Goal: Task Accomplishment & Management: Manage account settings

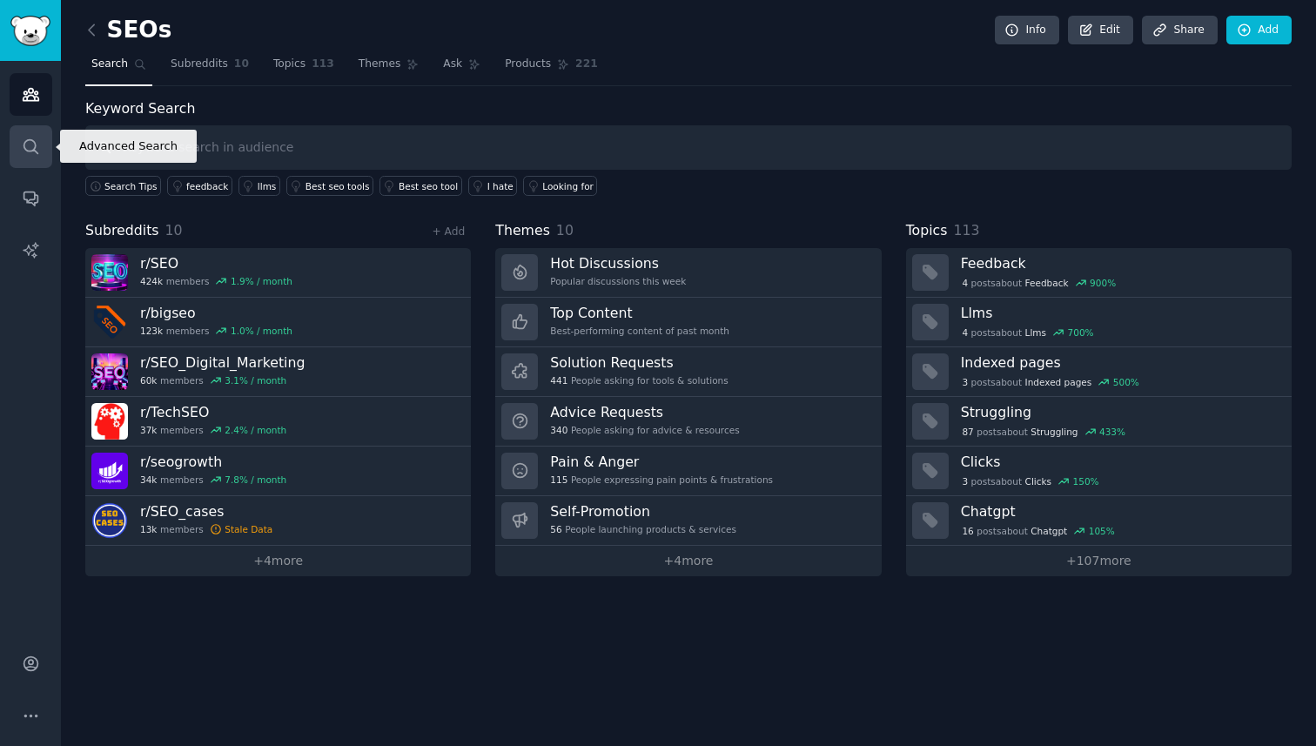
click at [29, 162] on link "Search" at bounding box center [31, 146] width 43 height 43
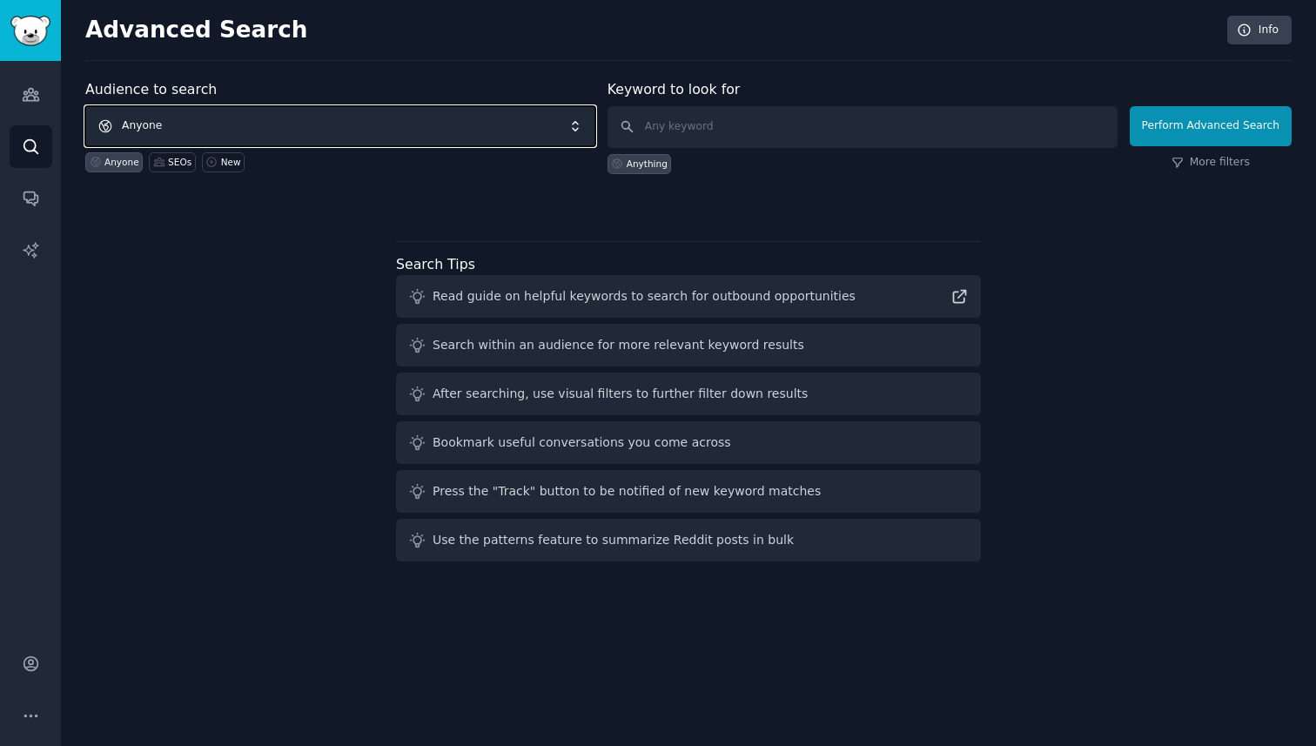
click at [240, 131] on span "Anyone" at bounding box center [340, 126] width 510 height 40
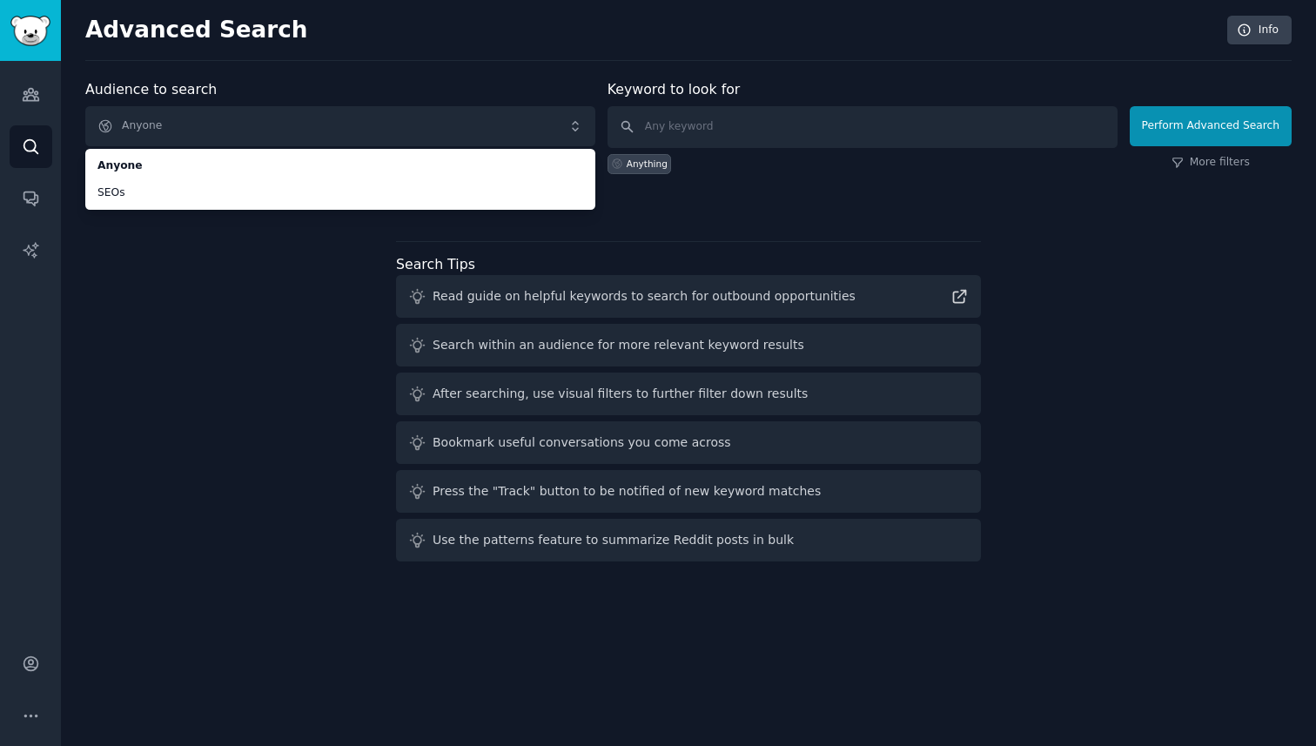
click at [227, 271] on div "Audience to search Anyone Anyone SEOs Anyone SEOs New Keyword to look for Anyth…" at bounding box center [688, 323] width 1207 height 489
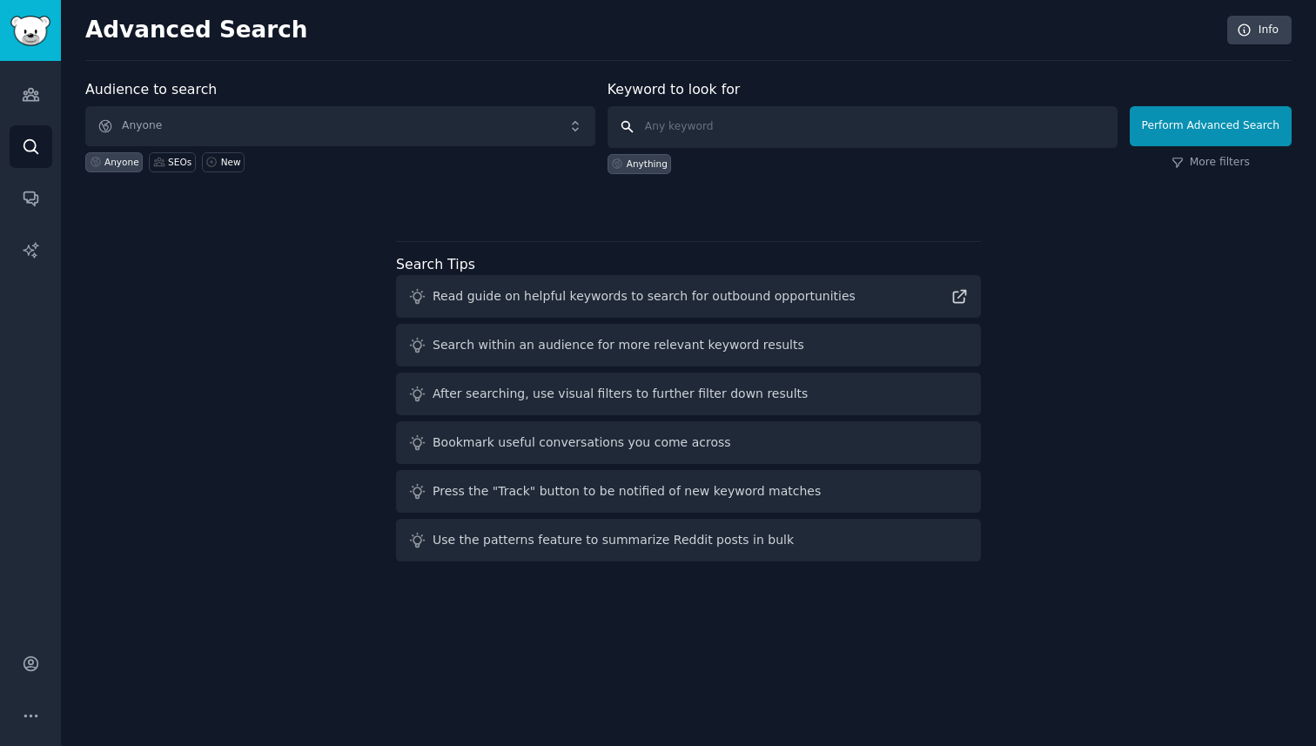
click at [752, 125] on input "text" at bounding box center [863, 127] width 510 height 42
type input "q"
type input "seo"
click at [1205, 114] on button "Perform Advanced Search" at bounding box center [1211, 126] width 162 height 40
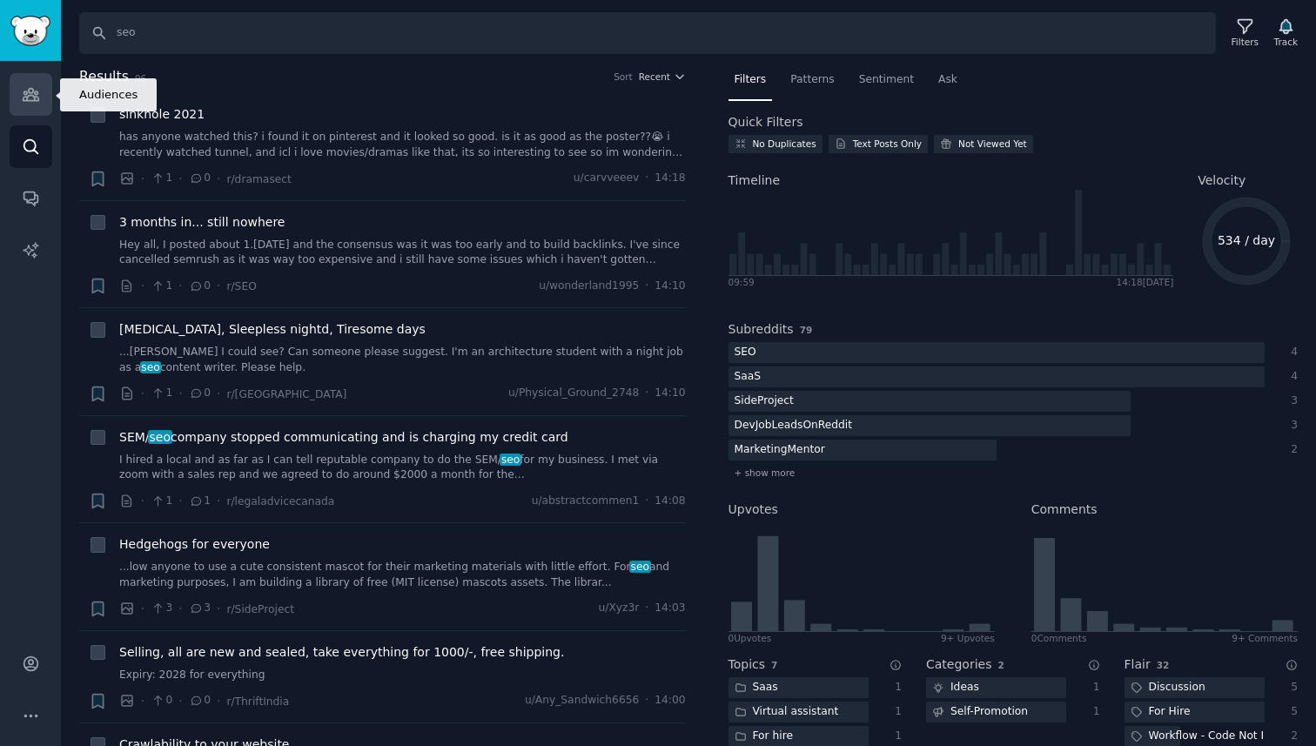
click at [31, 104] on link "Audiences" at bounding box center [31, 94] width 43 height 43
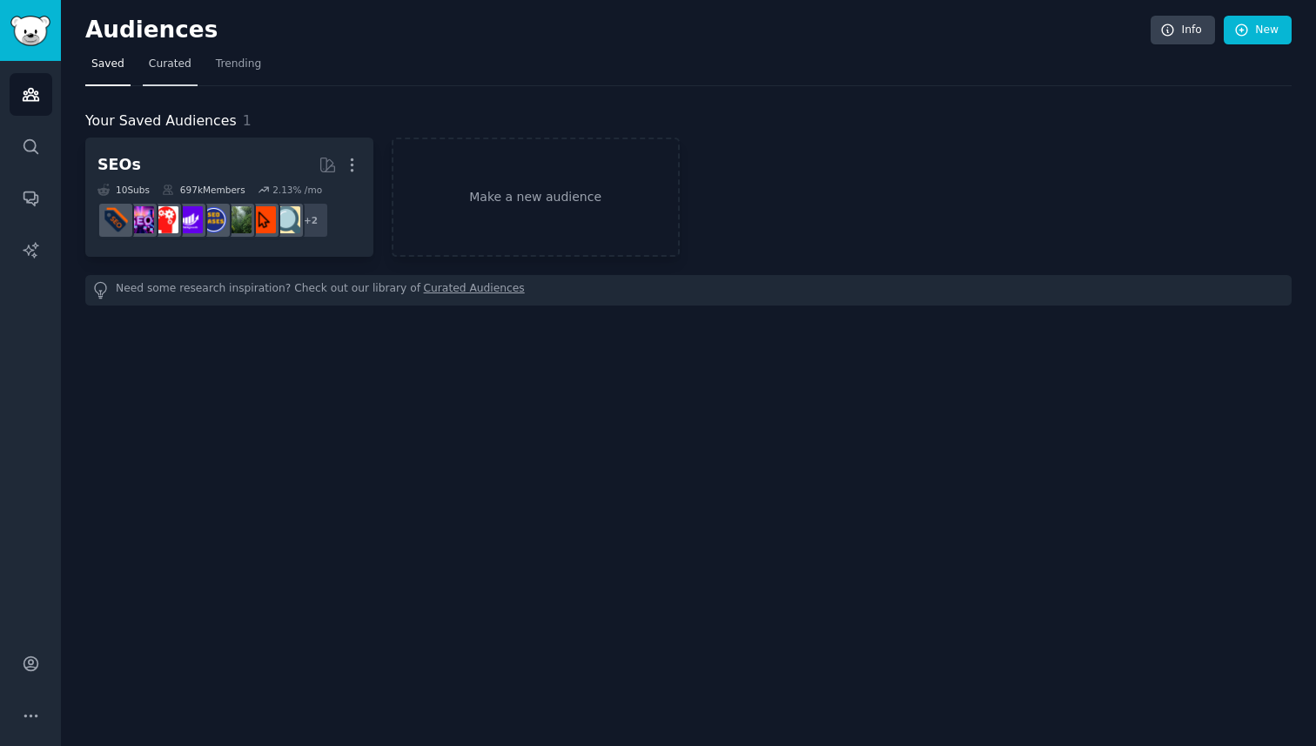
click at [165, 71] on link "Curated" at bounding box center [170, 68] width 55 height 36
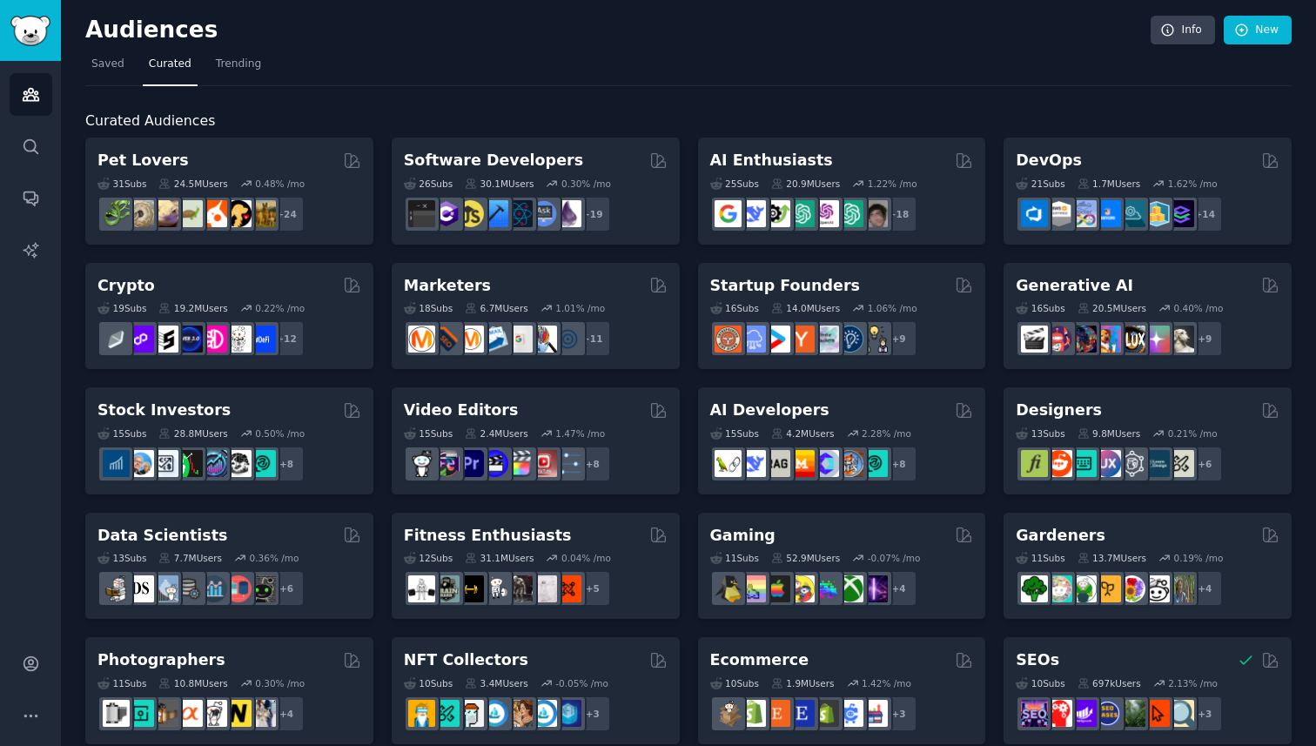
click at [84, 69] on div "Audiences Info New Saved Curated Trending Curated Audiences Pet Lovers 31 Sub s…" at bounding box center [689, 696] width 1256 height 1393
click at [102, 67] on span "Saved" at bounding box center [107, 65] width 33 height 16
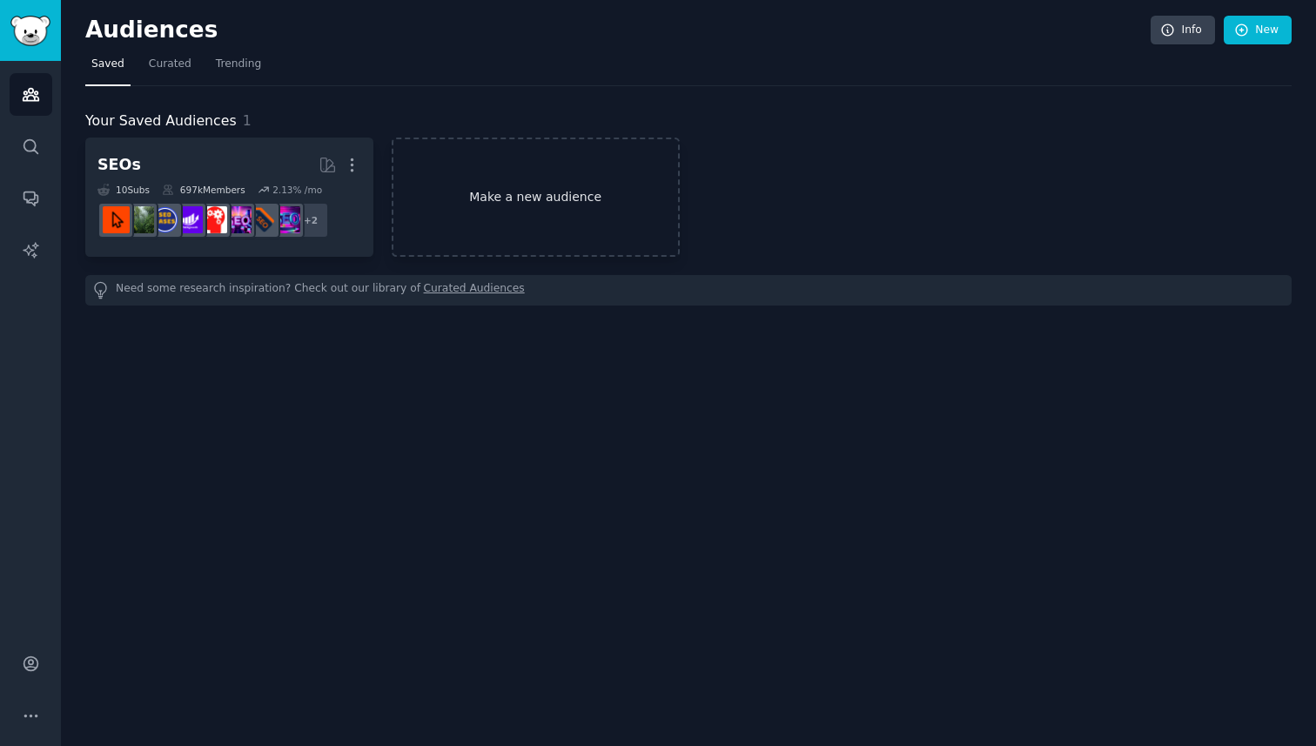
click at [506, 185] on link "Make a new audience" at bounding box center [536, 197] width 288 height 119
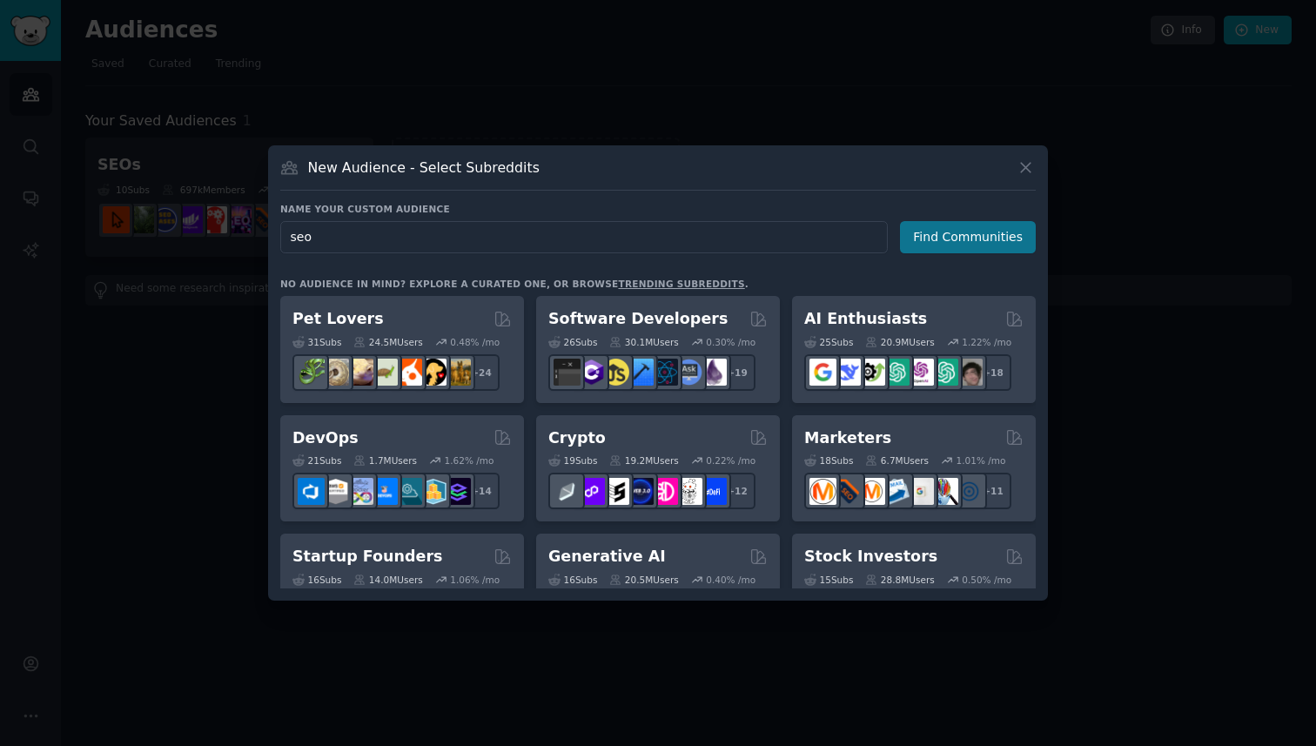
type input "seo"
click at [999, 242] on button "Find Communities" at bounding box center [968, 237] width 136 height 32
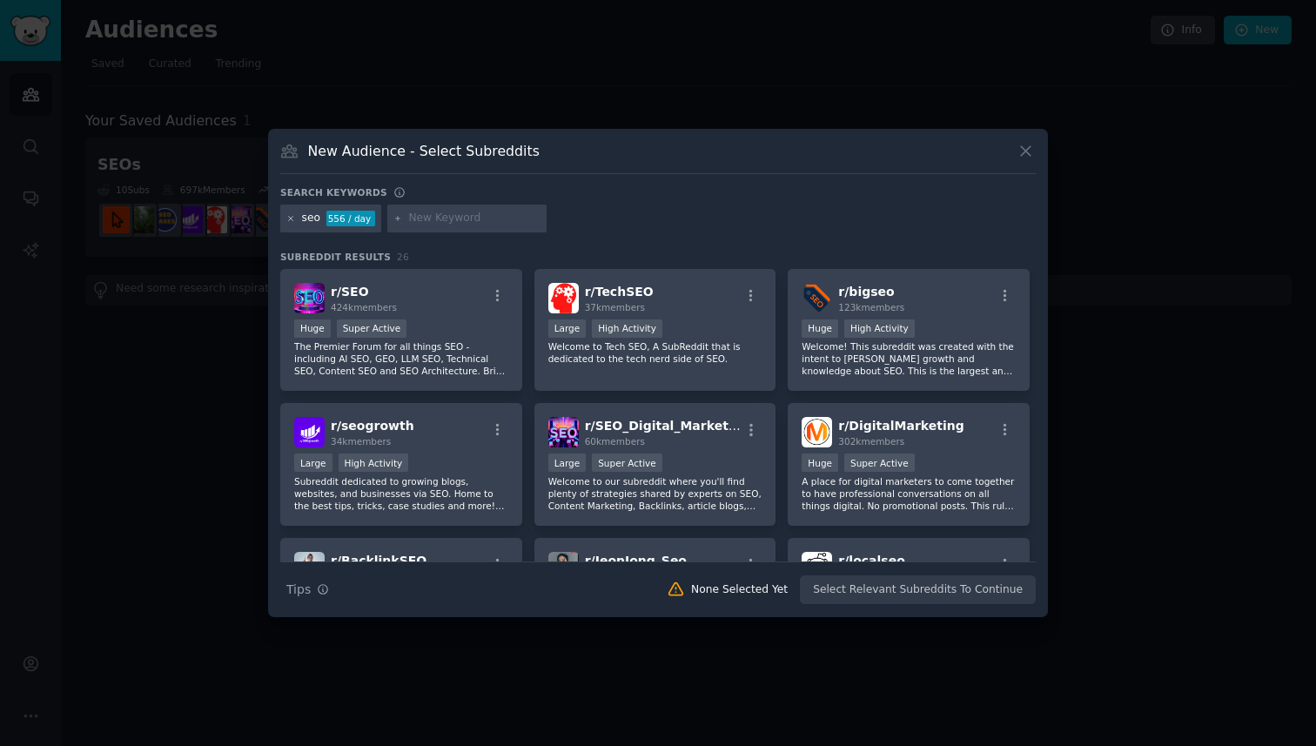
click at [289, 217] on icon at bounding box center [291, 218] width 4 height 4
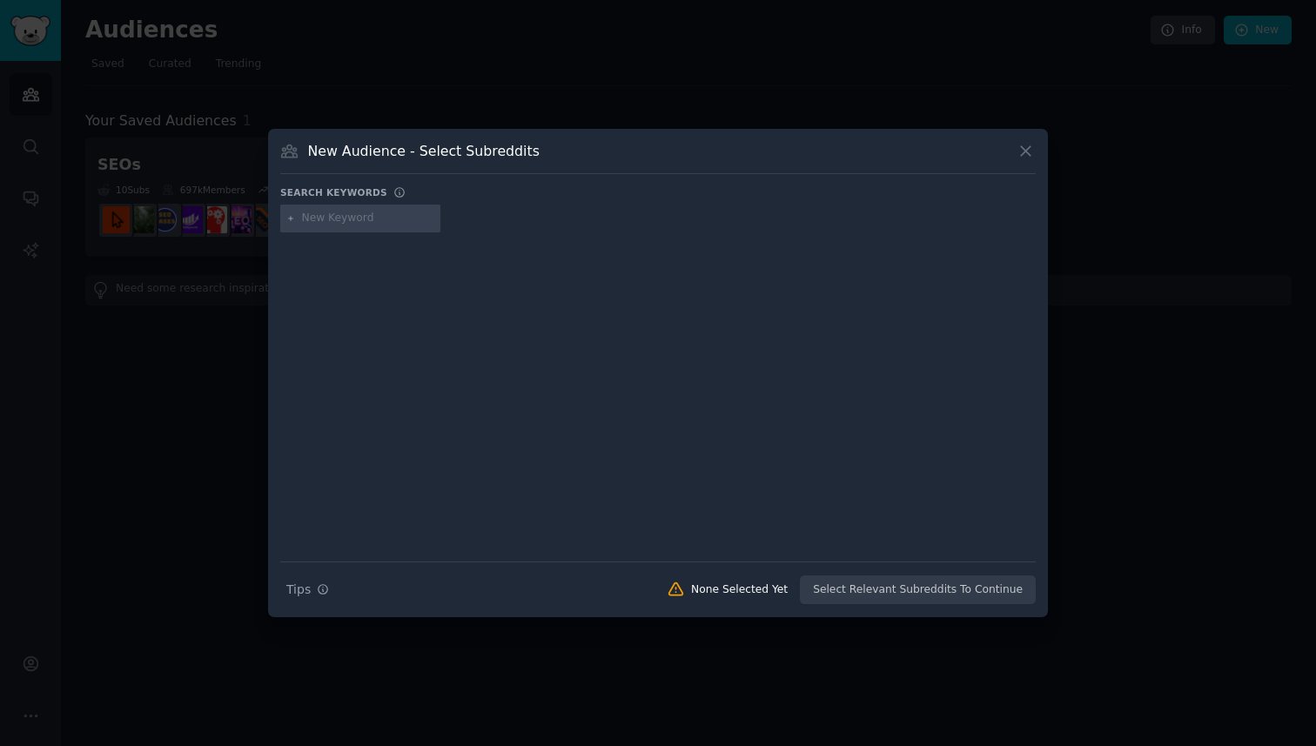
click at [346, 215] on input "text" at bounding box center [368, 219] width 132 height 16
type input "Generative engine optimization"
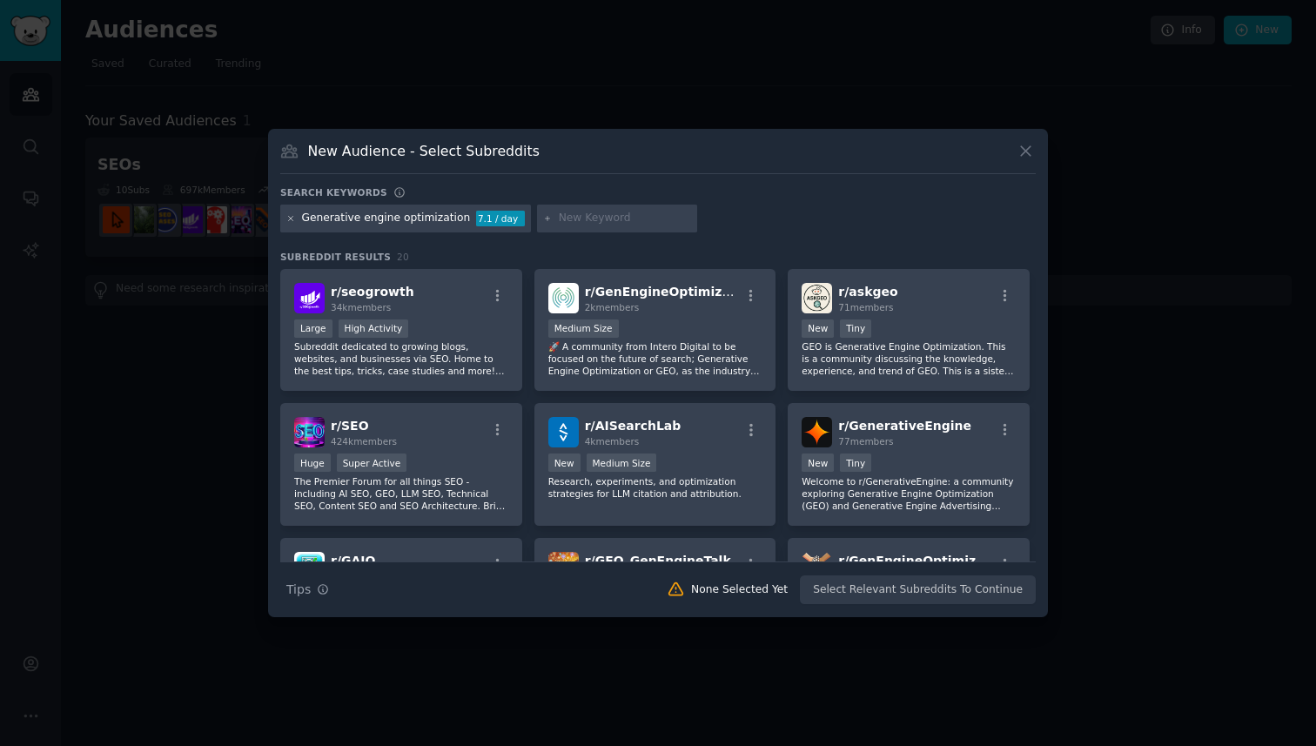
click at [293, 219] on icon at bounding box center [291, 219] width 10 height 10
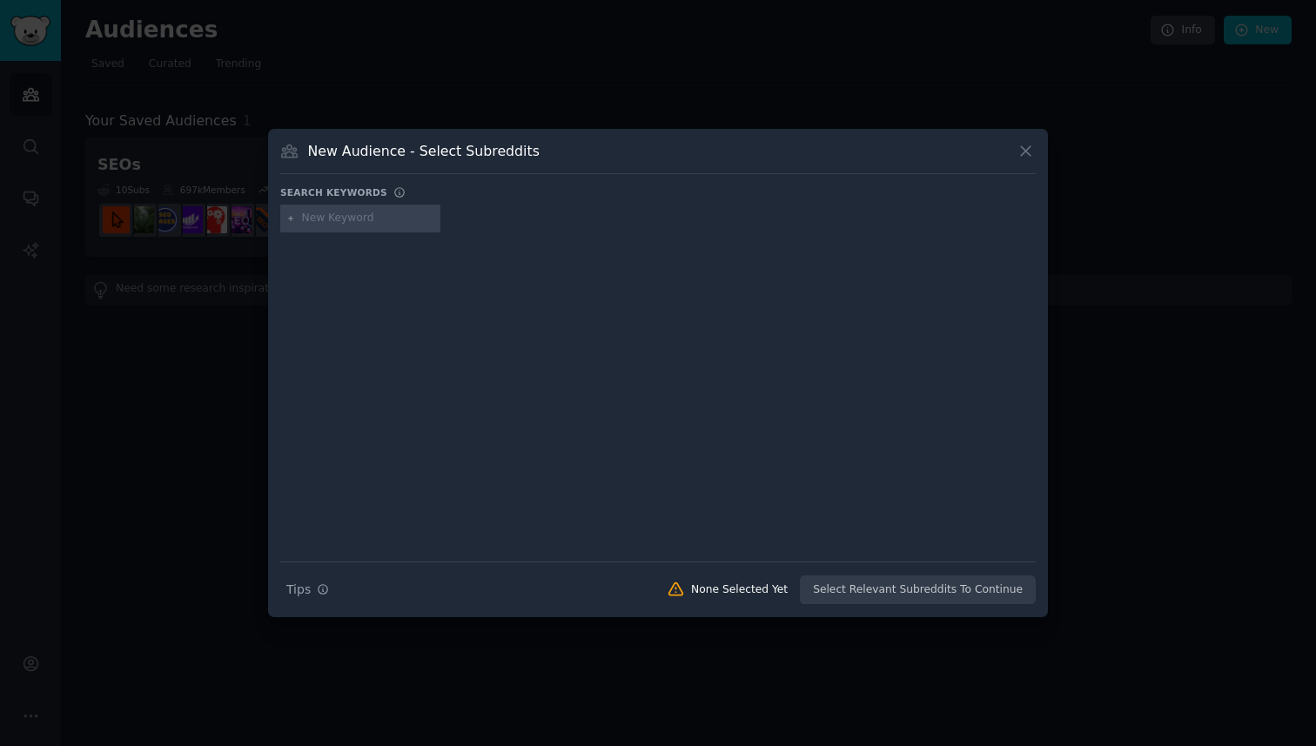
click at [394, 218] on input "text" at bounding box center [368, 219] width 132 height 16
type input "generative engine optimization"
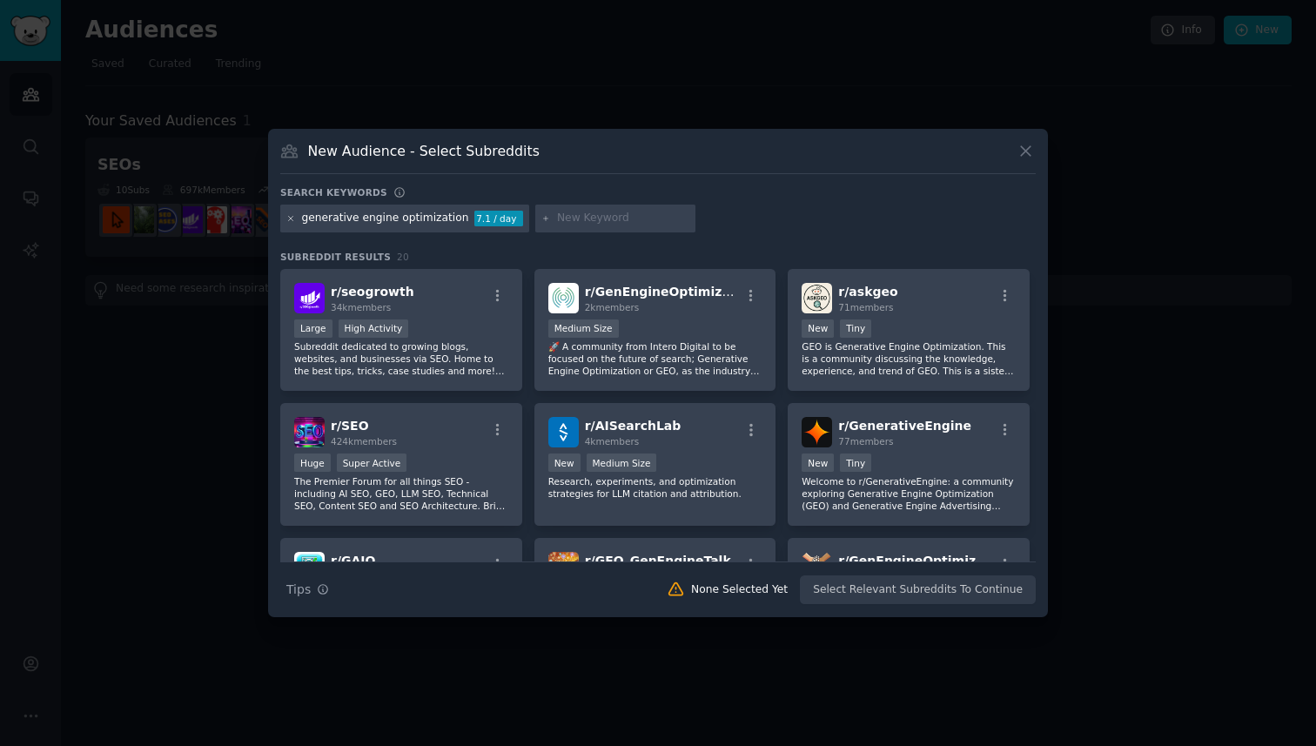
click at [290, 216] on icon at bounding box center [291, 219] width 10 height 10
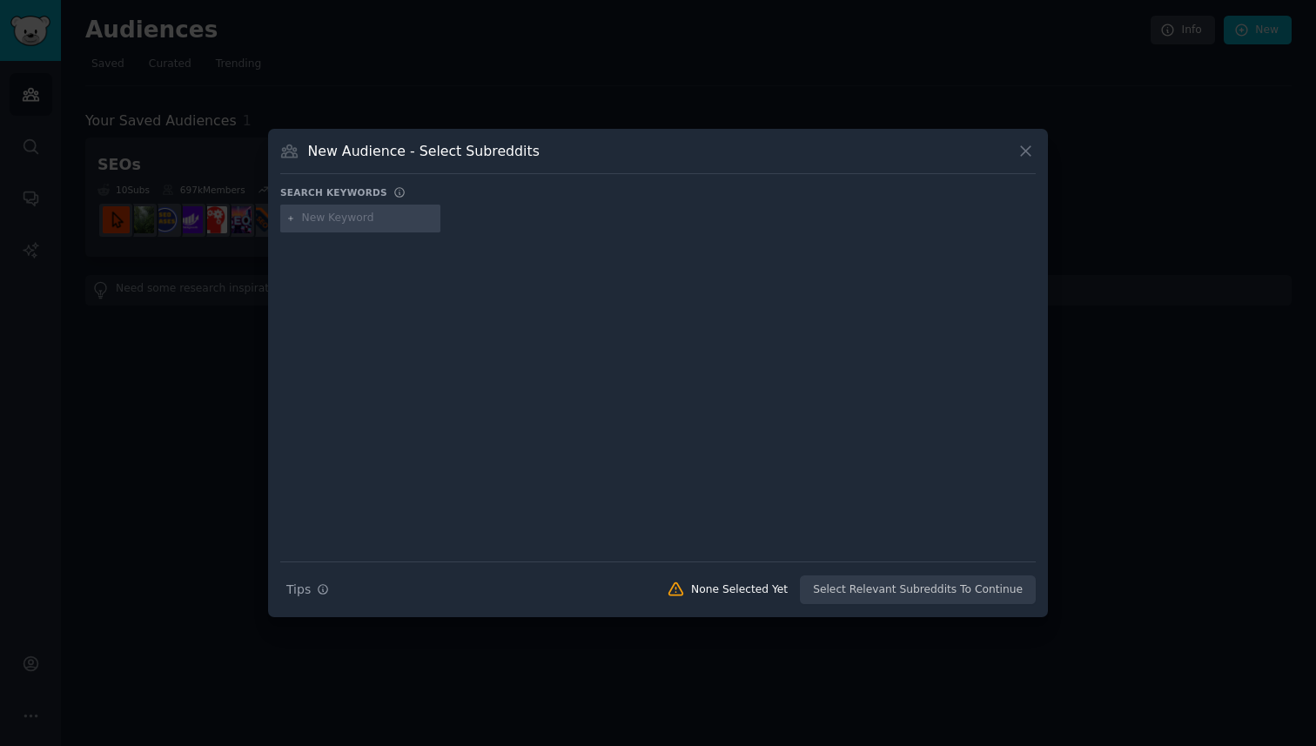
click at [314, 227] on div at bounding box center [360, 219] width 160 height 28
click at [320, 219] on input "text" at bounding box center [368, 219] width 132 height 16
type input "SEO"
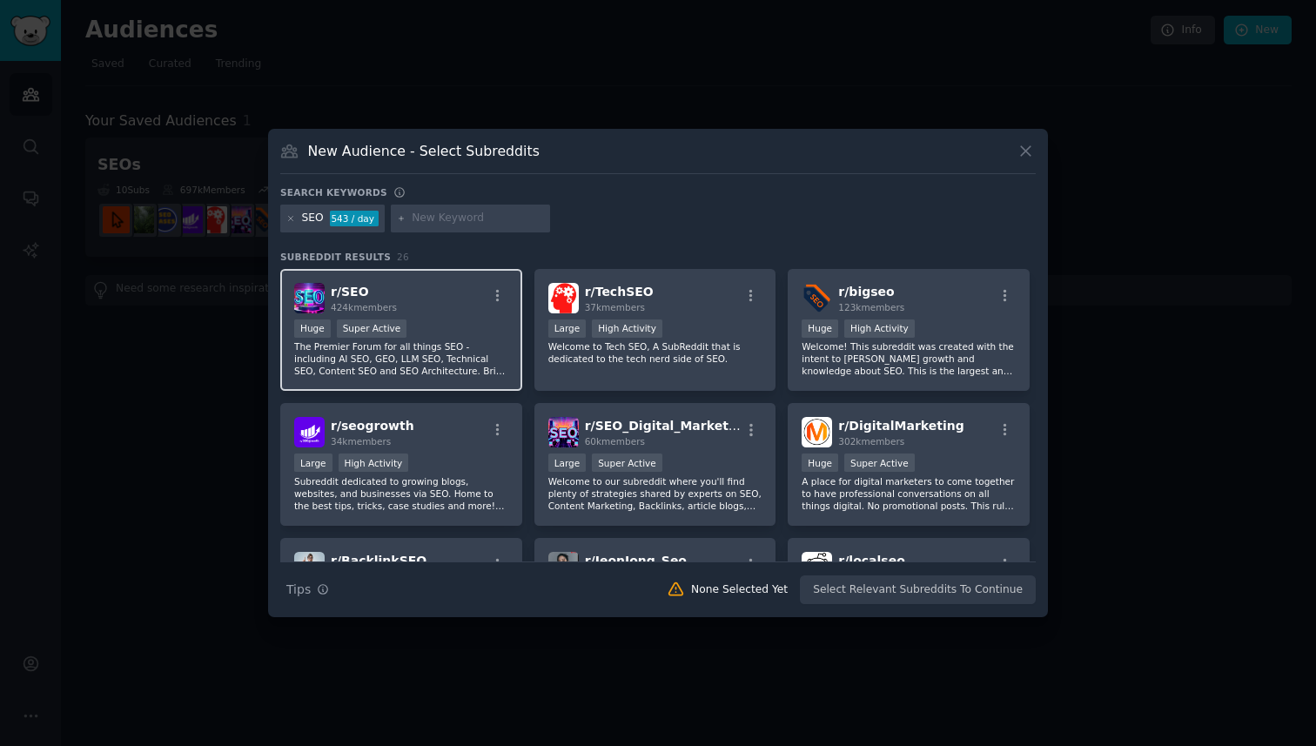
click at [436, 313] on div "r/ SEO 424k members" at bounding box center [401, 298] width 214 height 30
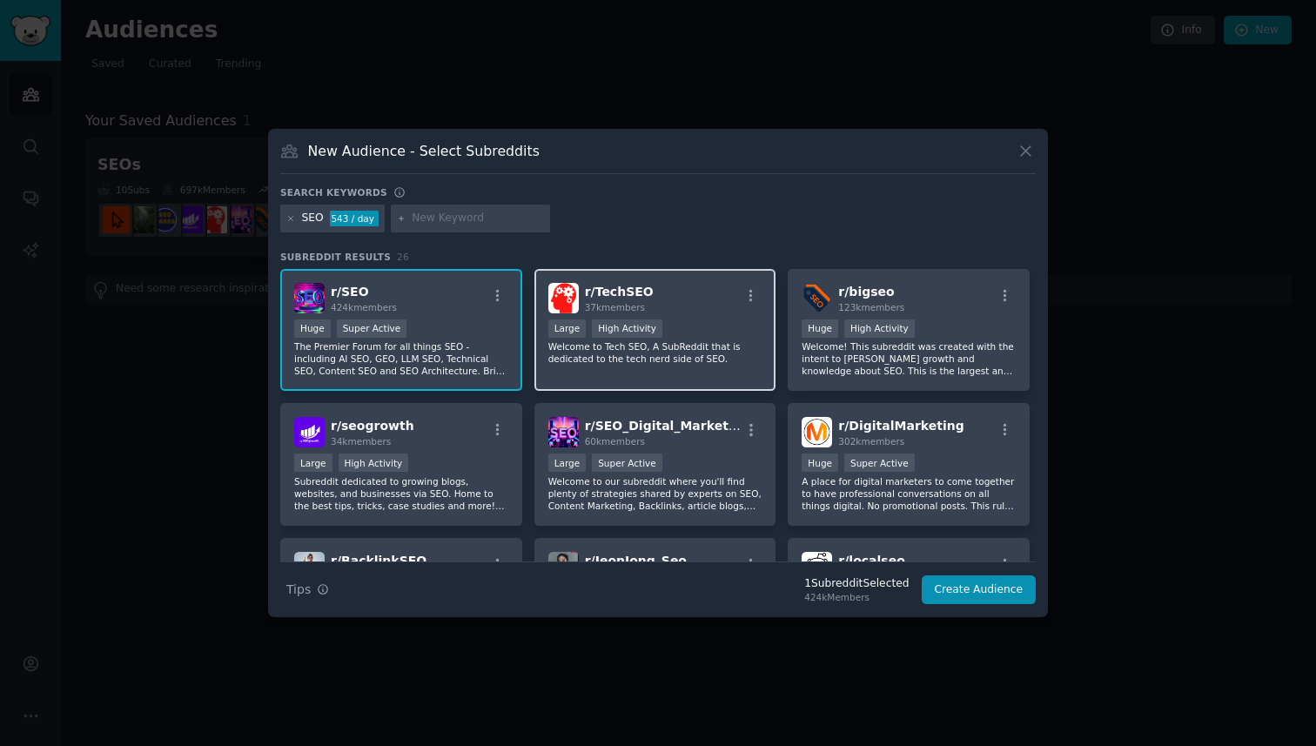
click at [675, 315] on div "r/ TechSEO 37k members >= 80th percentile for submissions / day Large High Acti…" at bounding box center [656, 330] width 242 height 123
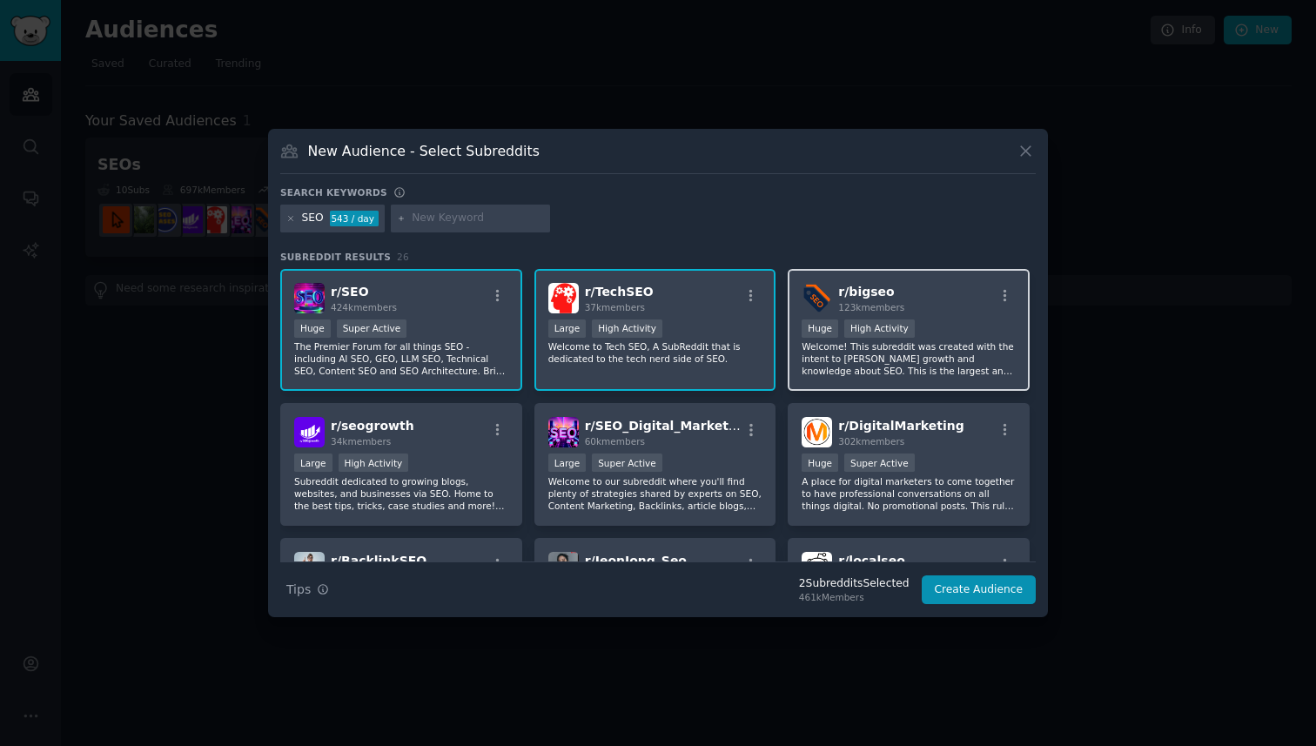
click at [957, 311] on div "r/ bigseo 123k members" at bounding box center [909, 298] width 214 height 30
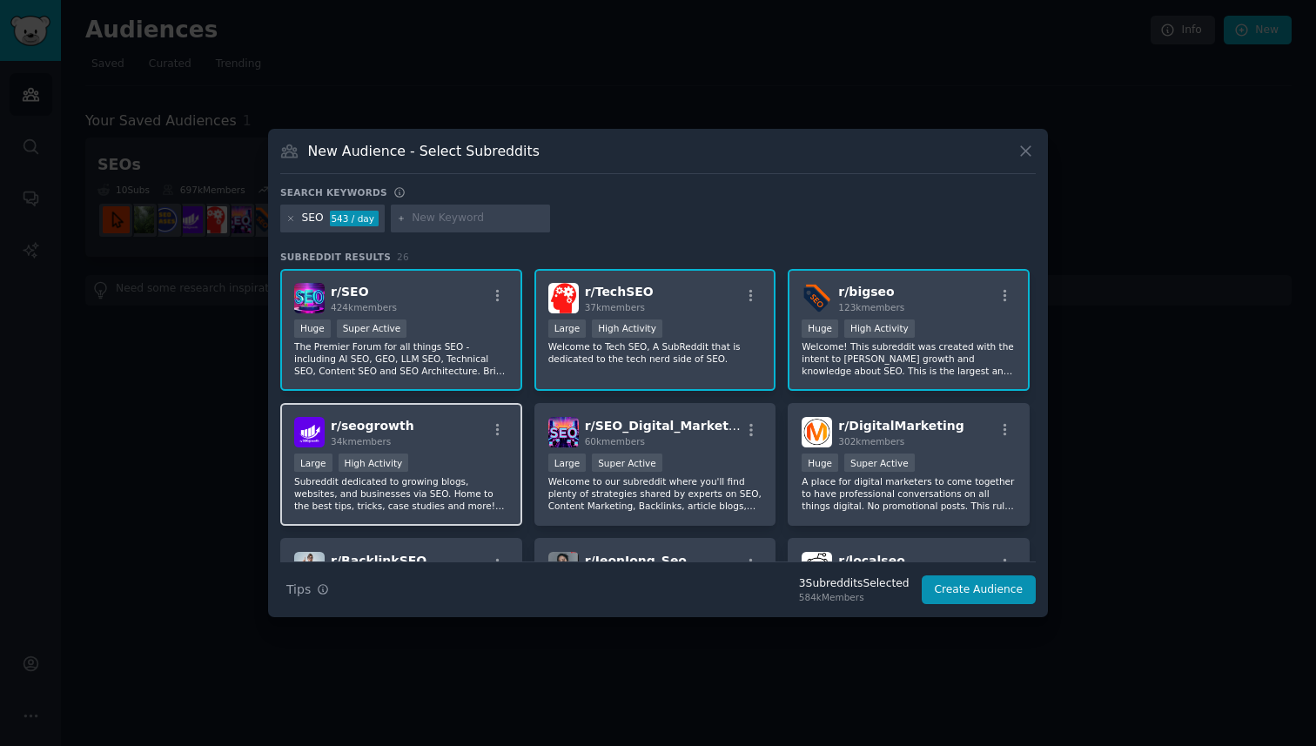
click at [437, 460] on div "Large High Activity" at bounding box center [401, 465] width 214 height 22
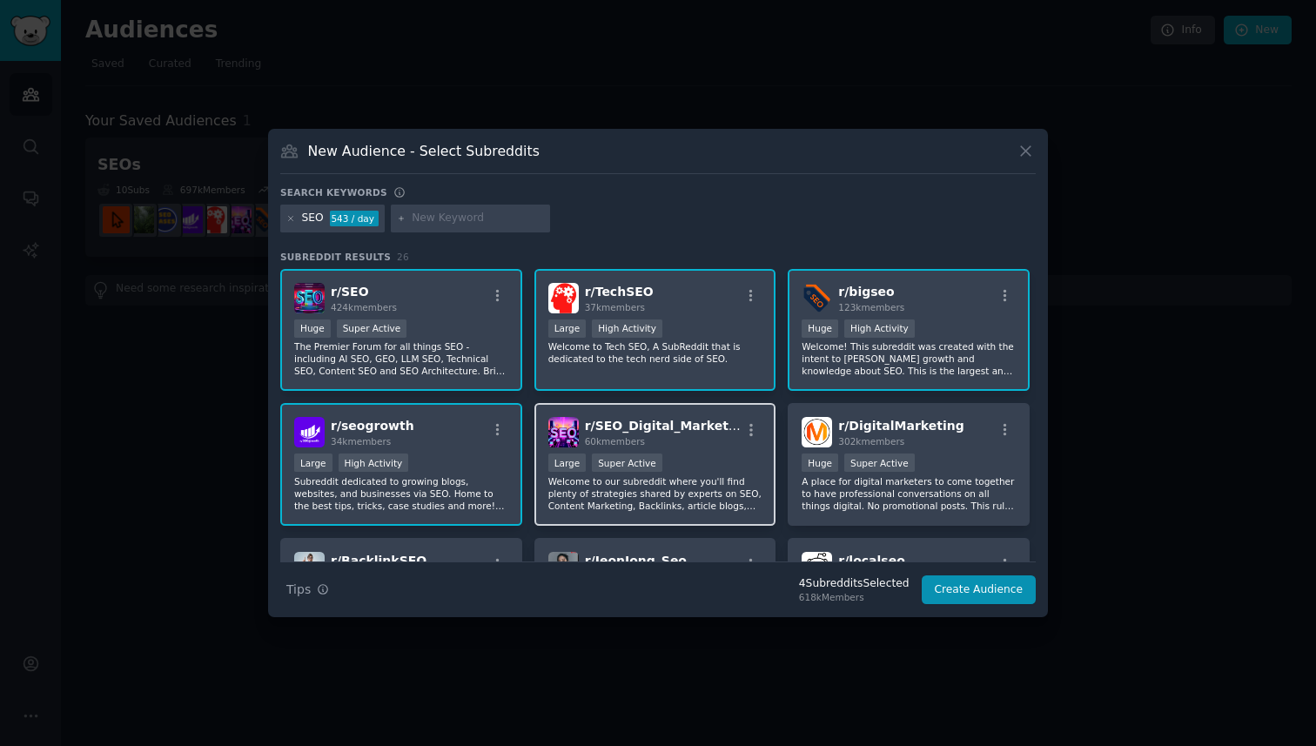
click at [701, 454] on div ">= 95th percentile for submissions / day Large Super Active" at bounding box center [656, 465] width 214 height 22
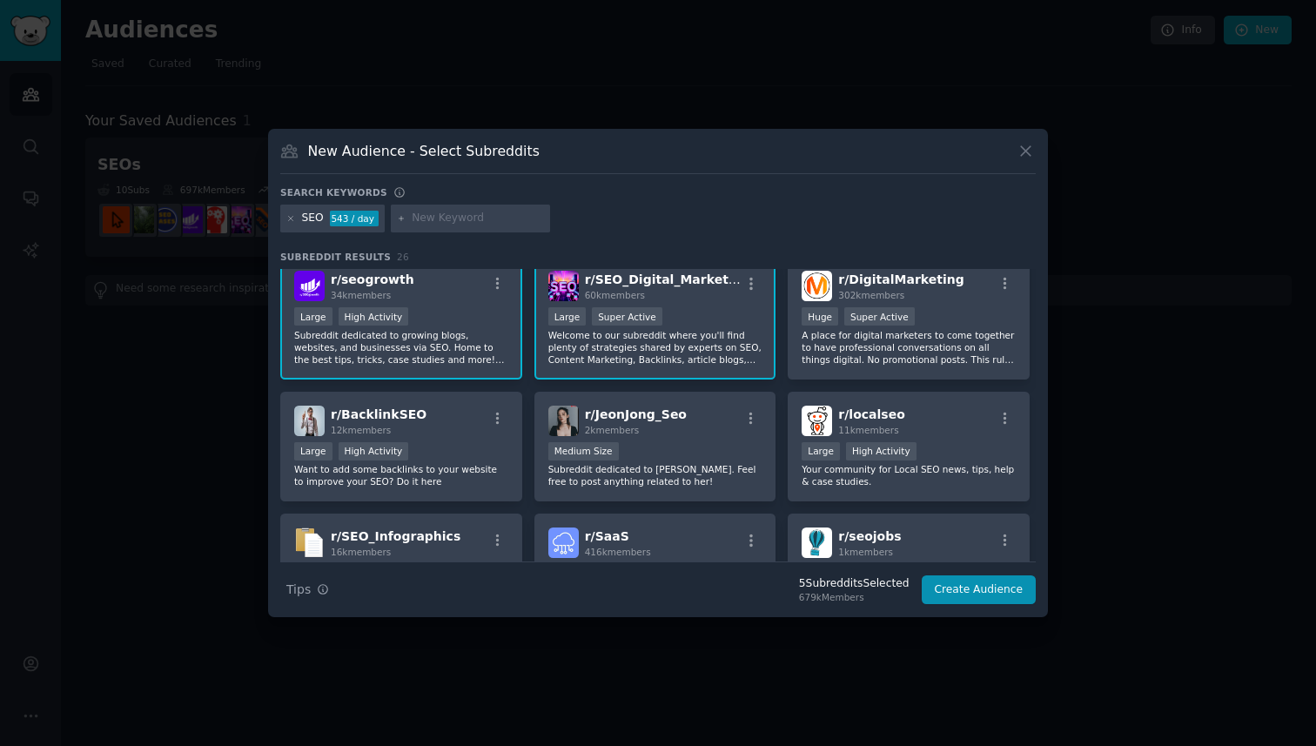
scroll to position [150, 0]
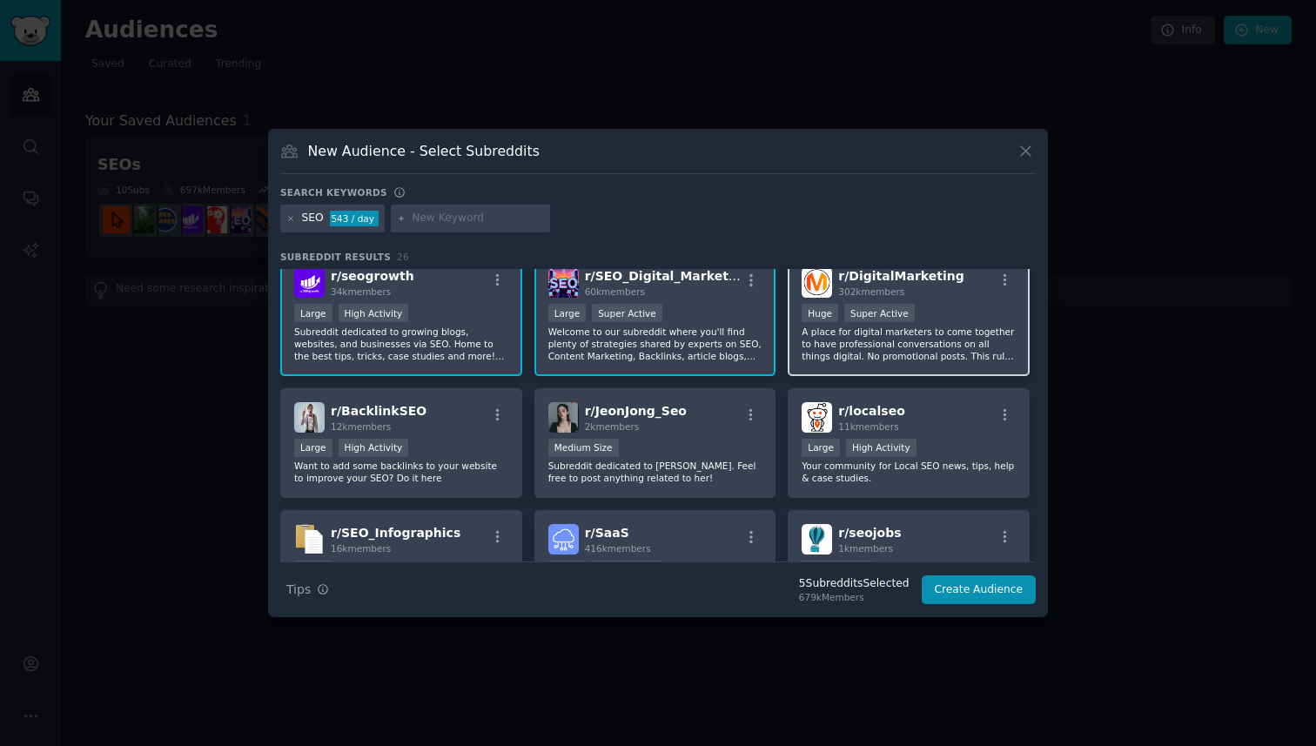
click at [957, 308] on div "Huge Super Active" at bounding box center [909, 315] width 214 height 22
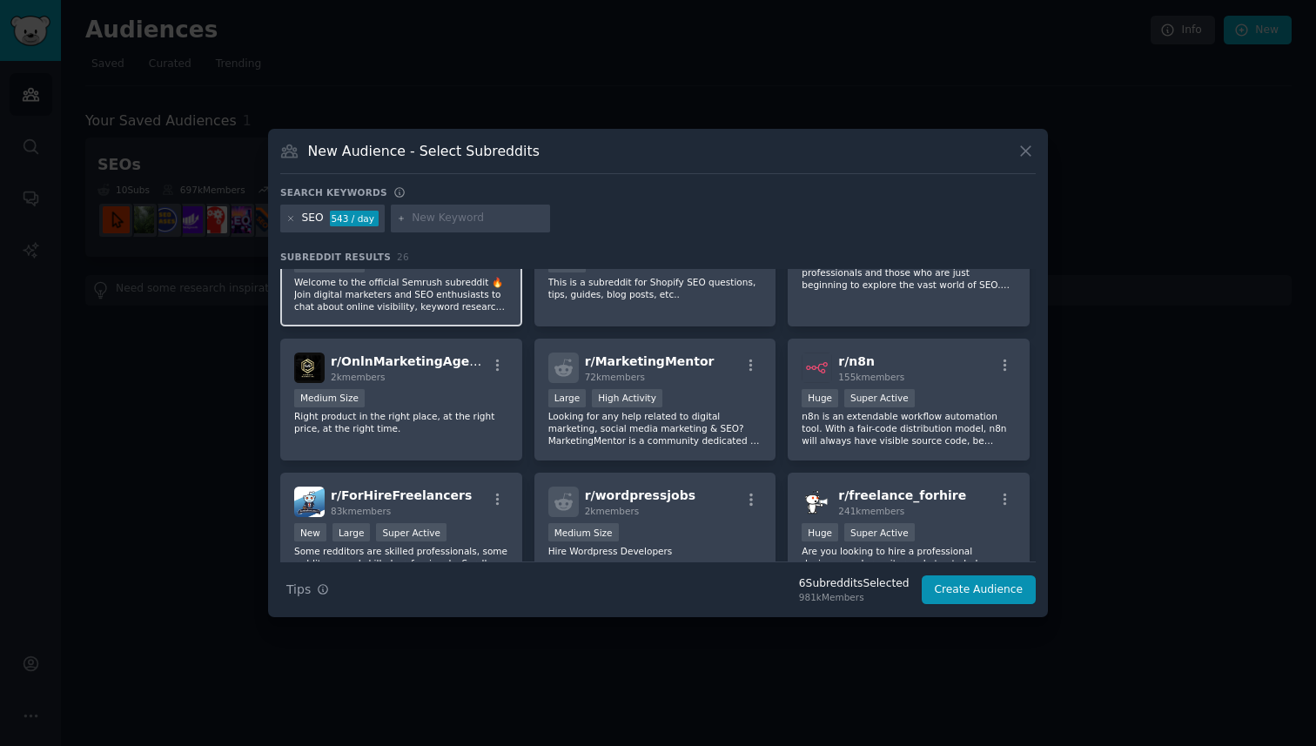
scroll to position [722, 0]
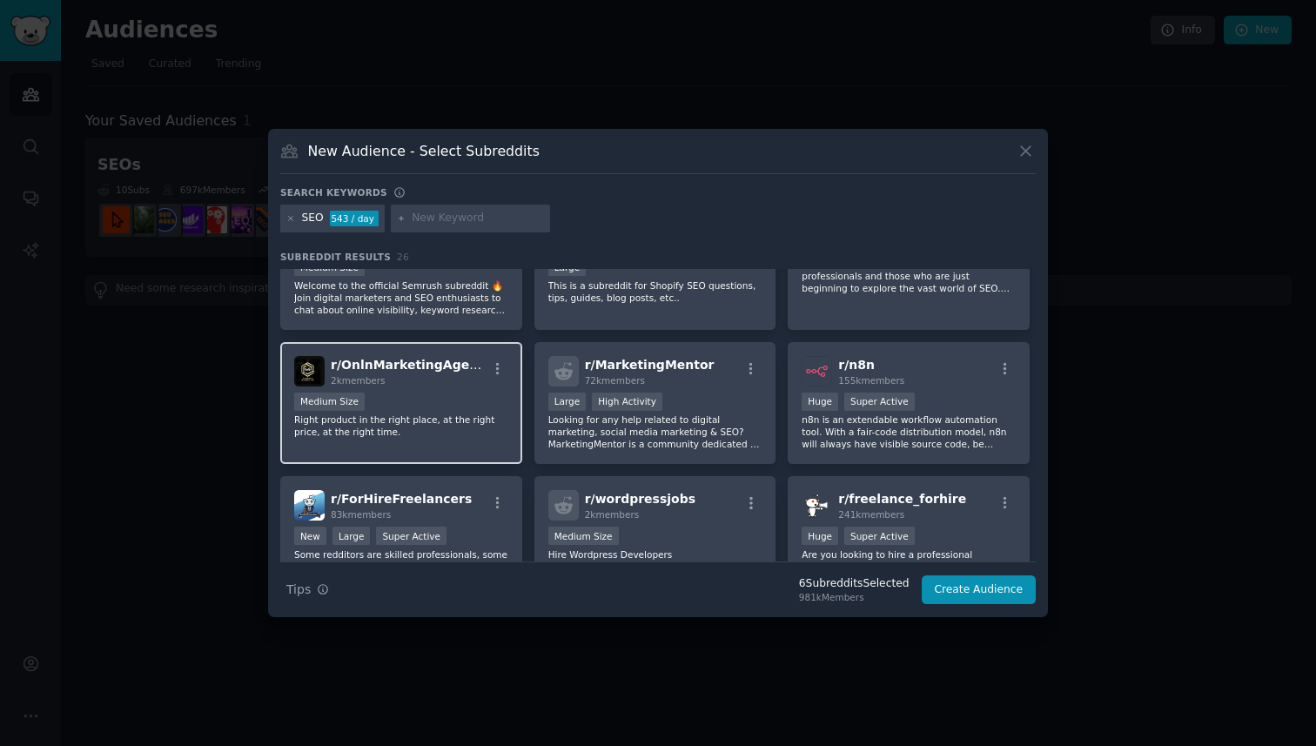
click at [423, 404] on div "Medium Size" at bounding box center [401, 404] width 214 height 22
click at [422, 403] on div "Medium Size" at bounding box center [401, 404] width 214 height 22
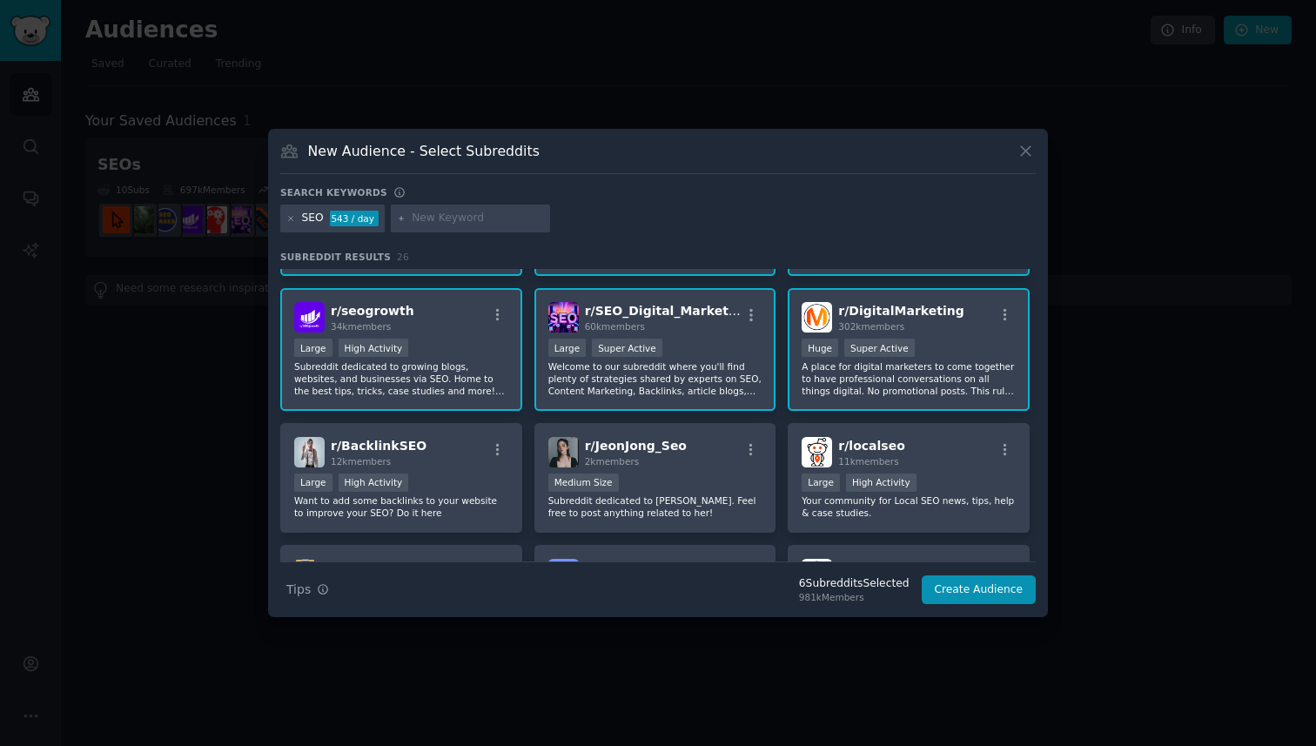
scroll to position [117, 0]
click at [954, 459] on div "r/ localseo 11k members" at bounding box center [909, 450] width 214 height 30
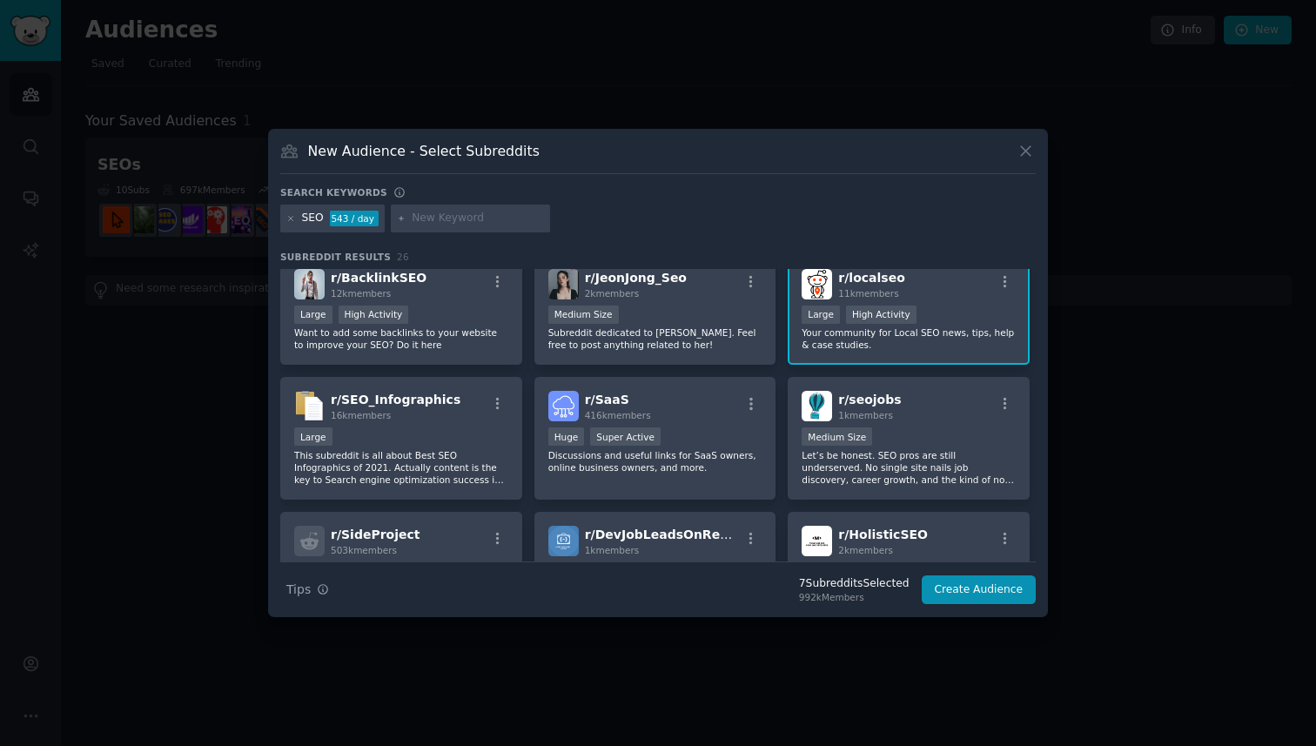
scroll to position [278, 0]
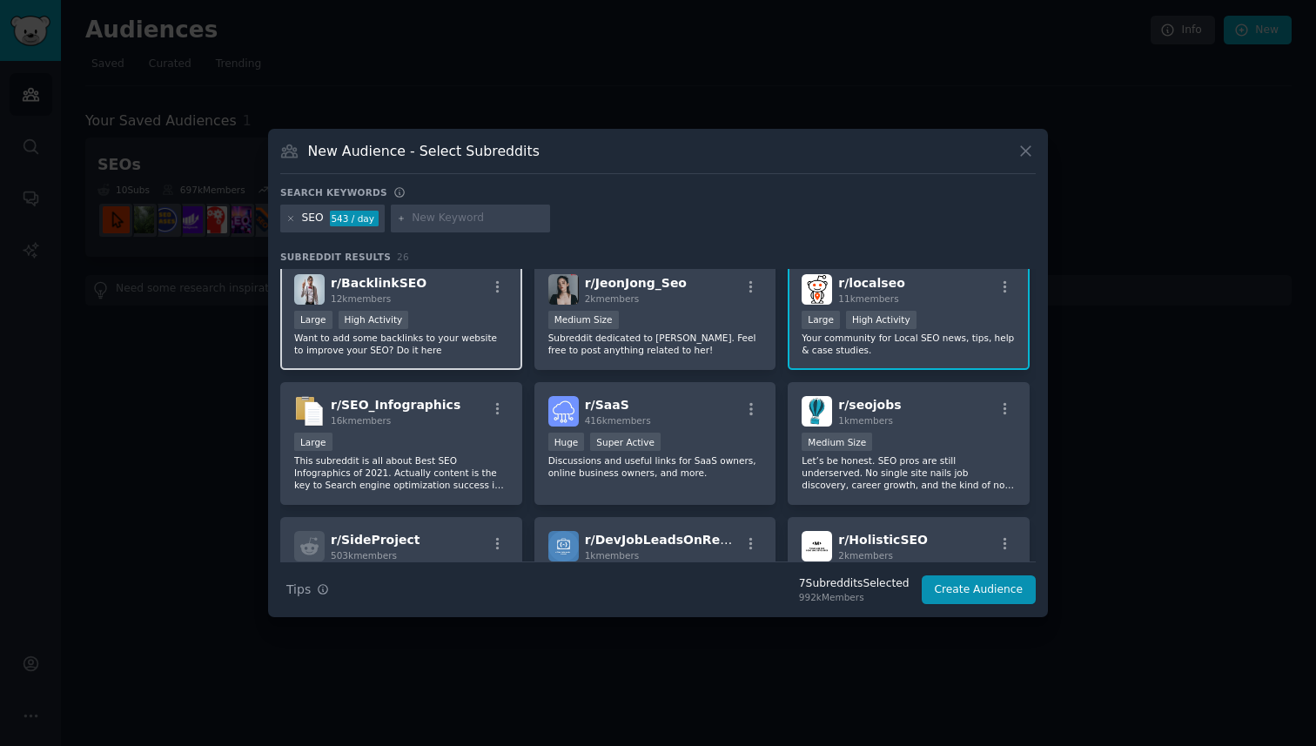
click at [443, 340] on p "Want to add some backlinks to your website to improve your SEO? Do it here" at bounding box center [401, 344] width 214 height 24
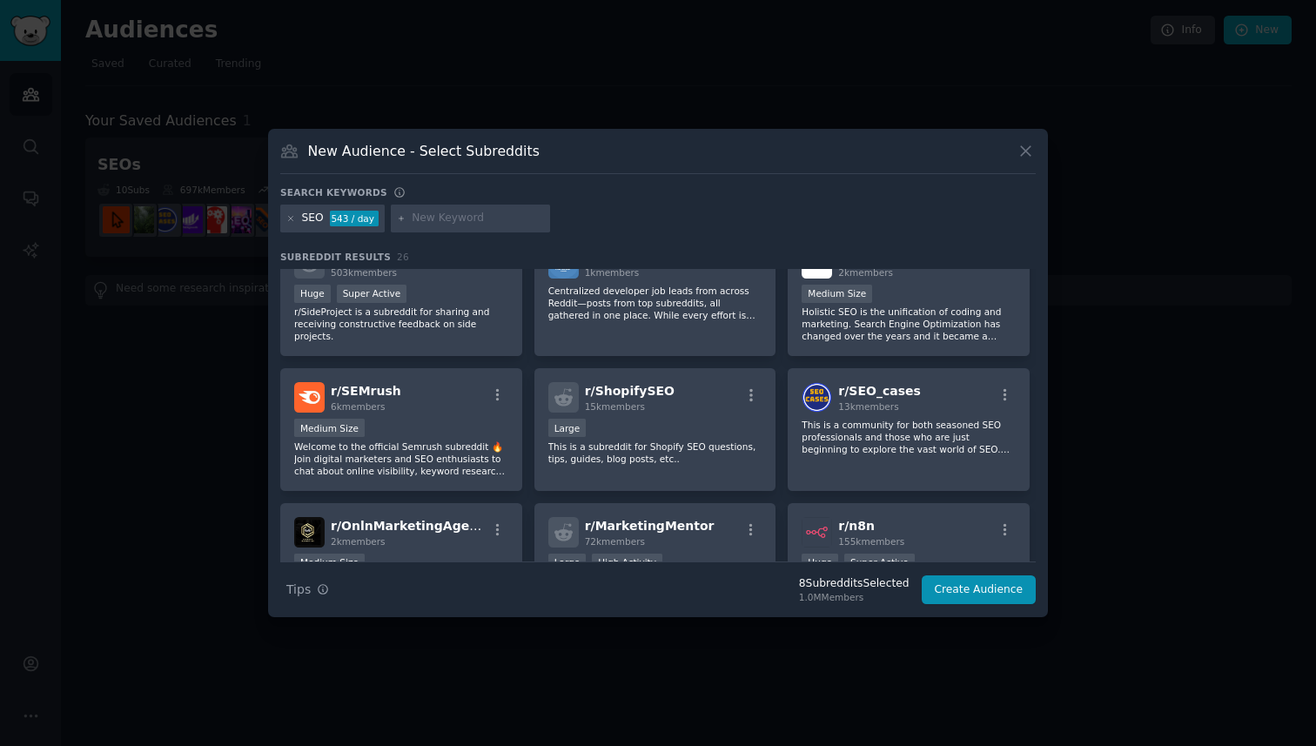
scroll to position [954, 0]
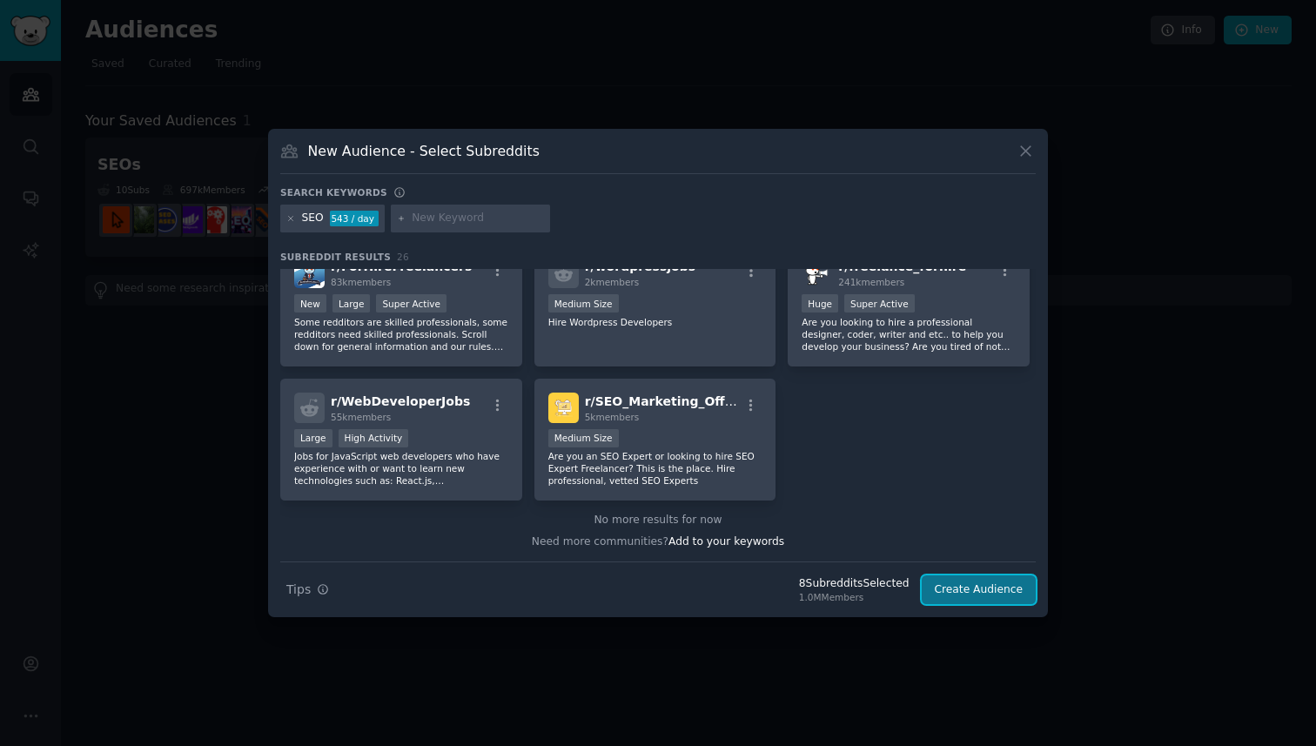
click at [952, 598] on button "Create Audience" at bounding box center [979, 591] width 115 height 30
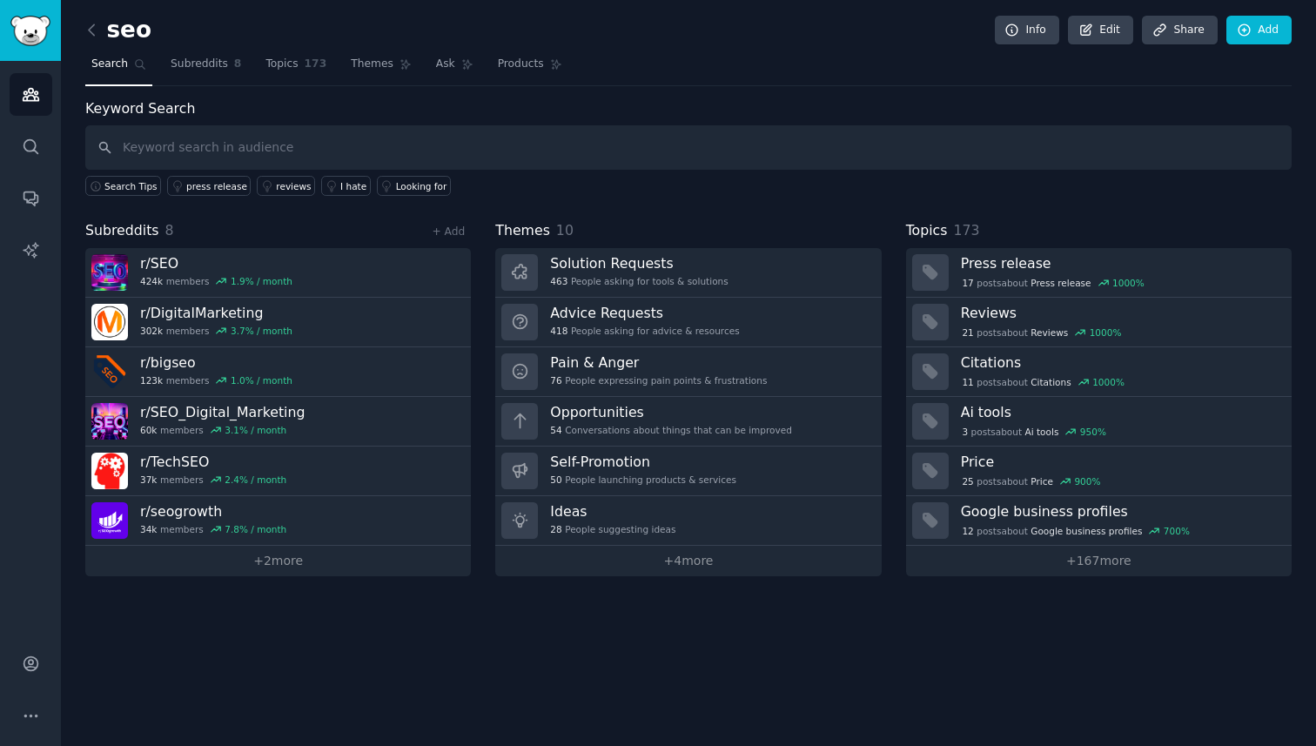
click at [102, 76] on link "Search" at bounding box center [118, 68] width 67 height 36
click at [24, 94] on icon "Sidebar" at bounding box center [31, 95] width 16 height 12
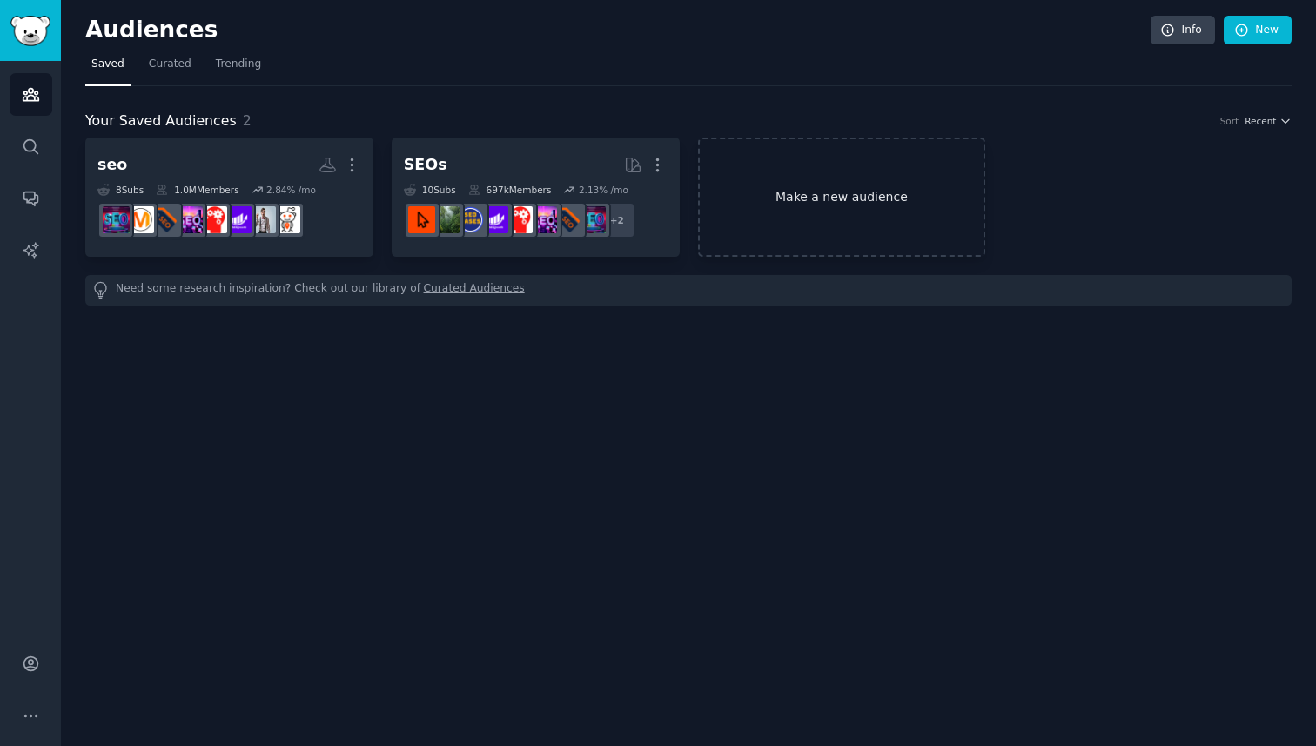
click at [813, 199] on link "Make a new audience" at bounding box center [842, 197] width 288 height 119
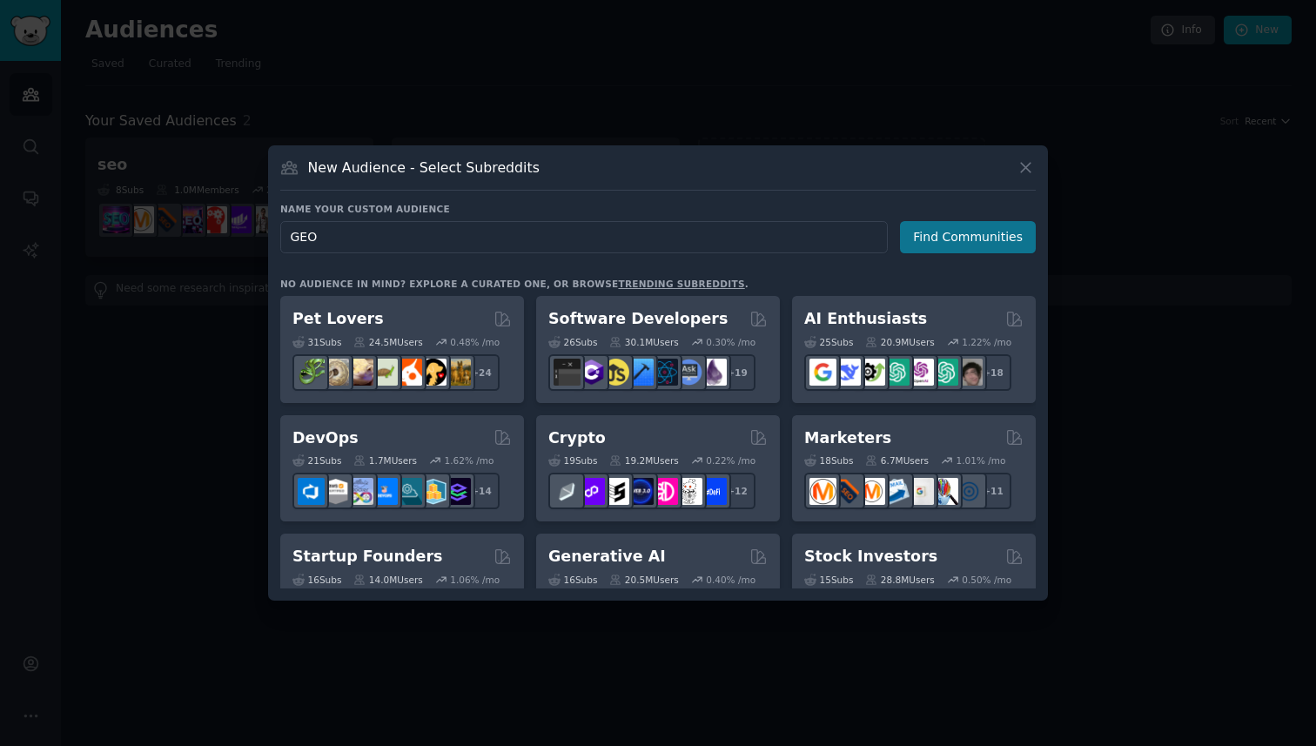
type input "GEO"
click at [979, 229] on button "Find Communities" at bounding box center [968, 237] width 136 height 32
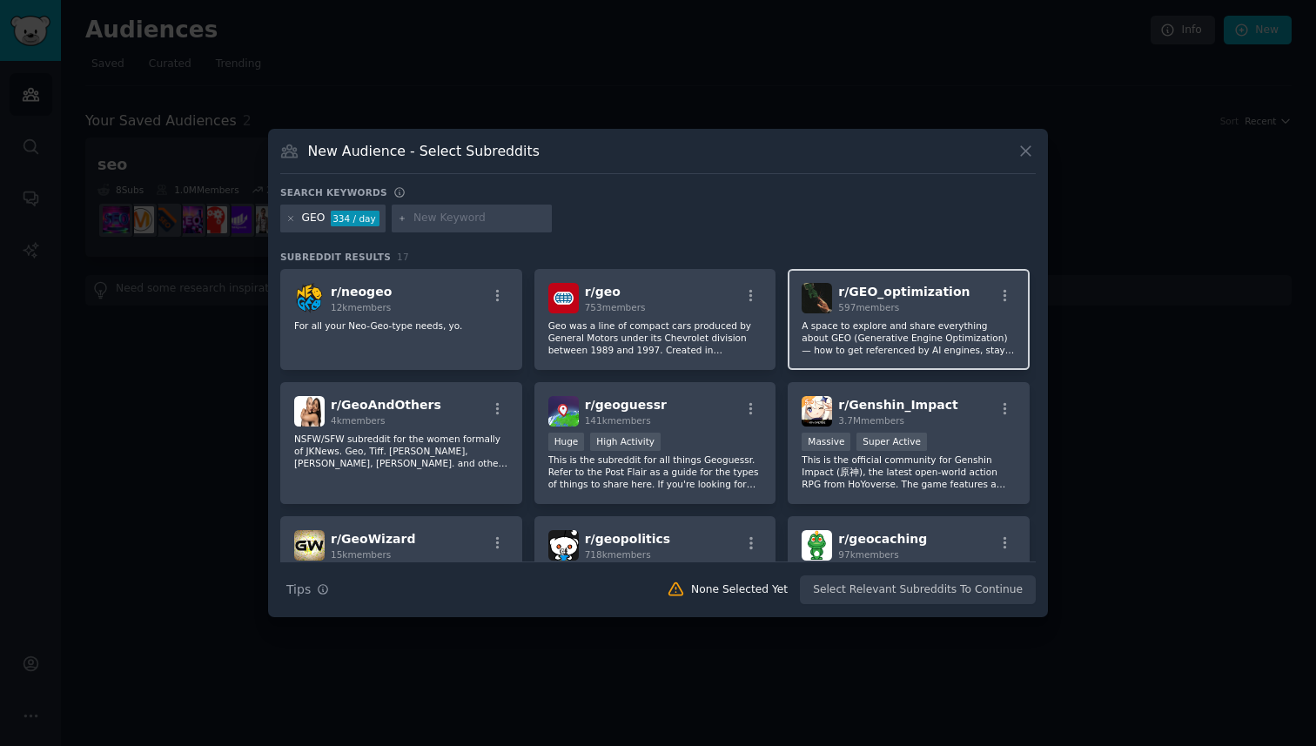
click at [910, 304] on div "597 members" at bounding box center [903, 307] width 131 height 12
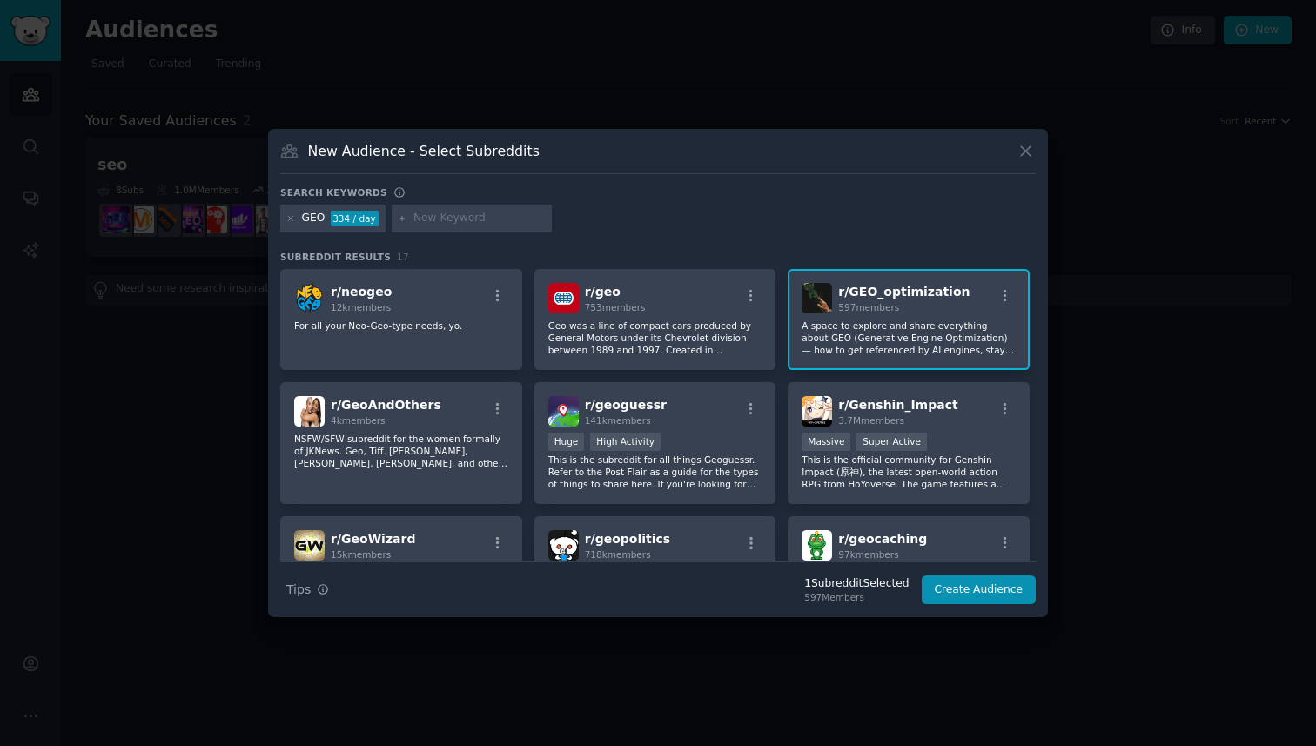
click at [418, 225] on input "text" at bounding box center [480, 219] width 132 height 16
click at [286, 217] on icon at bounding box center [291, 219] width 10 height 10
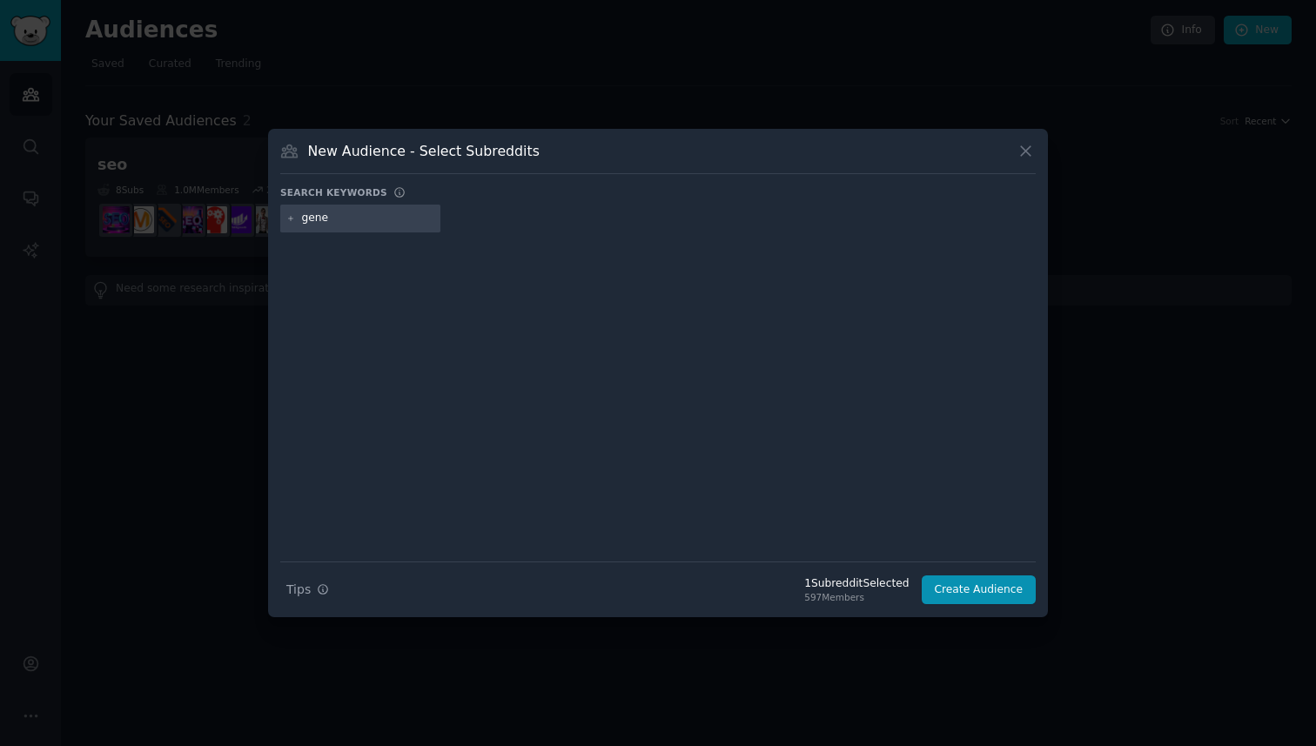
click at [356, 212] on input "gene" at bounding box center [368, 219] width 132 height 16
type input "generative engine optimization"
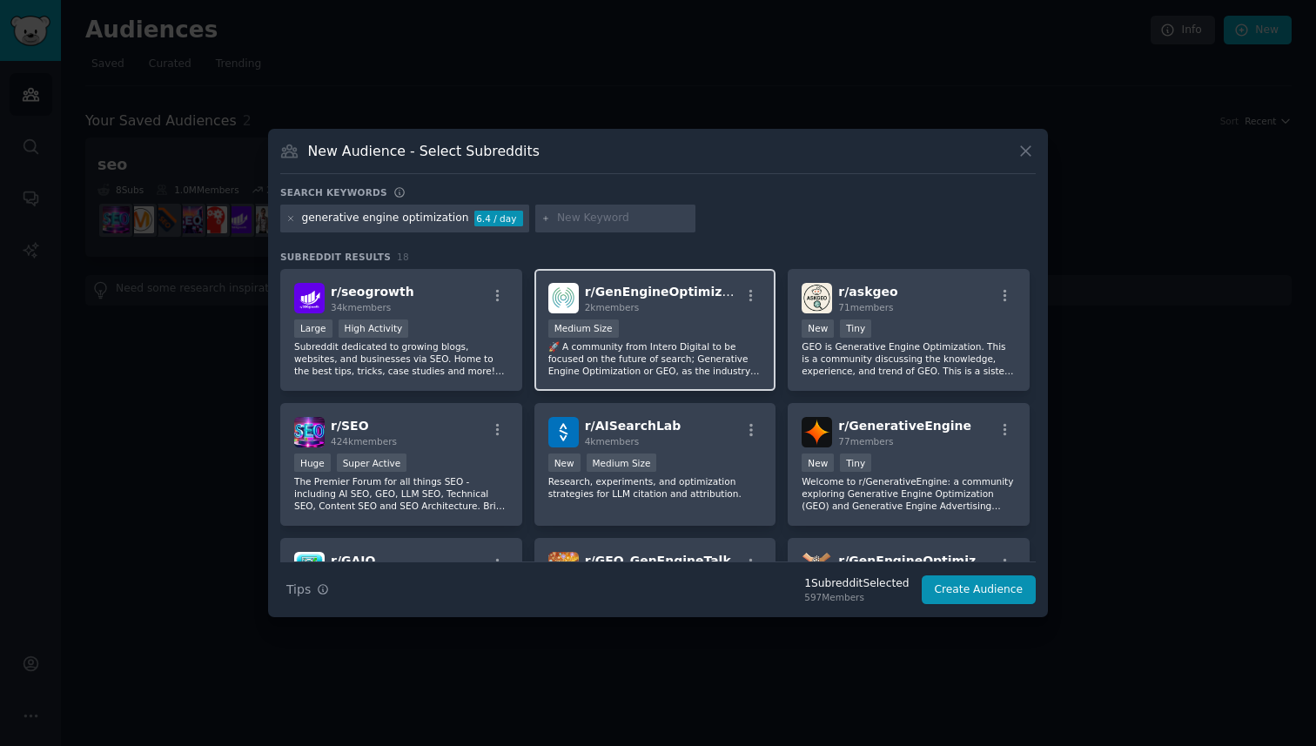
click at [659, 310] on div "2k members" at bounding box center [663, 307] width 156 height 12
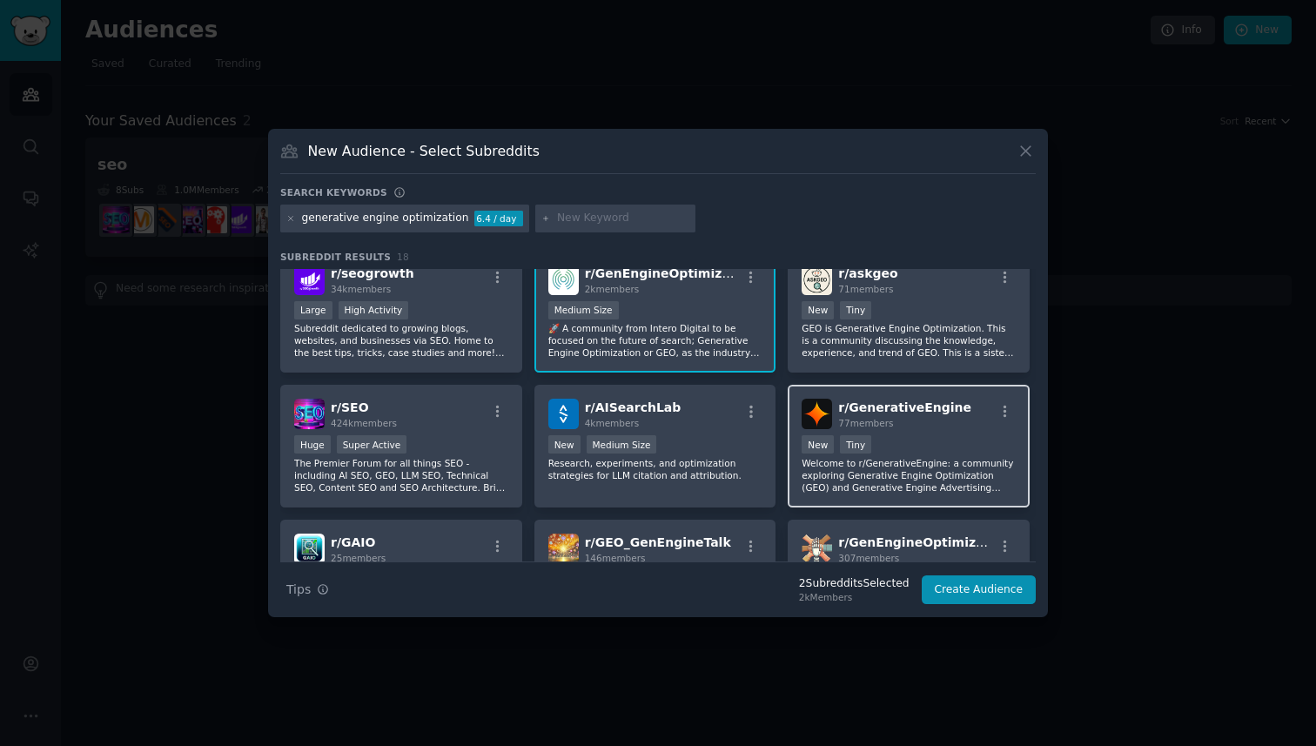
scroll to position [15, 0]
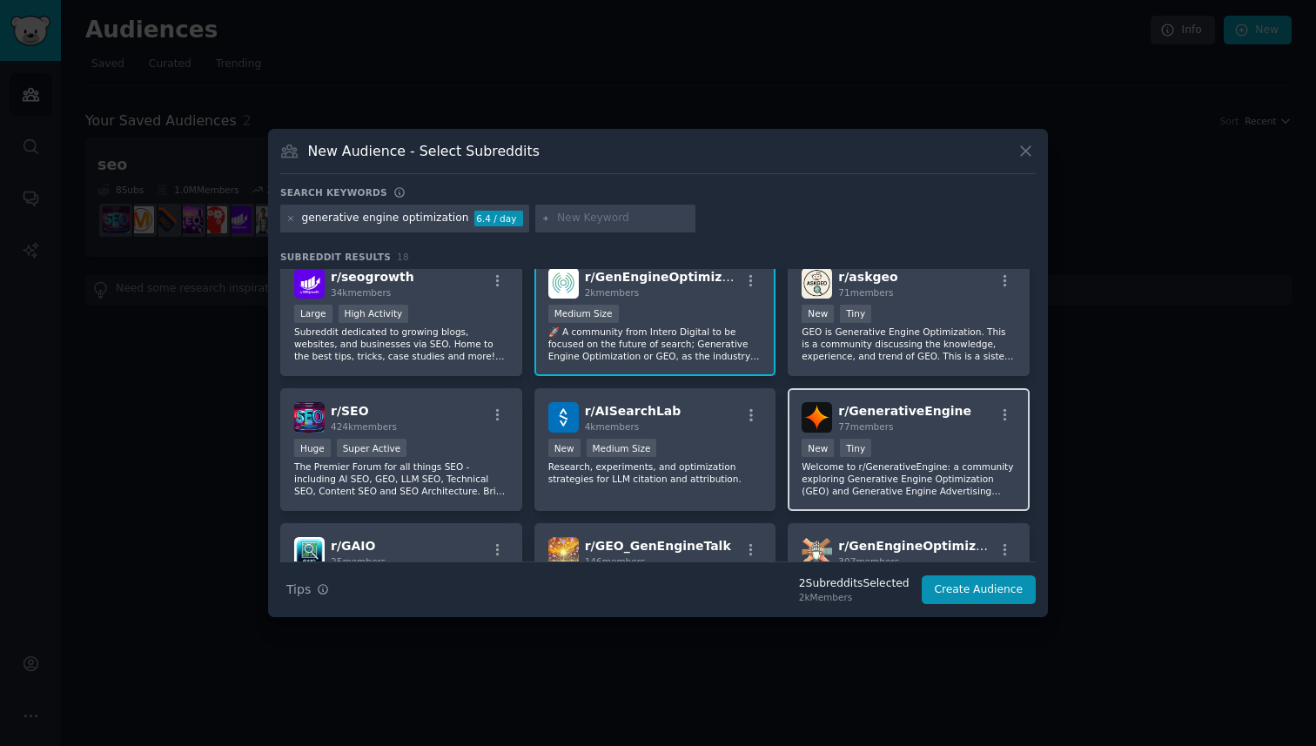
click at [927, 409] on span "r/ GenerativeEngine" at bounding box center [904, 411] width 133 height 14
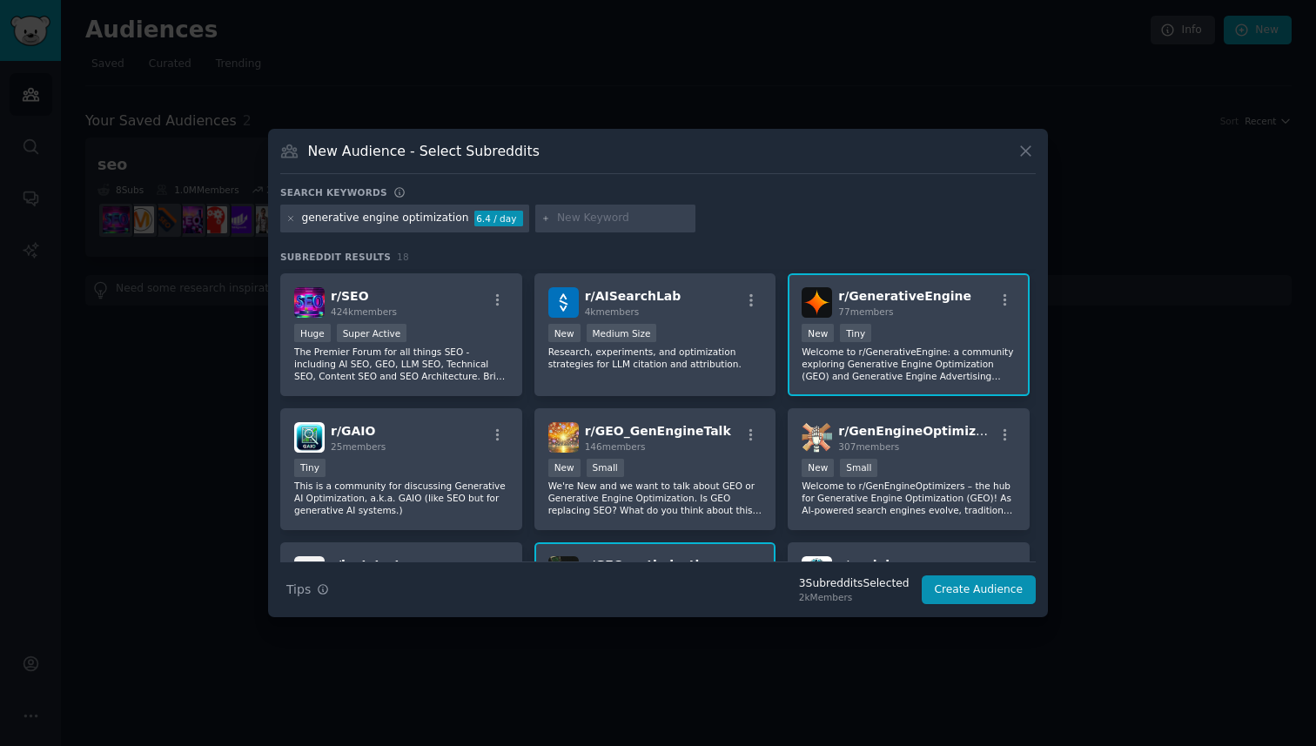
scroll to position [118, 0]
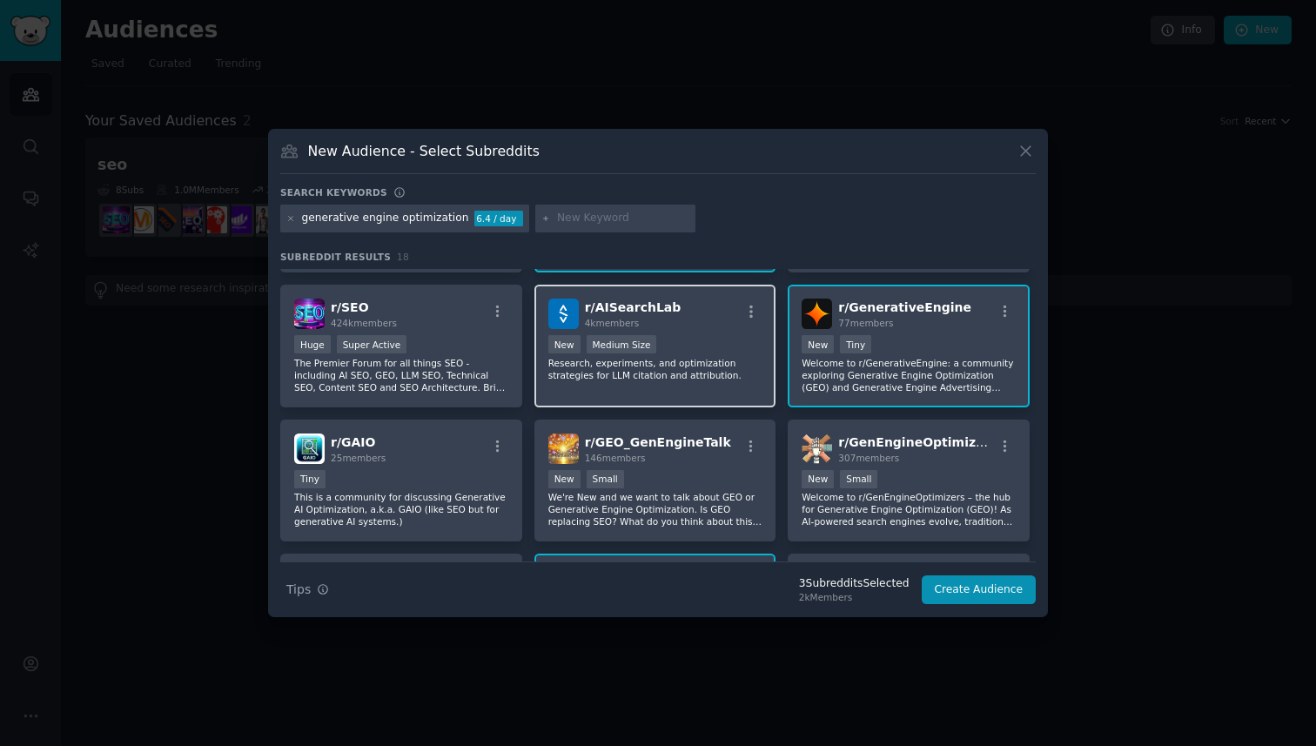
click at [697, 340] on div "1000 - 10,000 members New Medium Size" at bounding box center [656, 346] width 214 height 22
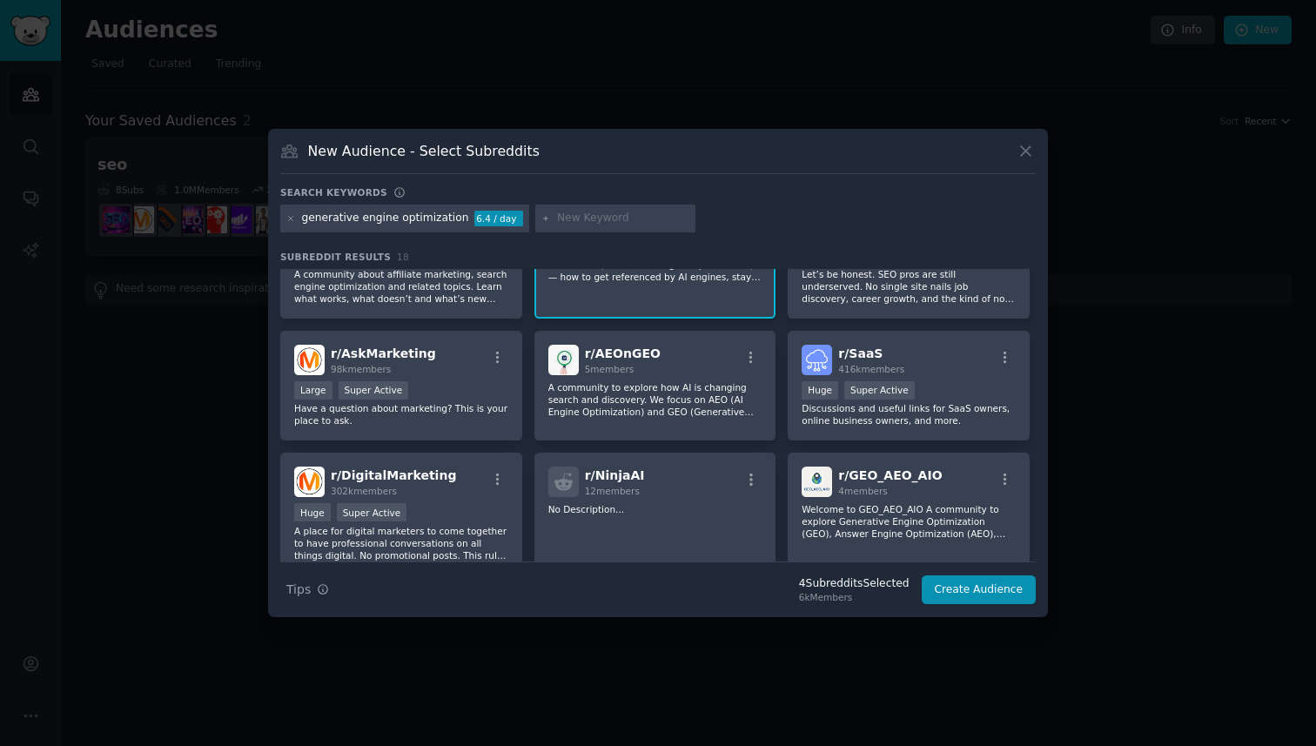
scroll to position [477, 0]
click at [965, 589] on button "Create Audience" at bounding box center [979, 591] width 115 height 30
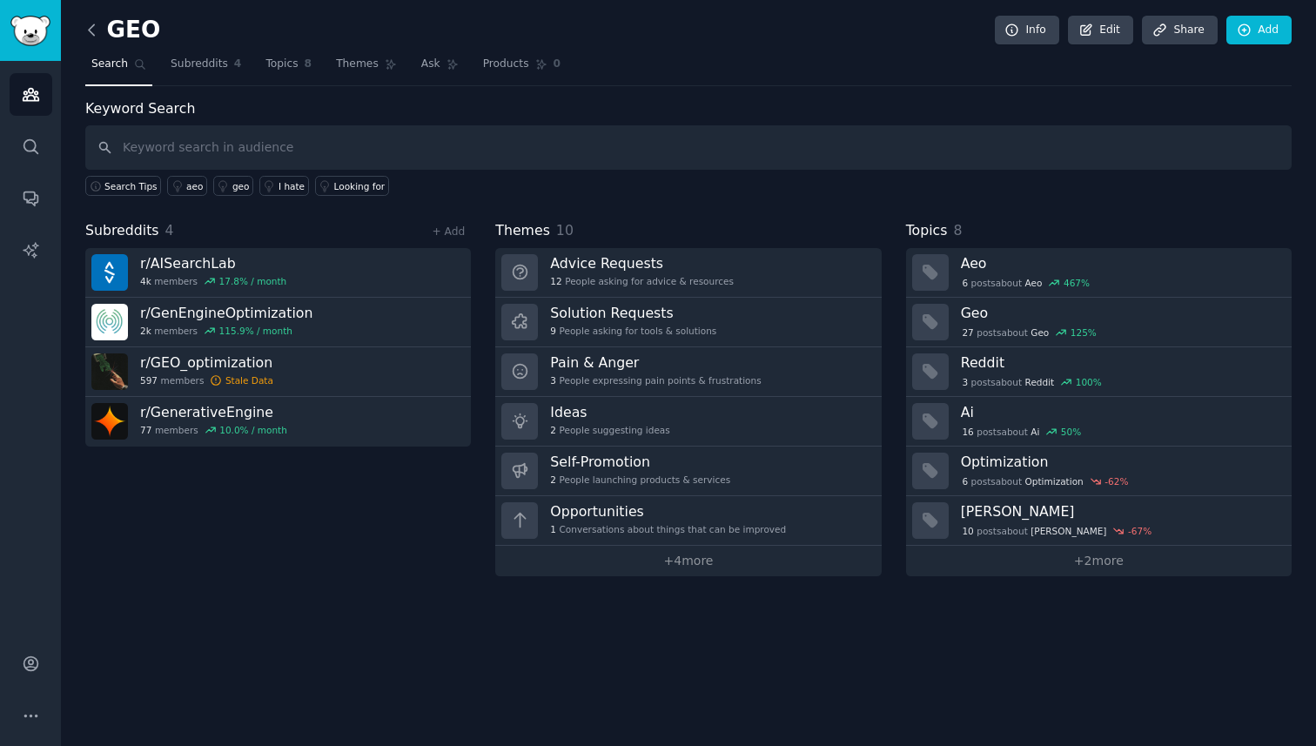
click at [98, 34] on icon at bounding box center [92, 30] width 18 height 18
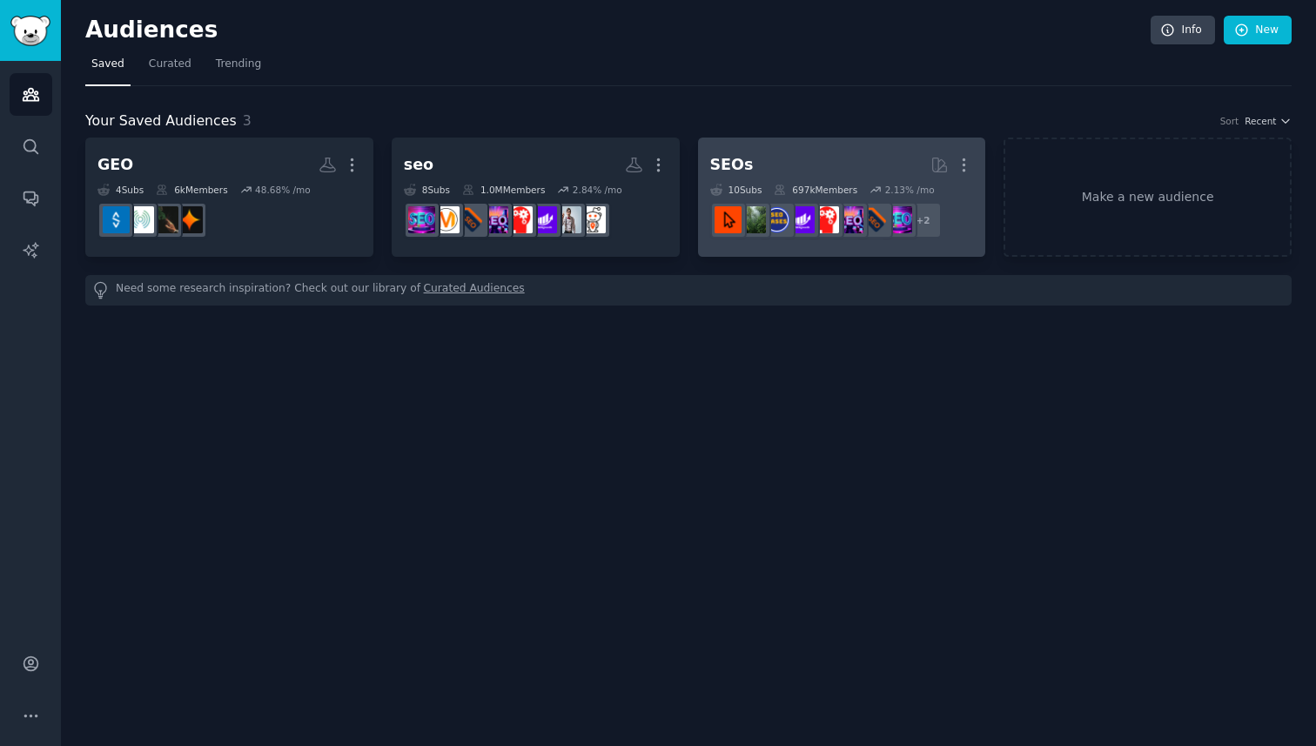
click at [825, 173] on h2 "SEOs More" at bounding box center [842, 165] width 264 height 30
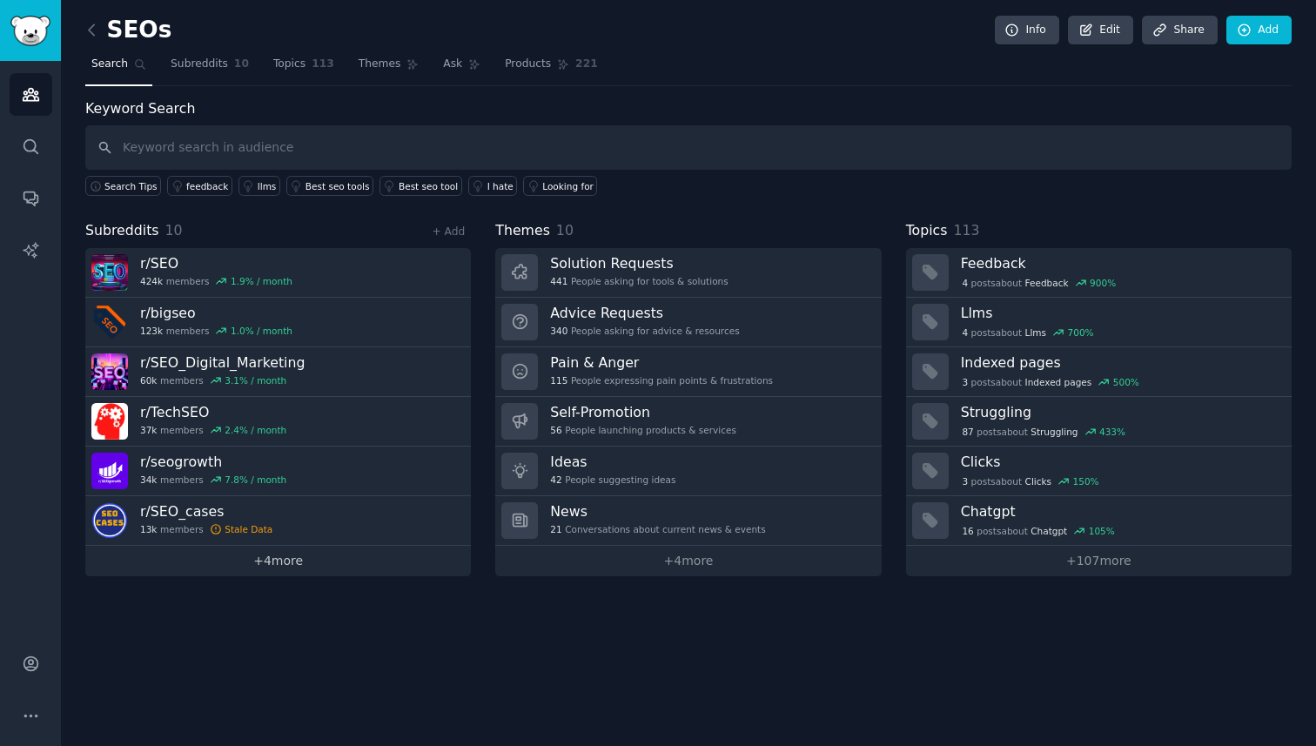
click at [273, 559] on link "+ 4 more" at bounding box center [278, 561] width 386 height 30
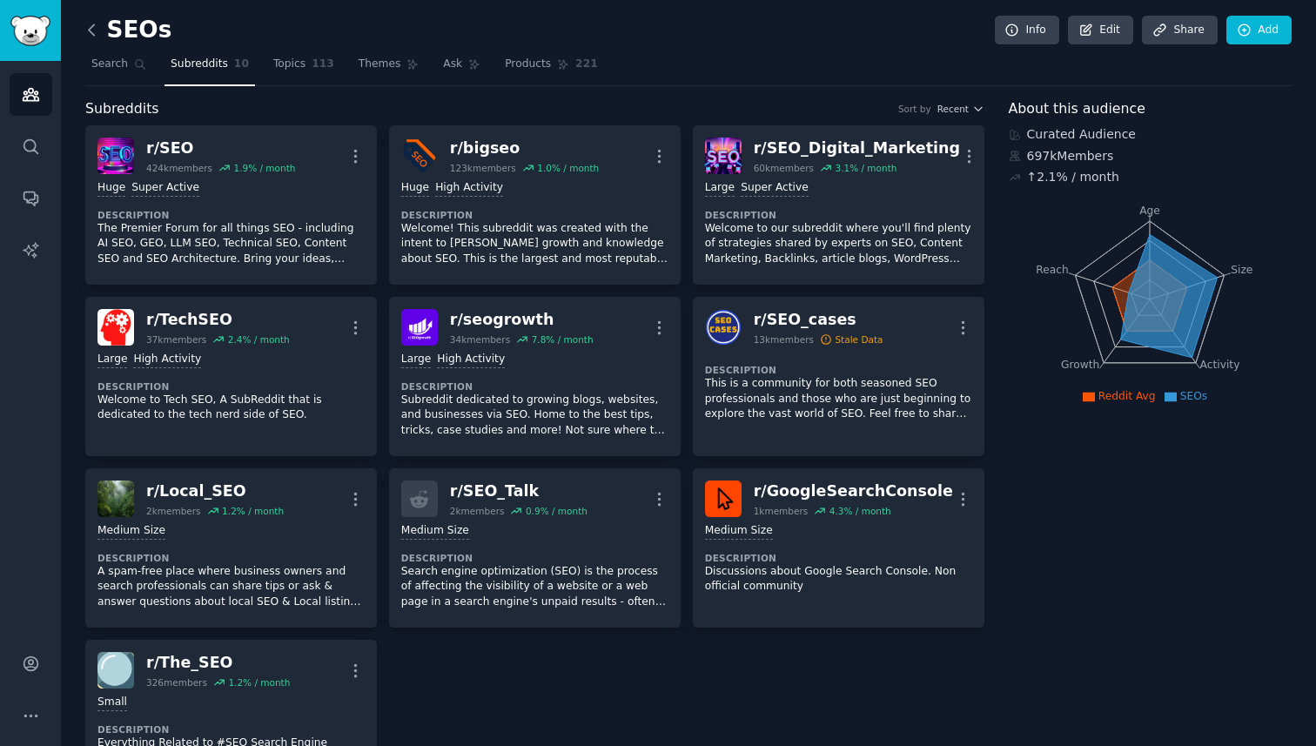
click at [92, 30] on icon at bounding box center [92, 30] width 18 height 18
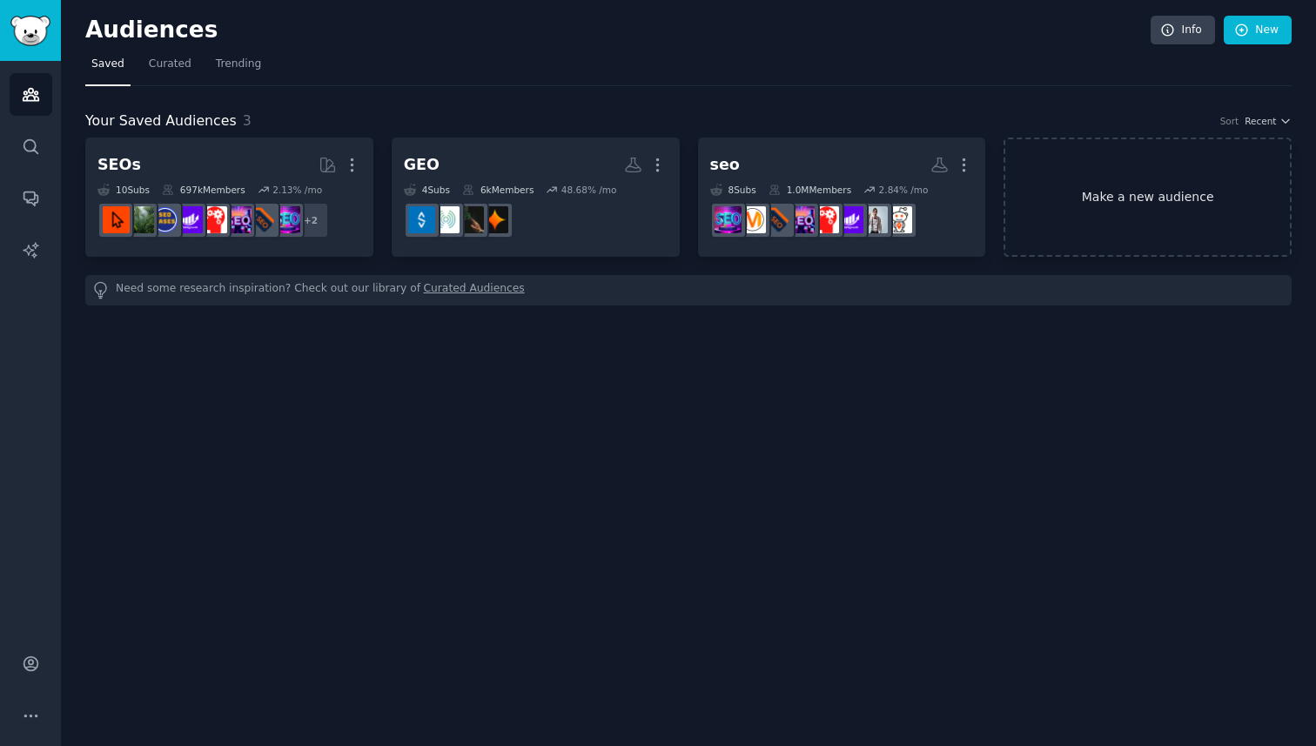
click at [1114, 196] on link "Make a new audience" at bounding box center [1148, 197] width 288 height 119
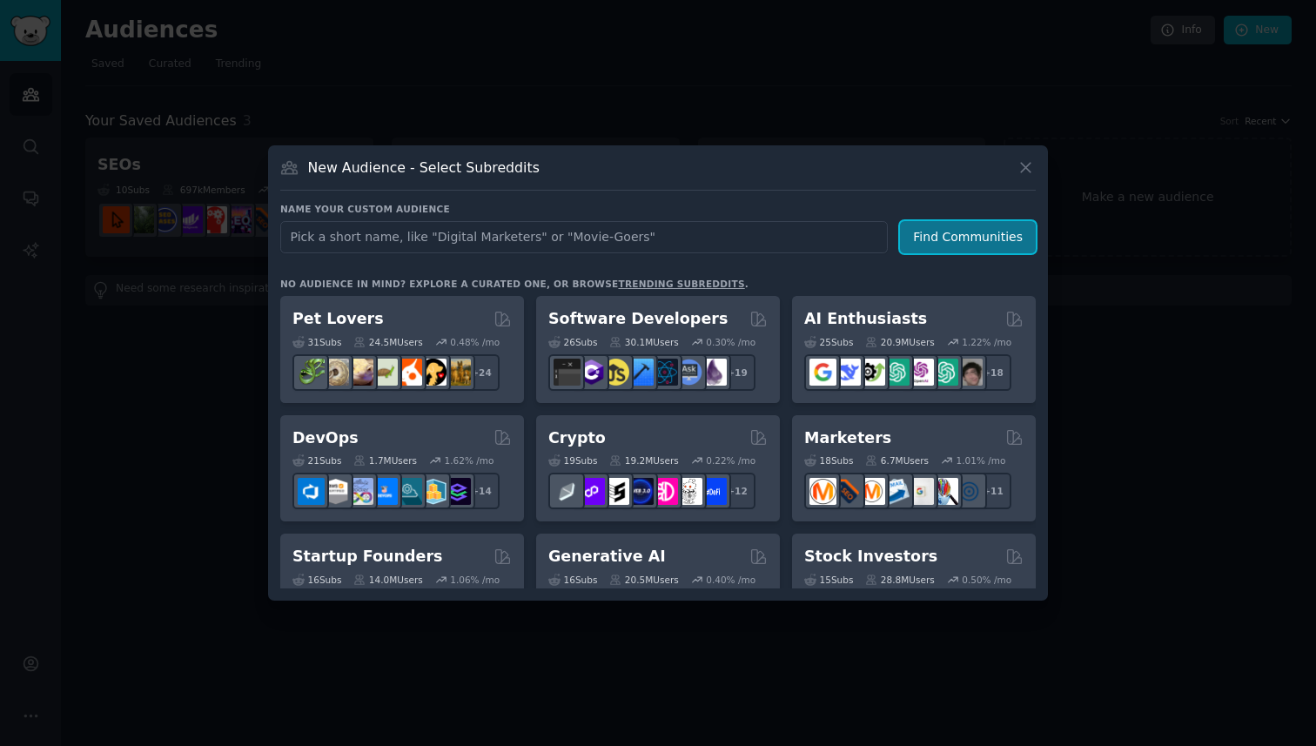
click at [953, 244] on button "Find Communities" at bounding box center [968, 237] width 136 height 32
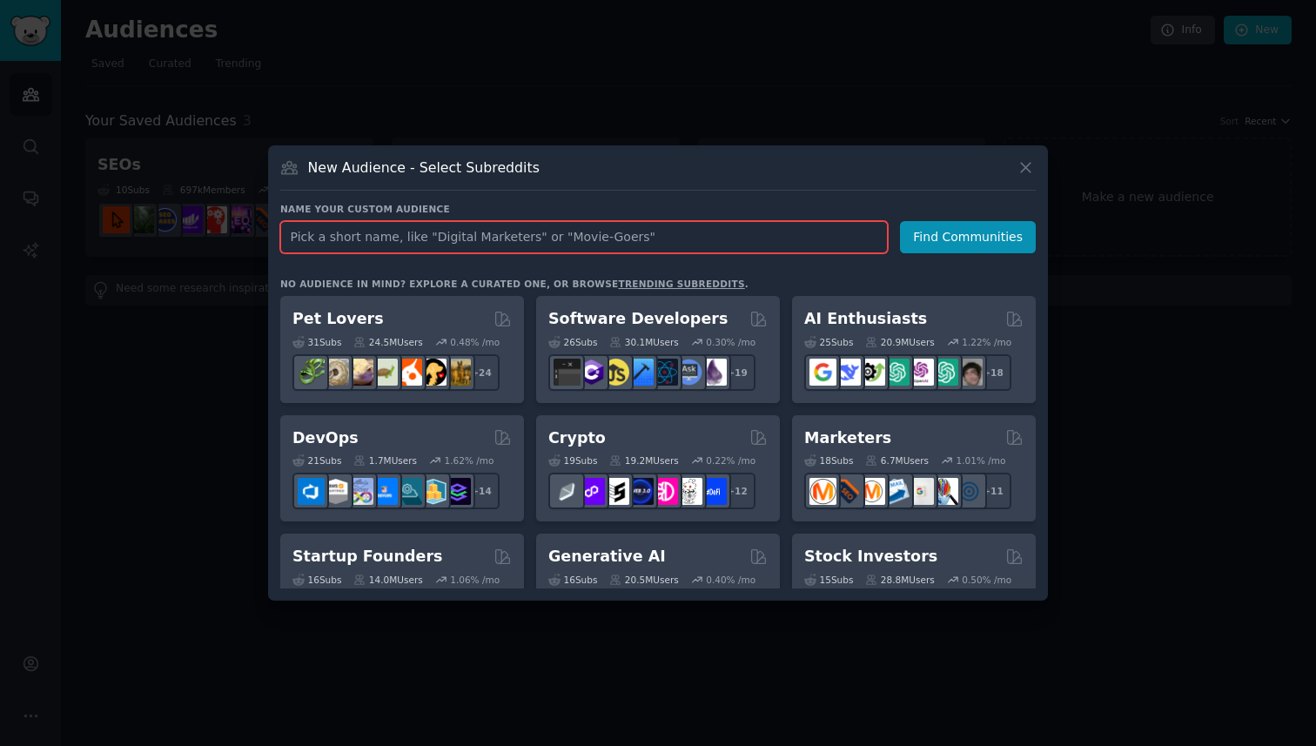
click at [804, 236] on input "text" at bounding box center [584, 237] width 608 height 32
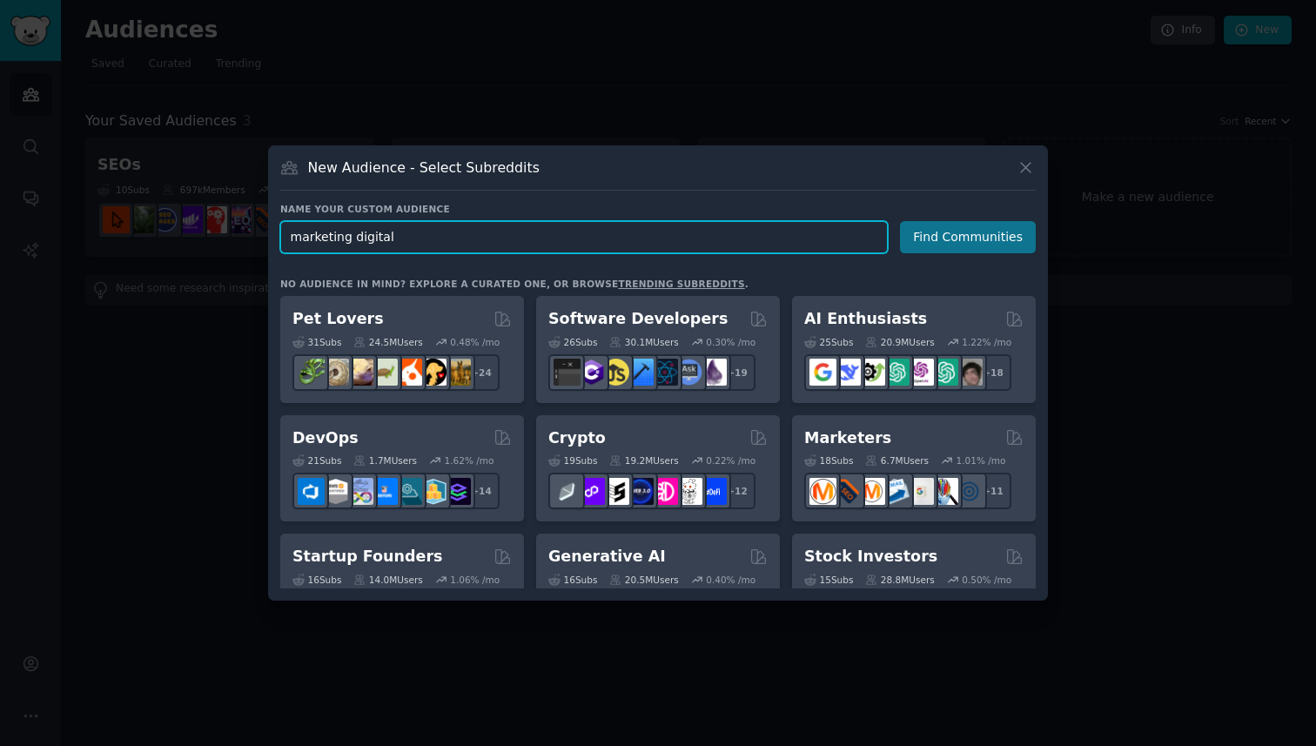
type input "marketing digital"
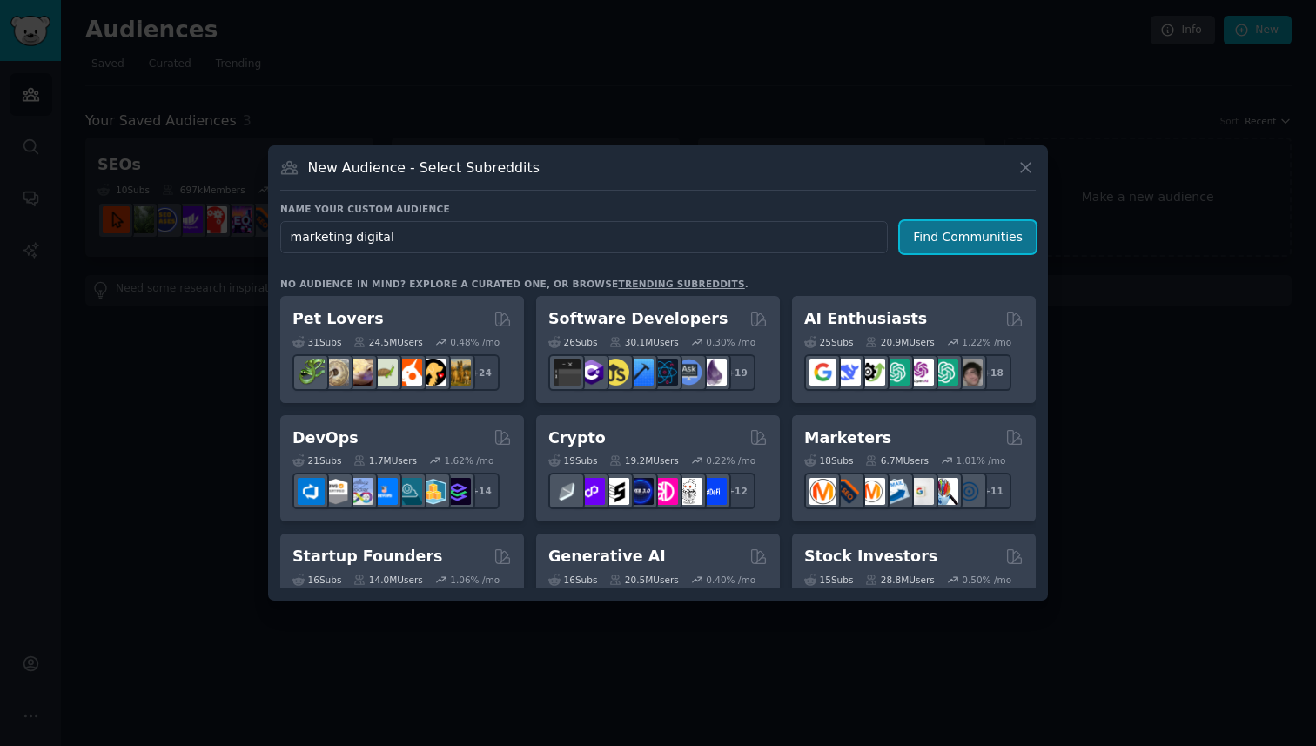
click at [963, 243] on button "Find Communities" at bounding box center [968, 237] width 136 height 32
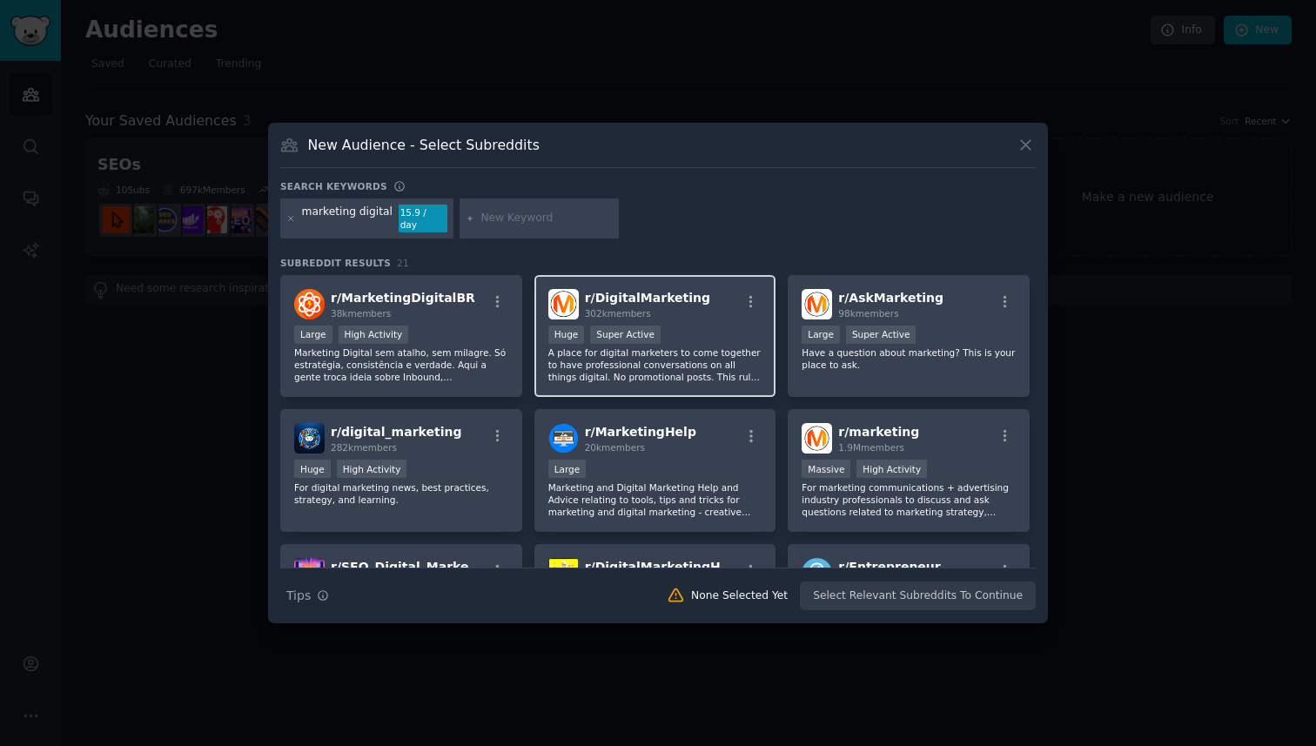
click at [704, 326] on div "100,000 - 1,000,000 members Huge Super Active" at bounding box center [656, 337] width 214 height 22
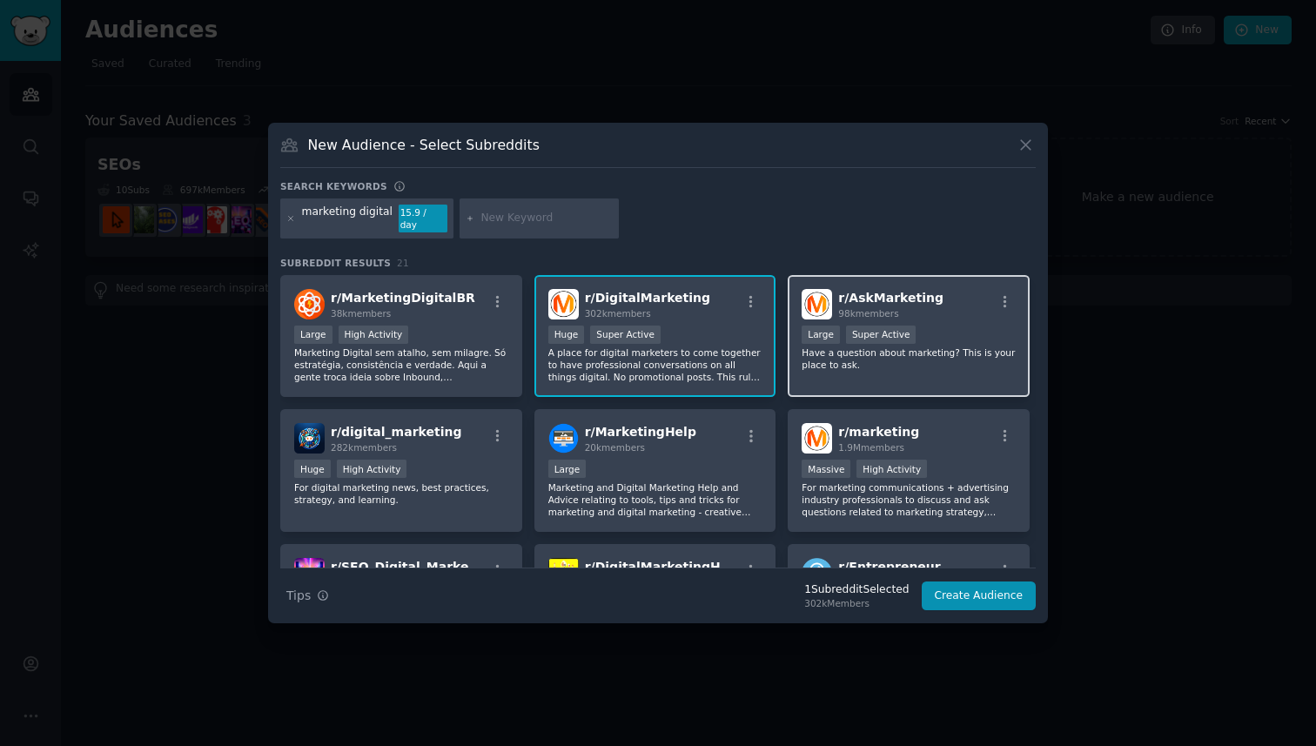
click at [972, 326] on div "10,000 - 100,000 members Large Super Active" at bounding box center [909, 337] width 214 height 22
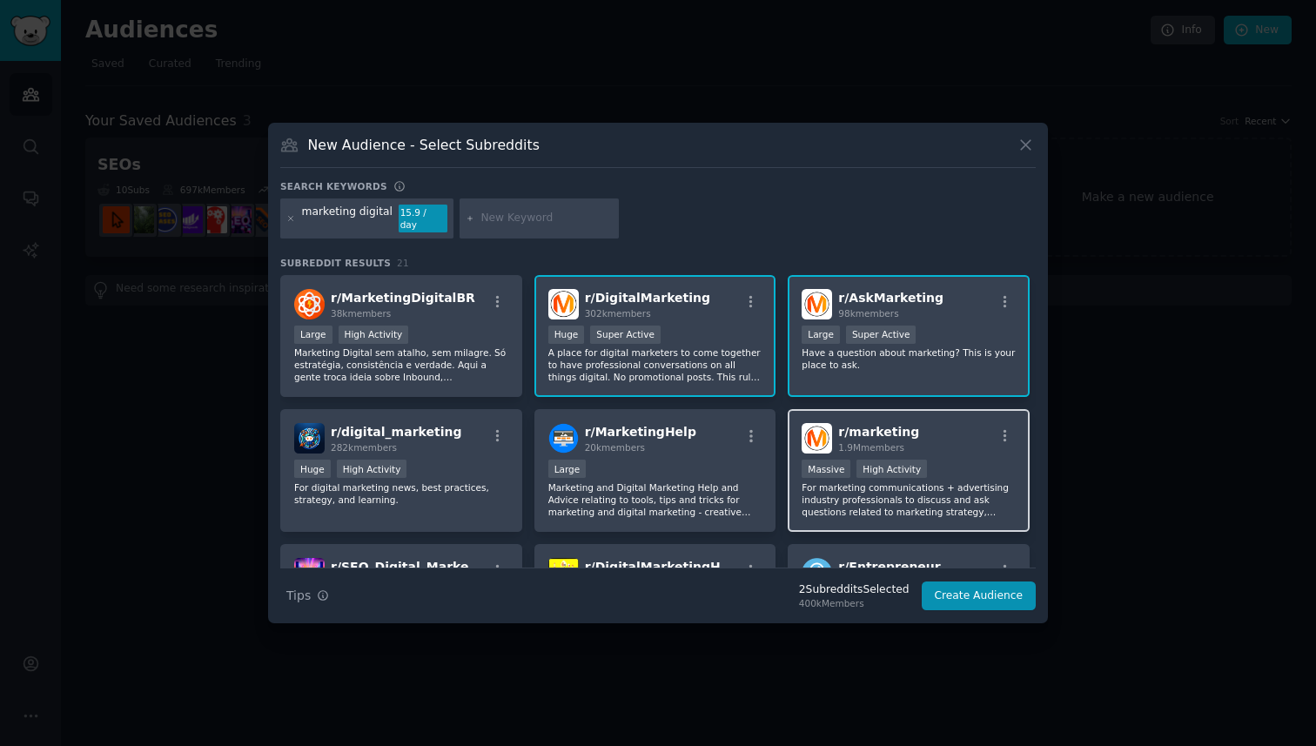
click at [958, 462] on div "Massive High Activity" at bounding box center [909, 471] width 214 height 22
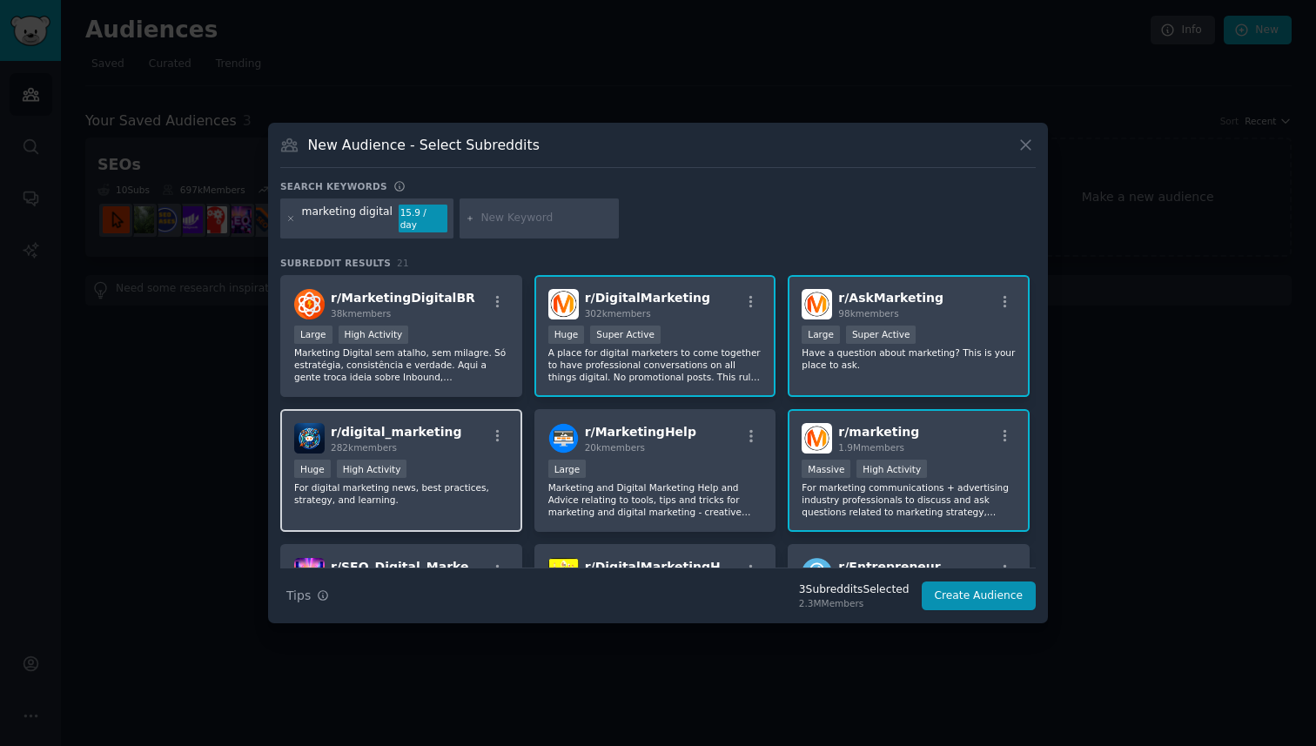
click at [451, 471] on div "Huge High Activity" at bounding box center [401, 471] width 214 height 22
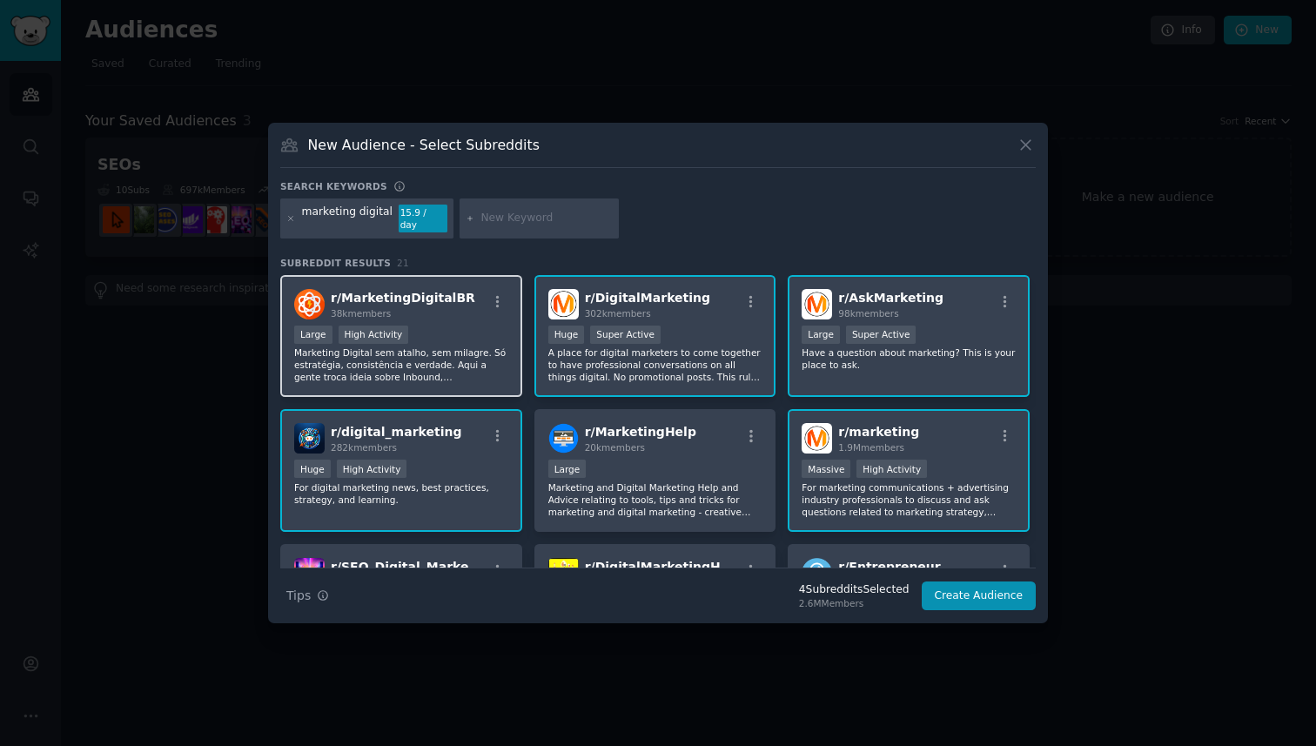
click at [454, 333] on div "Large High Activity" at bounding box center [401, 337] width 214 height 22
click at [457, 327] on div "Large High Activity" at bounding box center [401, 337] width 214 height 22
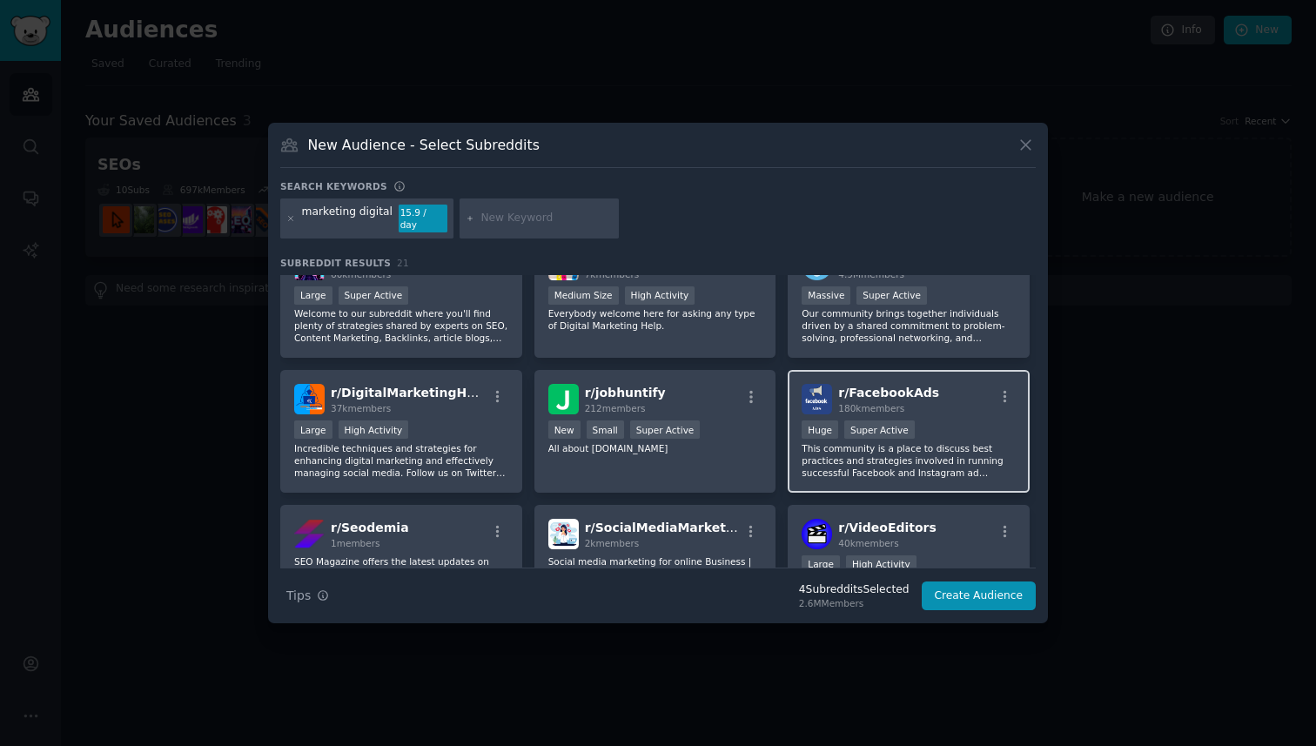
scroll to position [309, 0]
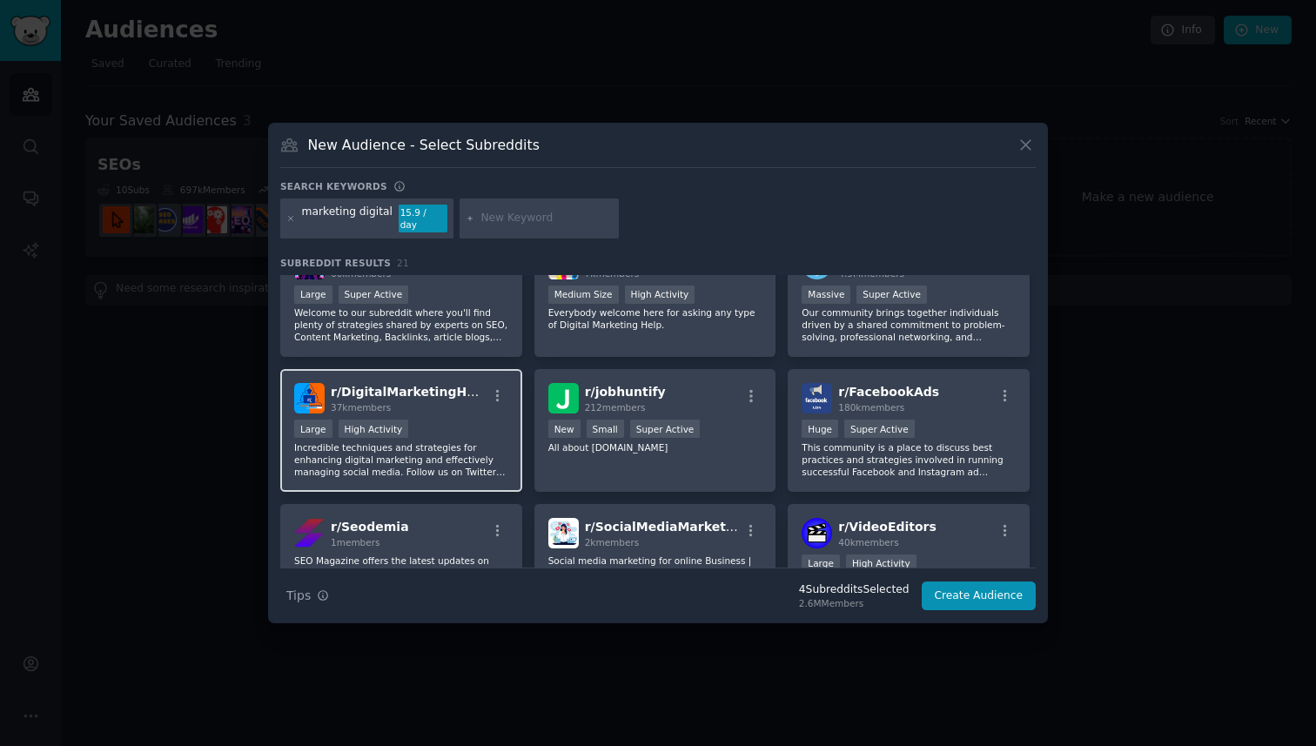
click at [452, 441] on p "Incredible techniques and strategies for enhancing digital marketing and effect…" at bounding box center [401, 459] width 214 height 37
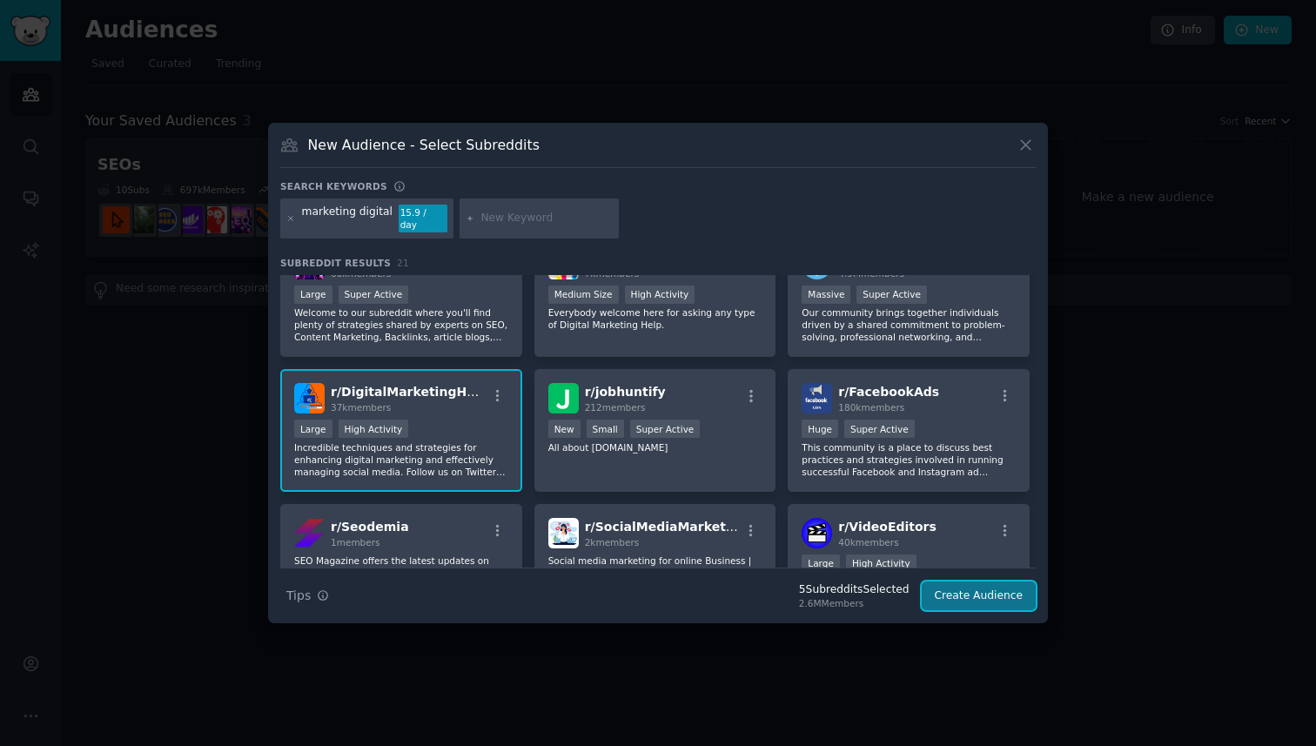
click at [987, 594] on button "Create Audience" at bounding box center [979, 597] width 115 height 30
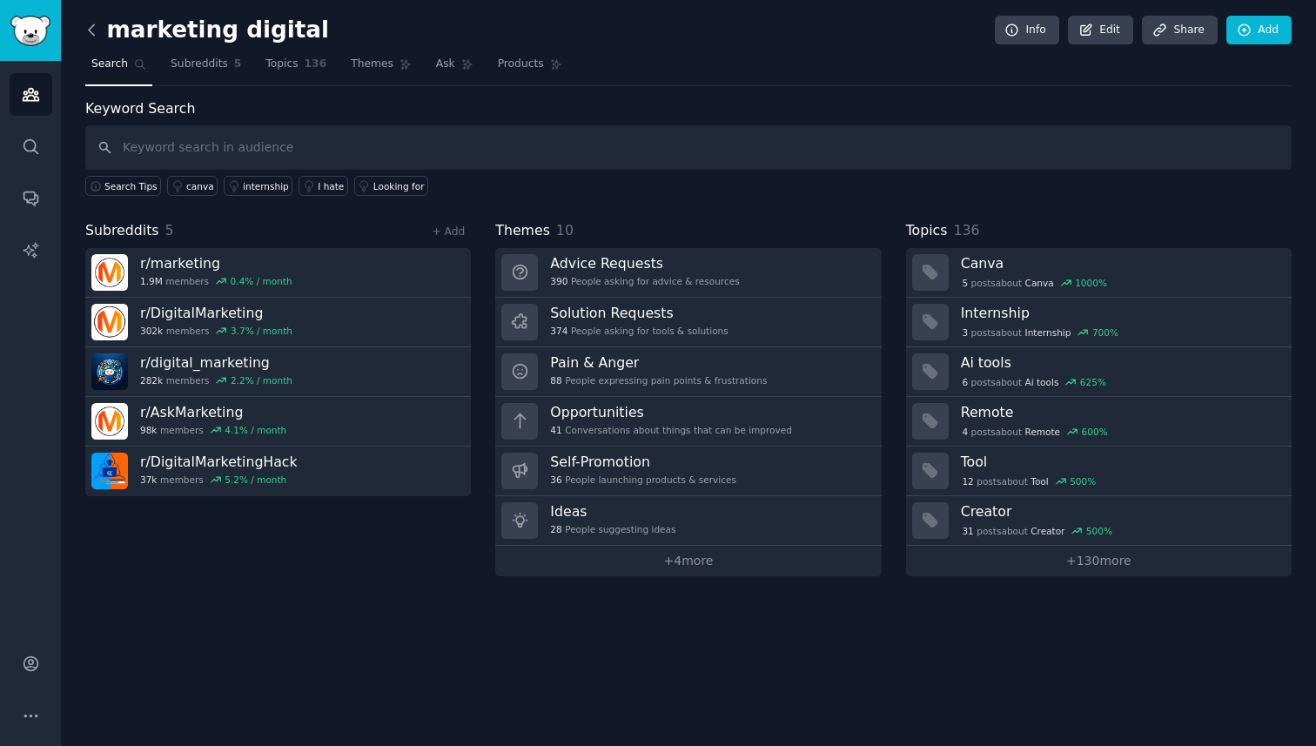
click at [92, 29] on icon at bounding box center [92, 30] width 18 height 18
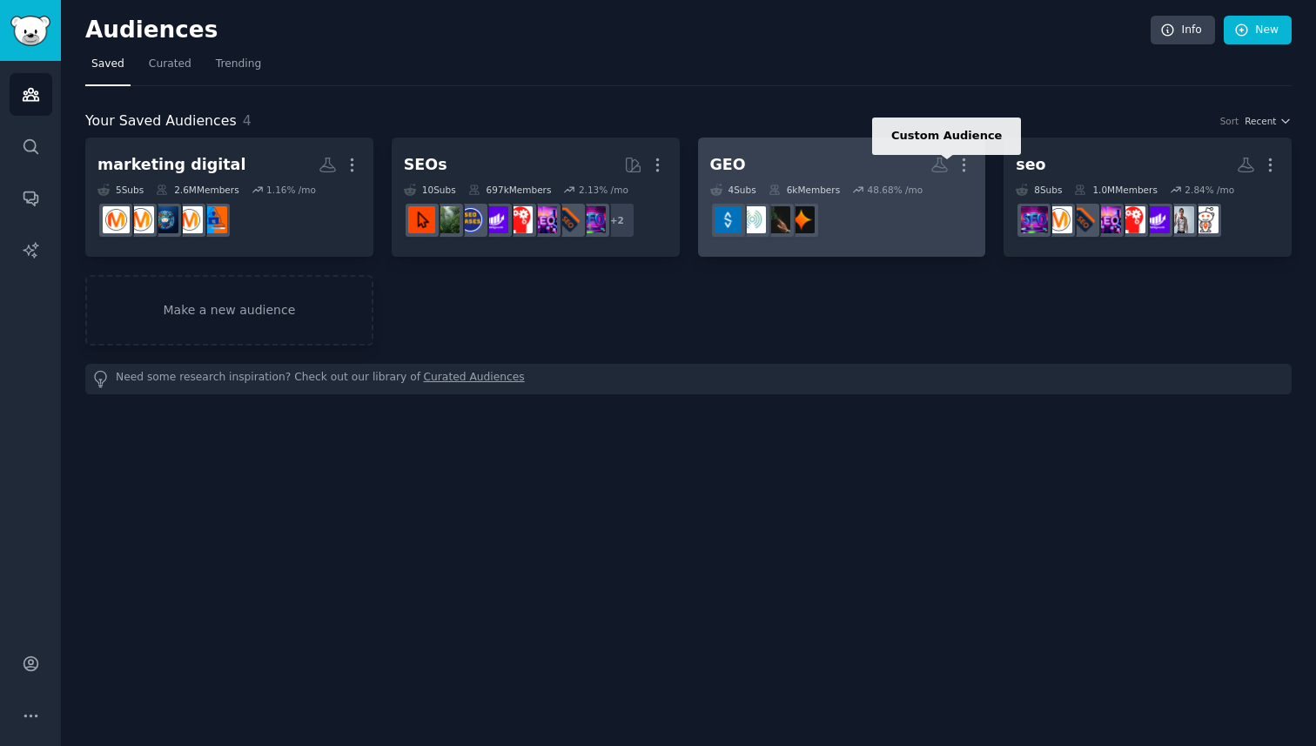
click at [937, 165] on icon at bounding box center [940, 165] width 15 height 14
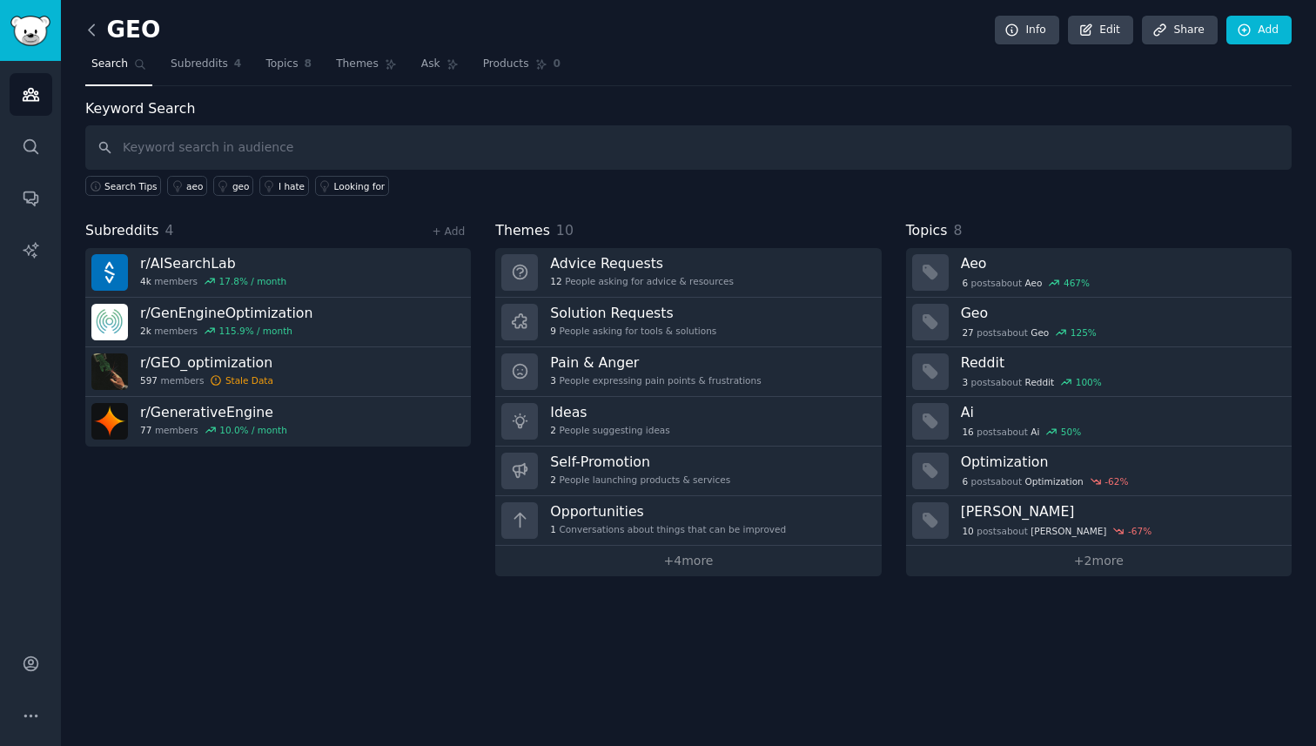
click at [91, 28] on icon at bounding box center [92, 30] width 18 height 18
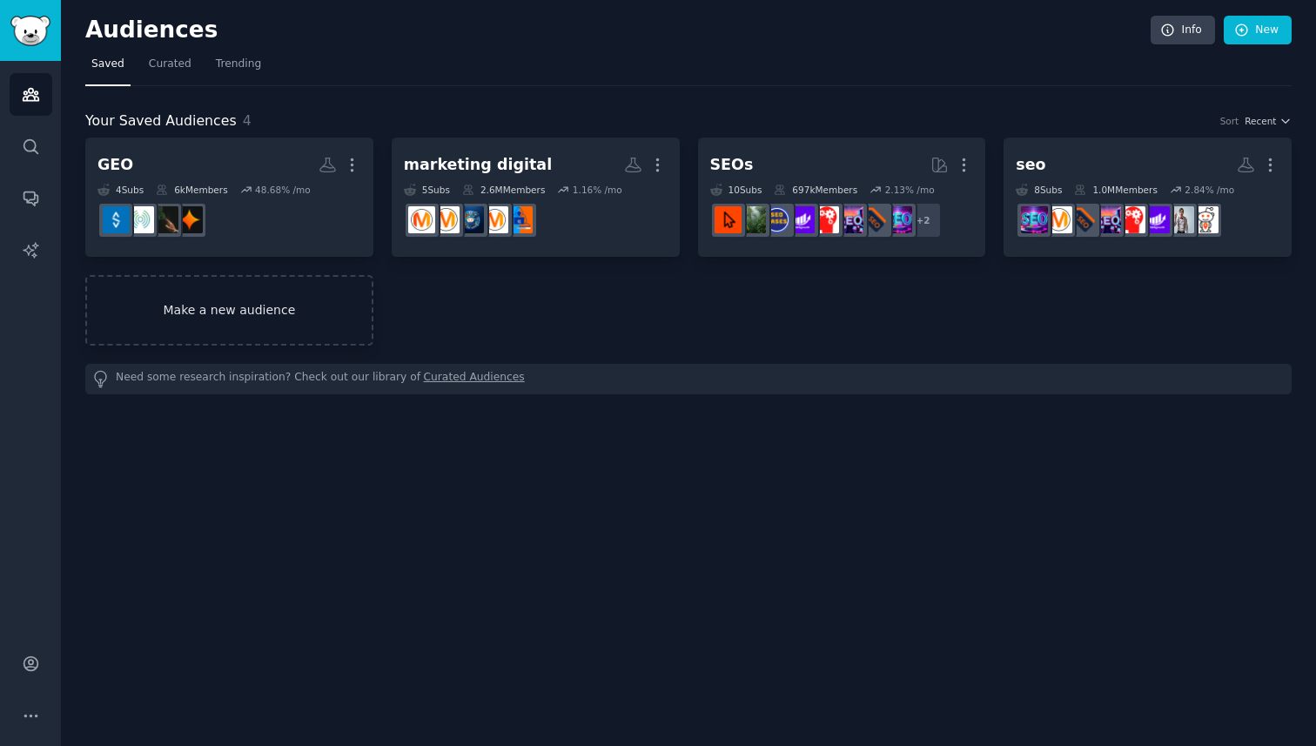
click at [233, 319] on link "Make a new audience" at bounding box center [229, 310] width 288 height 71
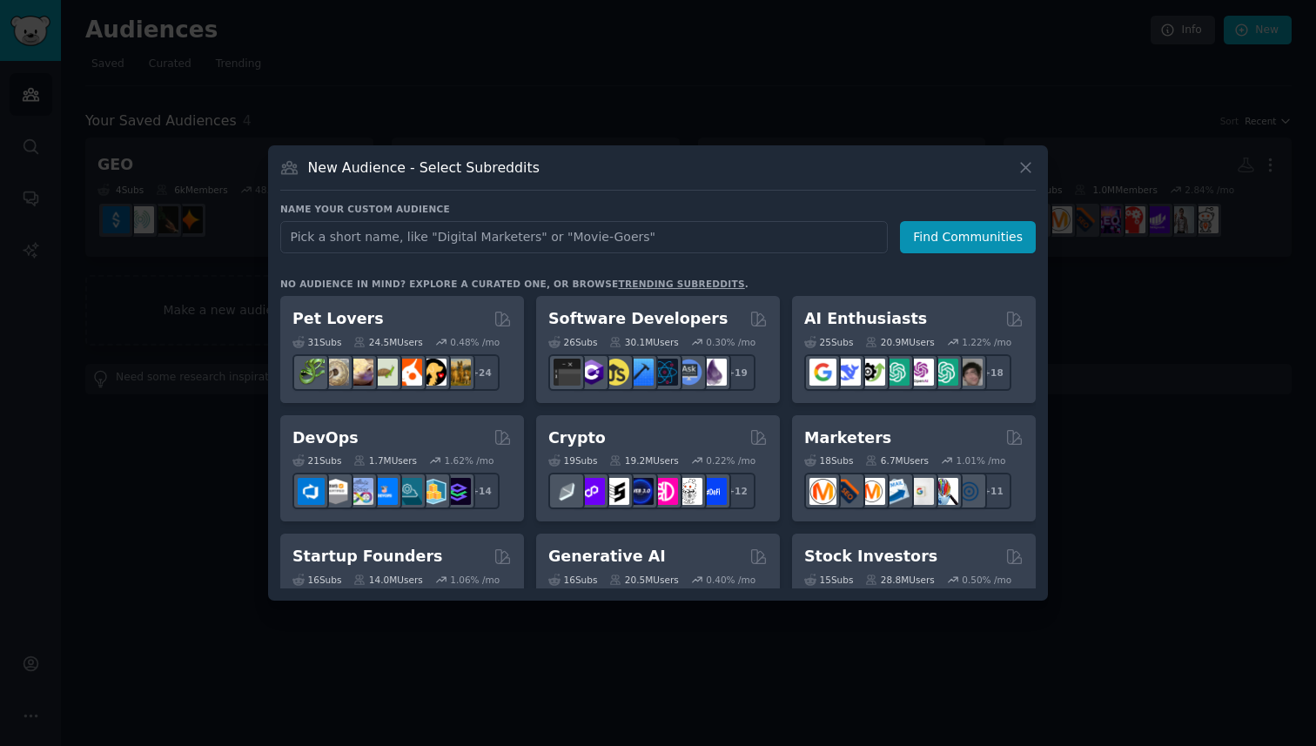
click at [467, 241] on input "text" at bounding box center [584, 237] width 608 height 32
type input "agency"
click button "Find Communities" at bounding box center [968, 237] width 136 height 32
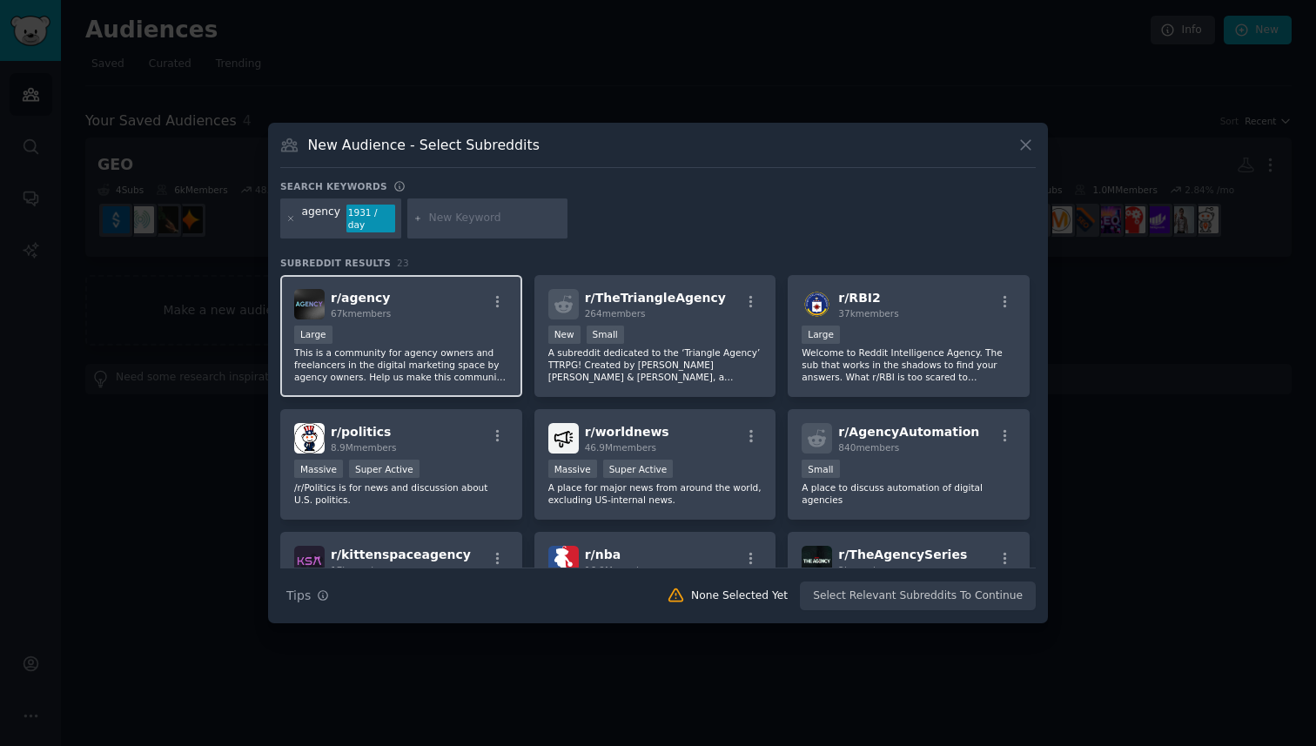
click at [446, 332] on div "Large" at bounding box center [401, 337] width 214 height 22
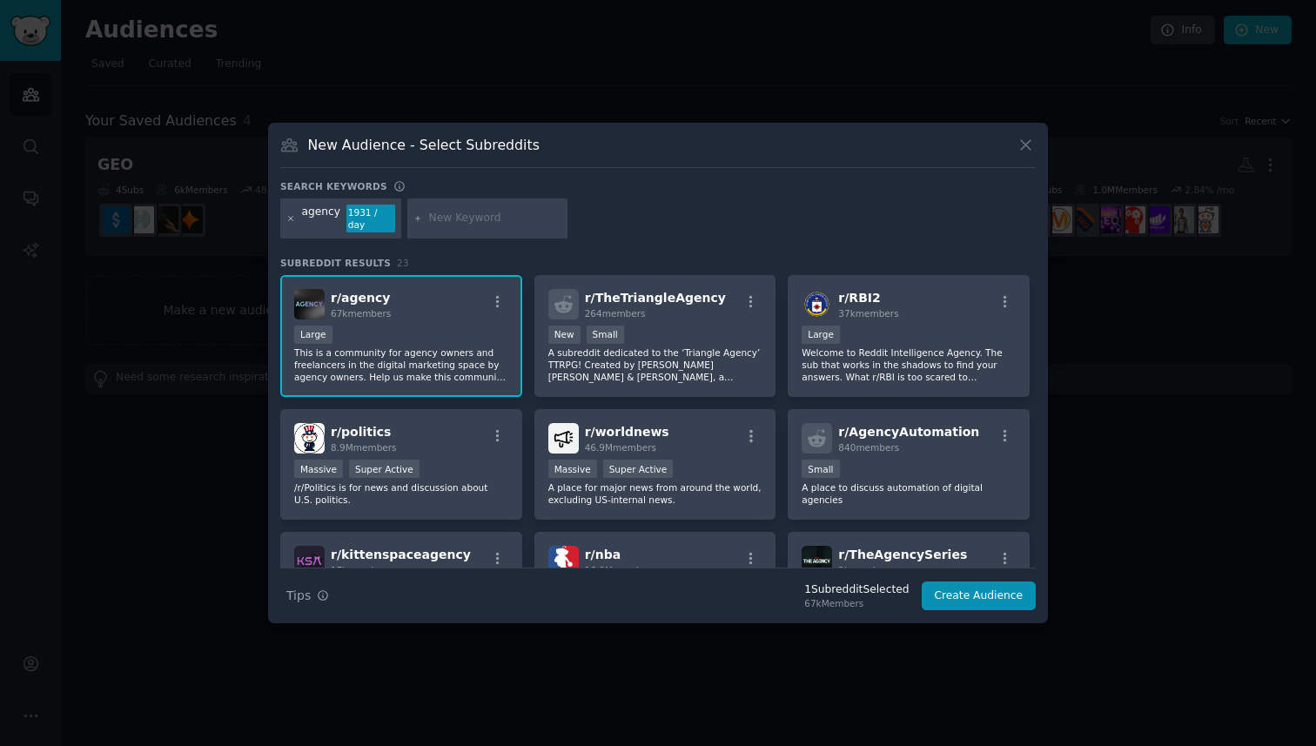
click at [287, 220] on icon at bounding box center [291, 219] width 10 height 10
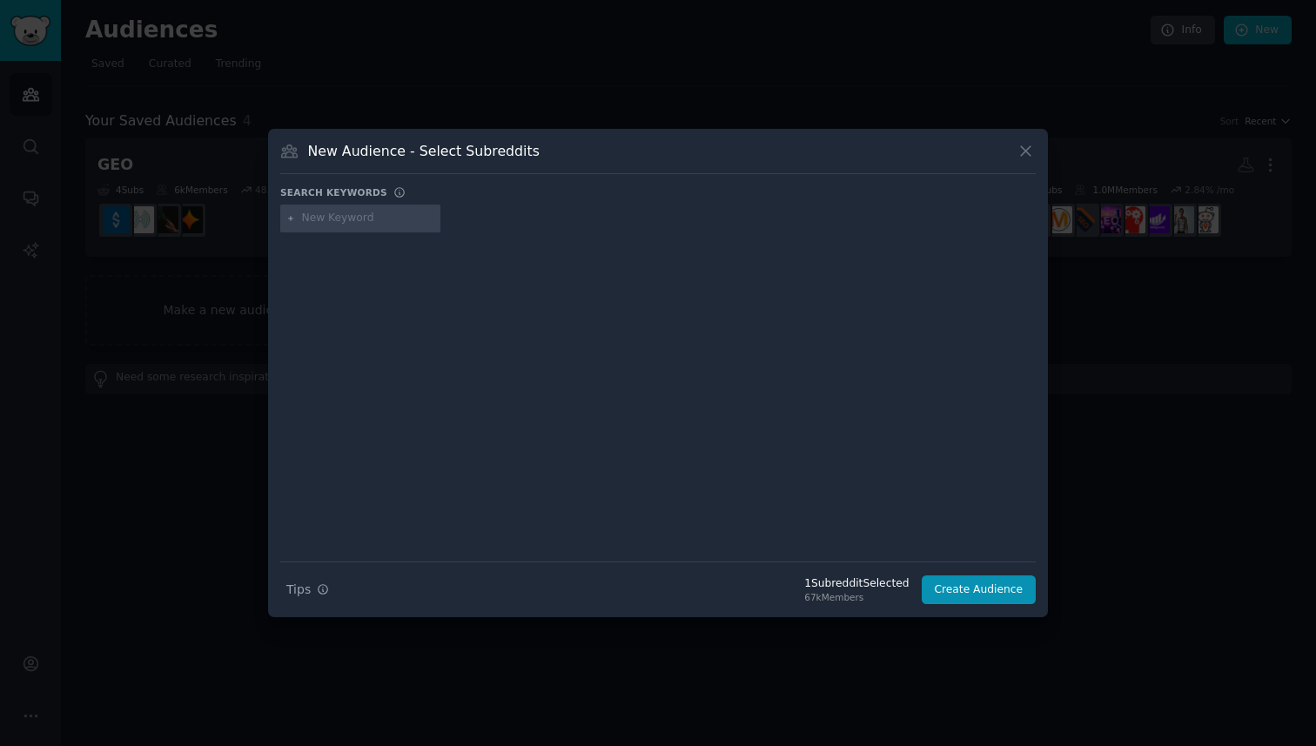
click at [321, 225] on input "text" at bounding box center [368, 219] width 132 height 16
type input "agence marketing"
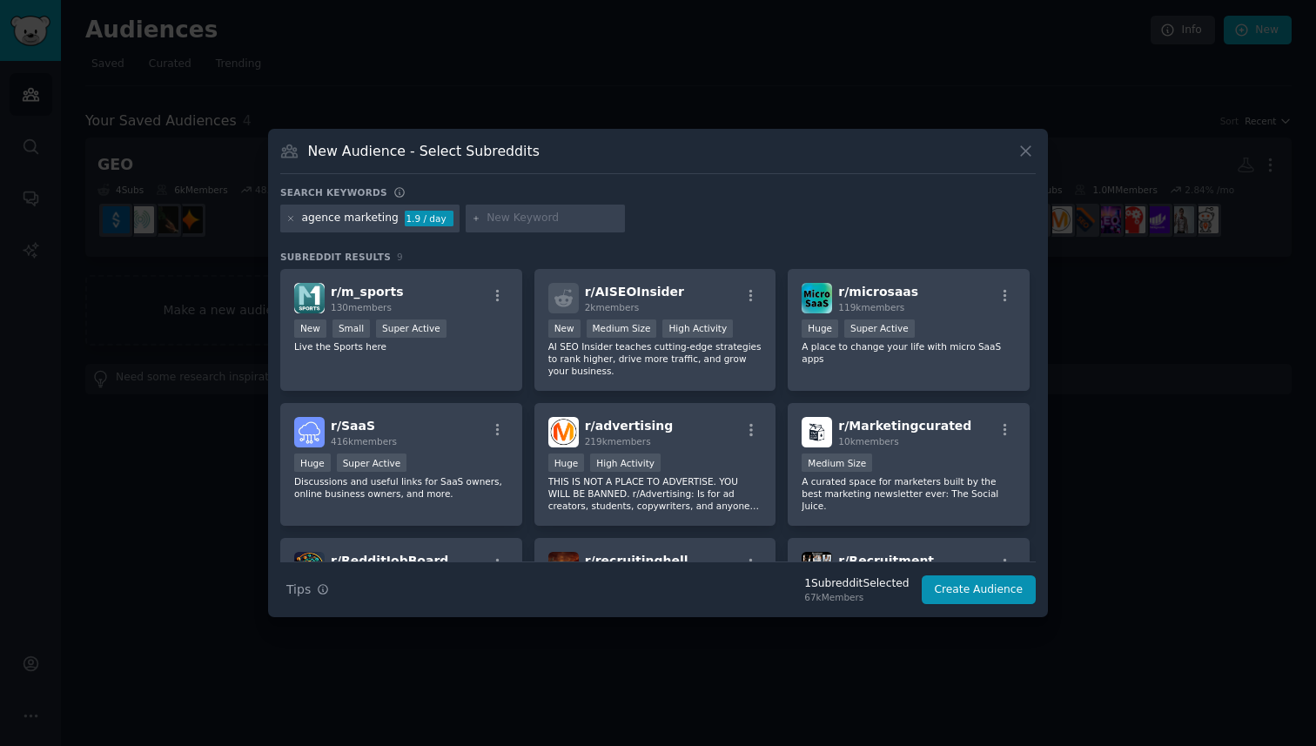
click at [297, 214] on div "agence marketing 1.9 / day" at bounding box center [369, 219] width 179 height 28
click at [292, 216] on icon at bounding box center [291, 219] width 10 height 10
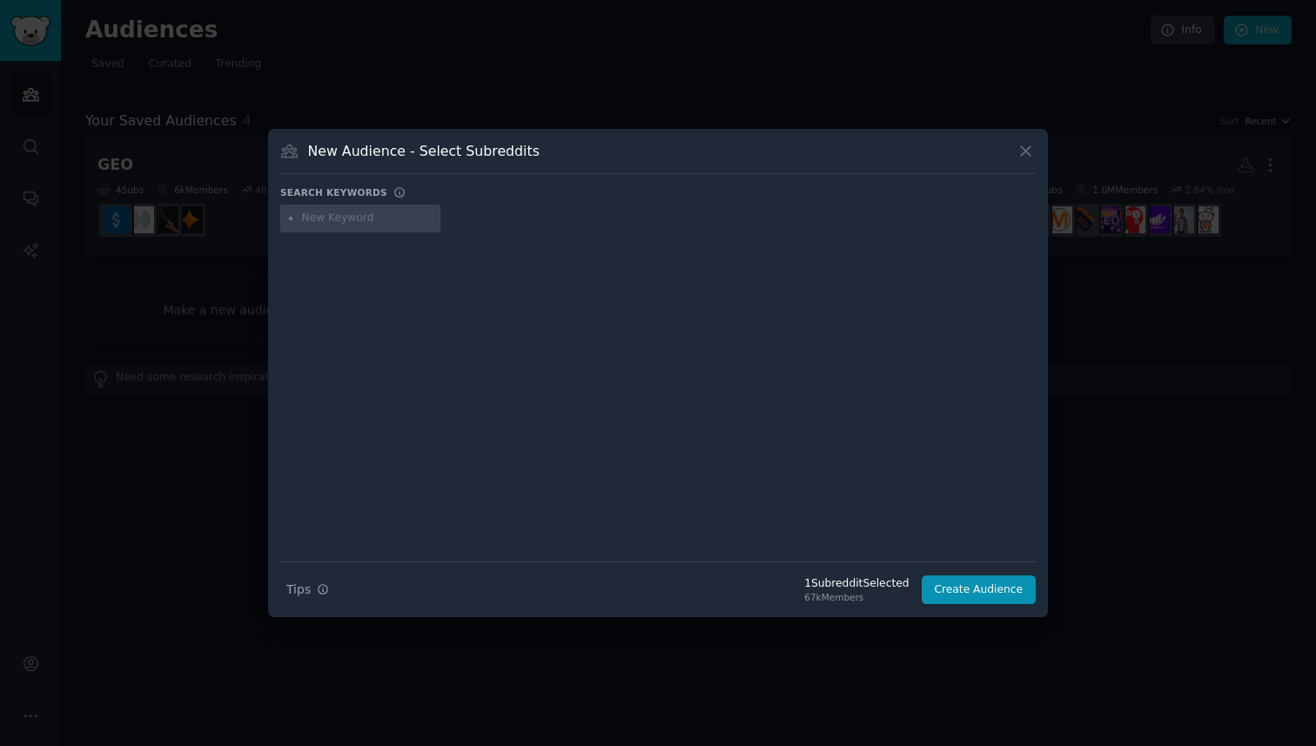
click at [292, 216] on icon at bounding box center [291, 219] width 10 height 10
click at [324, 216] on input "text" at bounding box center [368, 219] width 132 height 16
type input "agence seo"
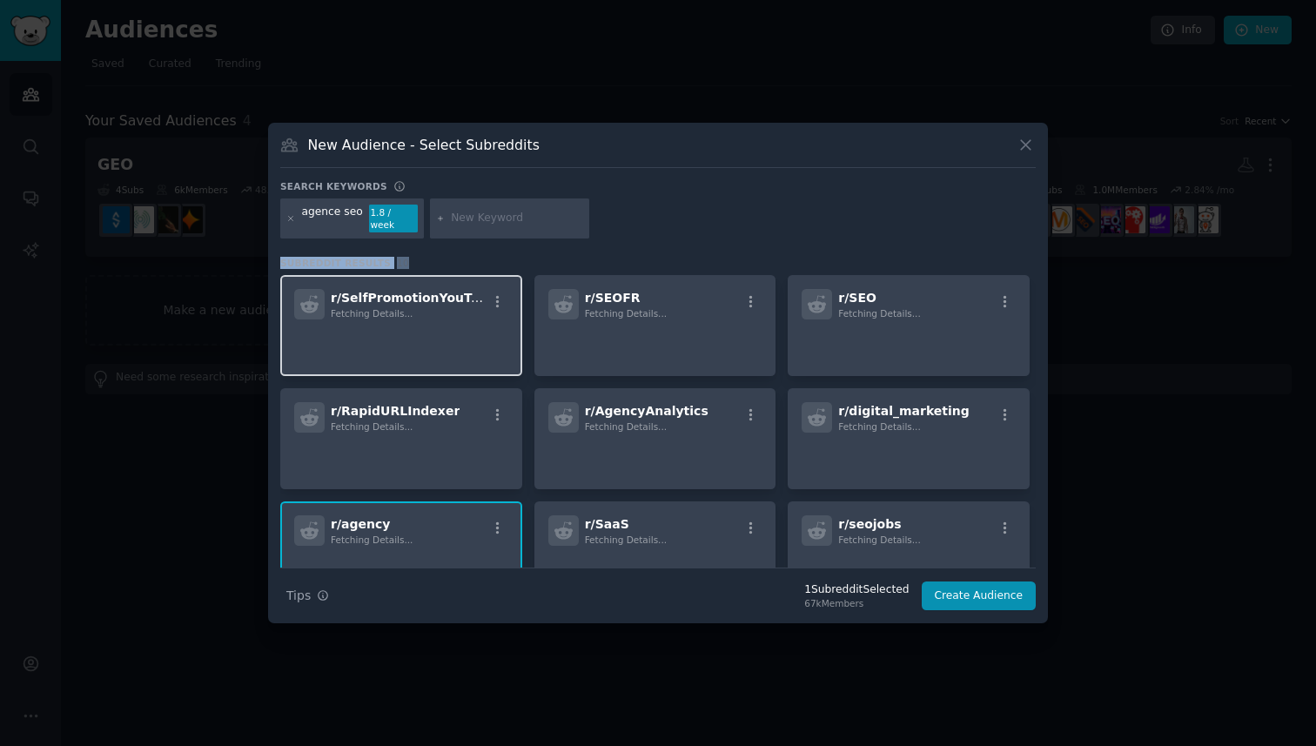
drag, startPoint x: 276, startPoint y: 262, endPoint x: 439, endPoint y: 271, distance: 163.1
click at [439, 271] on div "New Audience - Select Subreddits Search keywords agence seo 1.8 / week Subreddi…" at bounding box center [658, 373] width 780 height 501
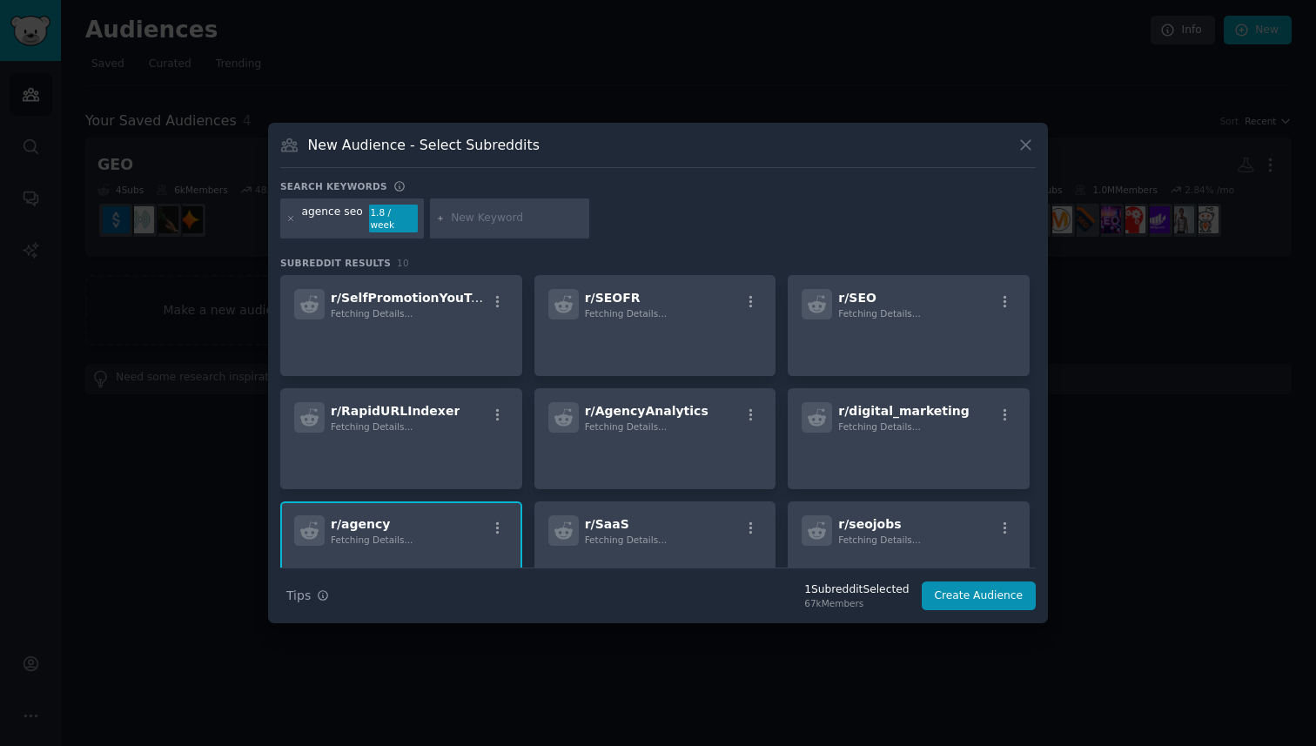
click at [759, 222] on div "agence seo 1.8 / week" at bounding box center [658, 222] width 756 height 46
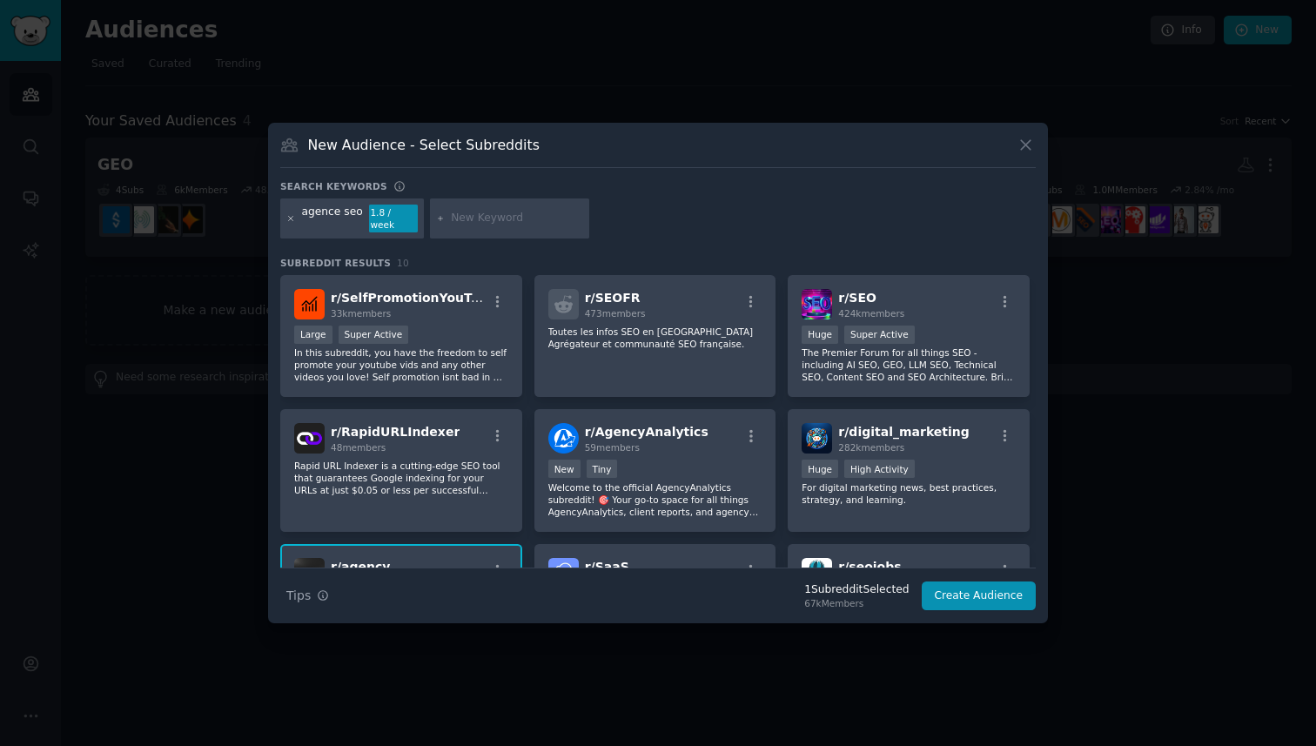
click at [290, 218] on icon at bounding box center [291, 218] width 4 height 4
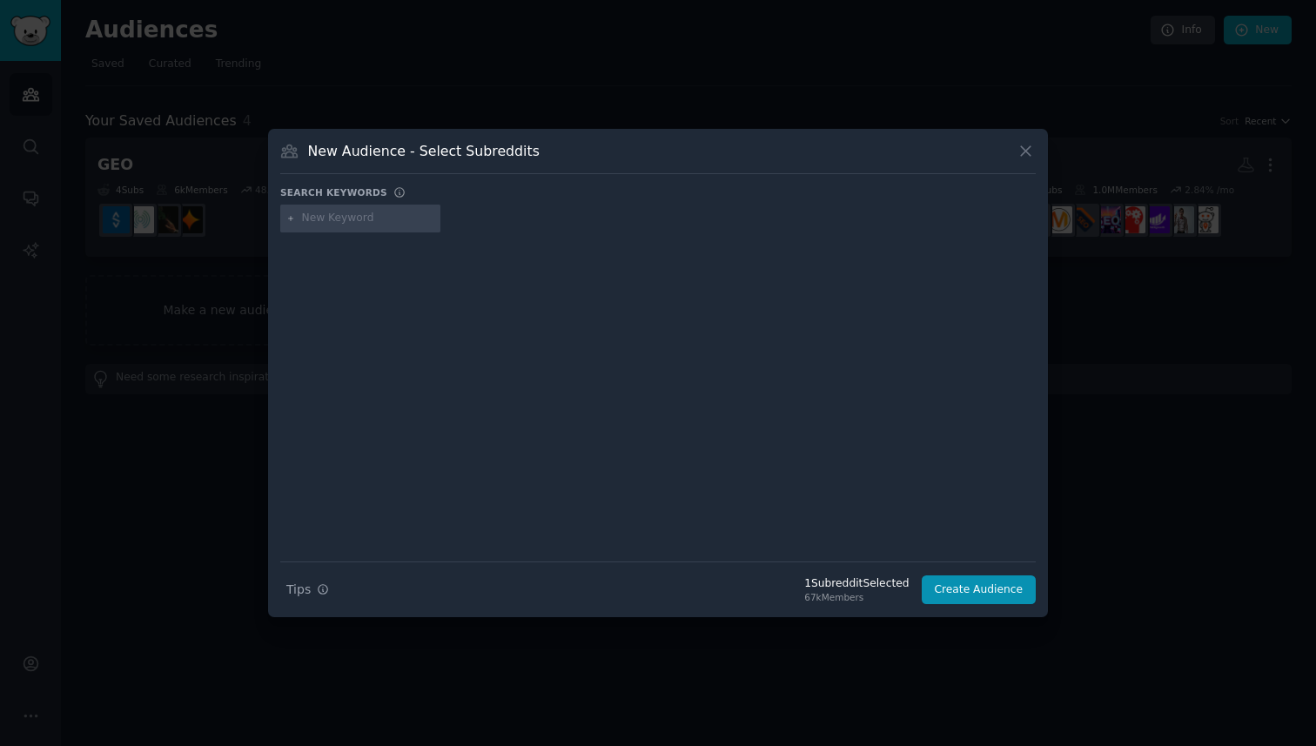
click at [316, 225] on input "text" at bounding box center [368, 219] width 132 height 16
type input "agency"
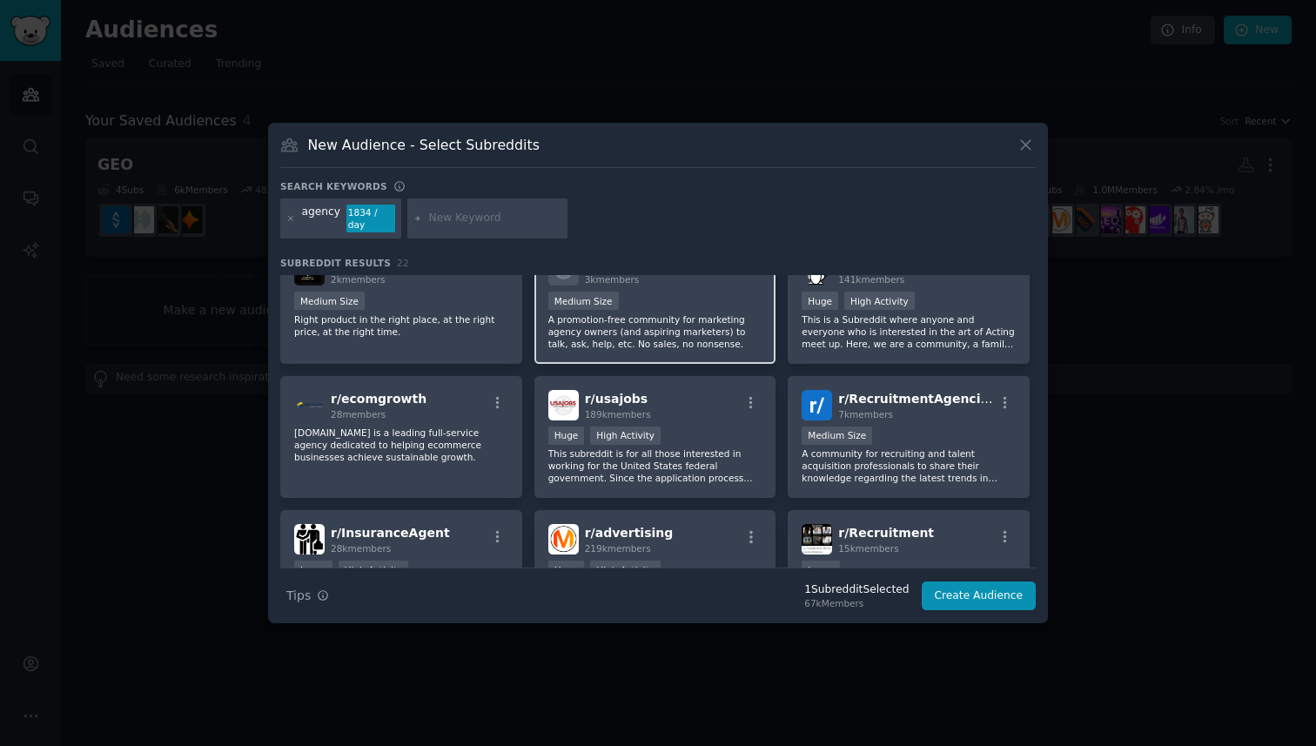
scroll to position [468, 0]
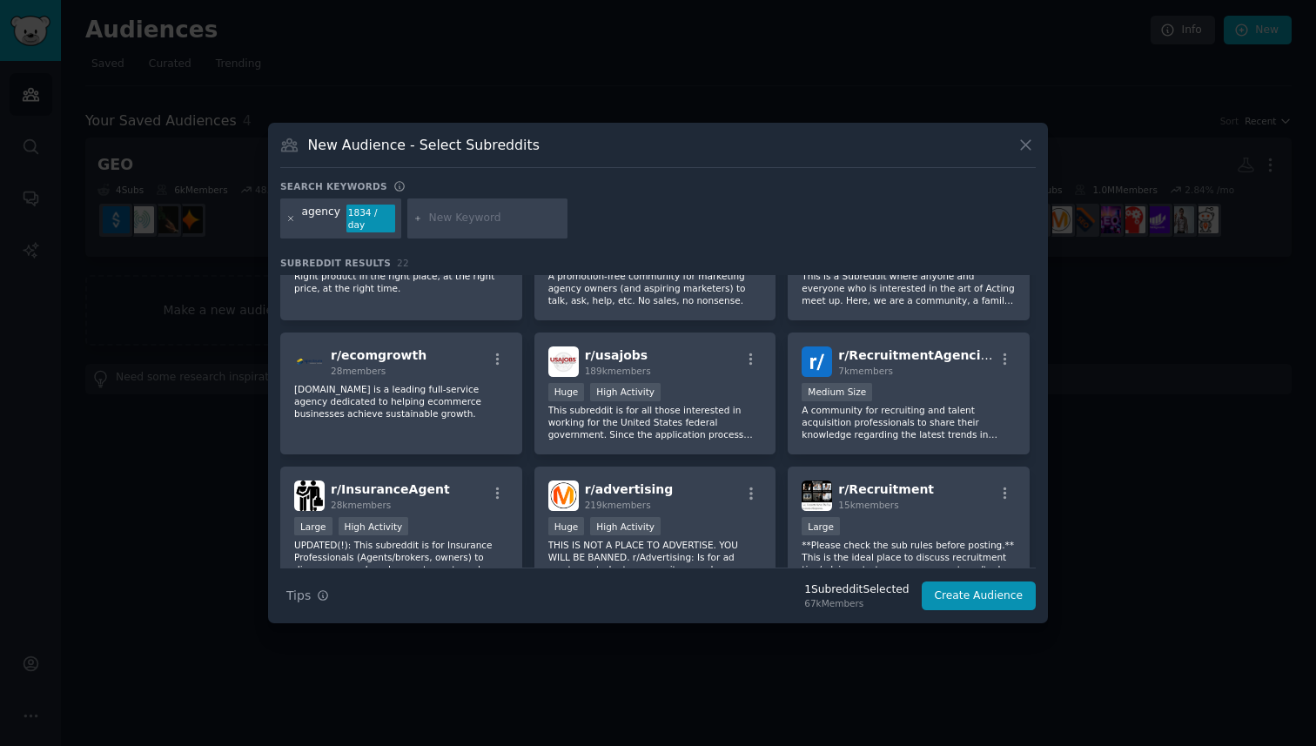
click at [291, 217] on icon at bounding box center [291, 219] width 10 height 10
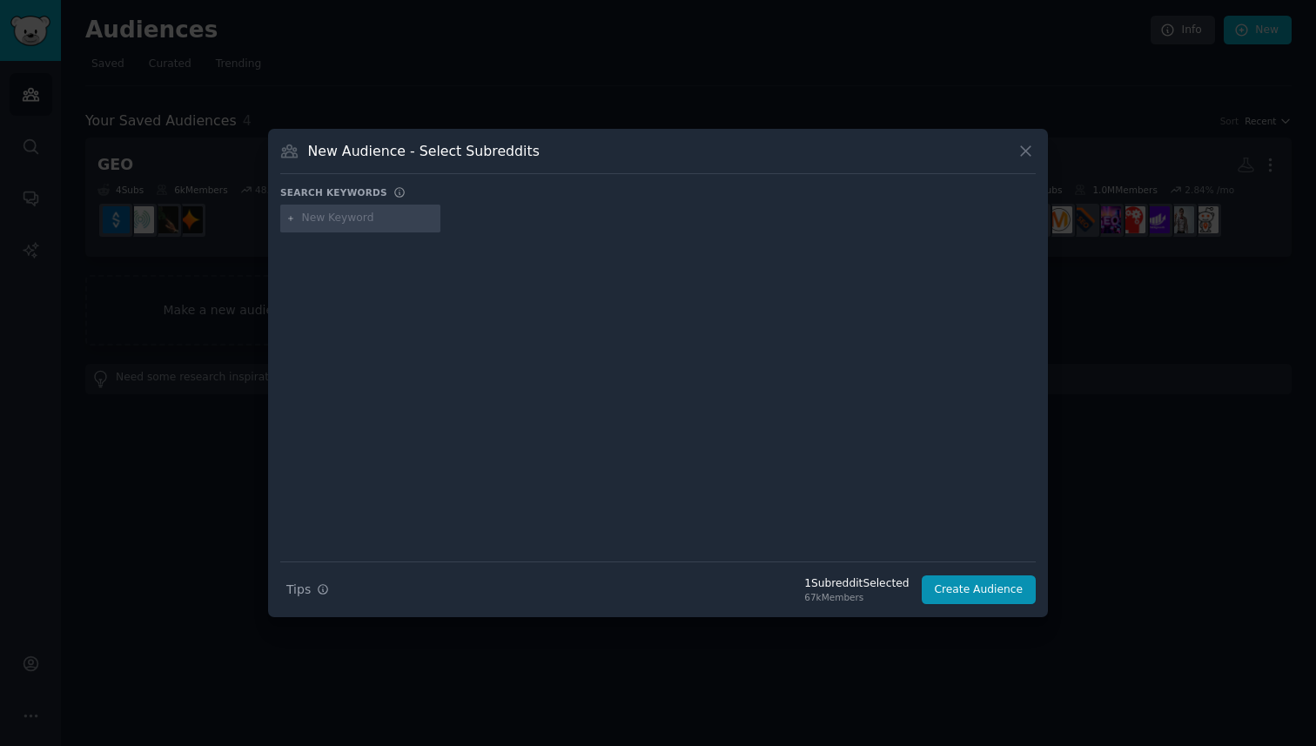
click at [363, 222] on input "text" at bounding box center [368, 219] width 132 height 16
type input "seo"
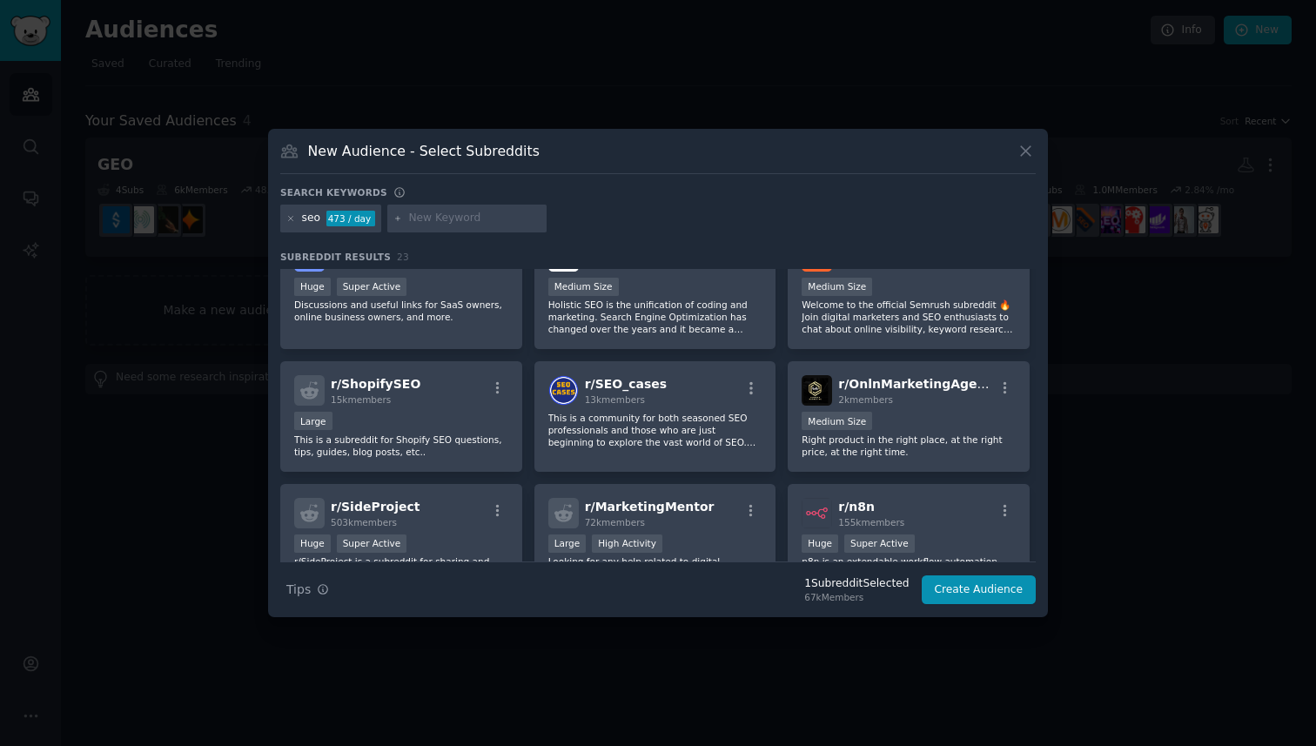
scroll to position [578, 0]
drag, startPoint x: 822, startPoint y: 384, endPoint x: 1193, endPoint y: 1, distance: 533.2
click at [286, 217] on icon at bounding box center [291, 219] width 10 height 10
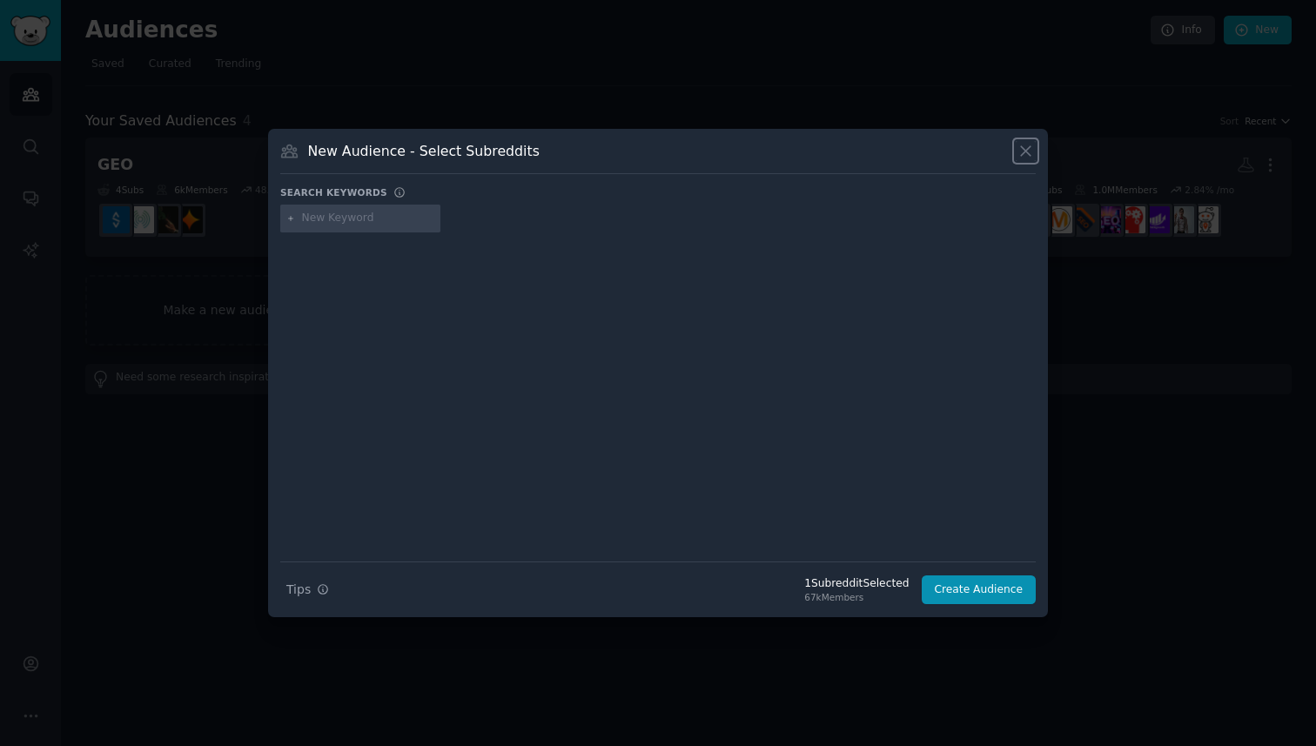
click at [1020, 151] on icon at bounding box center [1026, 151] width 18 height 18
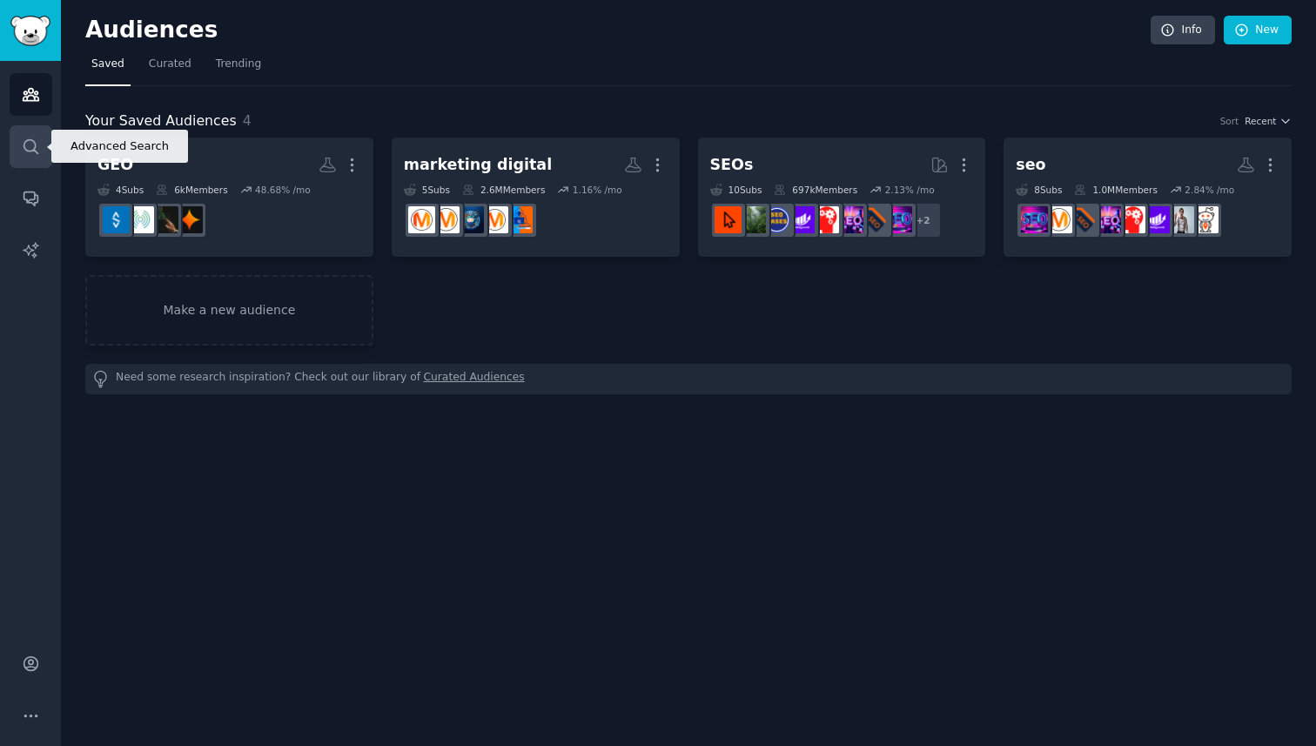
click at [39, 149] on icon "Sidebar" at bounding box center [31, 147] width 18 height 18
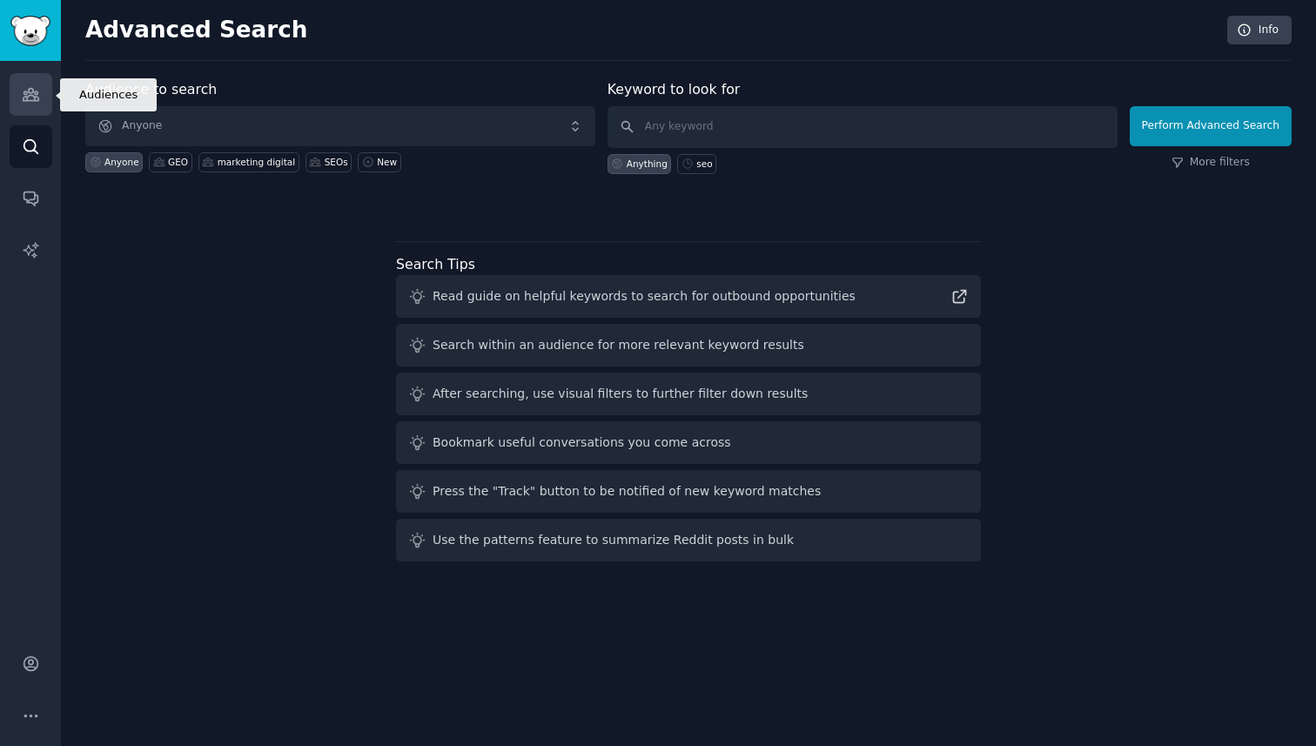
click at [13, 78] on link "Audiences" at bounding box center [31, 94] width 43 height 43
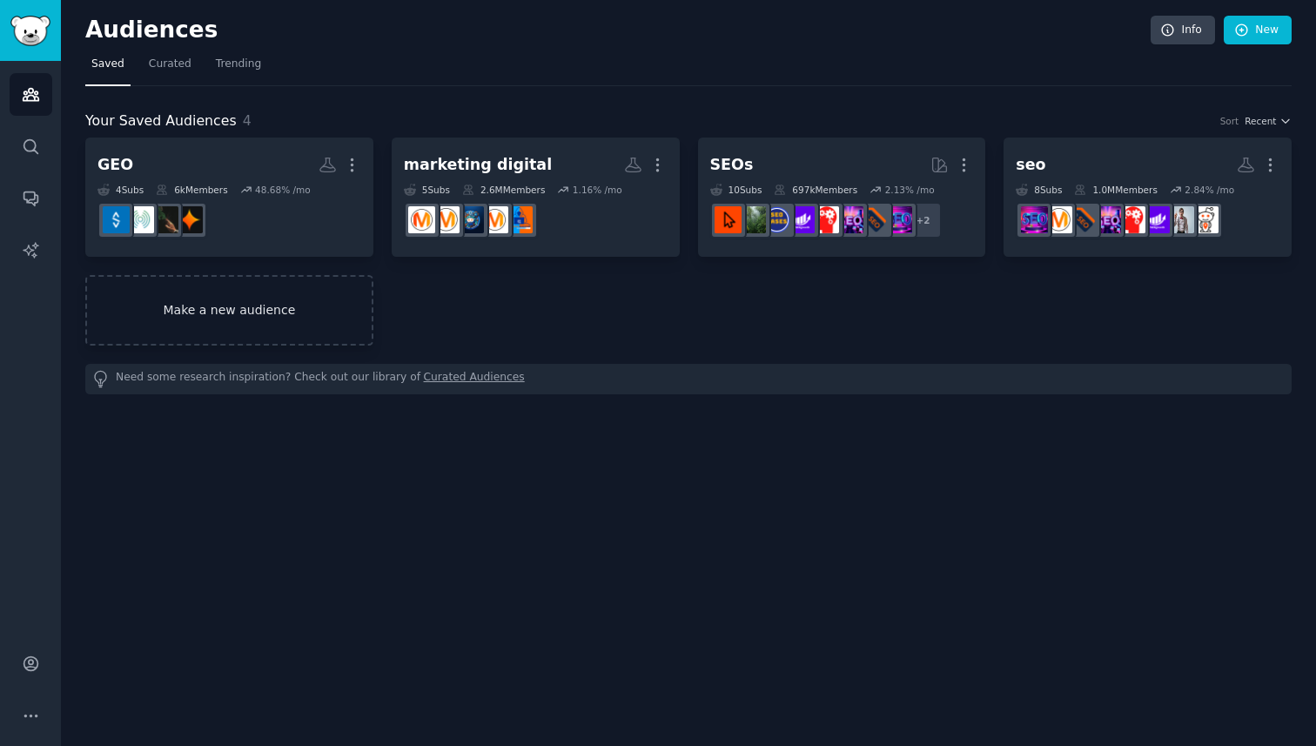
click at [260, 328] on link "Make a new audience" at bounding box center [229, 310] width 288 height 71
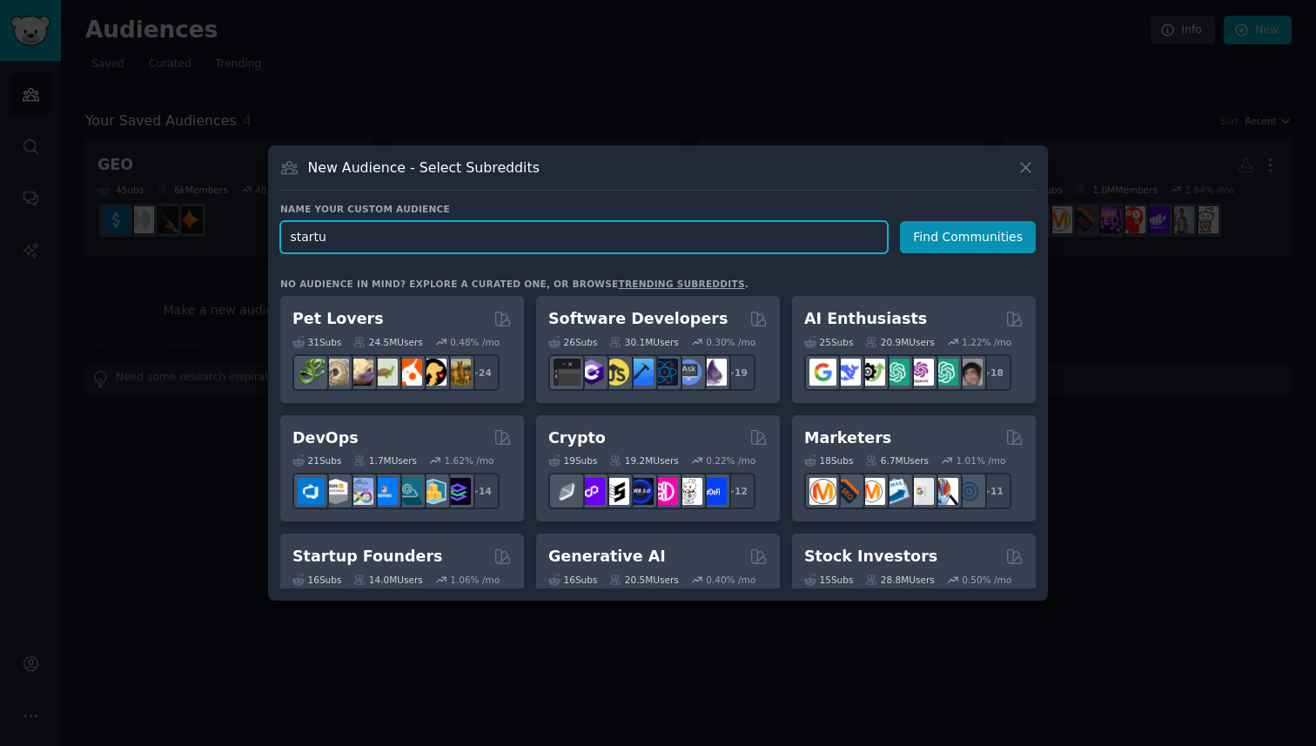
type input "startup"
click button "Find Communities" at bounding box center [968, 237] width 136 height 32
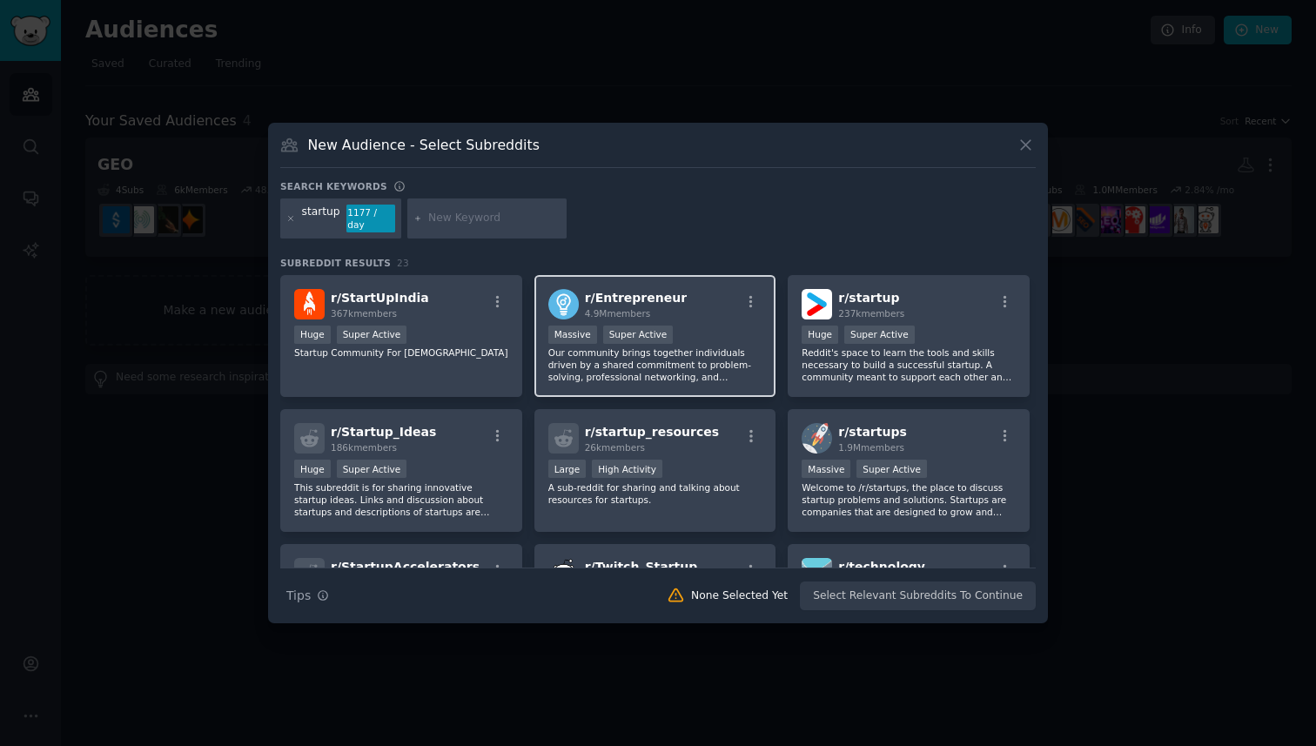
click at [718, 313] on div "r/ Entrepreneur 4.9M members" at bounding box center [656, 304] width 214 height 30
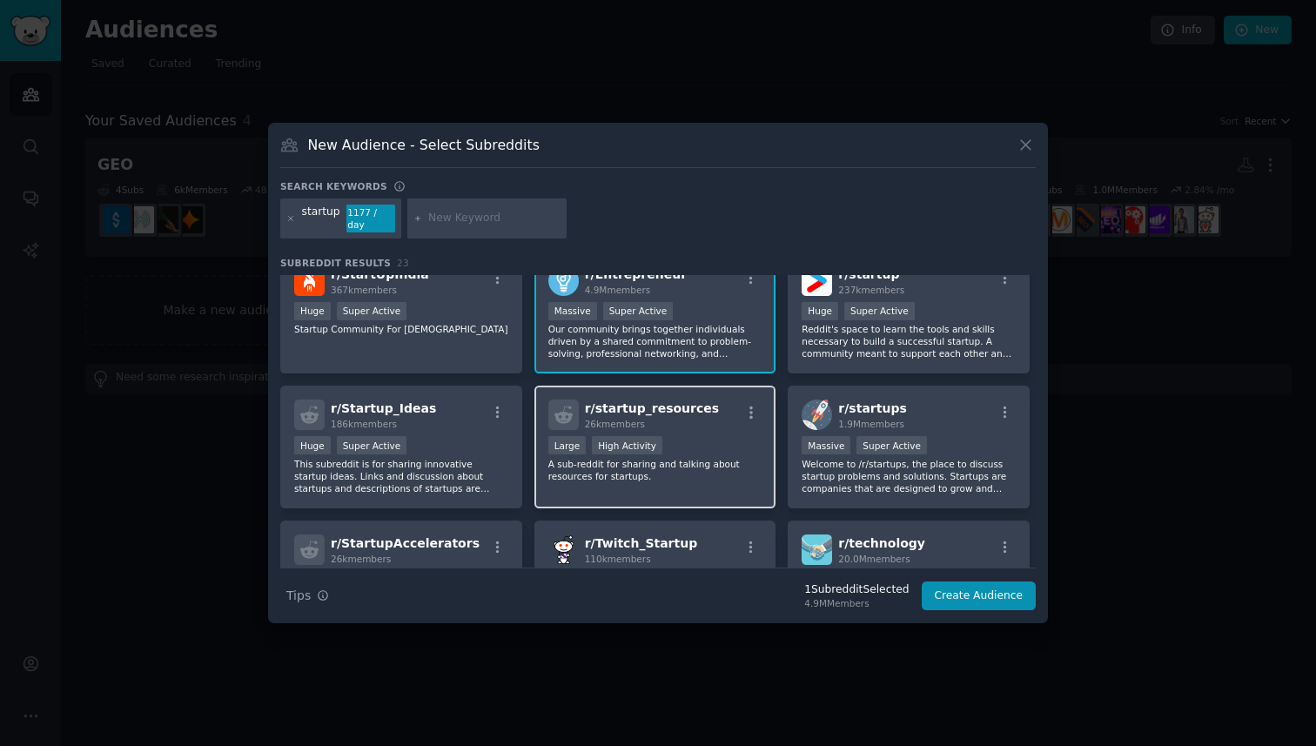
scroll to position [20, 0]
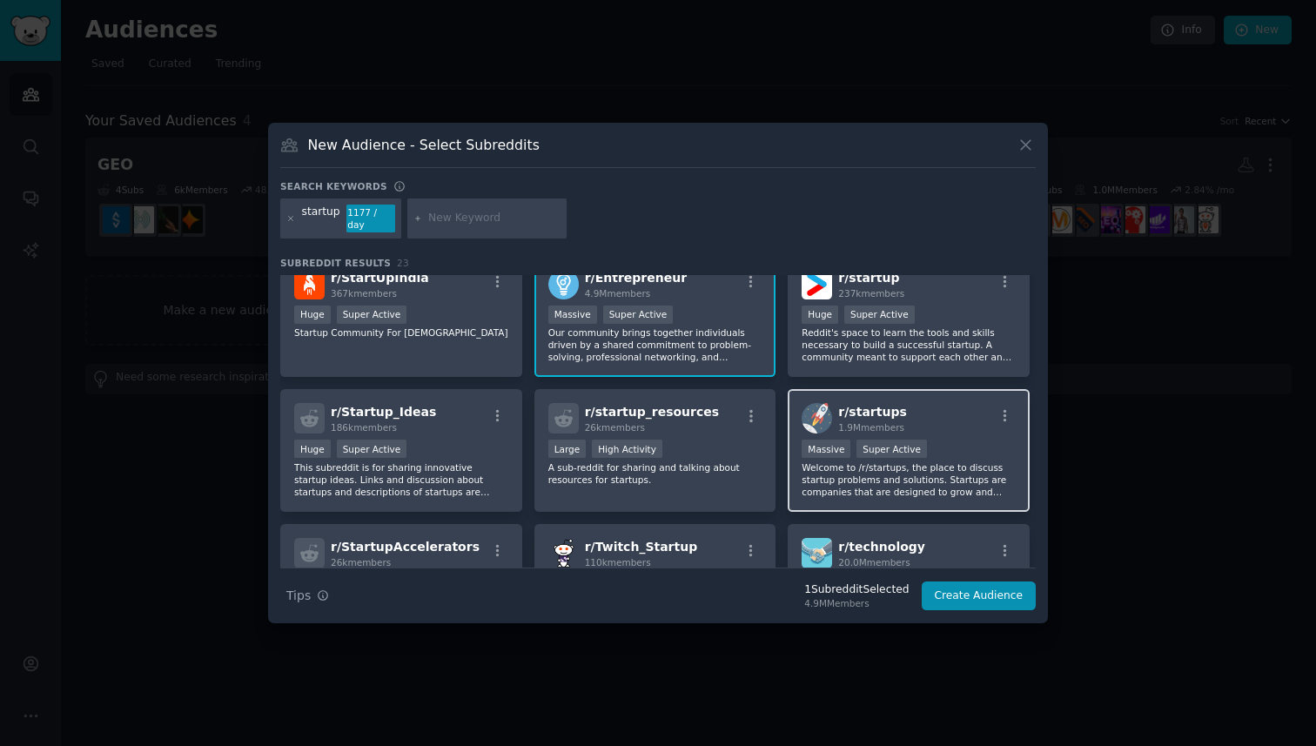
click at [950, 416] on div "r/ startups 1.9M members" at bounding box center [909, 418] width 214 height 30
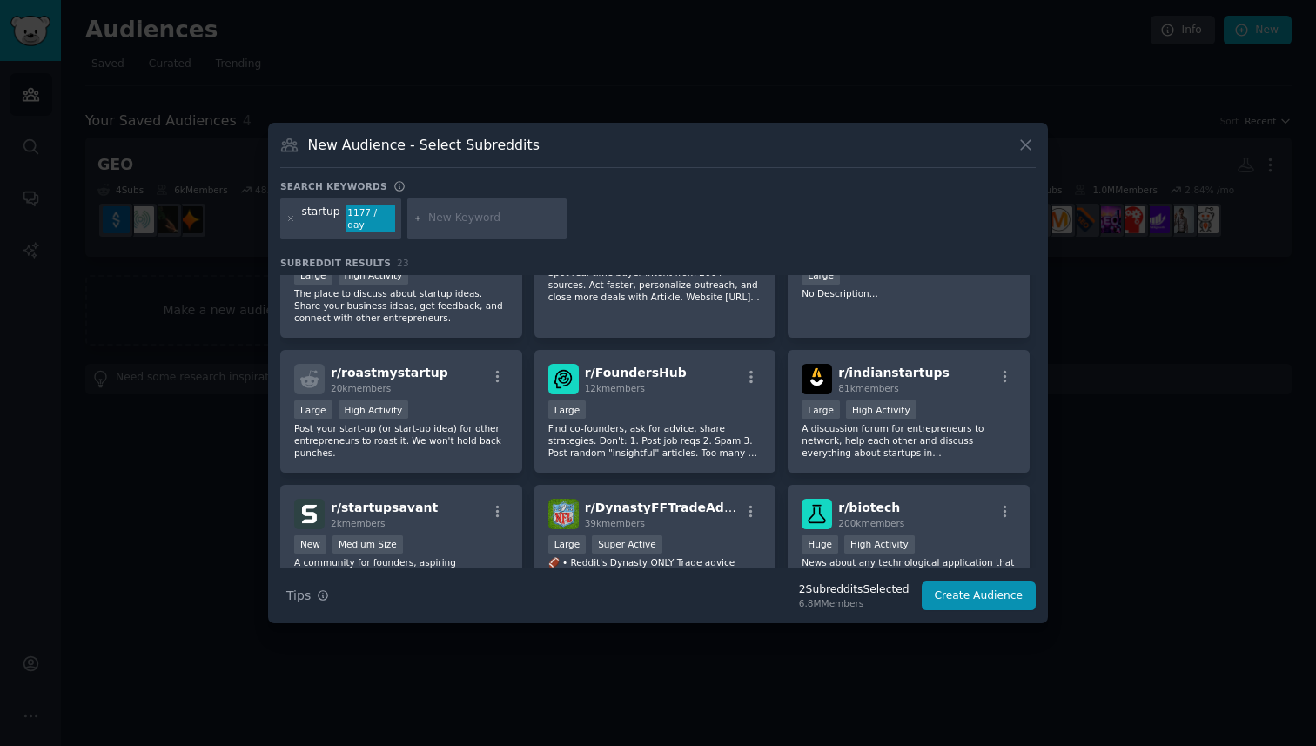
scroll to position [609, 0]
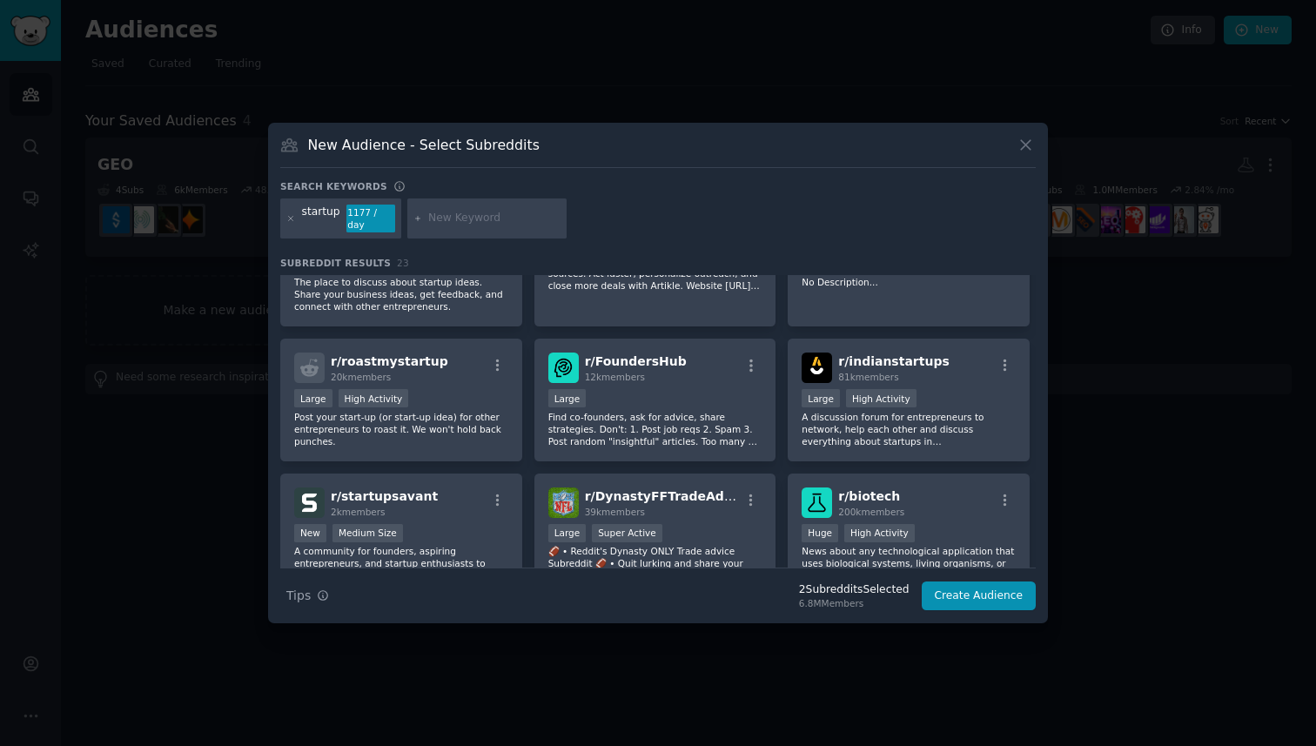
click at [454, 218] on input "text" at bounding box center [494, 219] width 132 height 16
type input "saas"
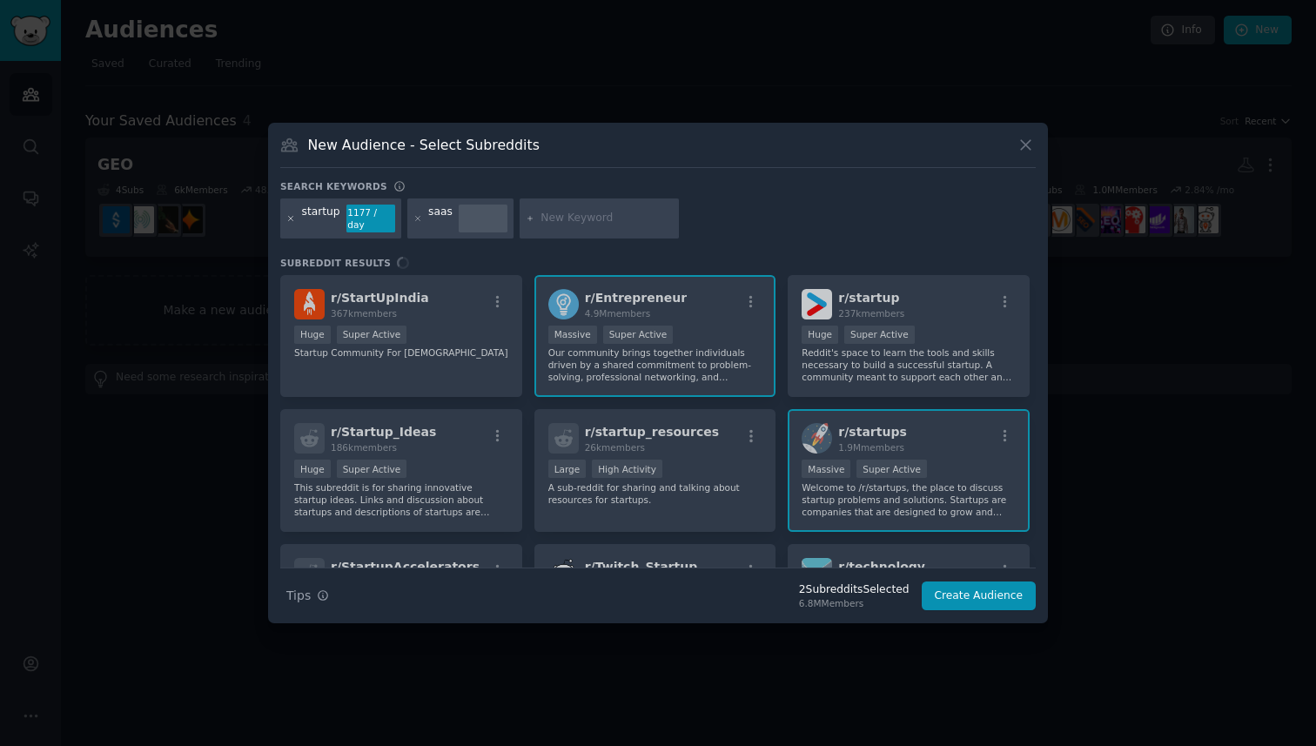
click at [287, 219] on icon at bounding box center [291, 219] width 10 height 10
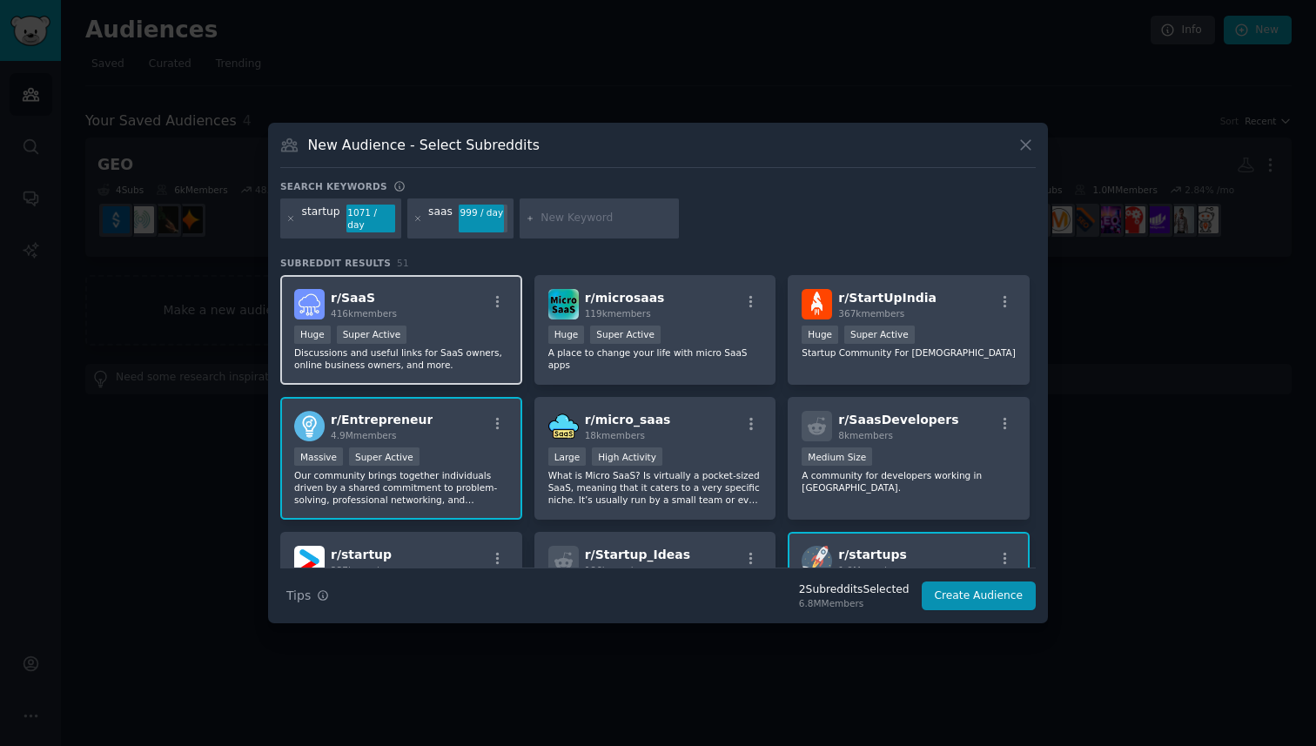
click at [462, 303] on div "r/ SaaS 416k members" at bounding box center [401, 304] width 214 height 30
click at [291, 217] on icon at bounding box center [291, 218] width 4 height 4
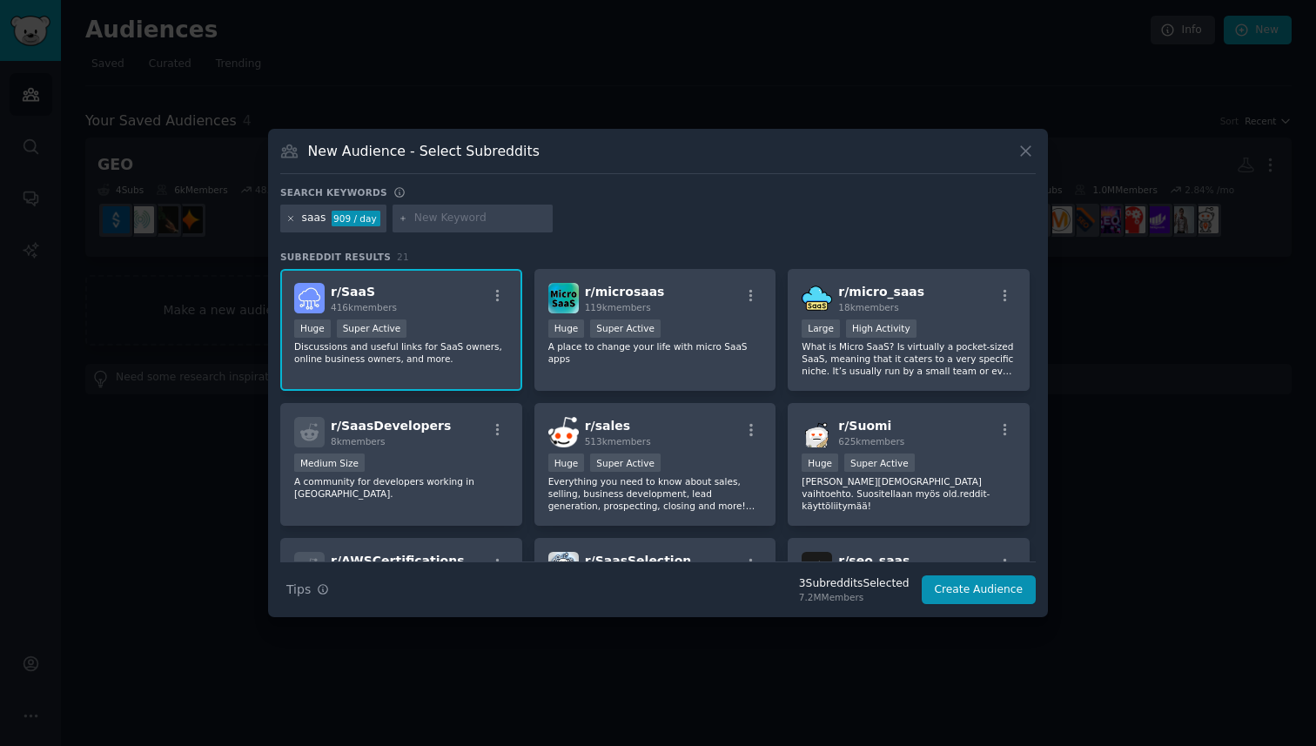
click at [290, 219] on icon at bounding box center [291, 218] width 4 height 4
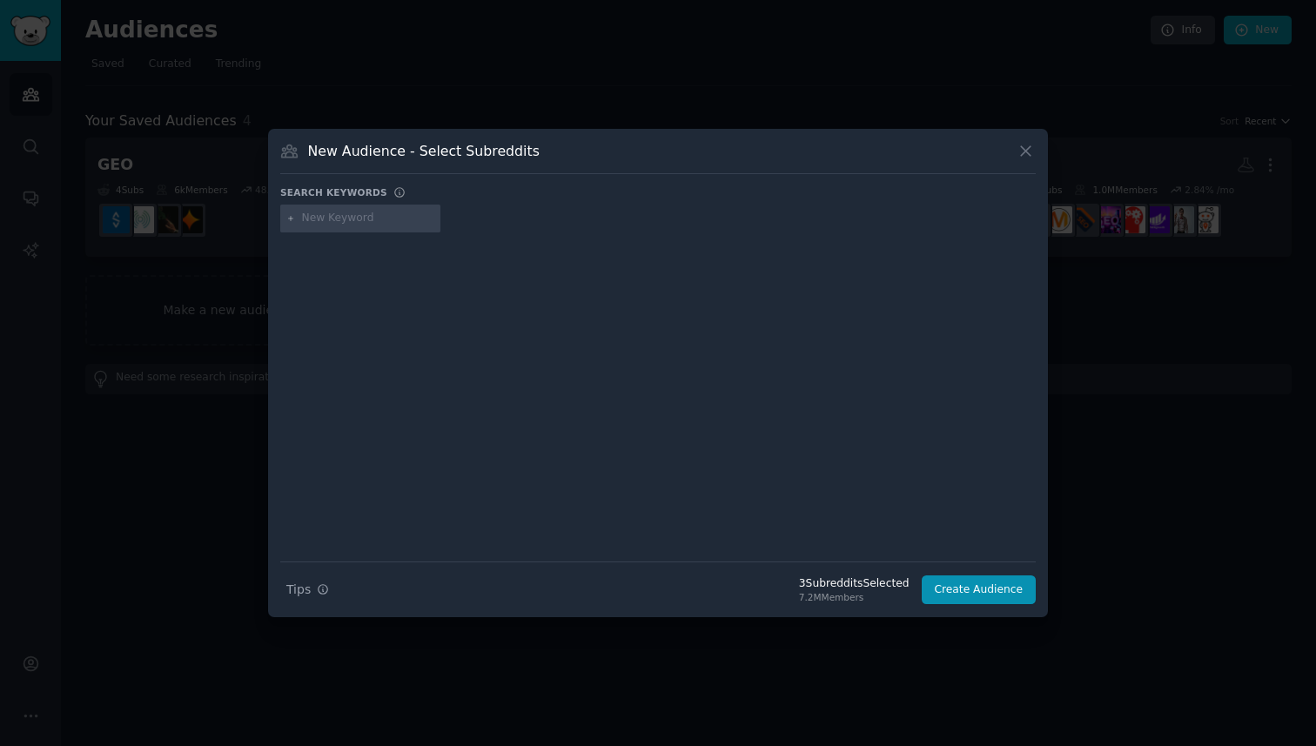
click at [328, 213] on input "text" at bounding box center [368, 219] width 132 height 16
type input "side project"
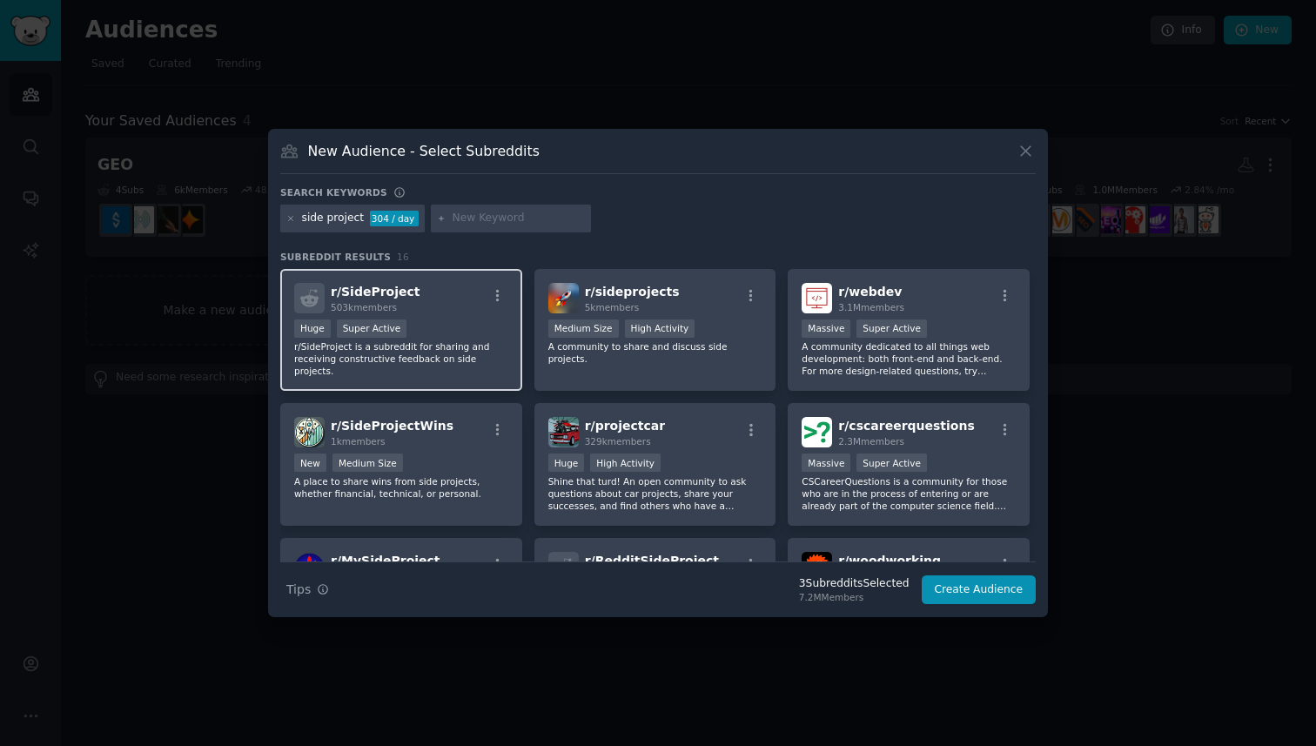
click at [445, 313] on div "r/ SideProject 503k members Huge Super Active r/SideProject is a subreddit for …" at bounding box center [401, 330] width 242 height 123
click at [291, 212] on div at bounding box center [291, 219] width 10 height 16
click at [287, 217] on icon at bounding box center [291, 219] width 10 height 10
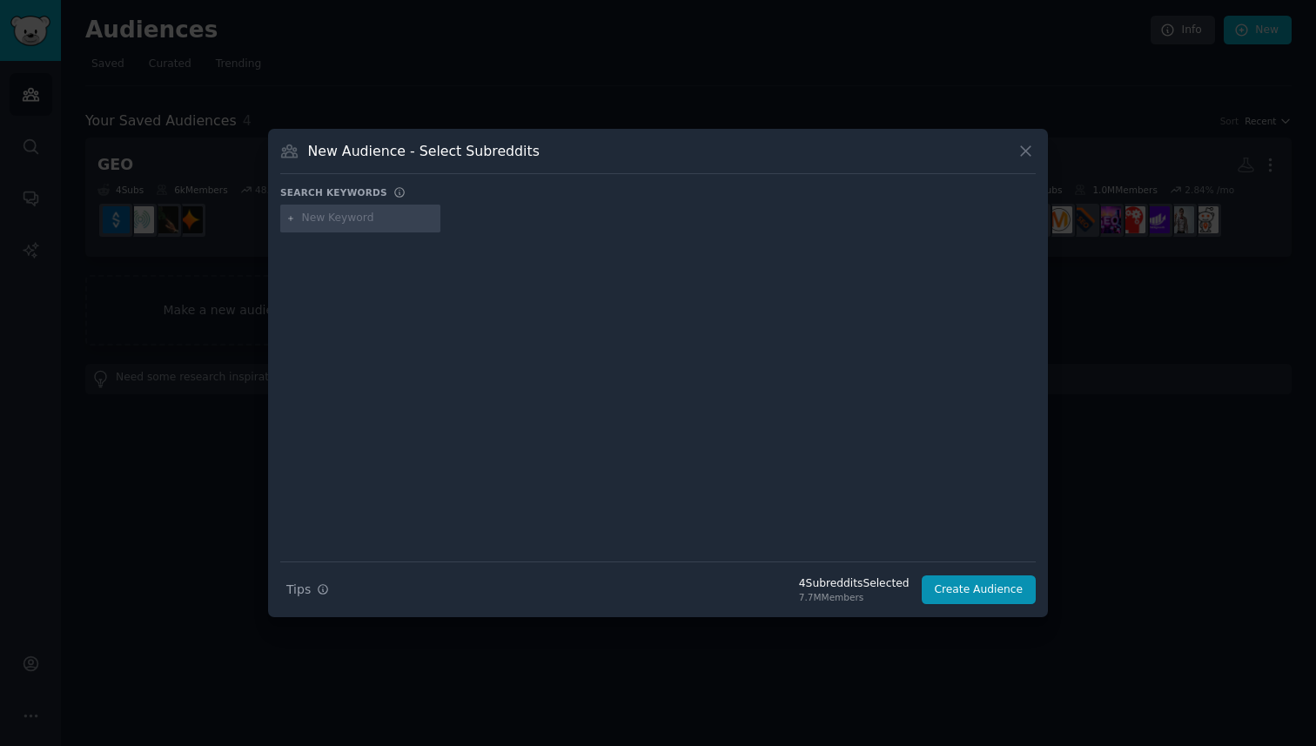
click at [323, 219] on input "text" at bounding box center [368, 219] width 132 height 16
type input "entrepreneur"
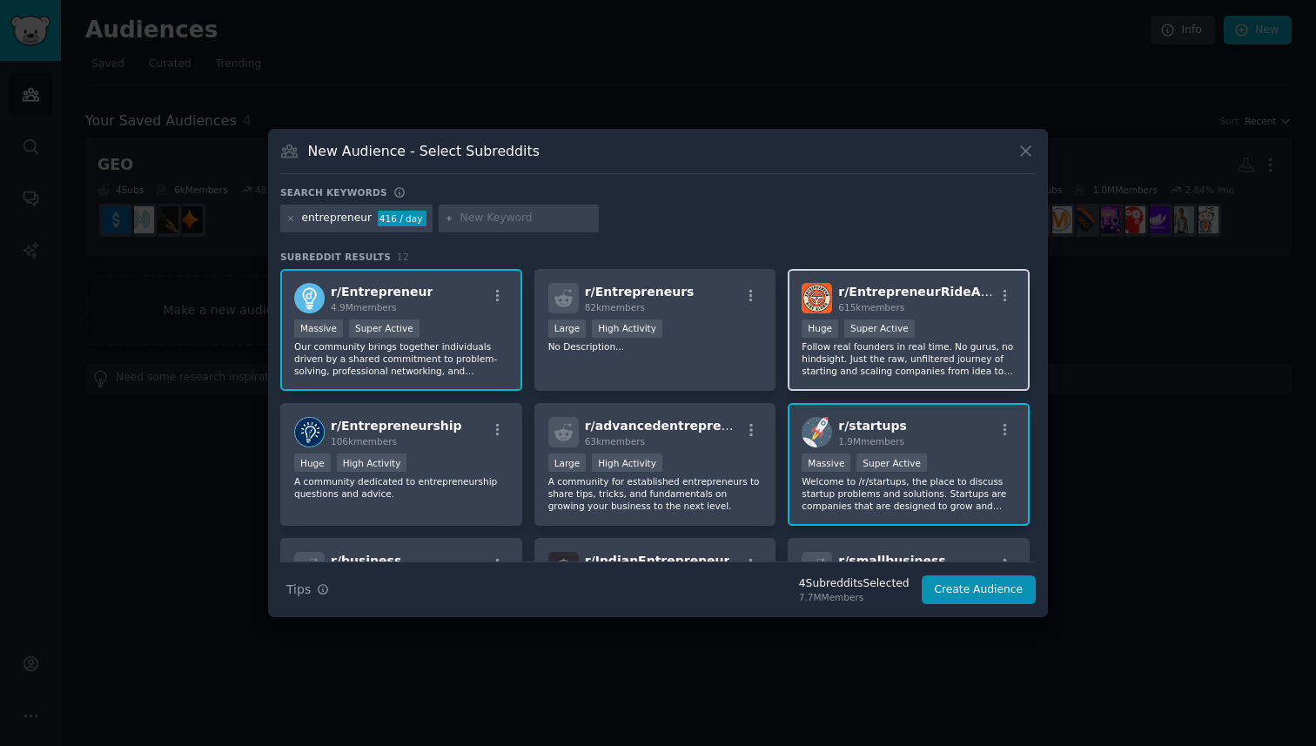
click at [941, 313] on div "615k members" at bounding box center [916, 307] width 156 height 12
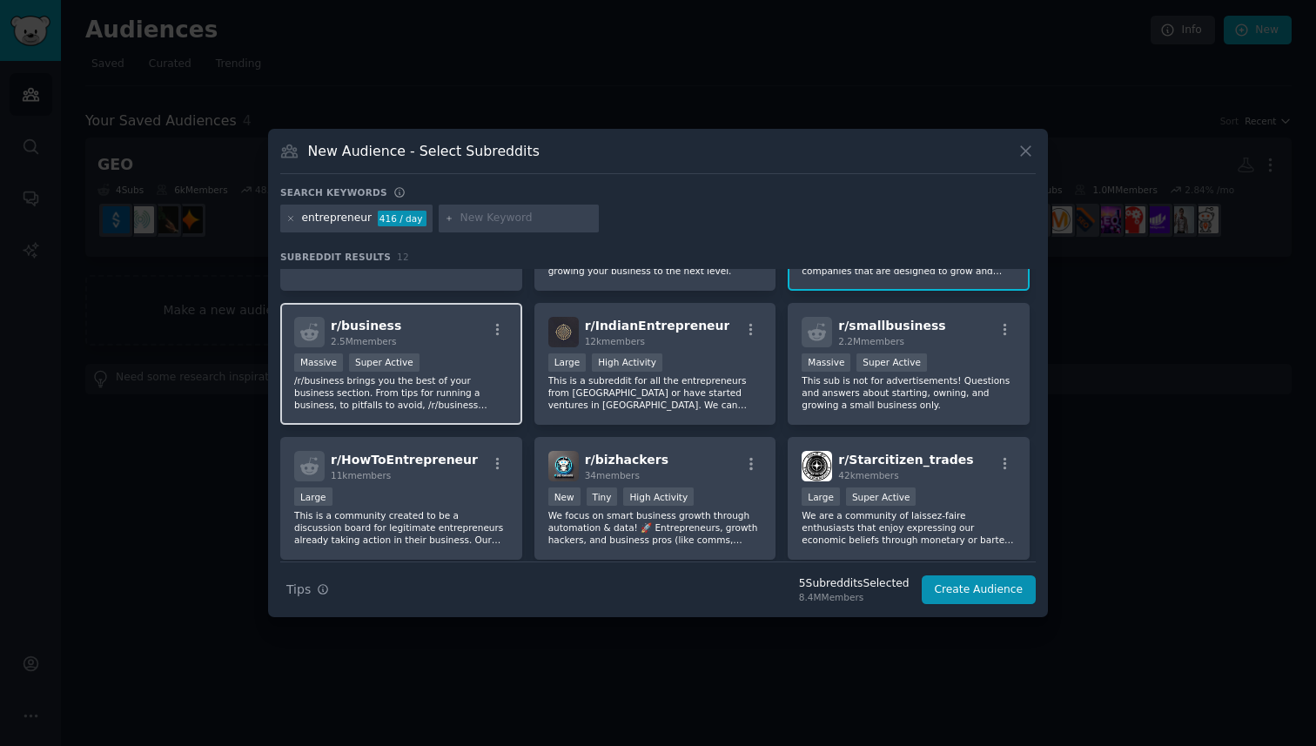
scroll to position [231, 0]
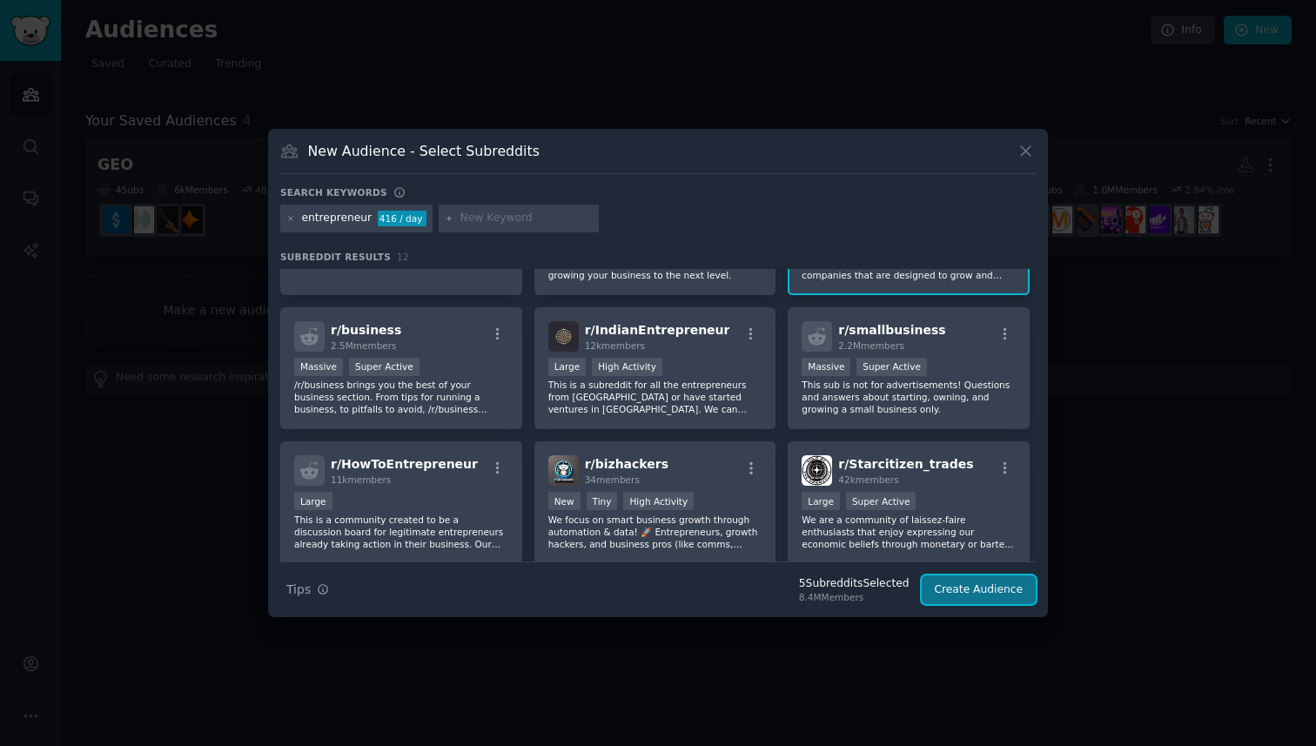
click at [955, 590] on button "Create Audience" at bounding box center [979, 591] width 115 height 30
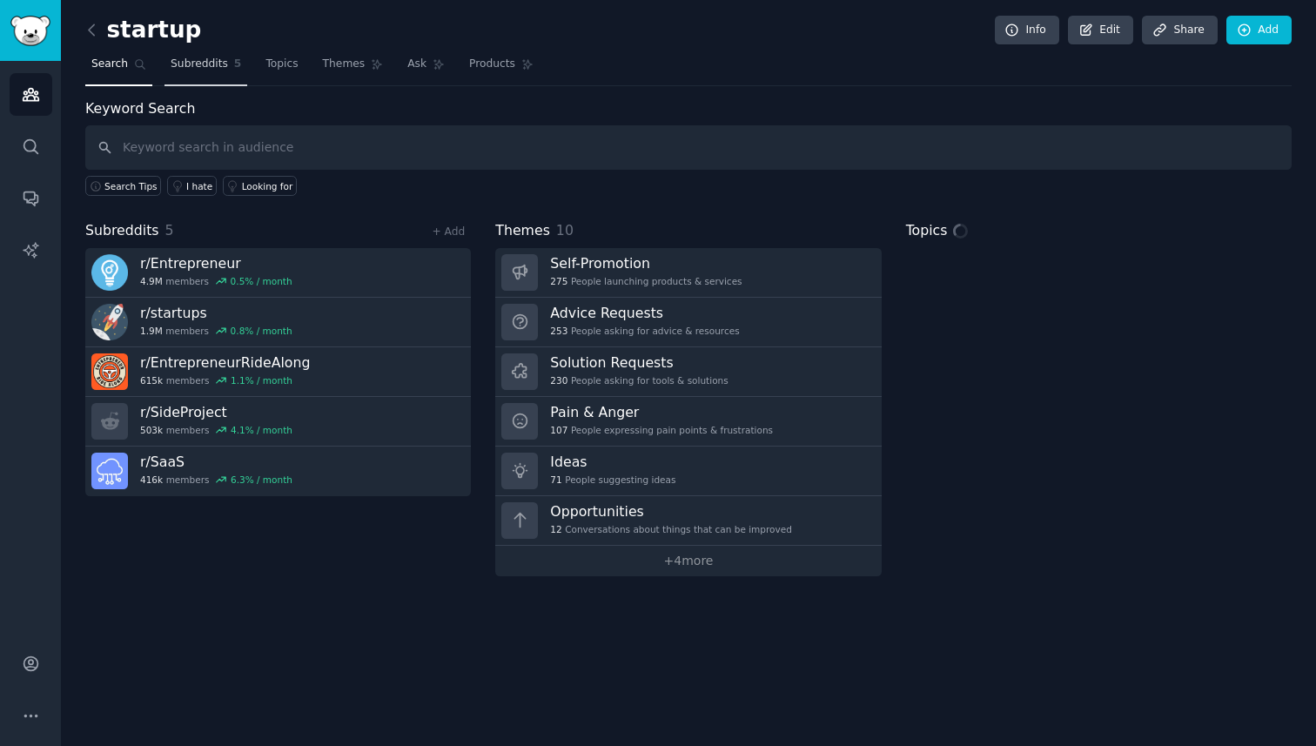
click at [181, 71] on link "Subreddits 5" at bounding box center [206, 68] width 83 height 36
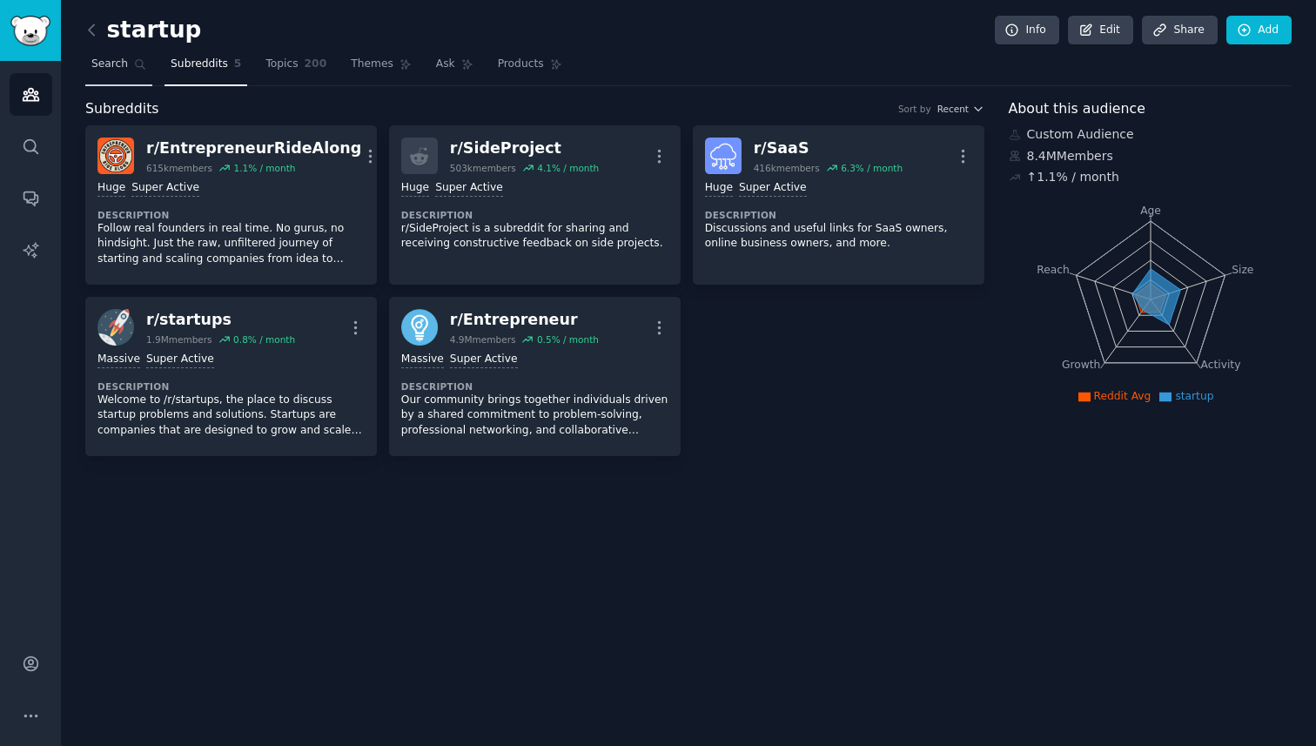
click at [109, 62] on span "Search" at bounding box center [109, 65] width 37 height 16
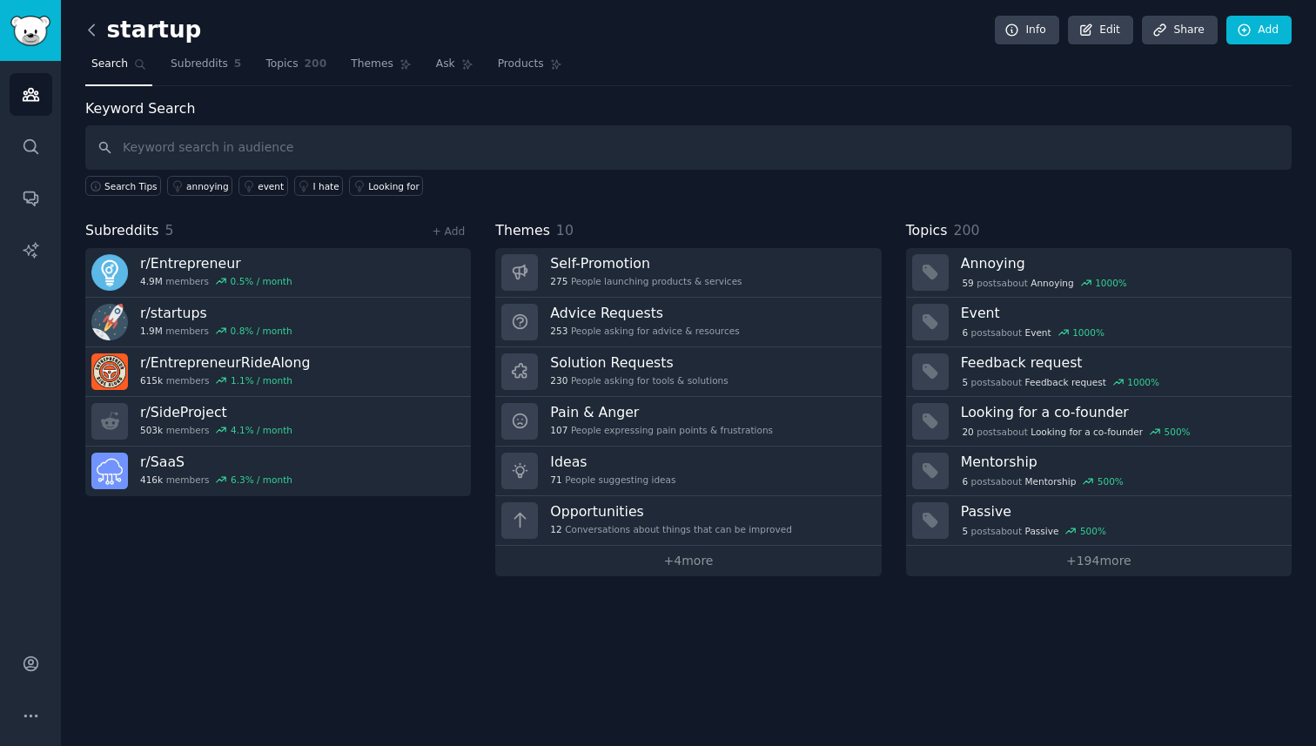
click at [91, 33] on icon at bounding box center [91, 29] width 5 height 10
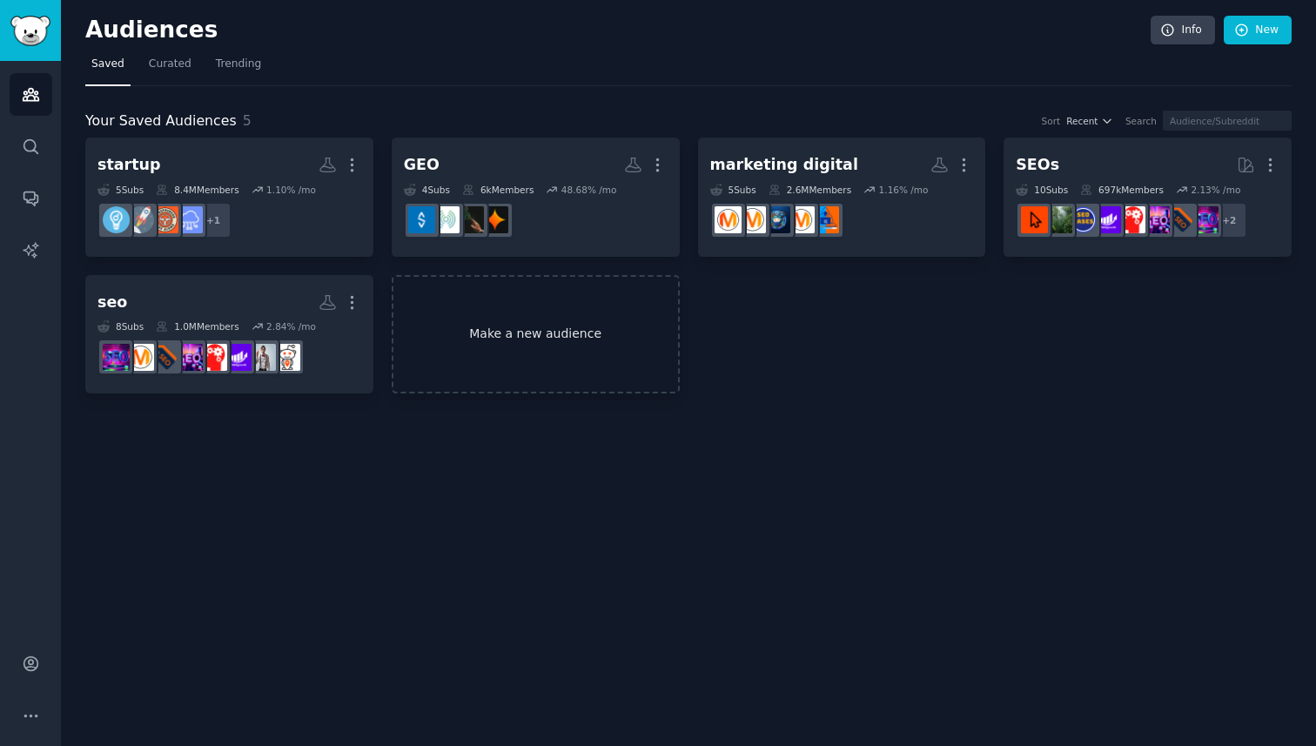
click at [542, 324] on link "Make a new audience" at bounding box center [536, 334] width 288 height 119
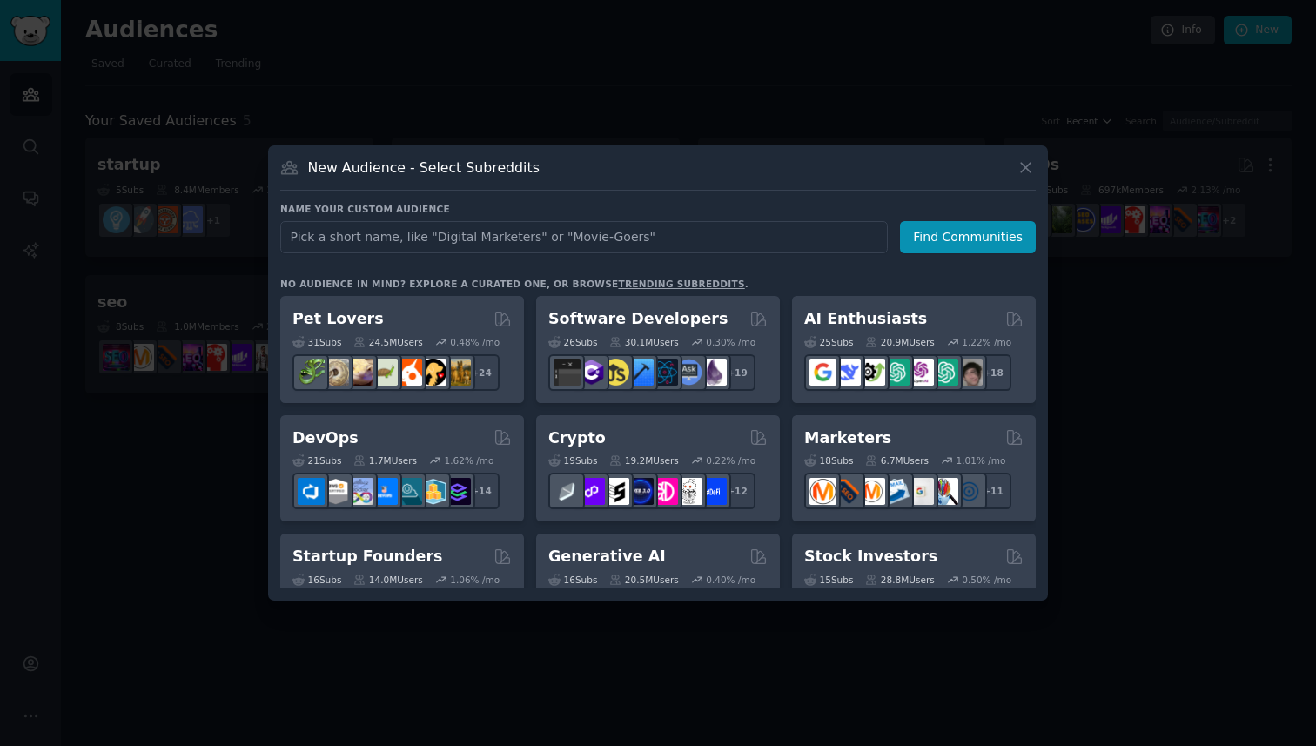
click at [589, 234] on input "text" at bounding box center [584, 237] width 608 height 32
type input "growth"
click at [1023, 168] on icon at bounding box center [1026, 167] width 18 height 18
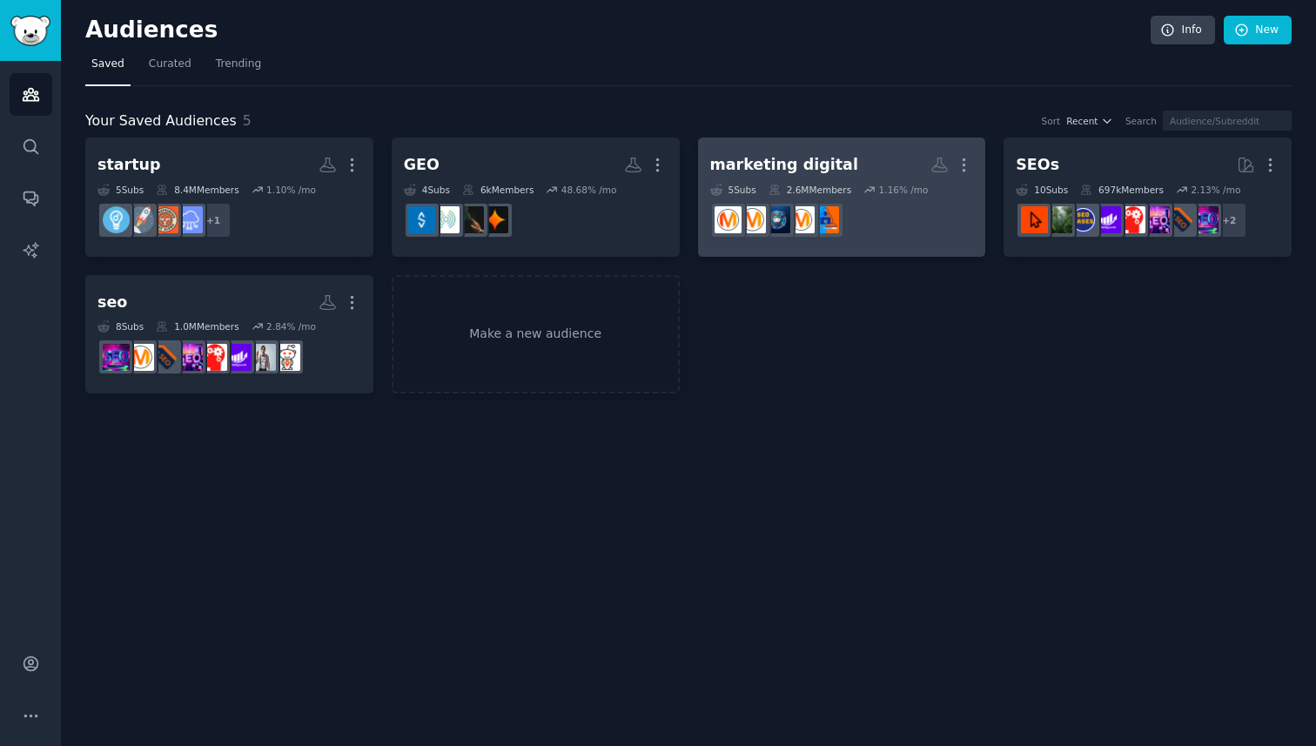
click at [811, 181] on div "marketing digital Custom Audience More 5 Sub s 2.6M Members 1.16 % /mo r/AskMar…" at bounding box center [842, 197] width 264 height 95
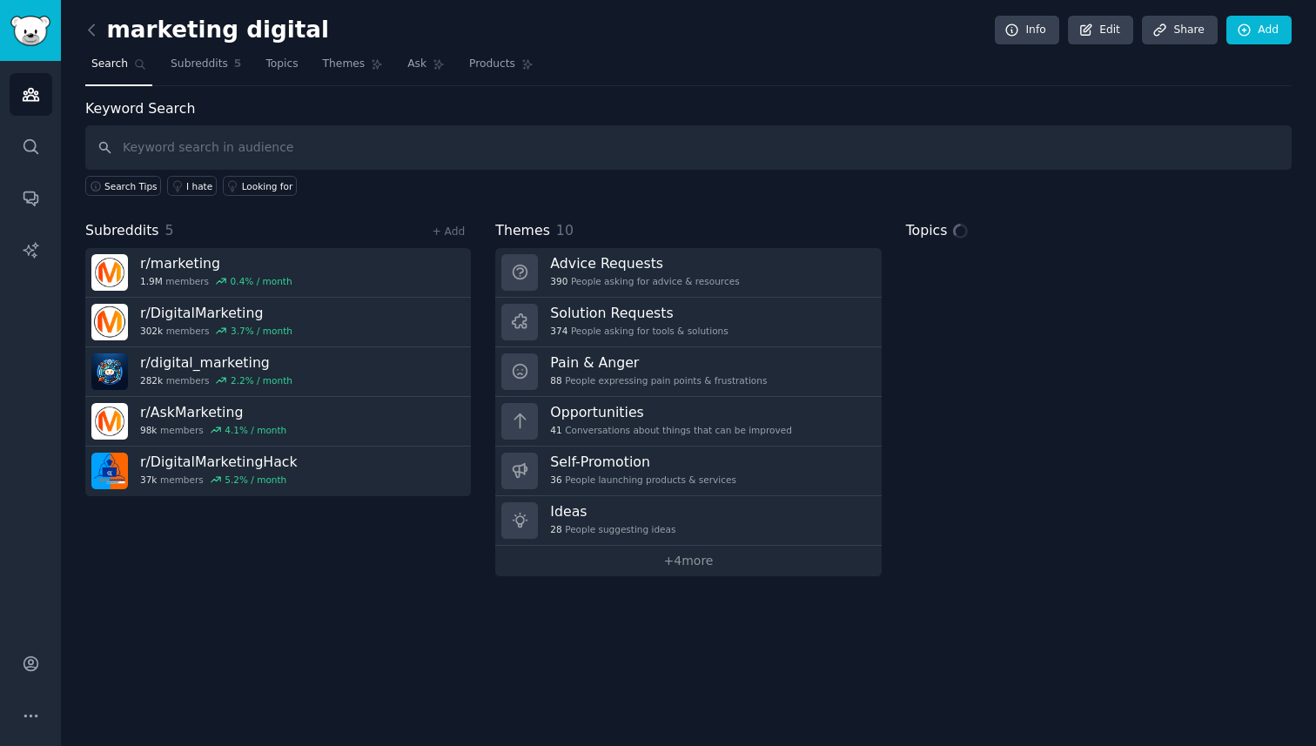
click at [257, 145] on input "text" at bounding box center [688, 147] width 1207 height 44
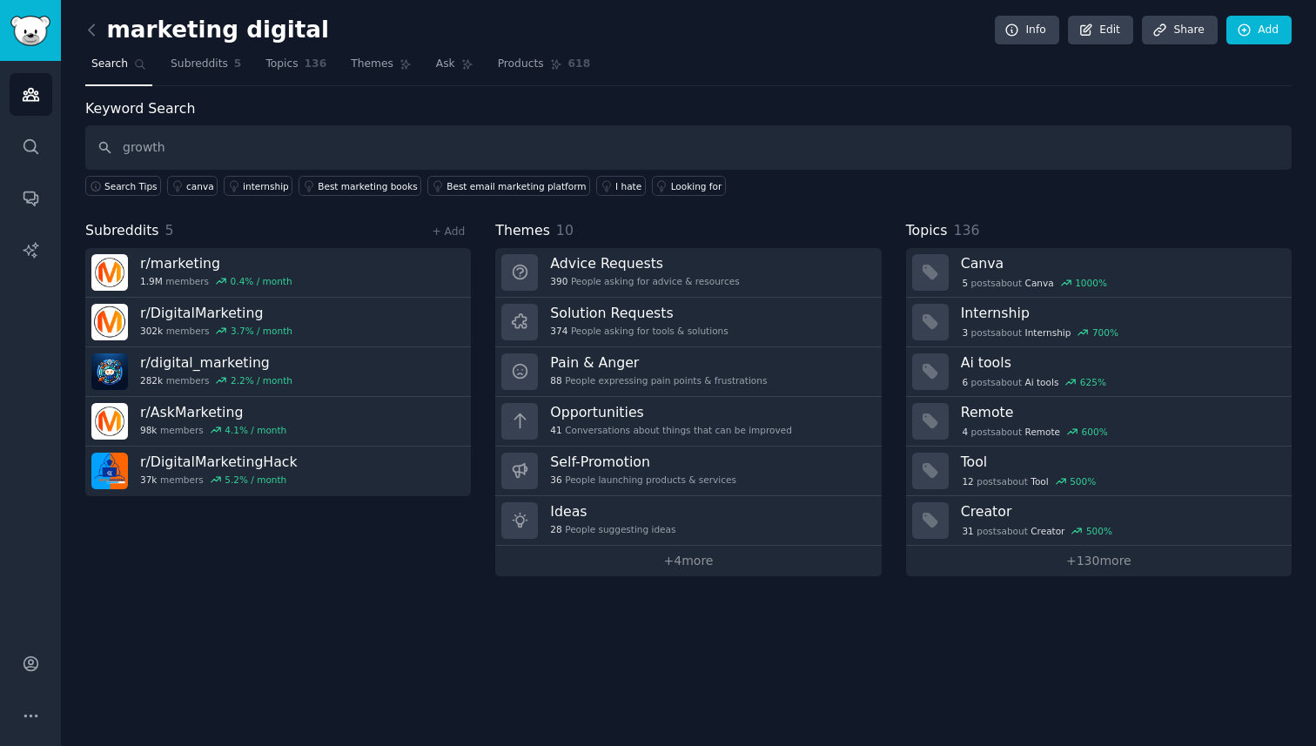
type input "growth"
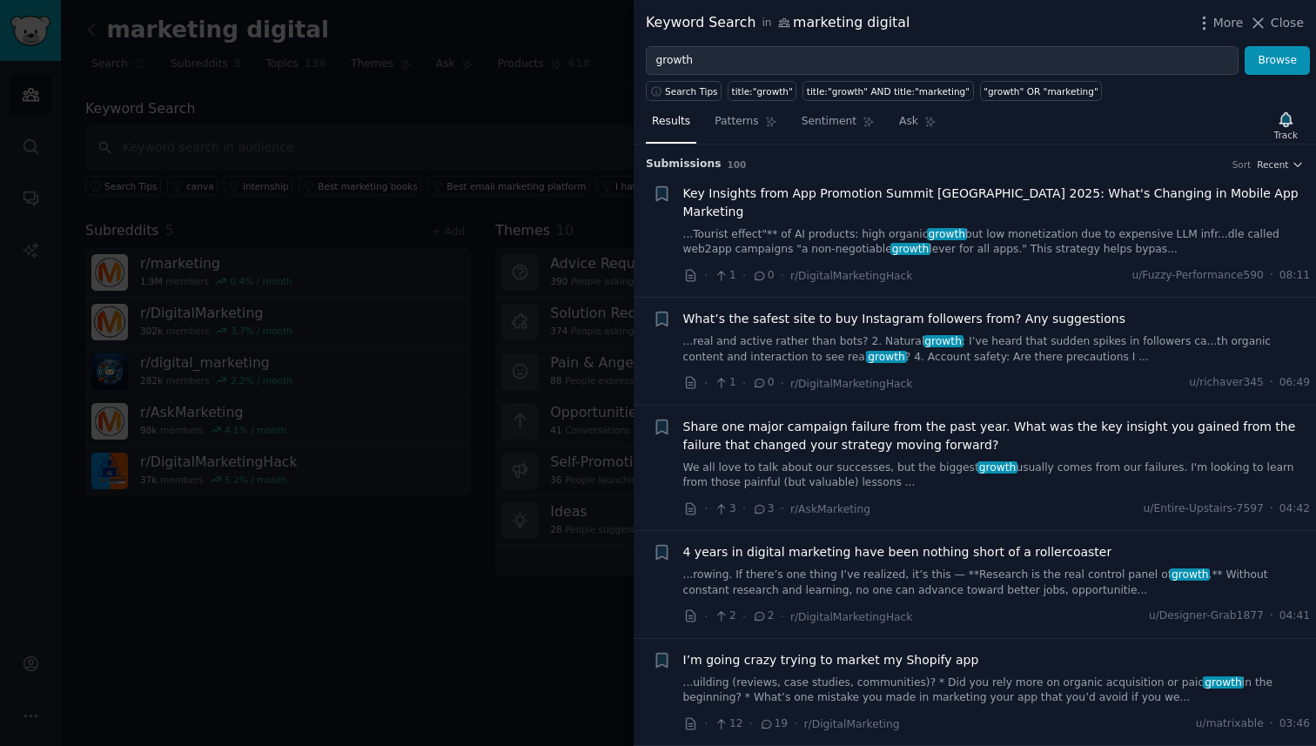
click at [385, 606] on div at bounding box center [658, 373] width 1316 height 746
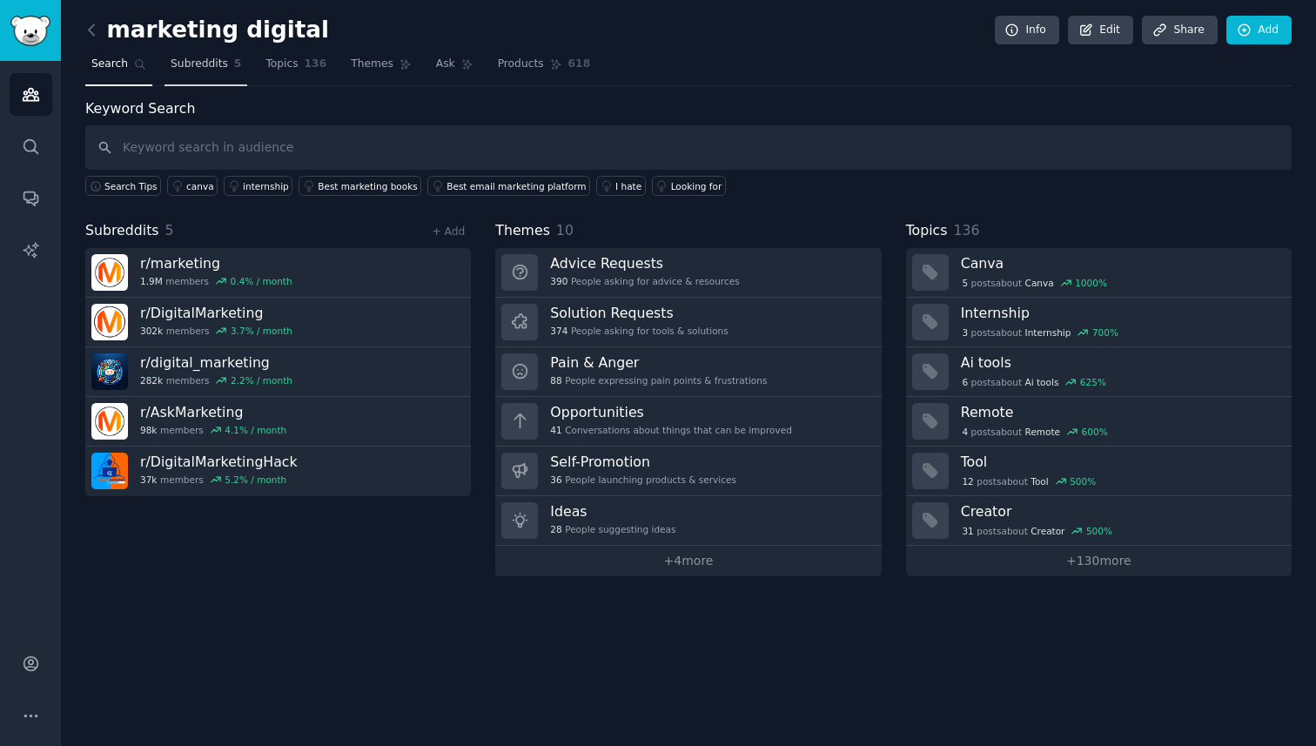
click at [191, 71] on link "Subreddits 5" at bounding box center [206, 68] width 83 height 36
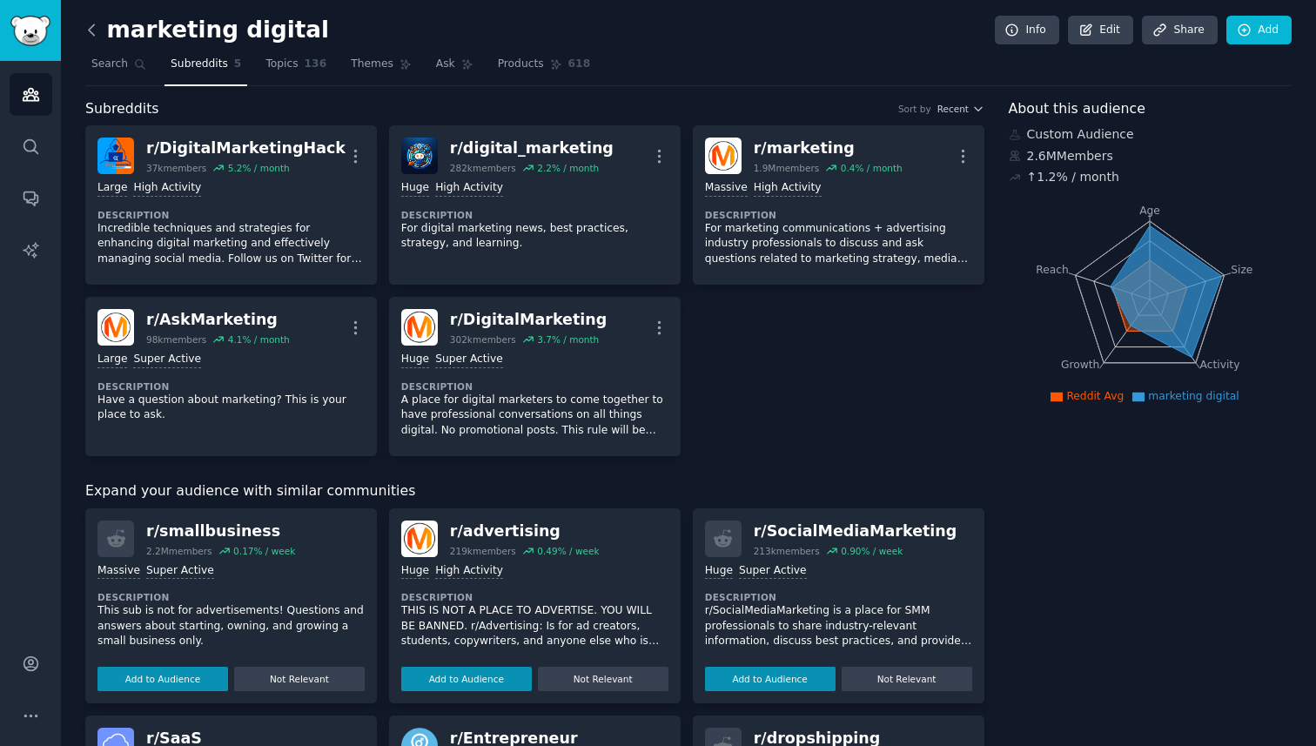
click at [87, 27] on icon at bounding box center [92, 30] width 18 height 18
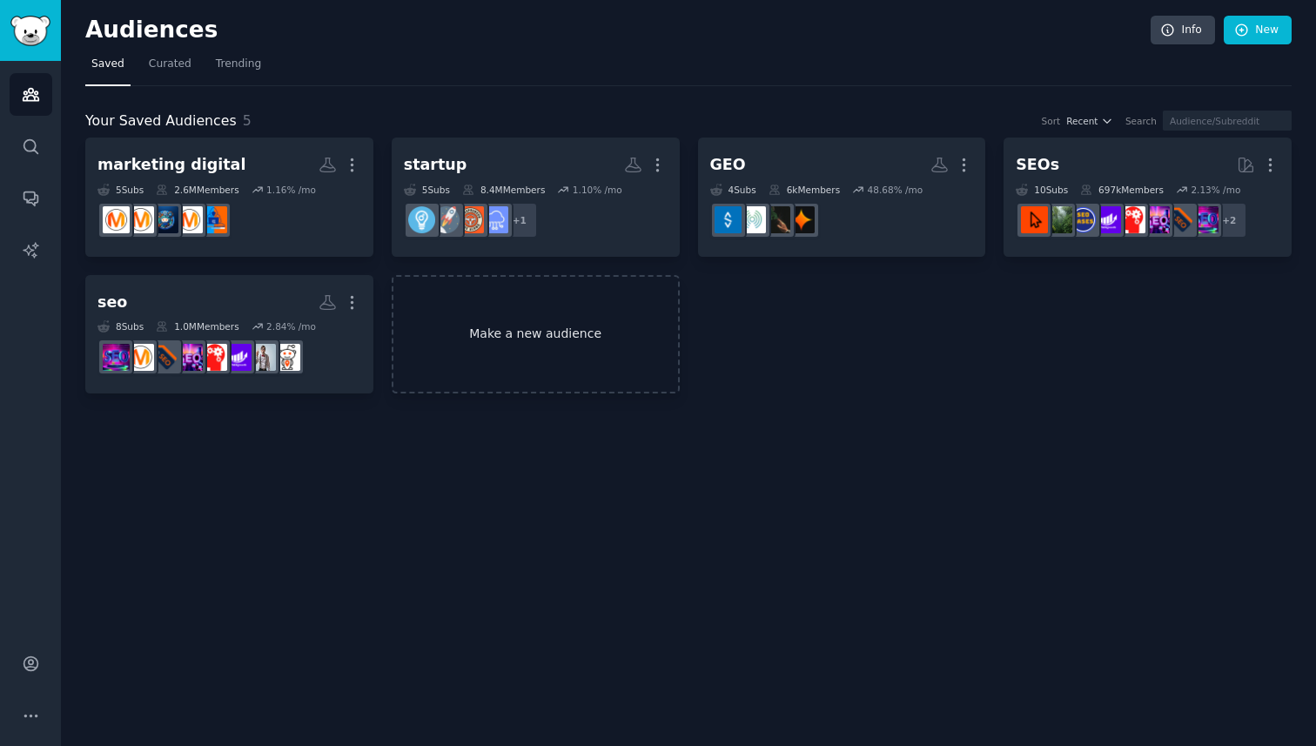
click at [541, 320] on link "Make a new audience" at bounding box center [536, 334] width 288 height 119
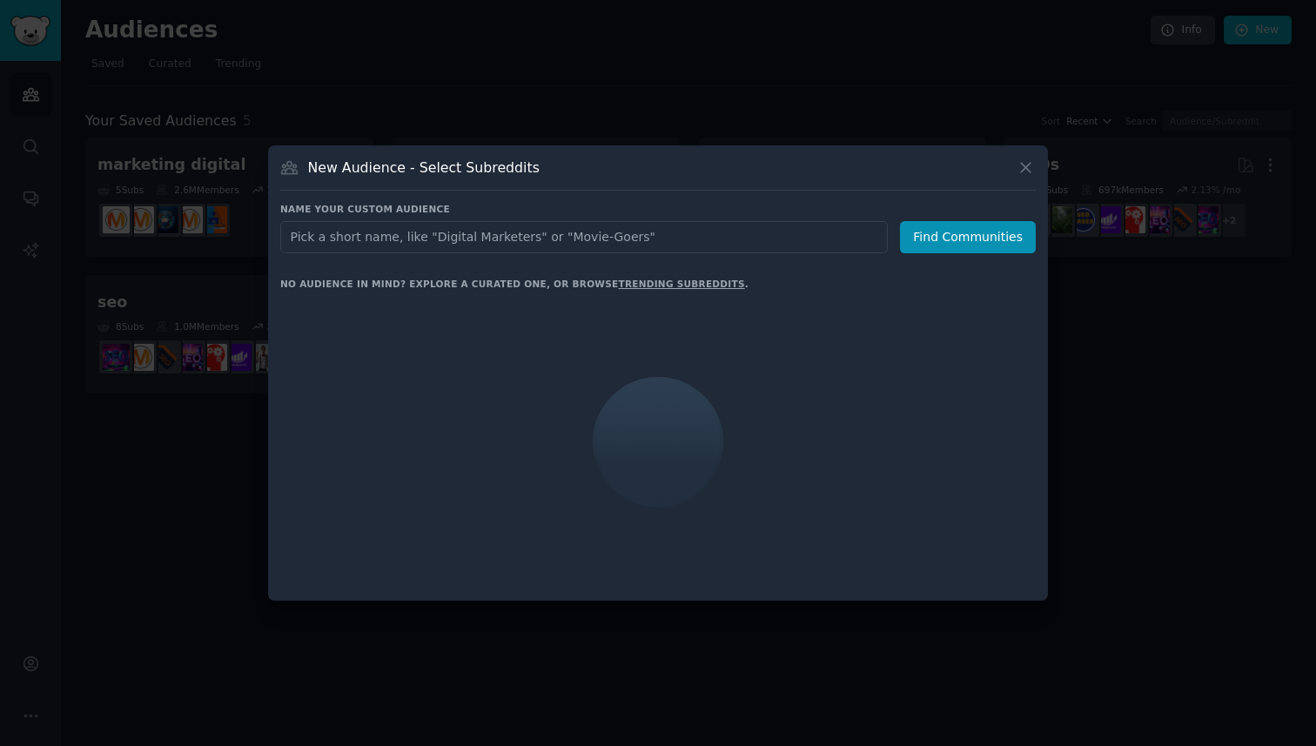
click at [526, 225] on input "text" at bounding box center [584, 237] width 608 height 32
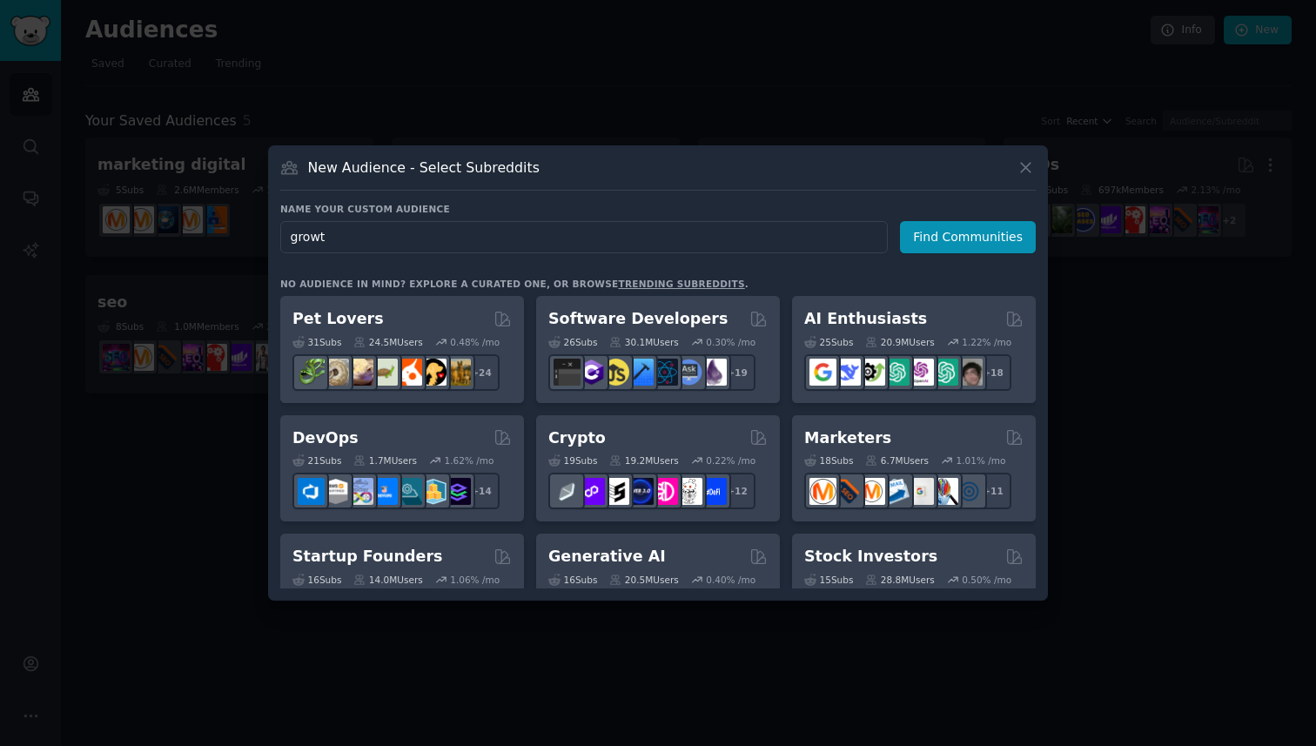
type input "growth"
click button "Find Communities" at bounding box center [968, 237] width 136 height 32
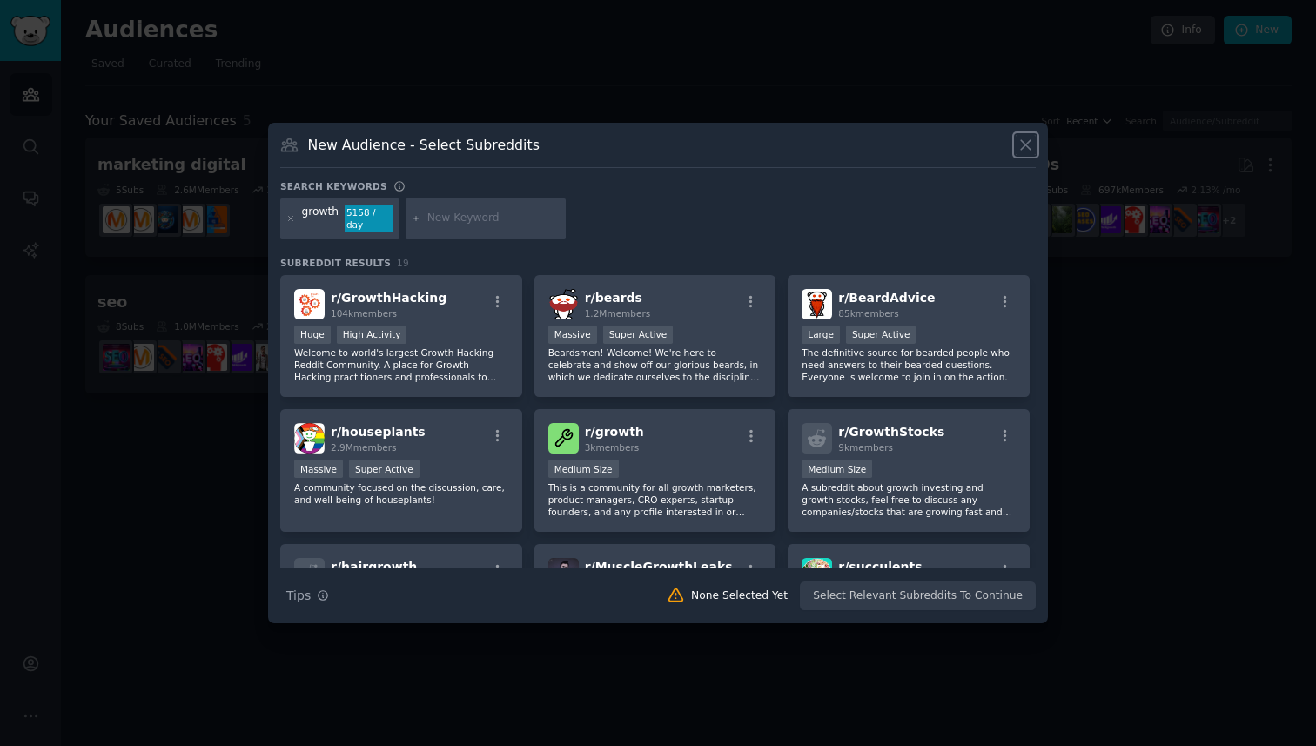
click at [1025, 147] on icon at bounding box center [1026, 145] width 18 height 18
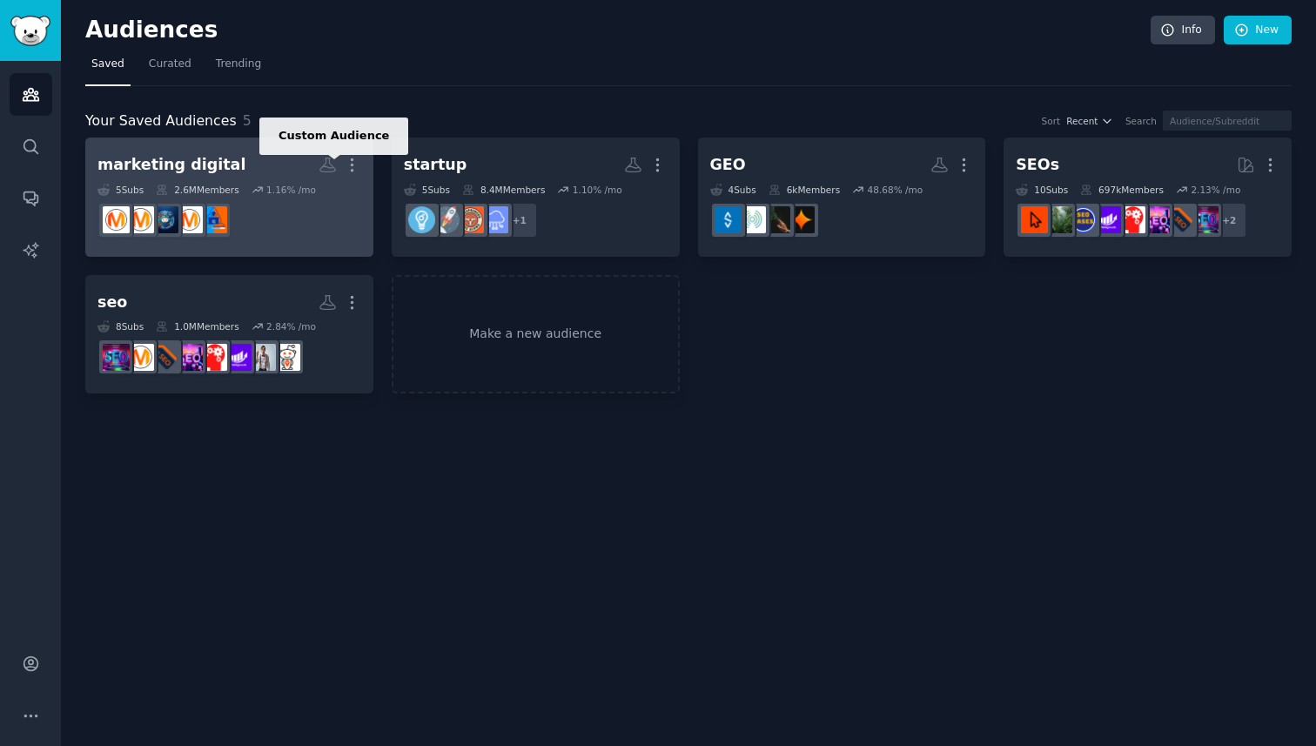
click at [331, 168] on icon at bounding box center [328, 165] width 18 height 18
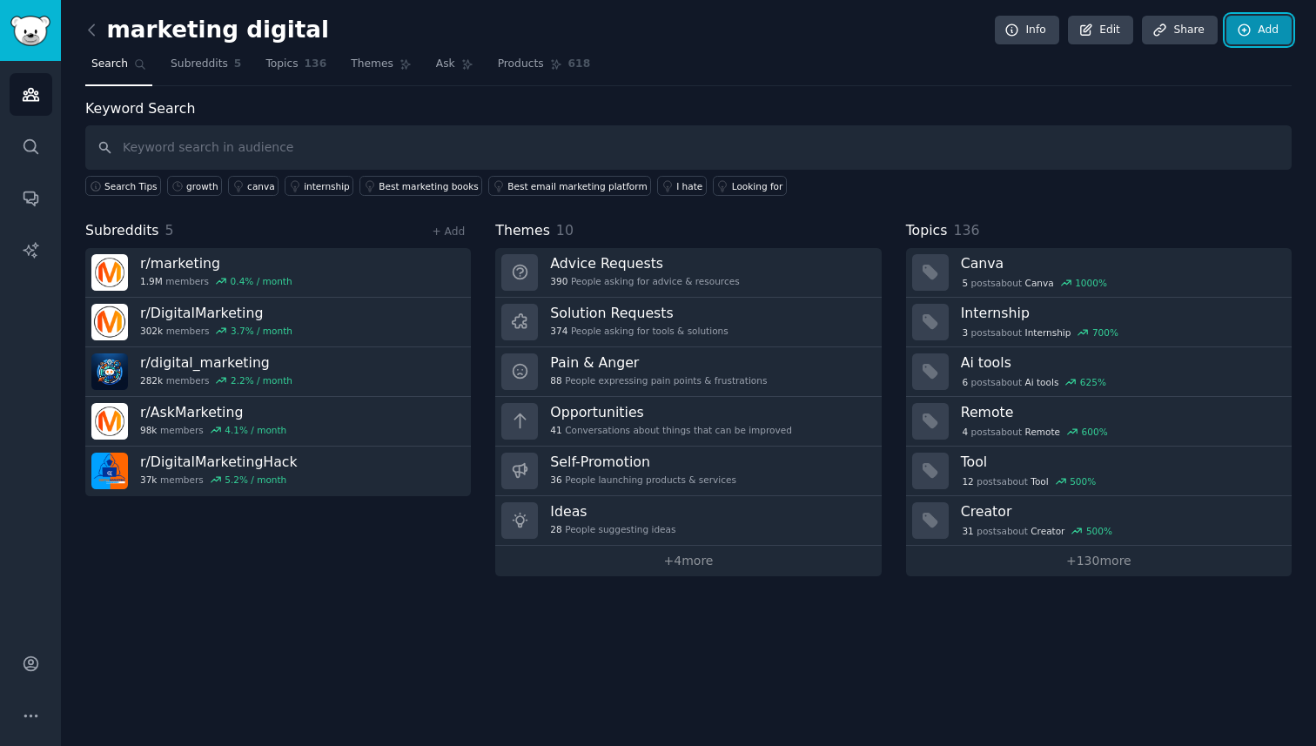
click at [1262, 36] on link "Add" at bounding box center [1259, 31] width 65 height 30
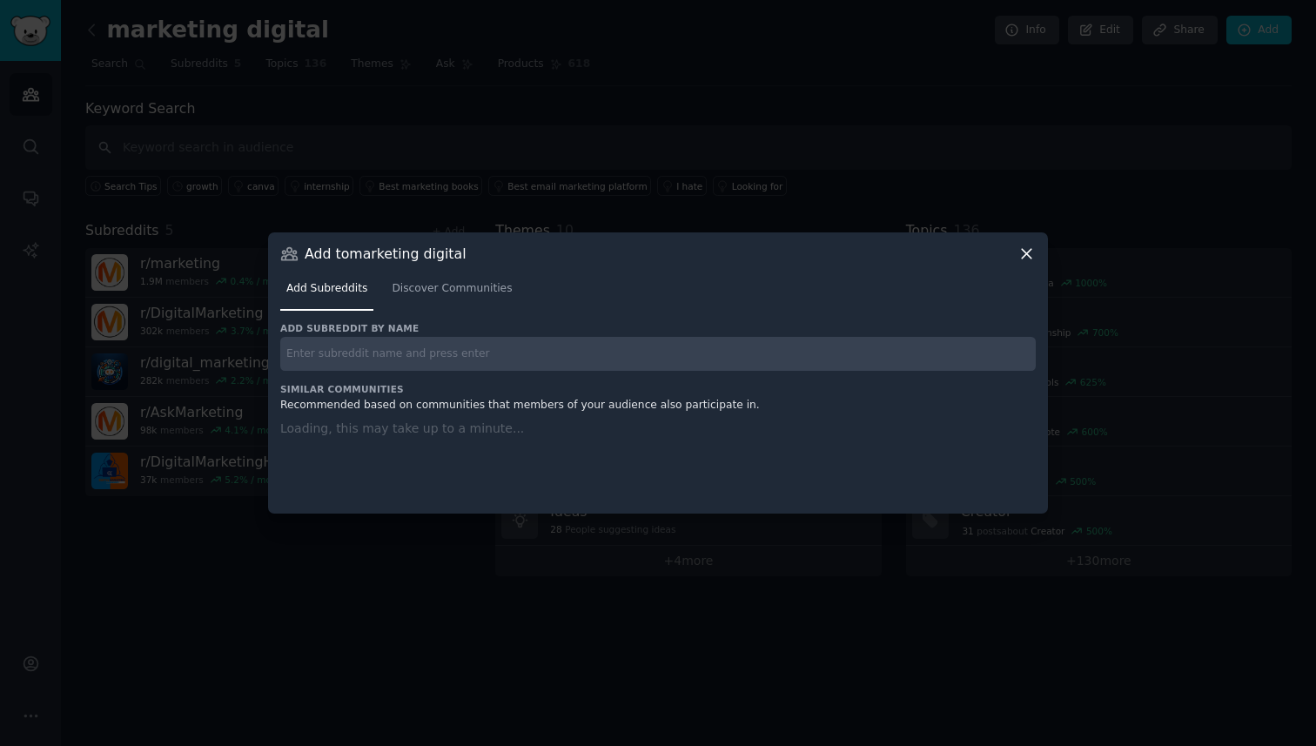
click at [537, 354] on div "Add subreddit by name Similar Communities Recommended based on communities that…" at bounding box center [658, 407] width 756 height 171
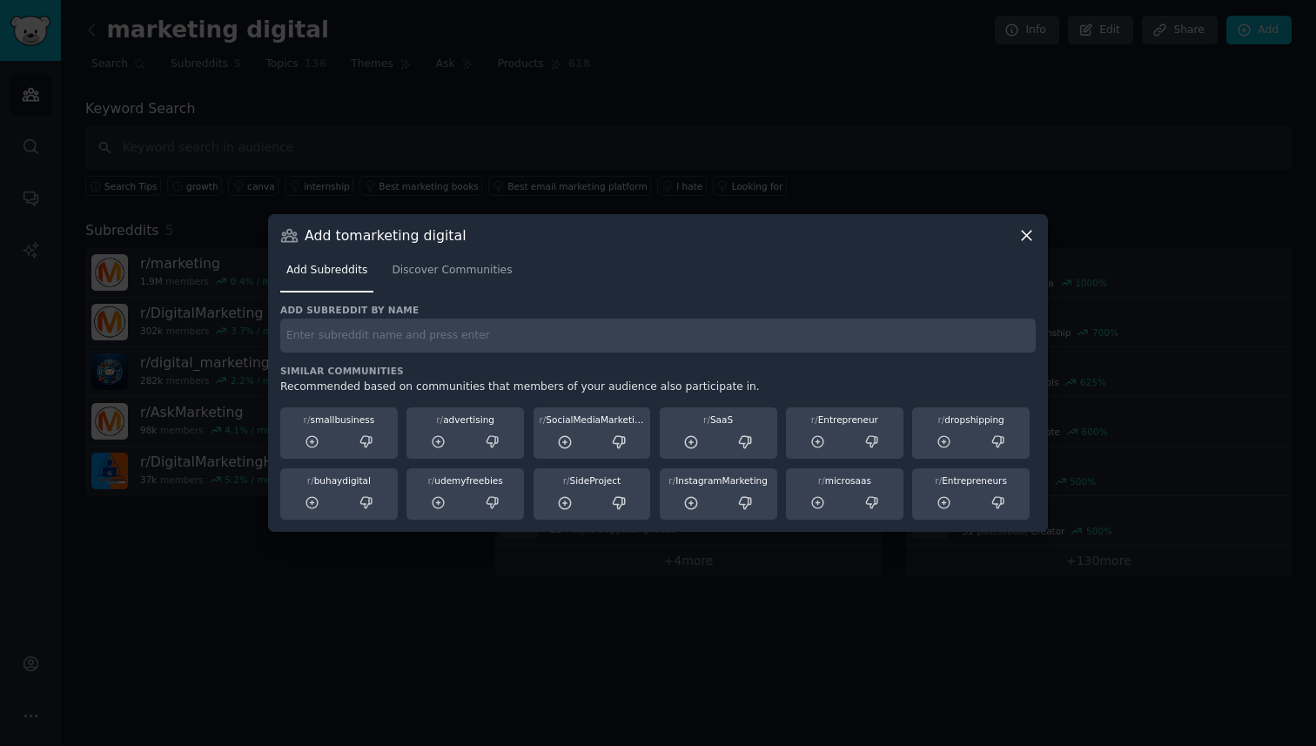
click at [447, 353] on div "Add subreddit by name Similar Communities Recommended based on communities that…" at bounding box center [658, 412] width 756 height 217
click at [434, 347] on input "text" at bounding box center [658, 336] width 756 height 34
type input "growth"
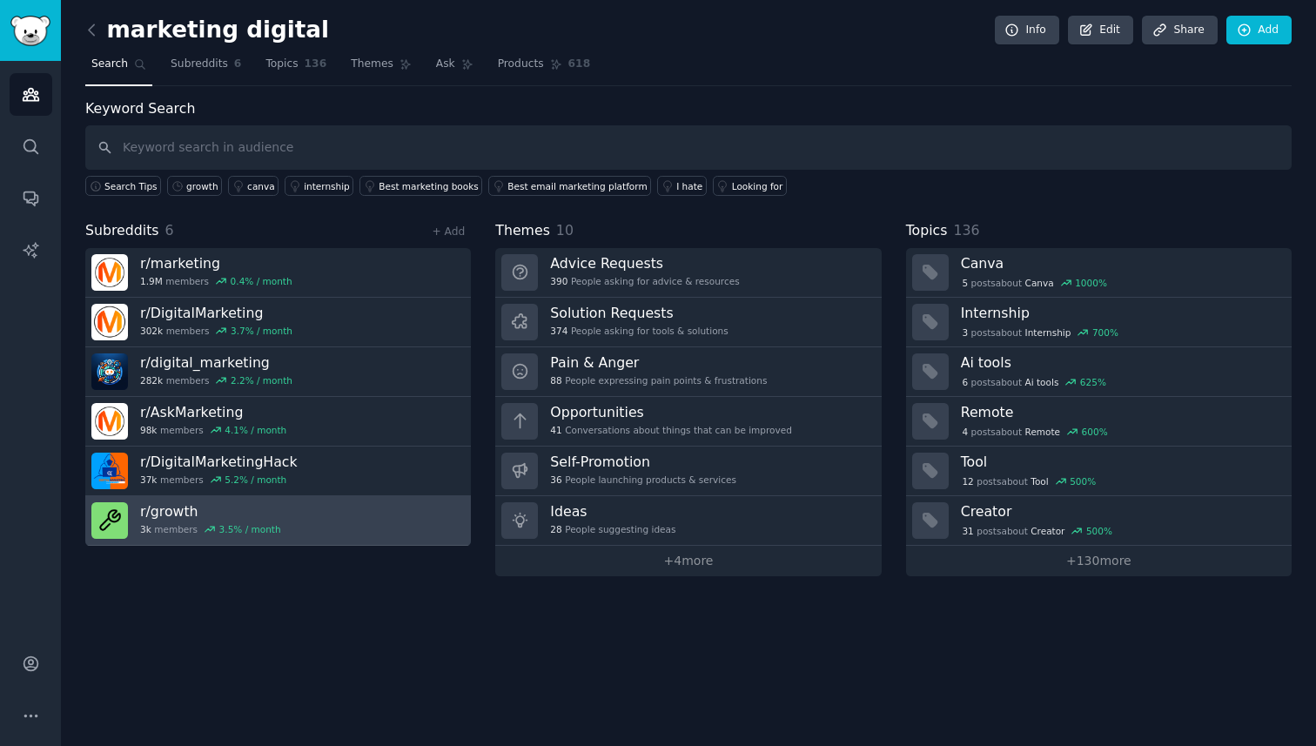
click at [241, 523] on div "3.5 % / month" at bounding box center [250, 529] width 62 height 12
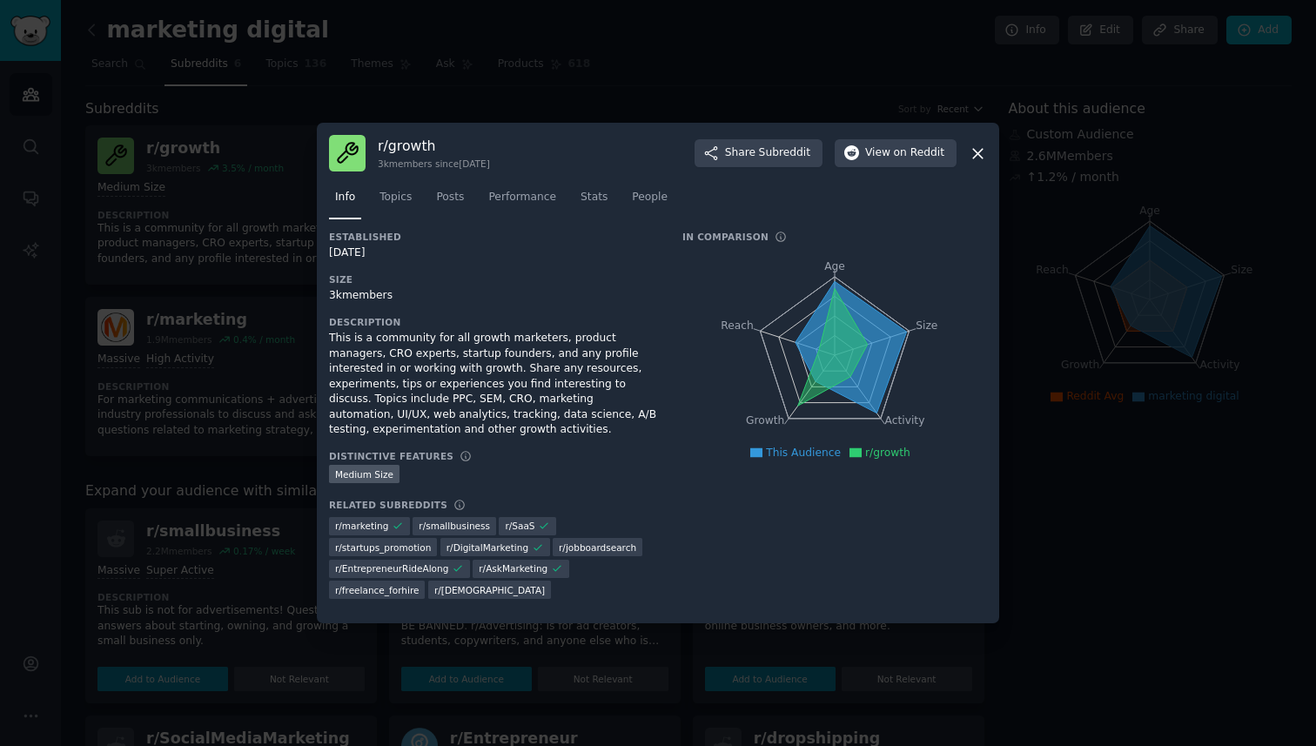
click at [971, 152] on icon at bounding box center [978, 154] width 18 height 18
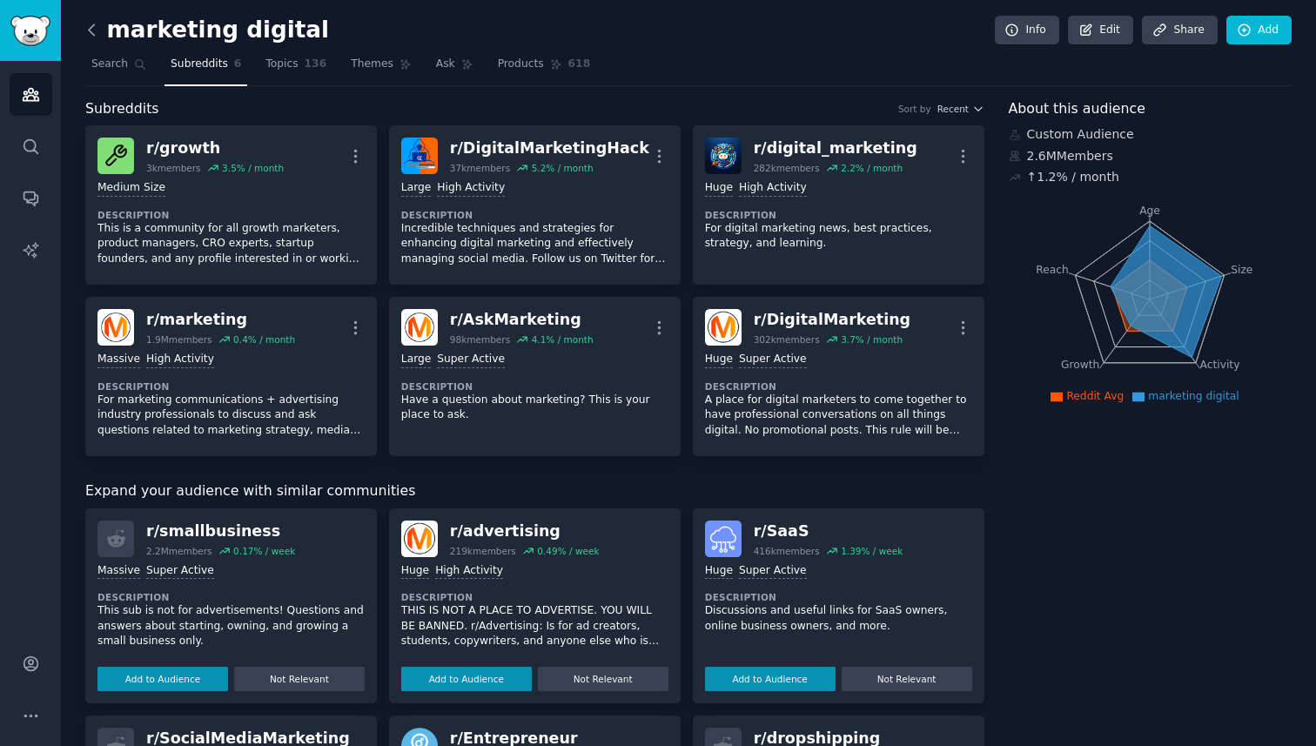
click at [90, 35] on icon at bounding box center [92, 30] width 18 height 18
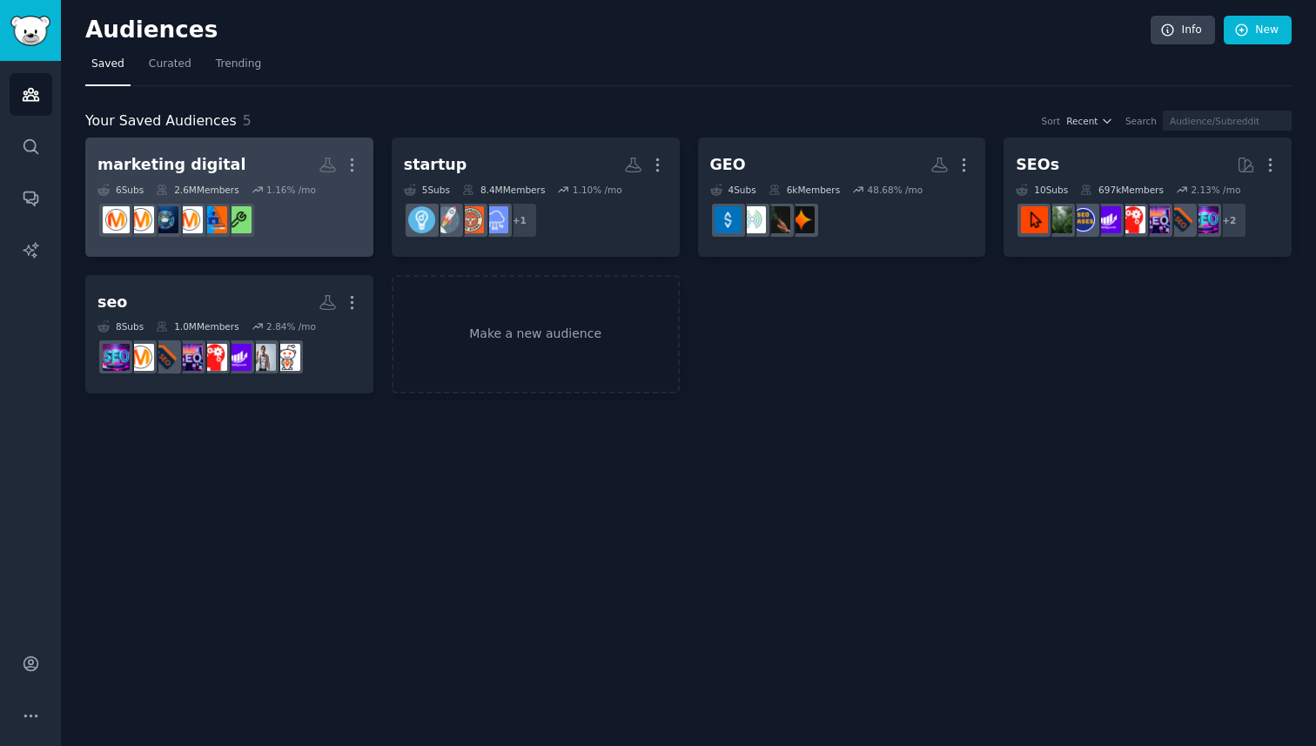
click at [287, 219] on dd at bounding box center [230, 220] width 264 height 49
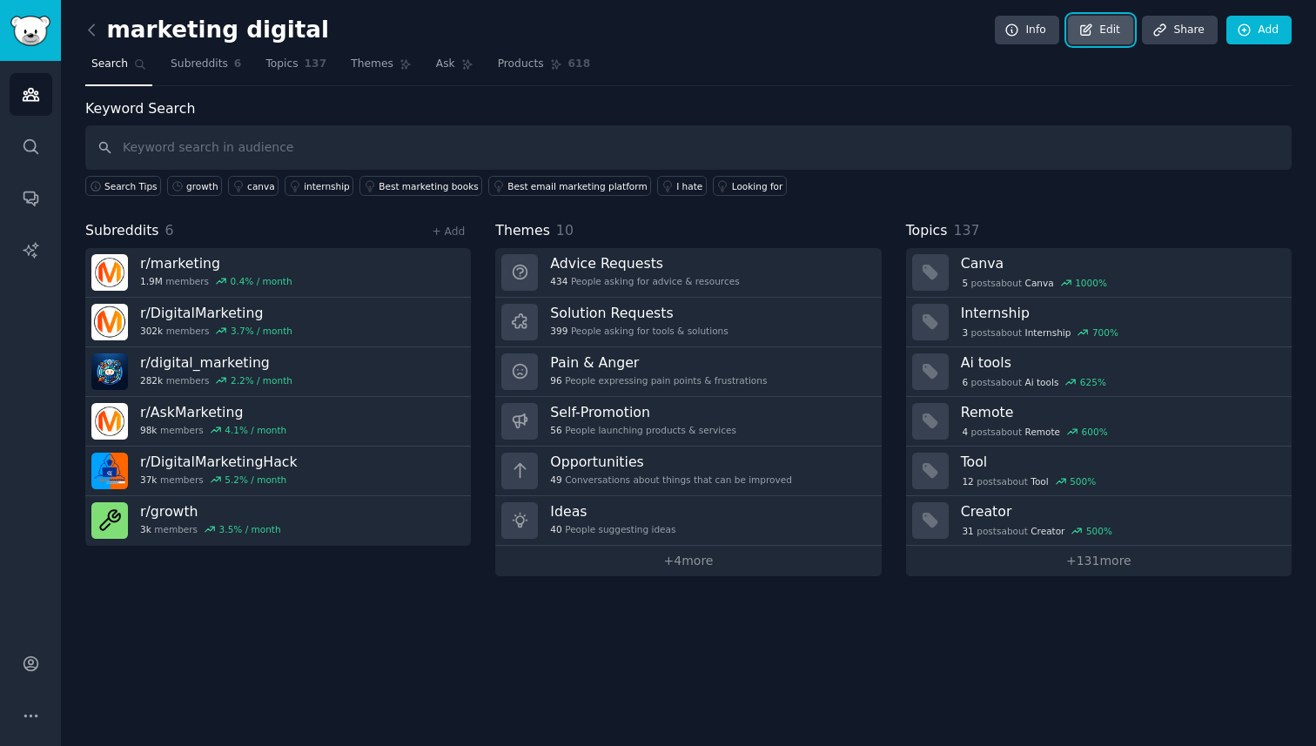
click at [1104, 22] on link "Edit" at bounding box center [1100, 31] width 65 height 30
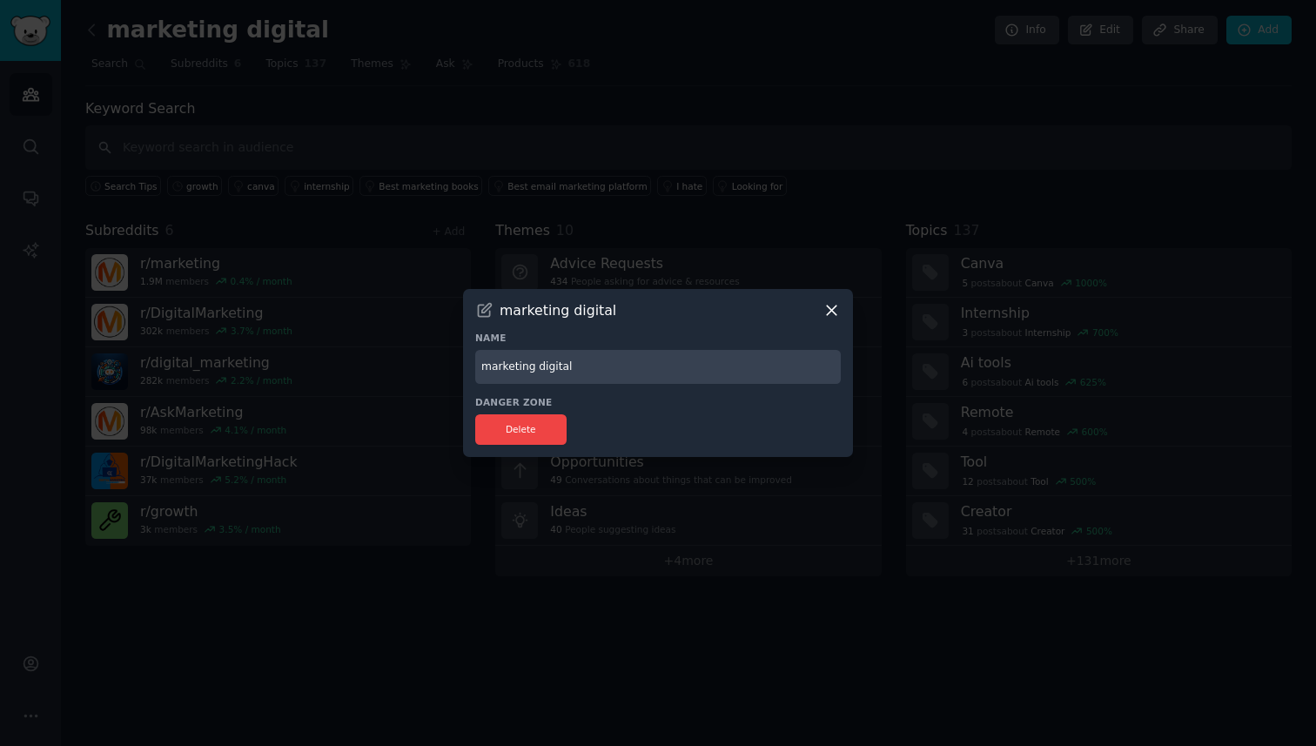
click at [834, 313] on icon at bounding box center [832, 311] width 10 height 10
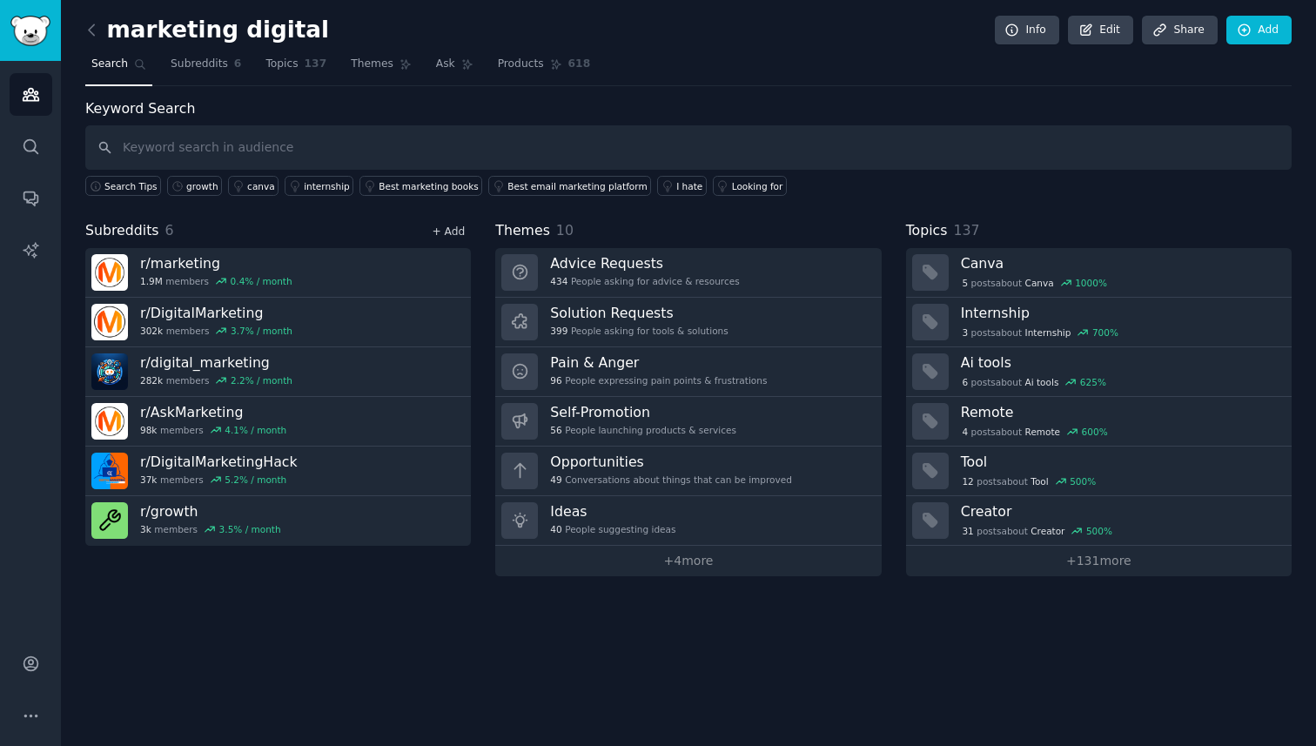
click at [459, 235] on link "+ Add" at bounding box center [448, 232] width 33 height 12
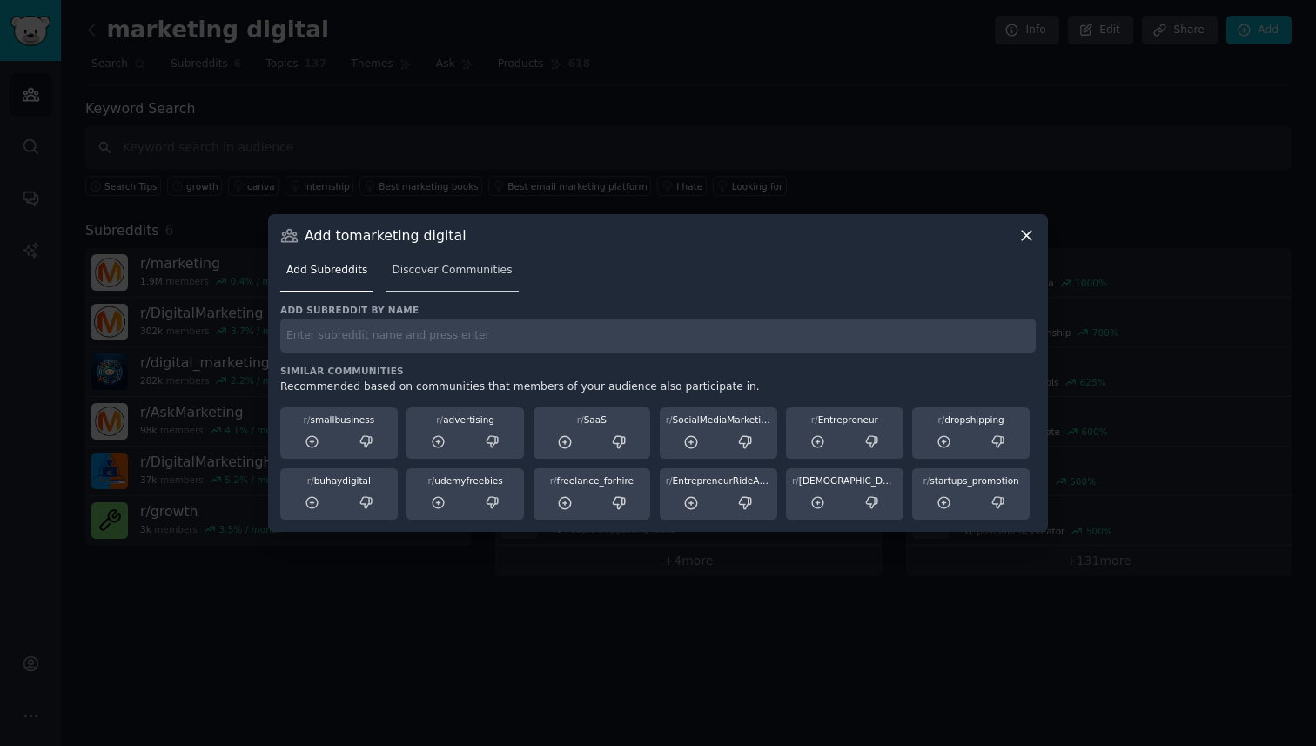
click at [465, 260] on link "Discover Communities" at bounding box center [452, 275] width 132 height 36
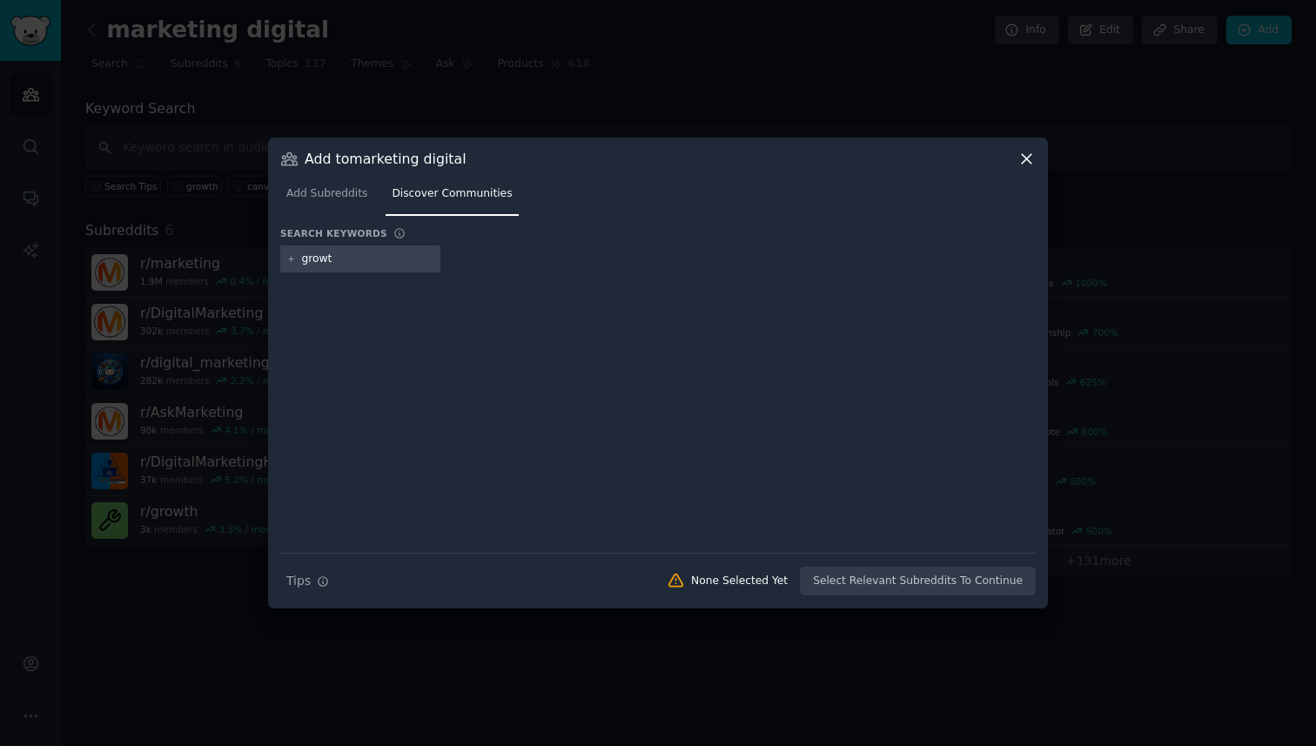
type input "growth"
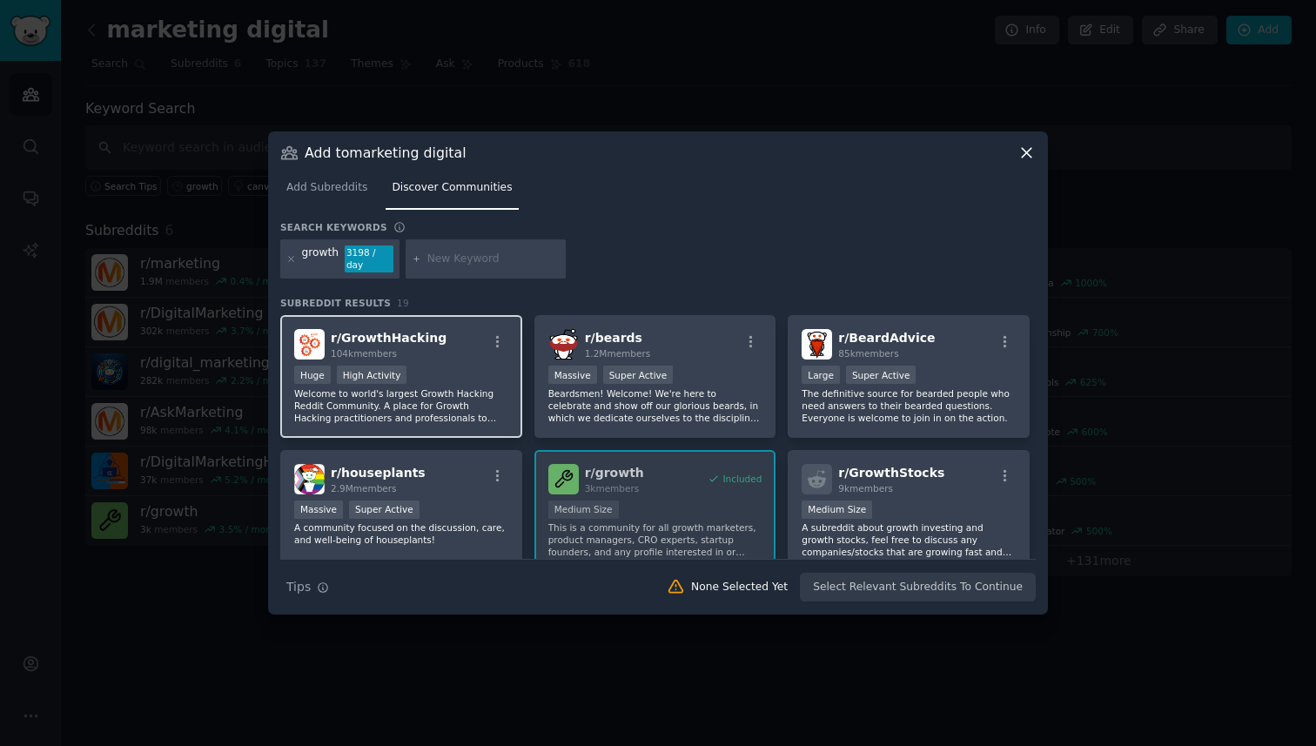
click at [456, 371] on div ">= 80th percentile for submissions / day Huge High Activity" at bounding box center [401, 377] width 214 height 22
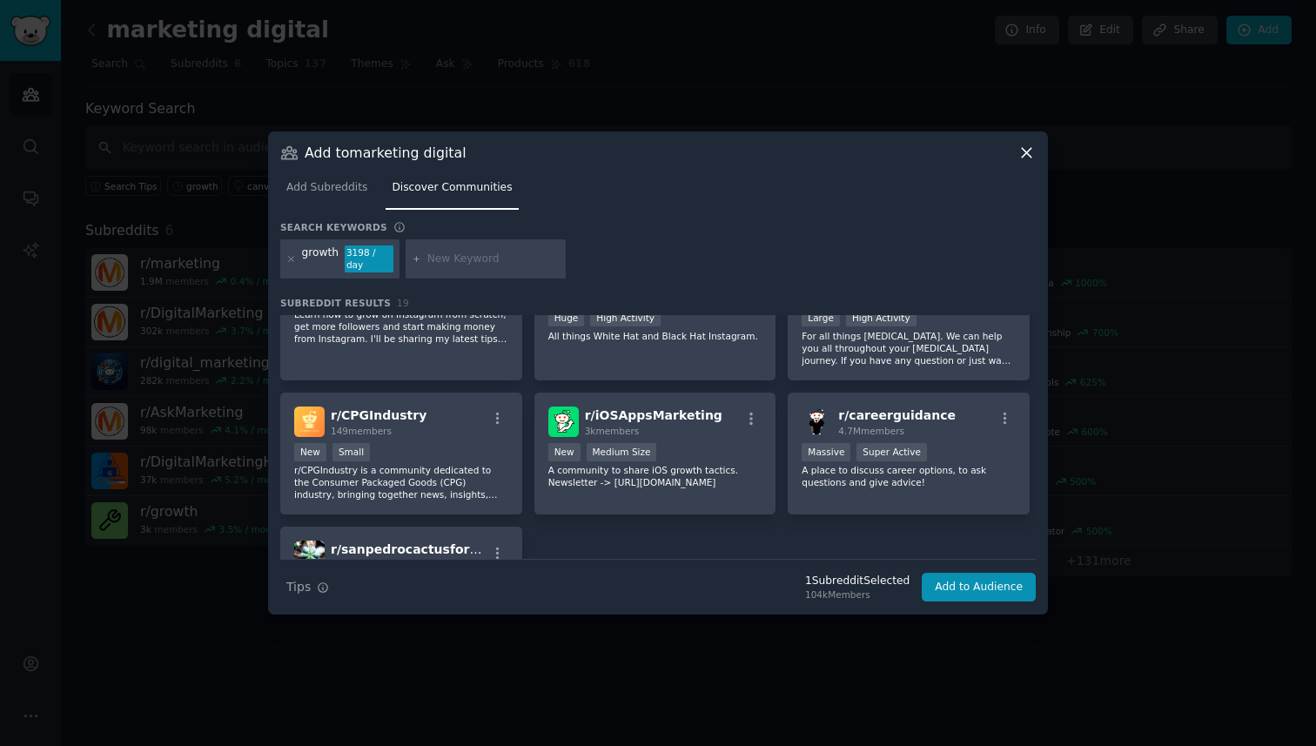
scroll to position [746, 0]
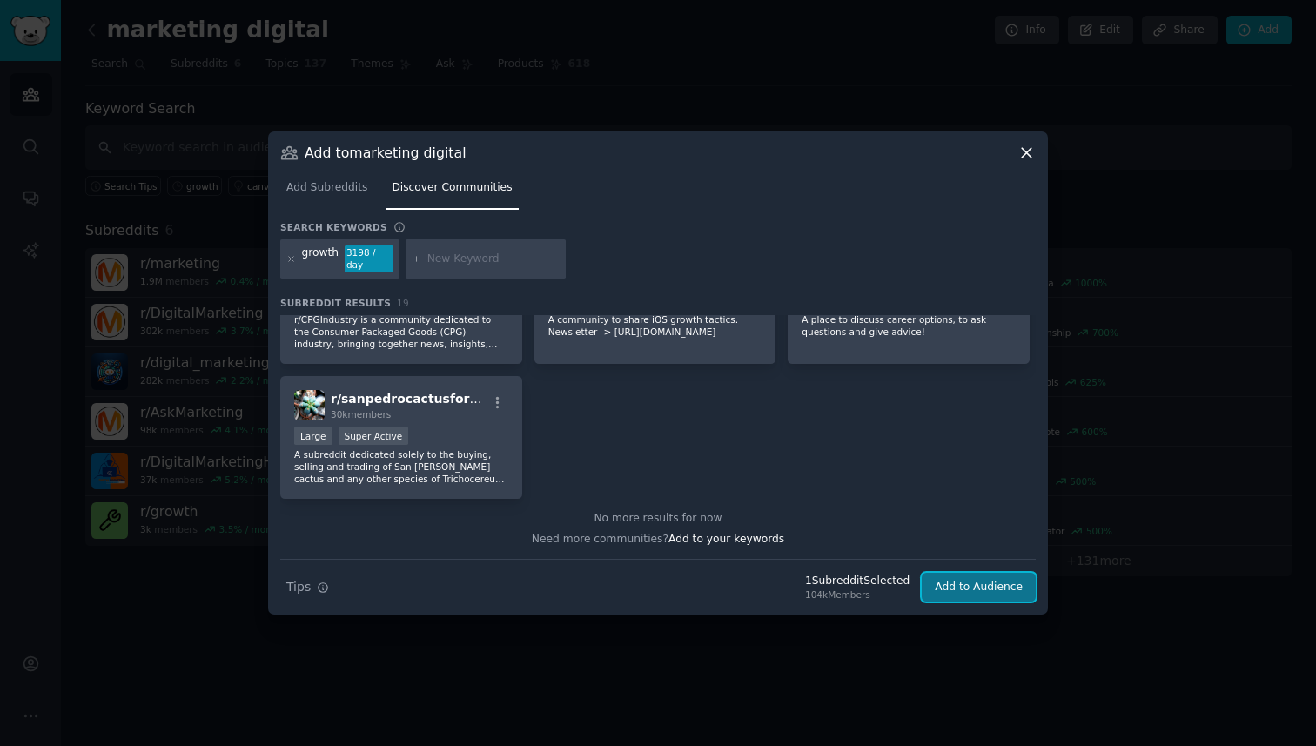
click at [954, 585] on button "Add to Audience" at bounding box center [979, 588] width 114 height 30
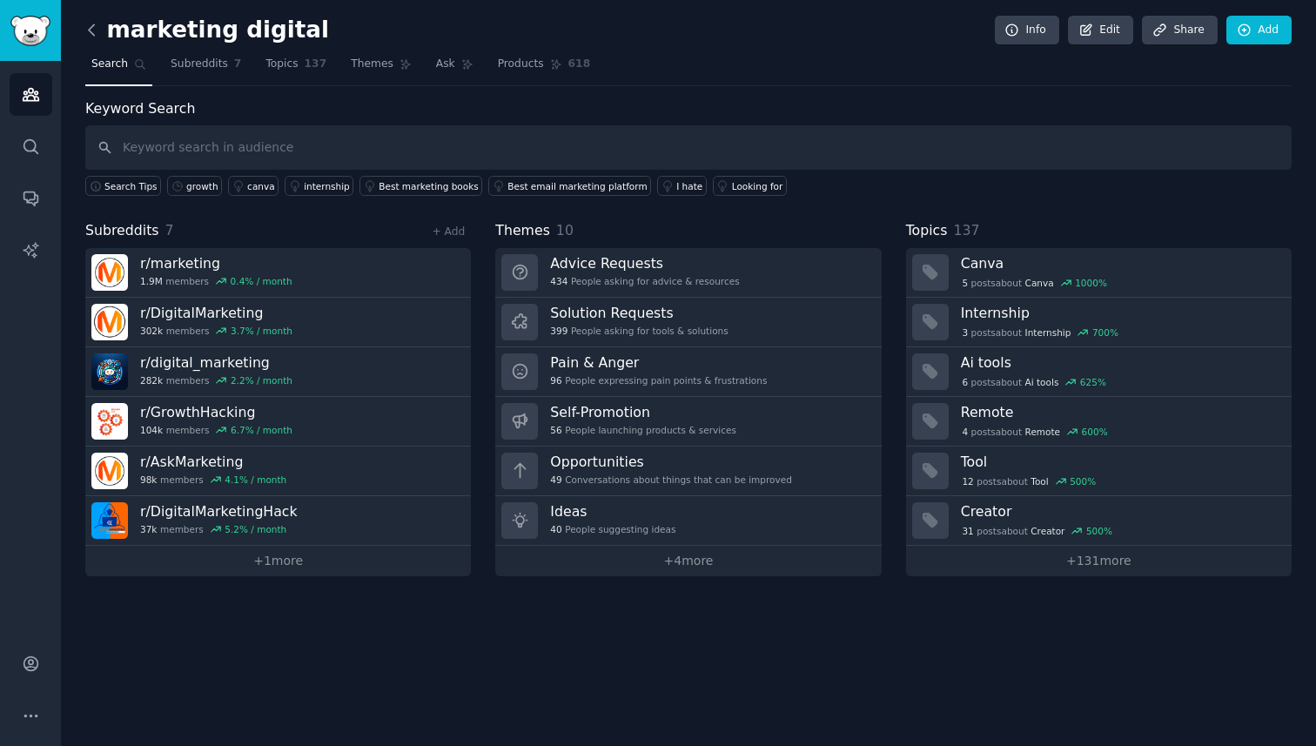
click at [93, 35] on icon at bounding box center [91, 29] width 5 height 10
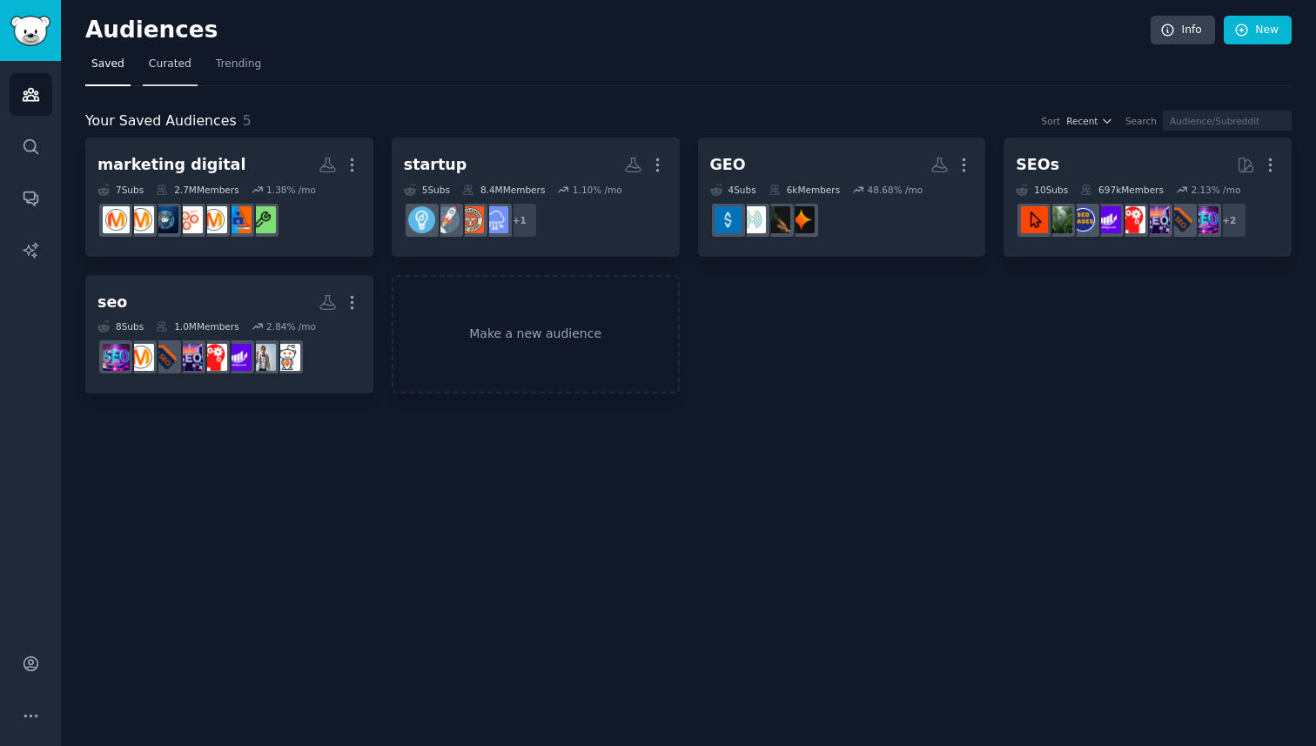
click at [180, 66] on span "Curated" at bounding box center [170, 65] width 43 height 16
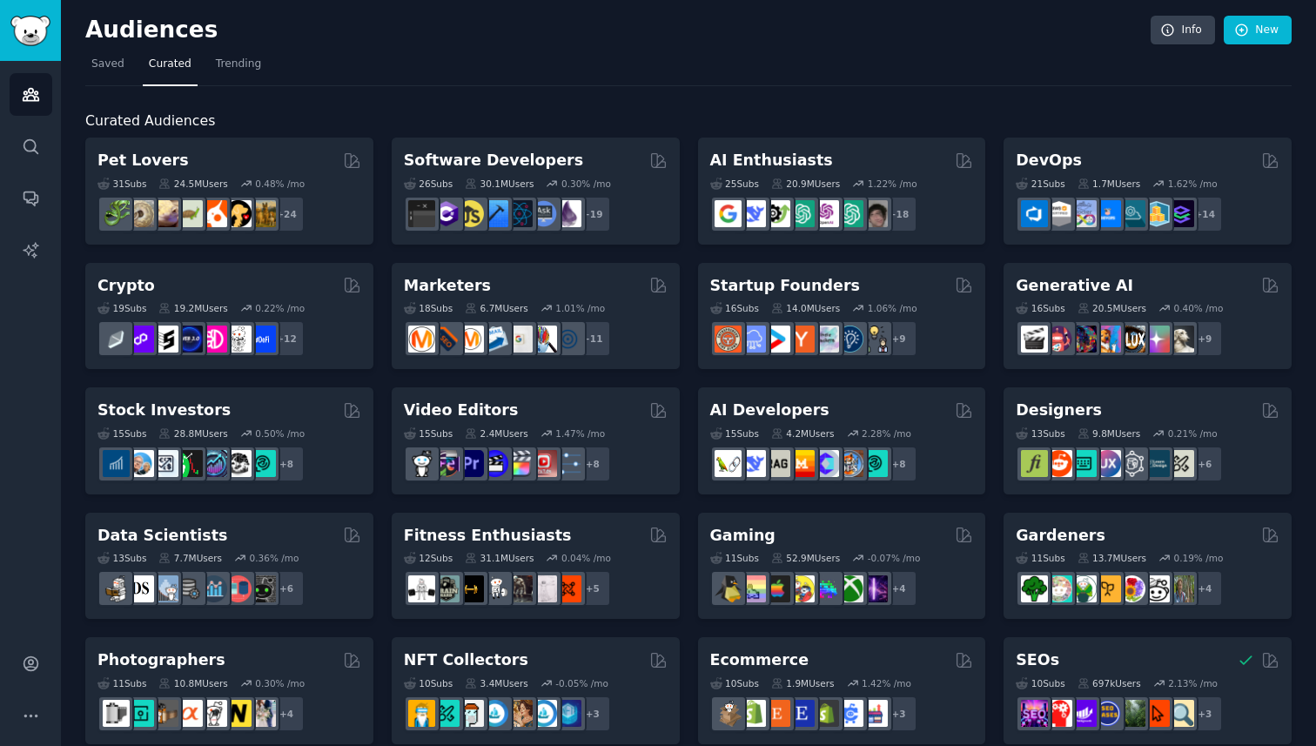
scroll to position [273, 0]
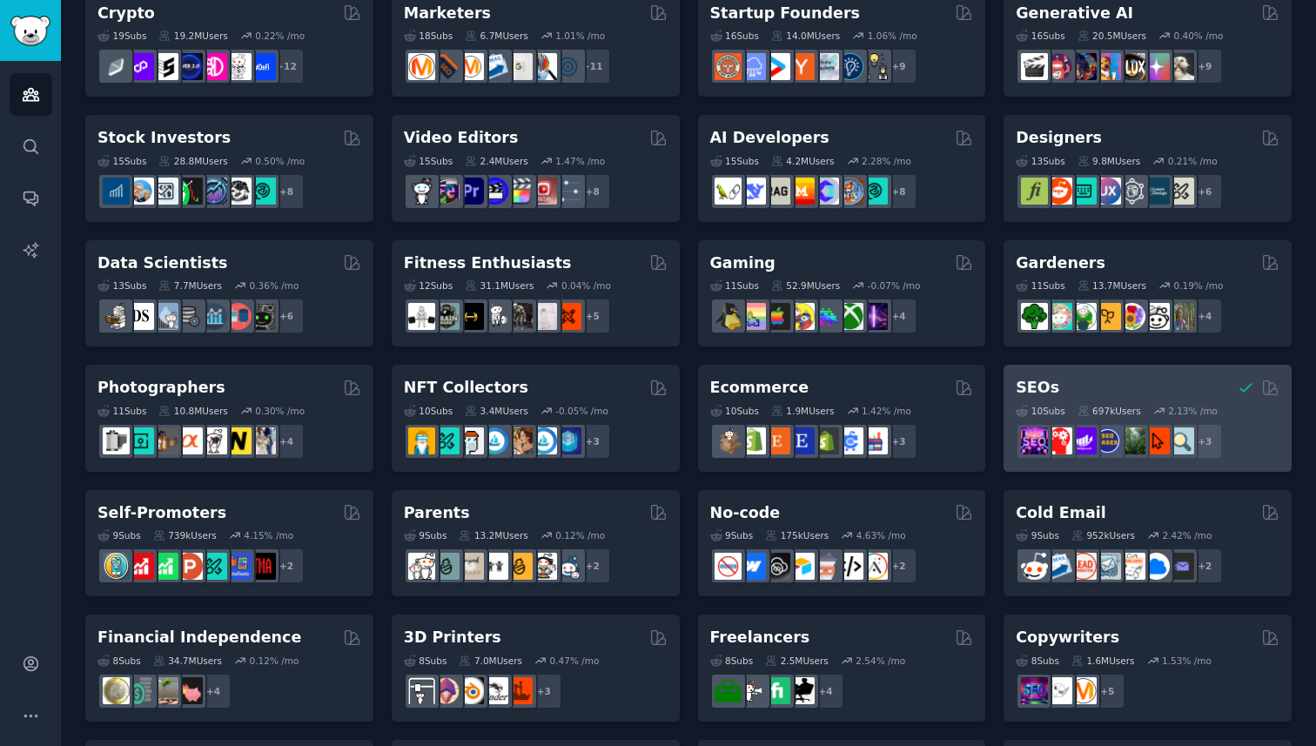
click at [1109, 379] on div "SEOs" at bounding box center [1148, 388] width 264 height 22
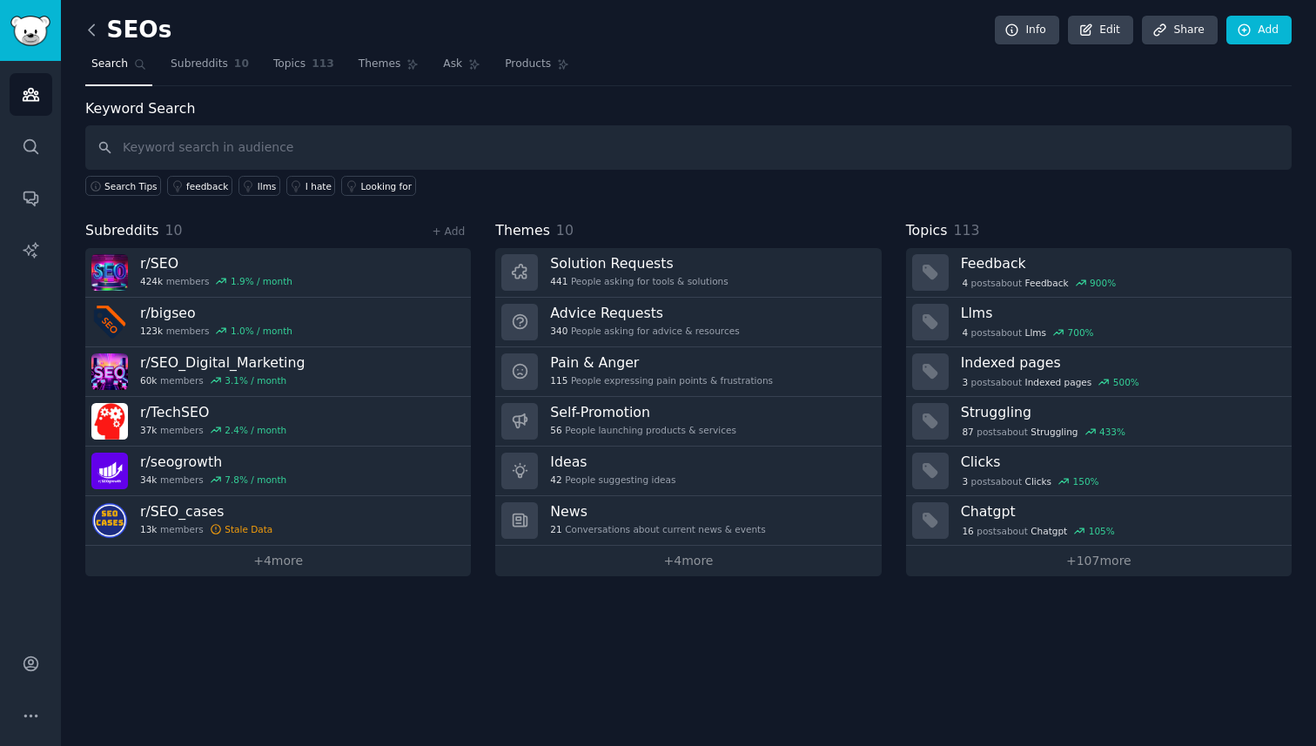
click at [93, 35] on icon at bounding box center [91, 29] width 5 height 10
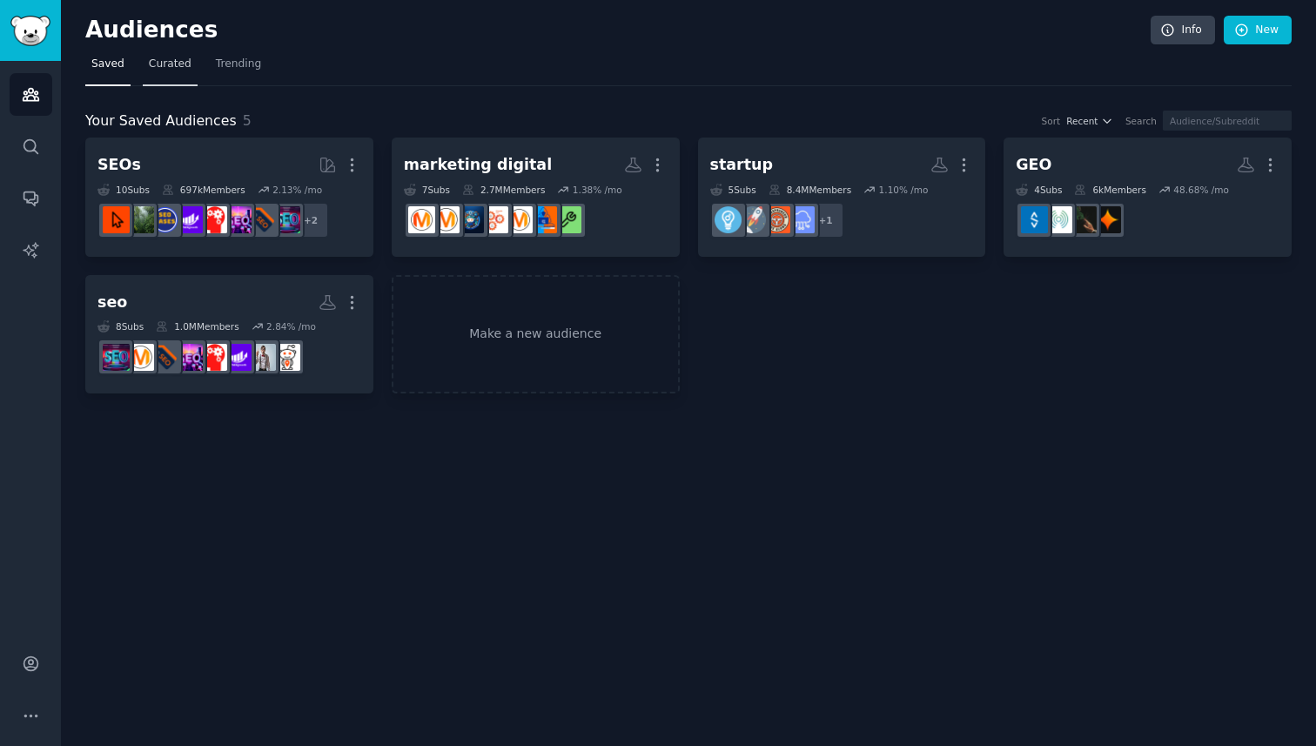
click at [154, 65] on span "Curated" at bounding box center [170, 65] width 43 height 16
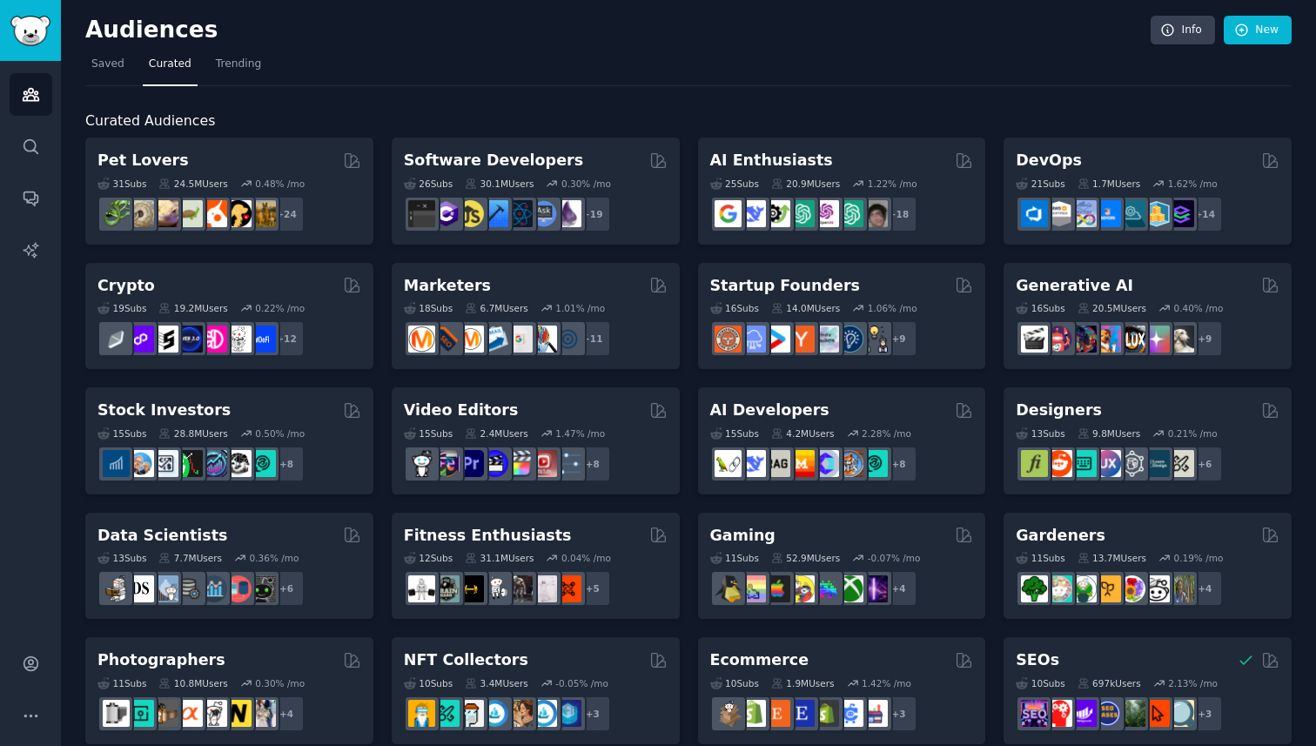
click at [420, 70] on nav "Saved Curated Trending" at bounding box center [688, 68] width 1207 height 36
click at [100, 74] on link "Saved" at bounding box center [107, 68] width 45 height 36
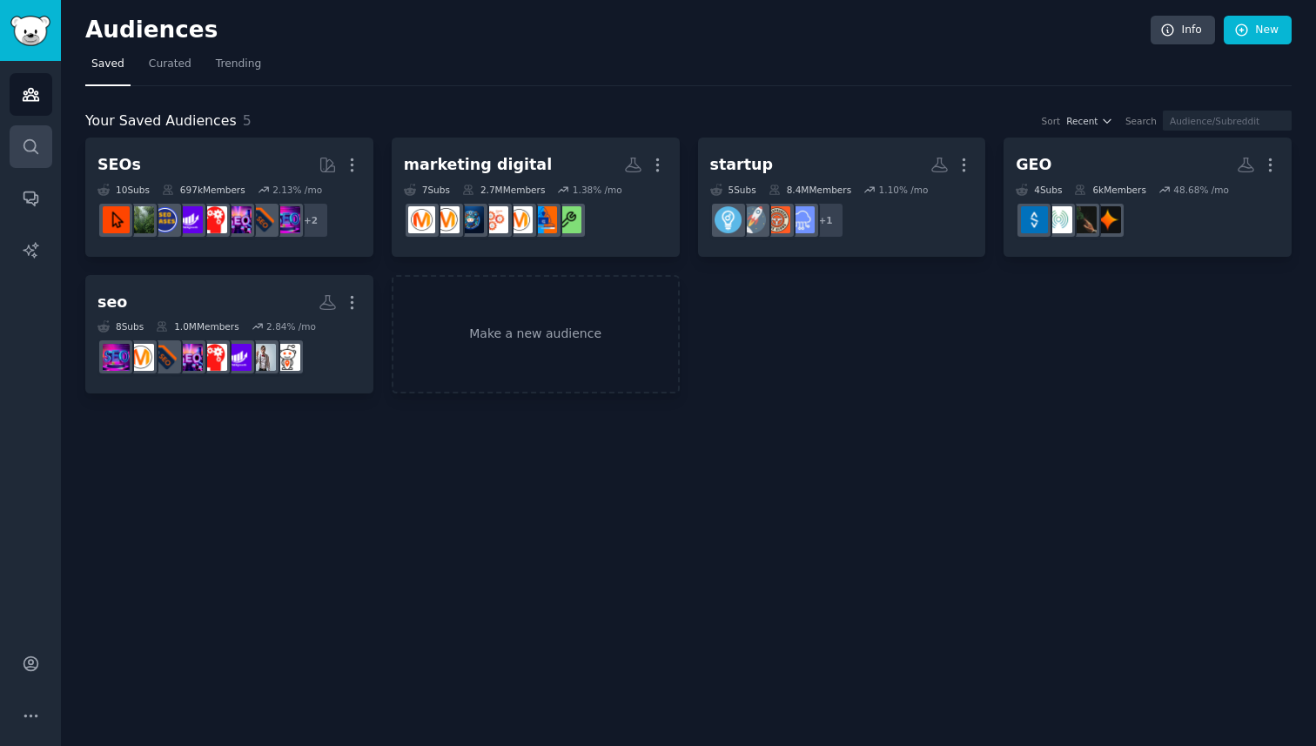
click at [22, 144] on icon "Sidebar" at bounding box center [31, 147] width 18 height 18
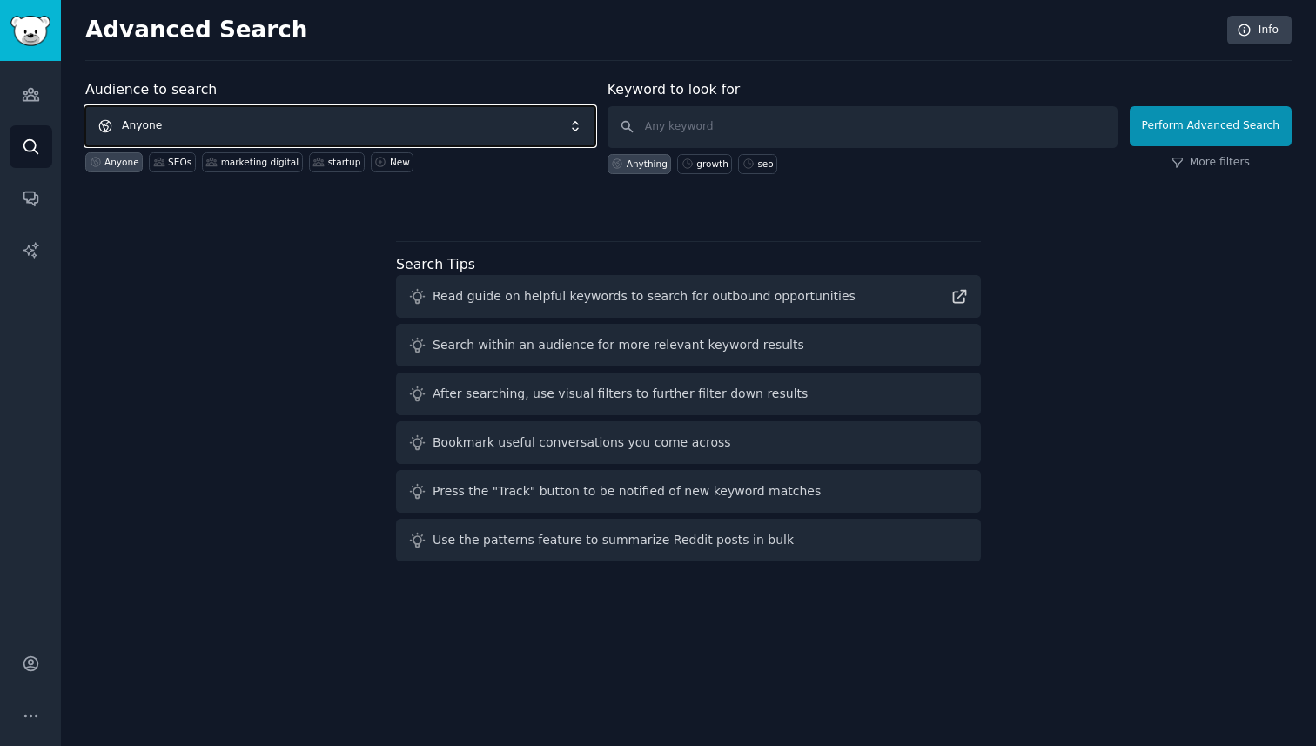
click at [234, 135] on span "Anyone" at bounding box center [340, 126] width 510 height 40
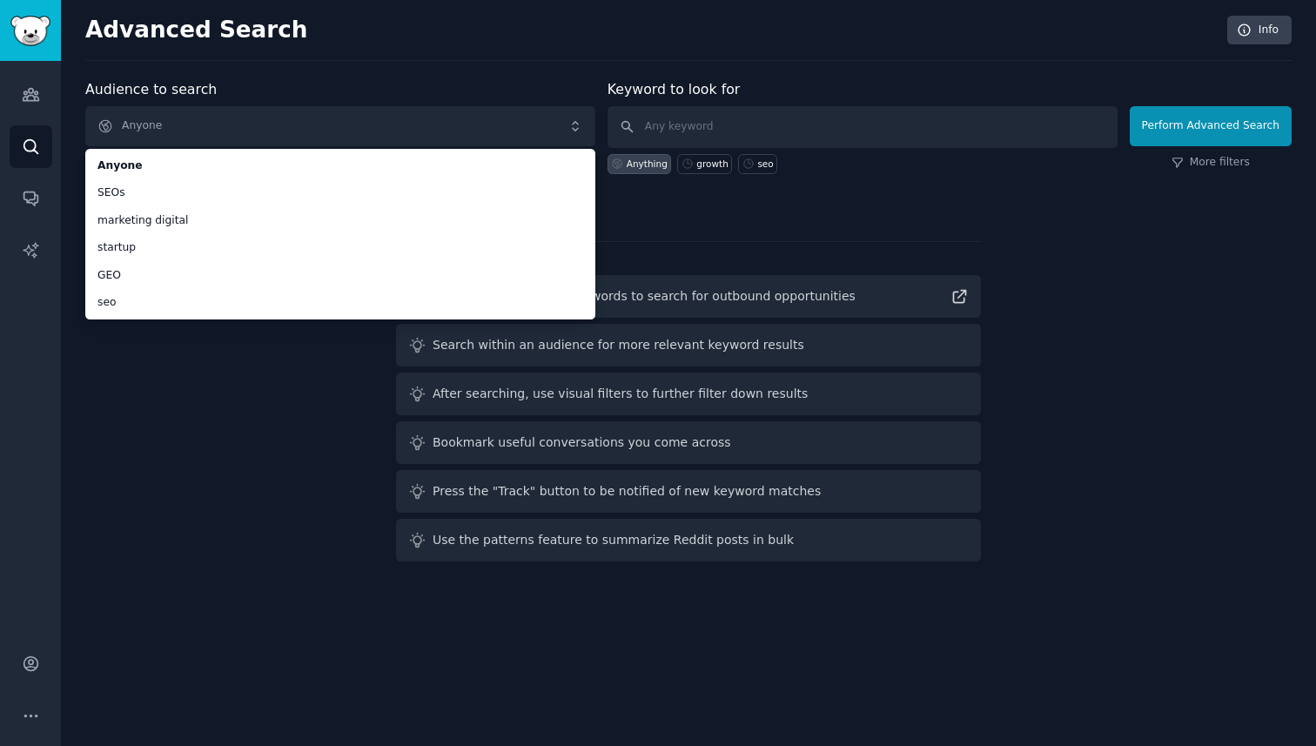
click at [222, 530] on div "Audience to search Anyone Anyone SEOs marketing digital startup GEO seo Anyone …" at bounding box center [688, 323] width 1207 height 489
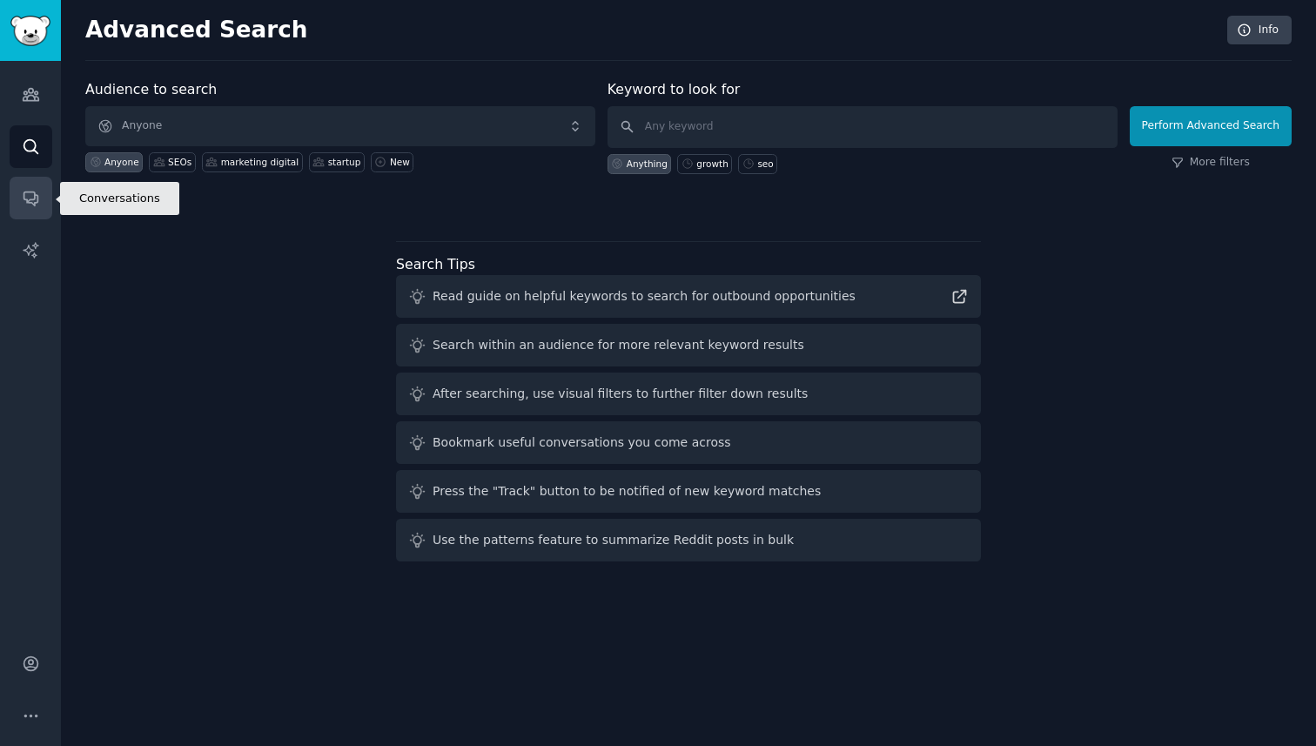
click at [24, 214] on link "Conversations" at bounding box center [31, 198] width 43 height 43
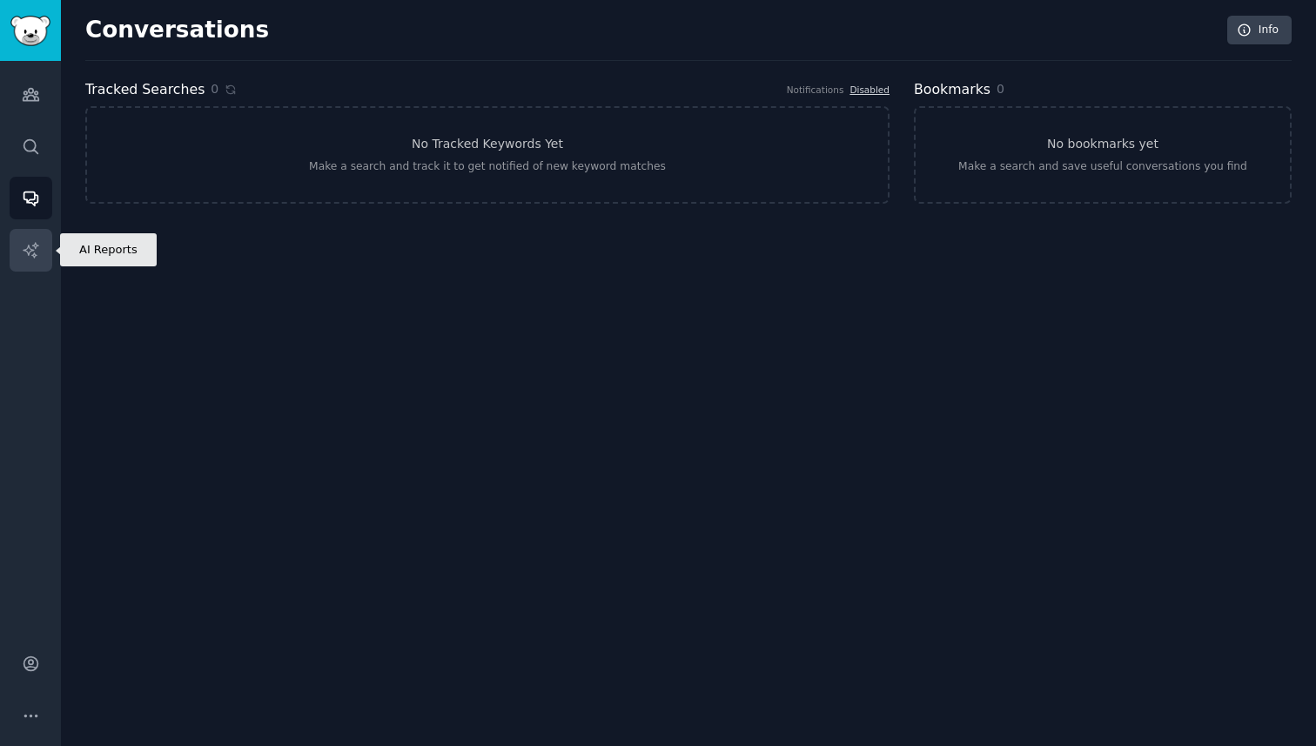
click at [38, 243] on icon "Sidebar" at bounding box center [31, 250] width 18 height 18
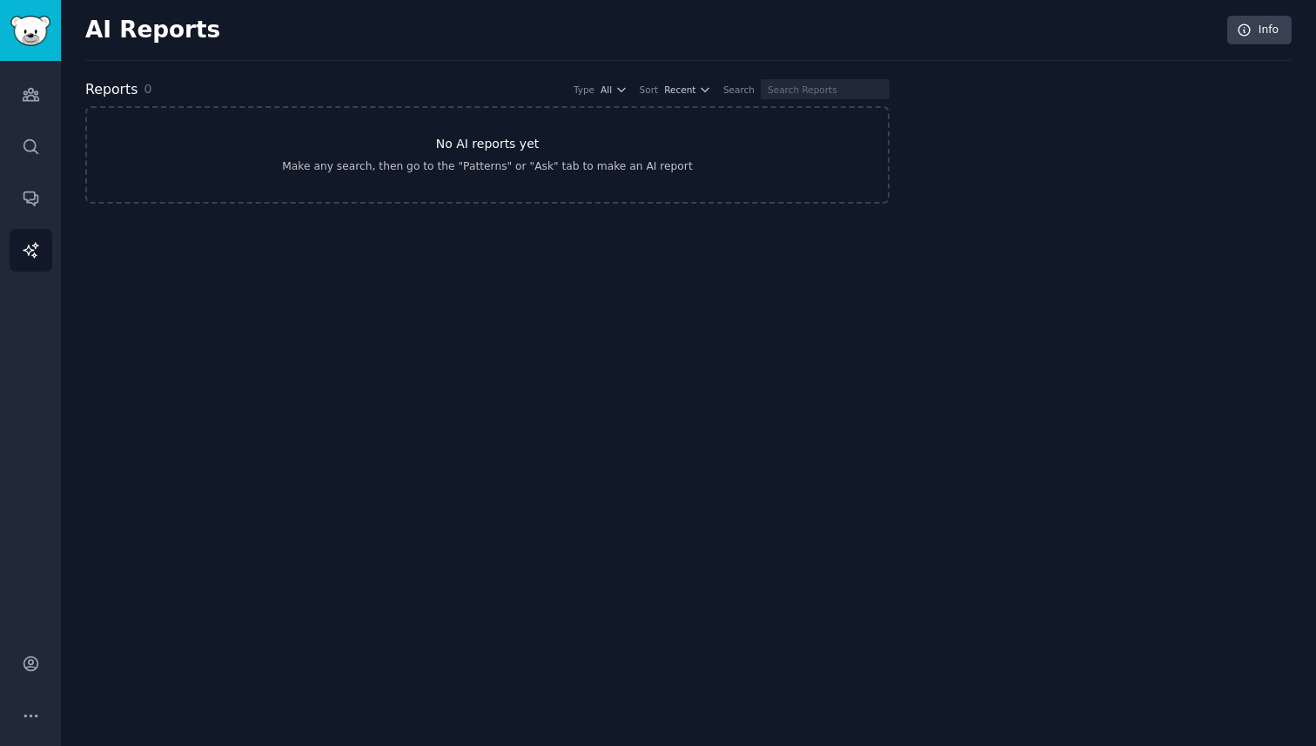
click at [423, 129] on link "No AI reports yet Make any search, then go to the "Patterns" or "Ask" tab to ma…" at bounding box center [487, 155] width 805 height 98
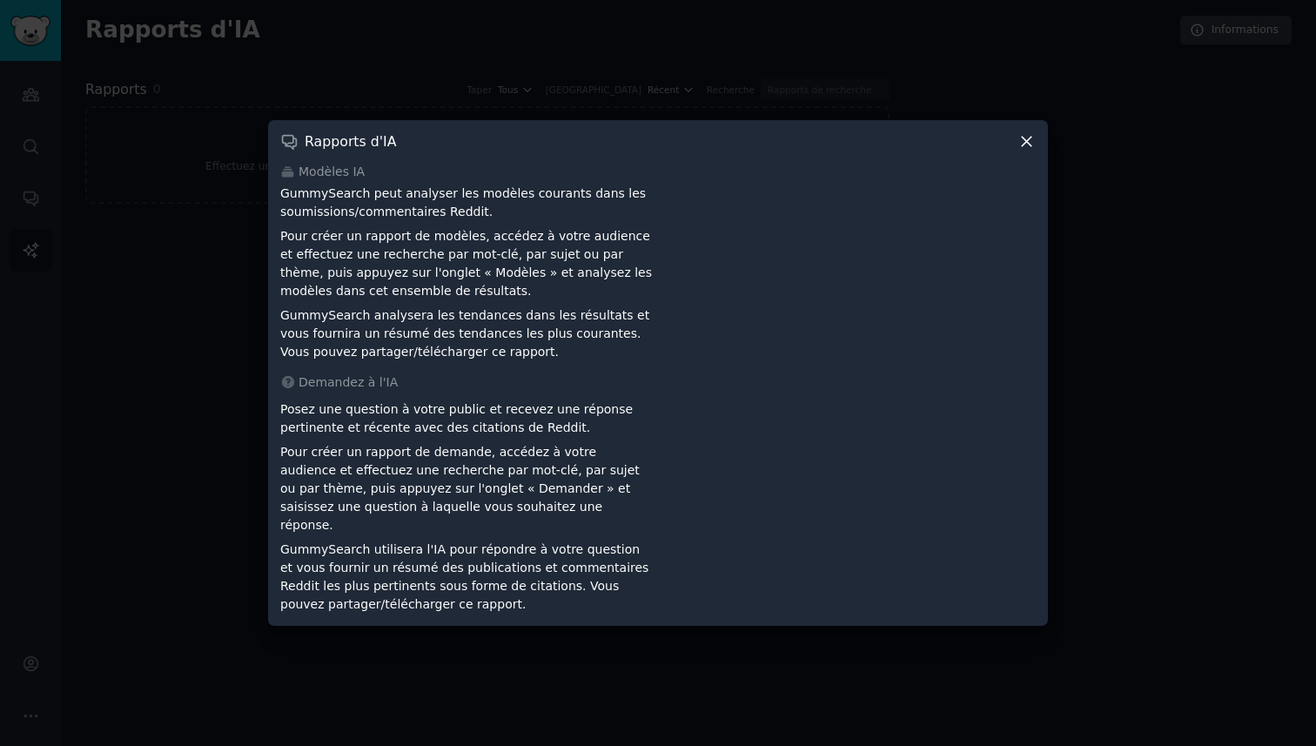
click at [442, 274] on font "Pour créer un rapport de modèles, accédez à votre audience et effectuez une rec…" at bounding box center [466, 263] width 372 height 69
click at [317, 281] on font "Pour créer un rapport de modèles, accédez à votre audience et effectuez une rec…" at bounding box center [466, 263] width 372 height 69
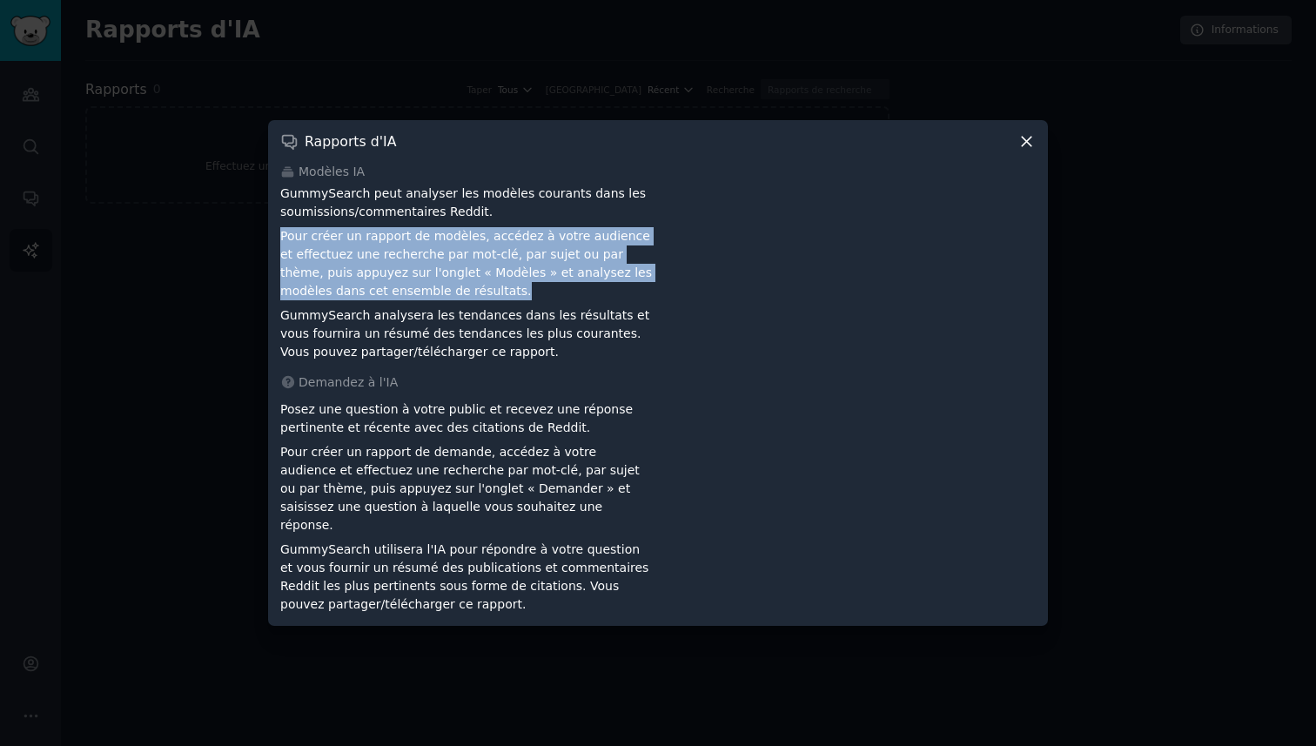
click at [317, 281] on font "Pour créer un rapport de modèles, accédez à votre audience et effectuez une rec…" at bounding box center [466, 263] width 372 height 69
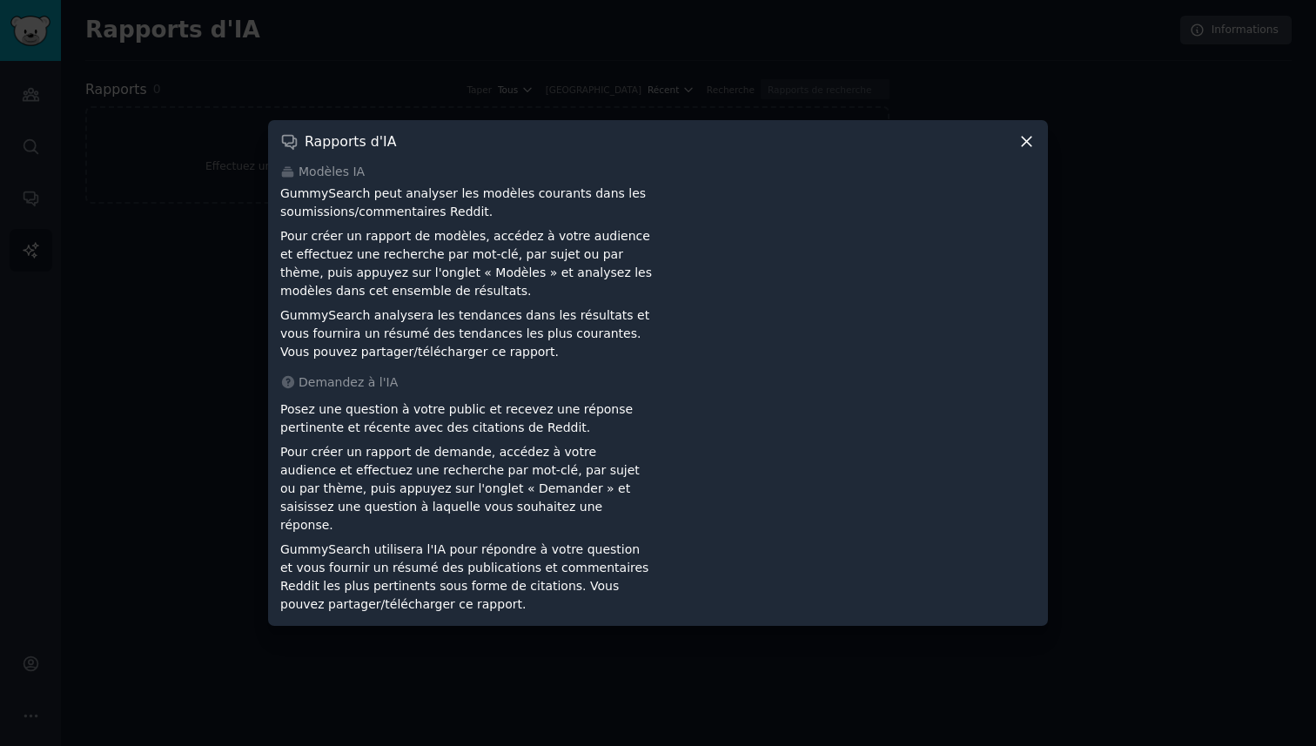
click at [357, 320] on font "GummySearch analysera les tendances dans les résultats et vous fournira un résu…" at bounding box center [464, 333] width 369 height 50
drag, startPoint x: 436, startPoint y: 320, endPoint x: 332, endPoint y: 302, distance: 106.1
click at [335, 303] on div "GummySearch peut analyser les modèles courants dans les soumissions/commentaire…" at bounding box center [466, 273] width 372 height 177
click at [328, 380] on div "Modèles IA GummySearch peut analyser les modèles courants dans les soumissions/…" at bounding box center [658, 388] width 756 height 451
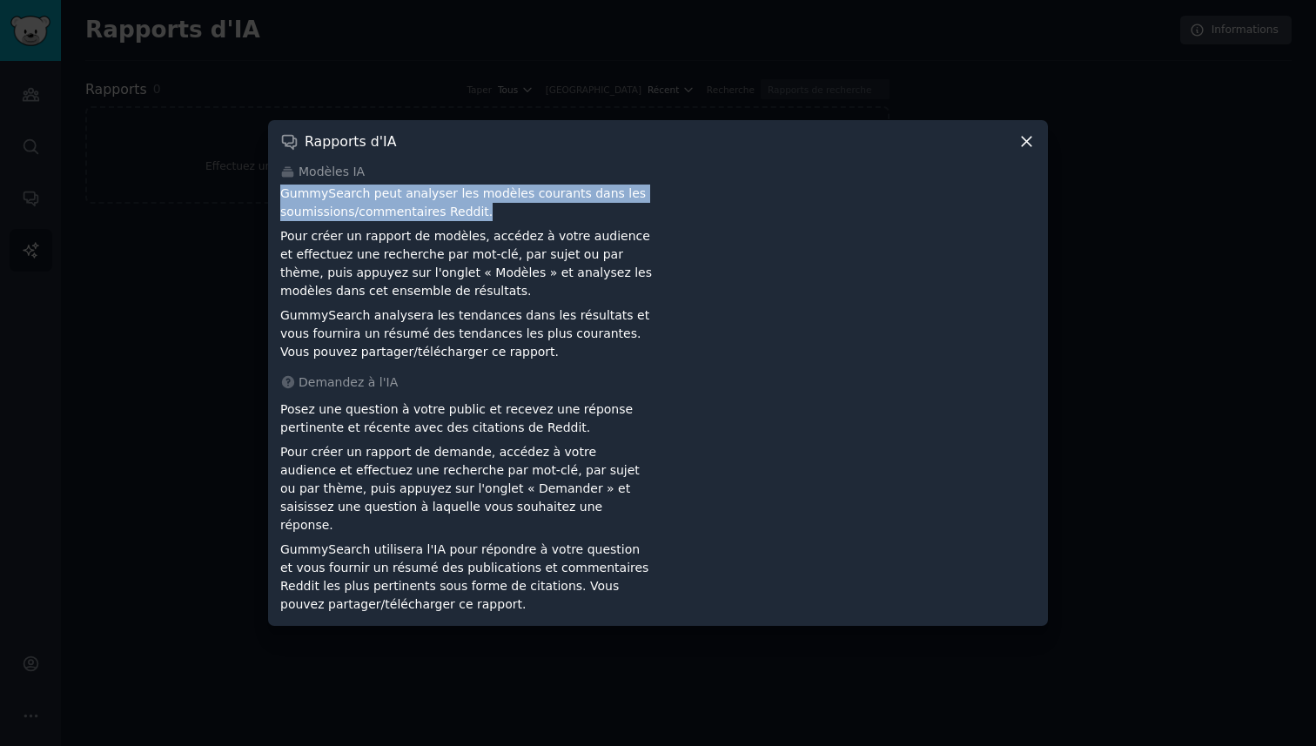
drag, startPoint x: 281, startPoint y: 207, endPoint x: 511, endPoint y: 230, distance: 231.0
click at [512, 230] on div "GummySearch peut analyser les modèles courants dans les soumissions/commentaire…" at bounding box center [466, 273] width 372 height 177
click at [511, 230] on div "GummySearch peut analyser les modèles courants dans les soumissions/commentaire…" at bounding box center [466, 273] width 372 height 177
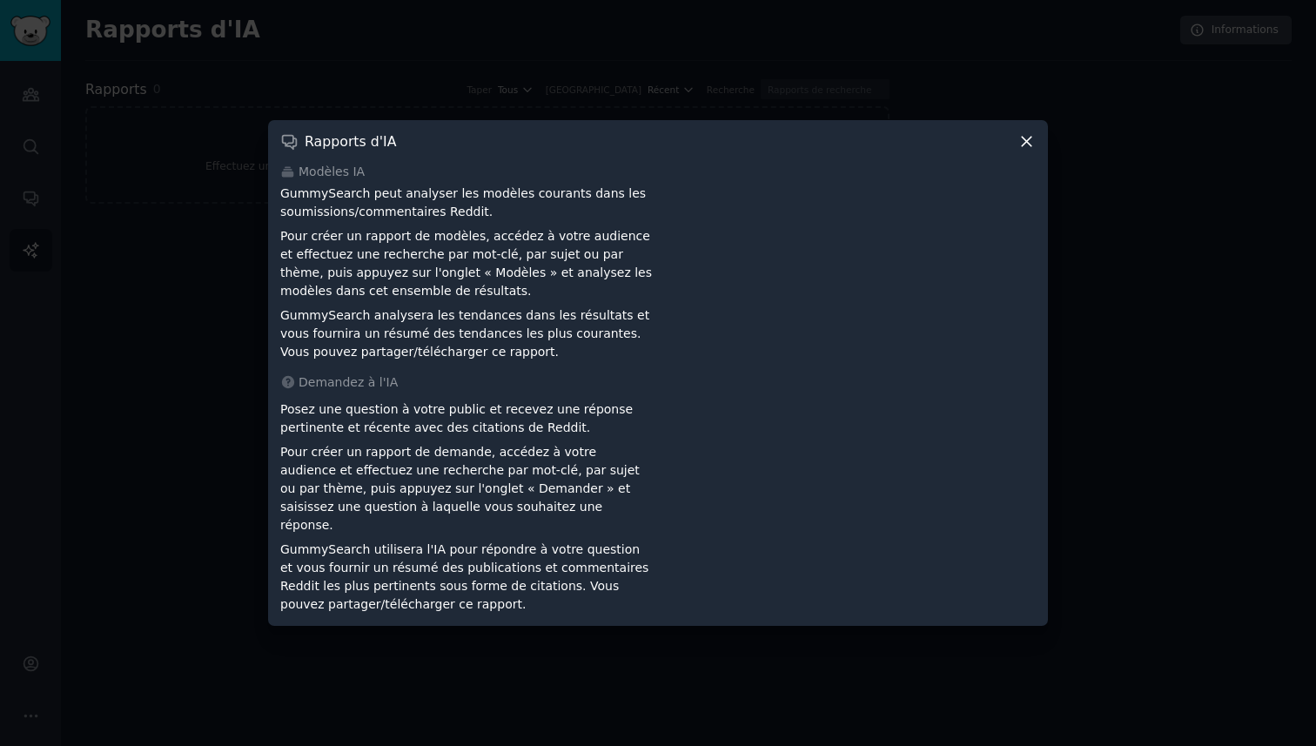
click at [309, 252] on p "Pour créer un rapport de modèles, accédez à votre audience et effectuez une rec…" at bounding box center [466, 263] width 372 height 73
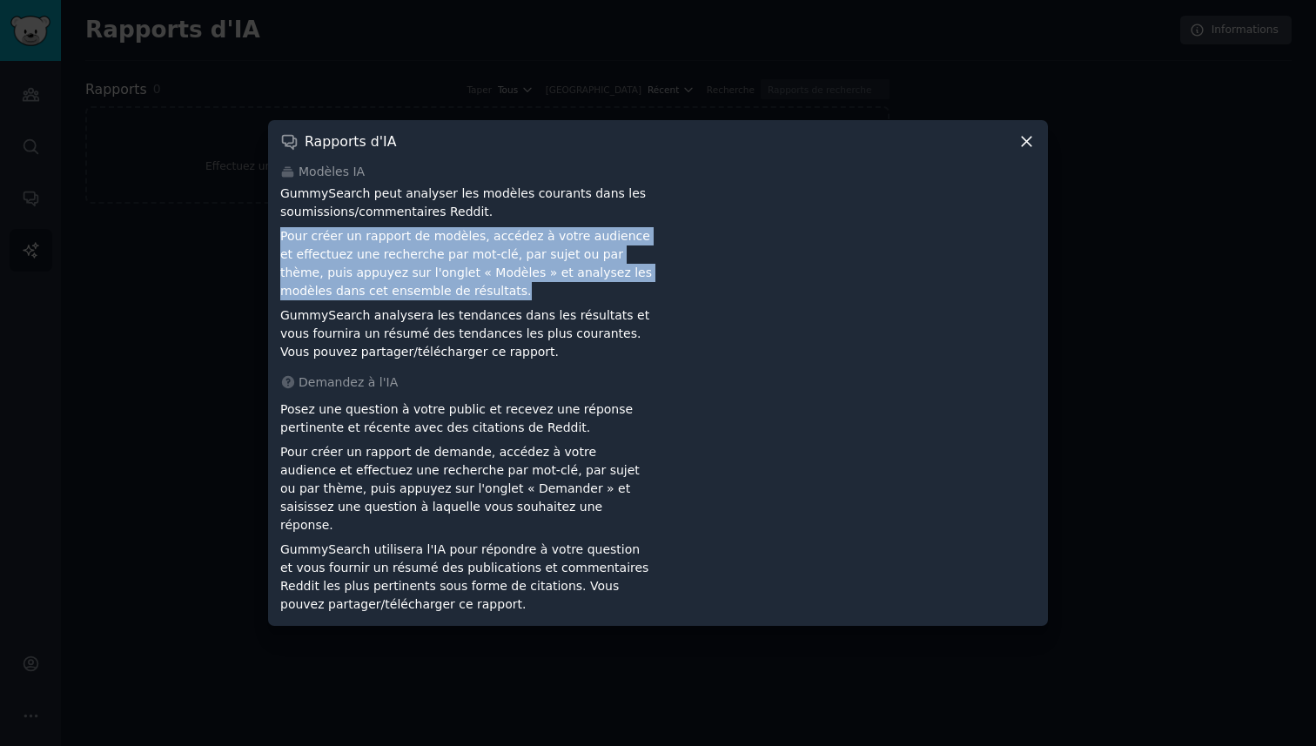
click at [309, 252] on p "Pour créer un rapport de modèles, accédez à votre audience et effectuez une rec…" at bounding box center [466, 263] width 372 height 73
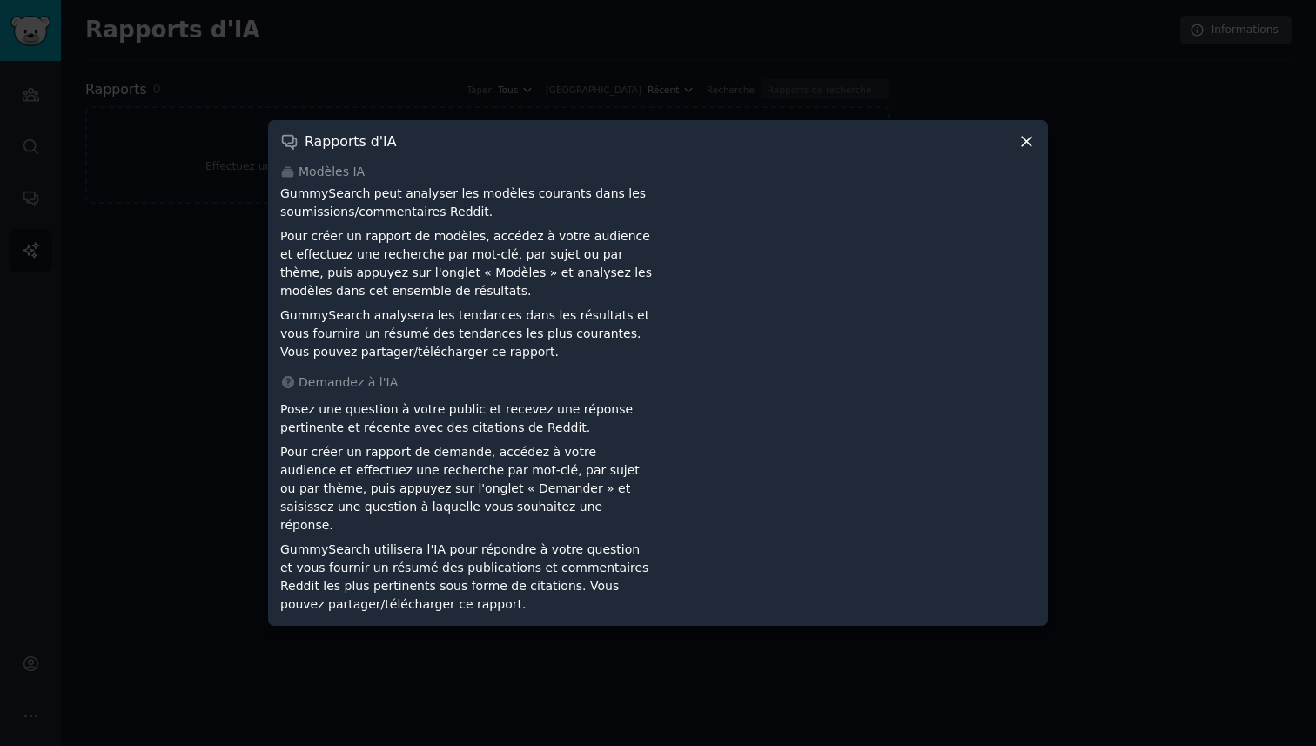
click at [335, 260] on font "Pour créer un rapport de modèles, accédez à votre audience et effectuez une rec…" at bounding box center [466, 263] width 372 height 69
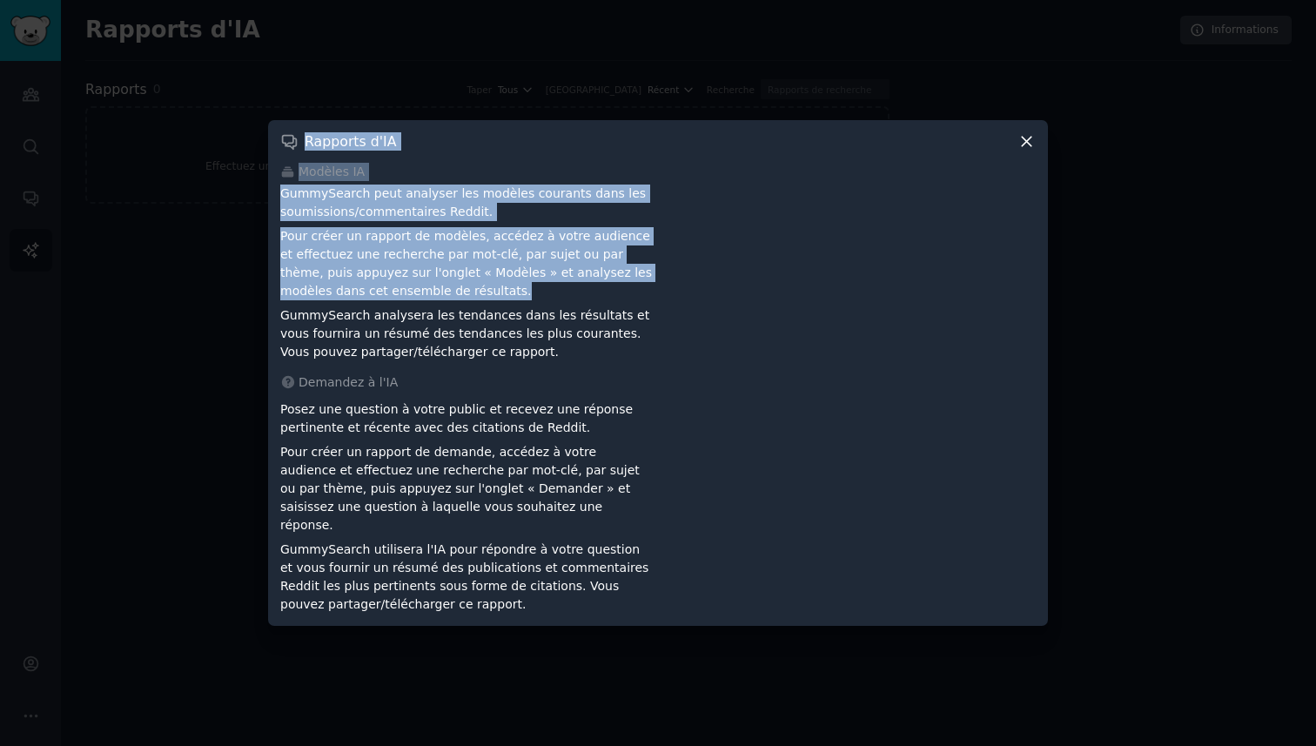
drag, startPoint x: 487, startPoint y: 304, endPoint x: 240, endPoint y: 266, distance: 249.2
click at [240, 267] on div "​ Rapports d'IA Modèles IA GummySearch peut analyser les modèles courants dans …" at bounding box center [658, 373] width 1304 height 746
click at [306, 247] on font "Pour créer un rapport de modèles, accédez à votre audience et effectuez une rec…" at bounding box center [466, 263] width 372 height 69
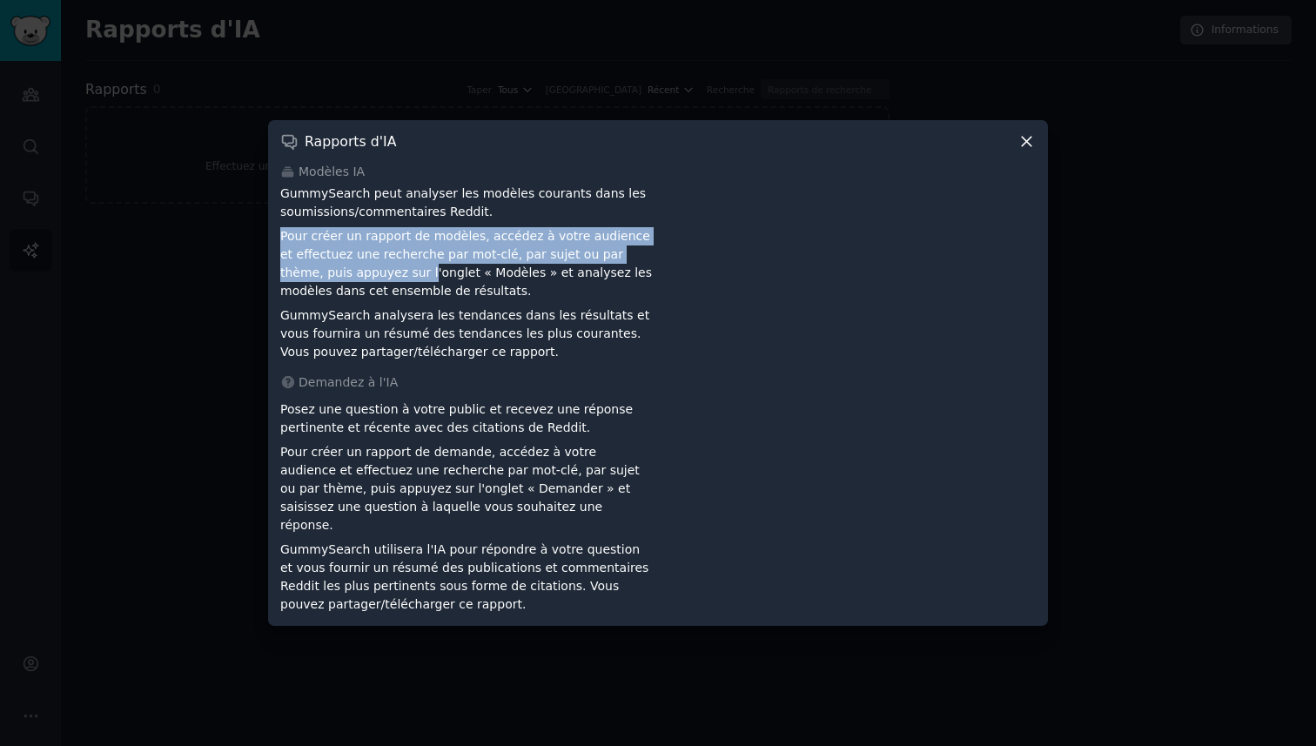
drag, startPoint x: 277, startPoint y: 248, endPoint x: 355, endPoint y: 285, distance: 86.5
click at [355, 285] on div "Rapports d'IA Modèles IA GummySearch peut analyser les modèles courants dans le…" at bounding box center [658, 373] width 780 height 506
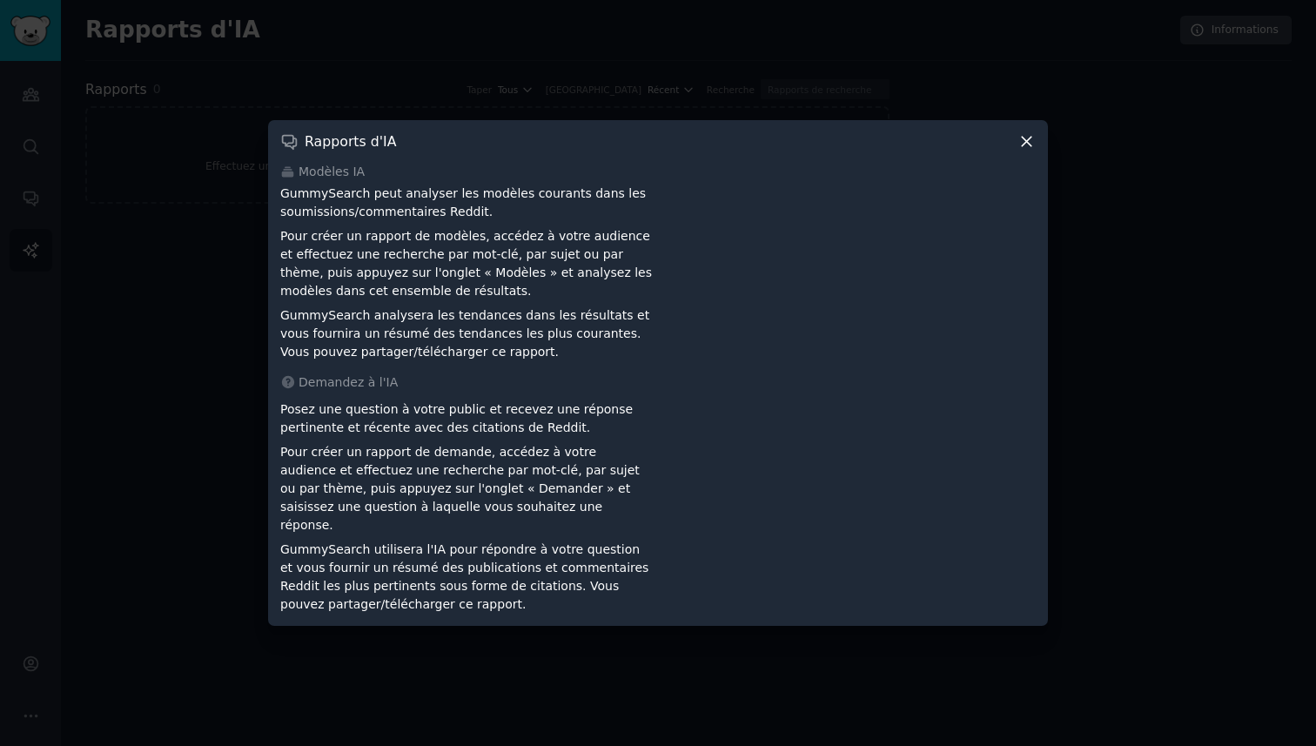
click at [434, 298] on p "Pour créer un rapport de modèles, accédez à votre audience et effectuez une rec…" at bounding box center [466, 263] width 372 height 73
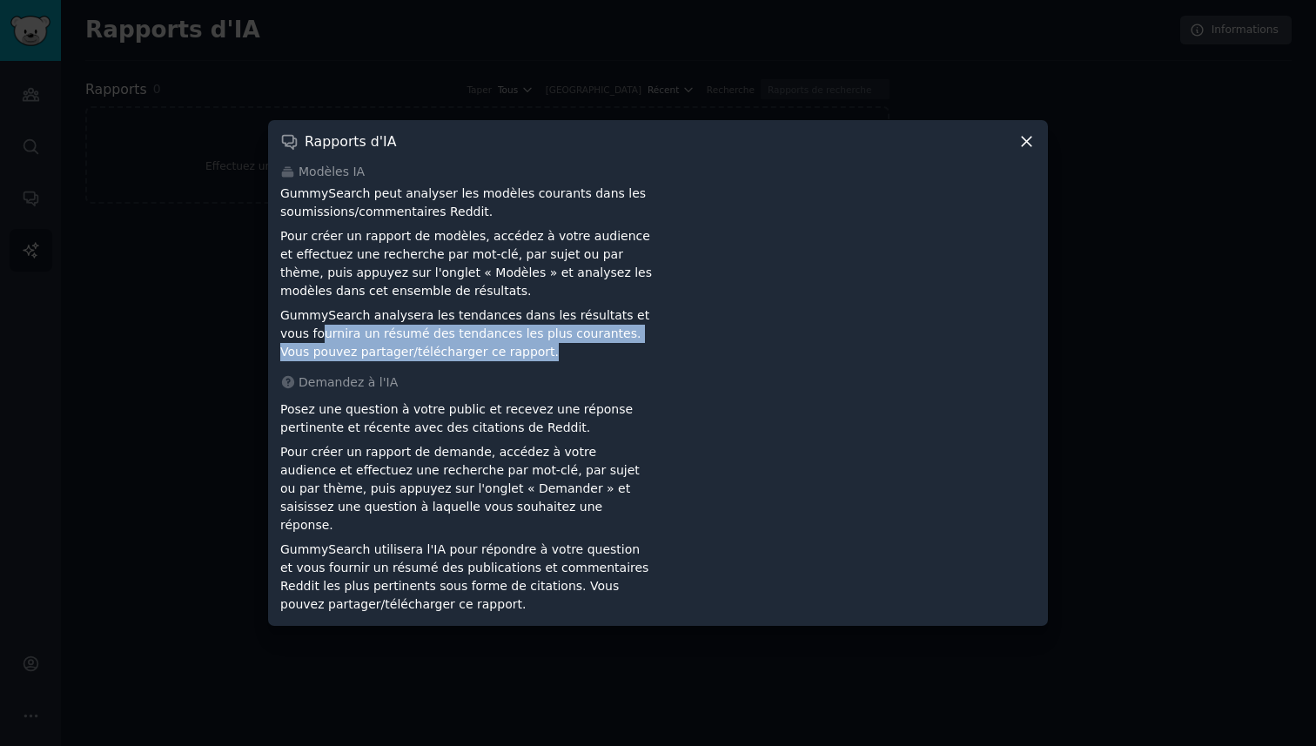
drag, startPoint x: 291, startPoint y: 334, endPoint x: 543, endPoint y: 367, distance: 254.7
click at [544, 361] on p "GummySearch analysera les tendances dans les résultats et vous fournira un résu…" at bounding box center [466, 333] width 372 height 55
click at [543, 361] on p "GummySearch analysera les tendances dans les résultats et vous fournira un résu…" at bounding box center [466, 333] width 372 height 55
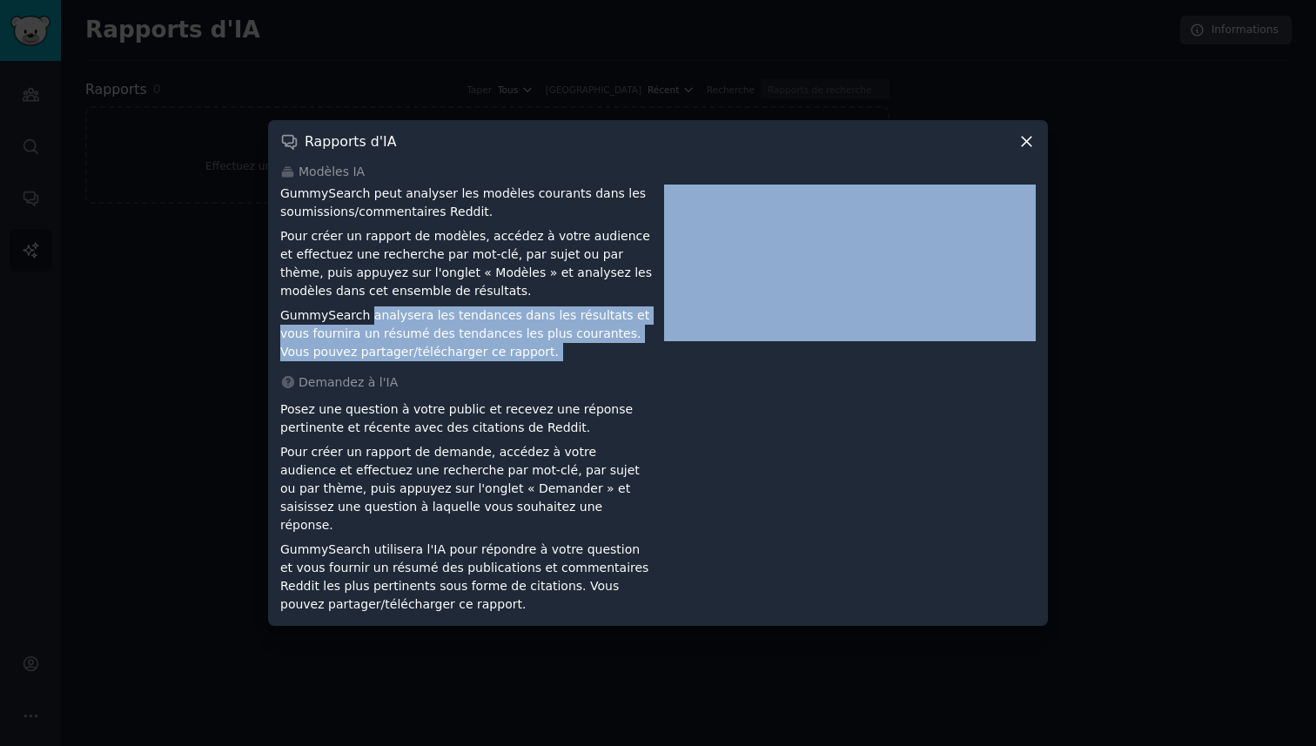
drag, startPoint x: 543, startPoint y: 367, endPoint x: 366, endPoint y: 331, distance: 181.3
click at [367, 333] on p "GummySearch analysera les tendances dans les résultats et vous fournira un résu…" at bounding box center [466, 333] width 372 height 55
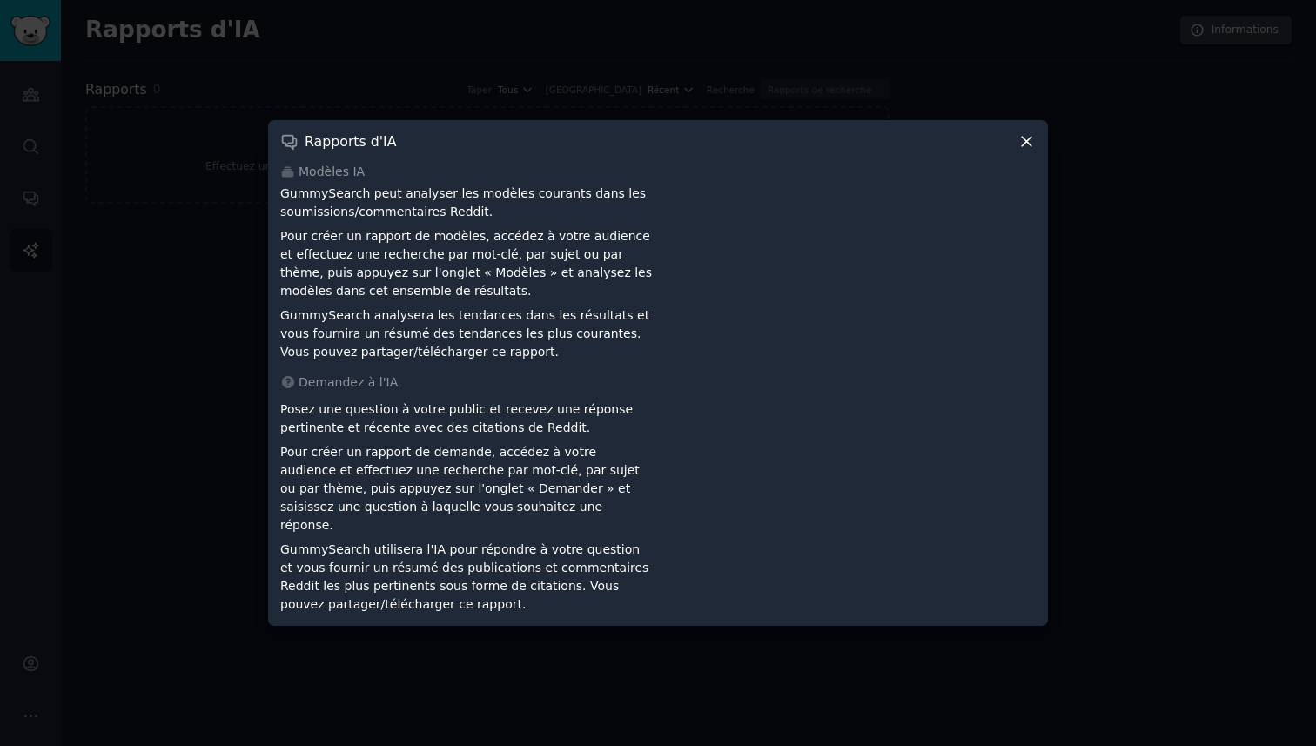
click at [301, 317] on font "GummySearch analysera les tendances dans les résultats et vous fournira un résu…" at bounding box center [464, 333] width 369 height 50
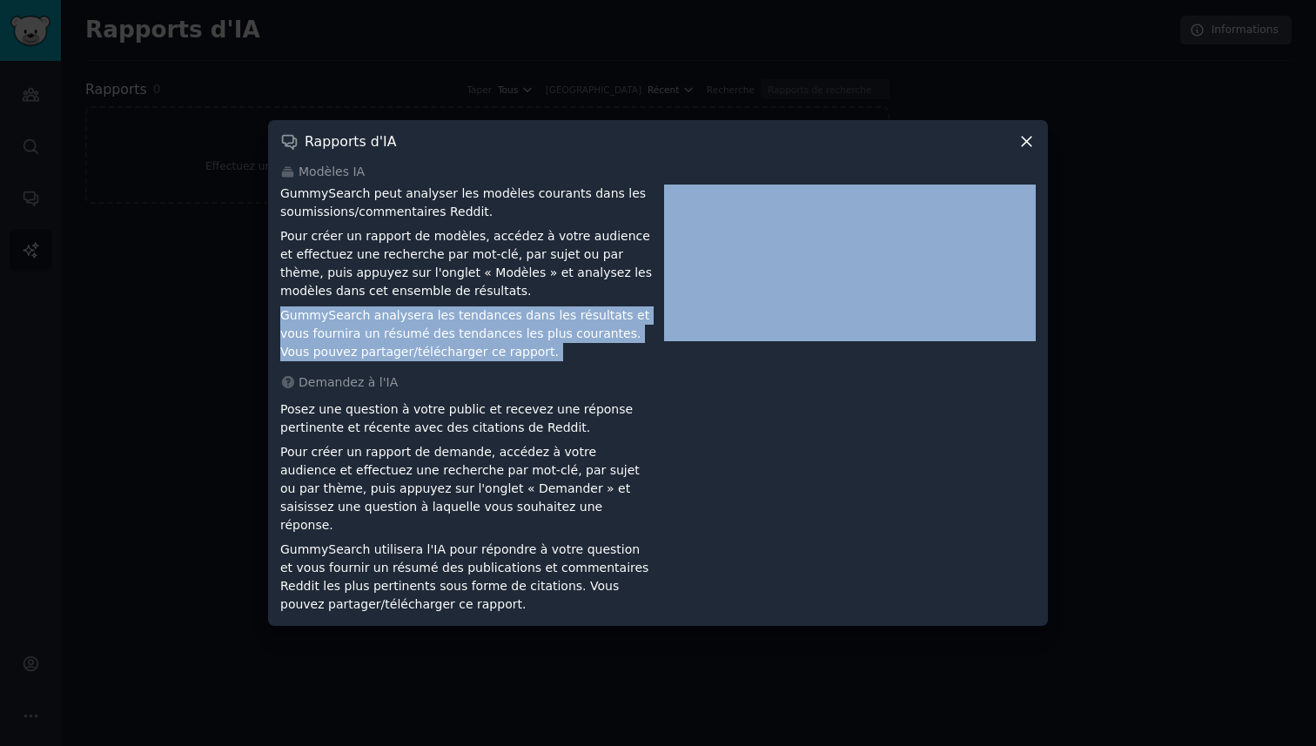
click at [301, 317] on font "GummySearch analysera les tendances dans les résultats et vous fournira un résu…" at bounding box center [464, 333] width 369 height 50
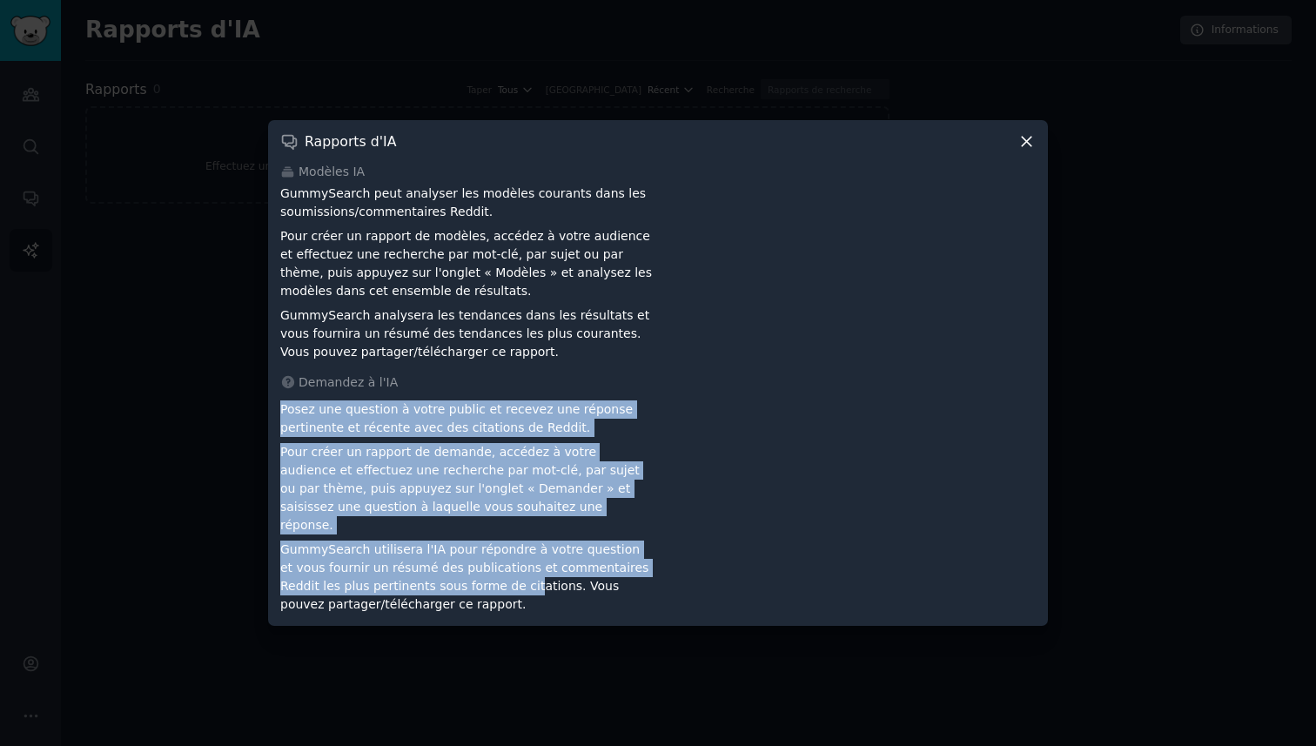
drag, startPoint x: 275, startPoint y: 419, endPoint x: 483, endPoint y: 580, distance: 263.2
click at [483, 577] on div "Rapports d'IA Modèles IA GummySearch peut analyser les modèles courants dans le…" at bounding box center [658, 373] width 780 height 506
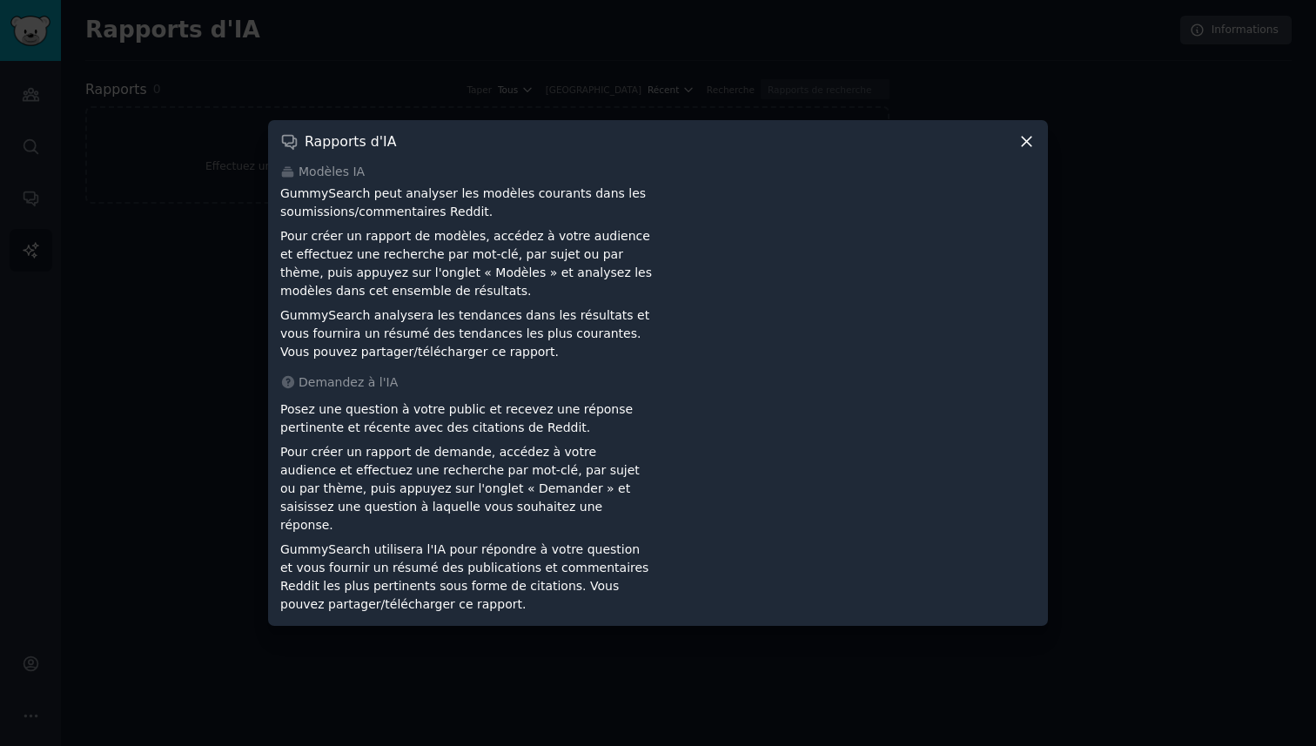
click at [508, 576] on font "GummySearch utilisera l'IA pour répondre à votre question et vous fournir un ré…" at bounding box center [464, 576] width 368 height 69
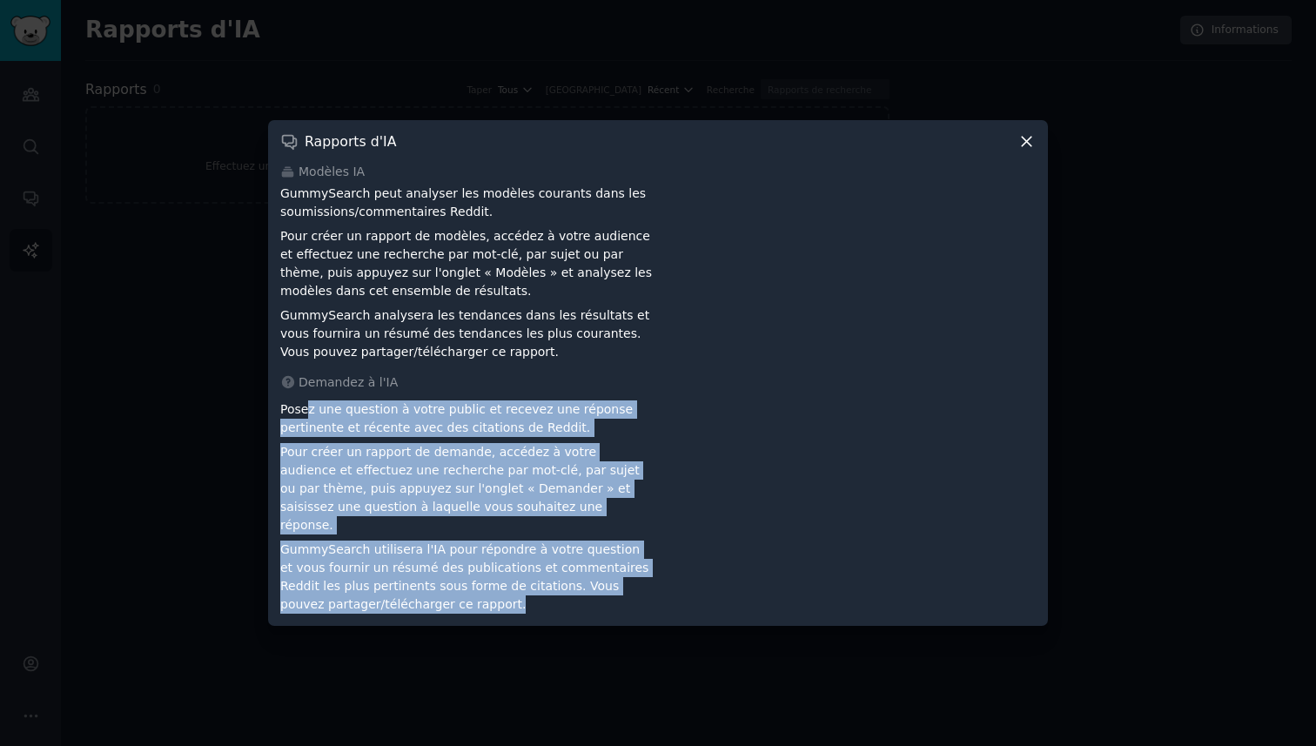
drag, startPoint x: 489, startPoint y: 603, endPoint x: 306, endPoint y: 419, distance: 259.8
click at [307, 420] on div "Posez une question à votre public et recevez une réponse pertinente et récente …" at bounding box center [466, 503] width 372 height 219
click at [306, 419] on font "Posez une question à votre public et recevez une réponse pertinente et récente …" at bounding box center [456, 418] width 353 height 32
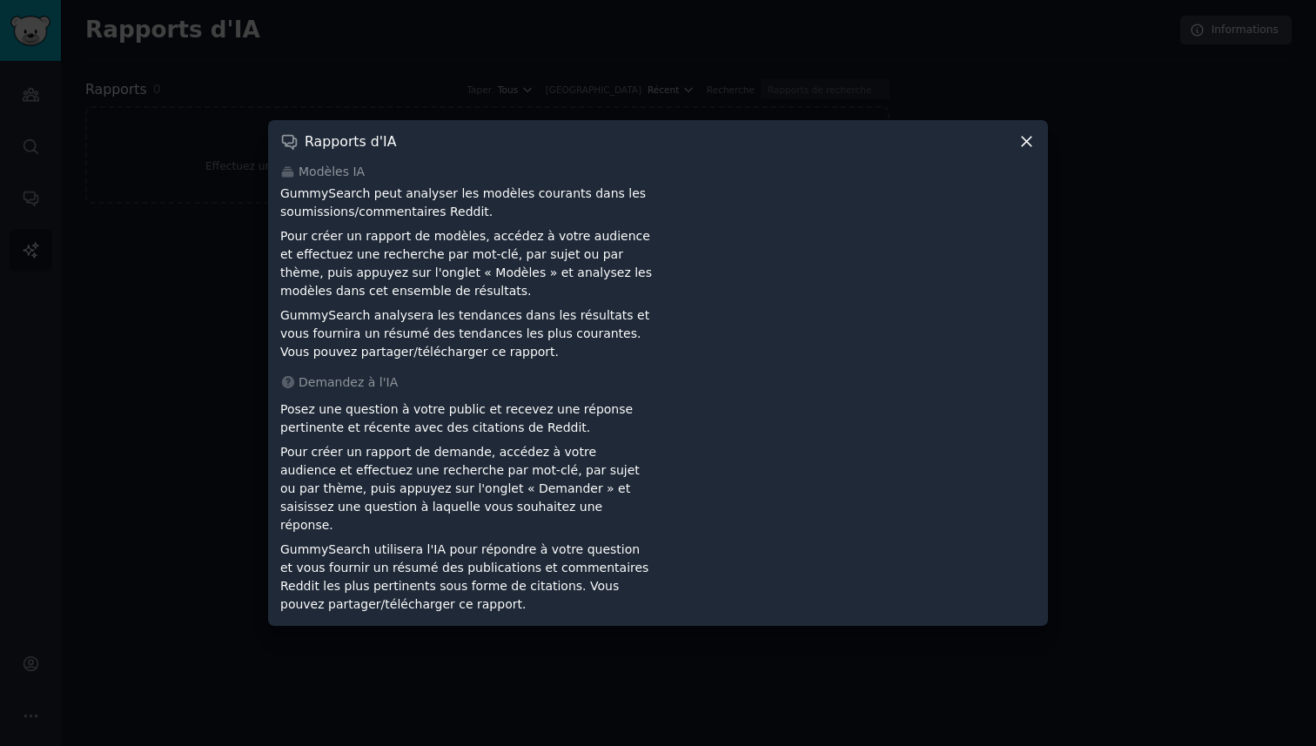
click at [306, 419] on font "Posez une question à votre public et recevez une réponse pertinente et récente …" at bounding box center [456, 418] width 353 height 32
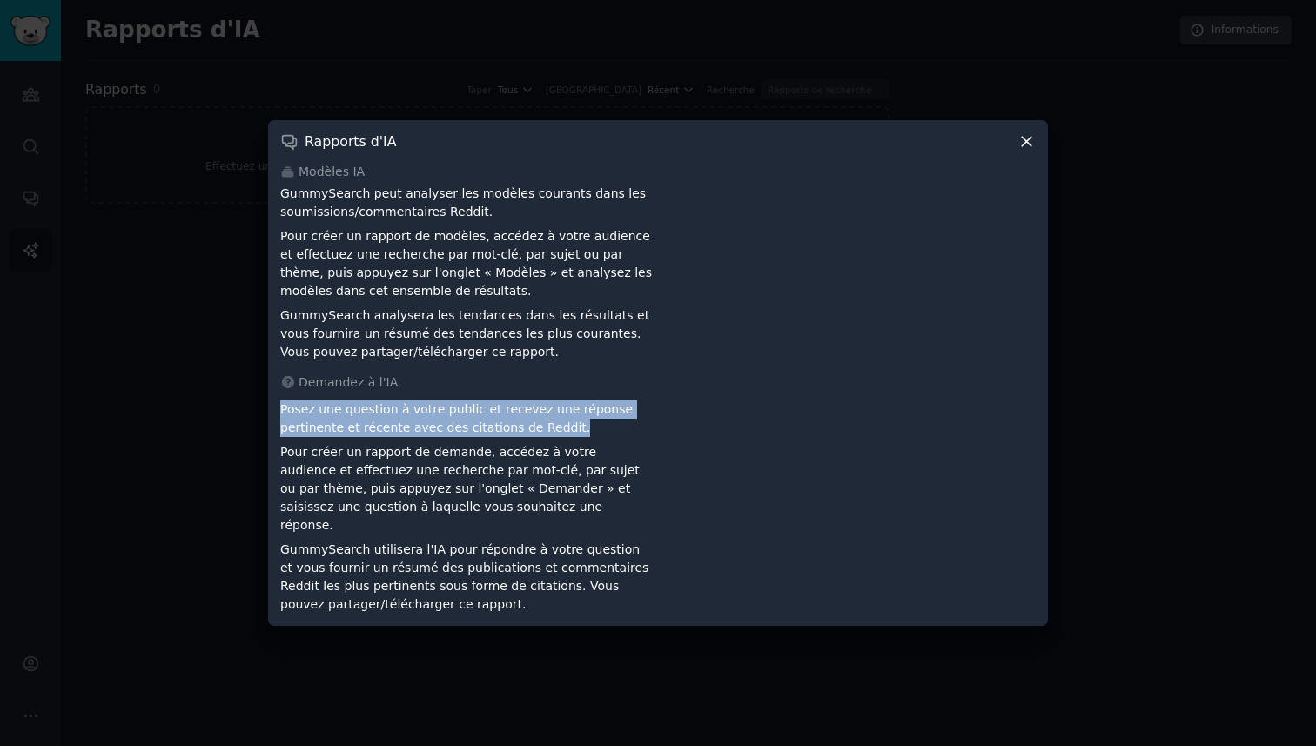
click at [306, 419] on font "Posez une question à votre public et recevez une réponse pertinente et récente …" at bounding box center [456, 418] width 353 height 32
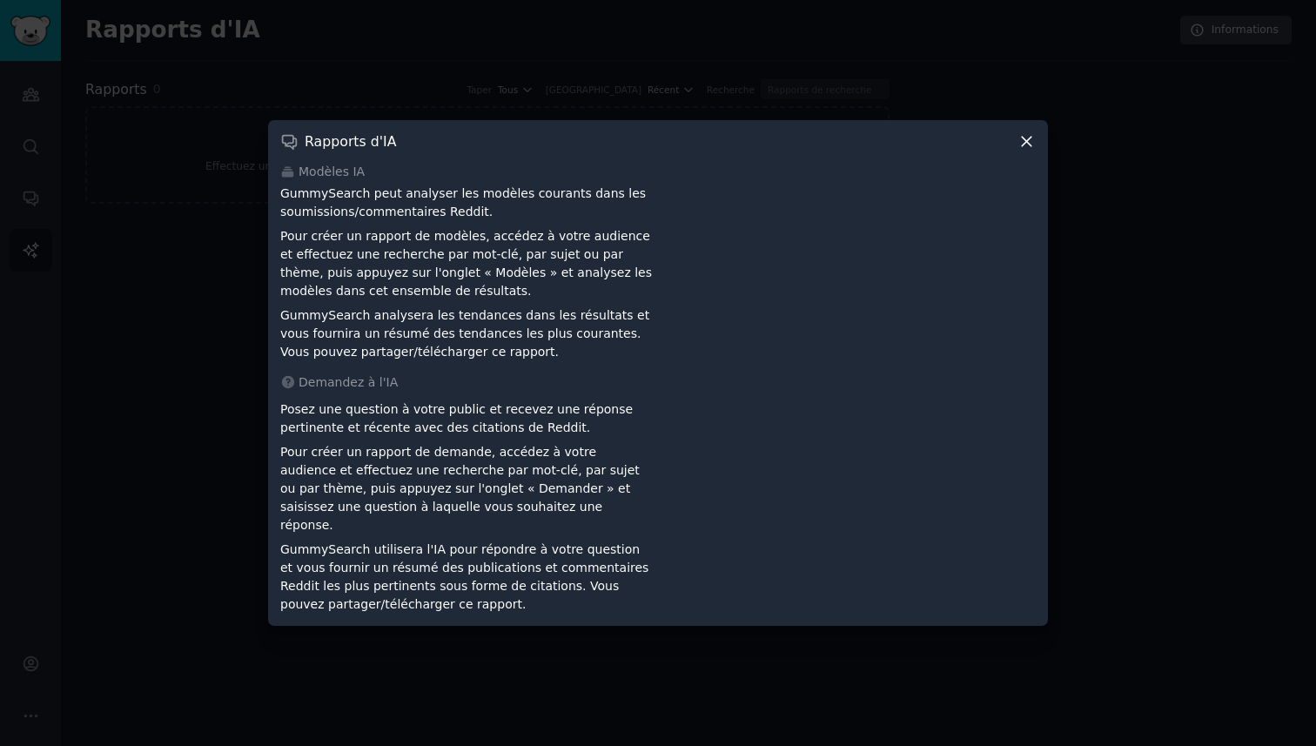
click at [330, 422] on font "Posez une question à votre public et recevez une réponse pertinente et récente …" at bounding box center [456, 418] width 353 height 32
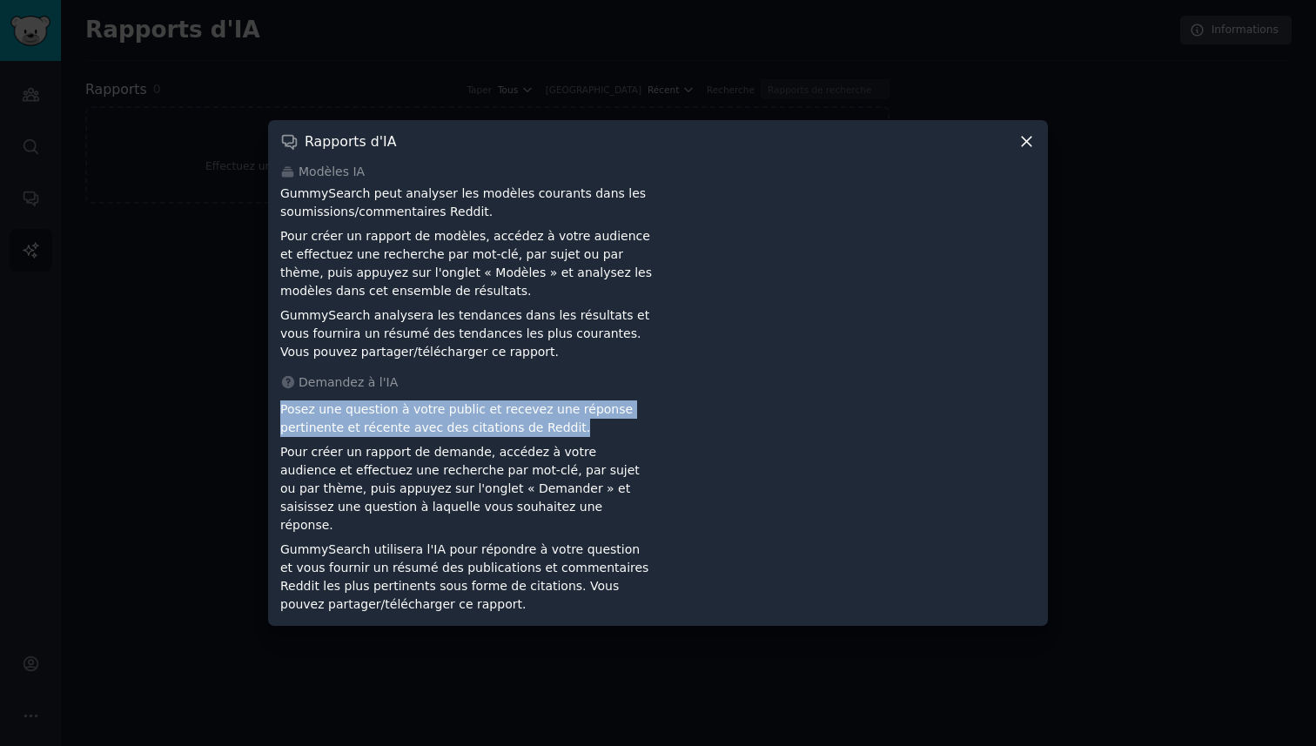
click at [330, 422] on font "Posez une question à votre public et recevez une réponse pertinente et récente …" at bounding box center [456, 418] width 353 height 32
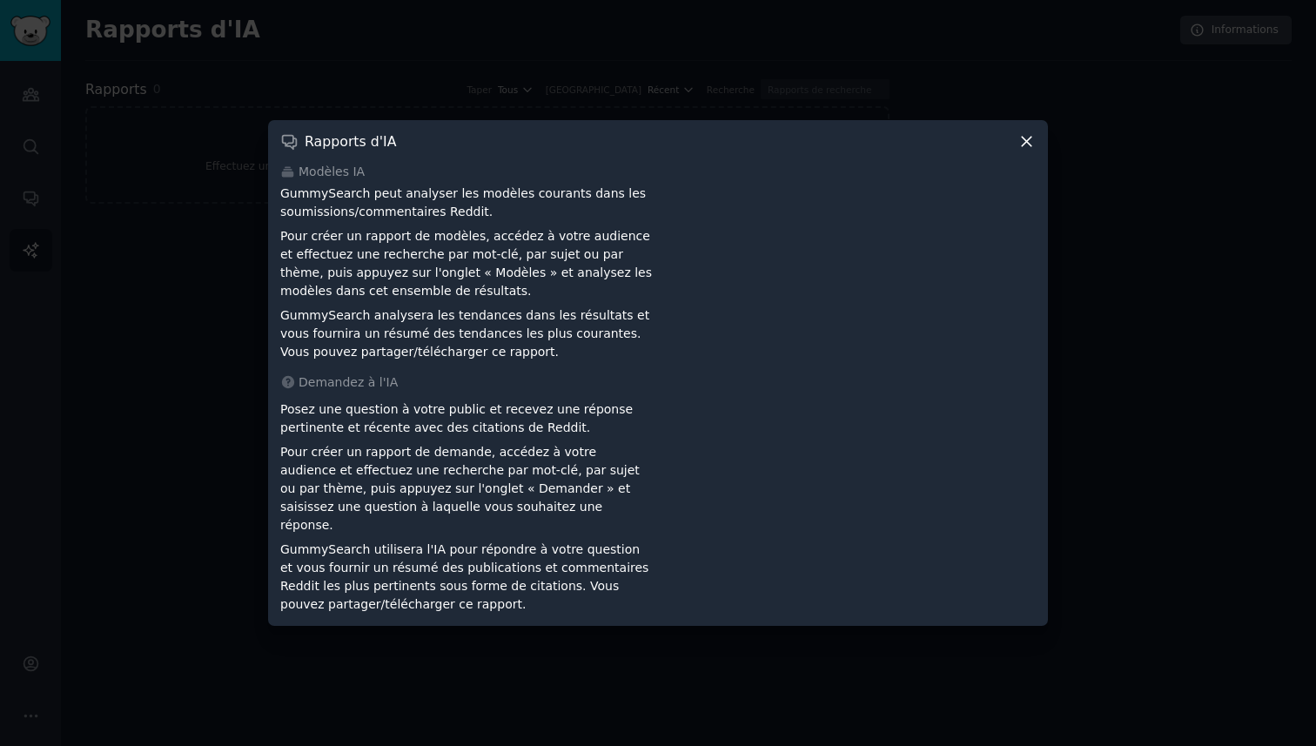
click at [237, 488] on div at bounding box center [658, 373] width 1316 height 746
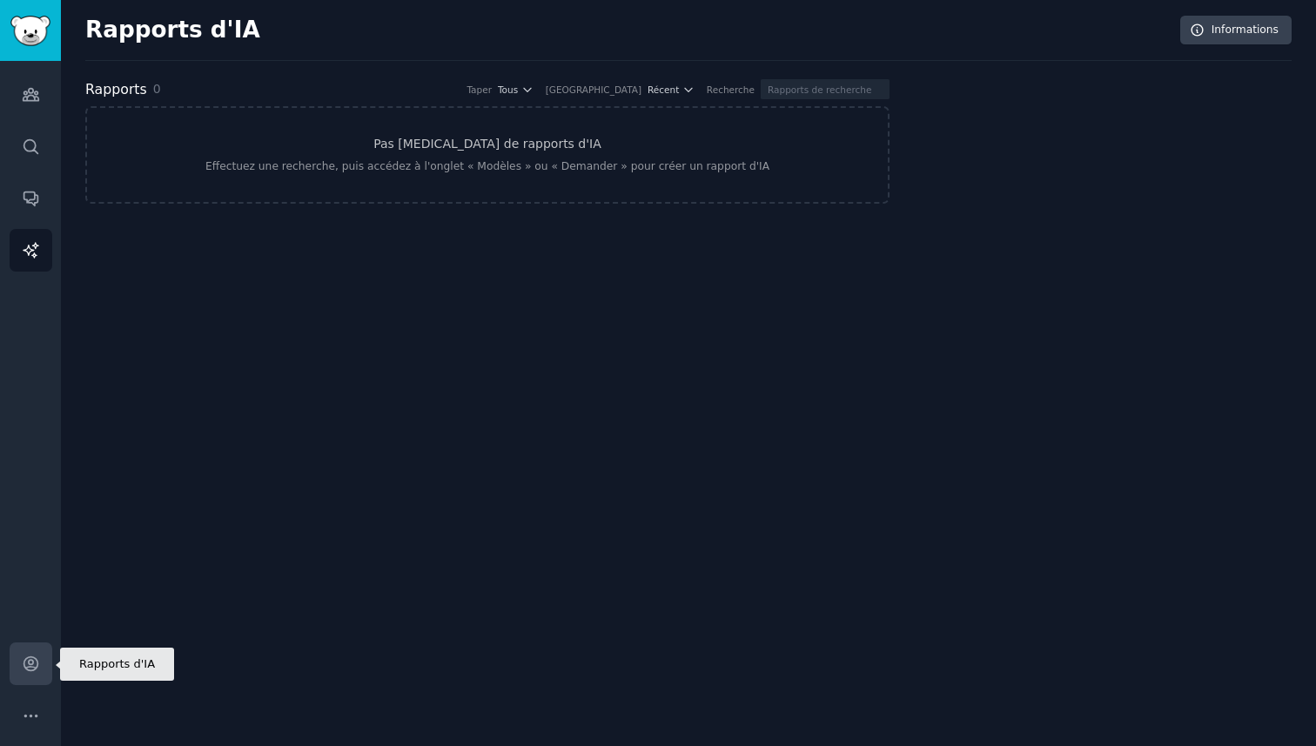
click at [30, 621] on link "Compte" at bounding box center [31, 664] width 43 height 43
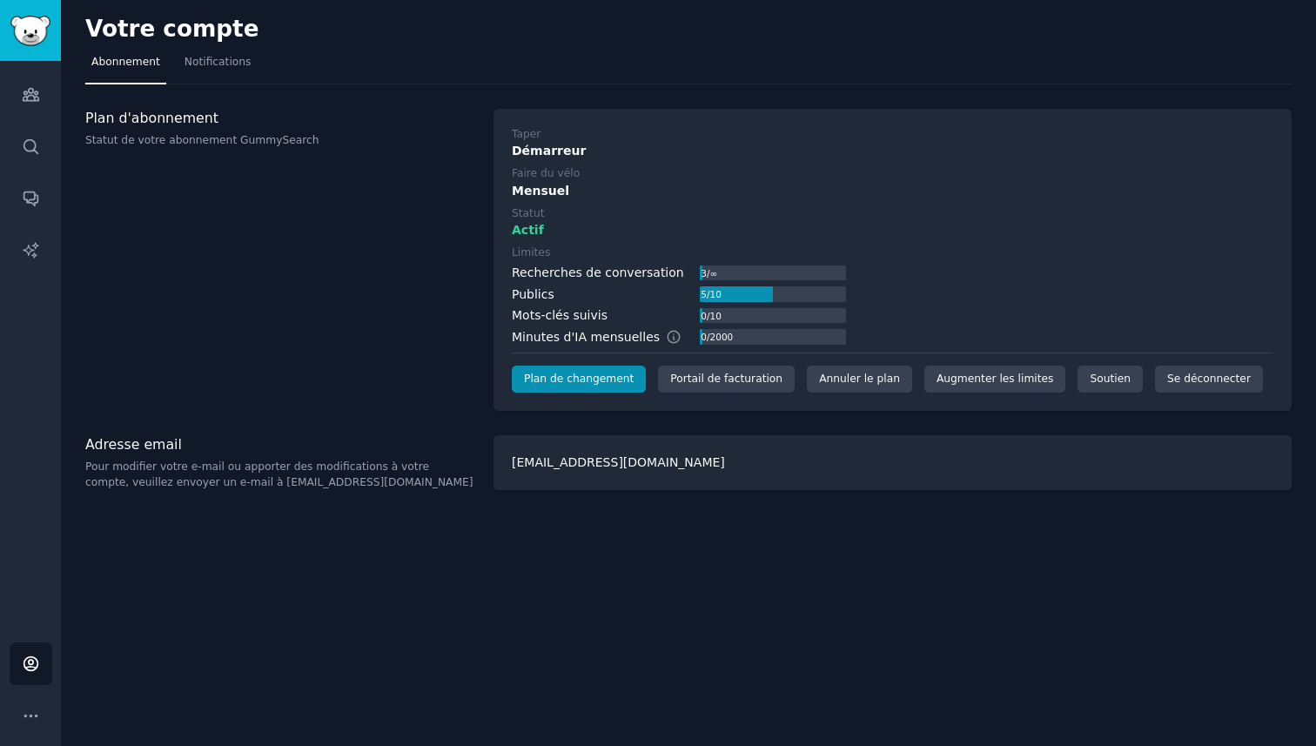
click at [730, 293] on div at bounding box center [736, 294] width 73 height 16
click at [700, 272] on div "3 / ∞" at bounding box center [709, 274] width 19 height 16
click at [734, 322] on div "0 / 10" at bounding box center [773, 316] width 146 height 16
click at [17, 106] on link "Publics" at bounding box center [31, 94] width 43 height 43
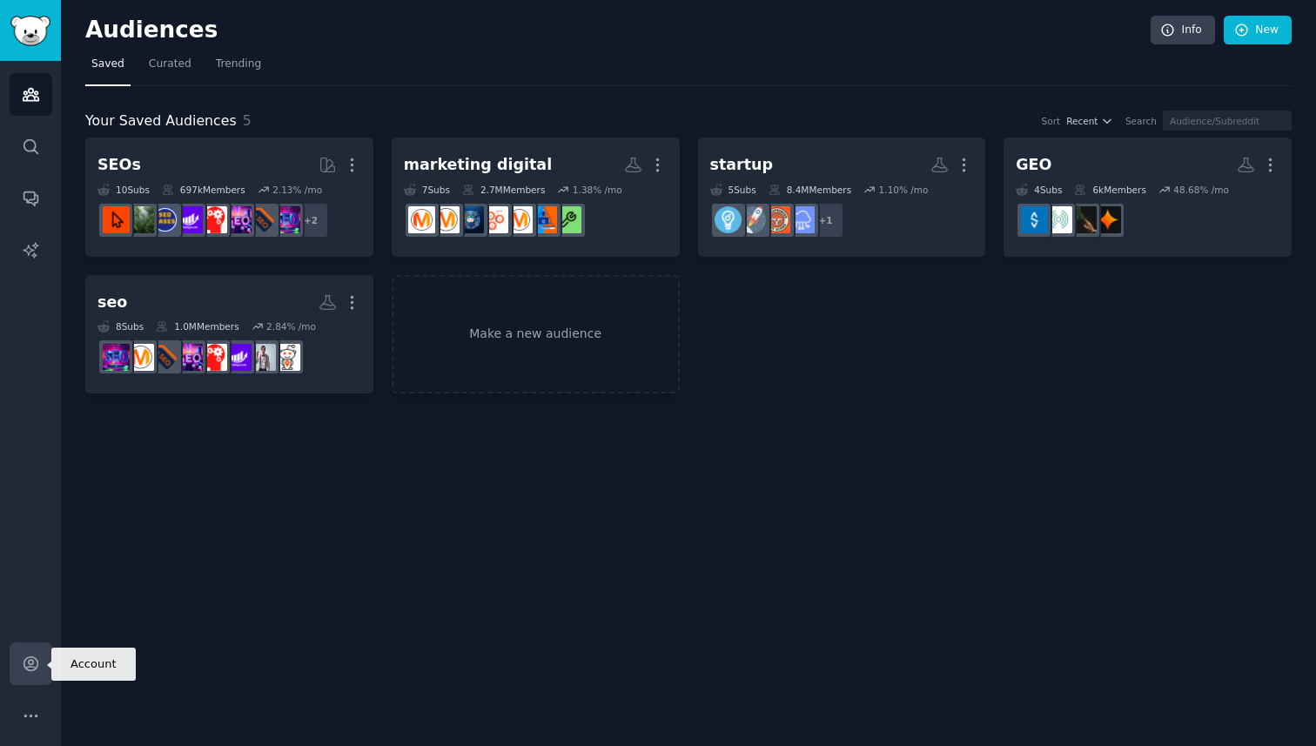
click at [33, 621] on icon "Sidebar" at bounding box center [31, 664] width 18 height 18
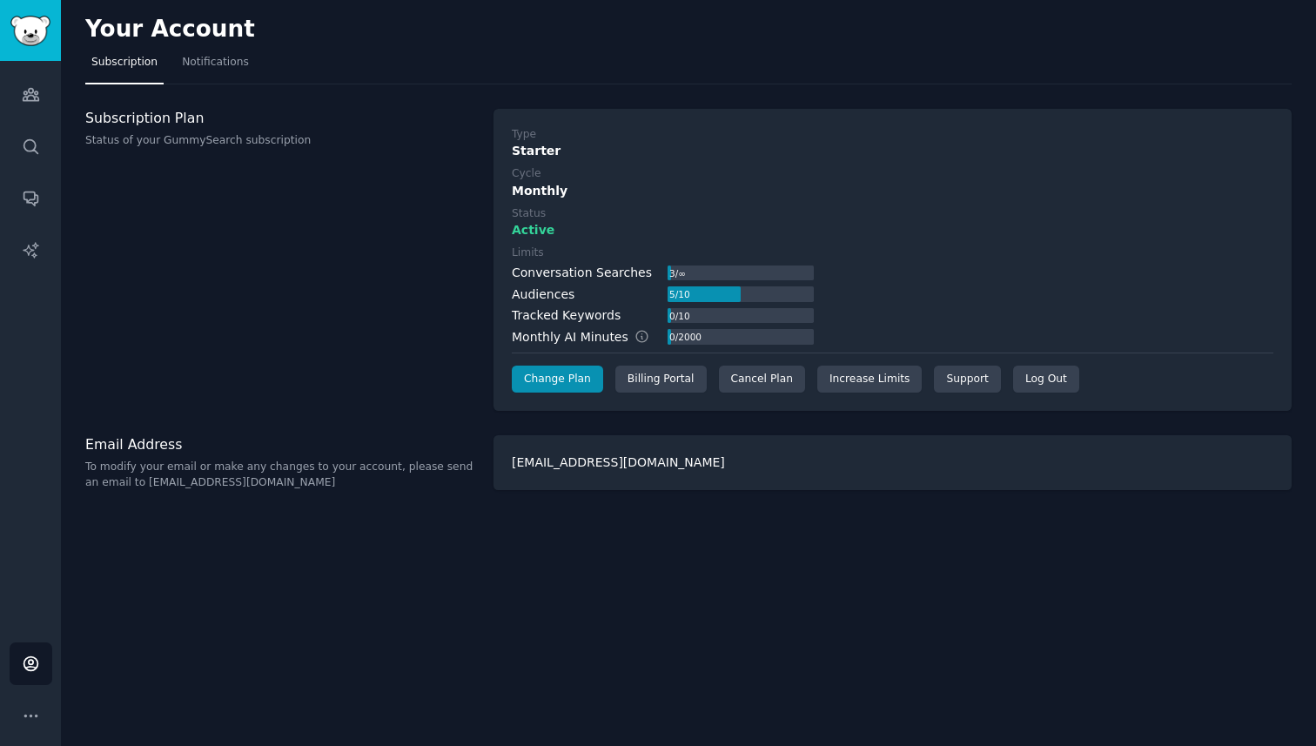
click at [594, 324] on div "Tracked Keywords" at bounding box center [566, 315] width 109 height 18
click at [20, 150] on link "Search" at bounding box center [31, 146] width 43 height 43
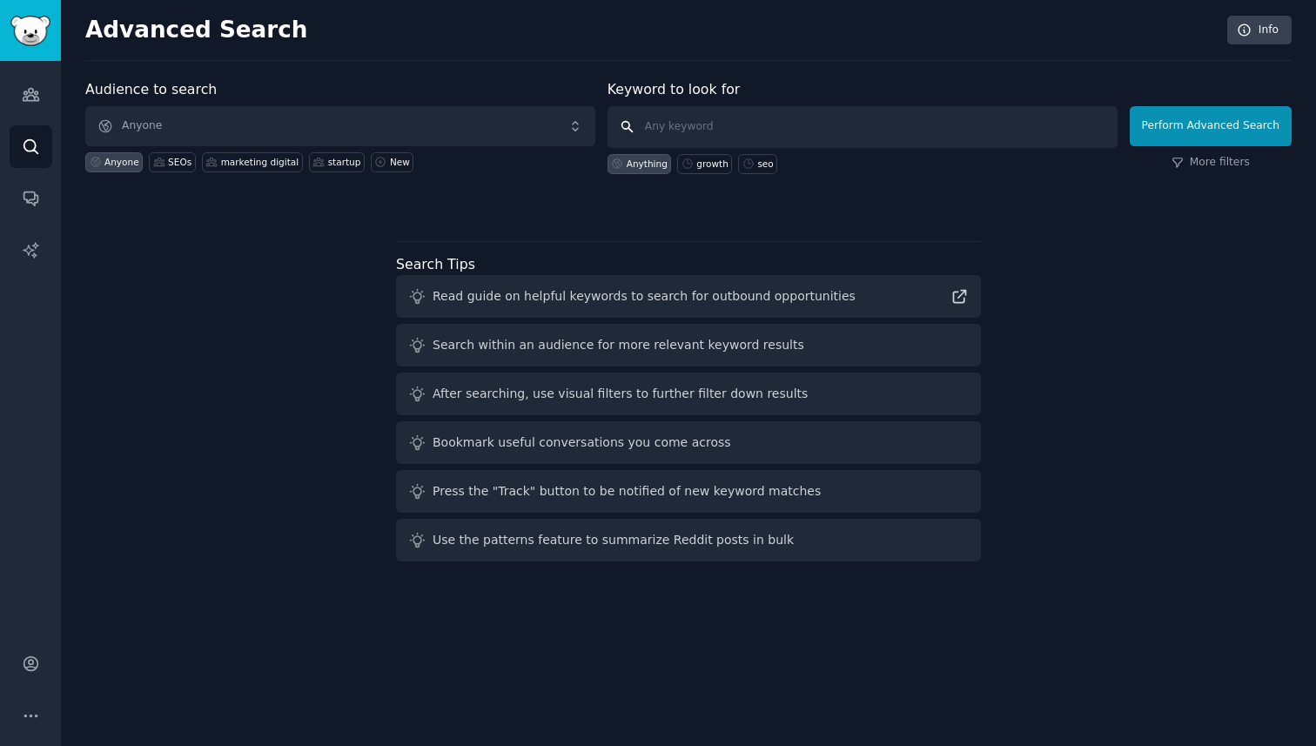
click at [667, 118] on input "text" at bounding box center [863, 127] width 510 height 42
type input "Eskimoz"
click at [903, 196] on div "Audience to search Anyone Anyone SEOs marketing digital startup New Keyword to …" at bounding box center [688, 144] width 1207 height 131
click at [1215, 135] on button "Perform Advanced Search" at bounding box center [1211, 126] width 162 height 40
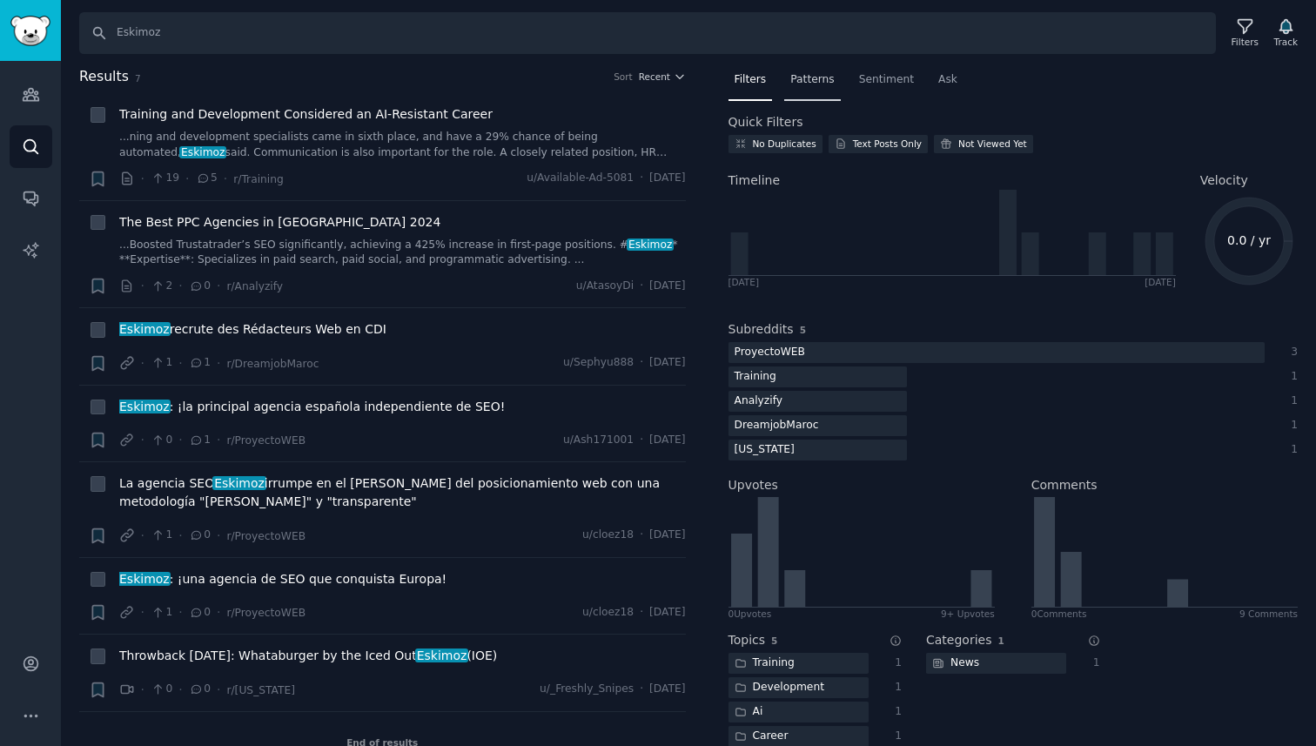
click at [812, 89] on div "Patterns" at bounding box center [812, 84] width 56 height 36
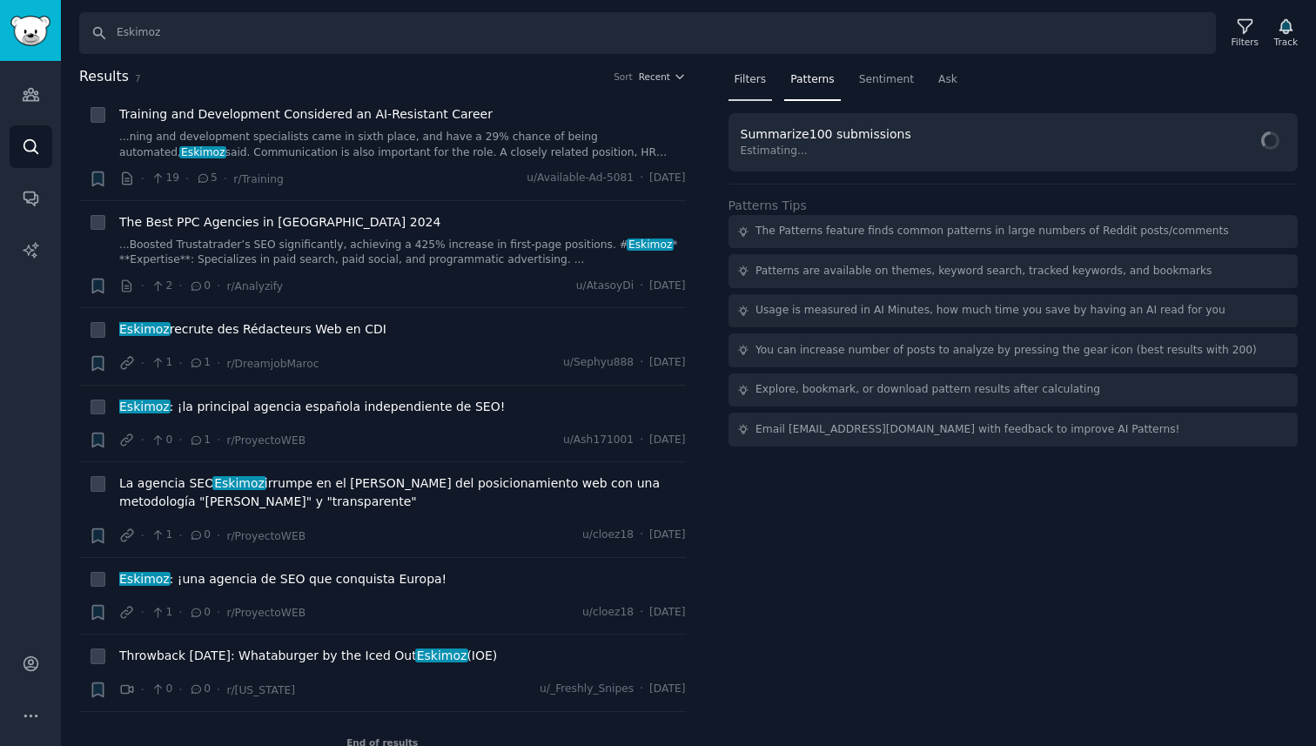
click at [737, 82] on span "Filters" at bounding box center [751, 80] width 32 height 16
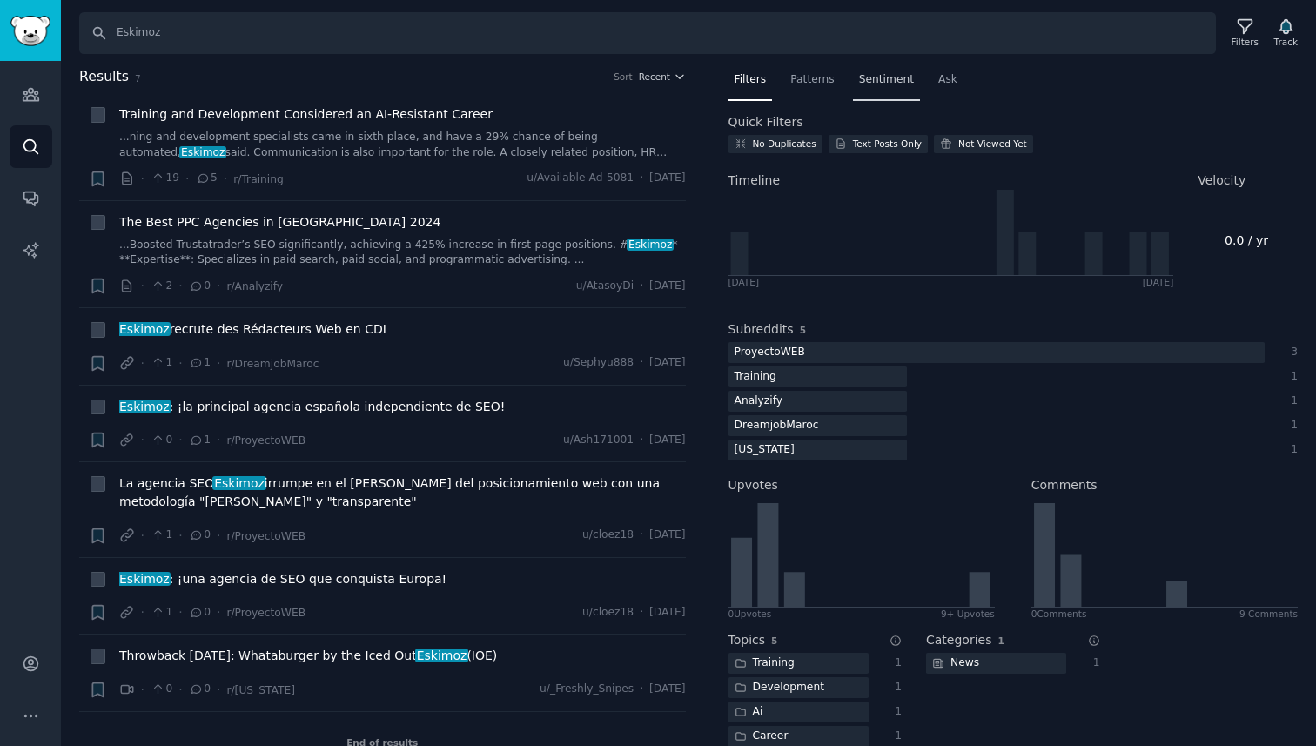
click at [886, 83] on span "Sentiment" at bounding box center [886, 80] width 55 height 16
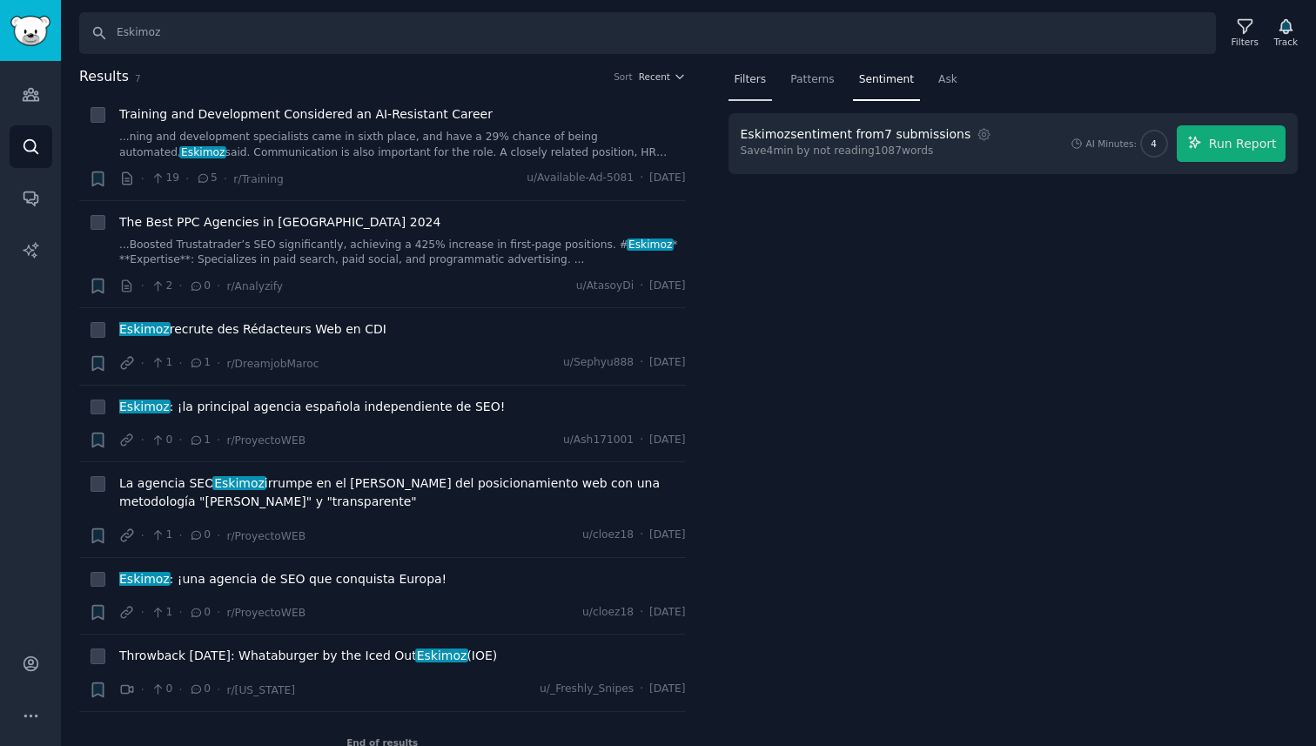
click at [752, 82] on span "Filters" at bounding box center [751, 80] width 32 height 16
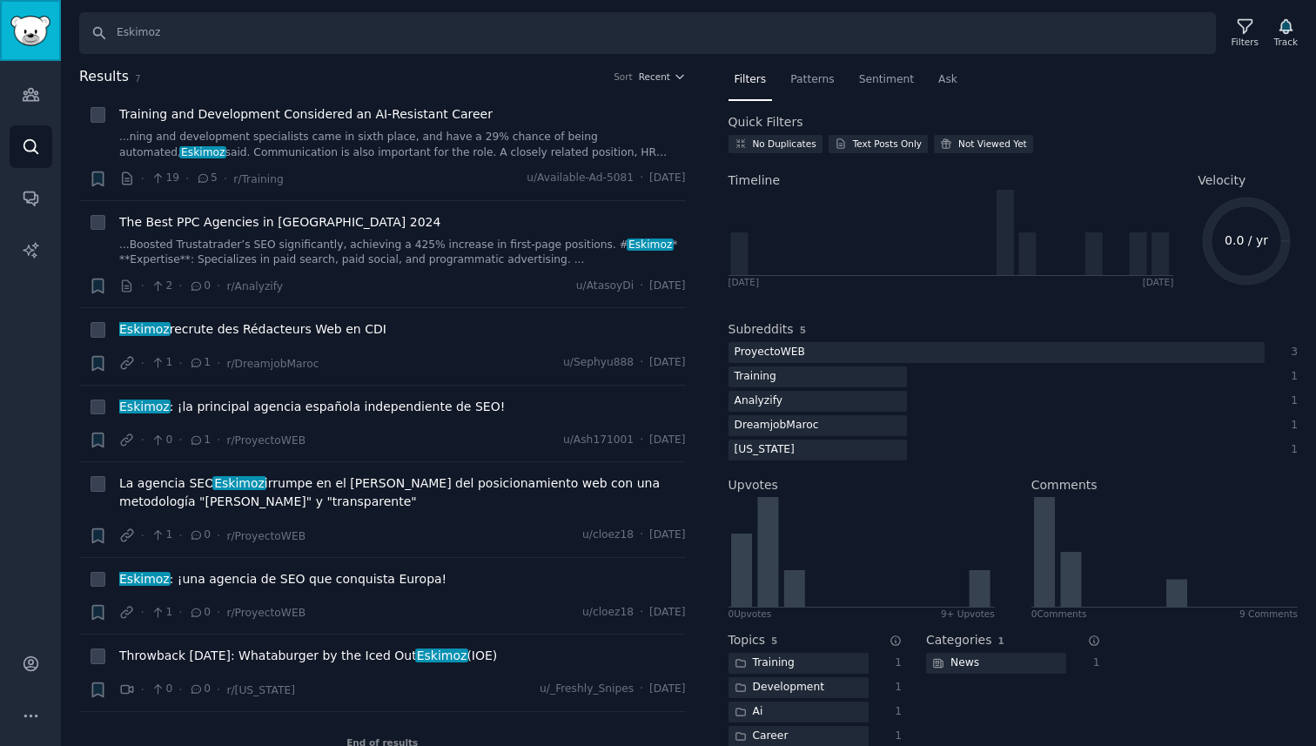
click at [22, 18] on img "Sidebar" at bounding box center [30, 31] width 40 height 30
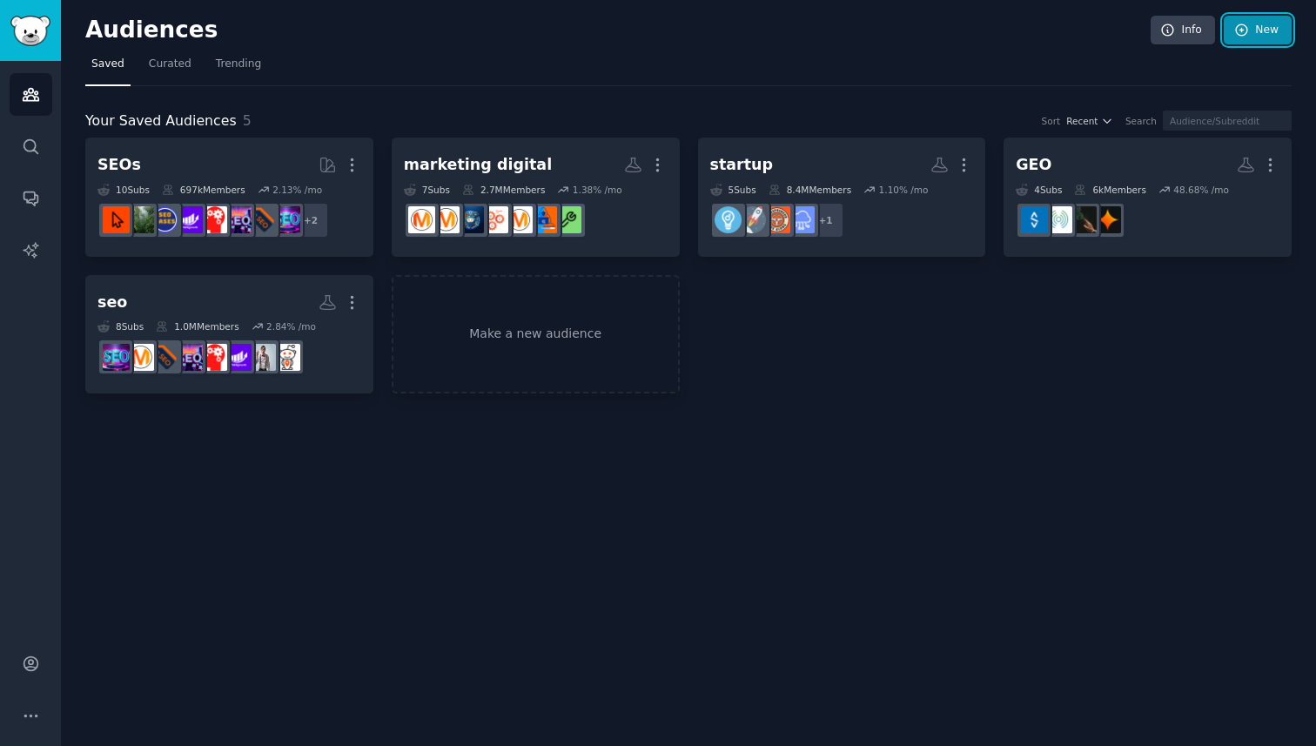
click at [1256, 32] on link "New" at bounding box center [1258, 31] width 68 height 30
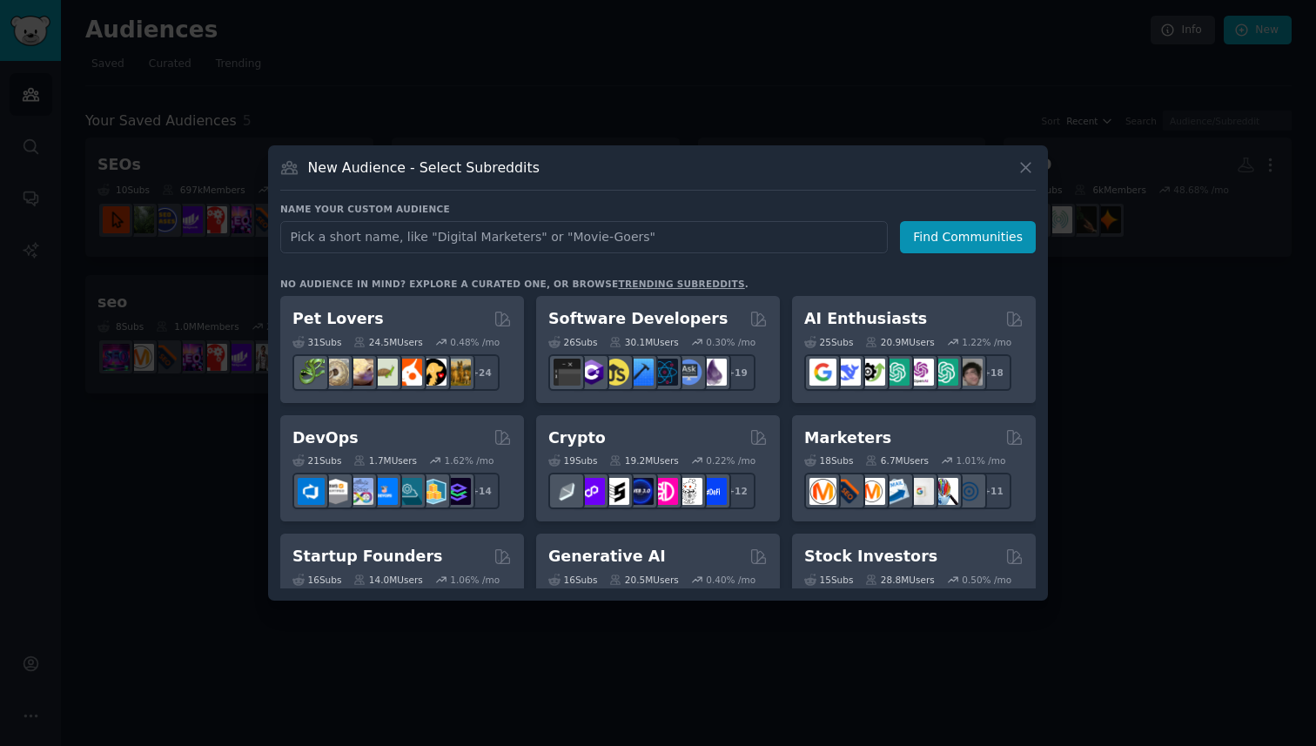
type input "digital marketing agency seo agency sea agency ppc agency content marketing age…"
click at [849, 239] on input "digital marketing agency seo agency sea agency ppc agency content marketing age…" at bounding box center [584, 237] width 608 height 32
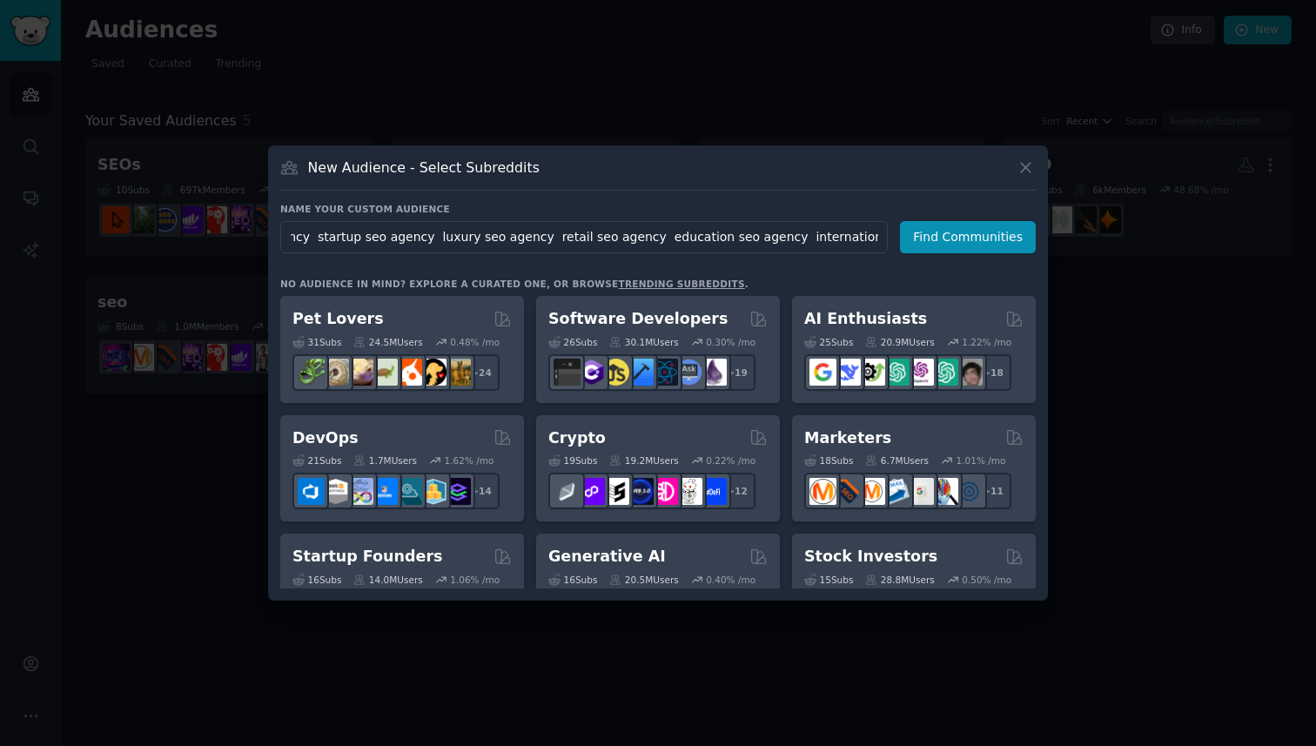
click at [849, 239] on input "digital marketing agency seo agency sea agency ppc agency content marketing age…" at bounding box center [584, 237] width 608 height 32
type input "Eskimoz"
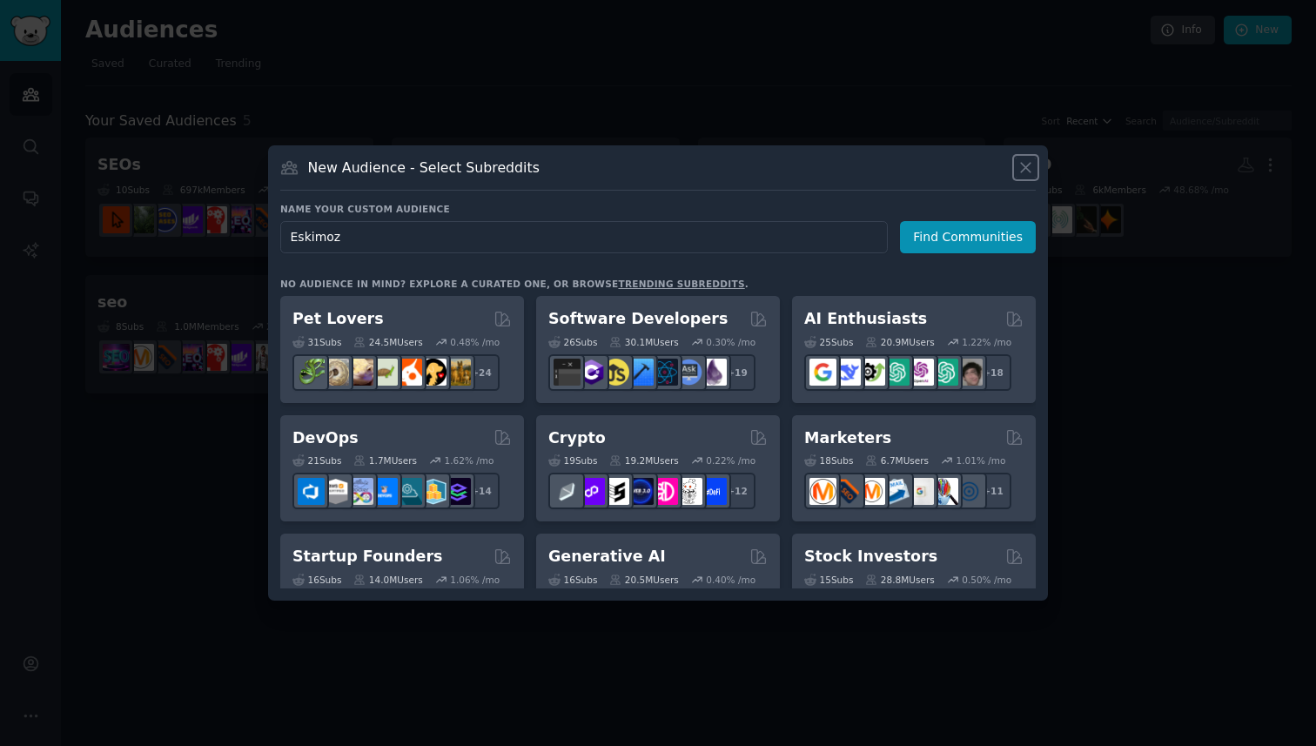
click at [1027, 167] on icon at bounding box center [1026, 168] width 10 height 10
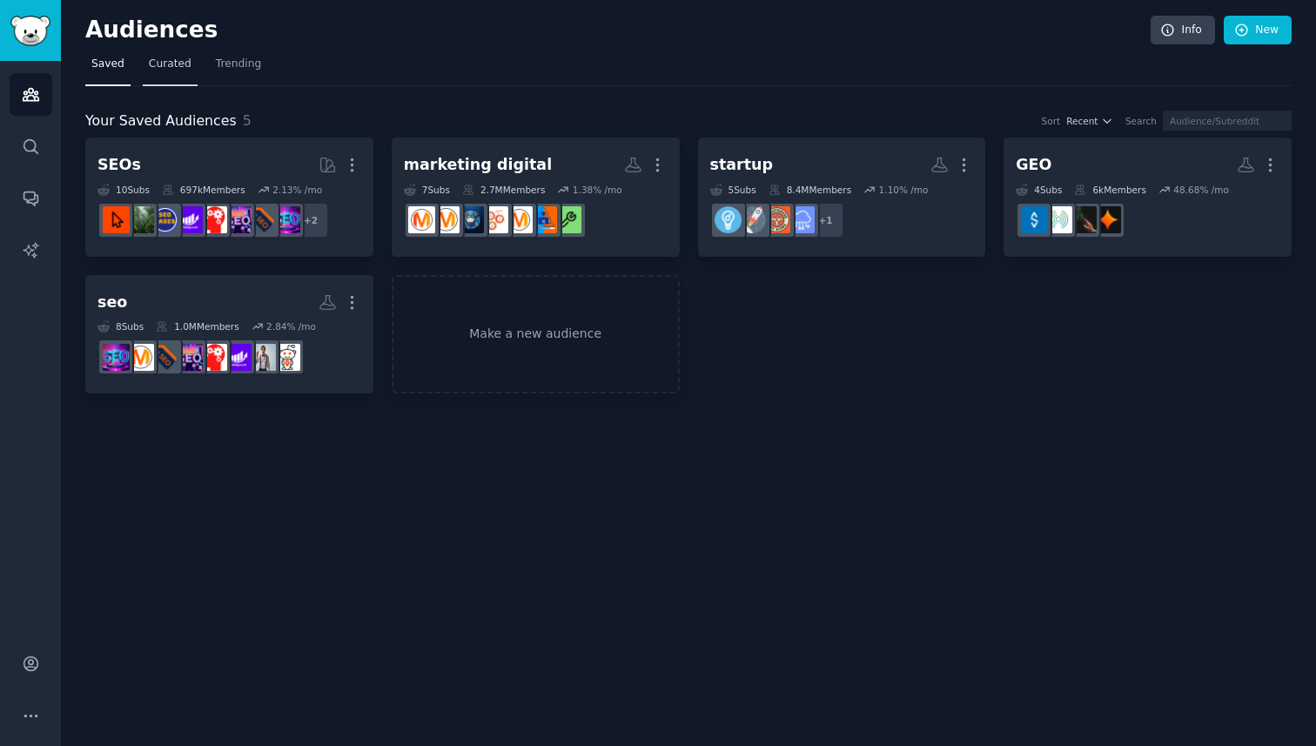
click at [177, 71] on span "Curated" at bounding box center [170, 65] width 43 height 16
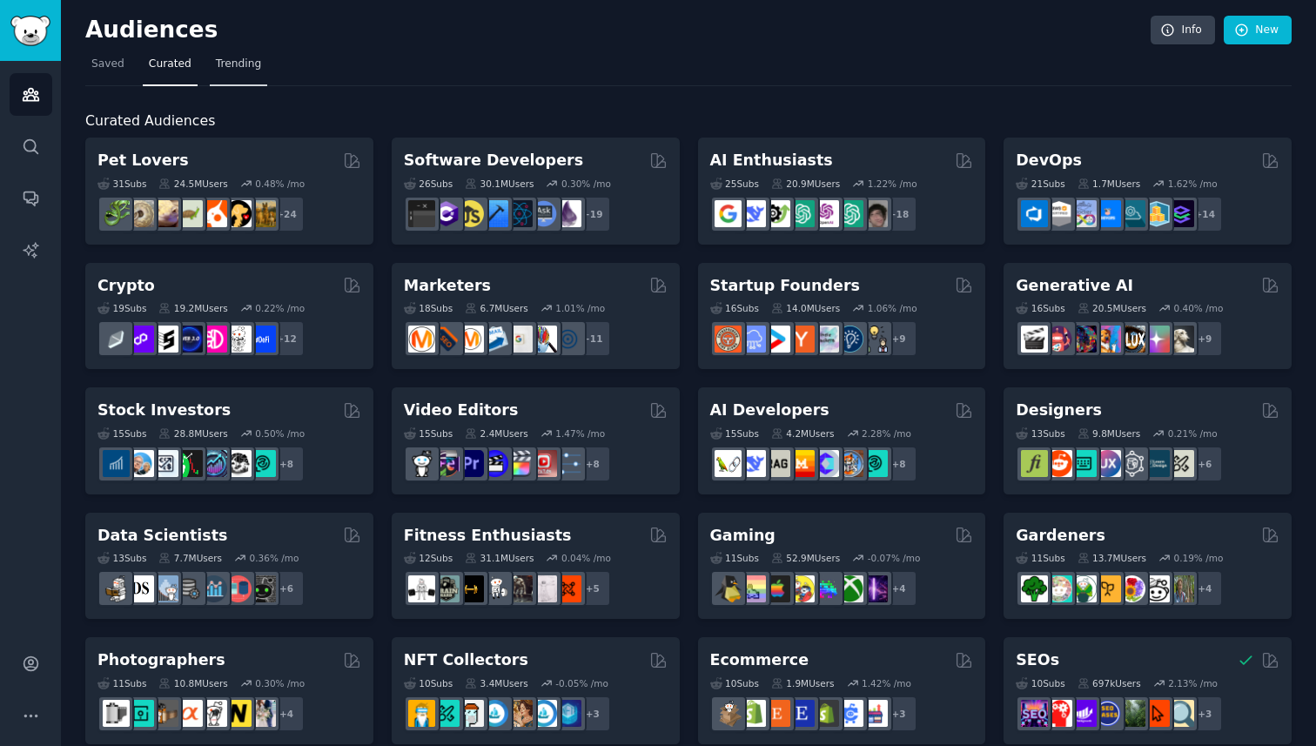
click at [241, 67] on span "Trending" at bounding box center [238, 65] width 45 height 16
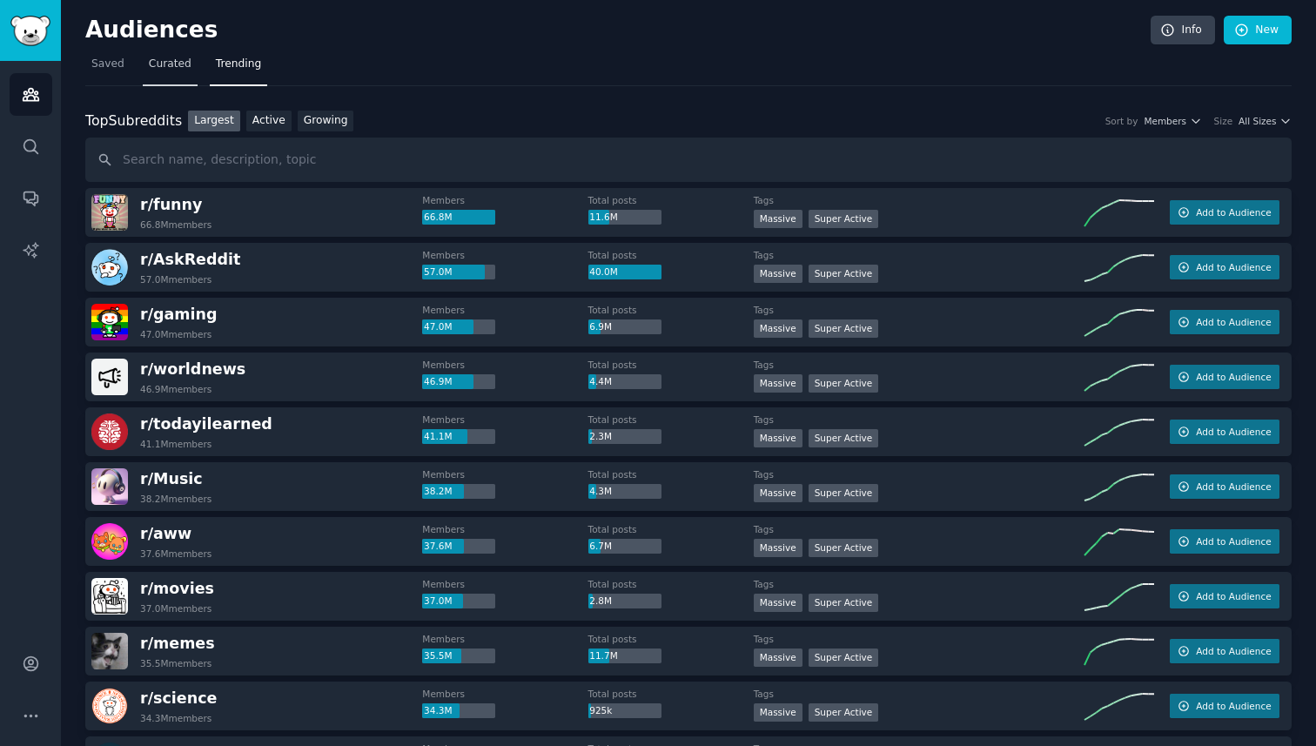
click at [178, 71] on span "Curated" at bounding box center [170, 65] width 43 height 16
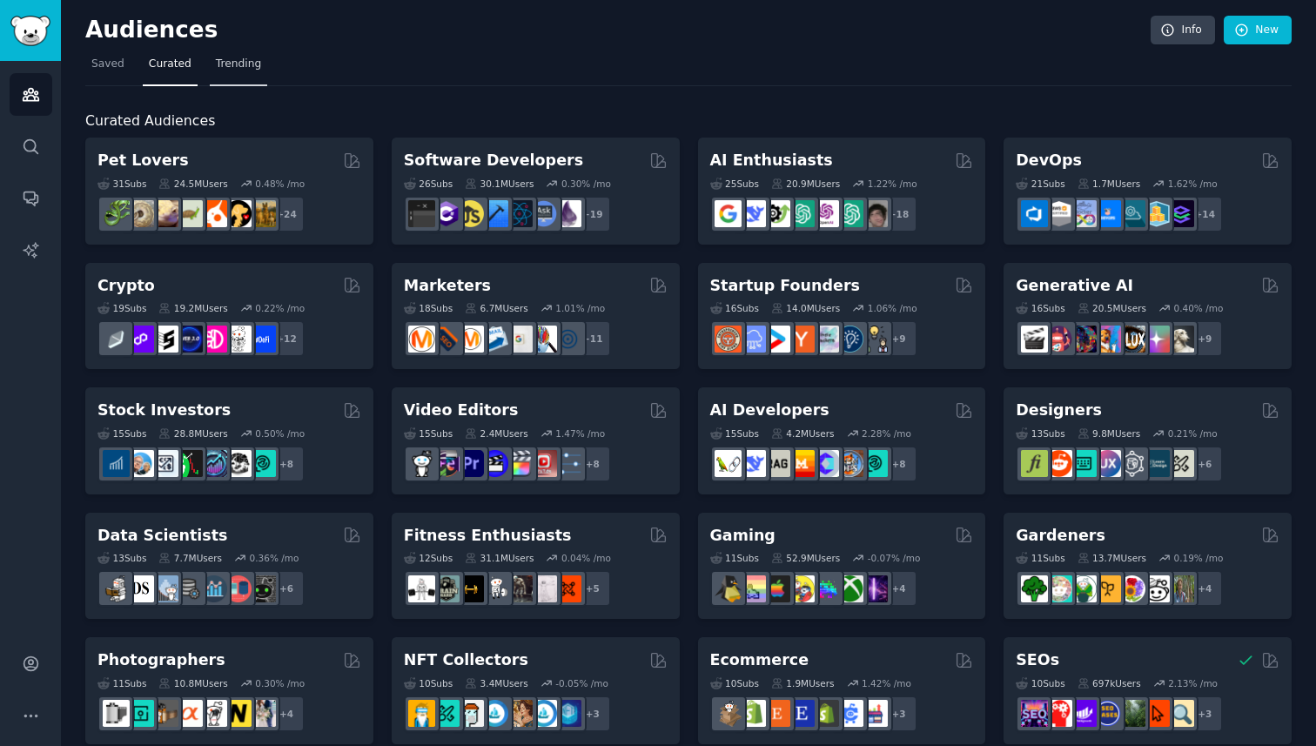
click at [232, 75] on link "Trending" at bounding box center [238, 68] width 57 height 36
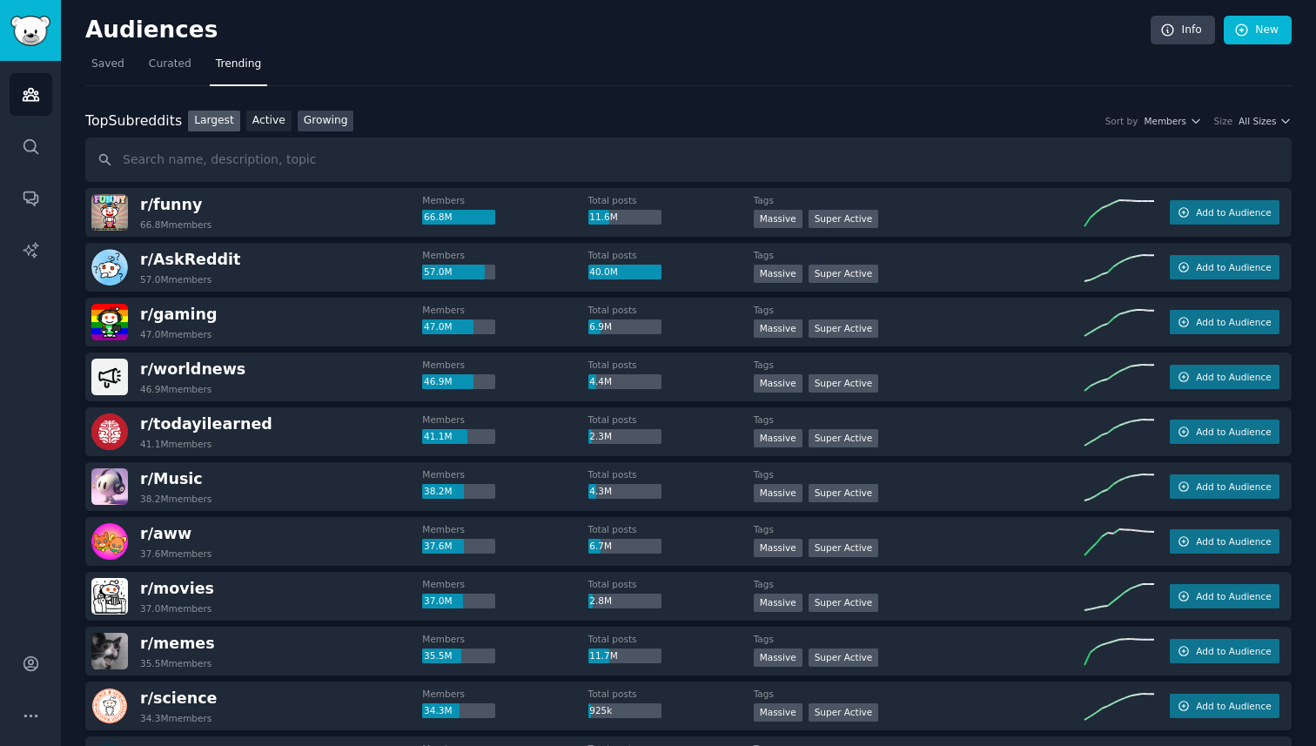
click at [323, 122] on link "Growing" at bounding box center [326, 122] width 57 height 22
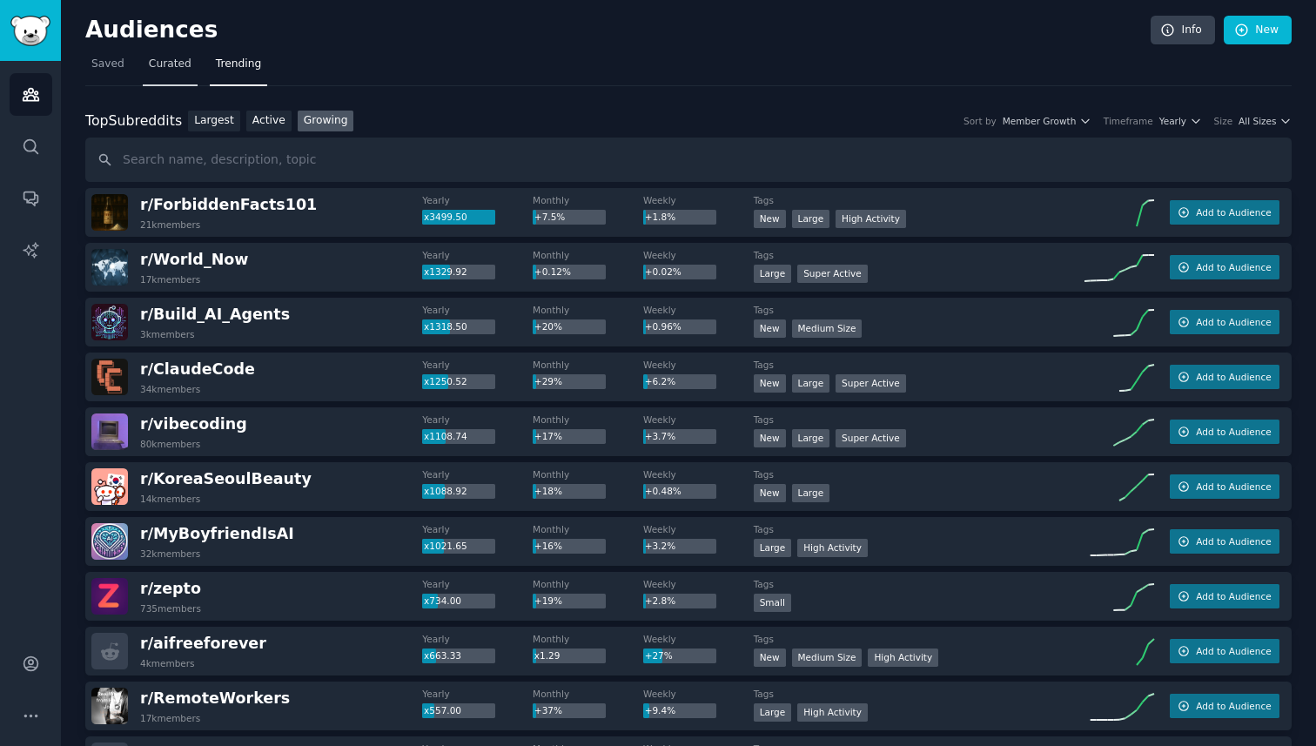
click at [172, 75] on link "Curated" at bounding box center [170, 68] width 55 height 36
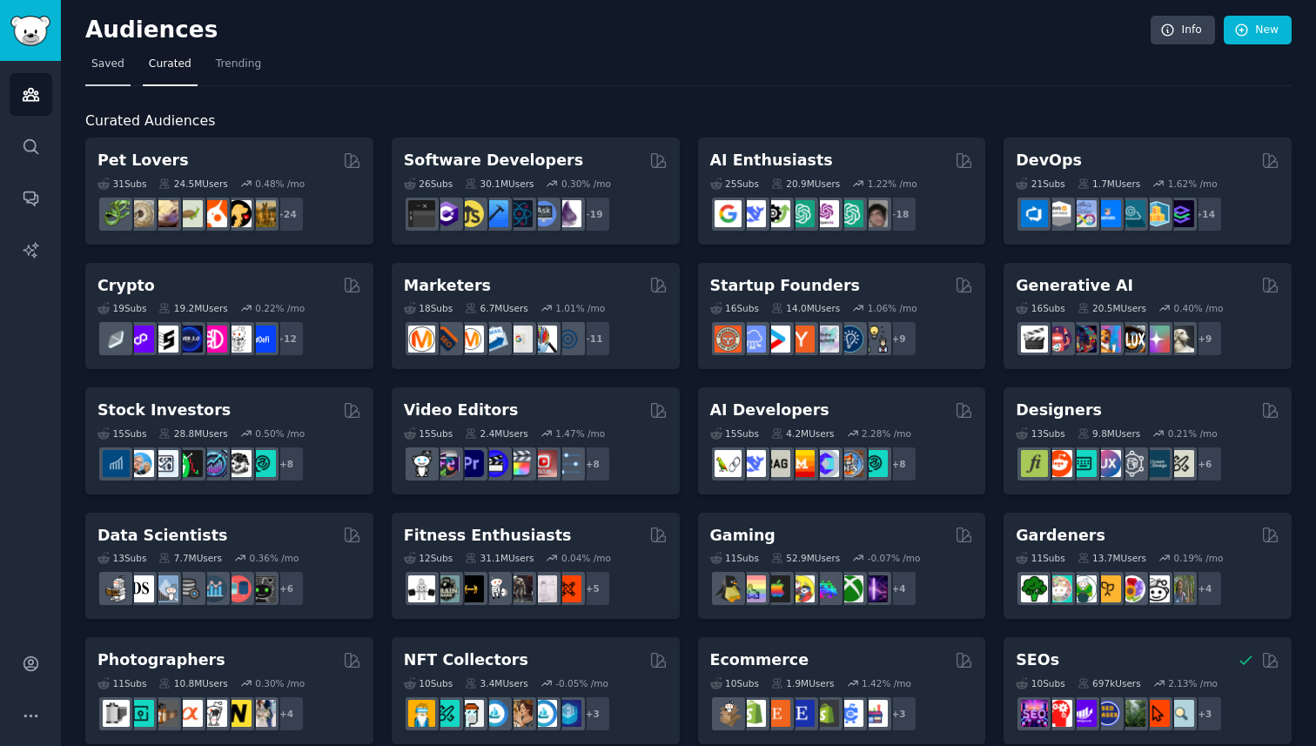
click at [128, 66] on link "Saved" at bounding box center [107, 68] width 45 height 36
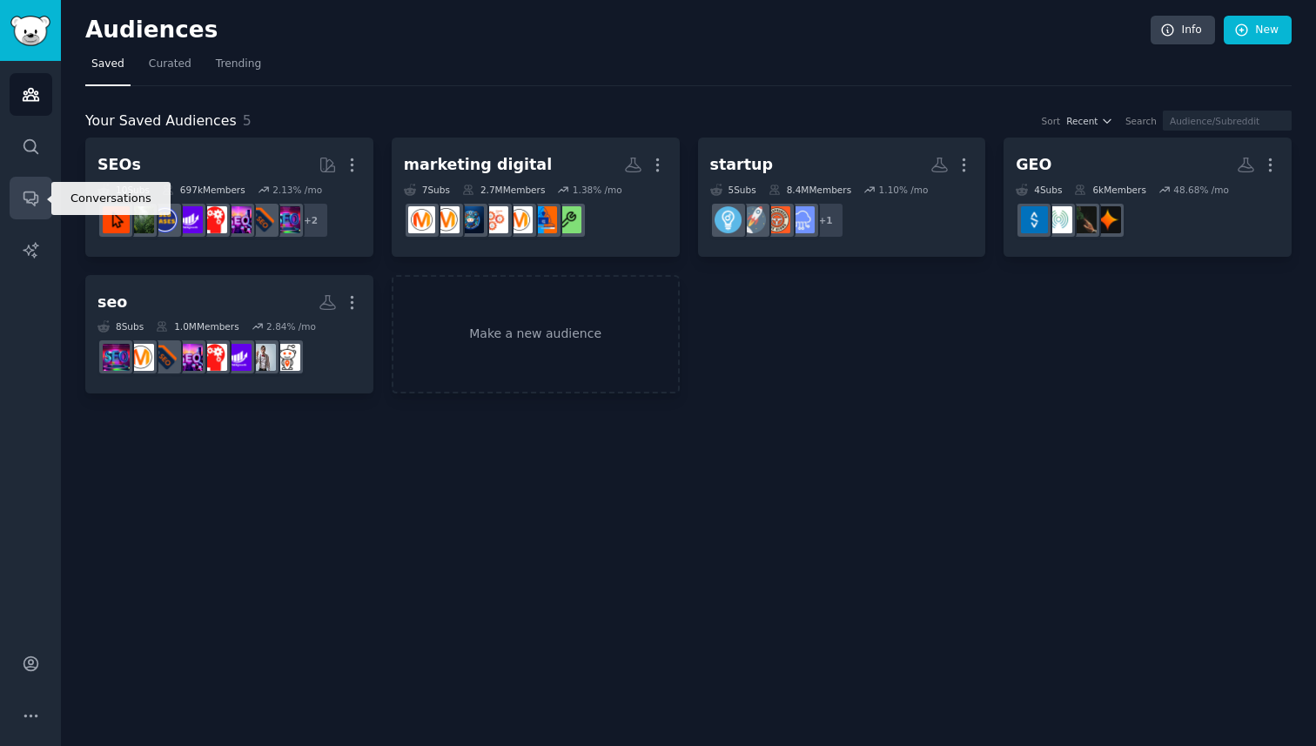
click at [43, 199] on link "Conversations" at bounding box center [31, 198] width 43 height 43
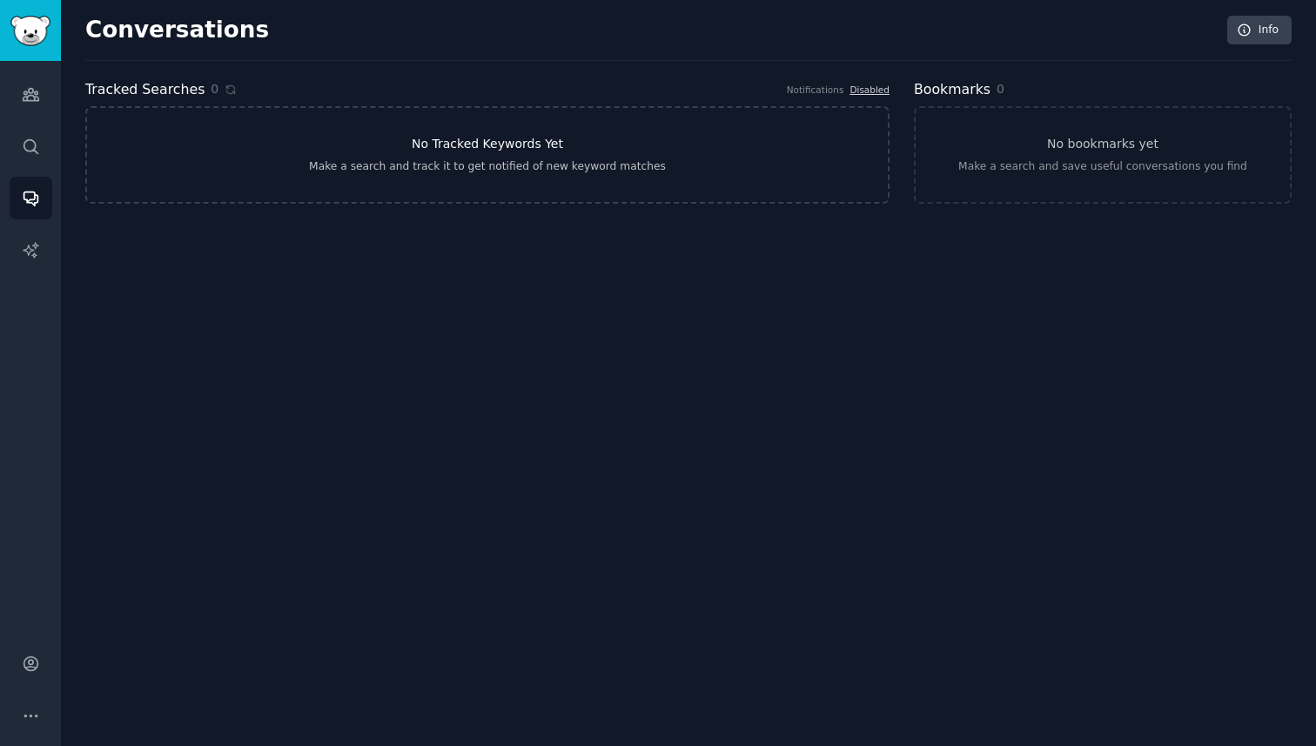
click at [482, 150] on h3 "No Tracked Keywords Yet" at bounding box center [487, 144] width 151 height 18
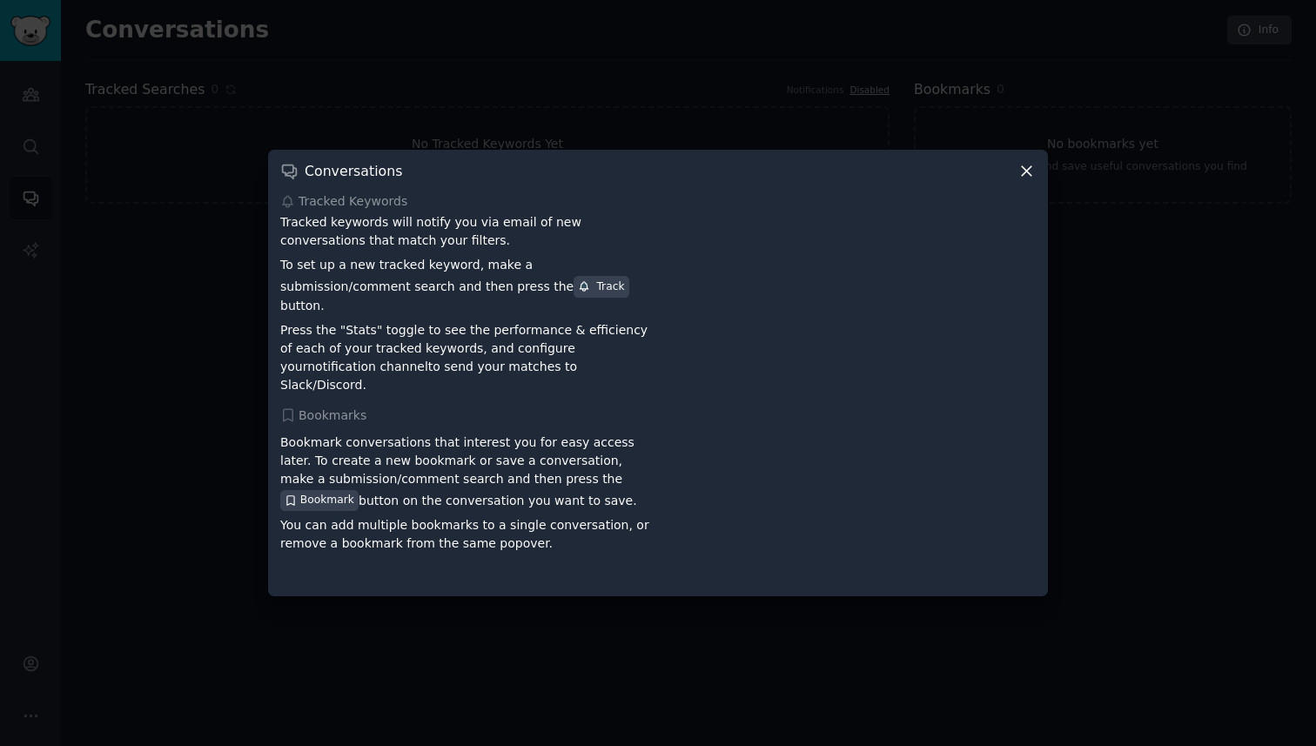
click at [1016, 178] on div "Conversations" at bounding box center [658, 171] width 756 height 18
click at [1024, 180] on icon at bounding box center [1027, 171] width 18 height 18
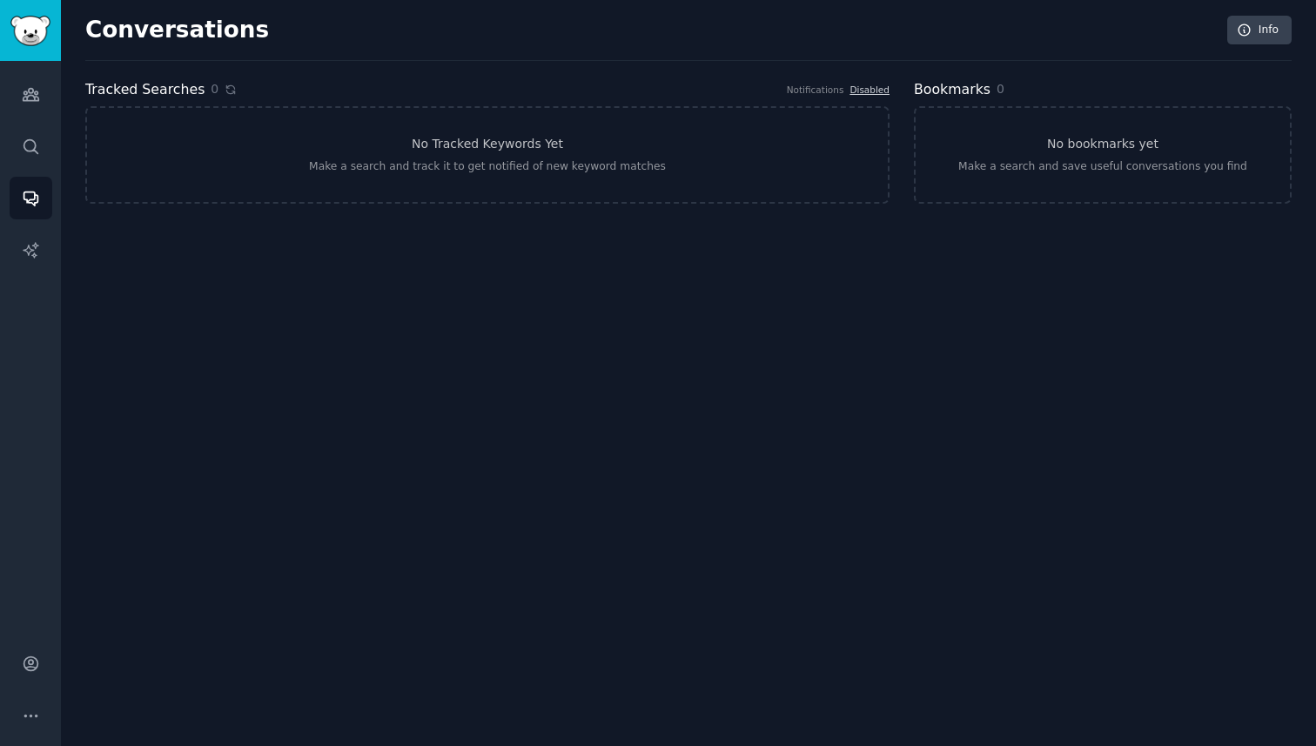
click at [226, 84] on icon at bounding box center [231, 90] width 12 height 12
click at [39, 139] on icon "Sidebar" at bounding box center [31, 147] width 18 height 18
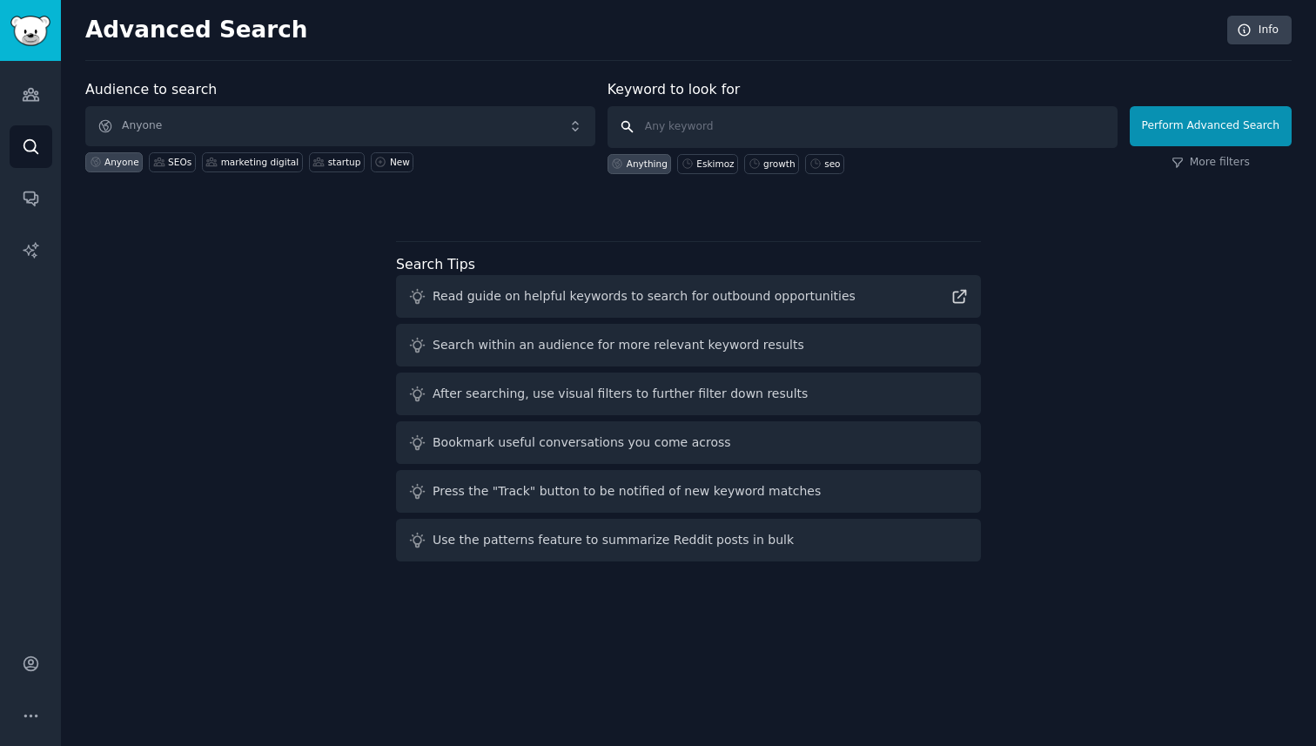
click at [679, 136] on input "text" at bounding box center [863, 127] width 510 height 42
paste input "digital marketing agency seo agency sea agency ppc agency content marketing age…"
click at [710, 121] on input "digital marketing agency seo agency sea agency ppc agency content marketing age…" at bounding box center [863, 127] width 510 height 42
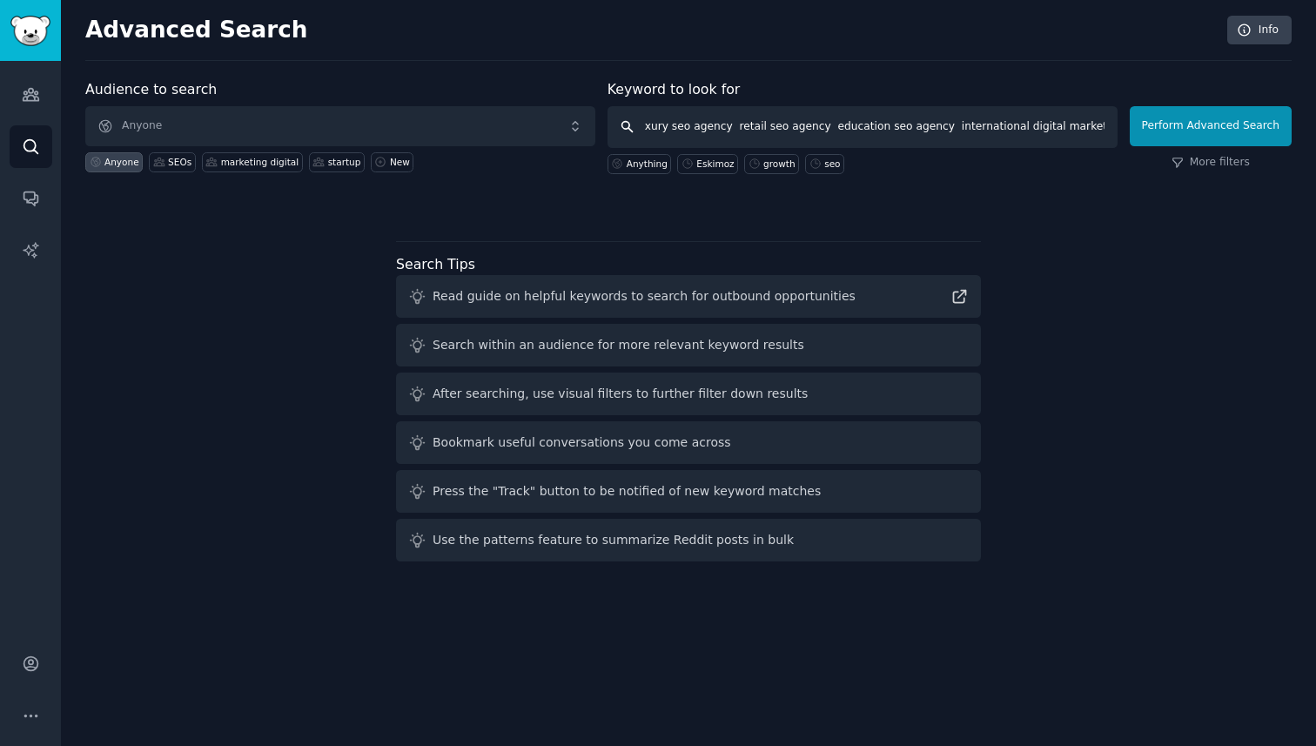
click at [710, 121] on input "digital marketing agency seo agency sea agency ppc agency content marketing age…" at bounding box center [863, 127] width 510 height 42
click at [712, 158] on div "Eskimoz" at bounding box center [715, 164] width 37 height 12
type input "Eskimoz"
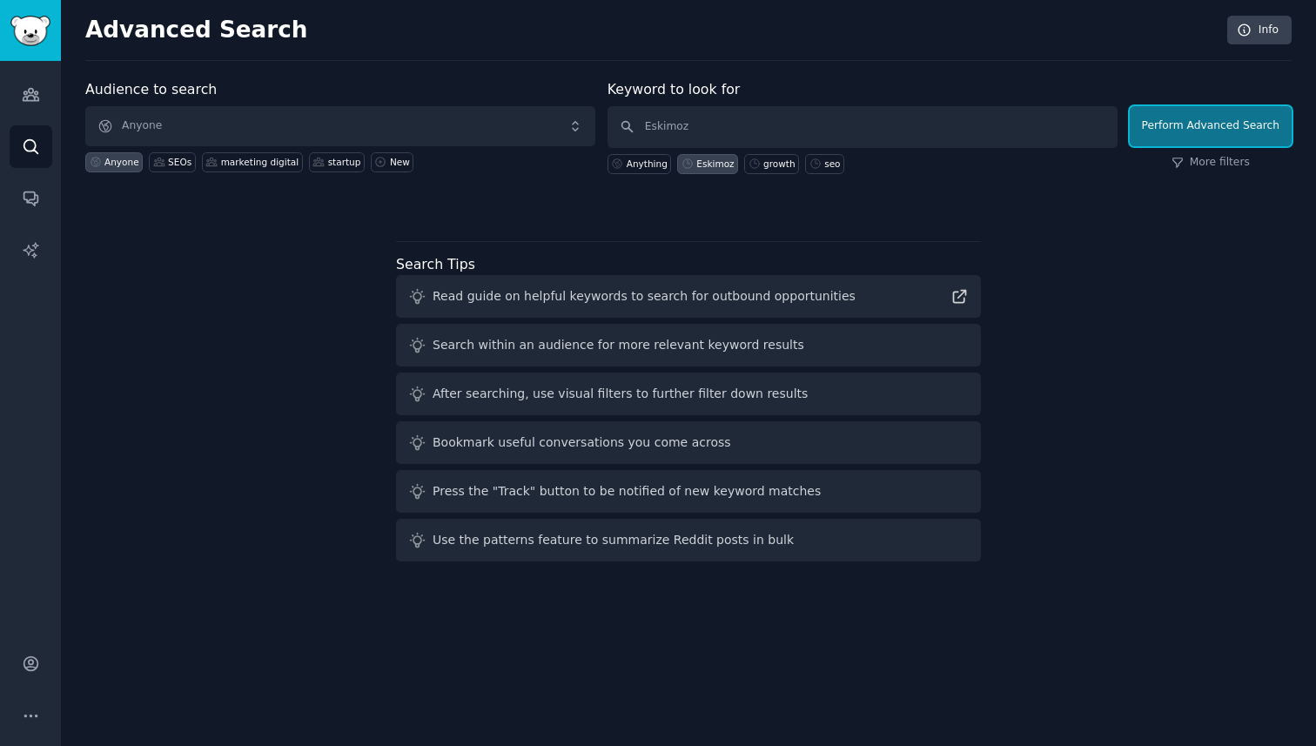
click at [1215, 136] on button "Perform Advanced Search" at bounding box center [1211, 126] width 162 height 40
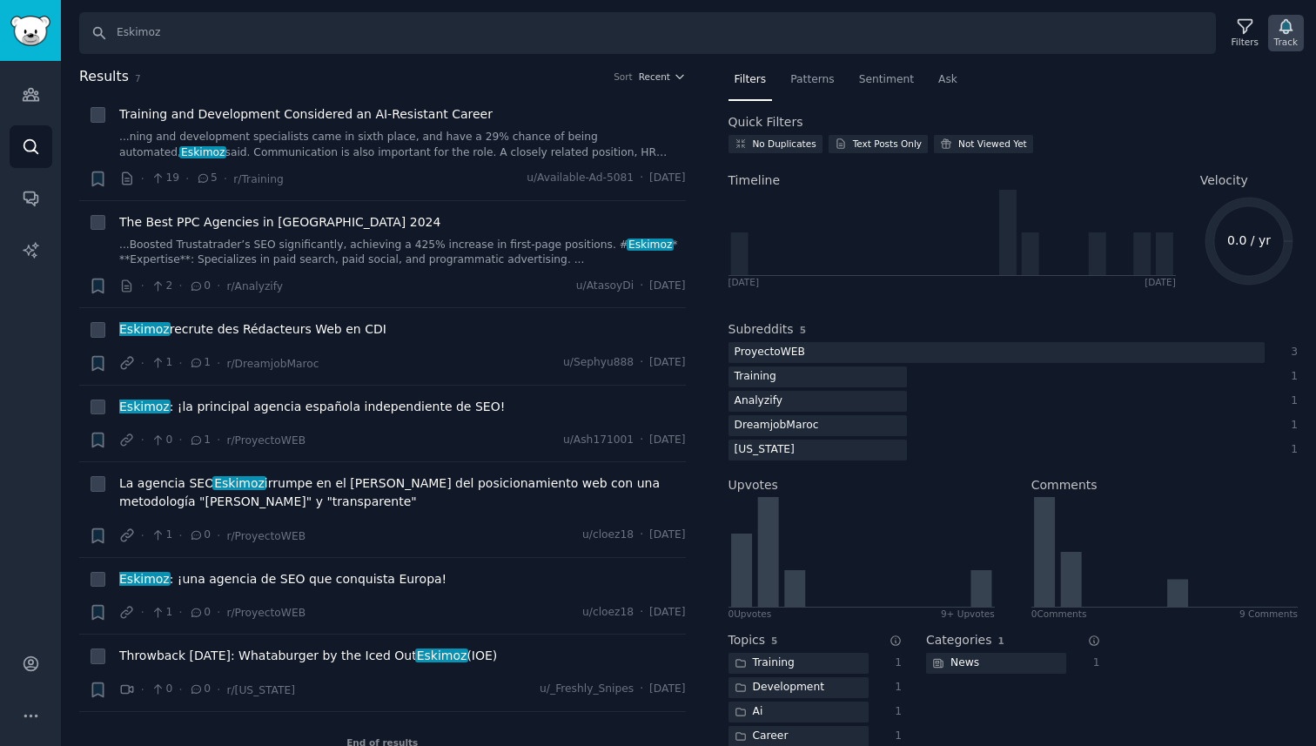
click at [1285, 20] on icon "button" at bounding box center [1286, 26] width 18 height 18
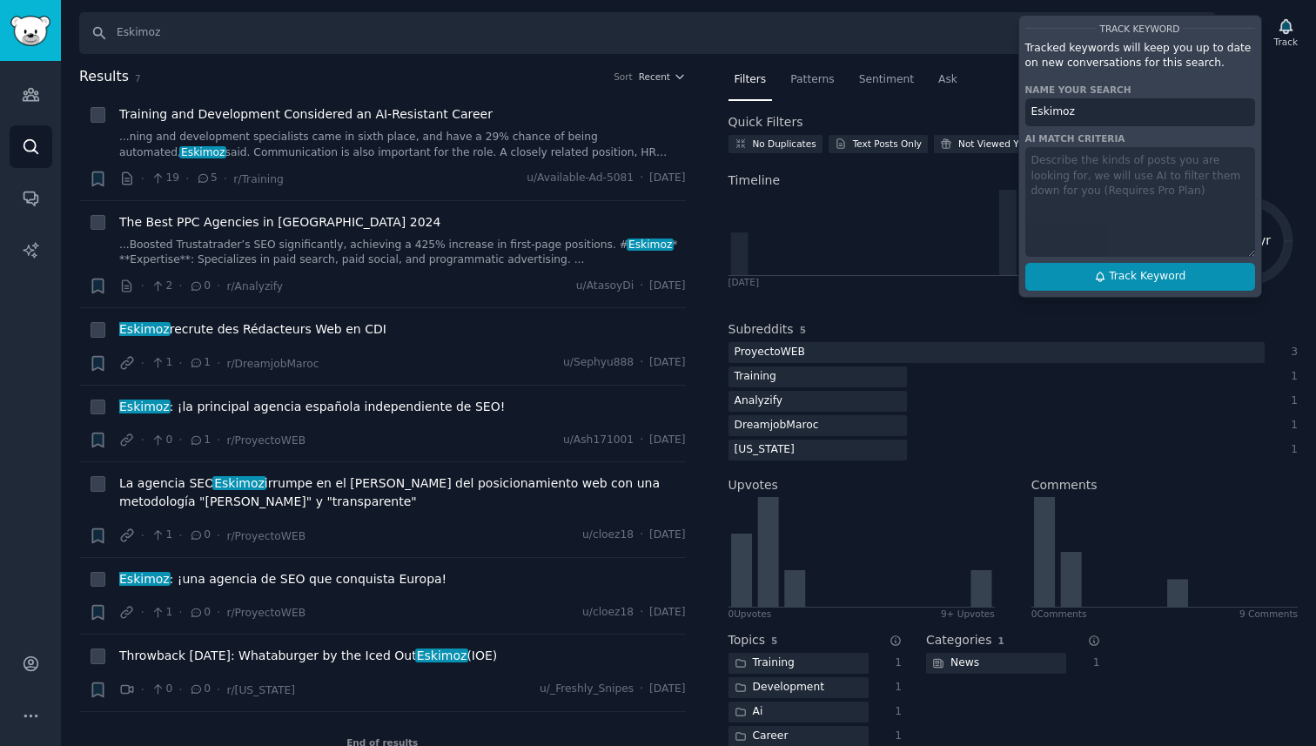
click at [1091, 279] on button "Track Keyword" at bounding box center [1141, 277] width 230 height 28
type input "Eskimoz"
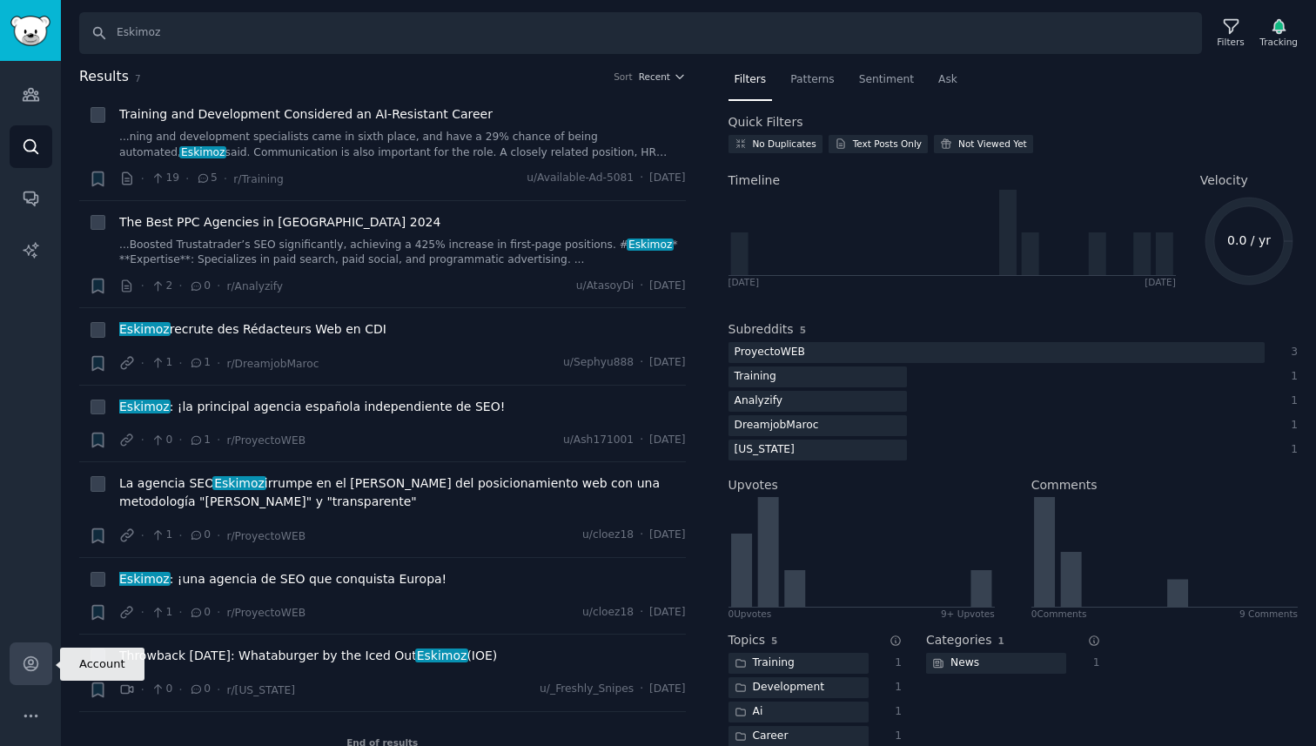
click at [21, 621] on link "Account" at bounding box center [31, 664] width 43 height 43
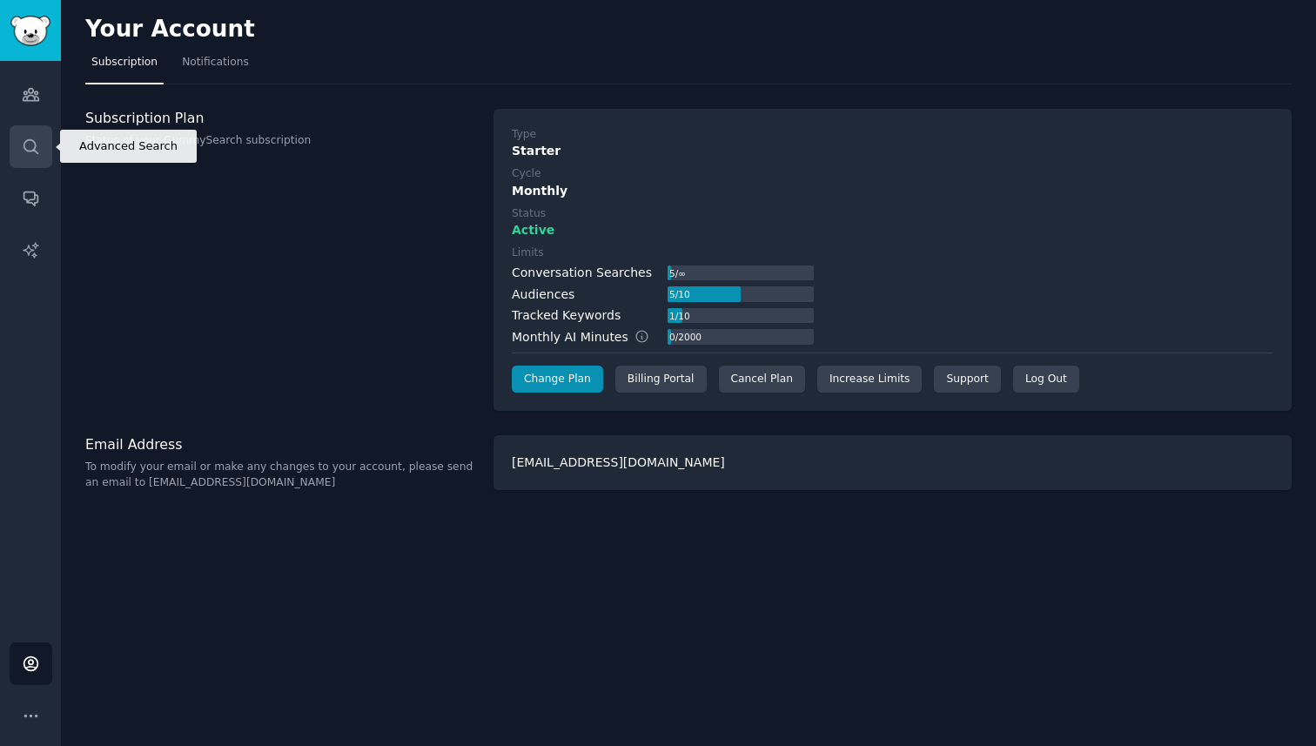
click at [31, 145] on icon "Sidebar" at bounding box center [31, 147] width 18 height 18
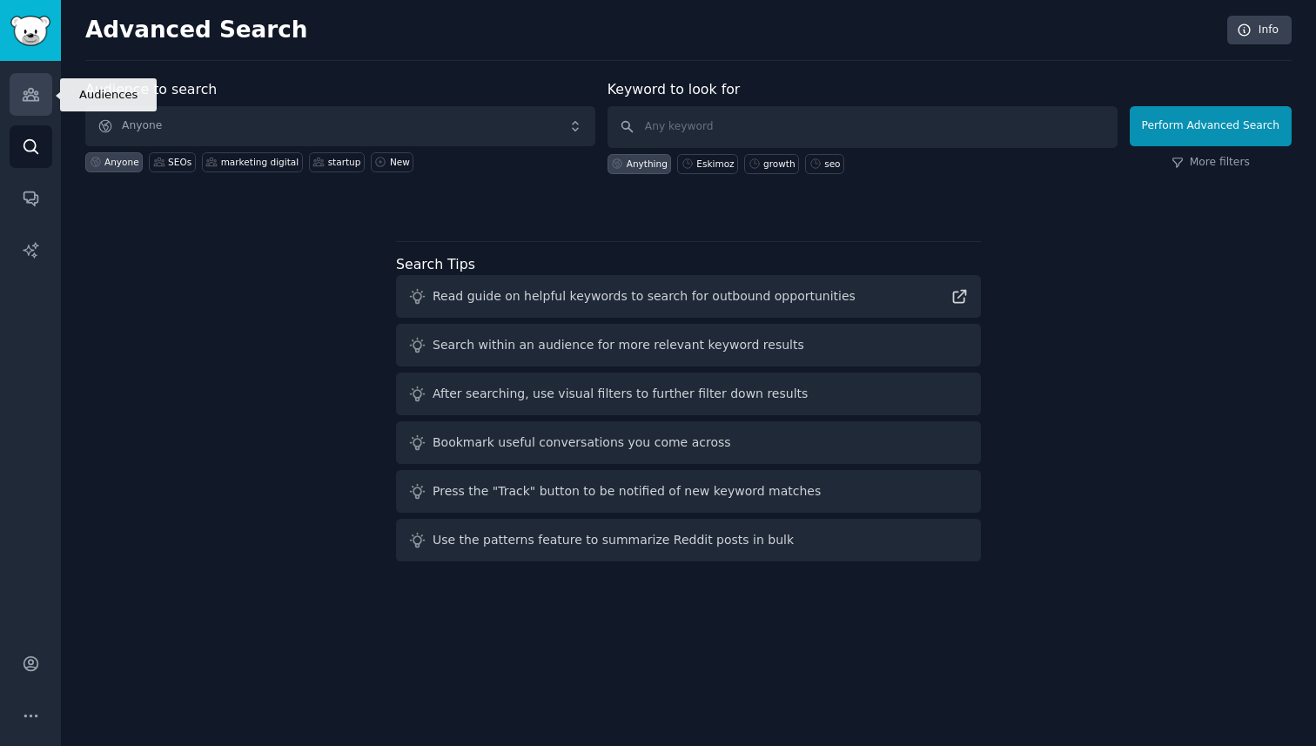
click at [29, 77] on link "Audiences" at bounding box center [31, 94] width 43 height 43
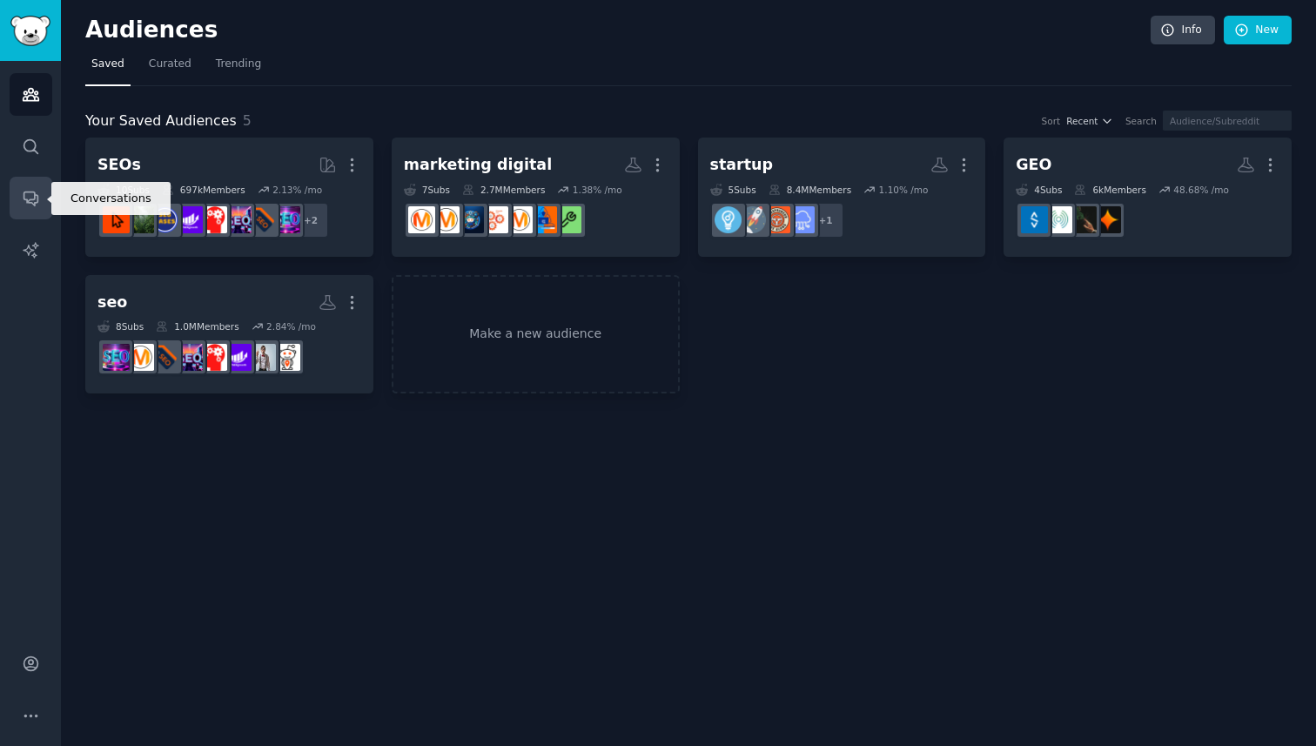
click at [31, 212] on link "Conversations" at bounding box center [31, 198] width 43 height 43
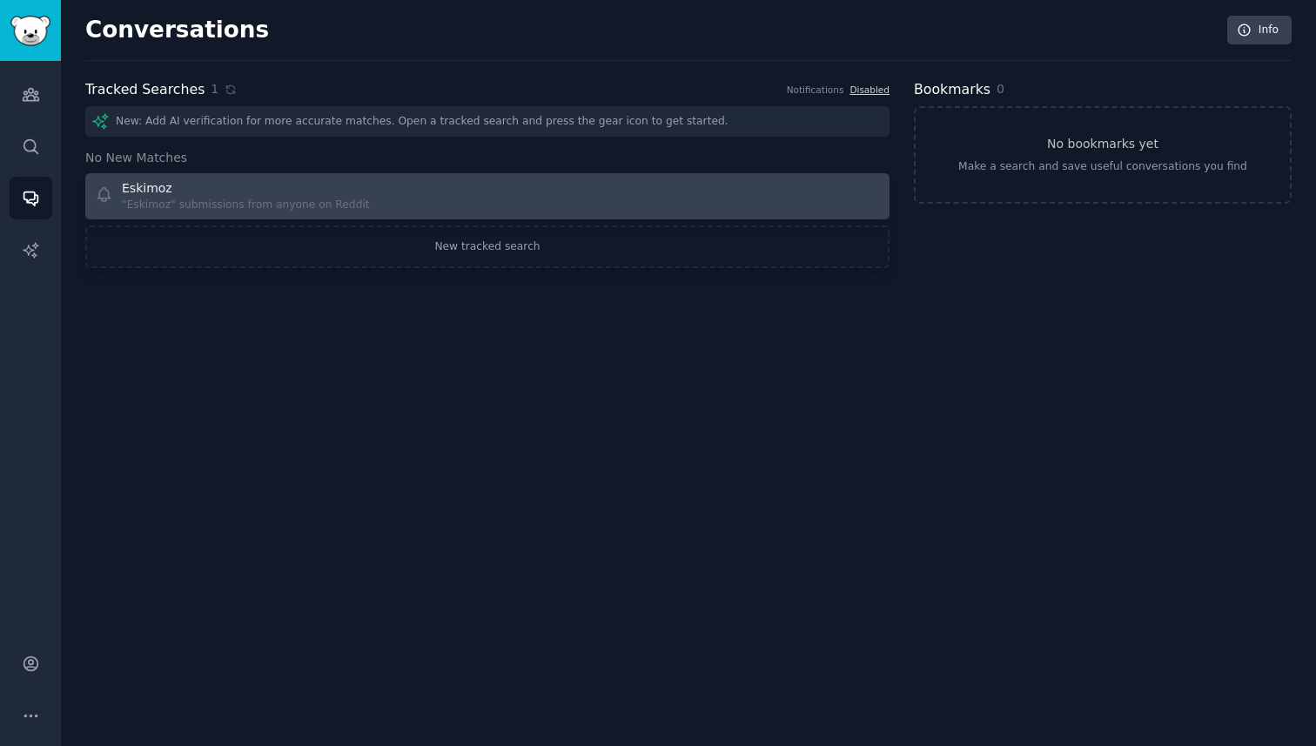
click at [224, 192] on div "Eskimoz" at bounding box center [246, 188] width 248 height 18
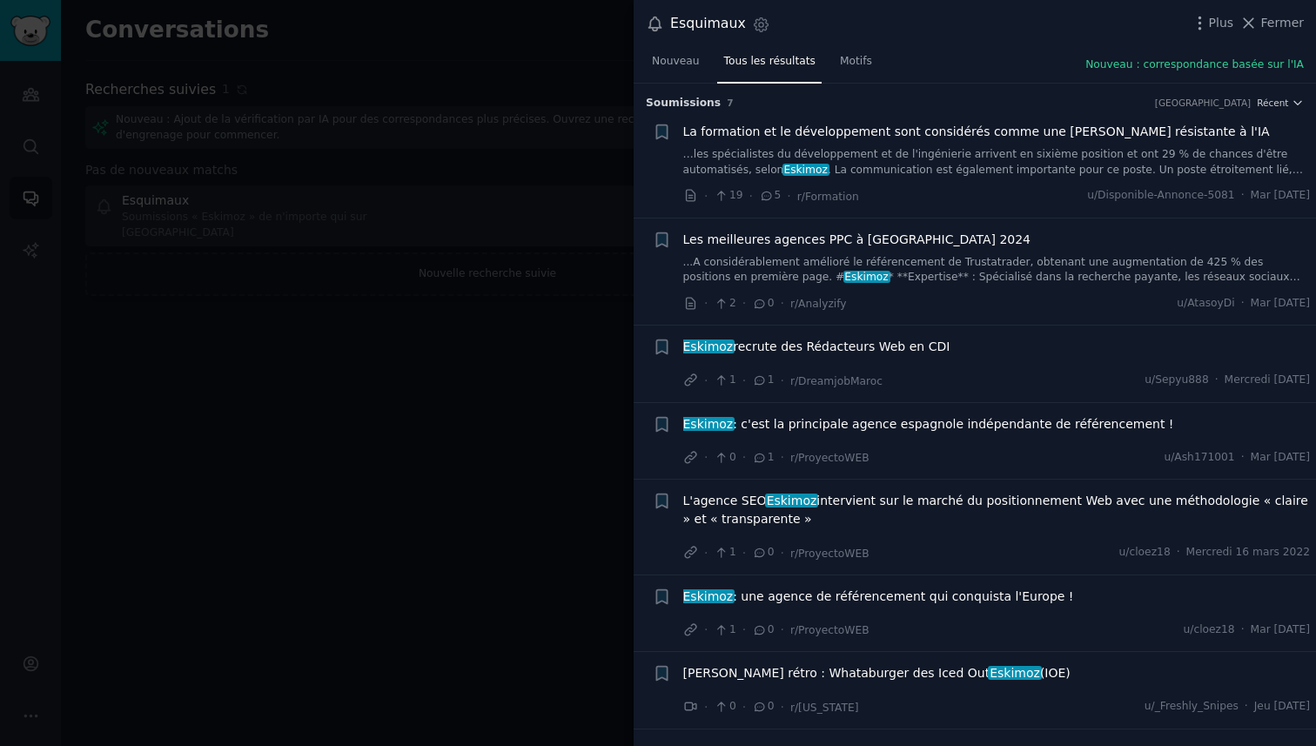
click at [1110, 149] on font "…les spécialistes du développement et de l'ingénierie arrivent en sixième posit…" at bounding box center [985, 162] width 605 height 28
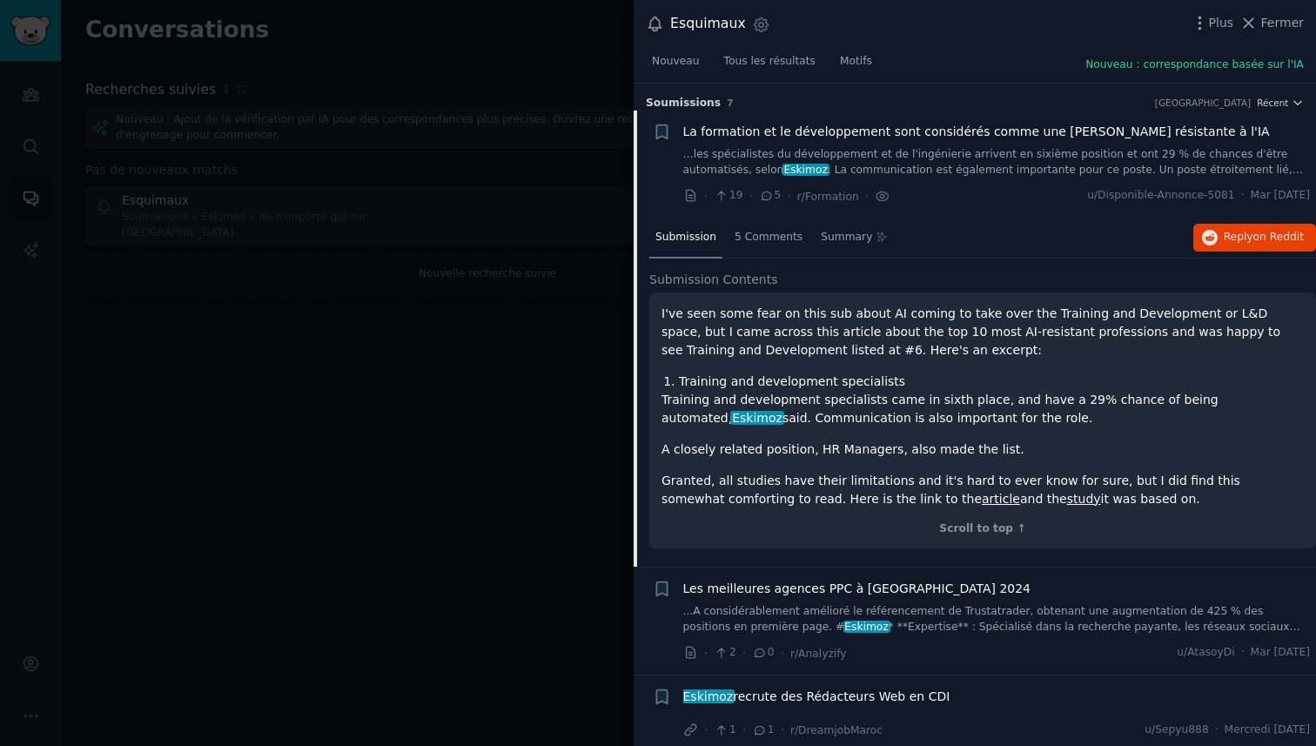
click at [1110, 149] on font "…les spécialistes du développement et de l'ingénierie arrivent en sixième posit…" at bounding box center [985, 162] width 605 height 28
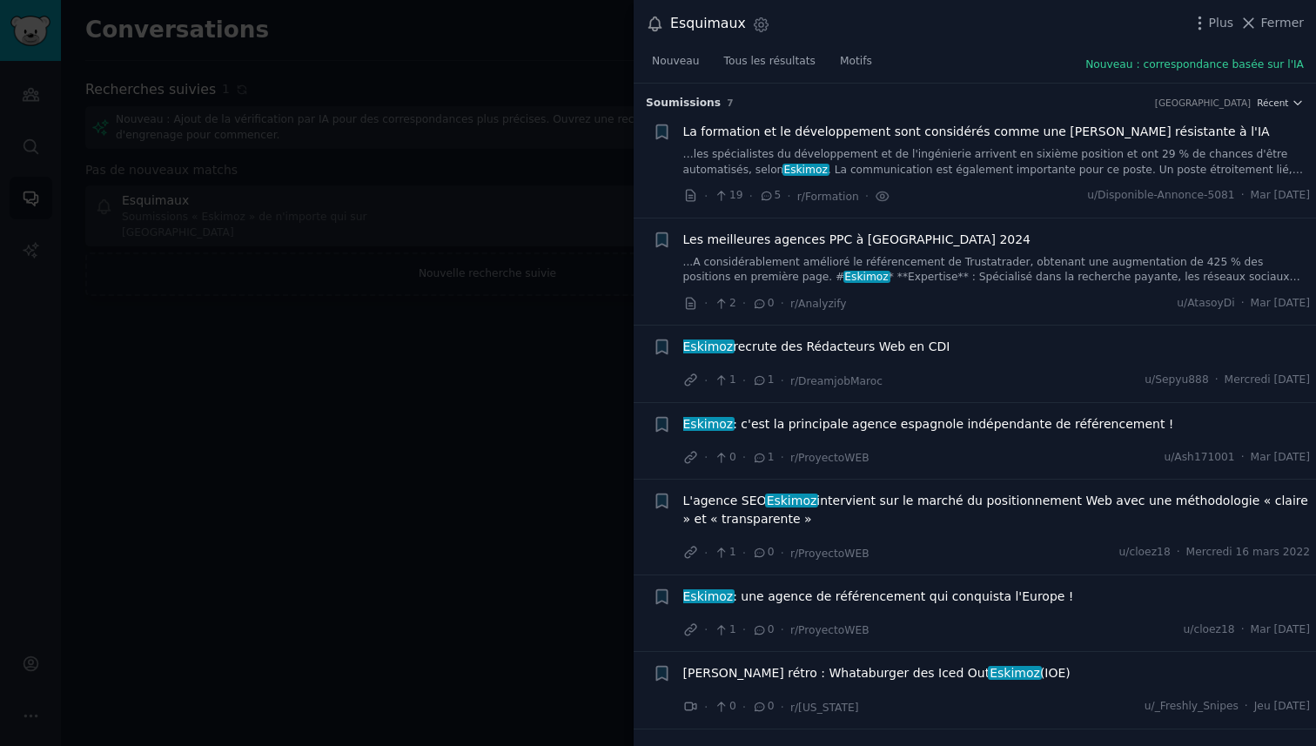
click at [1262, 93] on div "Soumissions ​ 7 Trier Récent" at bounding box center [975, 98] width 658 height 28
click at [1262, 96] on h3 "Soumissions ​ 7 Trier Récent" at bounding box center [975, 104] width 658 height 16
click at [1024, 127] on font "La formation et le développement sont considérés comme une [PERSON_NAME] résist…" at bounding box center [976, 132] width 587 height 14
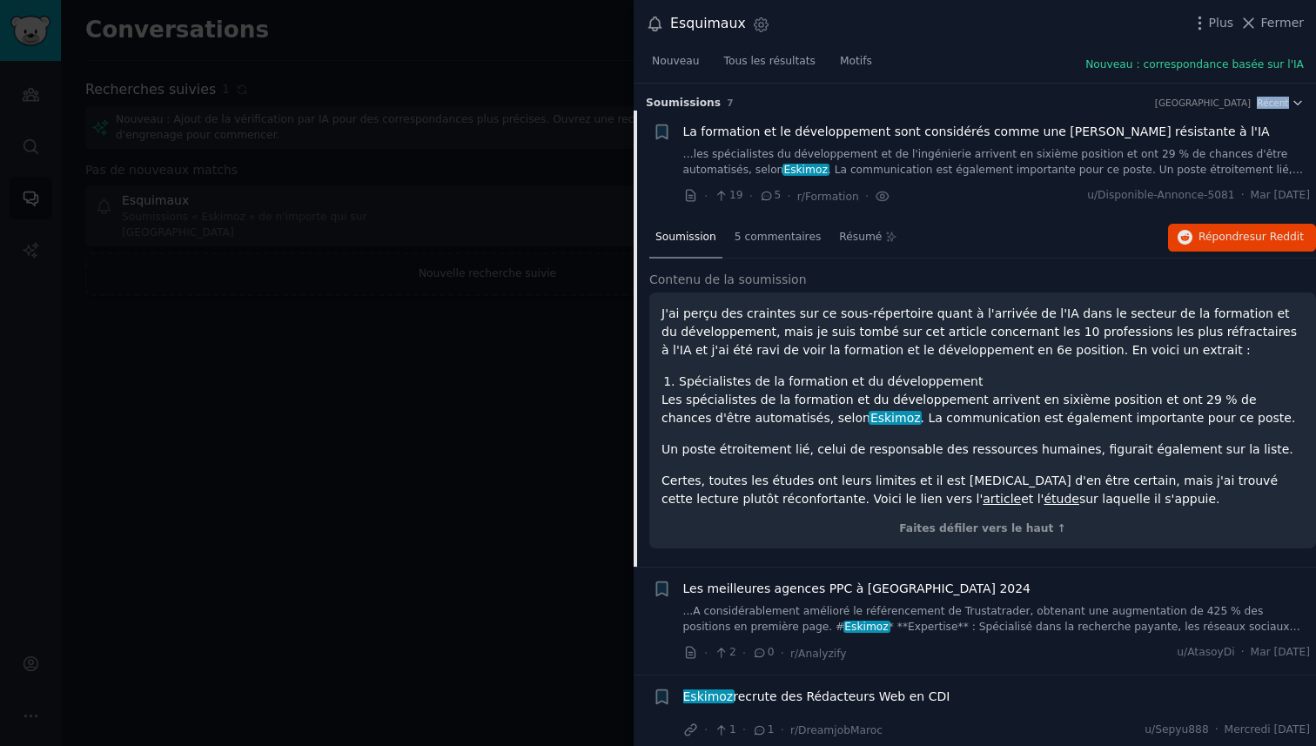
scroll to position [27, 0]
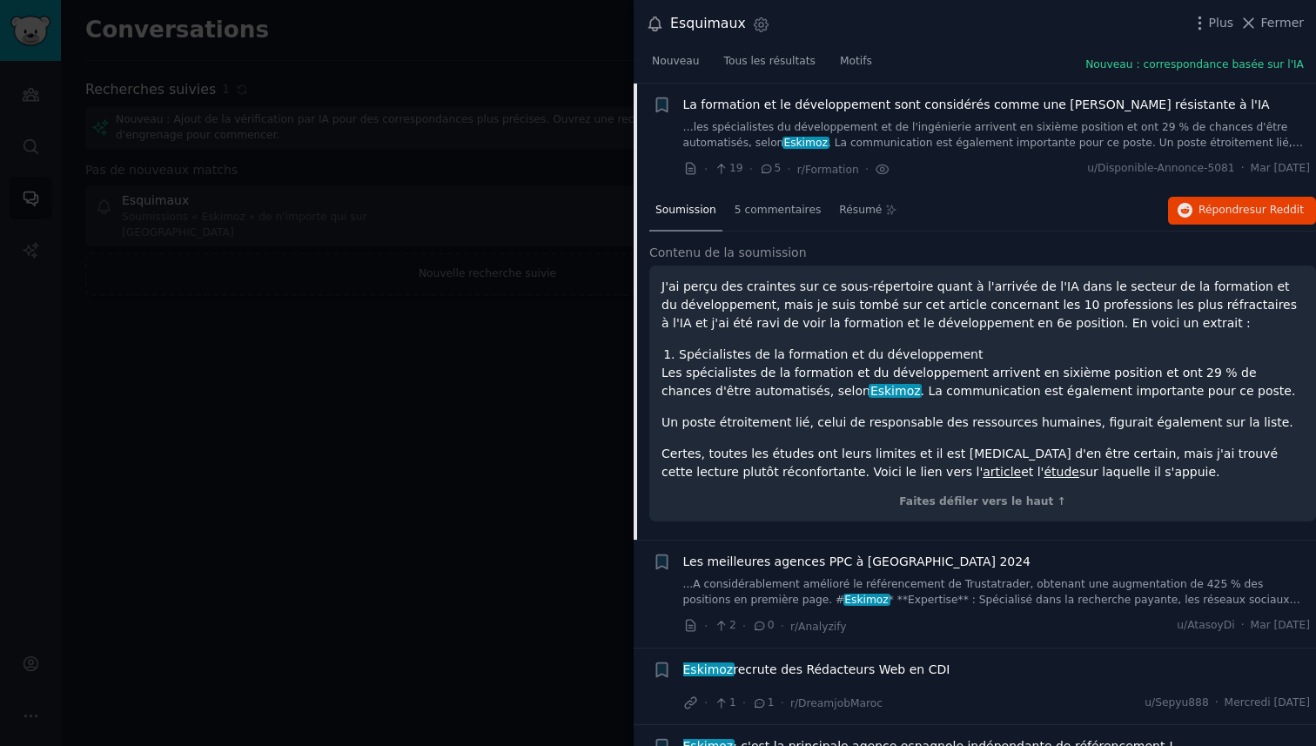
click at [1024, 101] on font "La formation et le développement sont considérés comme une [PERSON_NAME] résist…" at bounding box center [976, 105] width 587 height 14
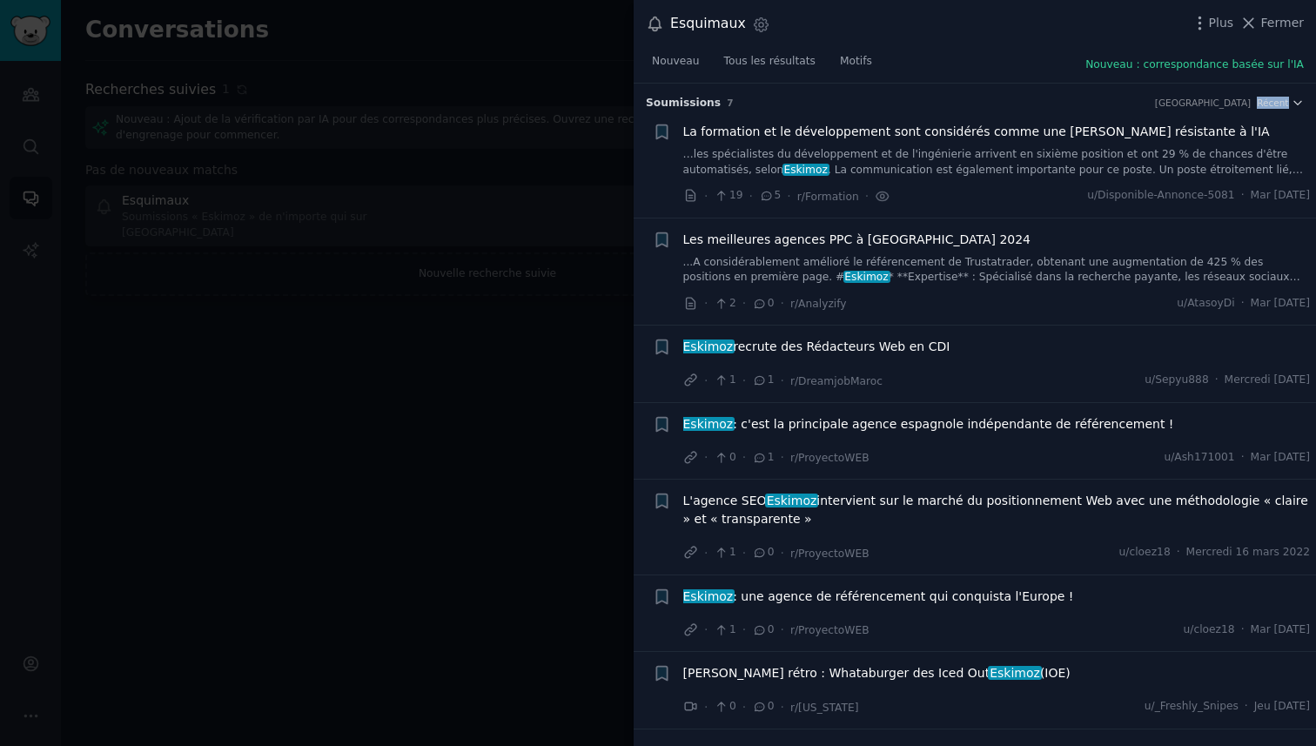
click at [1024, 101] on h3 "Soumissions ​ 7 Trier Récent" at bounding box center [975, 104] width 658 height 16
click at [1031, 123] on span "La formation et le développement sont considérés comme une [PERSON_NAME] résist…" at bounding box center [976, 132] width 587 height 18
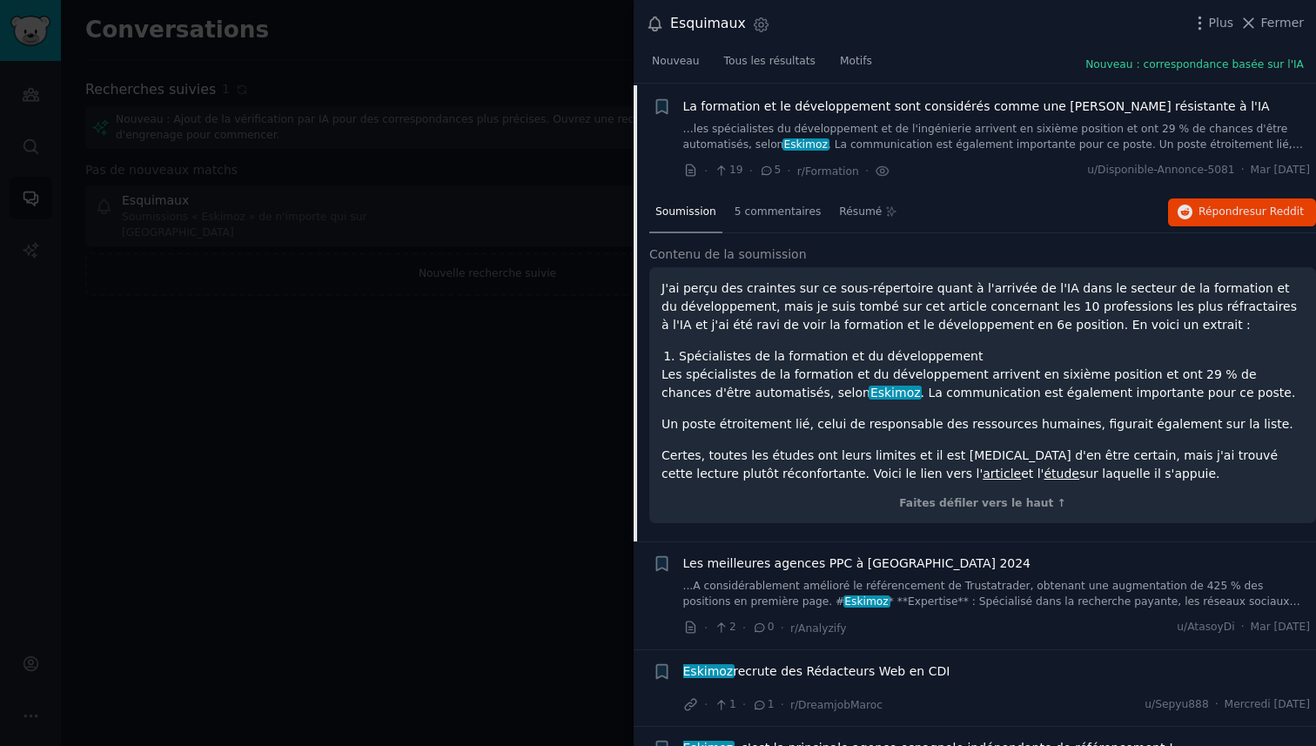
scroll to position [27, 0]
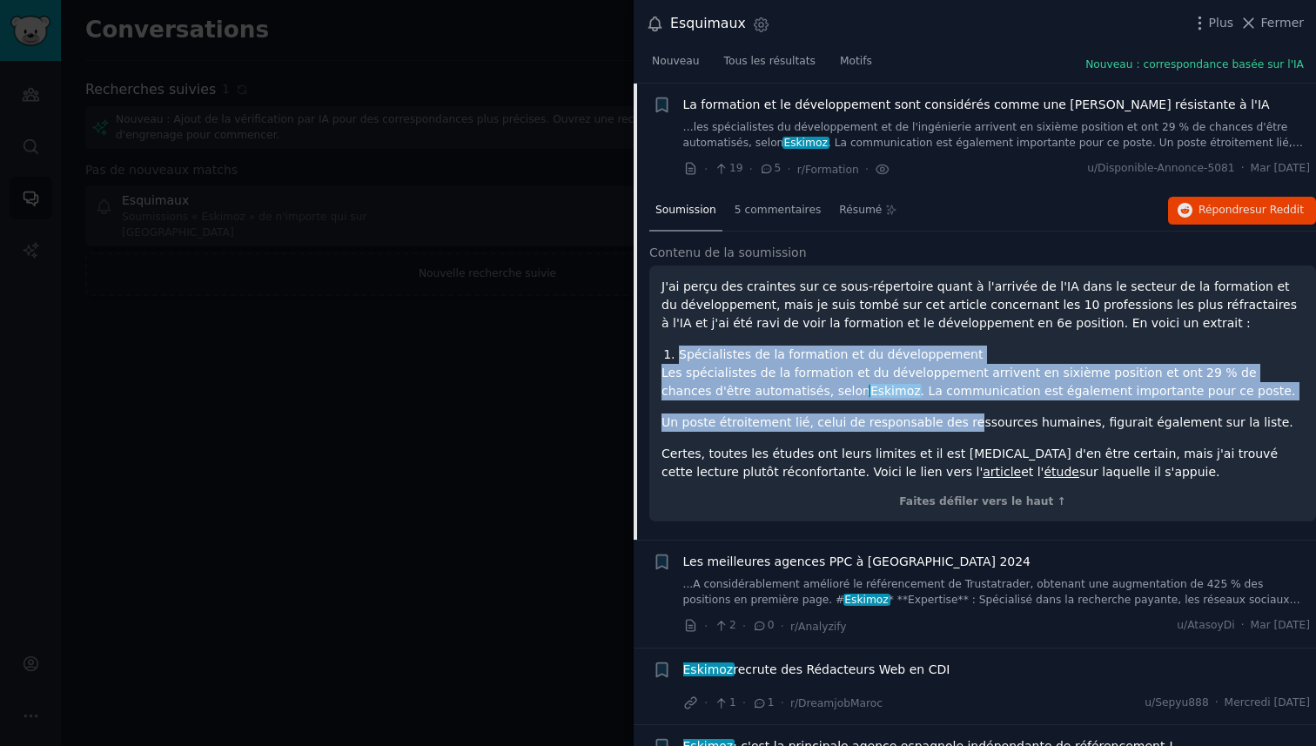
drag, startPoint x: 670, startPoint y: 350, endPoint x: 957, endPoint y: 401, distance: 291.0
click at [957, 414] on div "J'ai perçu des craintes sur ce sous-répertoire quant à l'arrivée de l'IA dans l…" at bounding box center [983, 380] width 643 height 204
click at [957, 401] on div "J'ai perçu des craintes sur ce sous-répertoire quant à l'arrivée de l'IA dans l…" at bounding box center [983, 380] width 643 height 204
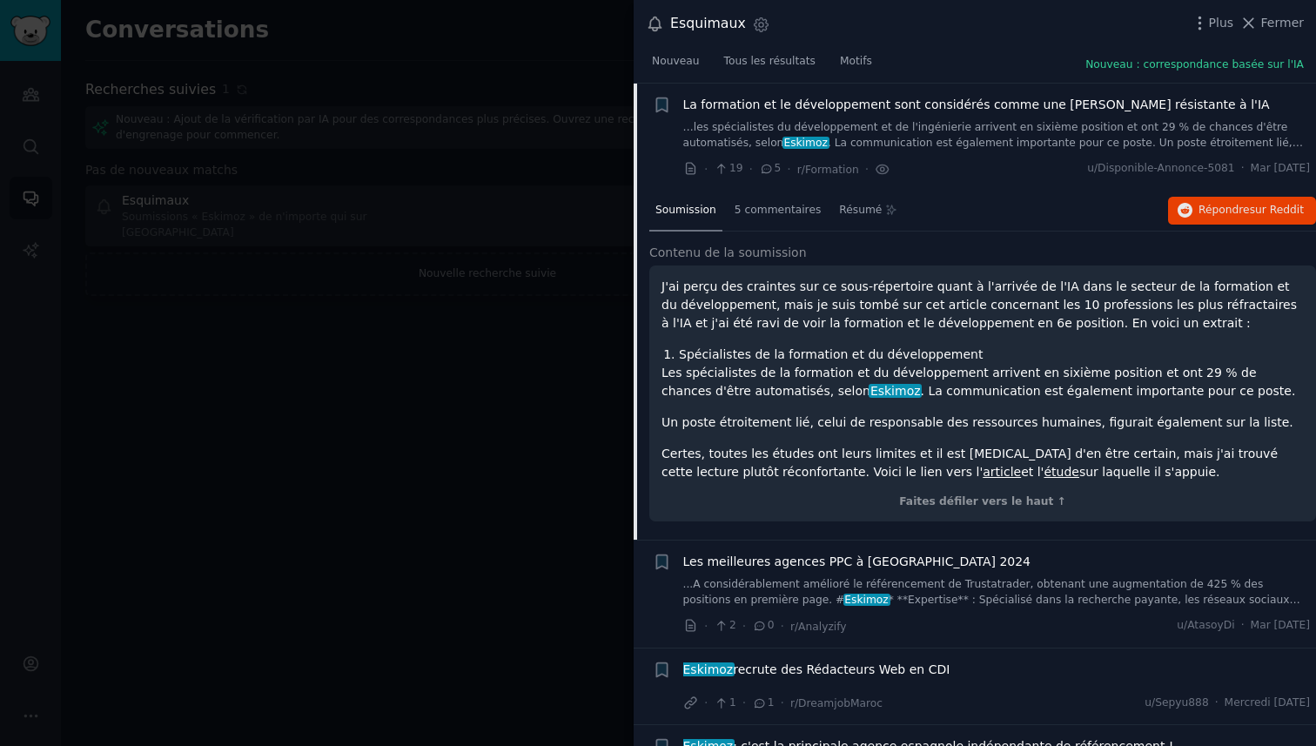
click at [818, 266] on div "J'ai perçu des craintes sur ce sous-répertoire quant à l'arrivée de l'IA dans l…" at bounding box center [983, 394] width 667 height 257
click at [694, 247] on font "Contenu de la soumission" at bounding box center [729, 253] width 158 height 14
click at [843, 257] on h2 "Contenu de la soumission" at bounding box center [983, 253] width 667 height 18
click at [1066, 351] on li "Spécialistes de la formation et du développement" at bounding box center [991, 355] width 625 height 18
click at [979, 506] on font "Faites défiler vers le haut ↑" at bounding box center [982, 501] width 167 height 12
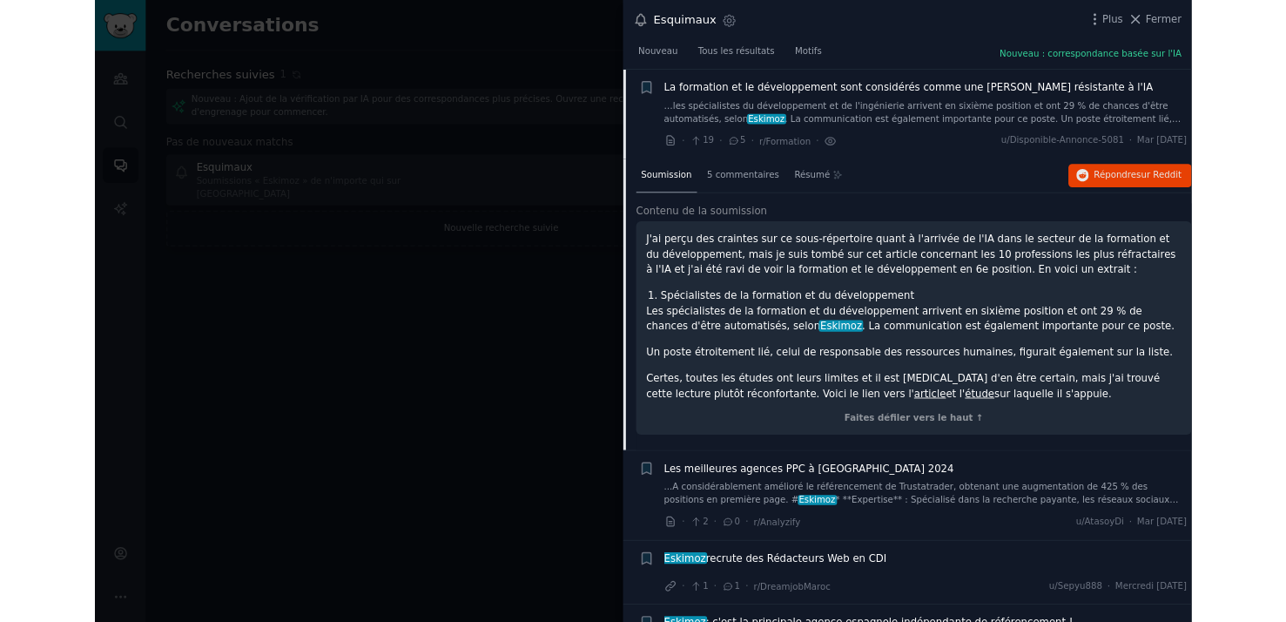
scroll to position [0, 0]
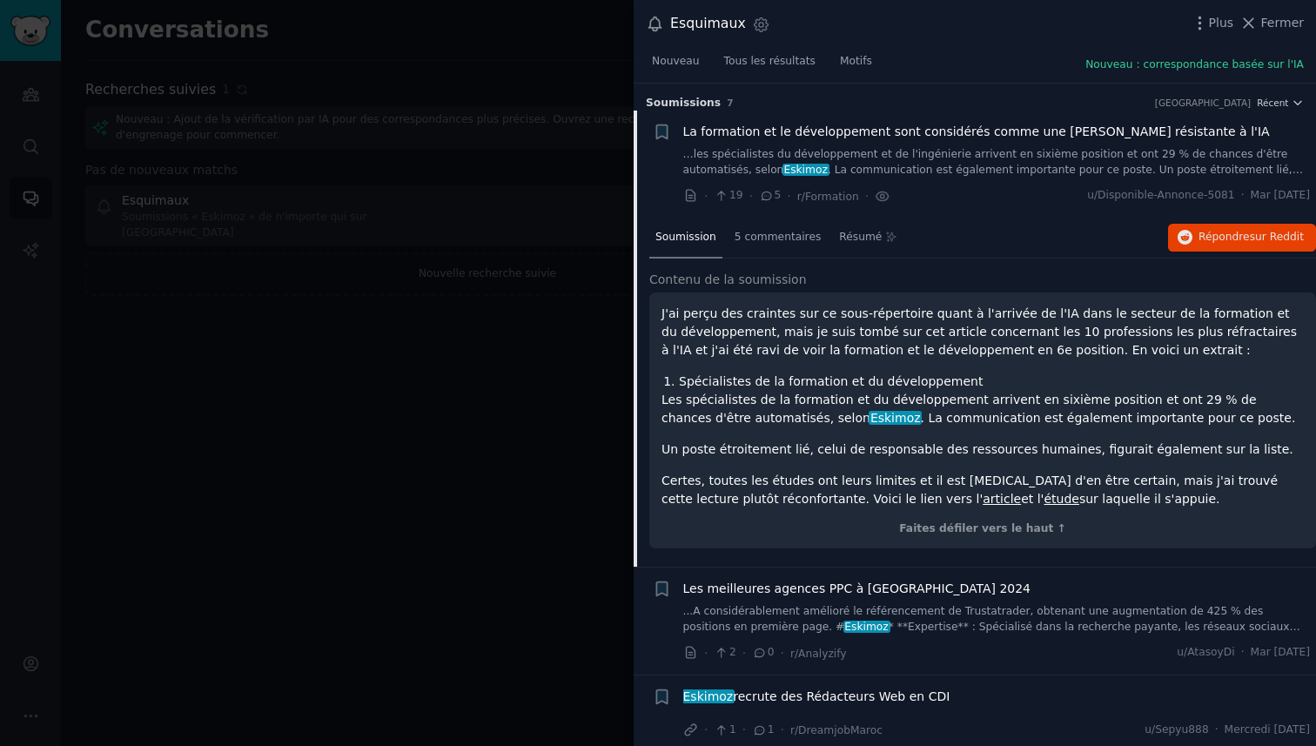
click at [1219, 131] on div "La formation et le développement sont considérés comme une [PERSON_NAME] résist…" at bounding box center [997, 132] width 628 height 18
click at [901, 116] on li "+ La formation et le développement sont considérés comme une [PERSON_NAME] rési…" at bounding box center [975, 164] width 683 height 107
click at [697, 161] on link "…les spécialistes du développement et de l'ingénierie arrivent en sixième posit…" at bounding box center [997, 162] width 628 height 30
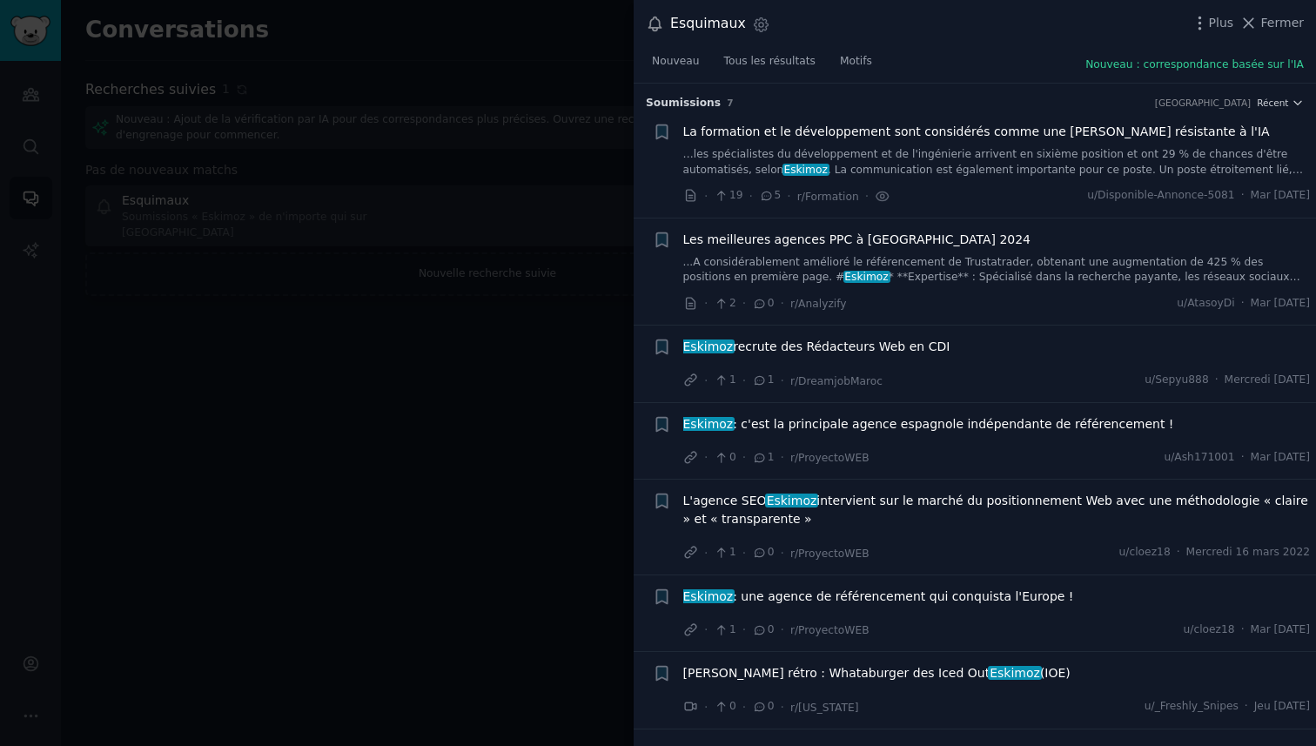
click at [872, 358] on div "Eskimoz recrute des Rédacteurs Web en CDI" at bounding box center [997, 350] width 628 height 24
click at [140, 348] on div at bounding box center [658, 373] width 1316 height 746
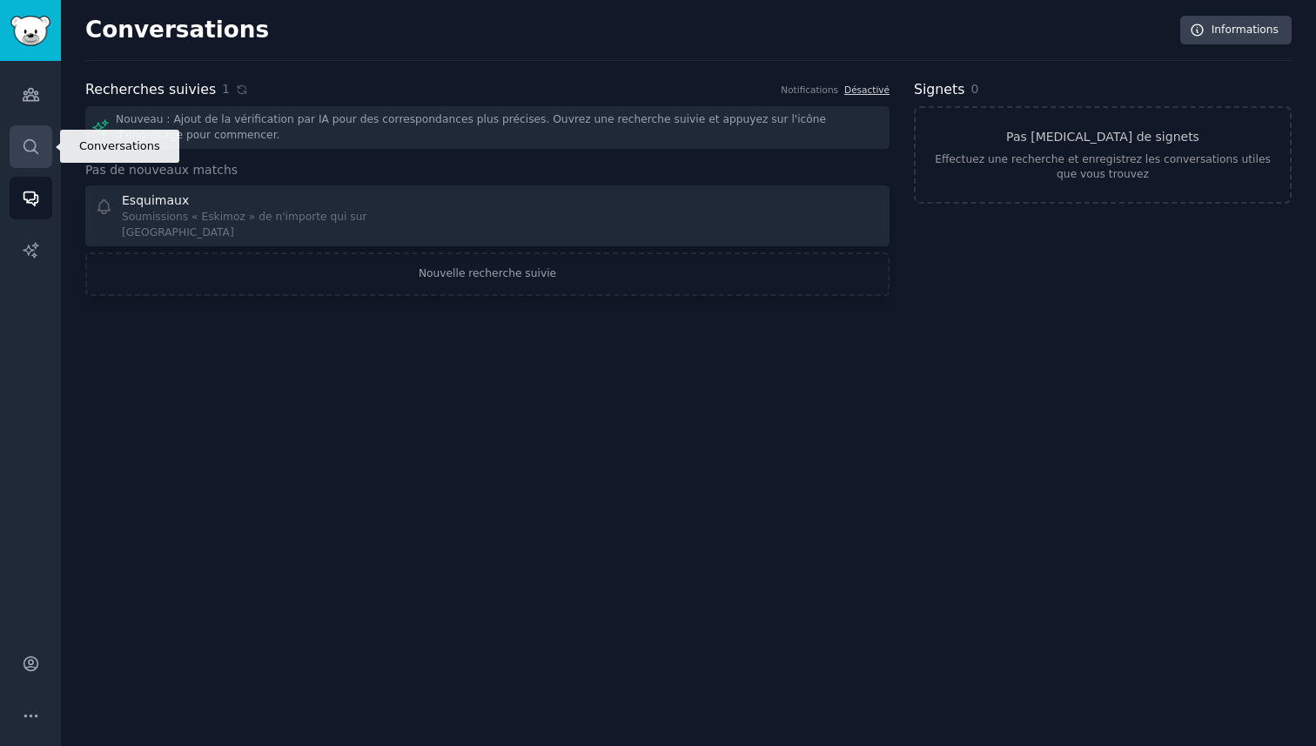
click at [36, 143] on icon "Barre latérale" at bounding box center [31, 147] width 18 height 18
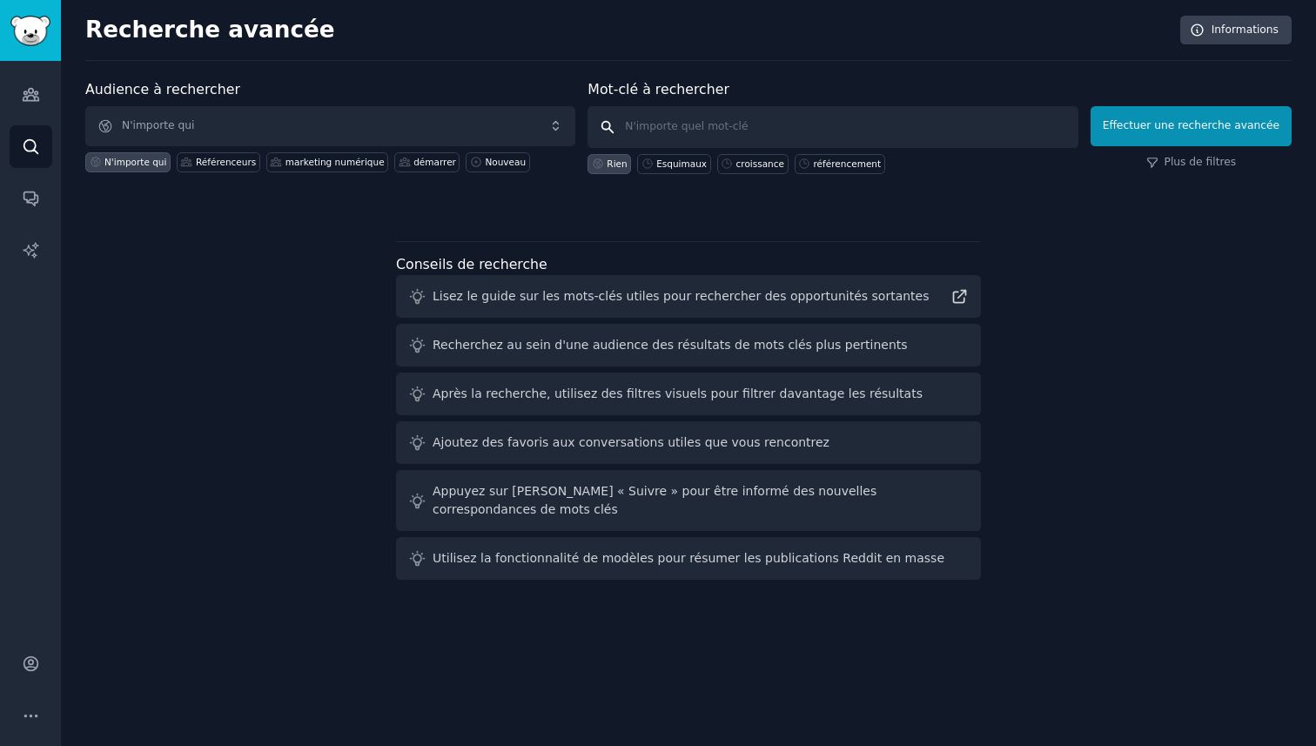
click at [717, 130] on input "text" at bounding box center [833, 127] width 490 height 42
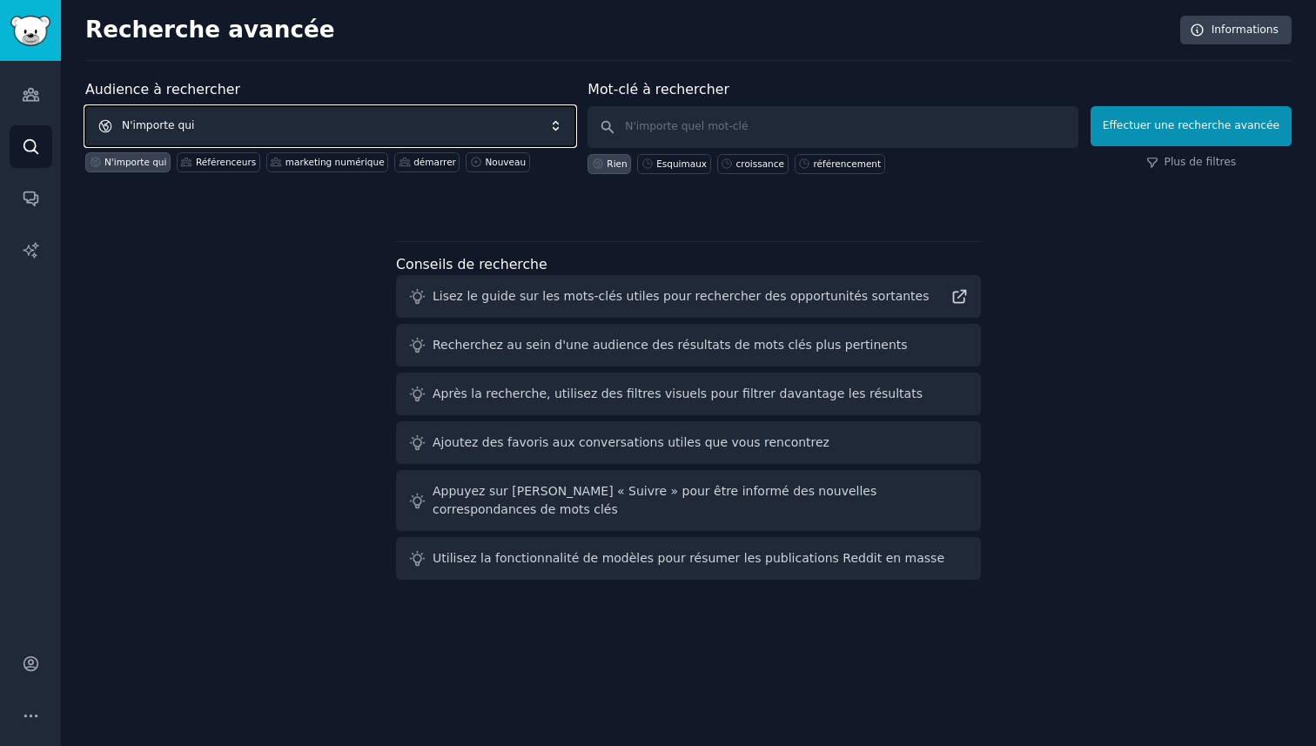
click at [300, 138] on span "N'importe qui" at bounding box center [330, 126] width 490 height 40
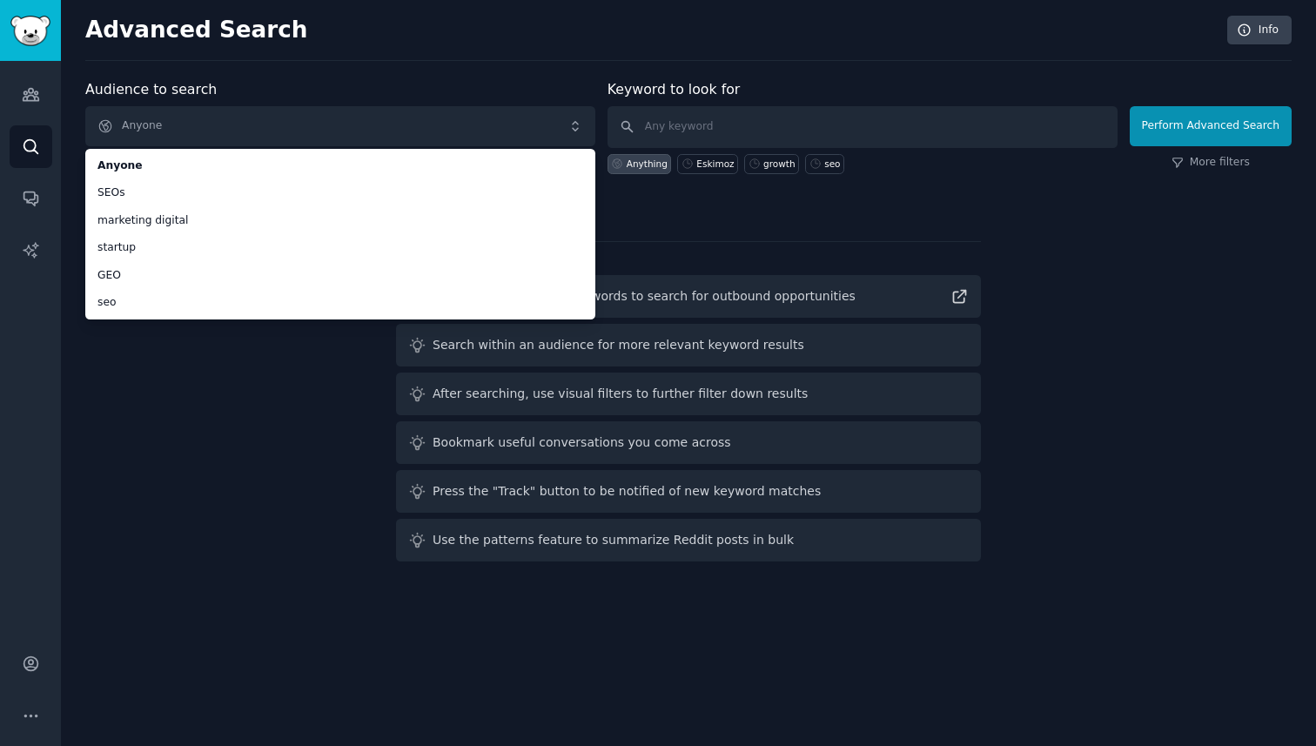
click at [172, 539] on div "Audience to search Anyone Anyone SEOs marketing digital startup GEO seo Anyone …" at bounding box center [688, 323] width 1207 height 489
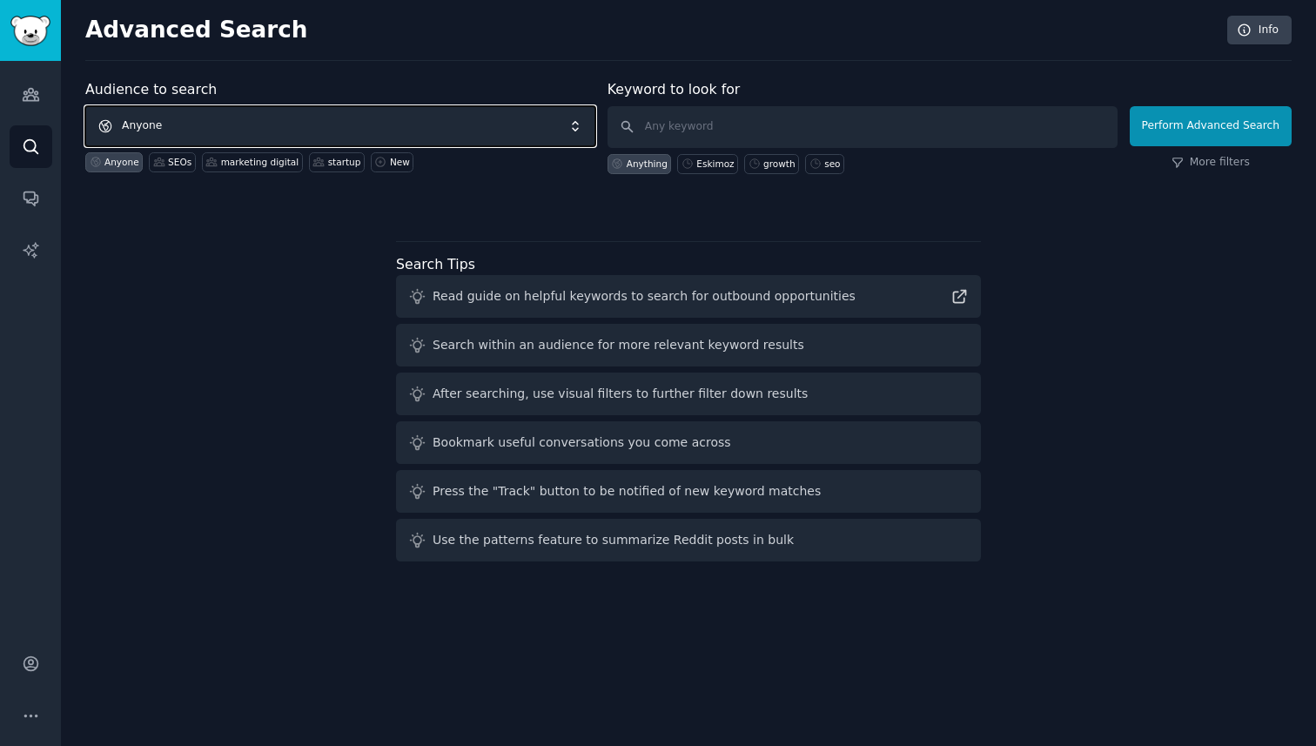
click at [276, 128] on span "Anyone" at bounding box center [340, 126] width 510 height 40
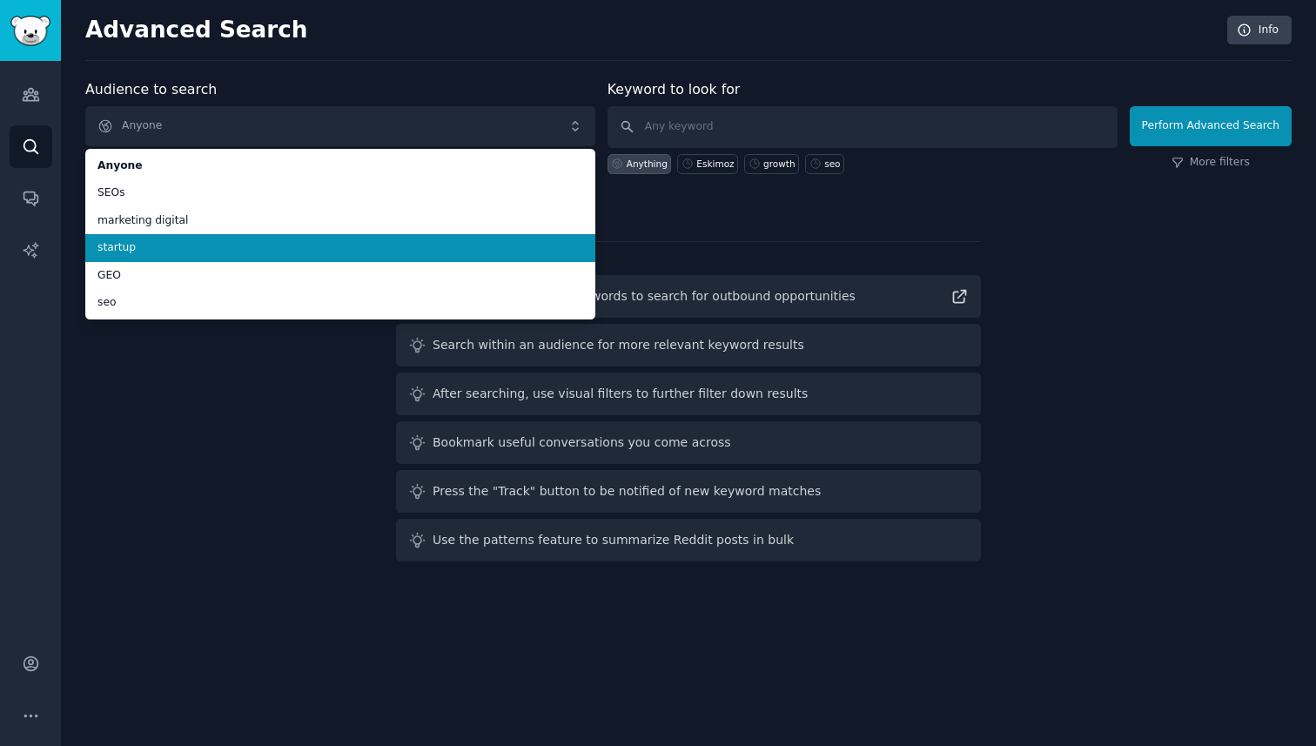
click at [224, 253] on span "startup" at bounding box center [341, 248] width 486 height 16
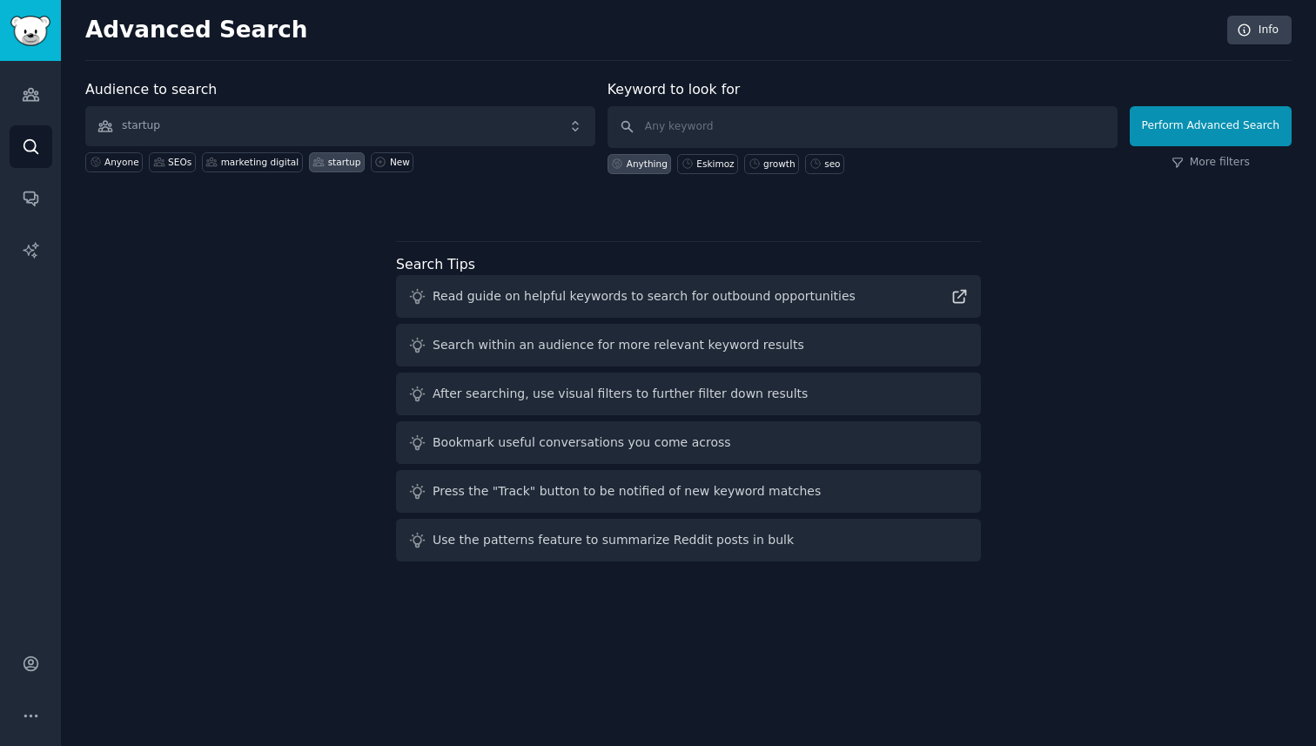
click at [218, 333] on div "Audience to search startup Anyone SEOs marketing digital startup New Keyword to…" at bounding box center [688, 323] width 1207 height 489
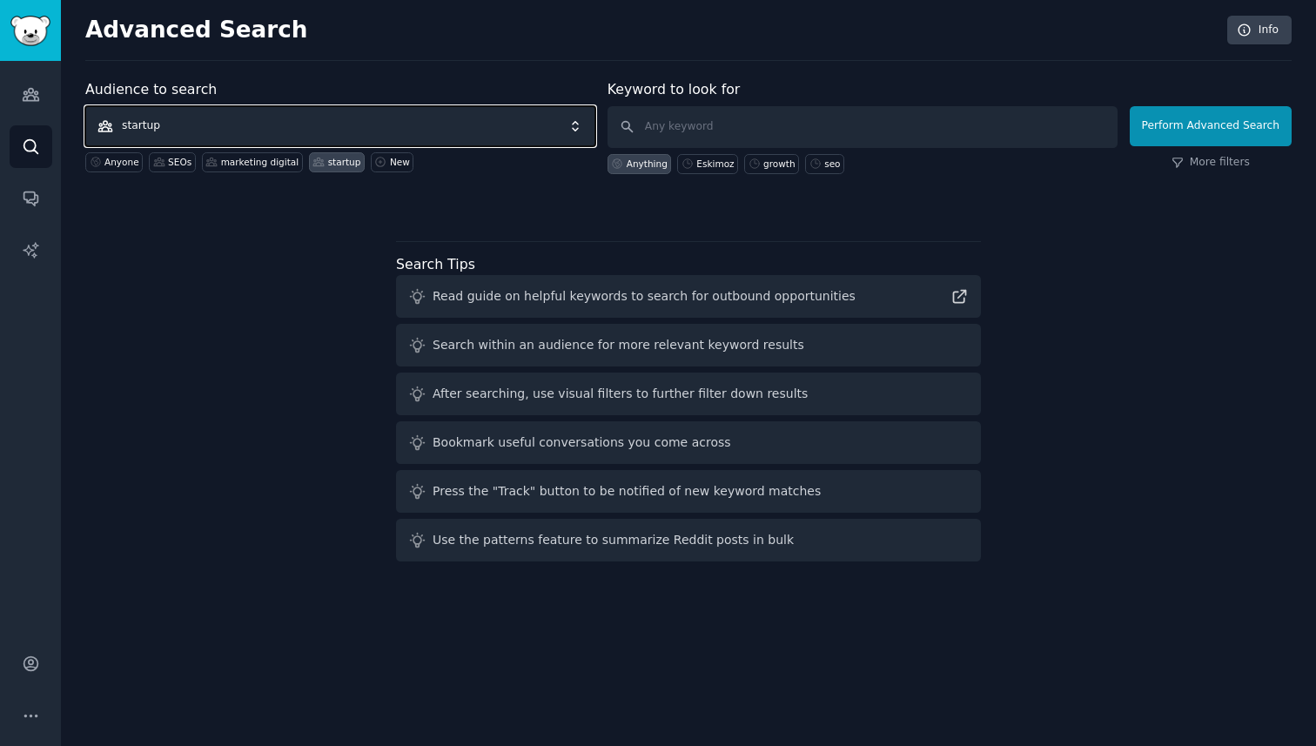
click at [405, 118] on span "startup" at bounding box center [340, 126] width 510 height 40
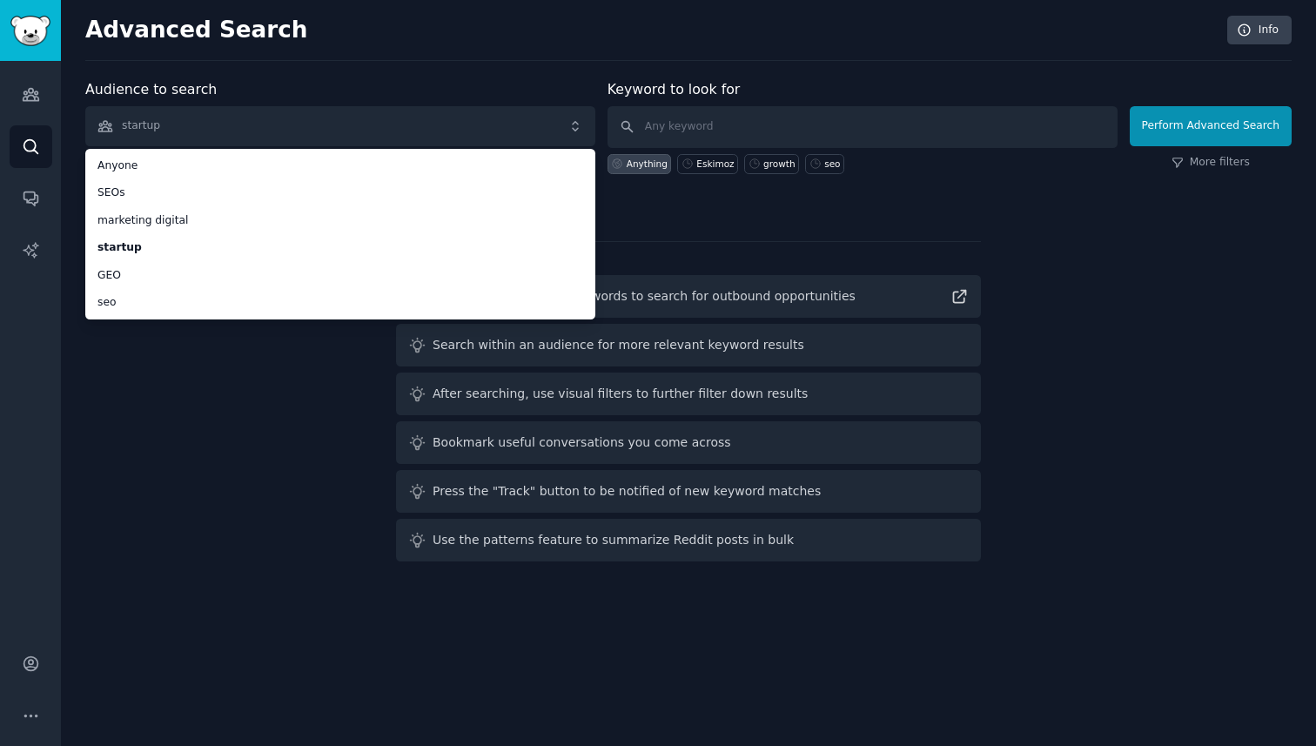
click at [157, 443] on div "Audience to search startup Anyone SEOs marketing digital startup GEO seo Anyone…" at bounding box center [688, 323] width 1207 height 489
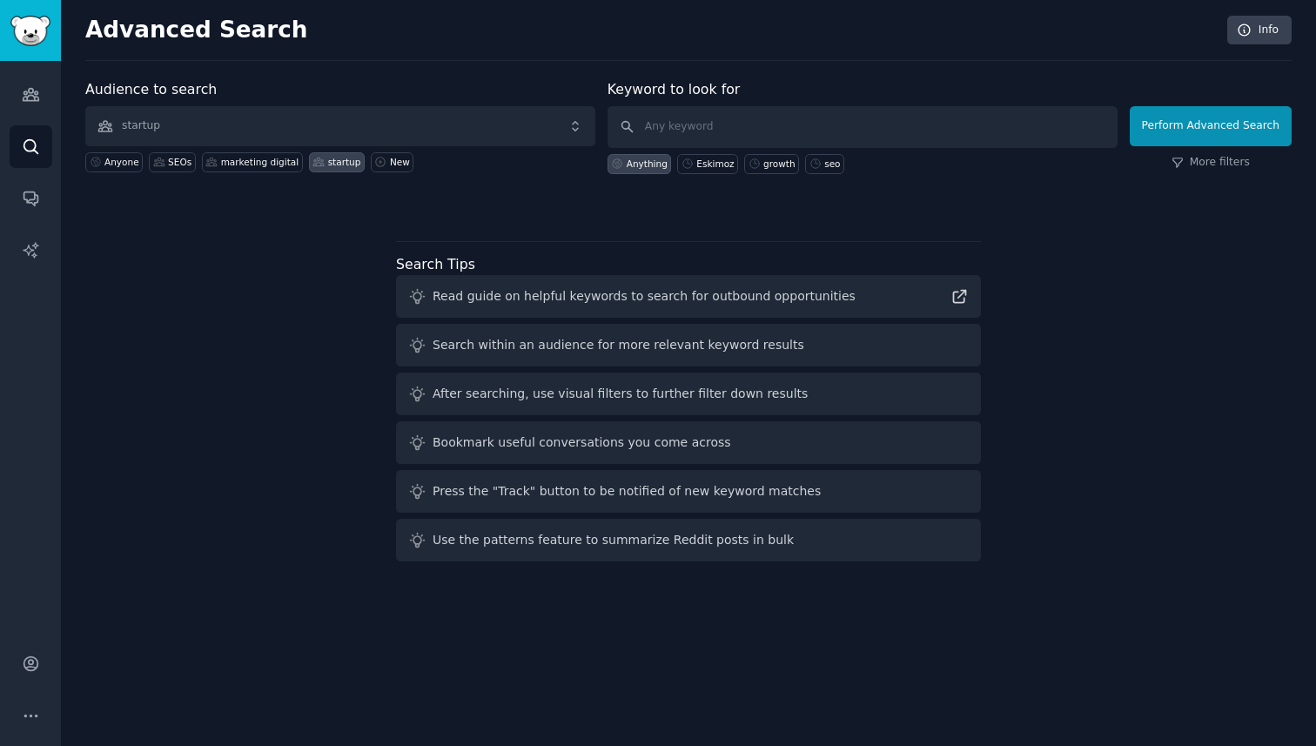
click at [660, 291] on div "Read guide on helpful keywords to search for outbound opportunities" at bounding box center [644, 296] width 423 height 18
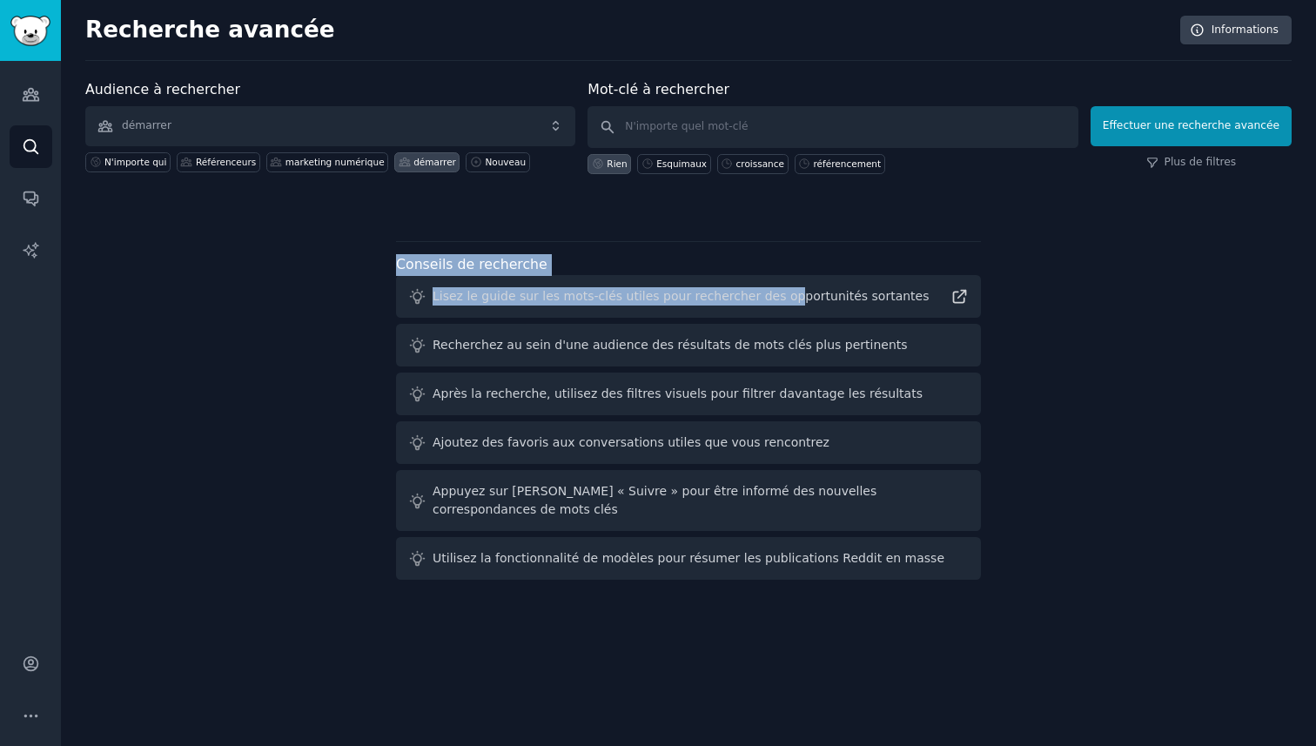
drag, startPoint x: 814, startPoint y: 245, endPoint x: 773, endPoint y: 306, distance: 73.4
click at [774, 305] on div "Conseils de recherche Lisez le guide sur les mots-clés utiles pour rechercher d…" at bounding box center [688, 411] width 585 height 340
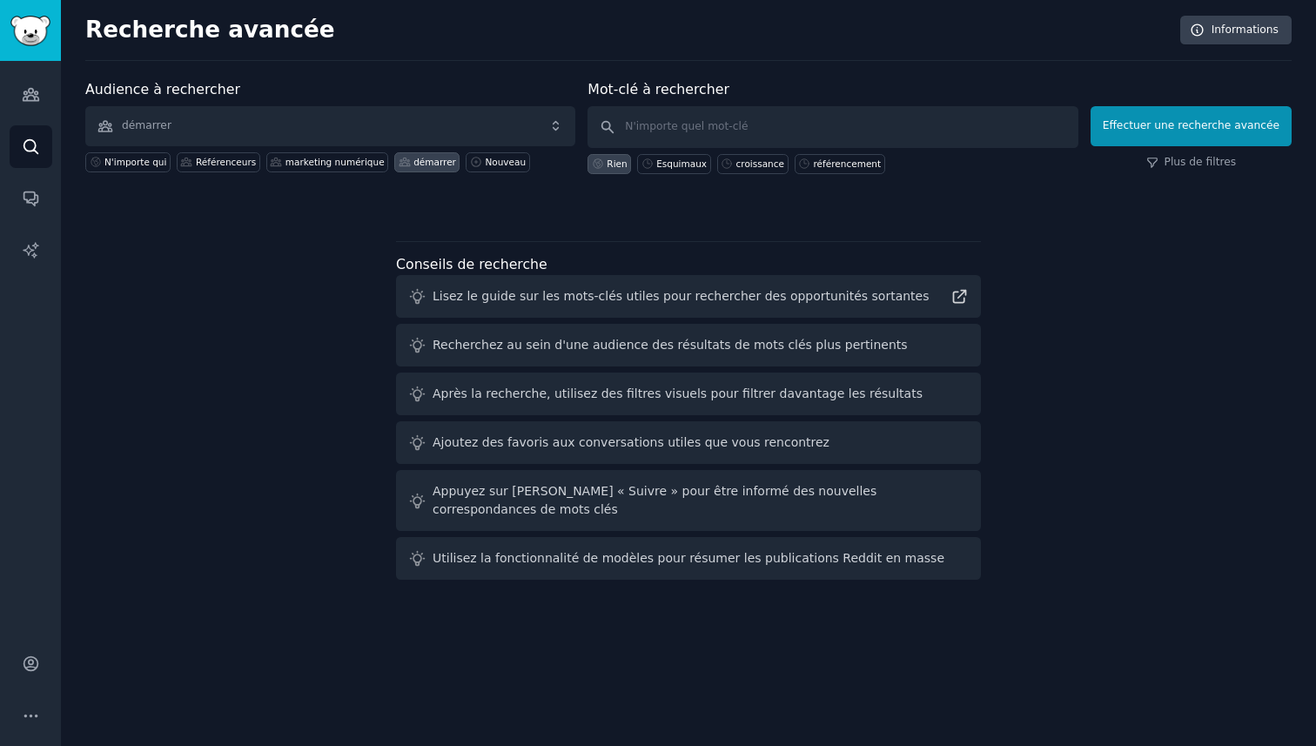
click at [279, 513] on div "Audience à rechercher démarrer N'importe qui Référenceurs marketing numérique d…" at bounding box center [688, 333] width 1207 height 508
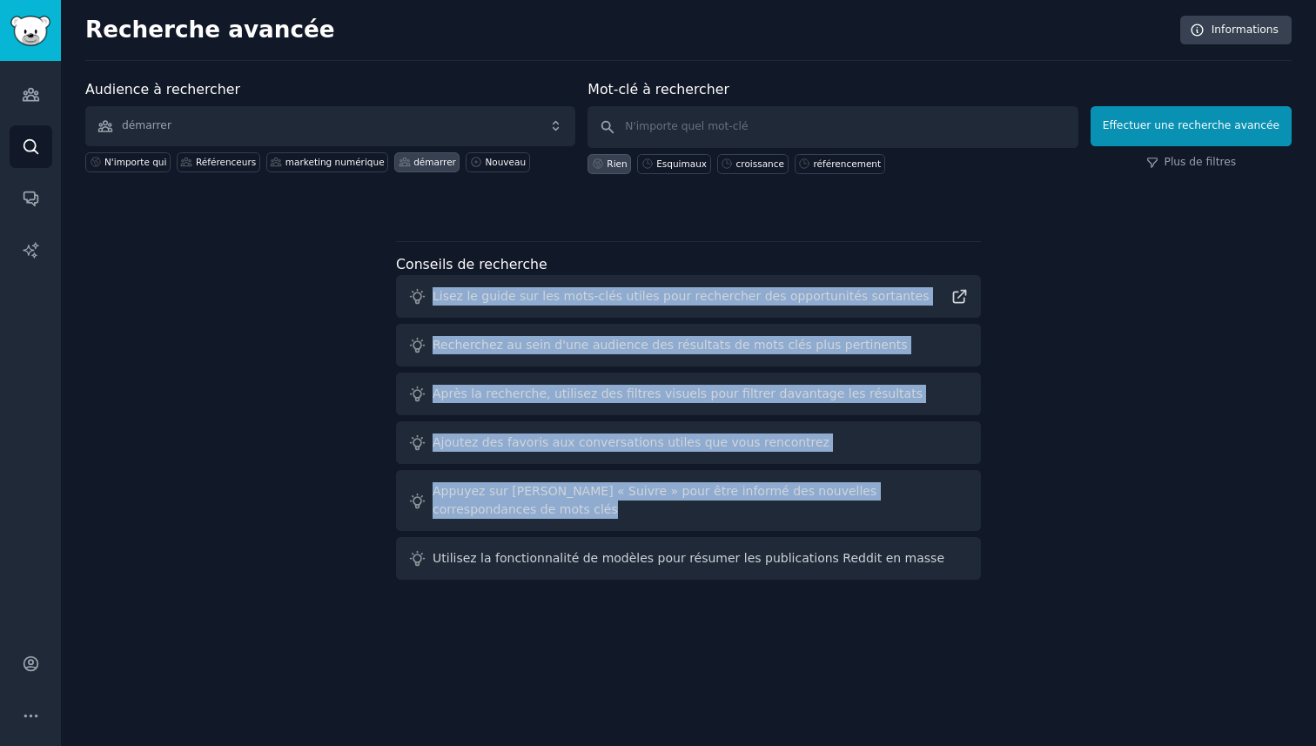
drag, startPoint x: 367, startPoint y: 310, endPoint x: 542, endPoint y: 545, distance: 293.1
click at [542, 543] on div "Audience à rechercher démarrer N'importe qui Référenceurs marketing numérique d…" at bounding box center [688, 333] width 1207 height 508
click at [306, 475] on div "Audience à rechercher démarrer N'importe qui Référenceurs marketing numérique d…" at bounding box center [688, 333] width 1207 height 508
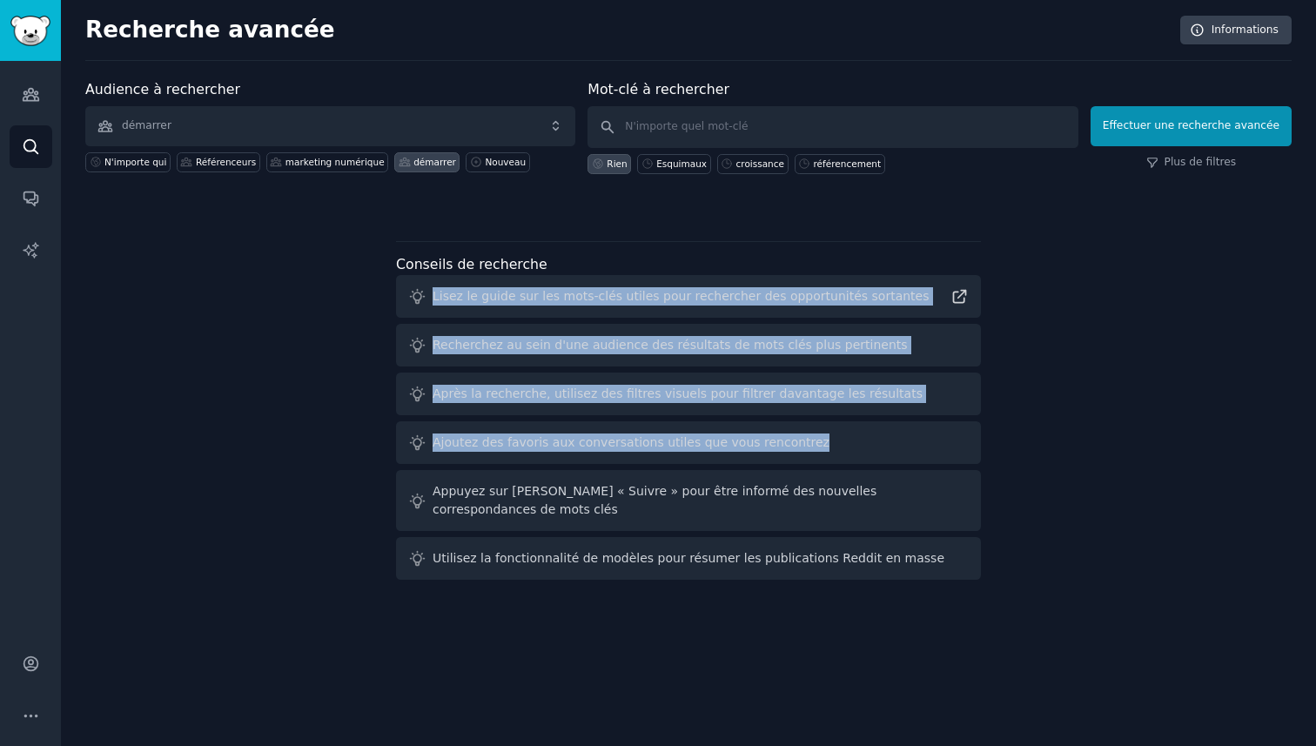
drag, startPoint x: 377, startPoint y: 312, endPoint x: 559, endPoint y: 474, distance: 243.6
click at [558, 468] on div "Audience à rechercher démarrer N'importe qui Référenceurs marketing numérique d…" at bounding box center [688, 333] width 1207 height 508
click at [303, 471] on div "Audience à rechercher démarrer N'importe qui Référenceurs marketing numérique d…" at bounding box center [688, 333] width 1207 height 508
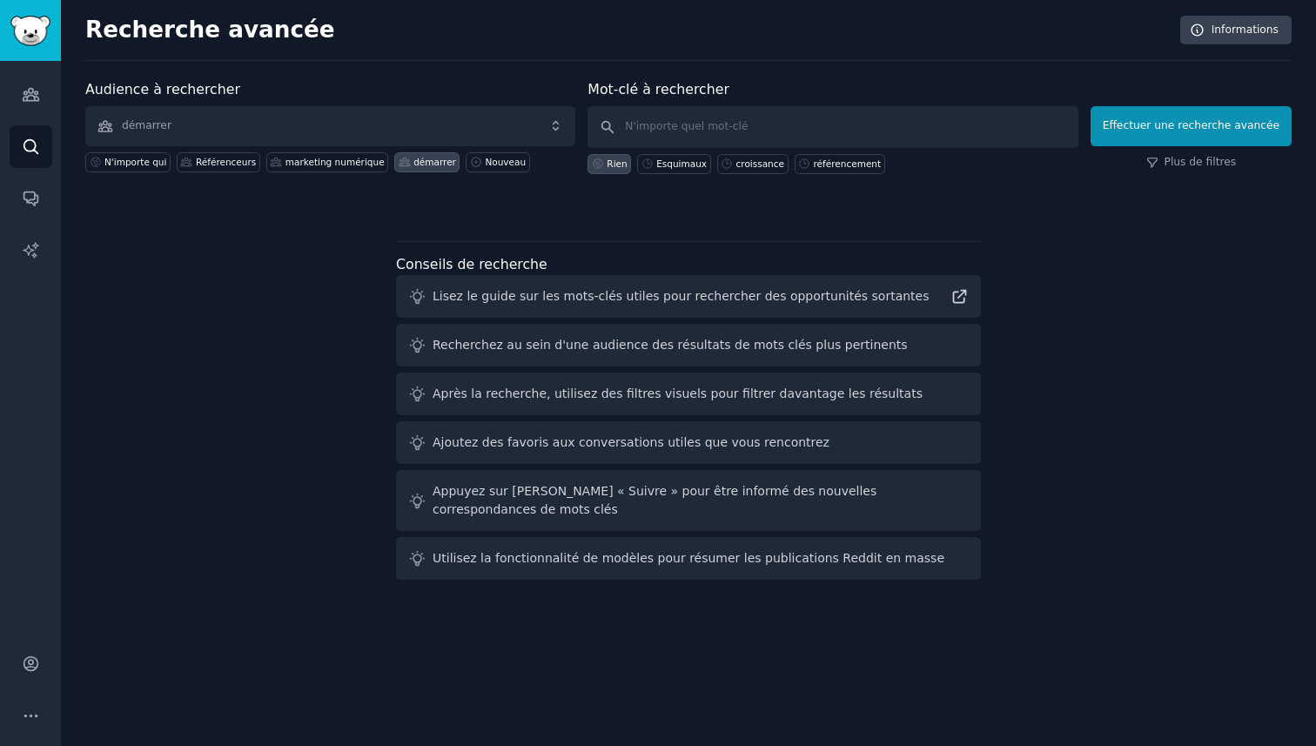
click at [304, 469] on div "Audience à rechercher démarrer N'importe qui Référenceurs marketing numérique d…" at bounding box center [688, 333] width 1207 height 508
click at [600, 495] on font "Appuyez sur [PERSON_NAME] « Suivre » pour être informé des nouvelles correspond…" at bounding box center [655, 500] width 444 height 32
click at [959, 297] on icon at bounding box center [960, 297] width 12 height 12
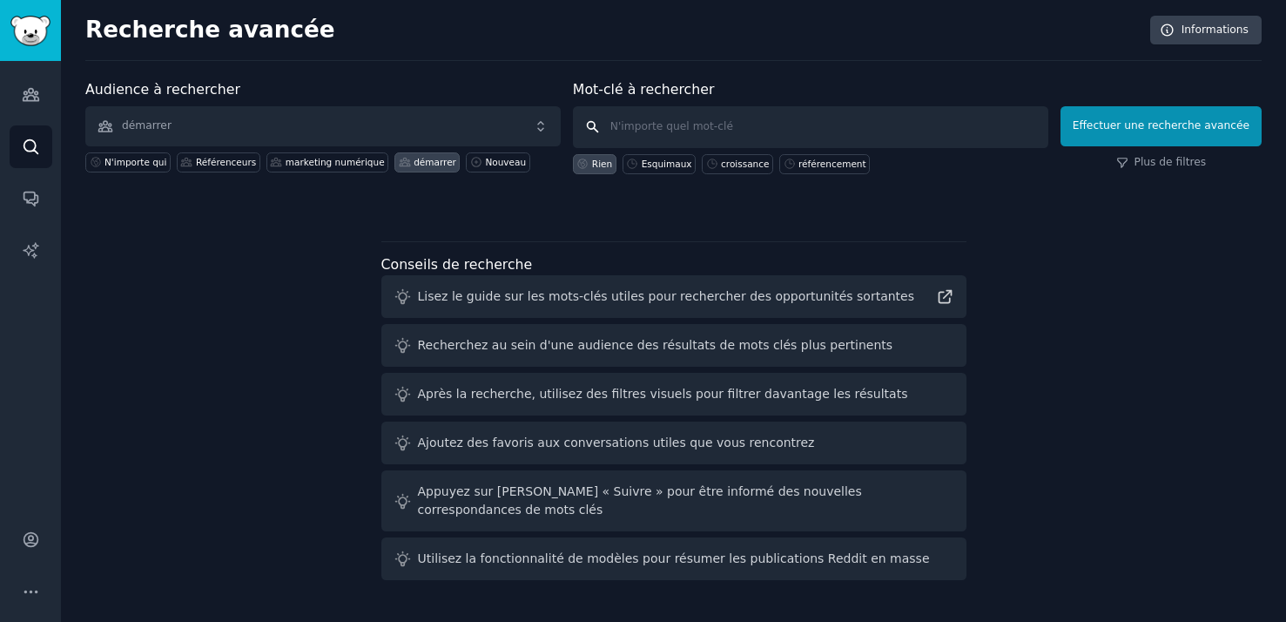
click at [630, 123] on input "text" at bounding box center [810, 127] width 475 height 42
paste input "[PERSON_NAME][EMAIL_ADDRESS][DOMAIN_NAME] ?"
type input "[PERSON_NAME][EMAIL_ADDRESS][DOMAIN_NAME] ?"
click at [772, 118] on input "[PERSON_NAME][EMAIL_ADDRESS][DOMAIN_NAME] ?" at bounding box center [810, 127] width 475 height 42
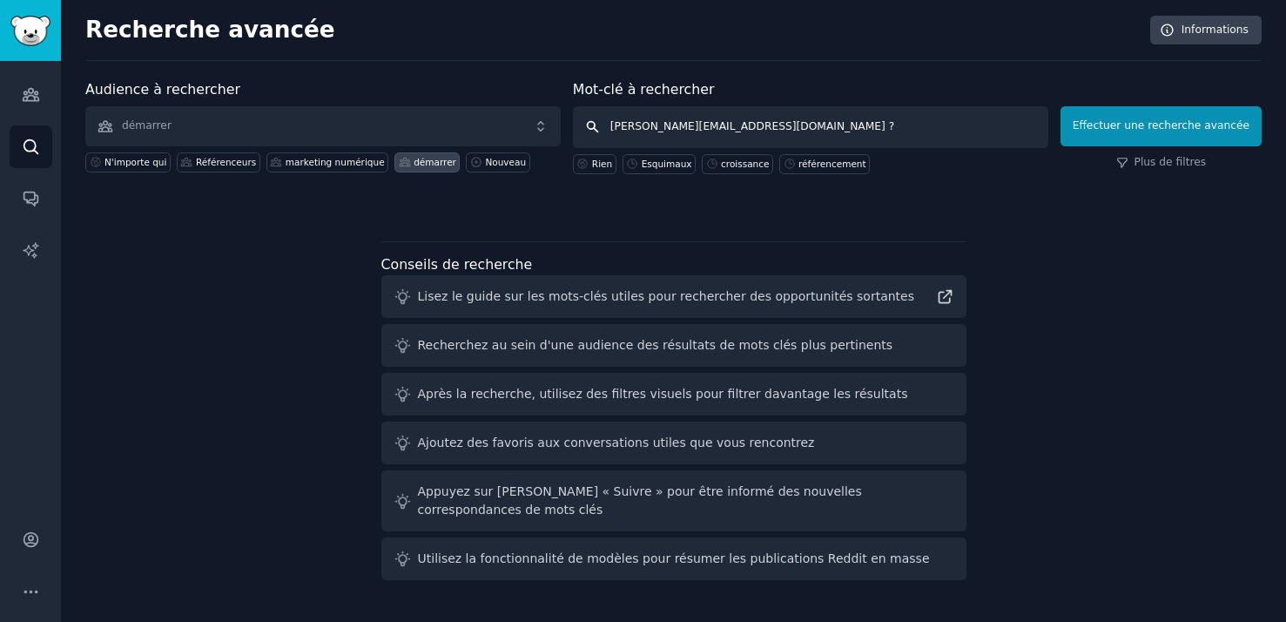
click at [772, 118] on input "[PERSON_NAME][EMAIL_ADDRESS][DOMAIN_NAME] ?" at bounding box center [810, 127] width 475 height 42
paste input "best SEO agency"
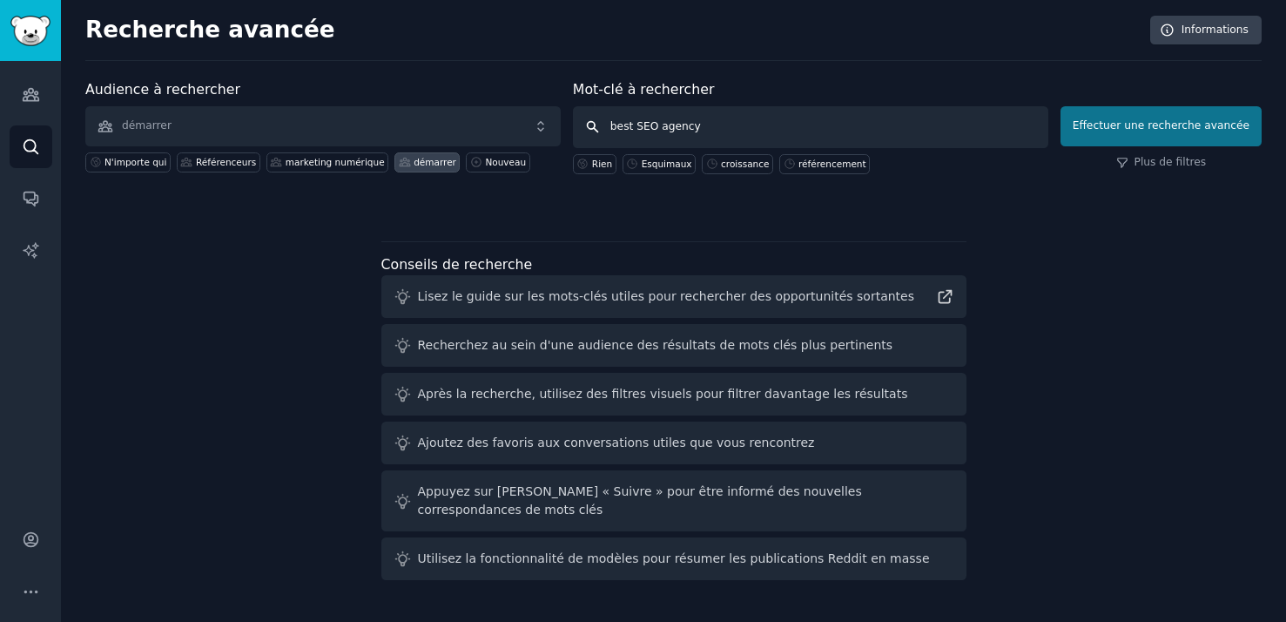
type input "best SEO agency"
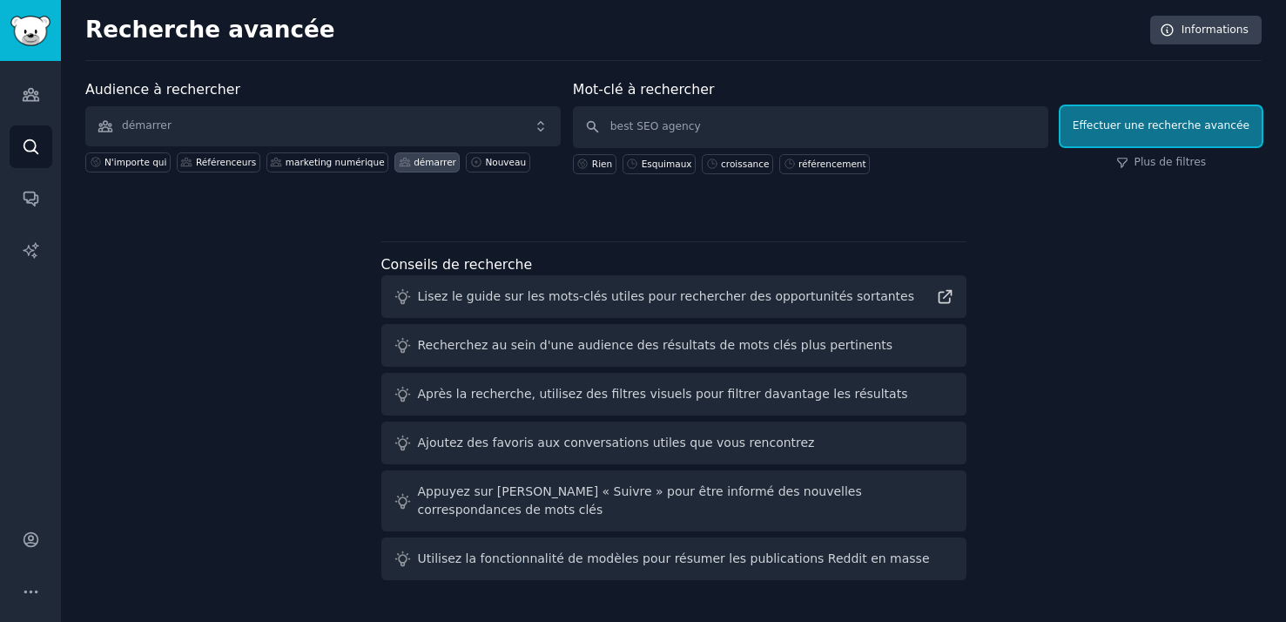
click at [1101, 133] on button "Effectuer une recherche avancée" at bounding box center [1160, 126] width 201 height 40
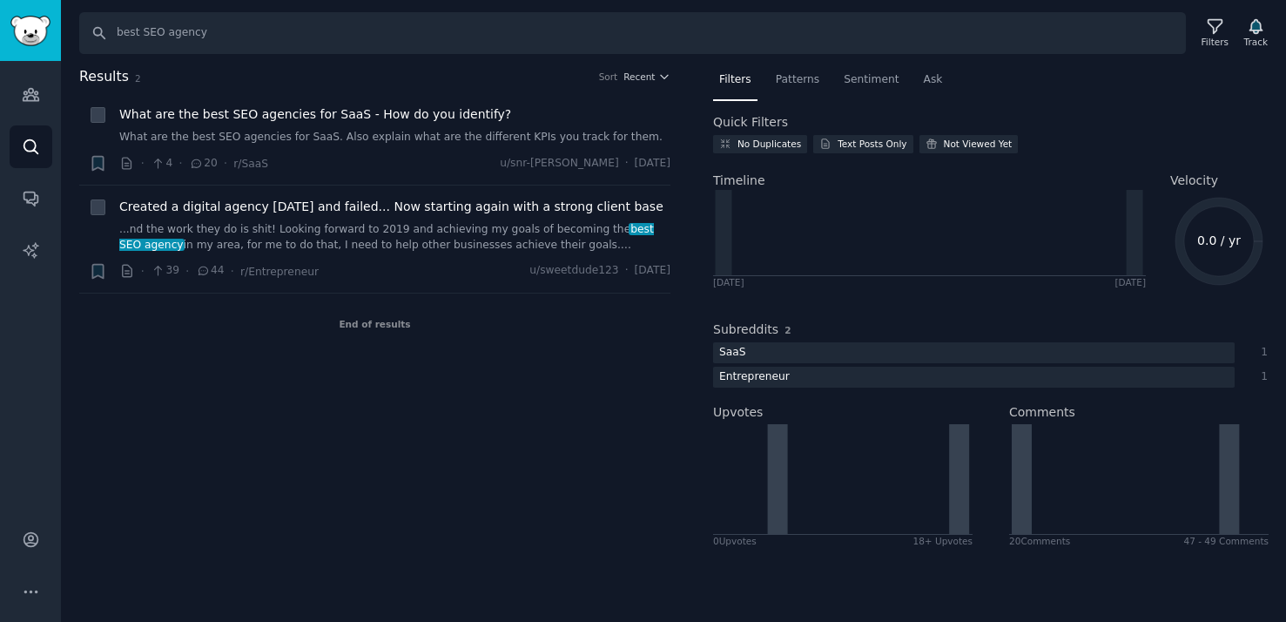
click at [587, 477] on div "Results 2 Sort Recent + What are the best SEO agencies for SaaS - How do you id…" at bounding box center [387, 315] width 616 height 499
click at [1244, 44] on div "Track" at bounding box center [1256, 42] width 24 height 12
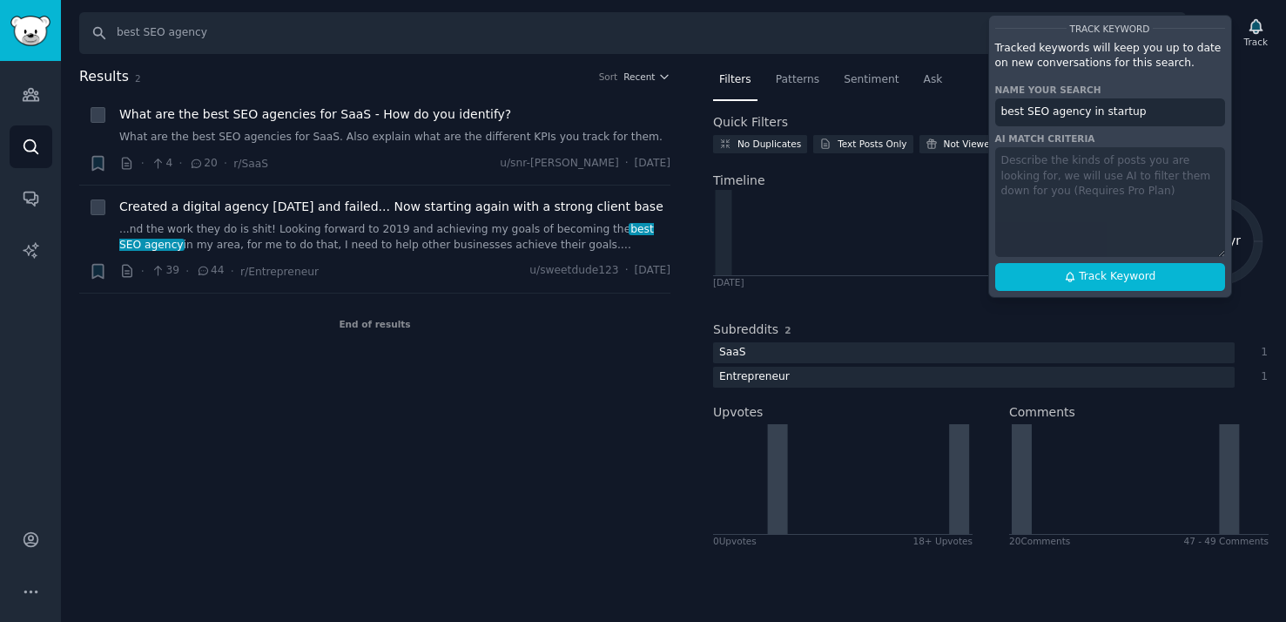
click at [1131, 111] on input "best SEO agency in startup" at bounding box center [1110, 112] width 230 height 28
type input "best SEO agency"
click at [374, 464] on div "Results 2 Sort Recent + What are the best SEO agencies for SaaS - How do you id…" at bounding box center [387, 315] width 616 height 499
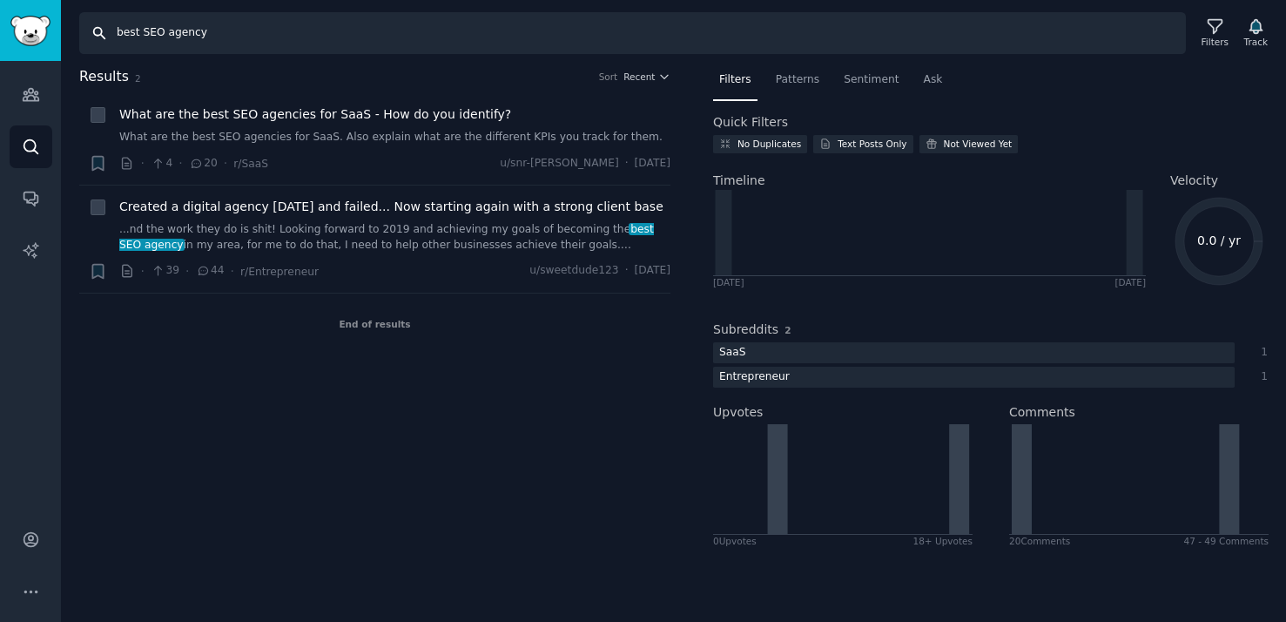
click at [144, 33] on input "best SEO agency" at bounding box center [632, 33] width 1107 height 42
type input "SEO agency"
click at [880, 4] on div "Search SEO agency Filters Track" at bounding box center [673, 27] width 1225 height 54
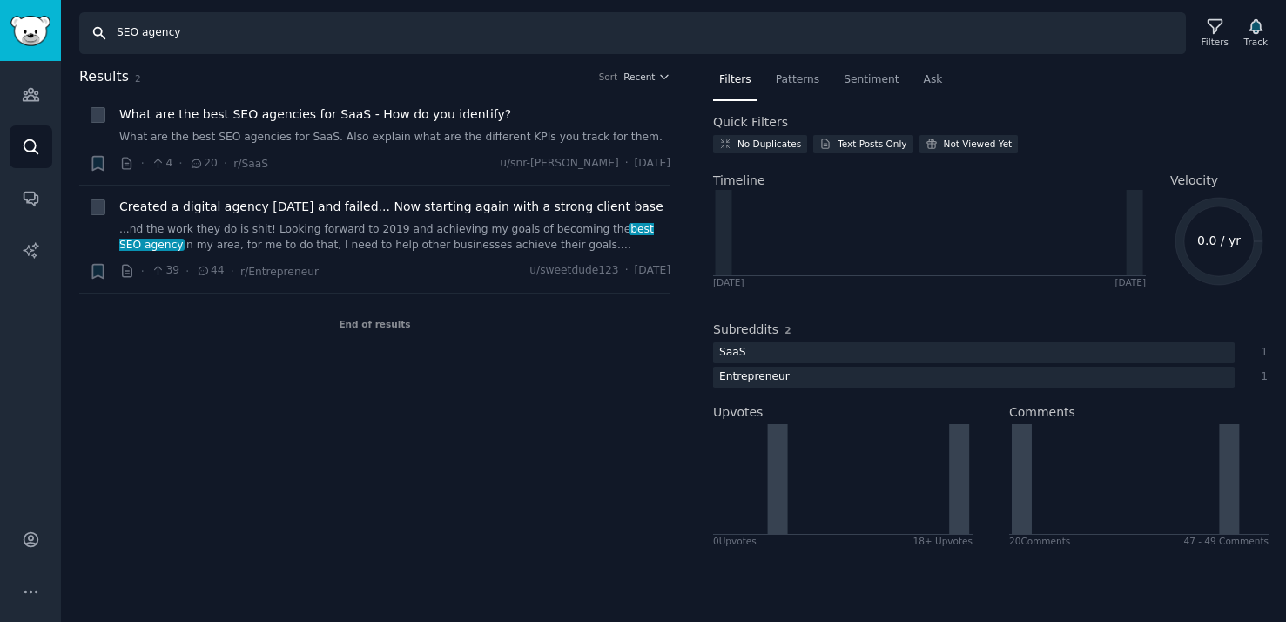
click at [872, 24] on input "SEO agency" at bounding box center [632, 33] width 1107 height 42
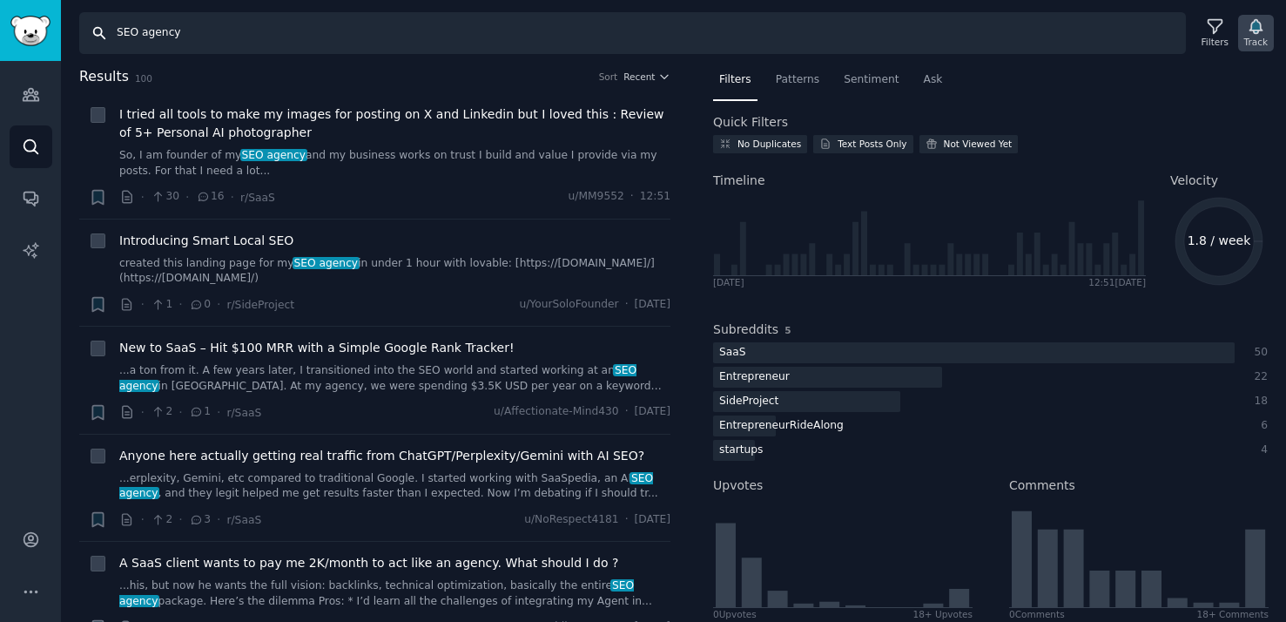
click at [1258, 38] on div "Track" at bounding box center [1256, 42] width 24 height 12
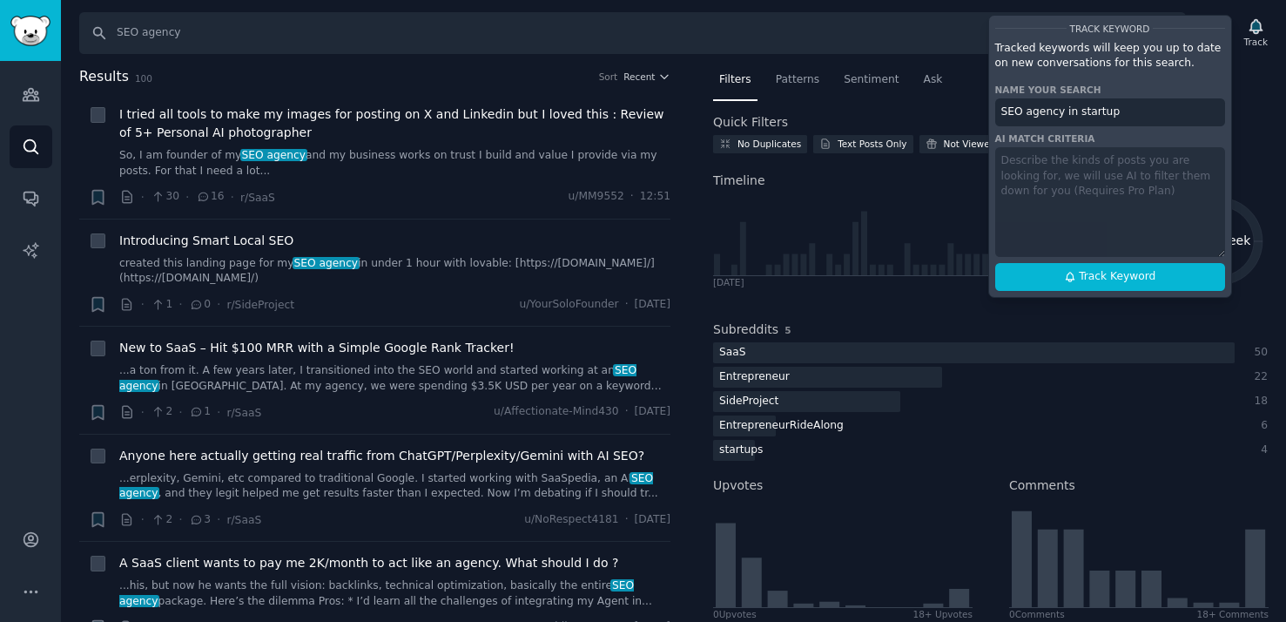
click at [1094, 114] on input "SEO agency in startup" at bounding box center [1110, 112] width 230 height 28
click at [1054, 279] on button "Track Keyword" at bounding box center [1110, 277] width 230 height 28
type input "SEO agency"
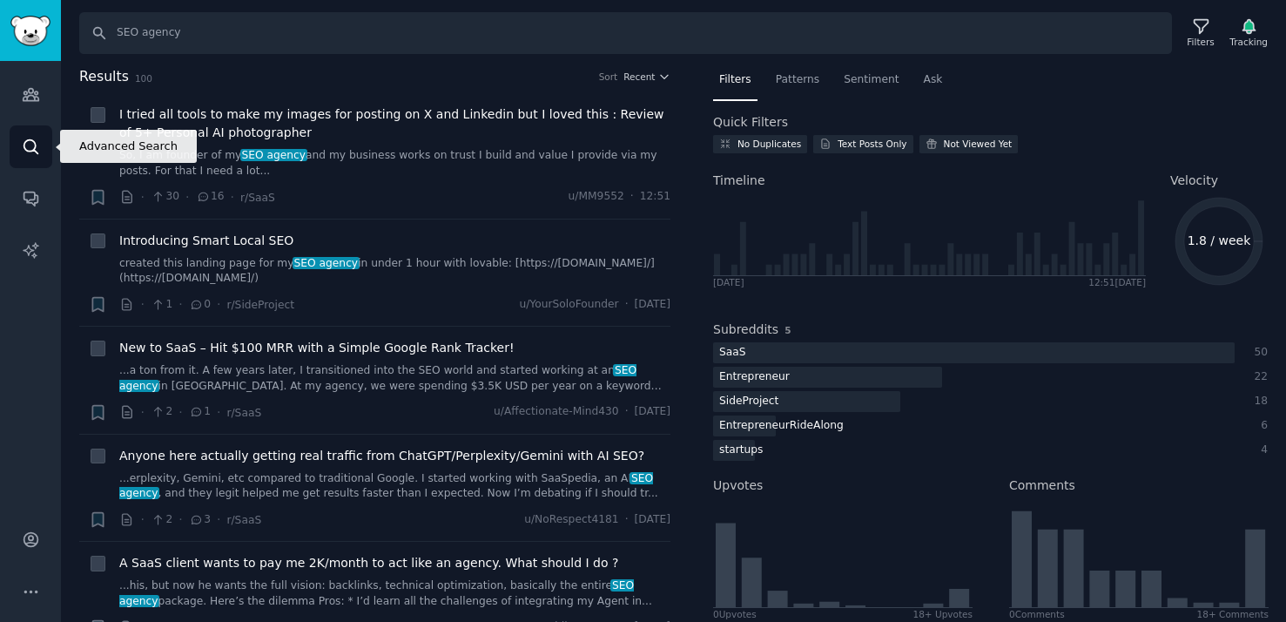
click at [22, 148] on icon "Sidebar" at bounding box center [31, 147] width 18 height 18
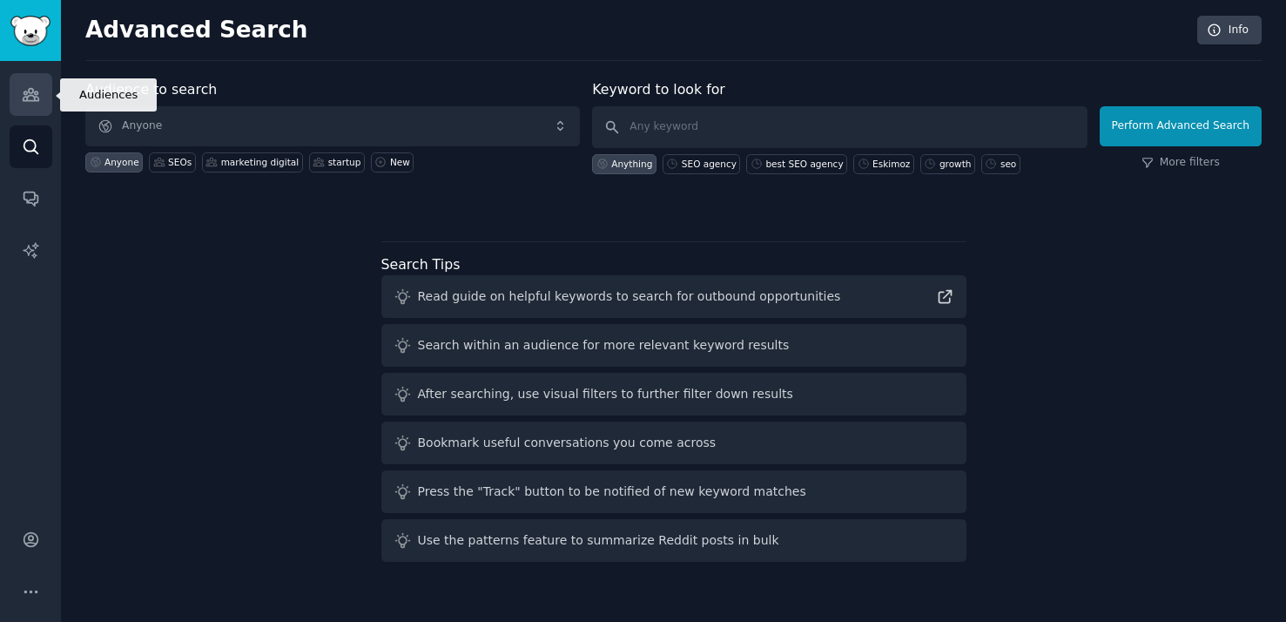
click at [19, 110] on link "Audiences" at bounding box center [31, 94] width 43 height 43
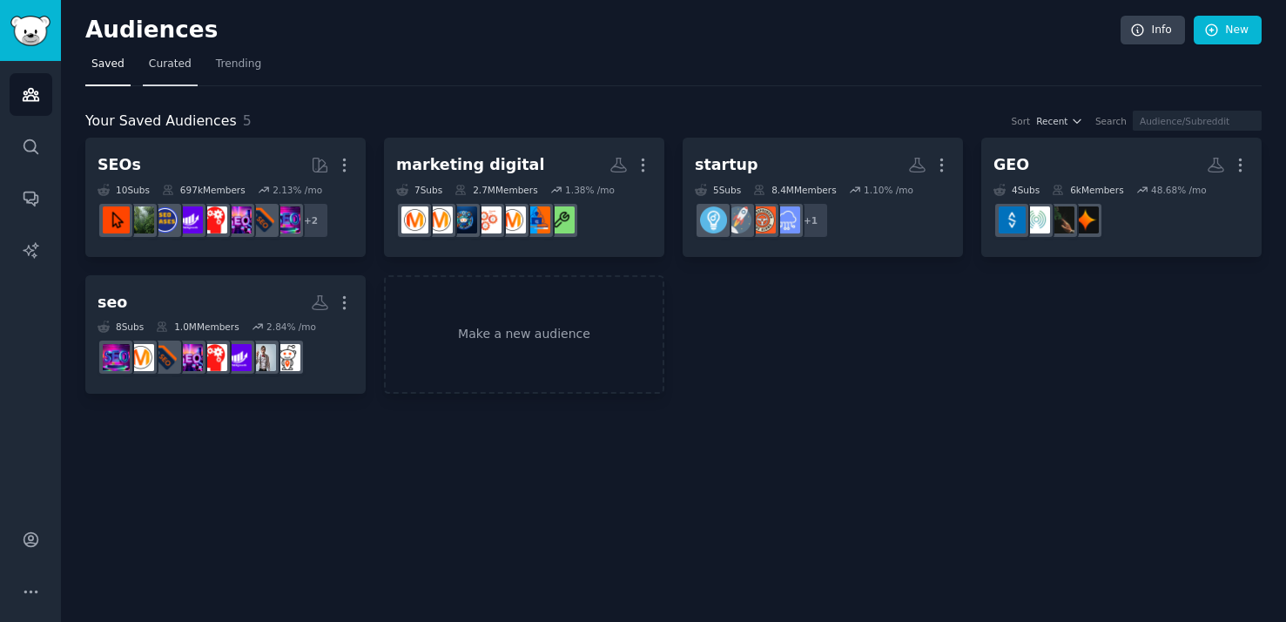
click at [169, 69] on span "Curated" at bounding box center [170, 65] width 43 height 16
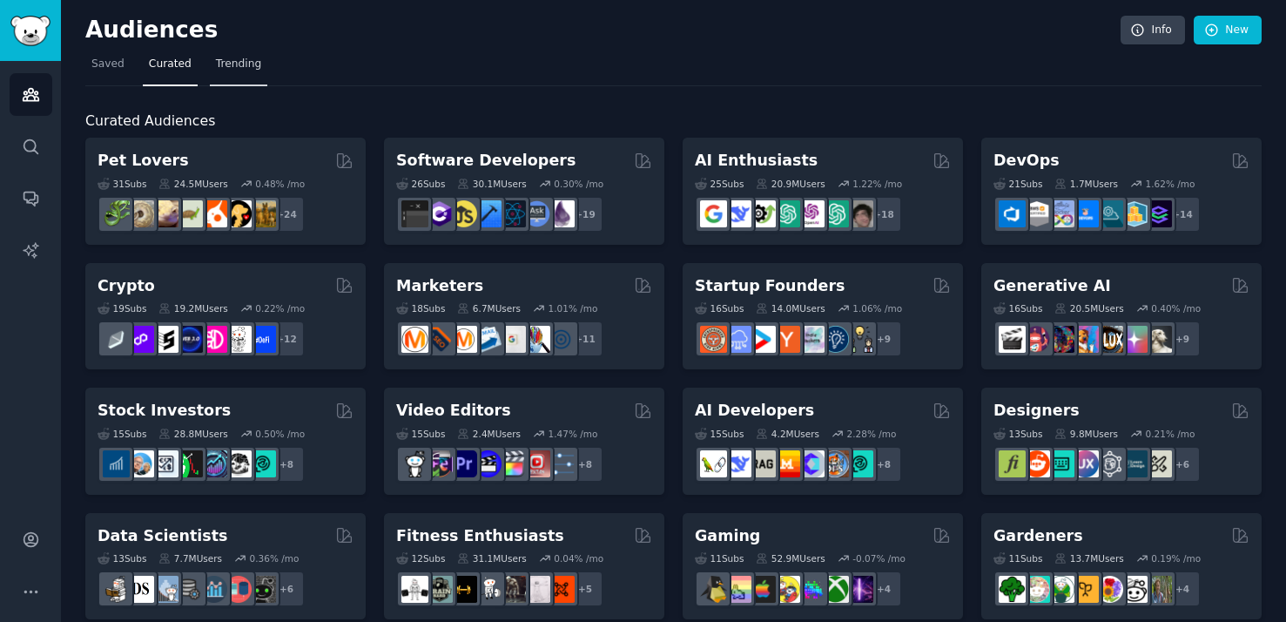
click at [227, 65] on span "Trending" at bounding box center [238, 65] width 45 height 16
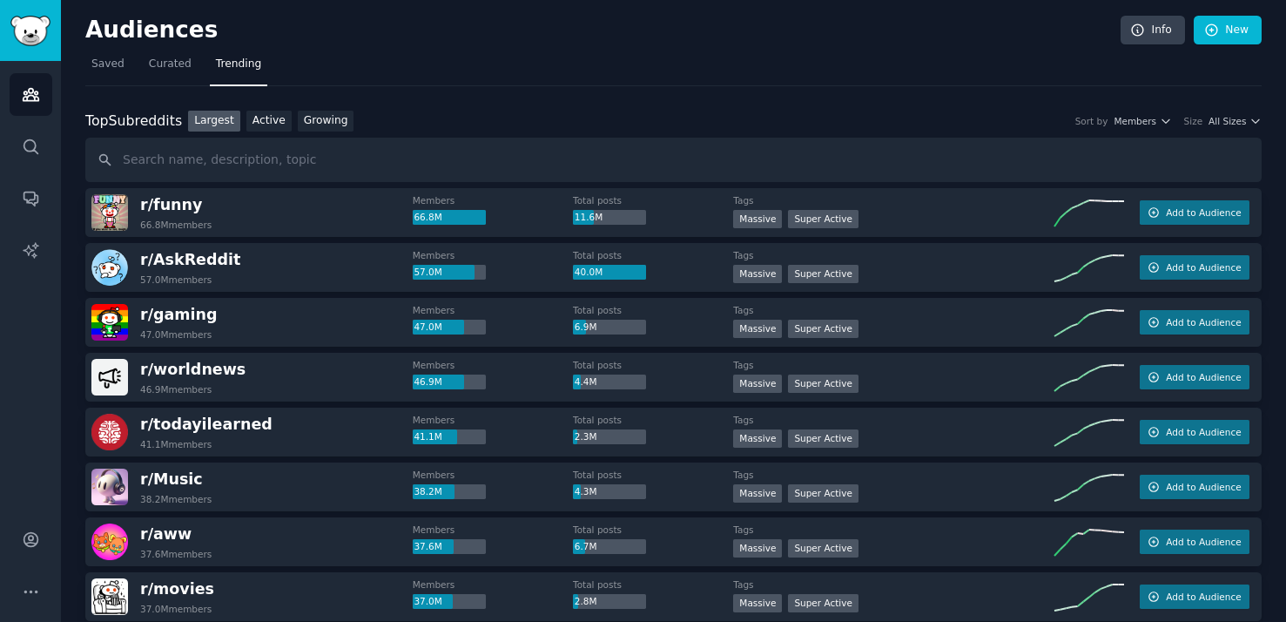
click at [134, 62] on nav "Saved Curated Trending" at bounding box center [673, 68] width 1176 height 36
click at [118, 62] on span "Saved" at bounding box center [107, 65] width 33 height 16
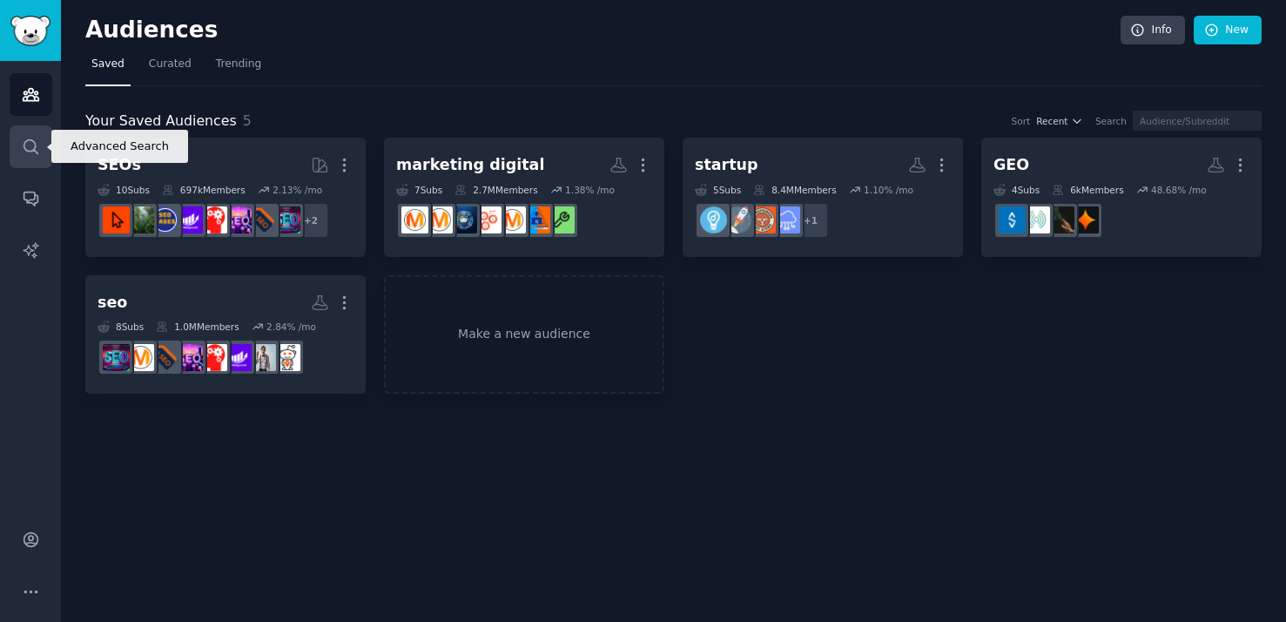
click at [20, 138] on link "Search" at bounding box center [31, 146] width 43 height 43
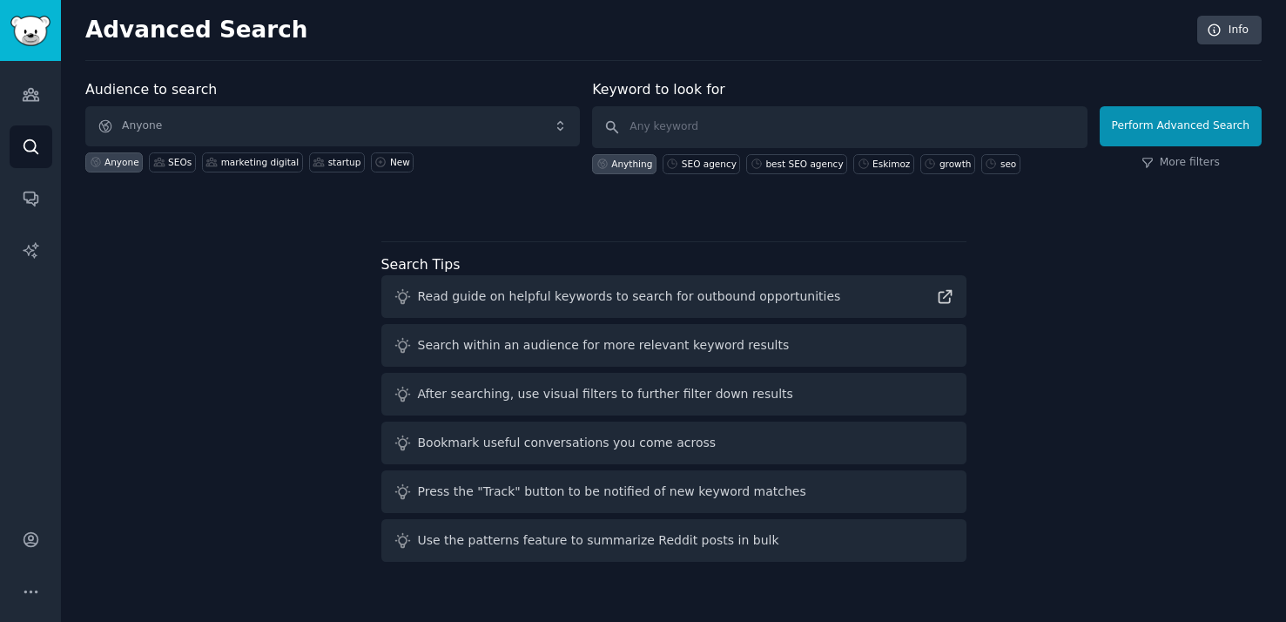
click at [180, 407] on div "Audience to search Anyone Anyone SEOs marketing digital startup New Keyword to …" at bounding box center [673, 323] width 1176 height 489
click at [31, 212] on link "Conversations" at bounding box center [31, 198] width 43 height 43
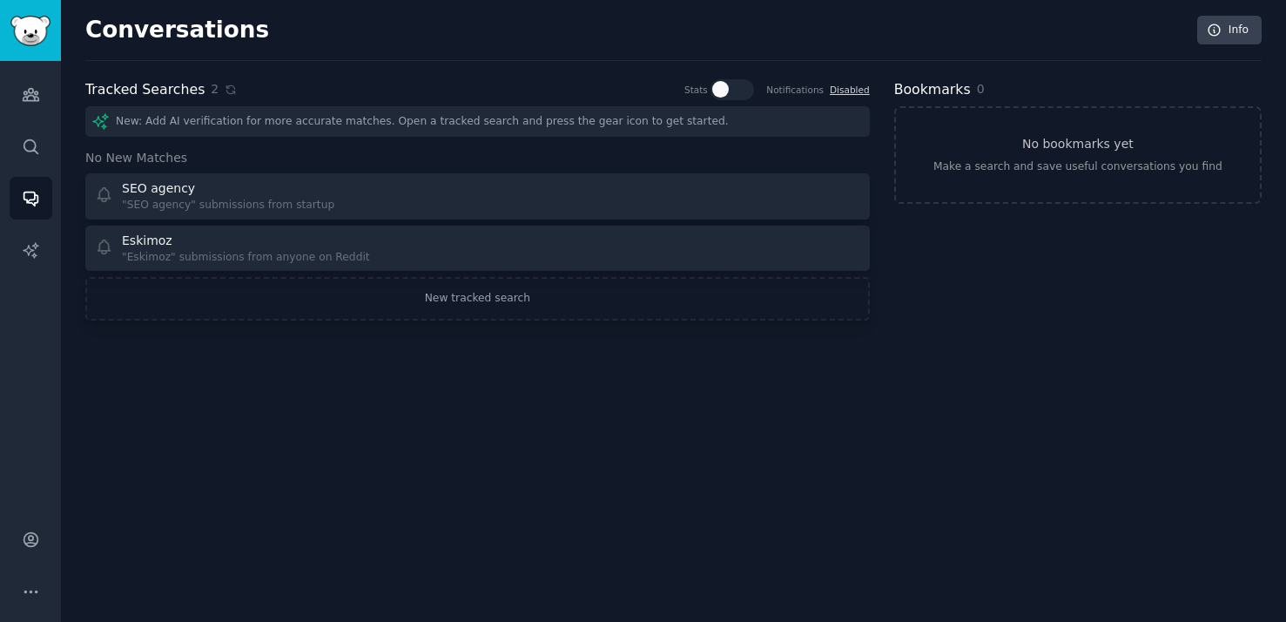
click at [729, 84] on div at bounding box center [720, 89] width 17 height 17
checkbox input "true"
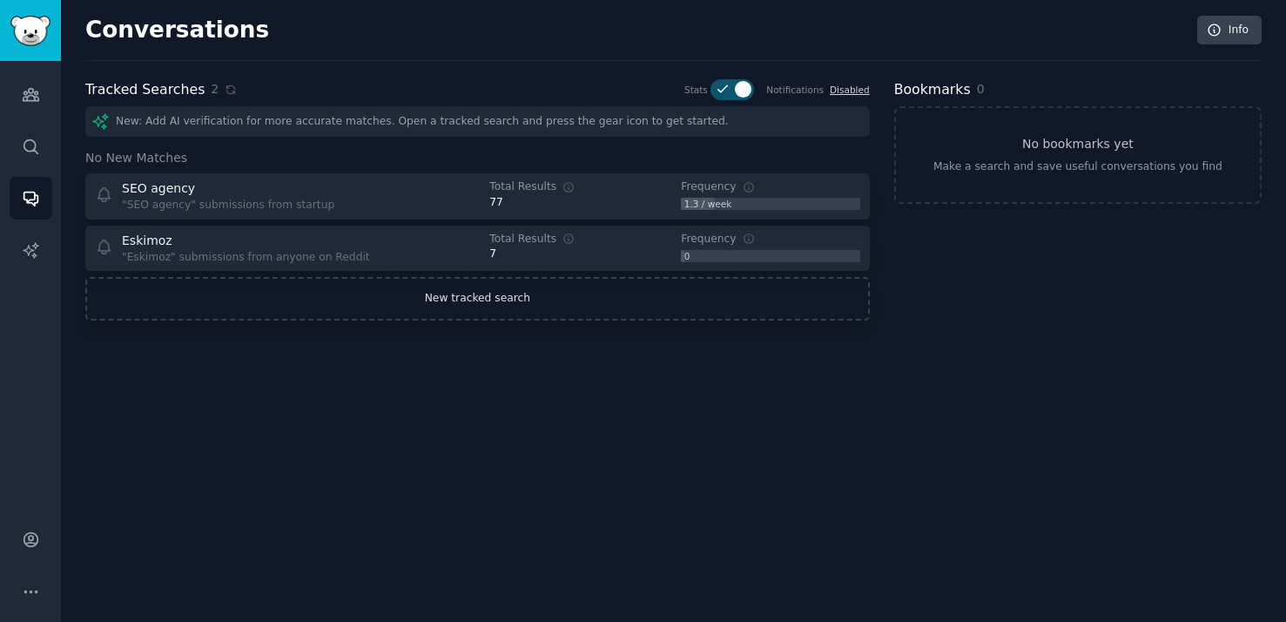
click at [488, 316] on link "New tracked search" at bounding box center [477, 299] width 784 height 44
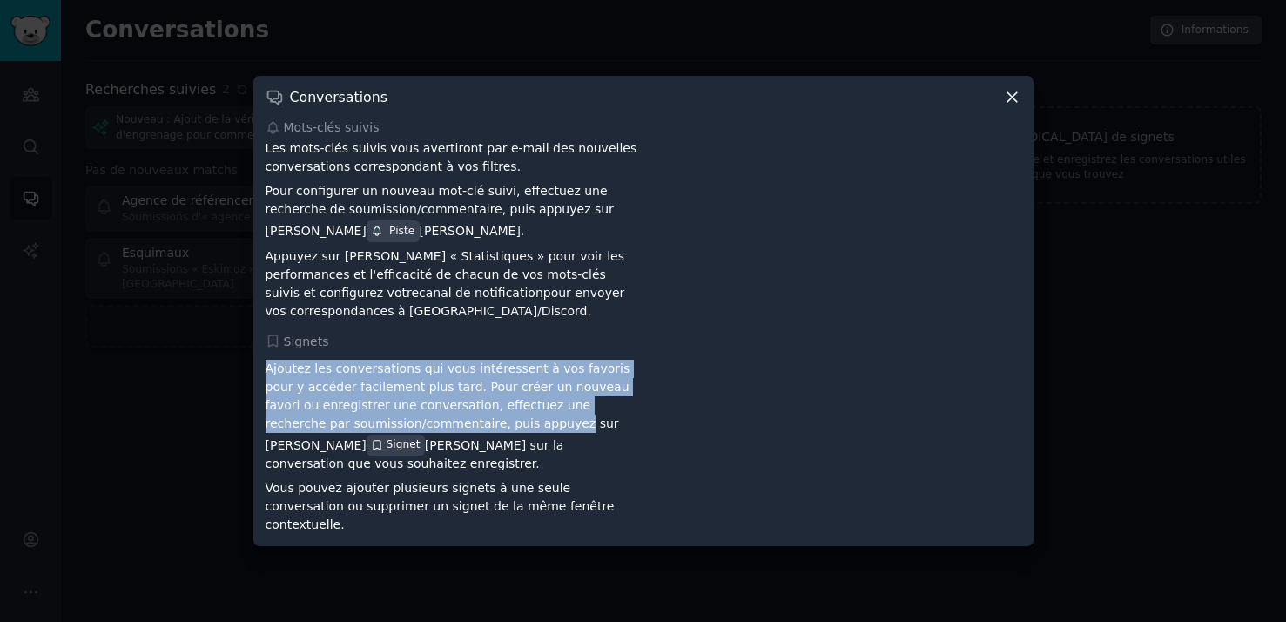
drag, startPoint x: 267, startPoint y: 376, endPoint x: 481, endPoint y: 442, distance: 224.2
click at [483, 443] on font "Ajoutez les conversations qui vous intéressent à vos favoris pour y accéder fac…" at bounding box center [448, 406] width 365 height 91
click at [481, 442] on font "Ajoutez les conversations qui vous intéressent à vos favoris pour y accéder fac…" at bounding box center [448, 406] width 365 height 91
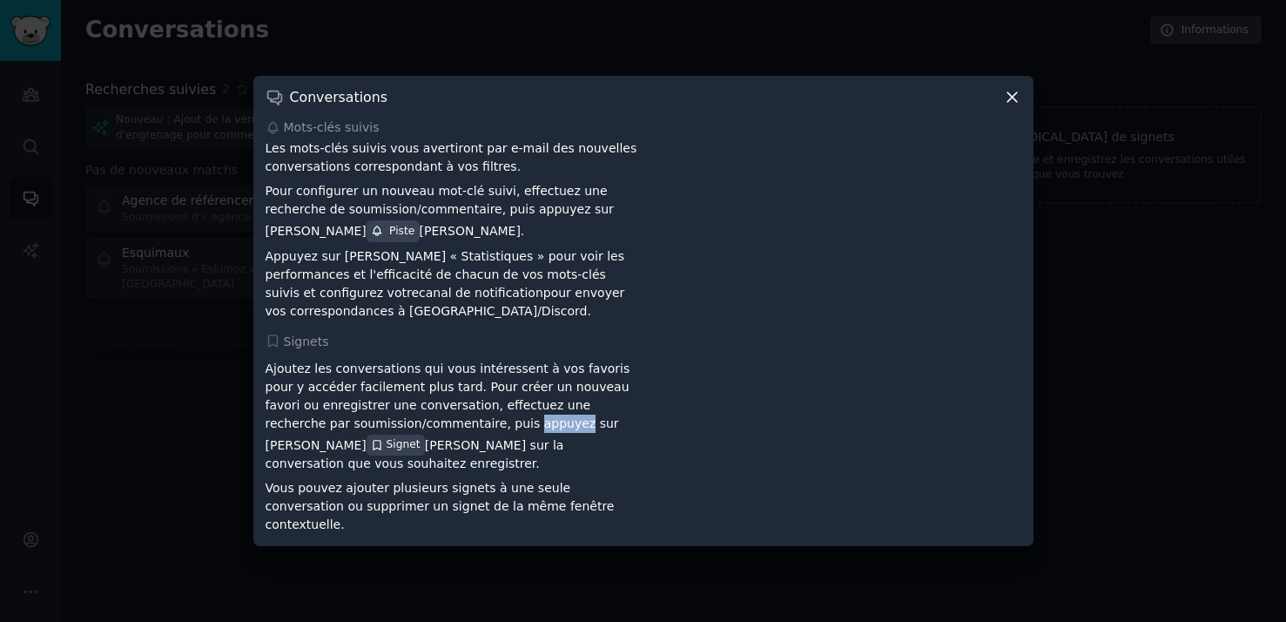
click at [481, 442] on font "Ajoutez les conversations qui vous intéressent à vos favoris pour y accéder fac…" at bounding box center [448, 406] width 365 height 91
click at [139, 484] on div at bounding box center [643, 311] width 1286 height 622
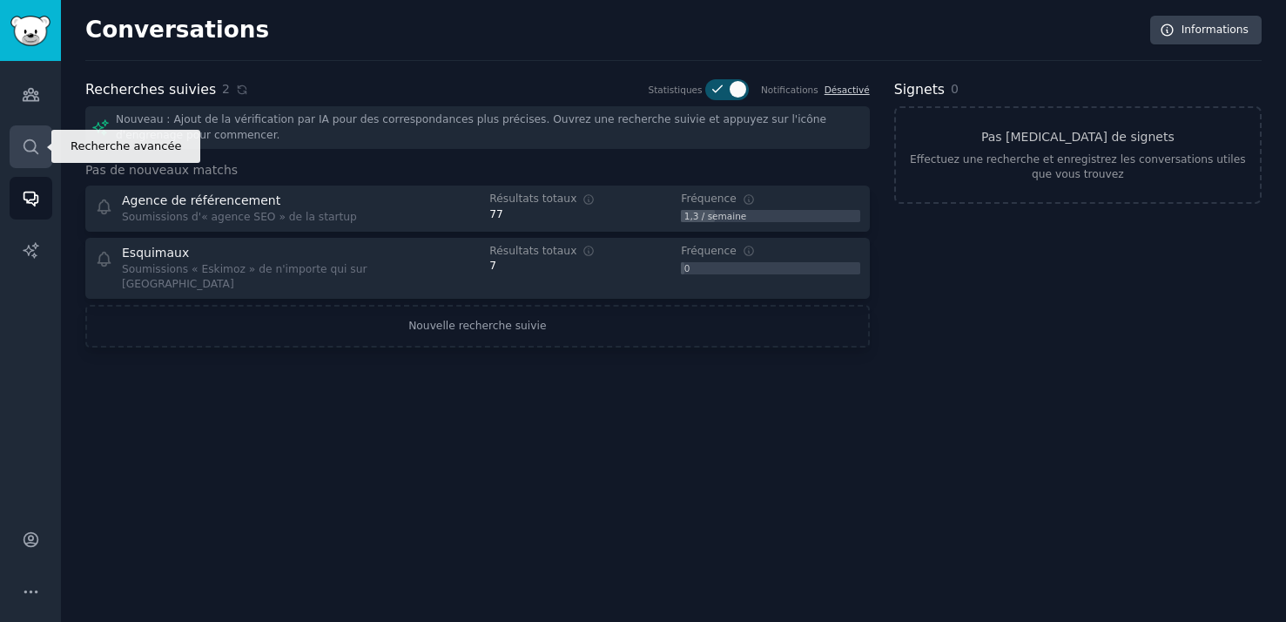
click at [26, 161] on link "Recherche" at bounding box center [31, 146] width 43 height 43
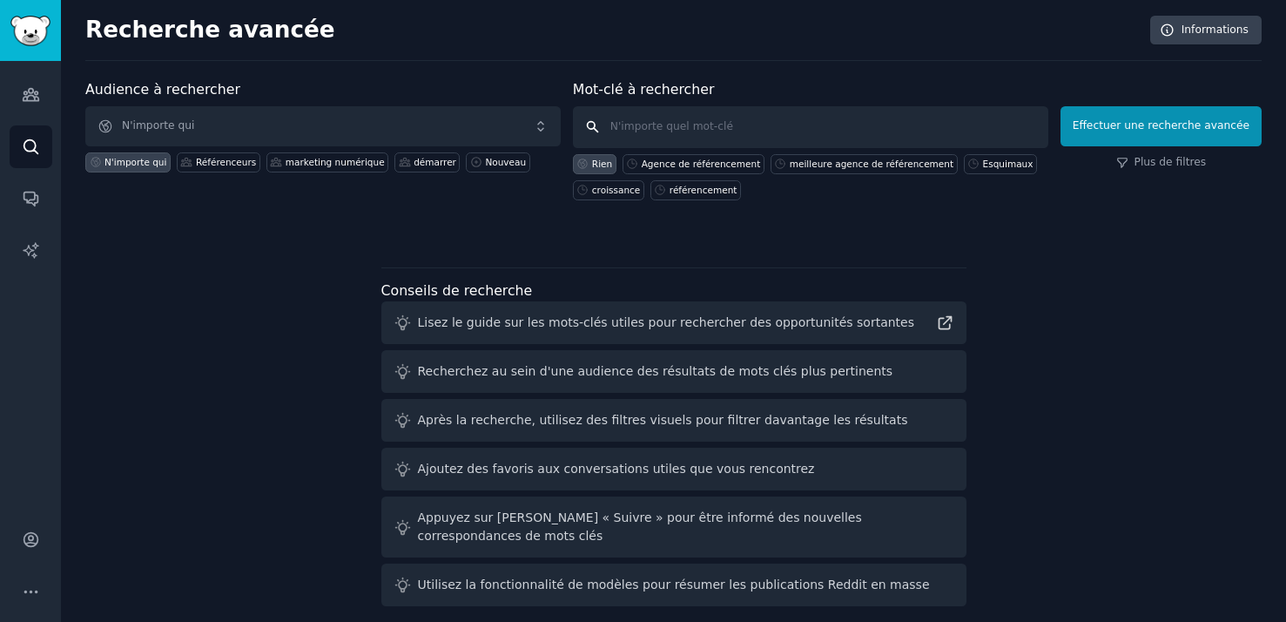
click at [637, 123] on input "text" at bounding box center [810, 127] width 475 height 42
type input "S"
type input "SEO tips"
click button "Effectuer une recherche avancée" at bounding box center [1160, 126] width 201 height 40
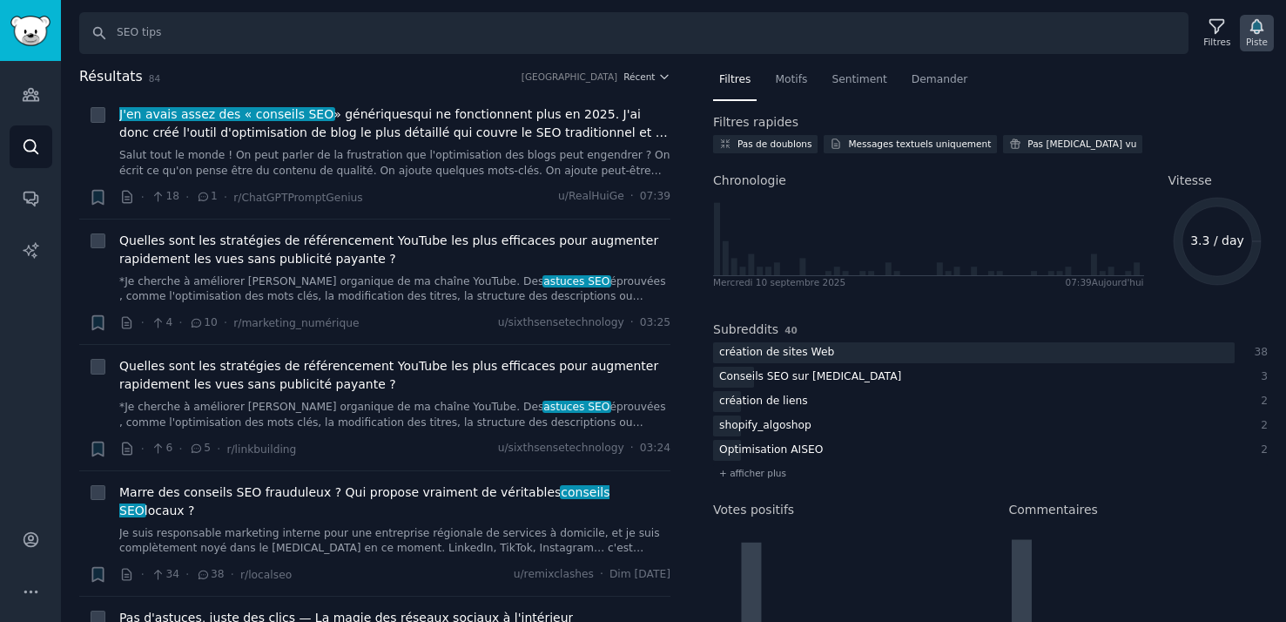
click at [1246, 37] on font "Piste" at bounding box center [1257, 42] width 22 height 10
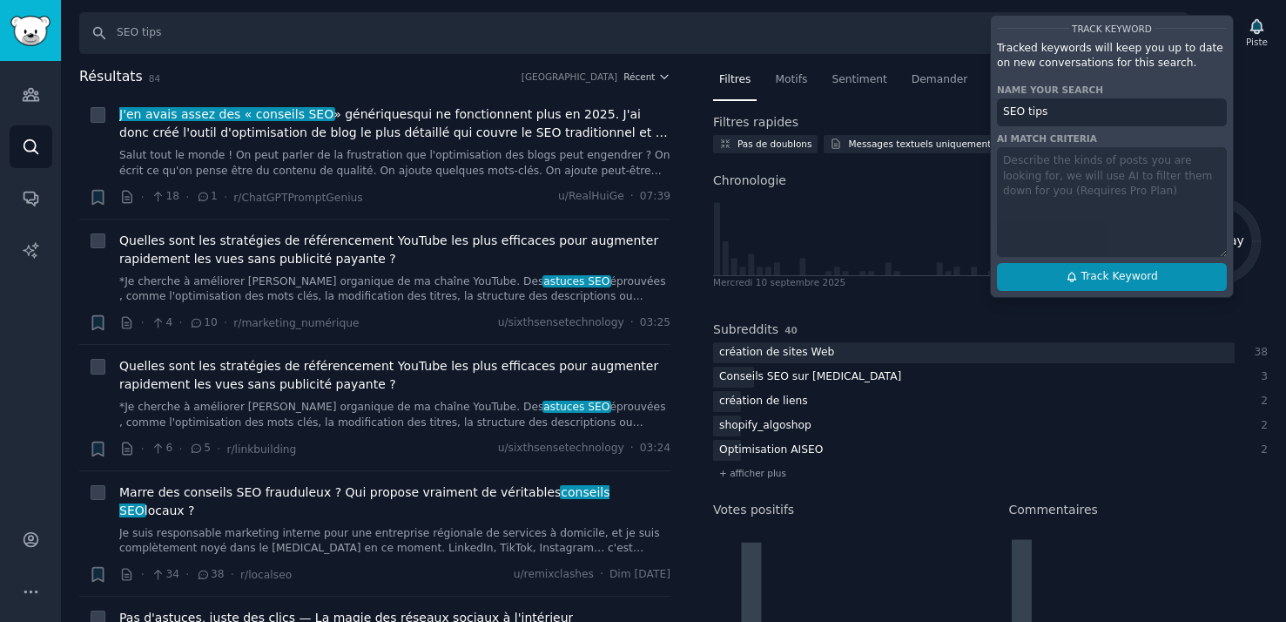
click at [1063, 273] on button "Track Keyword" at bounding box center [1112, 277] width 230 height 28
type input "SEO tips"
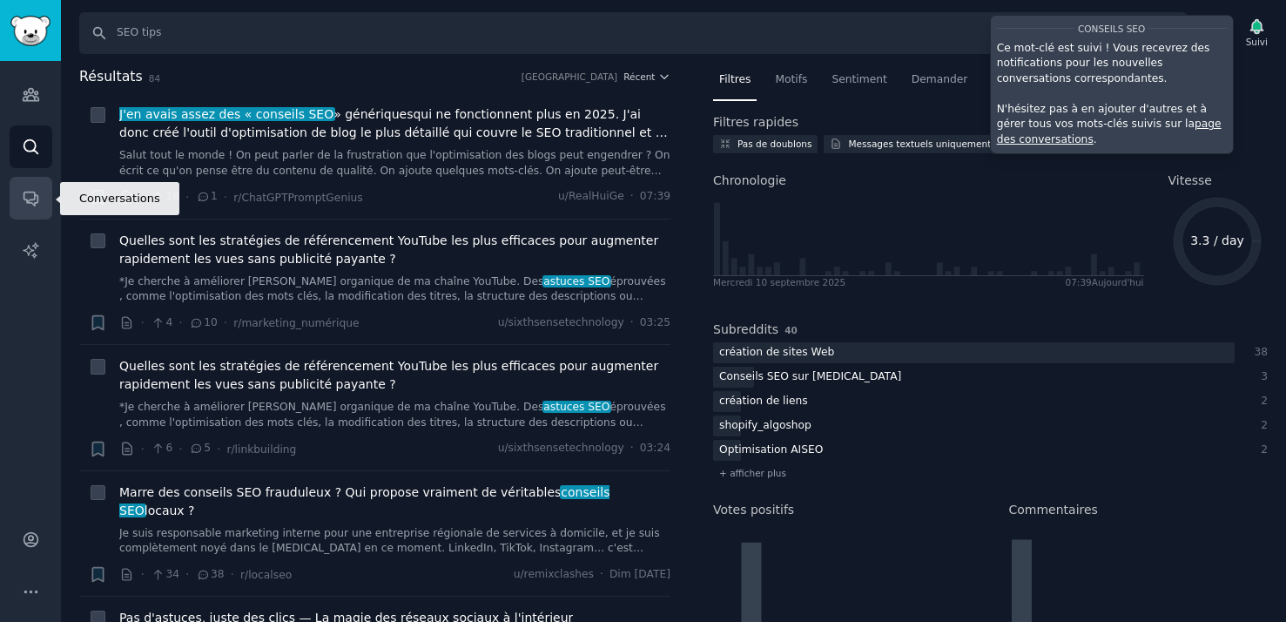
click at [27, 193] on icon "Barre latérale" at bounding box center [31, 198] width 18 height 18
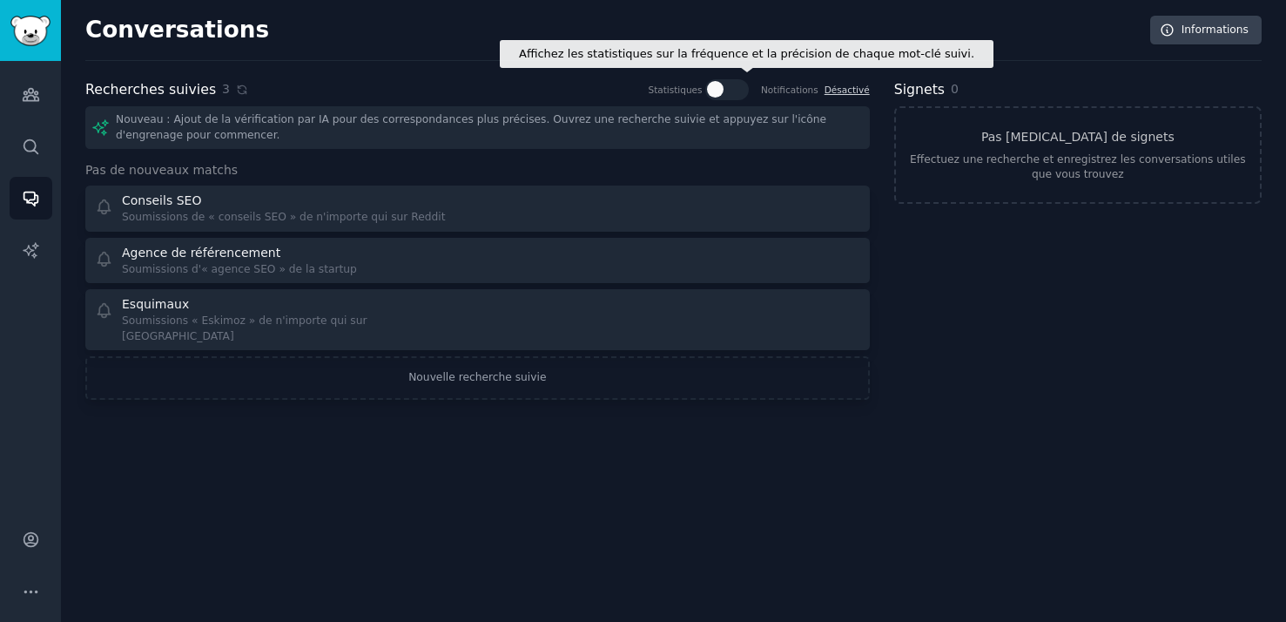
click at [724, 86] on div at bounding box center [715, 89] width 17 height 17
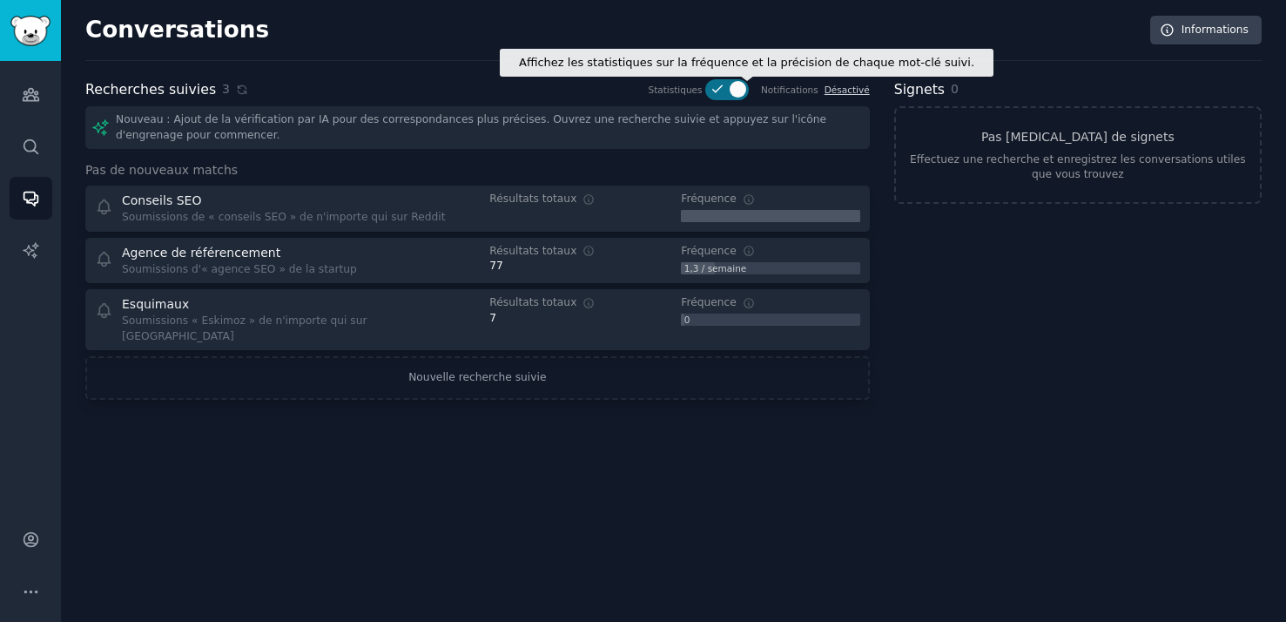
click at [731, 84] on div at bounding box center [727, 89] width 44 height 21
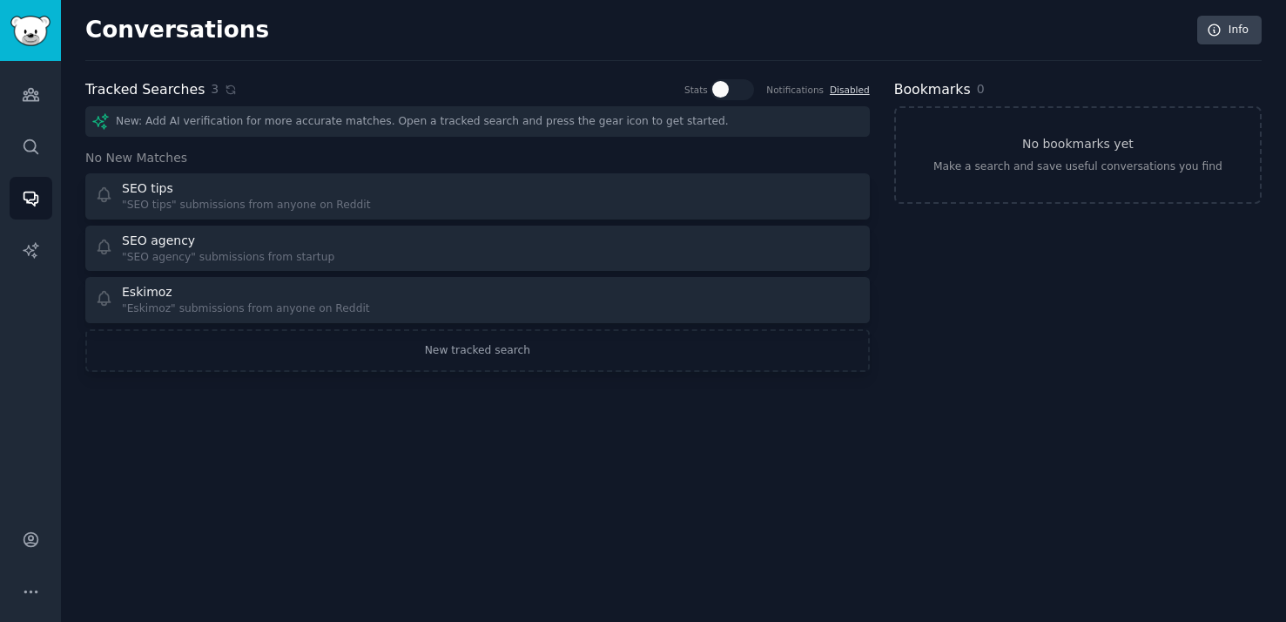
click at [468, 45] on div "Conversations Info" at bounding box center [673, 38] width 1176 height 45
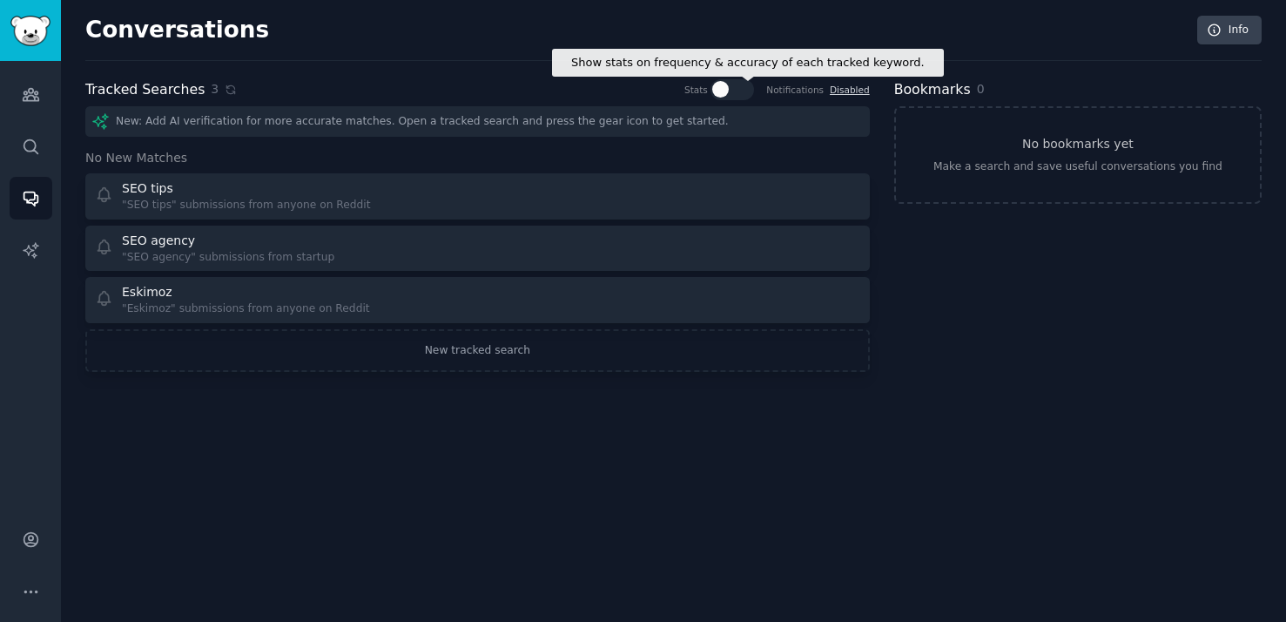
click at [735, 89] on div at bounding box center [732, 89] width 44 height 21
checkbox input "true"
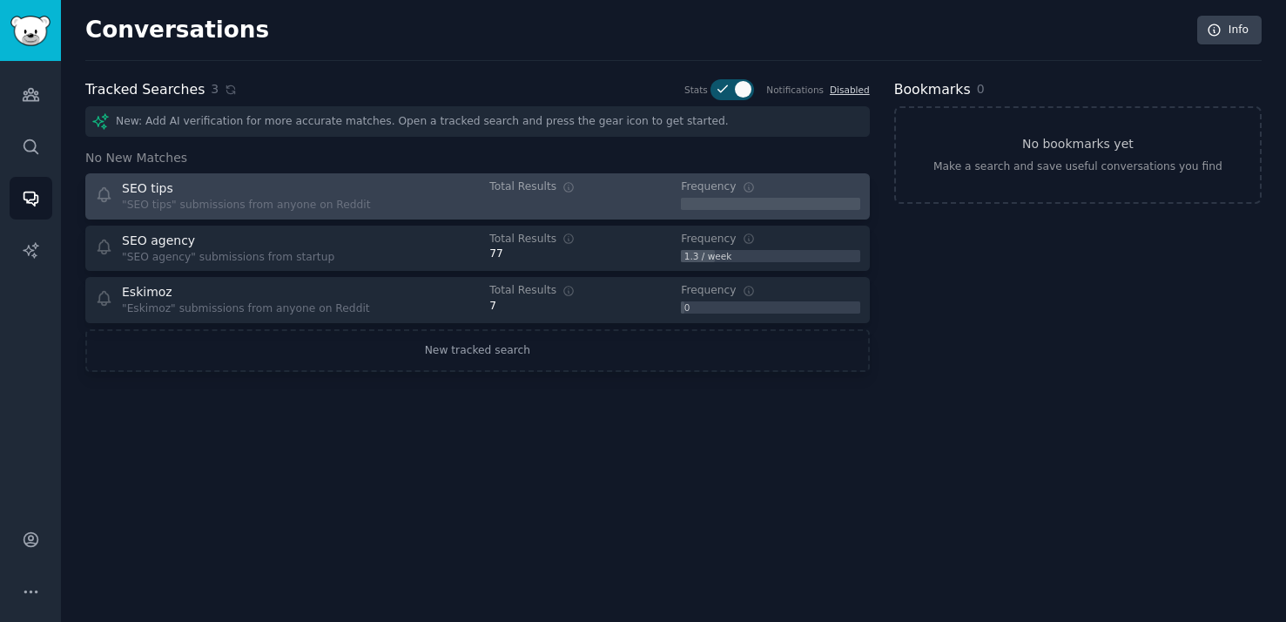
click at [648, 191] on dt "Total Results" at bounding box center [578, 187] width 179 height 16
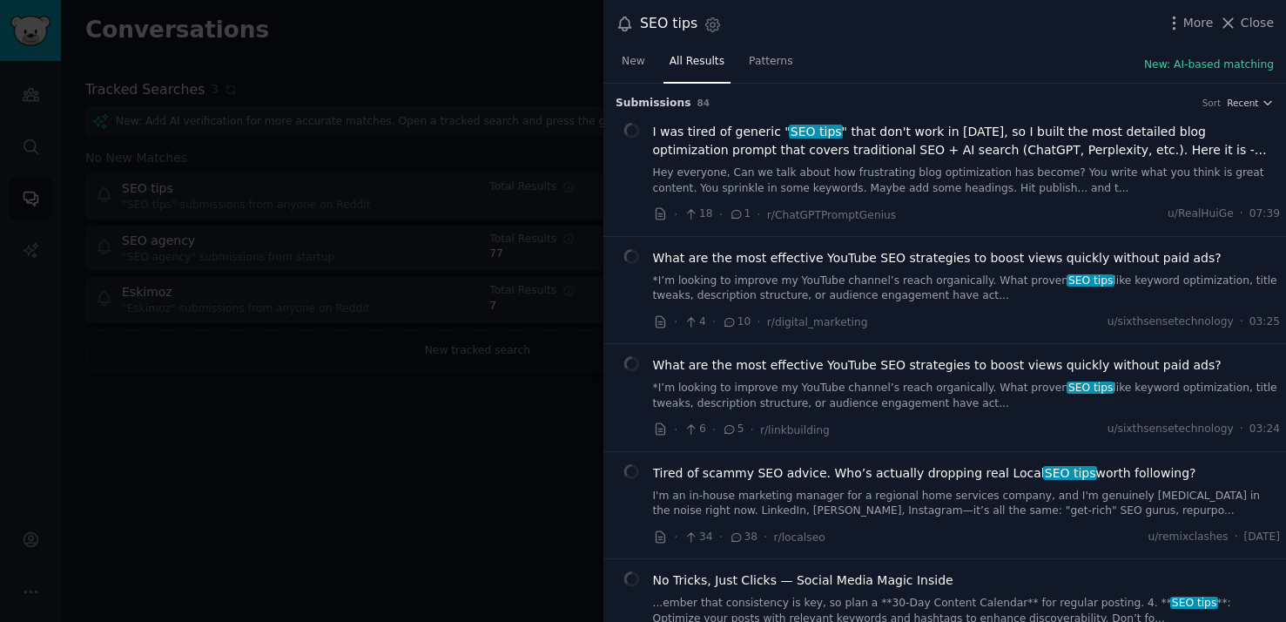
click at [459, 434] on div at bounding box center [643, 311] width 1286 height 622
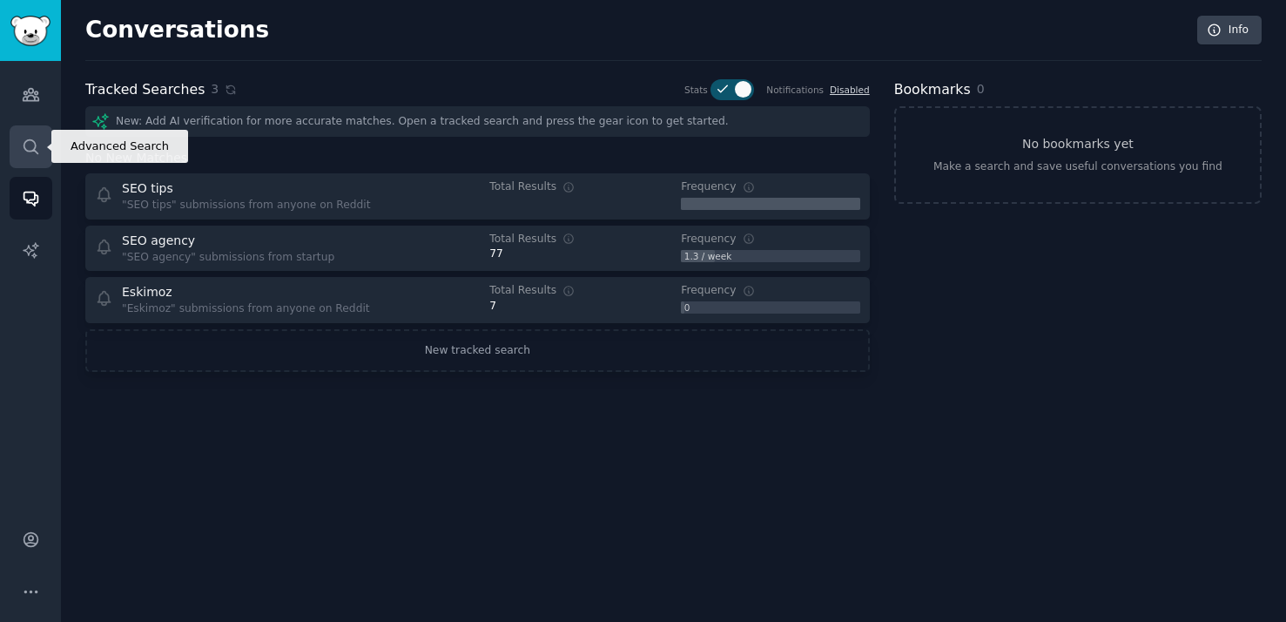
click at [20, 150] on link "Search" at bounding box center [31, 146] width 43 height 43
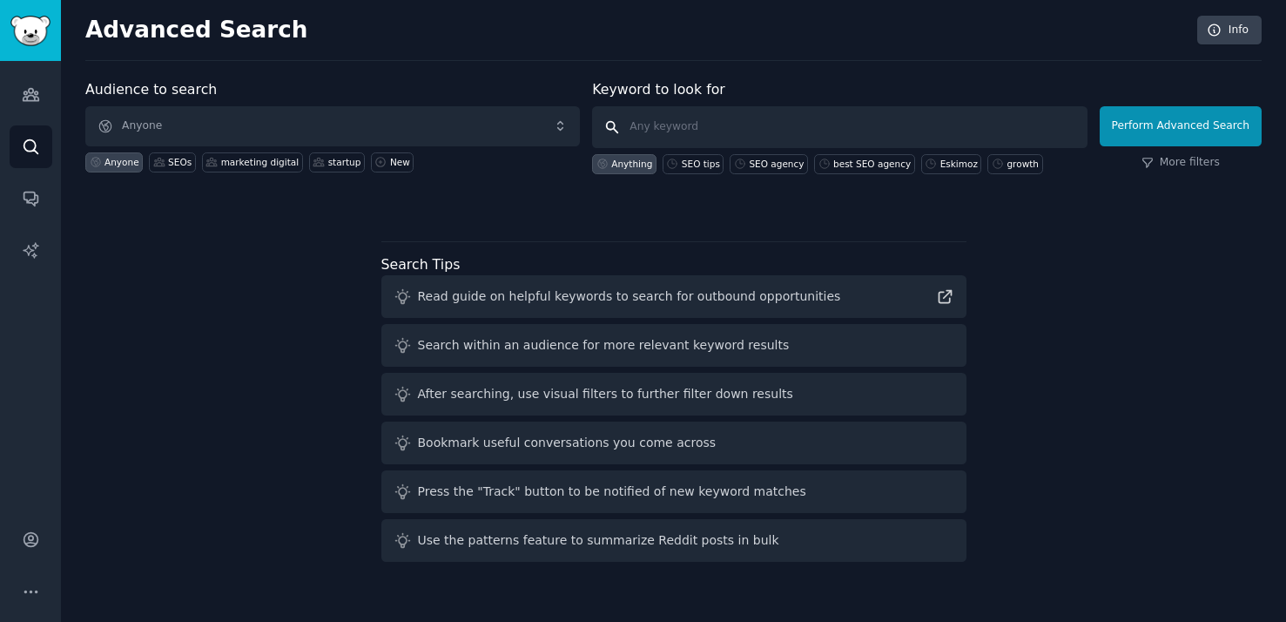
click at [647, 135] on input "text" at bounding box center [839, 127] width 495 height 42
type input "s"
type input "SEO"
click button "Perform Advanced Search" at bounding box center [1181, 126] width 162 height 40
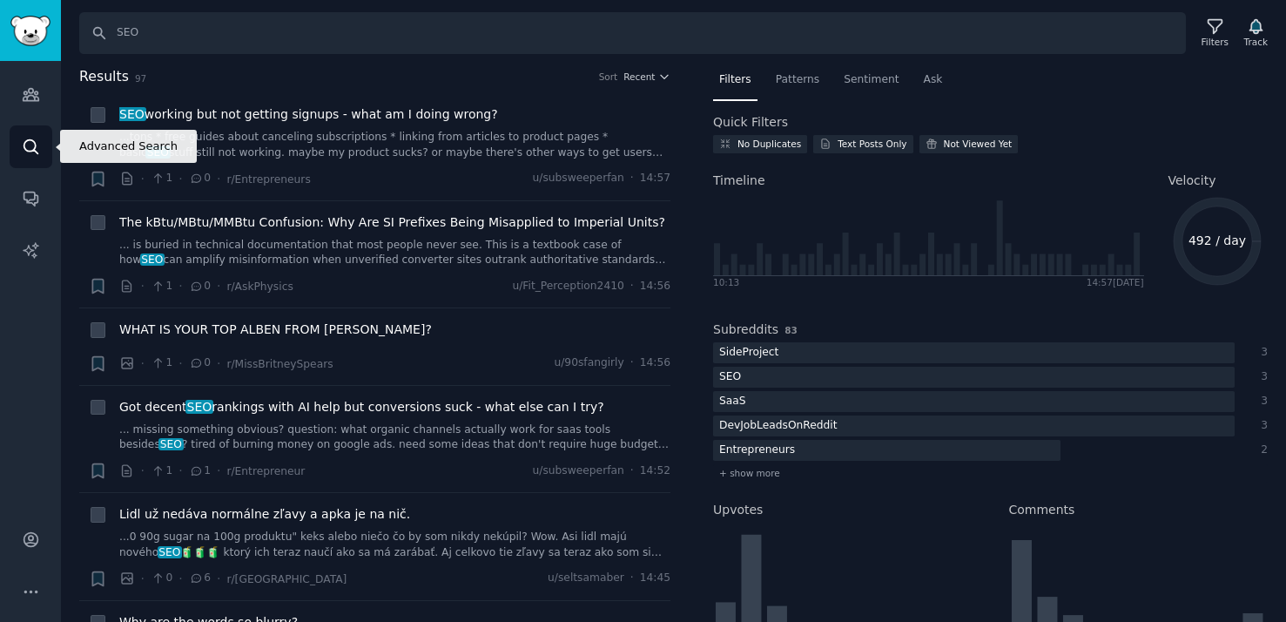
click at [30, 138] on icon "Sidebar" at bounding box center [31, 147] width 18 height 18
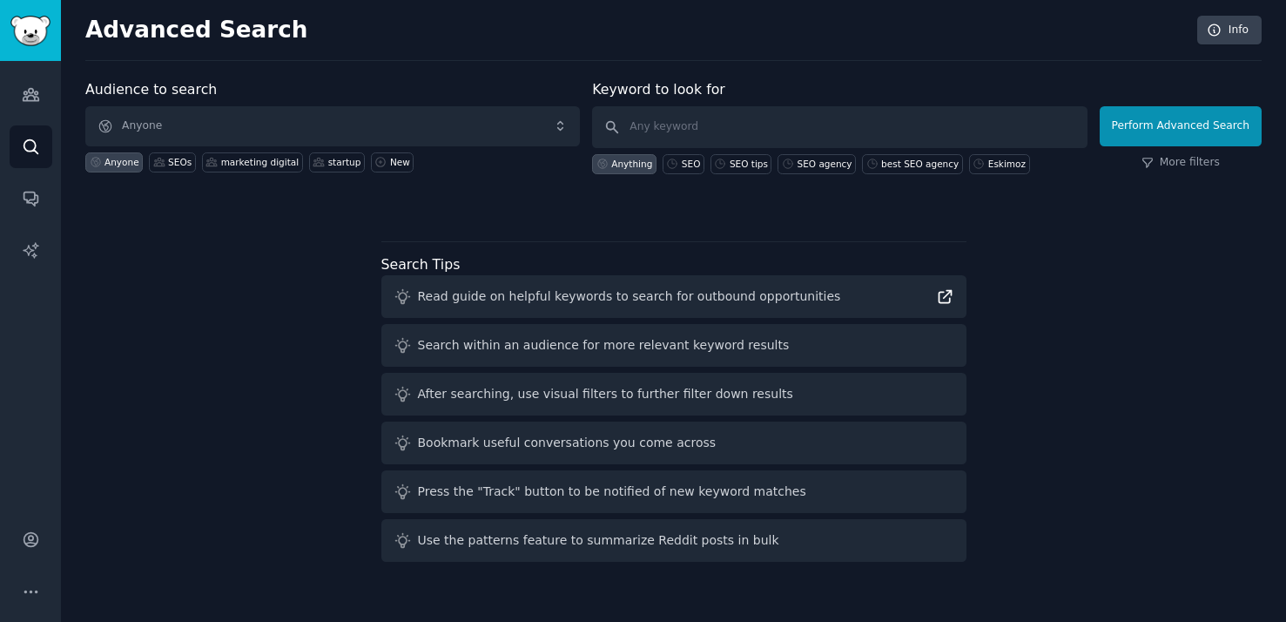
click at [948, 298] on icon at bounding box center [945, 297] width 12 height 12
click at [28, 102] on icon "Sidebar" at bounding box center [31, 94] width 18 height 18
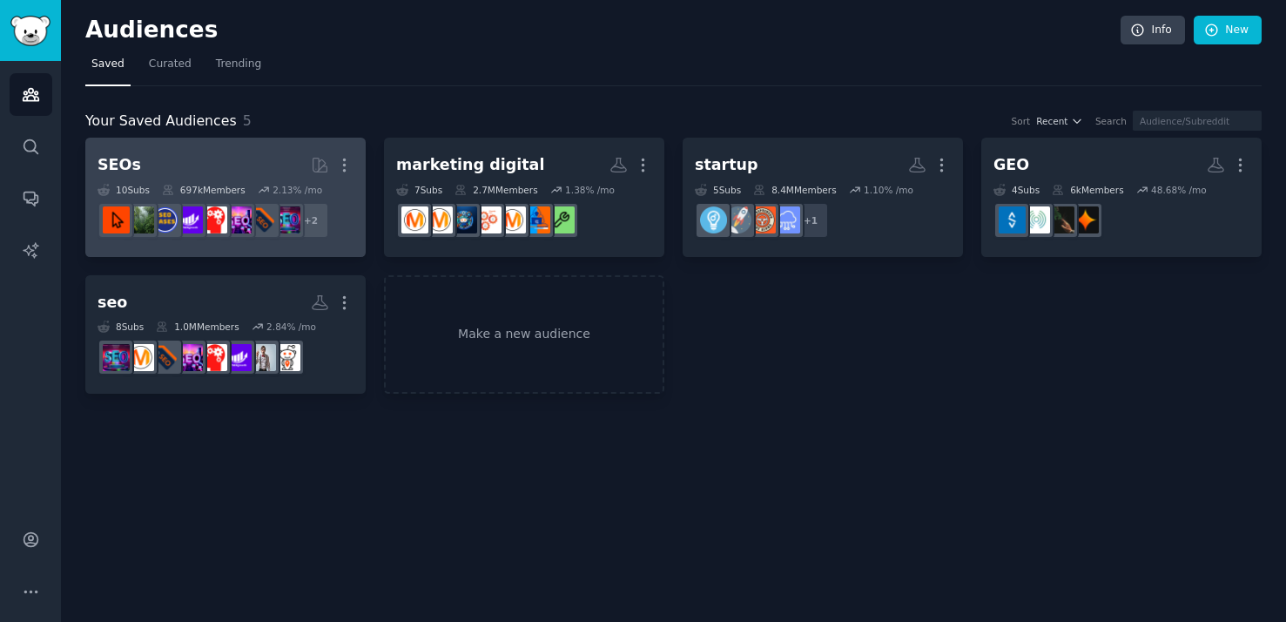
click at [252, 164] on h2 "SEOs More" at bounding box center [226, 165] width 256 height 30
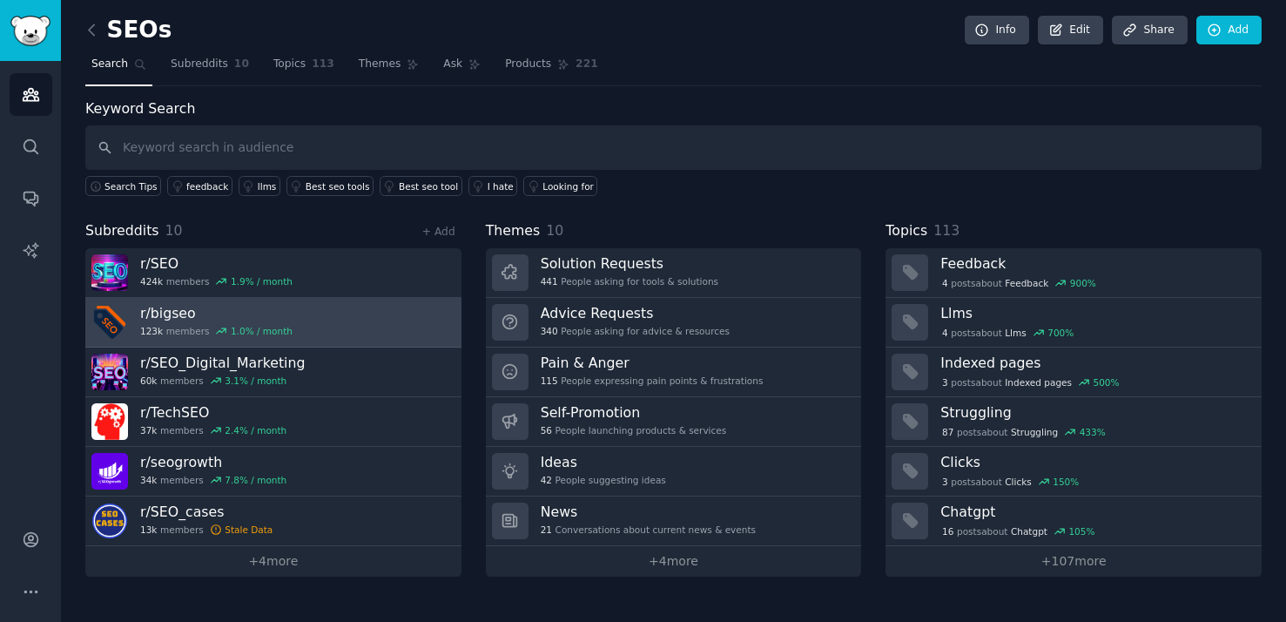
click at [377, 332] on link "r/ bigseo 123k members 1.0 % / month" at bounding box center [273, 323] width 376 height 50
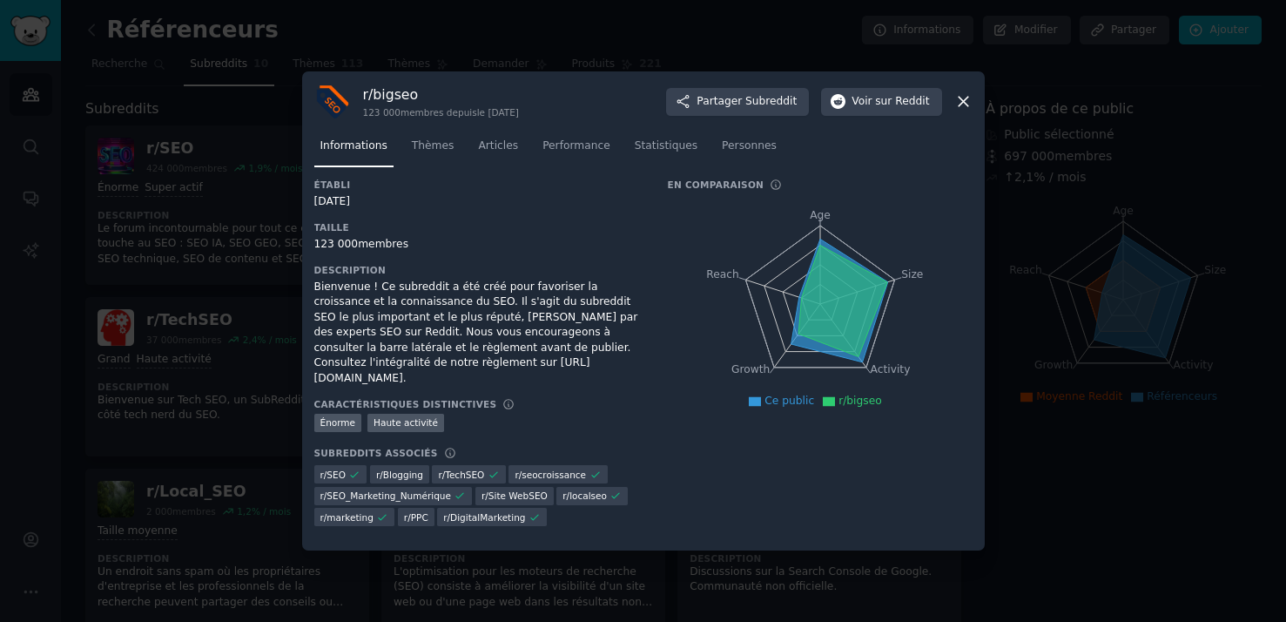
click at [724, 471] on div "En comparaison Age Size Activity Growth Reach Ce public r/bigseo" at bounding box center [820, 358] width 305 height 360
click at [414, 469] on font "Blogging" at bounding box center [403, 474] width 40 height 10
click at [439, 145] on font "Thèmes" at bounding box center [433, 145] width 43 height 12
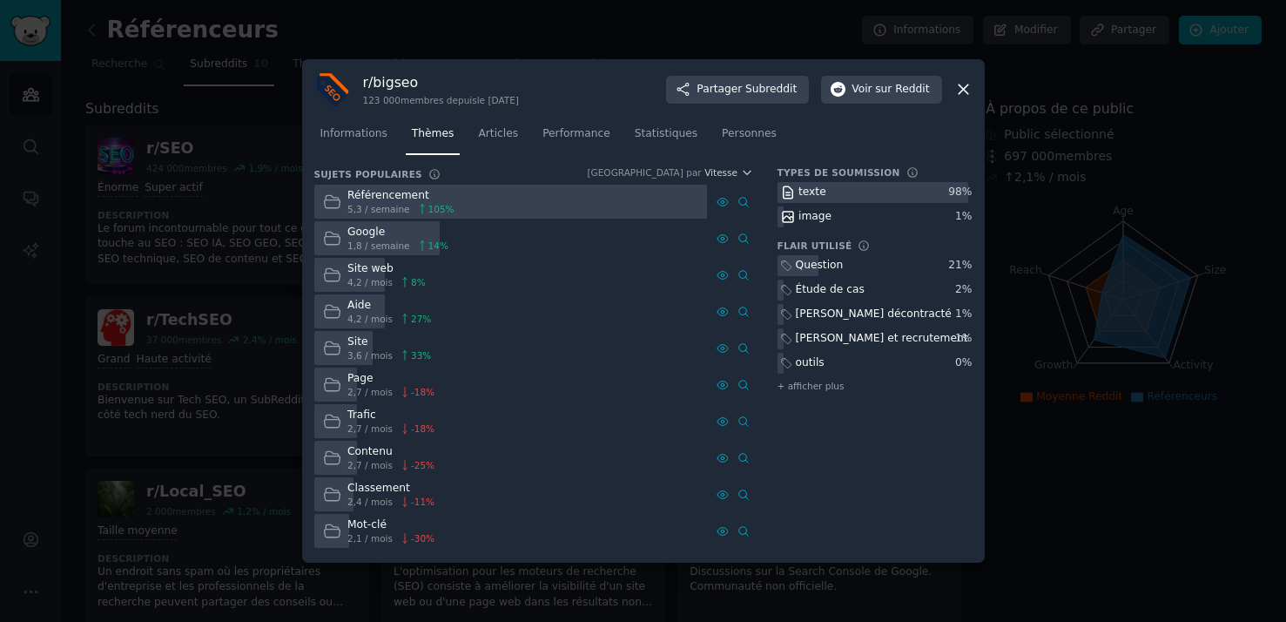
click at [811, 192] on font "texte" at bounding box center [812, 191] width 28 height 12
click at [800, 221] on font "image" at bounding box center [814, 216] width 33 height 12
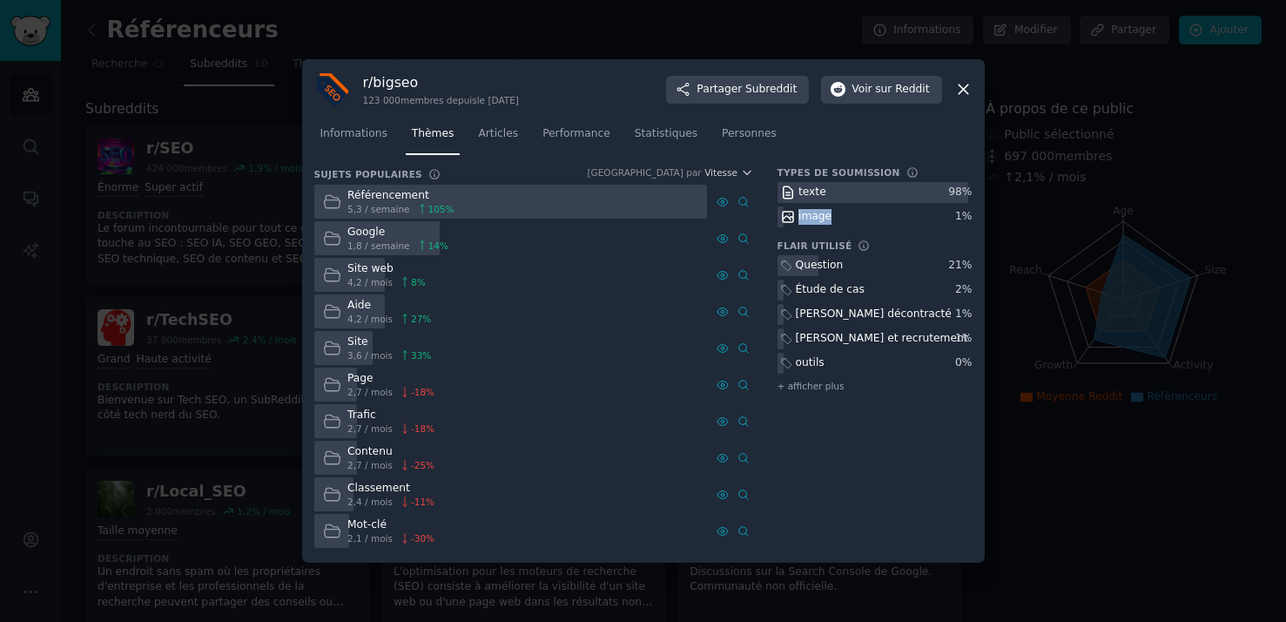
click at [800, 221] on font "image" at bounding box center [814, 216] width 33 height 12
click at [812, 164] on div "Informations Thèmes Articles Performance Statistiques Personnes" at bounding box center [643, 137] width 658 height 59
click at [510, 139] on font "Articles" at bounding box center [498, 133] width 40 height 12
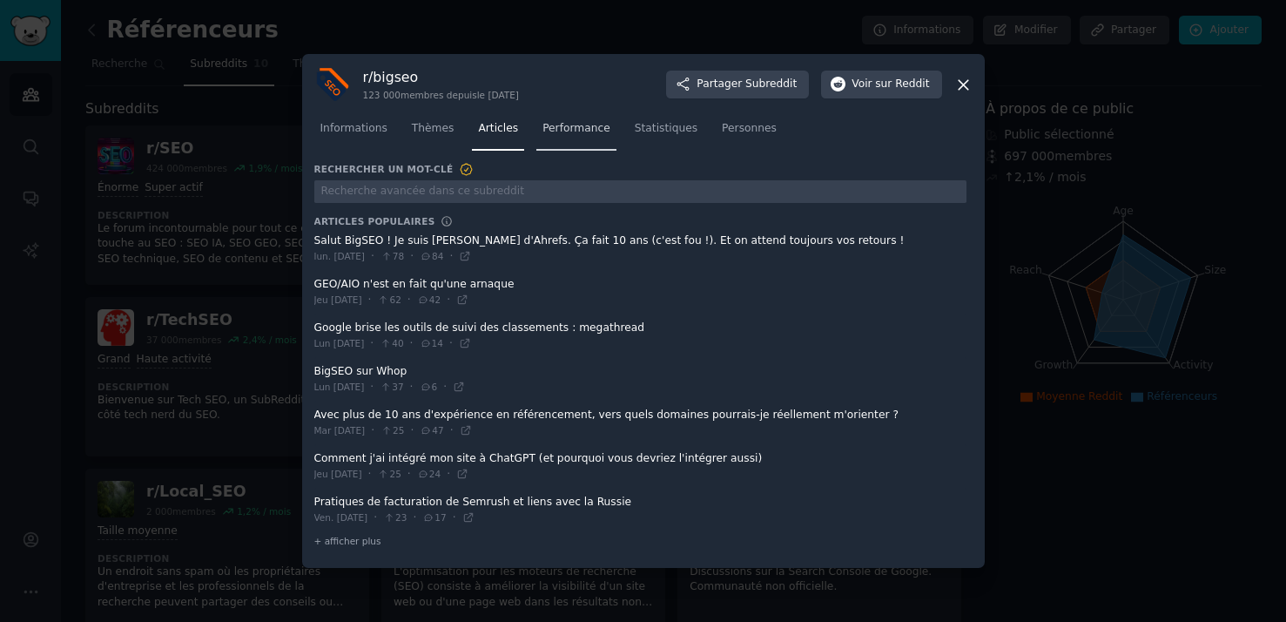
click at [554, 131] on font "Performance" at bounding box center [576, 128] width 68 height 12
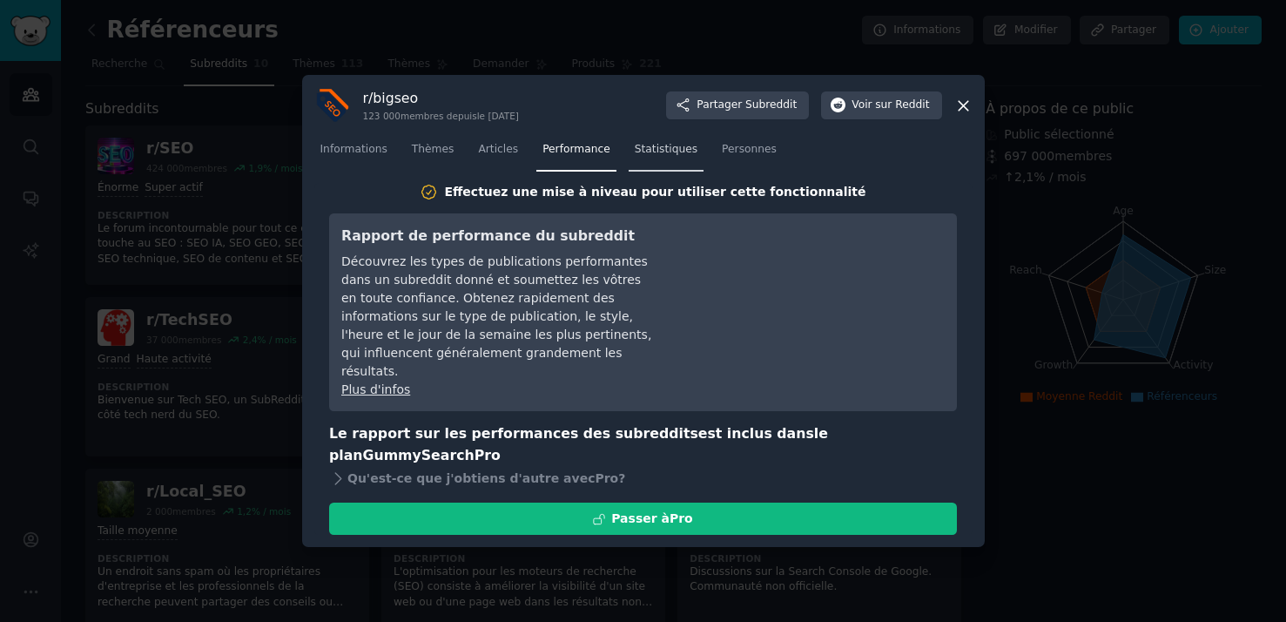
click at [686, 152] on font "Statistiques" at bounding box center [666, 149] width 63 height 12
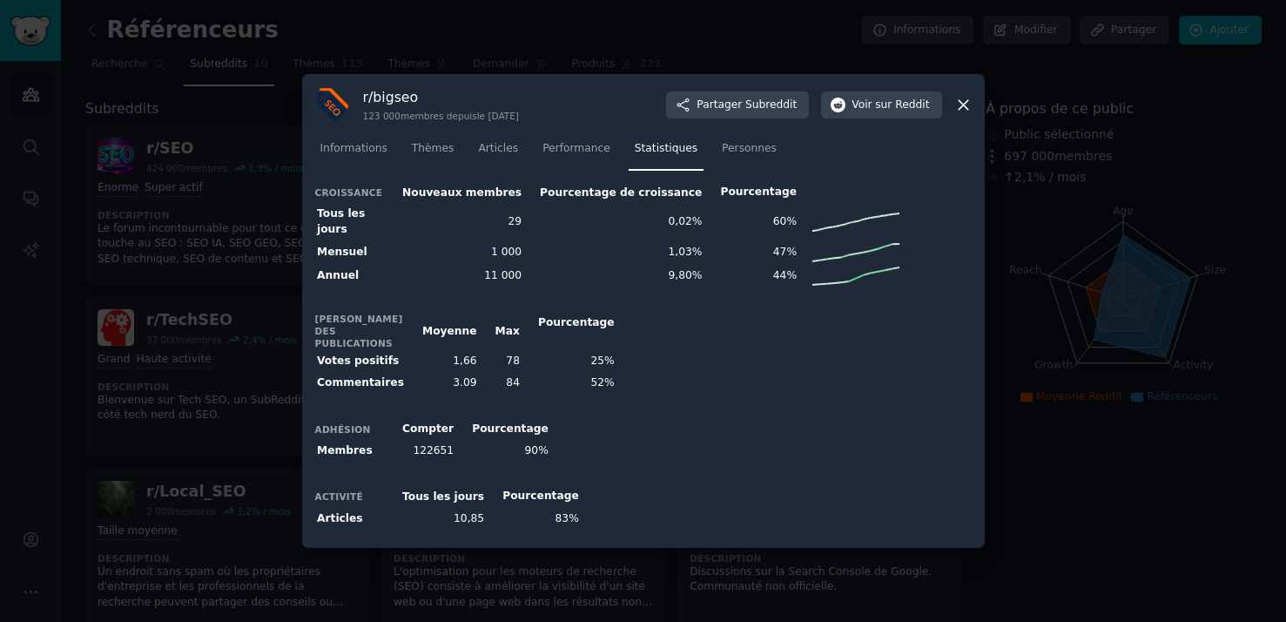
click at [508, 226] on font "29" at bounding box center [515, 221] width 14 height 12
click at [500, 303] on div "Croissance Nouveaux membres Pourcentage de croissance Pourcentage Tous les jour…" at bounding box center [643, 358] width 658 height 353
click at [491, 225] on td "29" at bounding box center [456, 222] width 138 height 37
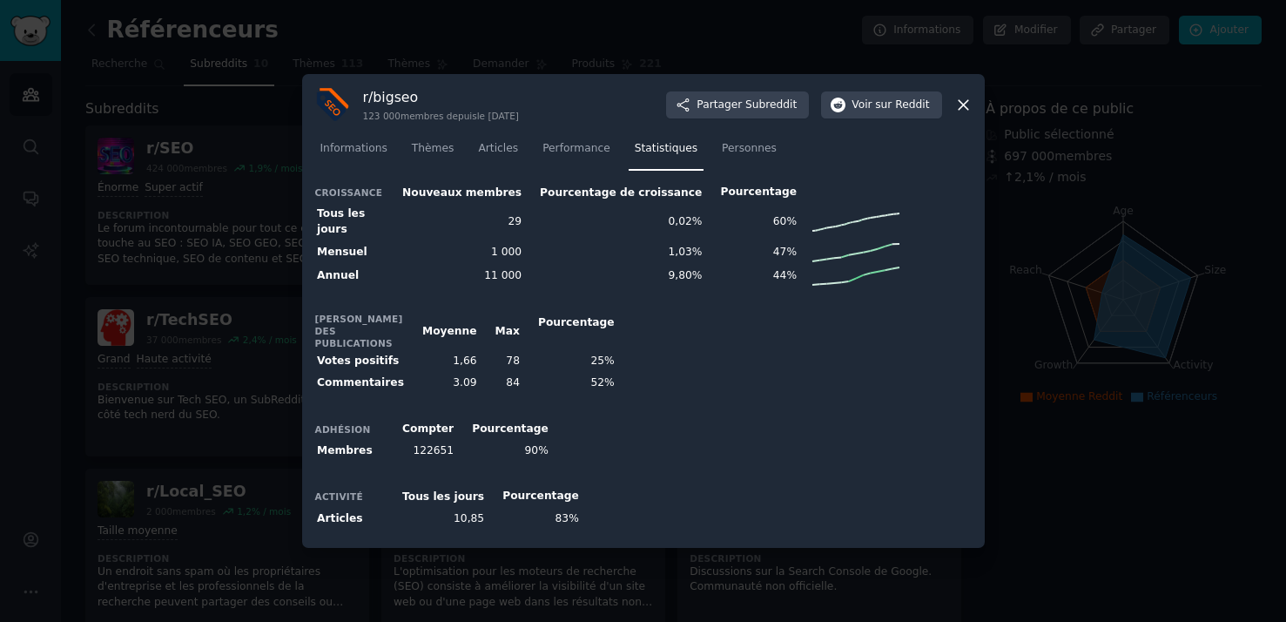
click at [508, 255] on td "1 000" at bounding box center [456, 252] width 138 height 24
click at [491, 250] on font "1 000" at bounding box center [506, 252] width 30 height 12
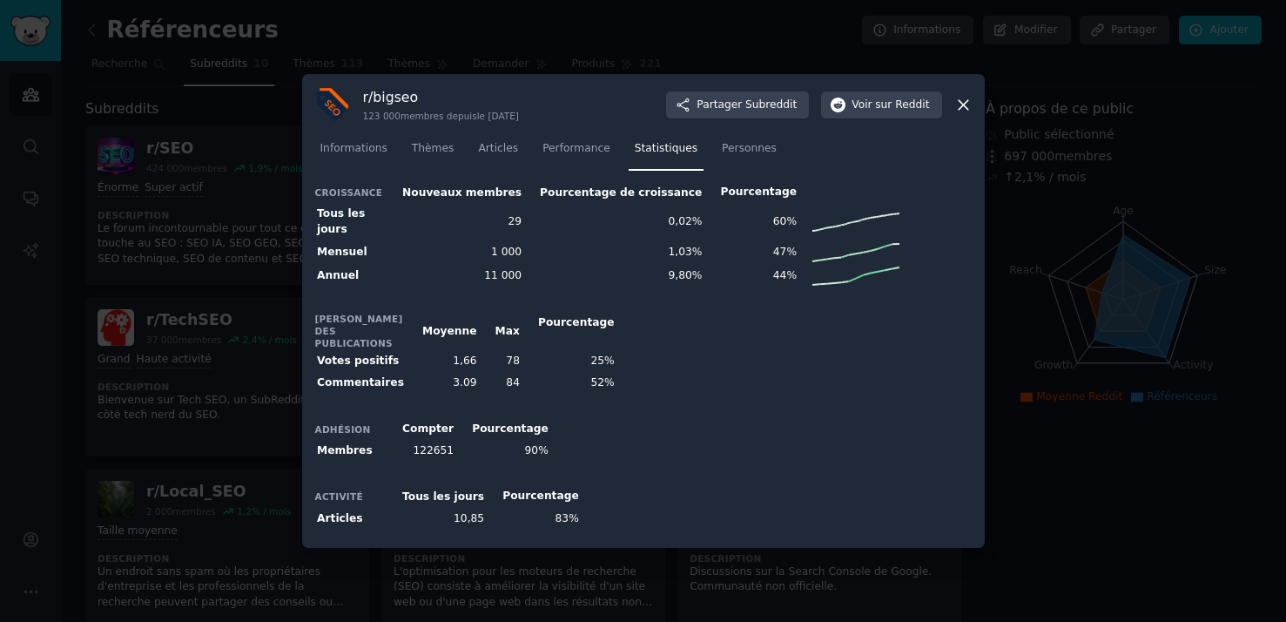
click at [624, 320] on div "[PERSON_NAME] des publications Moyenne Max Pourcentage Votes positifs 1,66 78 2…" at bounding box center [643, 353] width 658 height 82
click at [491, 281] on font "11 000" at bounding box center [502, 275] width 37 height 12
click at [484, 281] on font "11 000" at bounding box center [502, 275] width 37 height 12
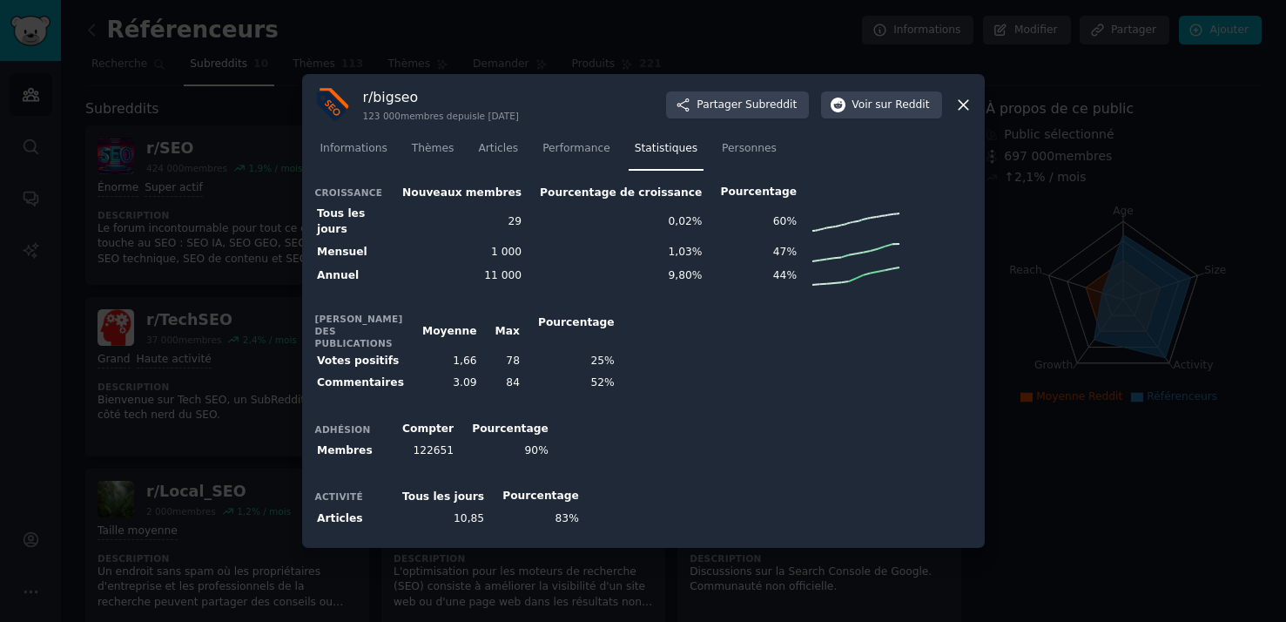
click at [495, 258] on font "1 000" at bounding box center [506, 252] width 30 height 12
drag, startPoint x: 456, startPoint y: 367, endPoint x: 447, endPoint y: 363, distance: 10.2
click at [444, 360] on tbody "Votes positifs 1,66 78 25% Commentaires 3.09 84 52%" at bounding box center [466, 372] width 304 height 44
click at [447, 363] on td "1,66" at bounding box center [443, 361] width 73 height 22
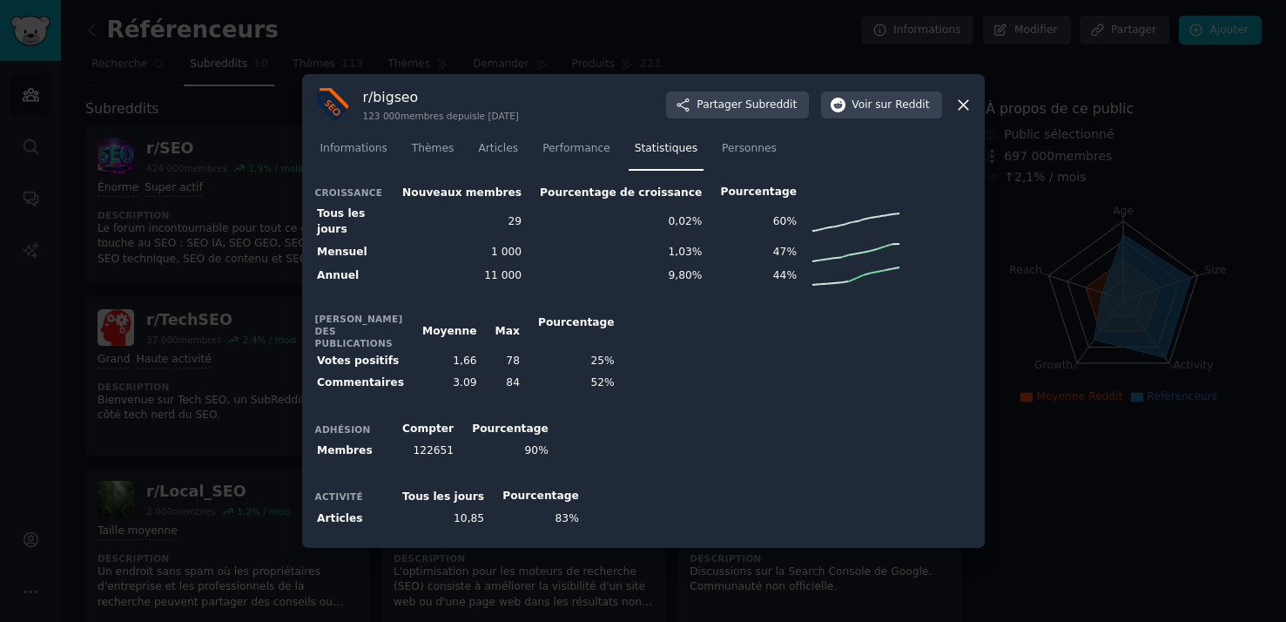
click at [268, 434] on div at bounding box center [643, 311] width 1286 height 622
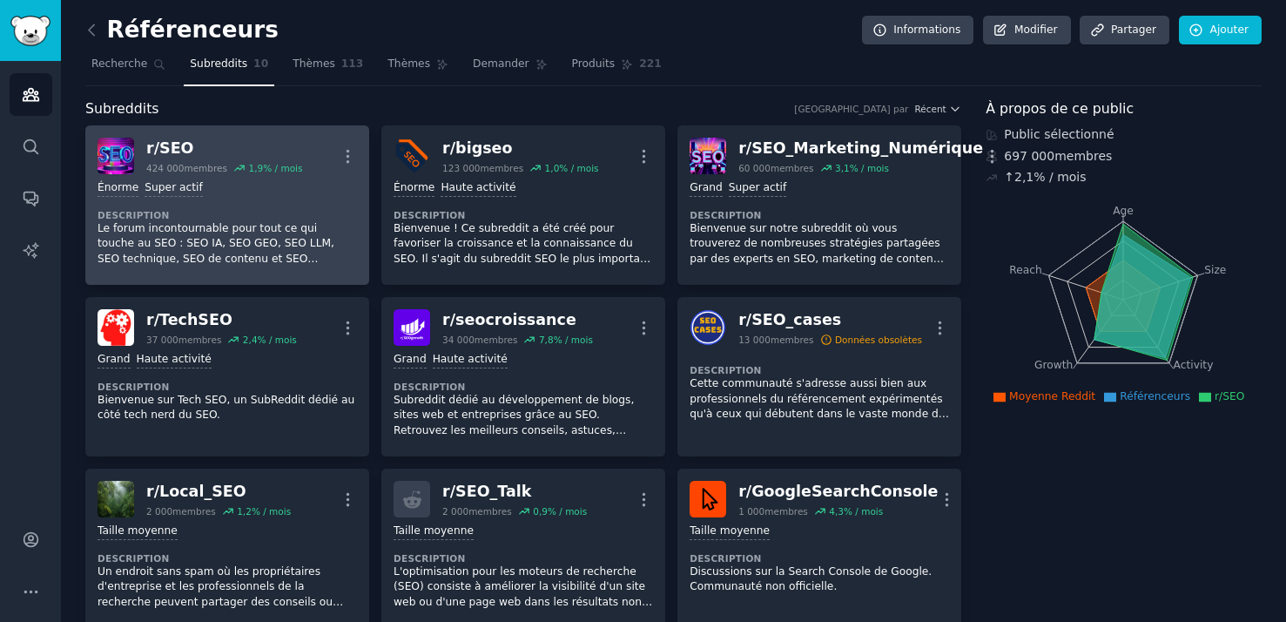
click at [246, 211] on dt "Description" at bounding box center [227, 215] width 259 height 12
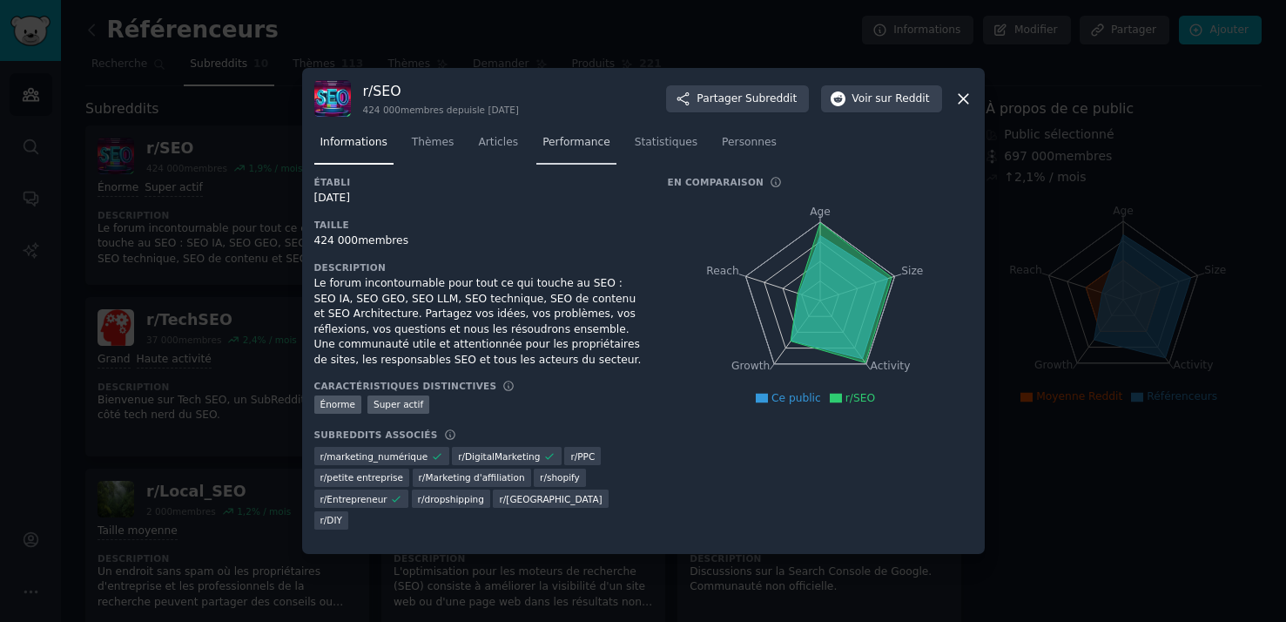
click at [570, 148] on font "Performance" at bounding box center [576, 142] width 68 height 12
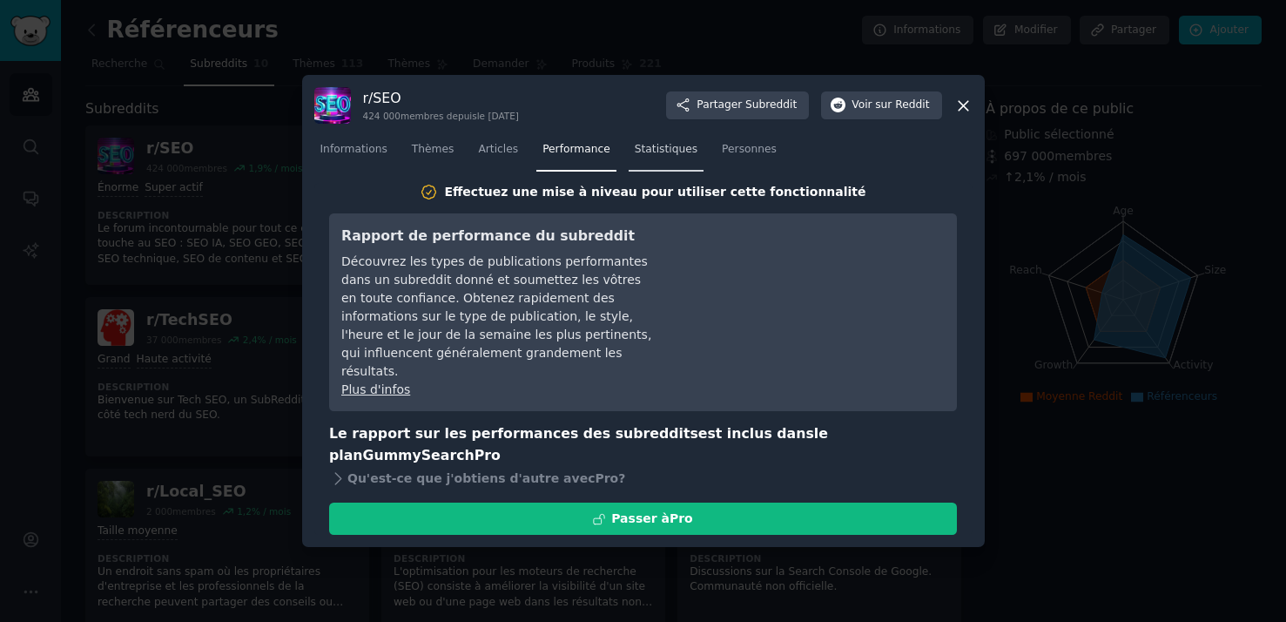
click at [649, 158] on span "Statistiques" at bounding box center [666, 150] width 63 height 16
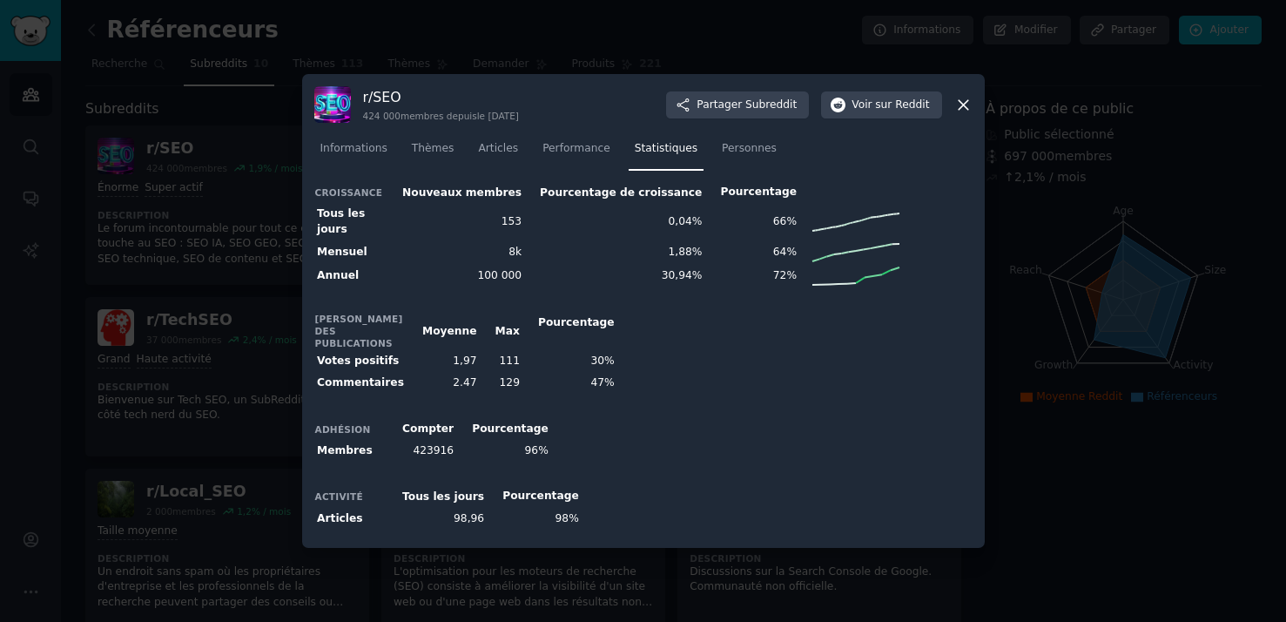
click at [508, 258] on font "8k" at bounding box center [514, 252] width 13 height 12
click at [735, 148] on font "Personnes" at bounding box center [749, 148] width 55 height 12
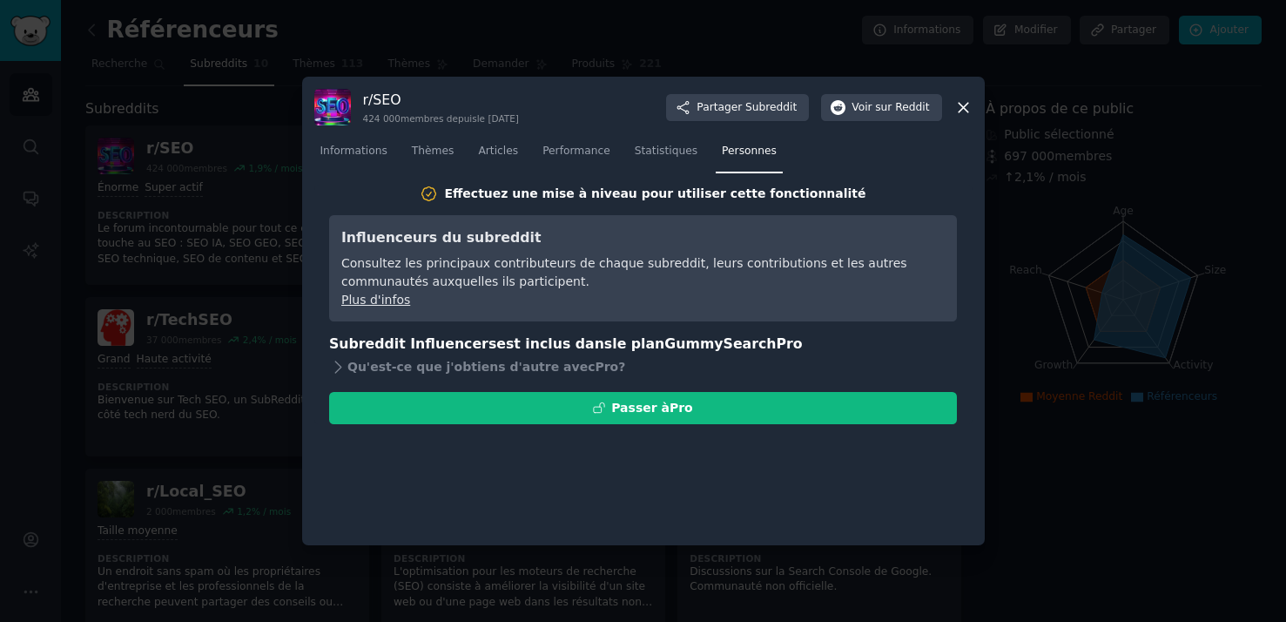
click at [182, 503] on div at bounding box center [643, 311] width 1286 height 622
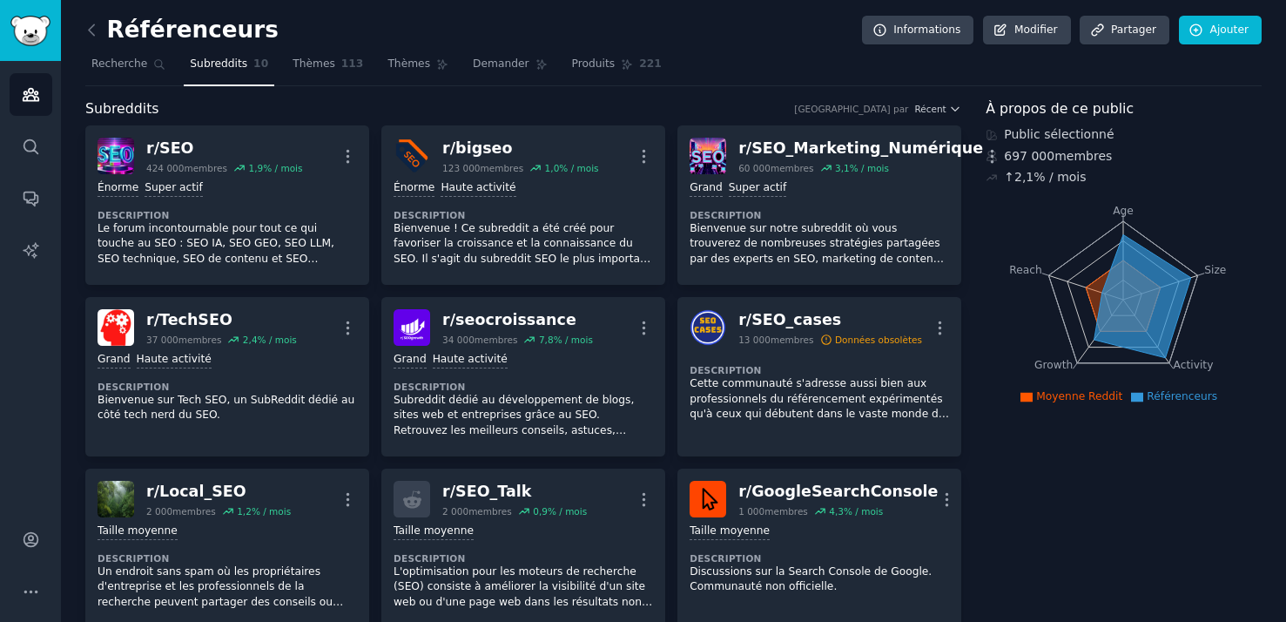
click at [94, 31] on icon at bounding box center [92, 30] width 18 height 18
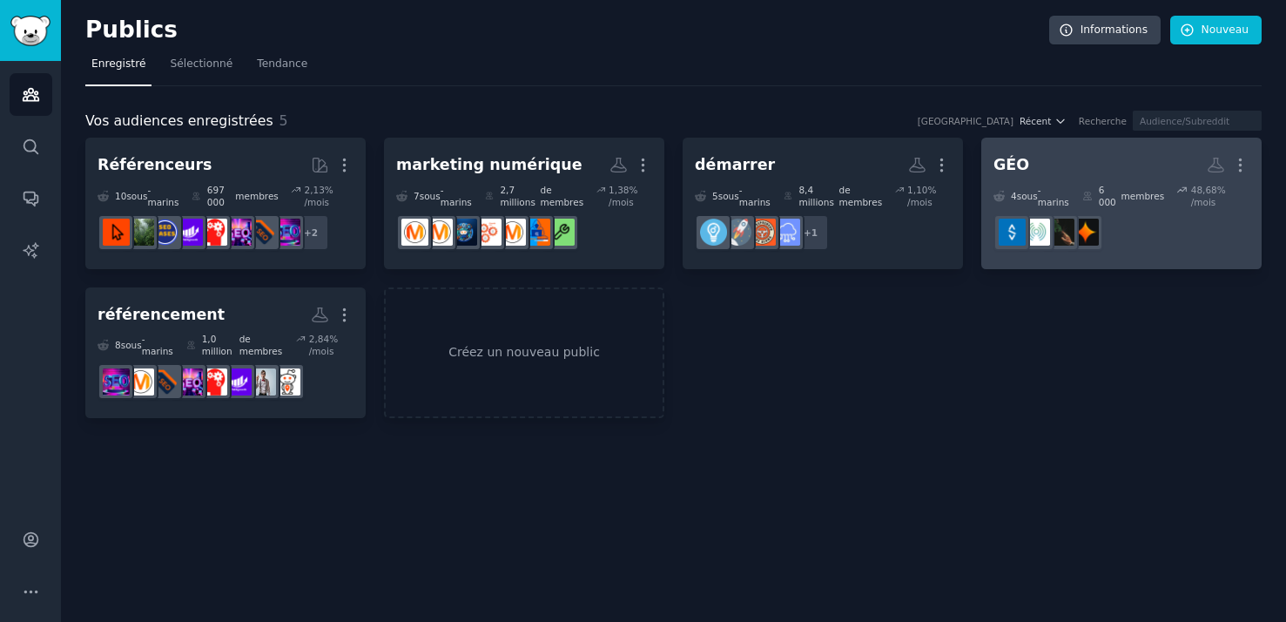
click at [1174, 221] on dd "r/GenerativeEngine" at bounding box center [1121, 232] width 256 height 49
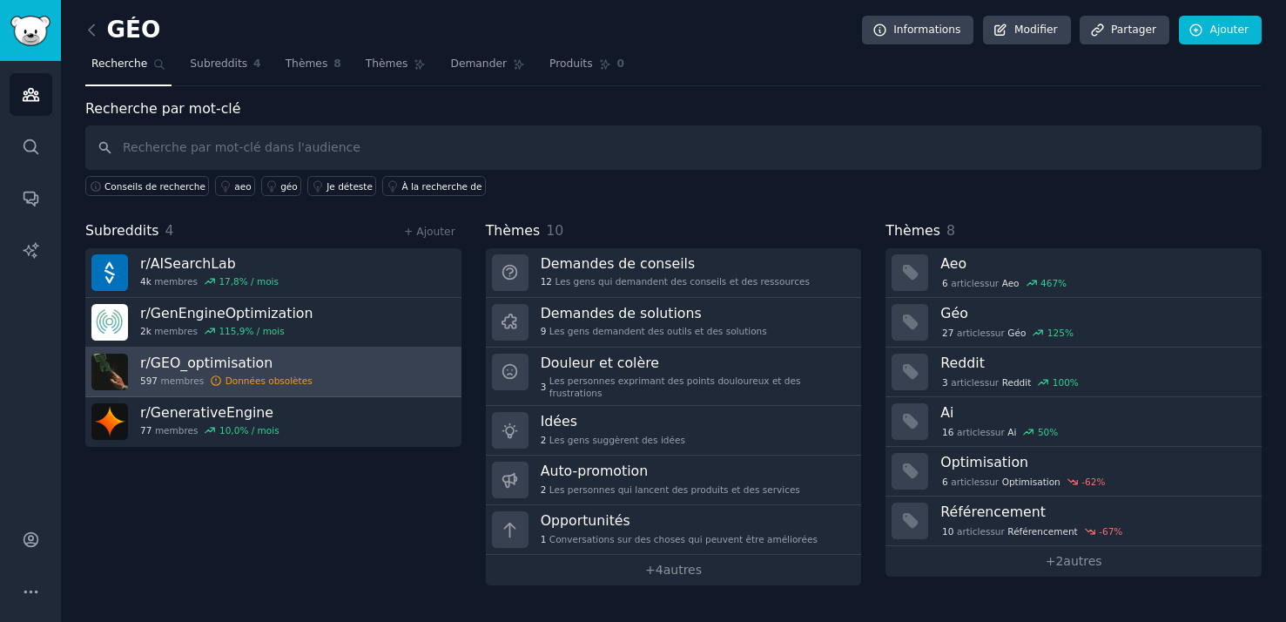
click at [210, 379] on icon at bounding box center [216, 380] width 12 height 12
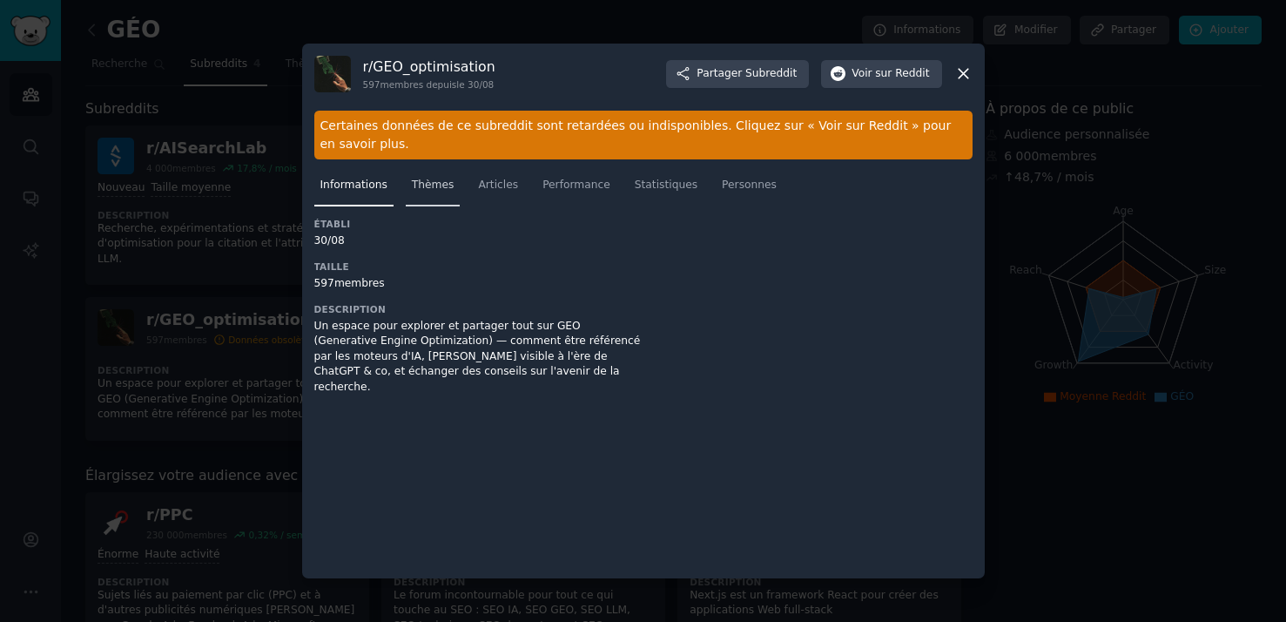
click at [420, 195] on link "Thèmes" at bounding box center [433, 190] width 55 height 36
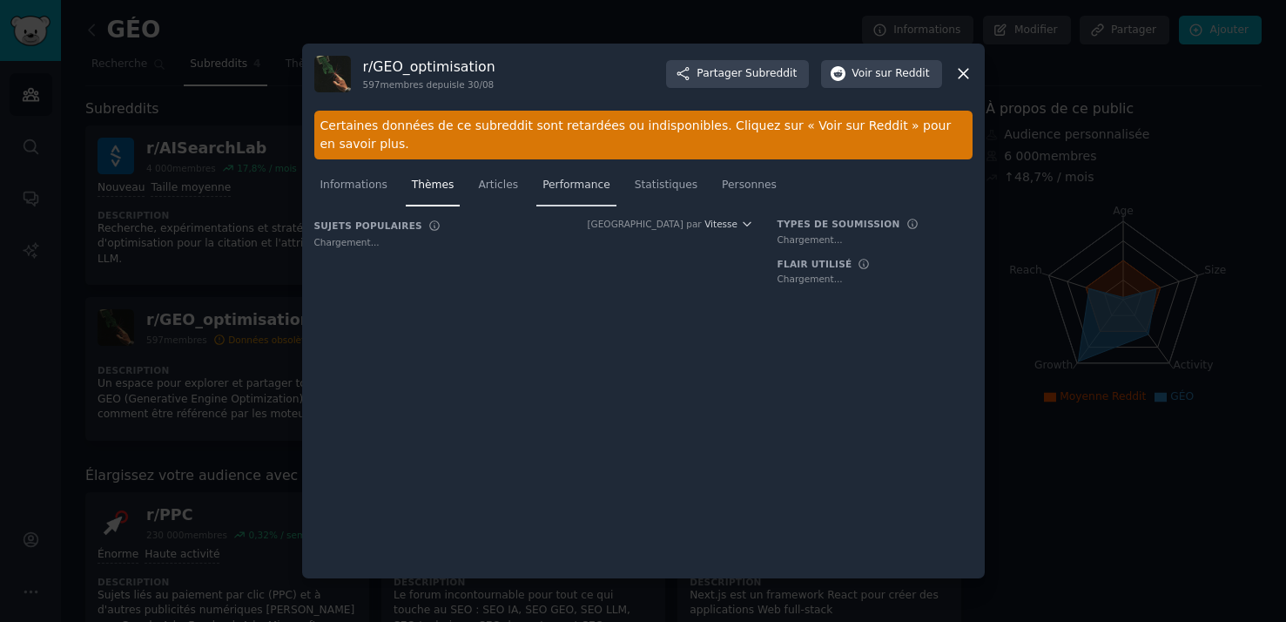
click at [542, 183] on font "Performance" at bounding box center [576, 184] width 68 height 12
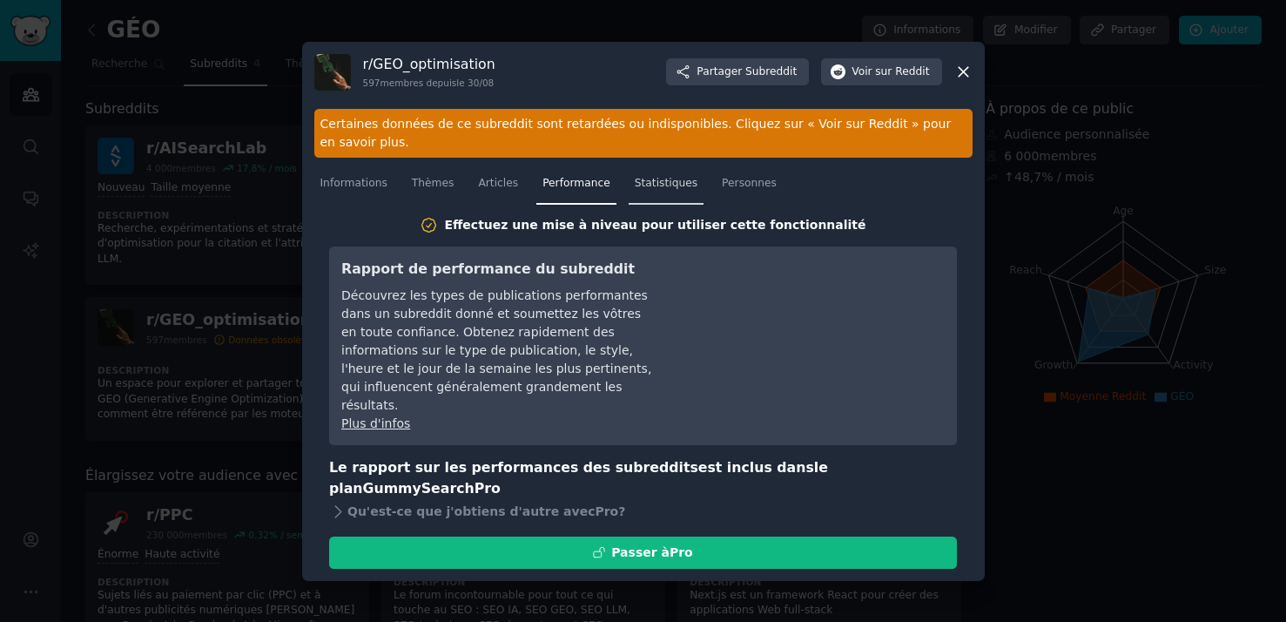
click at [650, 182] on font "Statistiques" at bounding box center [666, 183] width 63 height 12
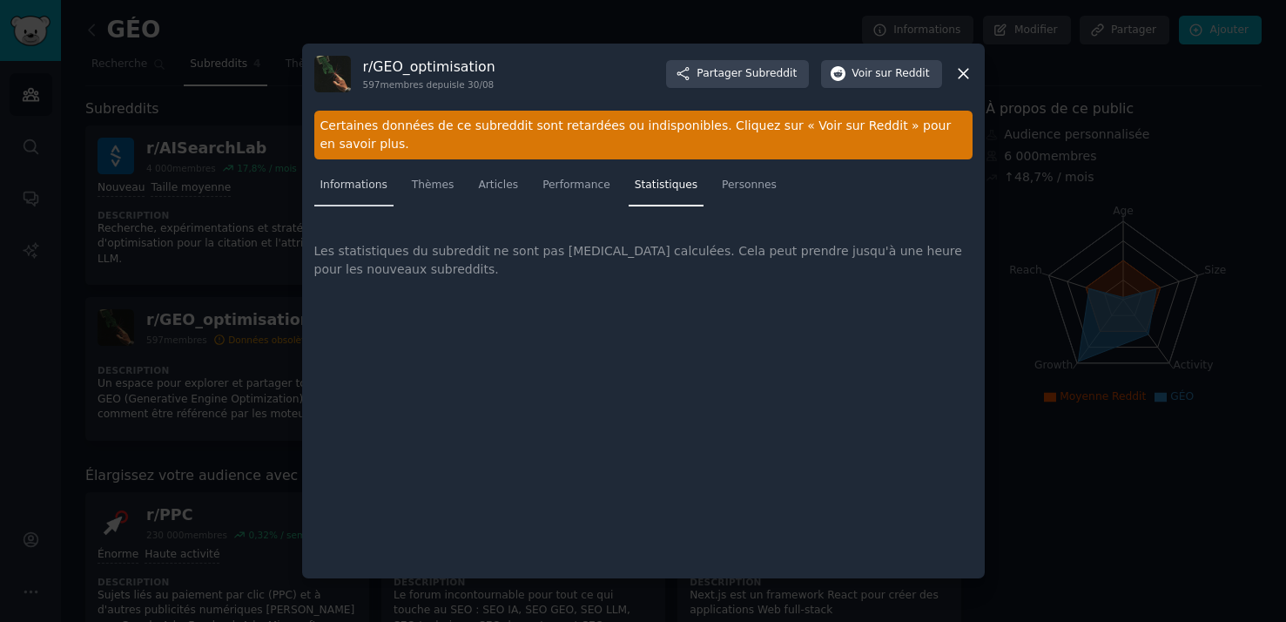
click at [386, 205] on link "Informations" at bounding box center [353, 190] width 79 height 36
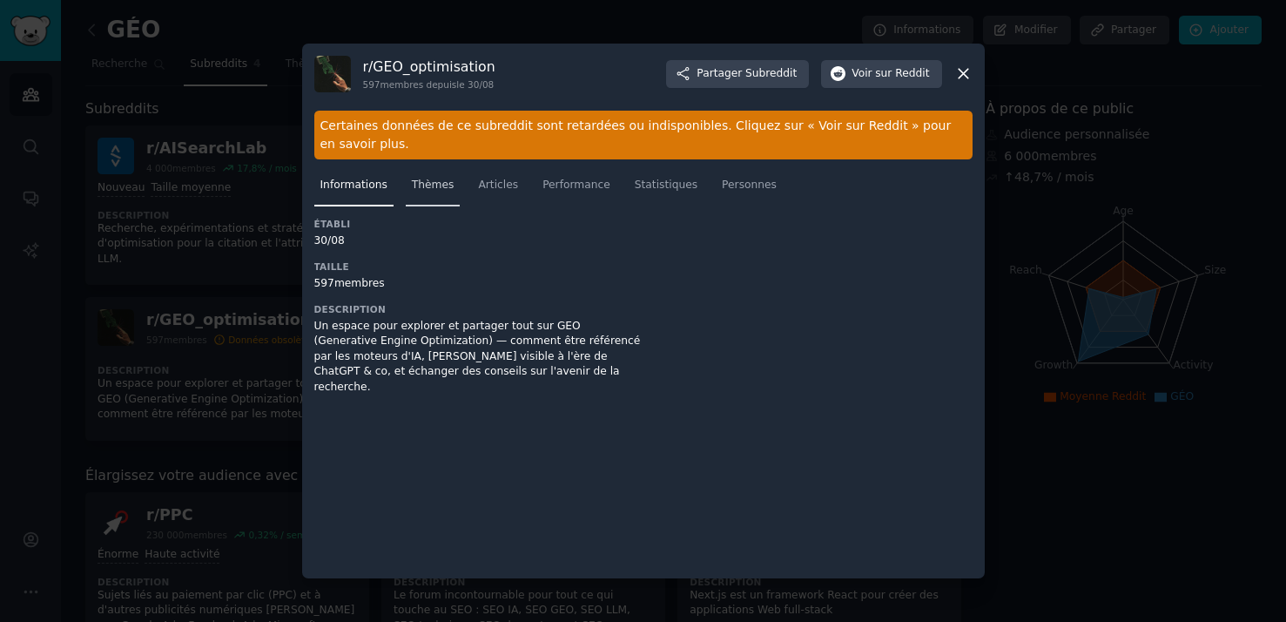
click at [422, 196] on link "Thèmes" at bounding box center [433, 190] width 55 height 36
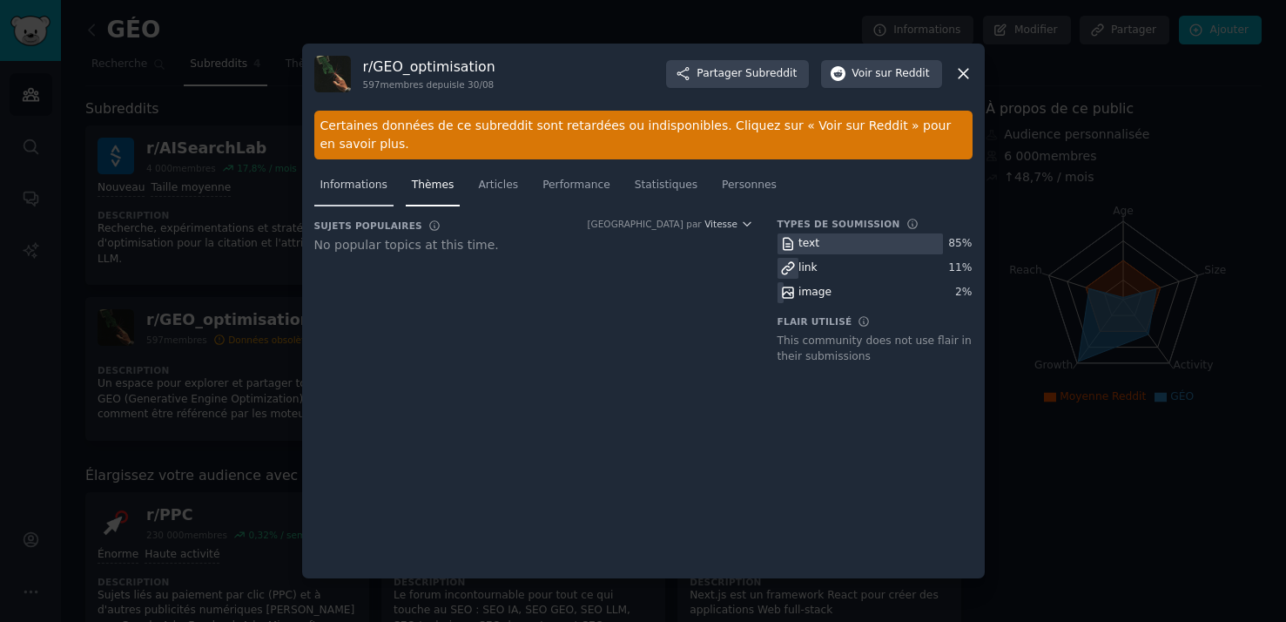
click at [337, 190] on font "Informations" at bounding box center [353, 184] width 67 height 12
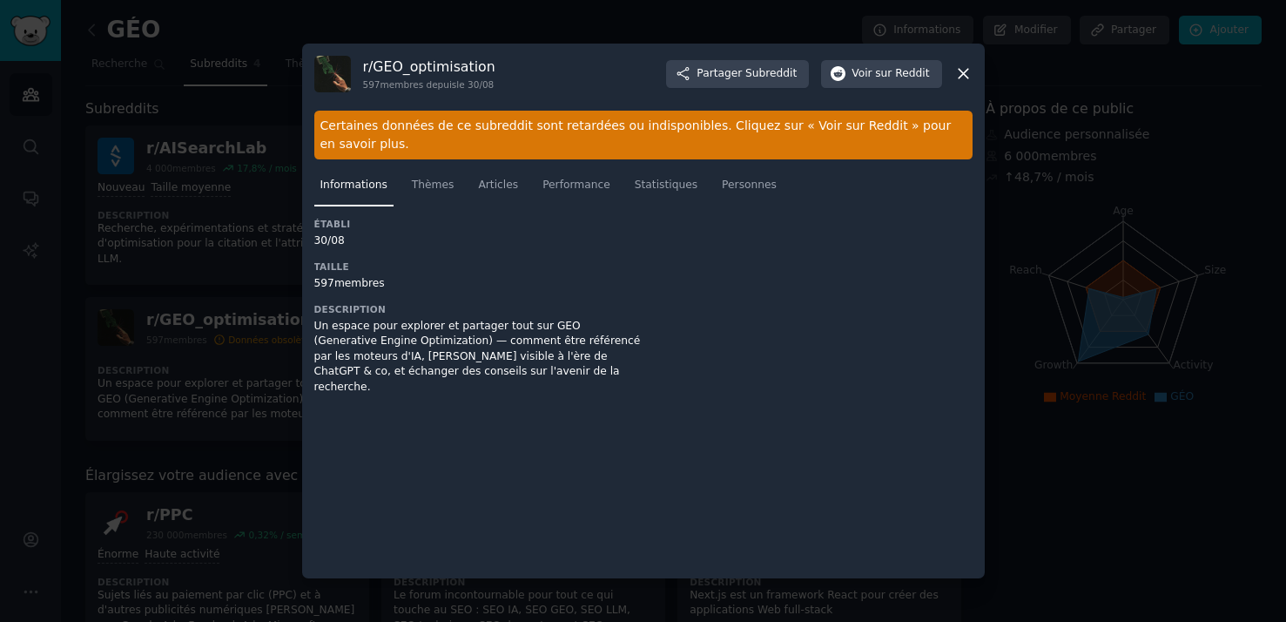
click at [262, 392] on div at bounding box center [643, 311] width 1286 height 622
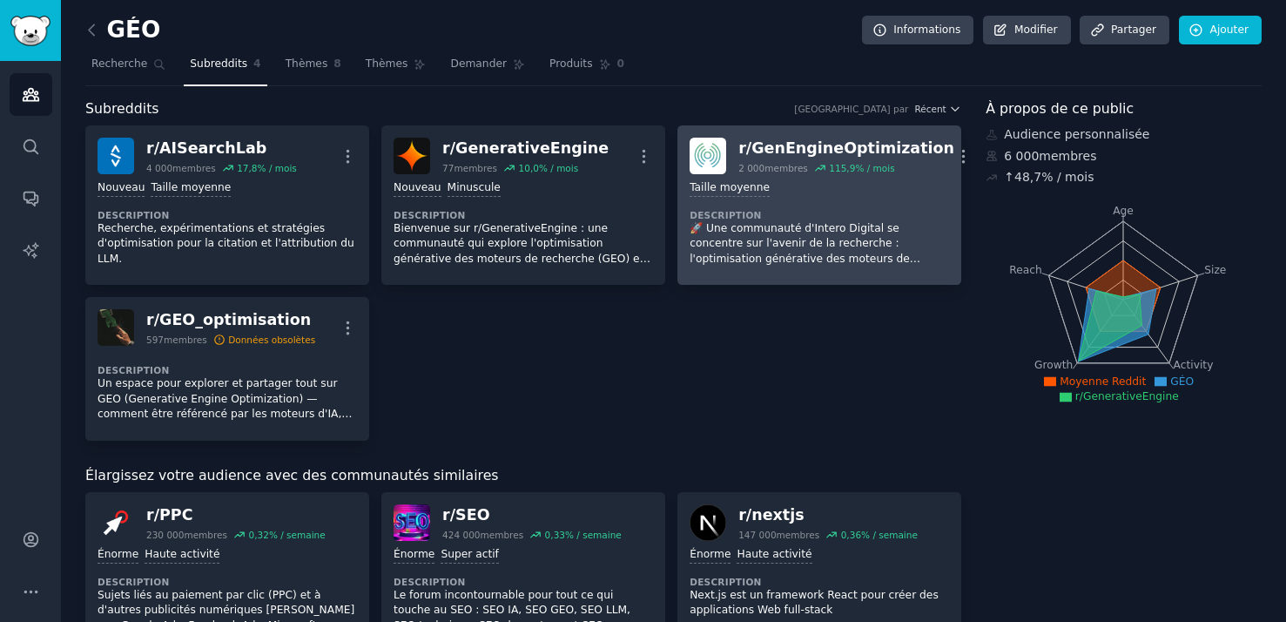
click at [821, 192] on div "Taille moyenne" at bounding box center [819, 188] width 259 height 17
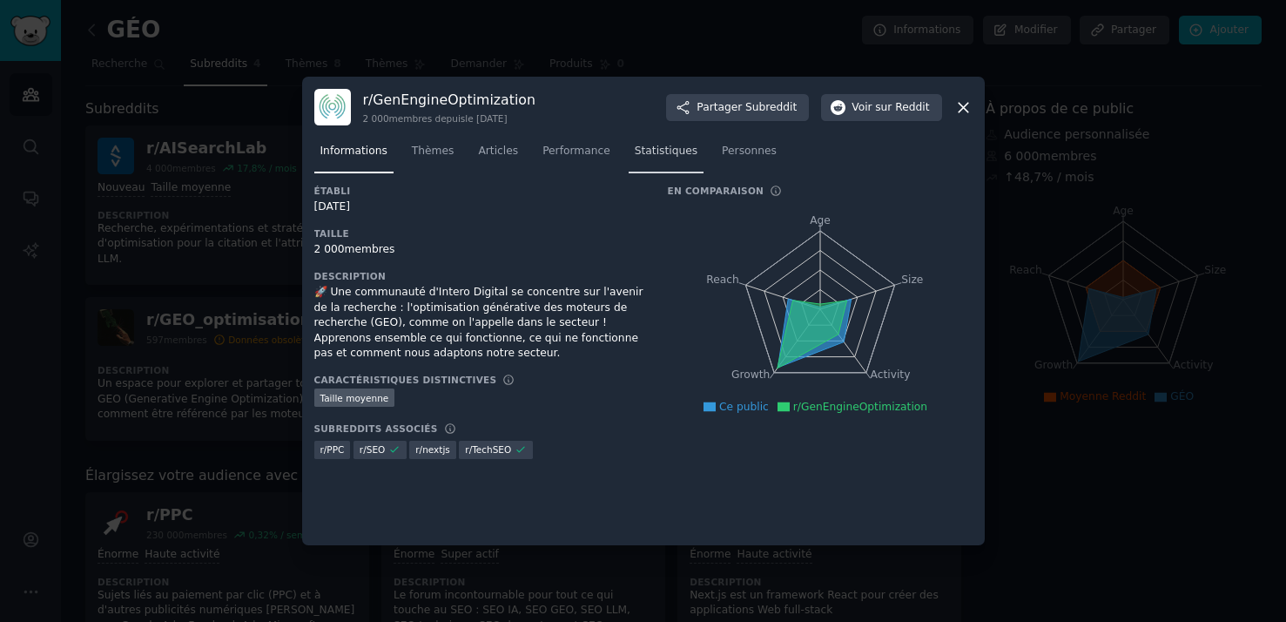
click at [635, 152] on font "Statistiques" at bounding box center [666, 151] width 63 height 12
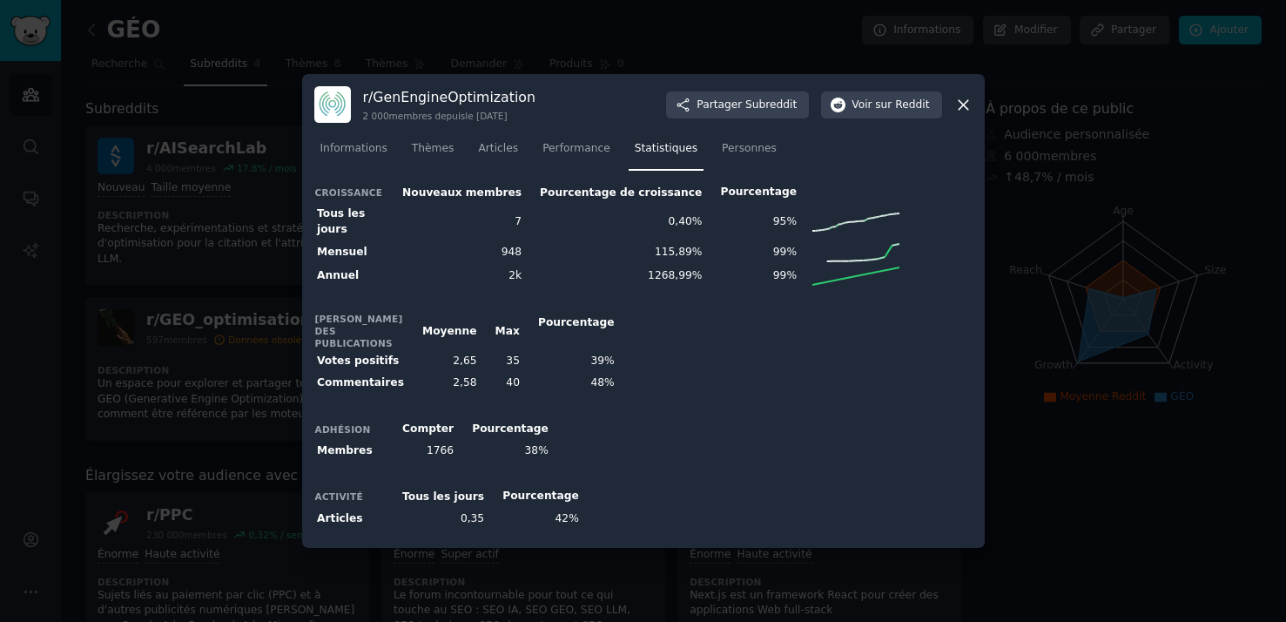
click at [502, 252] on font "948" at bounding box center [512, 252] width 20 height 12
click at [623, 306] on div "Croissance Nouveaux membres Pourcentage de croissance Pourcentage Tous les jour…" at bounding box center [643, 358] width 658 height 353
click at [113, 403] on div at bounding box center [643, 311] width 1286 height 622
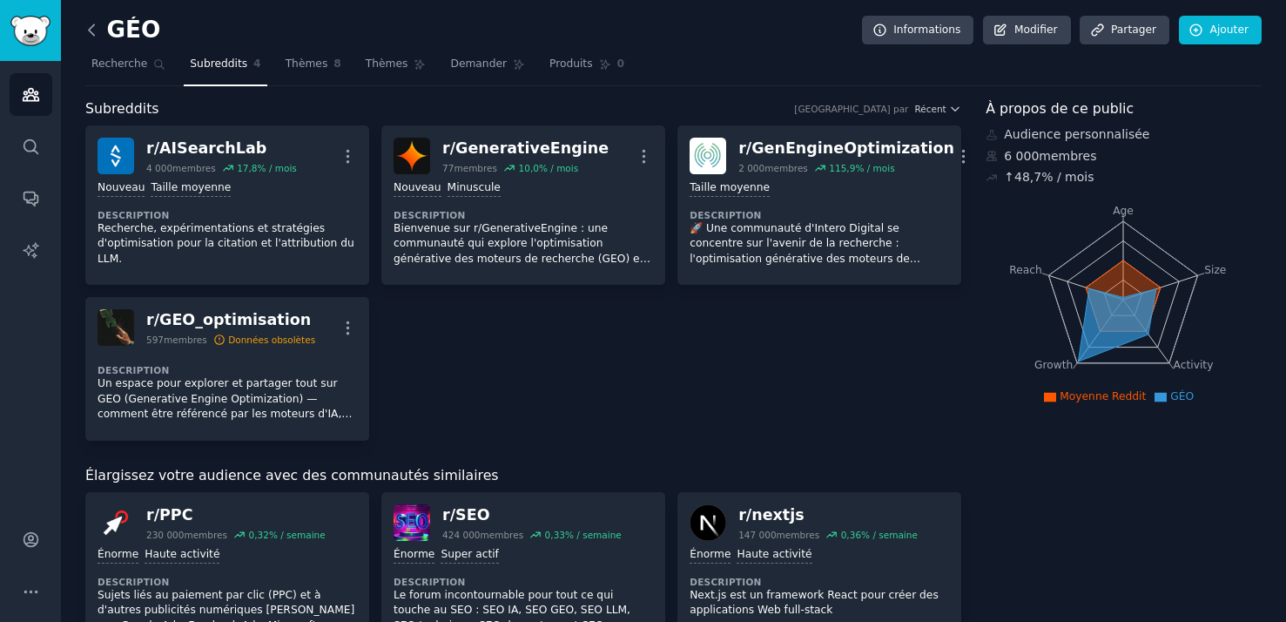
click at [92, 26] on icon at bounding box center [92, 30] width 18 height 18
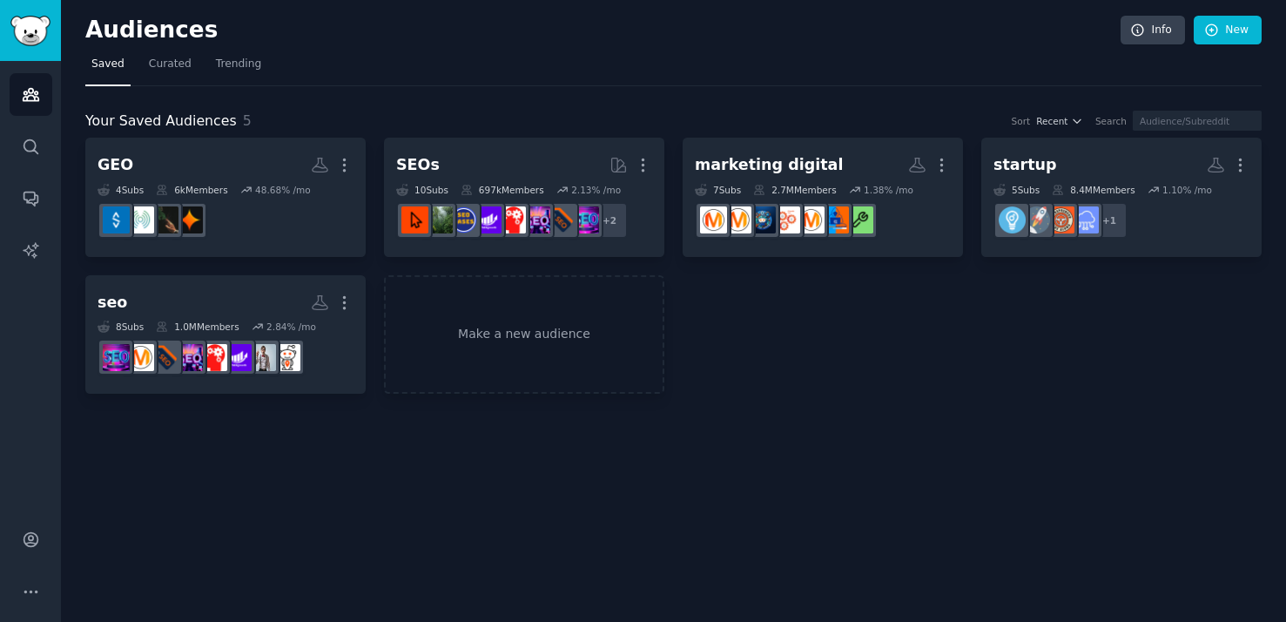
click at [382, 60] on nav "Saved Curated Trending" at bounding box center [673, 68] width 1176 height 36
click at [1060, 387] on div "GEO Custom Audience More 4 Sub s 6k Members 48.68 % /mo r/GenerativeEngine SEOs…" at bounding box center [673, 266] width 1176 height 256
click at [1149, 25] on link "Info" at bounding box center [1153, 31] width 64 height 30
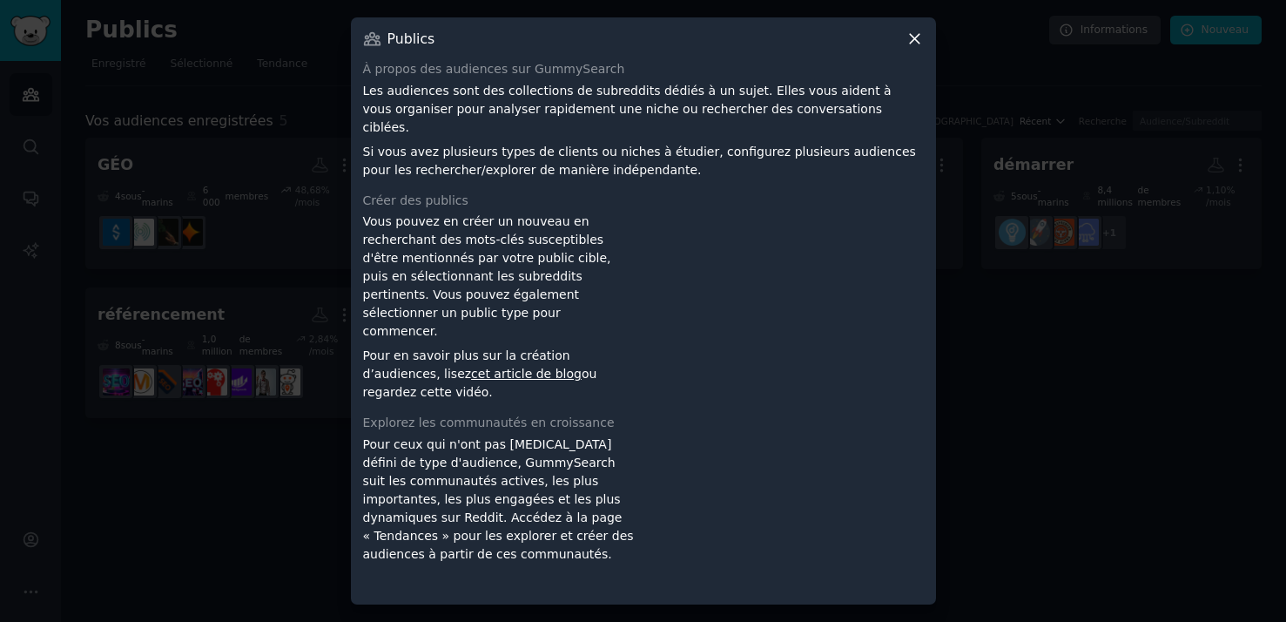
click at [765, 151] on p "Si vous avez plusieurs types de clients ou niches à étudier, configurez plusieu…" at bounding box center [643, 161] width 561 height 37
click at [764, 150] on p "Si vous avez plusieurs types de clients ou niches à étudier, configurez plusieu…" at bounding box center [643, 161] width 561 height 37
click at [627, 173] on p "Si vous avez plusieurs types de clients ou niches à étudier, configurez plusieu…" at bounding box center [643, 161] width 561 height 37
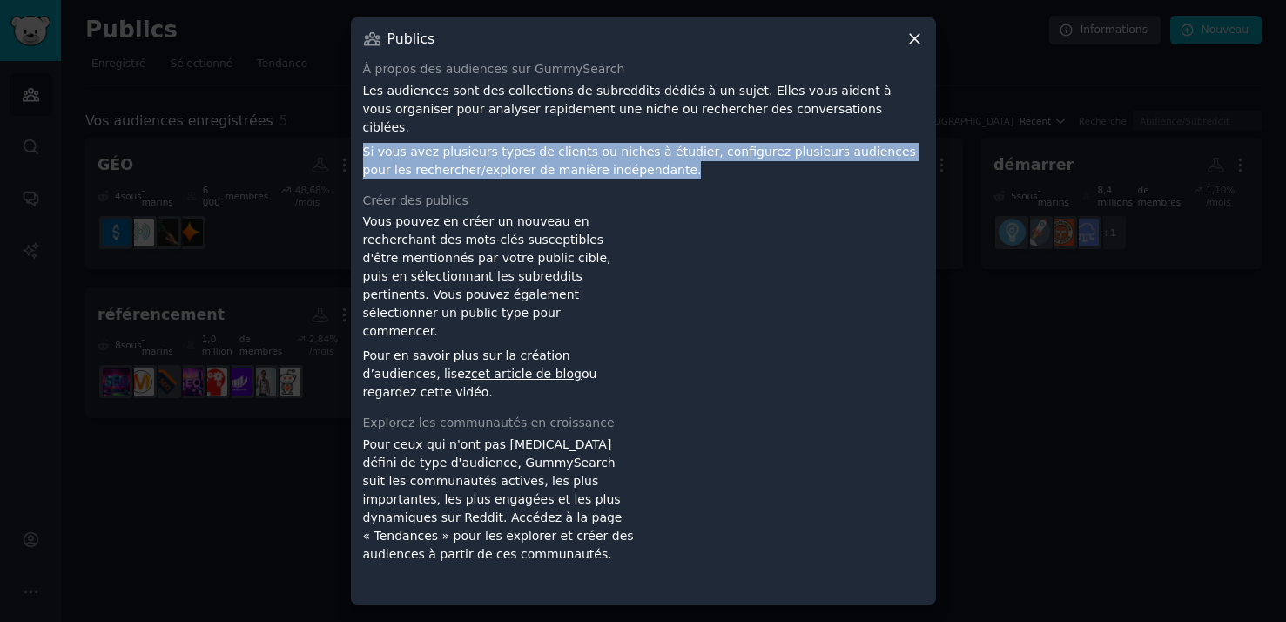
drag, startPoint x: 362, startPoint y: 153, endPoint x: 645, endPoint y: 172, distance: 283.6
click at [645, 173] on p "Si vous avez plusieurs types de clients ou niches à étudier, configurez plusieu…" at bounding box center [643, 161] width 561 height 37
click at [645, 172] on p "Si vous avez plusieurs types de clients ou niches à étudier, configurez plusieu…" at bounding box center [643, 161] width 561 height 37
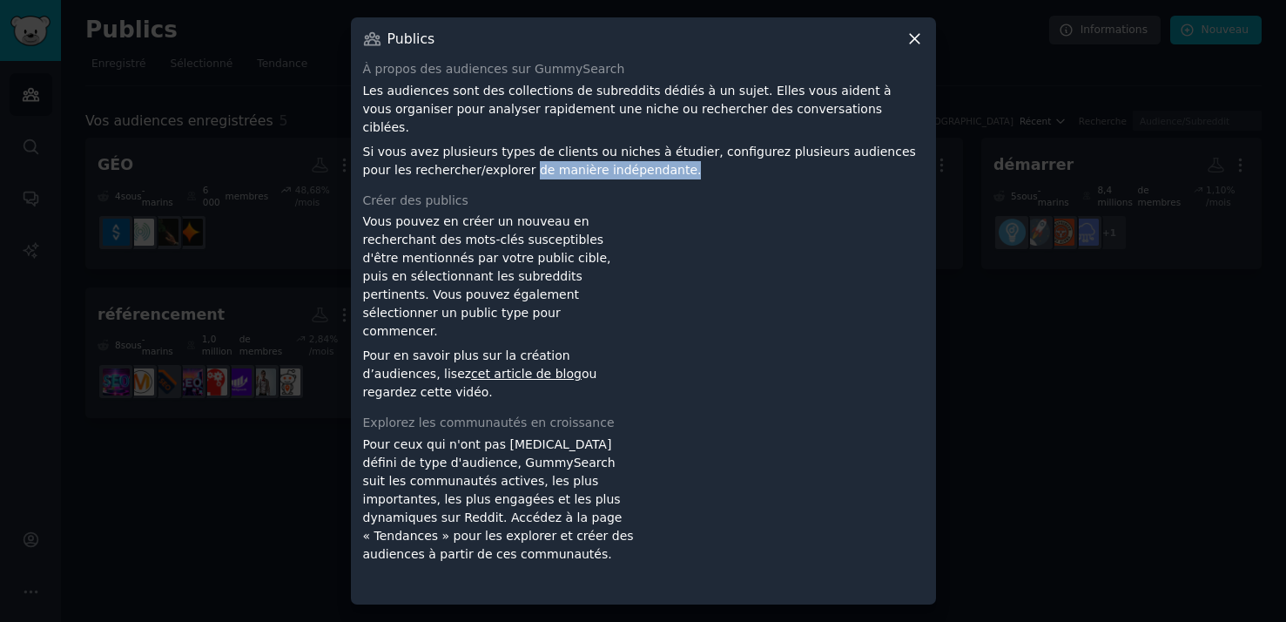
drag, startPoint x: 640, startPoint y: 172, endPoint x: 473, endPoint y: 172, distance: 167.2
click at [478, 172] on p "Si vous avez plusieurs types de clients ou niches à étudier, configurez plusieu…" at bounding box center [643, 161] width 561 height 37
click at [473, 172] on font "Si vous avez plusieurs types de clients ou niches à étudier, configurez plusieu…" at bounding box center [639, 161] width 553 height 32
click at [367, 234] on font "Vous pouvez en créer un nouveau en recherchant des mots-clés susceptibles d'êtr…" at bounding box center [487, 276] width 248 height 124
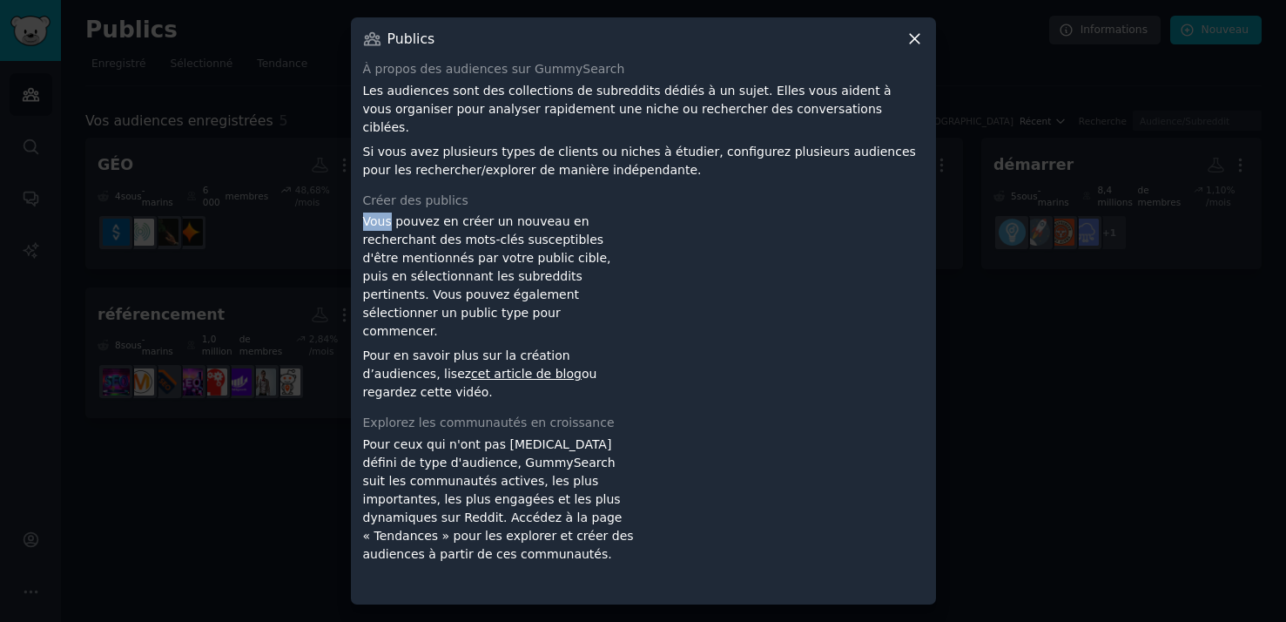
click at [367, 233] on font "Vous pouvez en créer un nouveau en recherchant des mots-clés susceptibles d'êtr…" at bounding box center [487, 276] width 248 height 124
click at [367, 232] on font "Vous pouvez en créer un nouveau en recherchant des mots-clés susceptibles d'êtr…" at bounding box center [487, 276] width 248 height 124
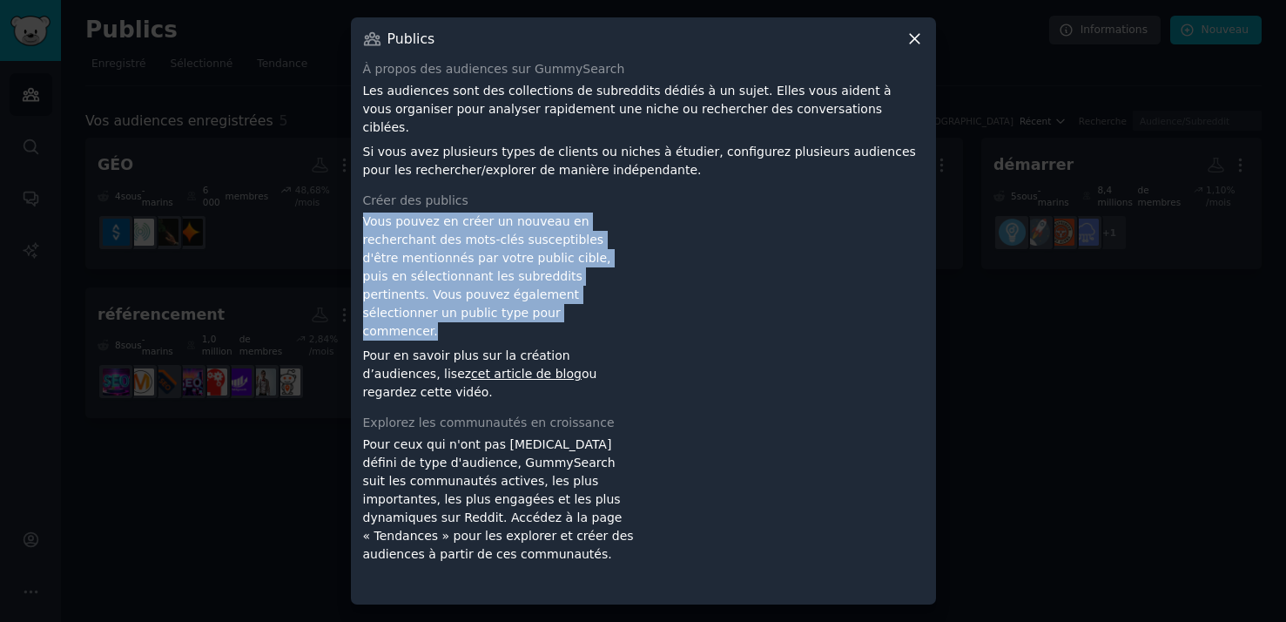
click at [367, 232] on font "Vous pouvez en créer un nouveau en recherchant des mots-clés susceptibles d'êtr…" at bounding box center [487, 276] width 248 height 124
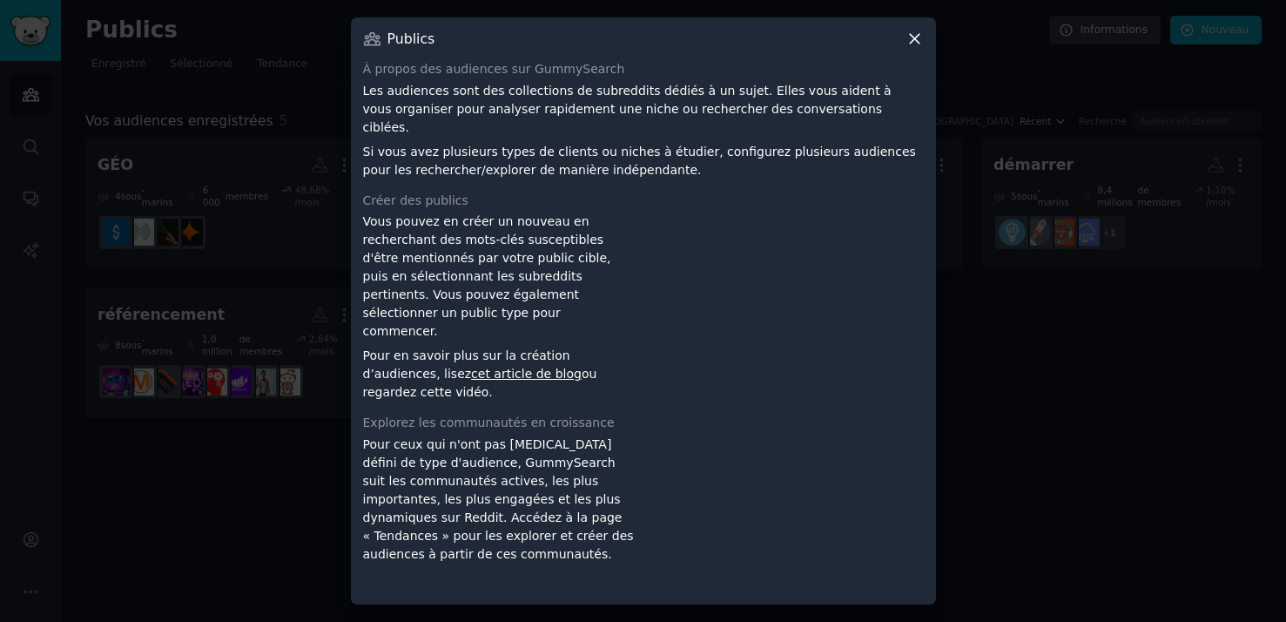
click at [387, 242] on font "Vous pouvez en créer un nouveau en recherchant des mots-clés susceptibles d'êtr…" at bounding box center [487, 276] width 248 height 124
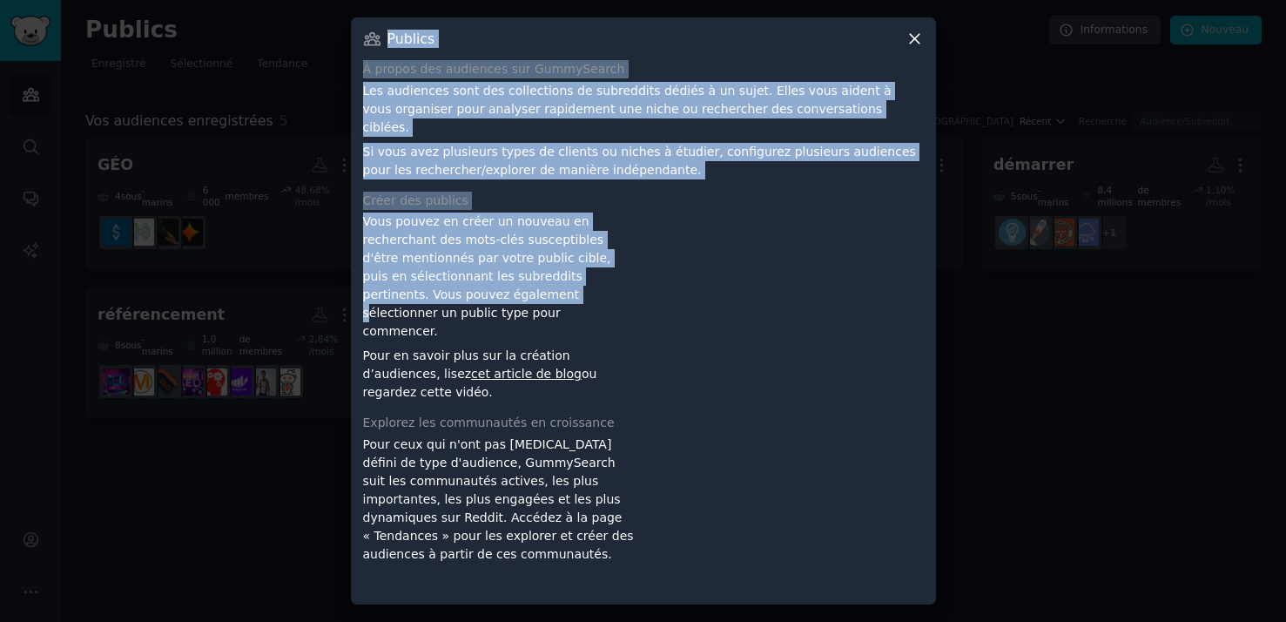
drag, startPoint x: 349, startPoint y: 222, endPoint x: 474, endPoint y: 302, distance: 148.0
click at [474, 302] on div "​ Publics À propos des audiences sur GummySearch Les audiences sont des collect…" at bounding box center [643, 311] width 1274 height 622
click at [474, 302] on font "Vous pouvez en créer un nouveau en recherchant des mots-clés susceptibles d'êtr…" at bounding box center [487, 276] width 248 height 124
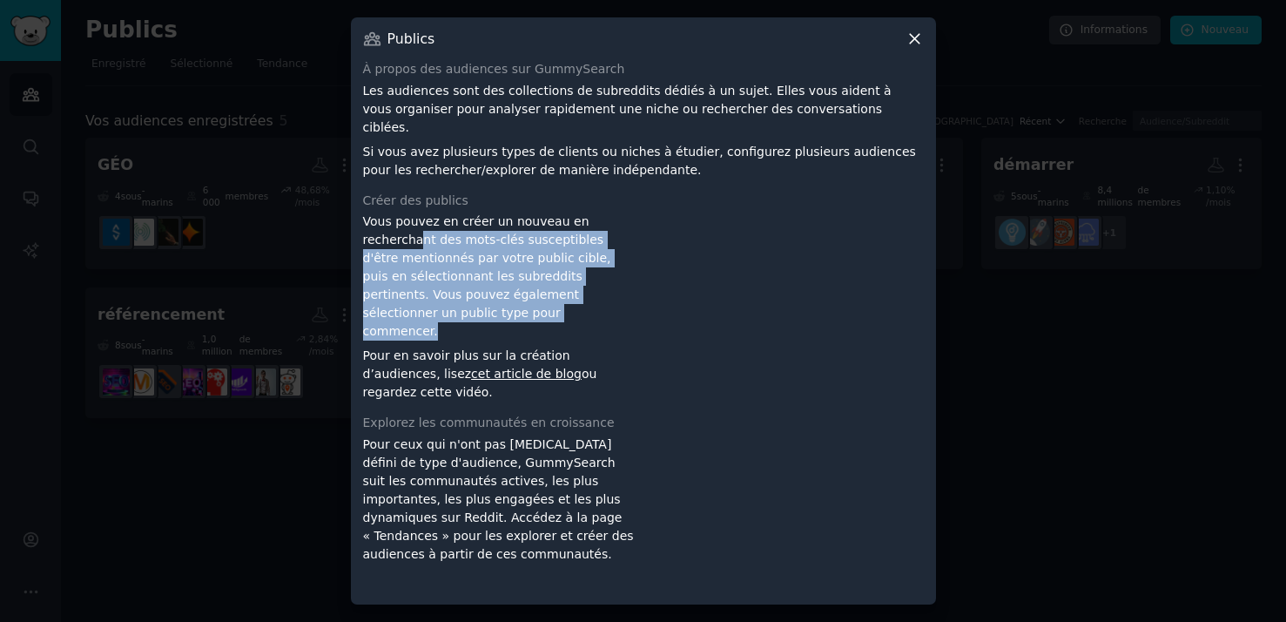
drag, startPoint x: 469, startPoint y: 326, endPoint x: 415, endPoint y: 242, distance: 99.5
click at [415, 242] on p "Vous pouvez en créer un nouveau en recherchant des mots-clés susceptibles d'êtr…" at bounding box center [500, 276] width 274 height 128
click at [415, 242] on font "Vous pouvez en créer un nouveau en recherchant des mots-clés susceptibles d'êtr…" at bounding box center [487, 276] width 248 height 124
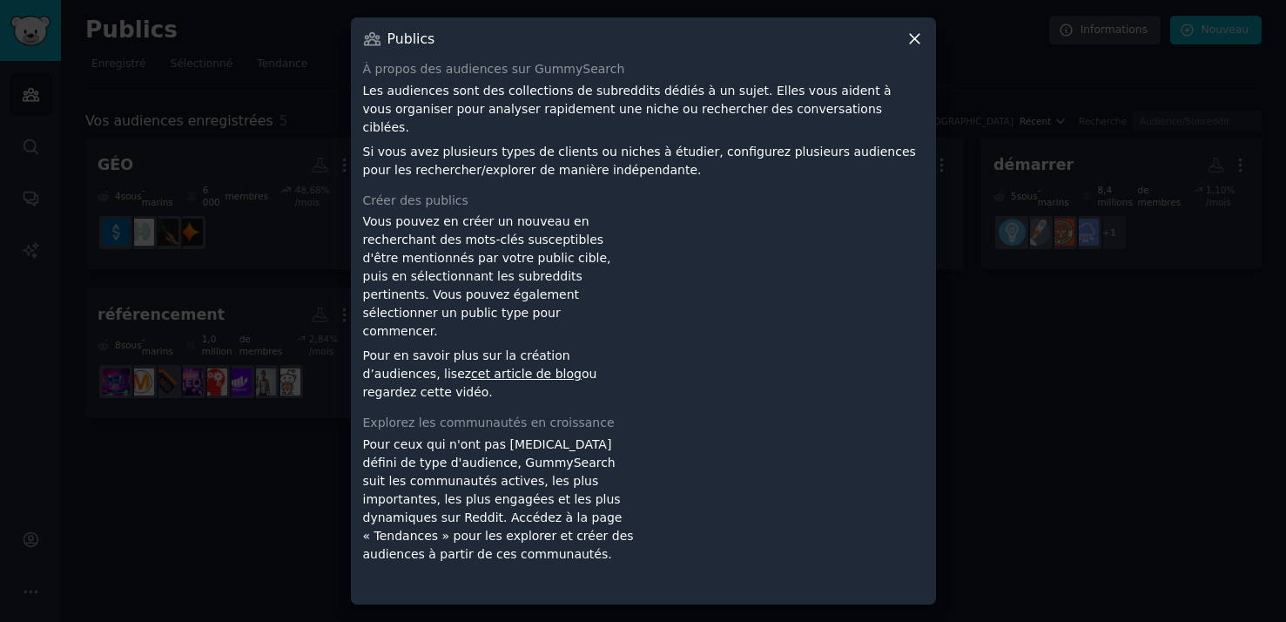
click at [916, 48] on icon at bounding box center [915, 39] width 18 height 18
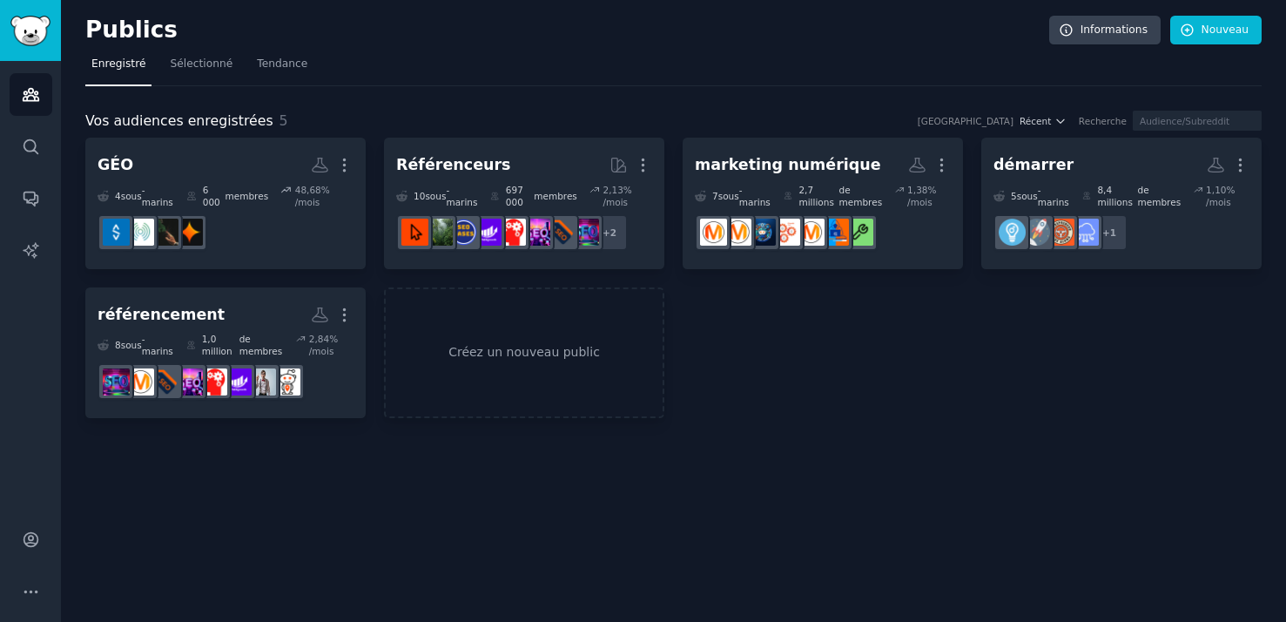
click at [965, 413] on div "GÉO Audience personnalisée Plus 4 sous -marins 6 000 membres 48,68 % /mois r/Ge…" at bounding box center [673, 278] width 1176 height 280
click at [182, 50] on div "Publics Informations Nouveau" at bounding box center [673, 34] width 1176 height 36
click at [182, 57] on span "Sélectionné" at bounding box center [201, 65] width 63 height 16
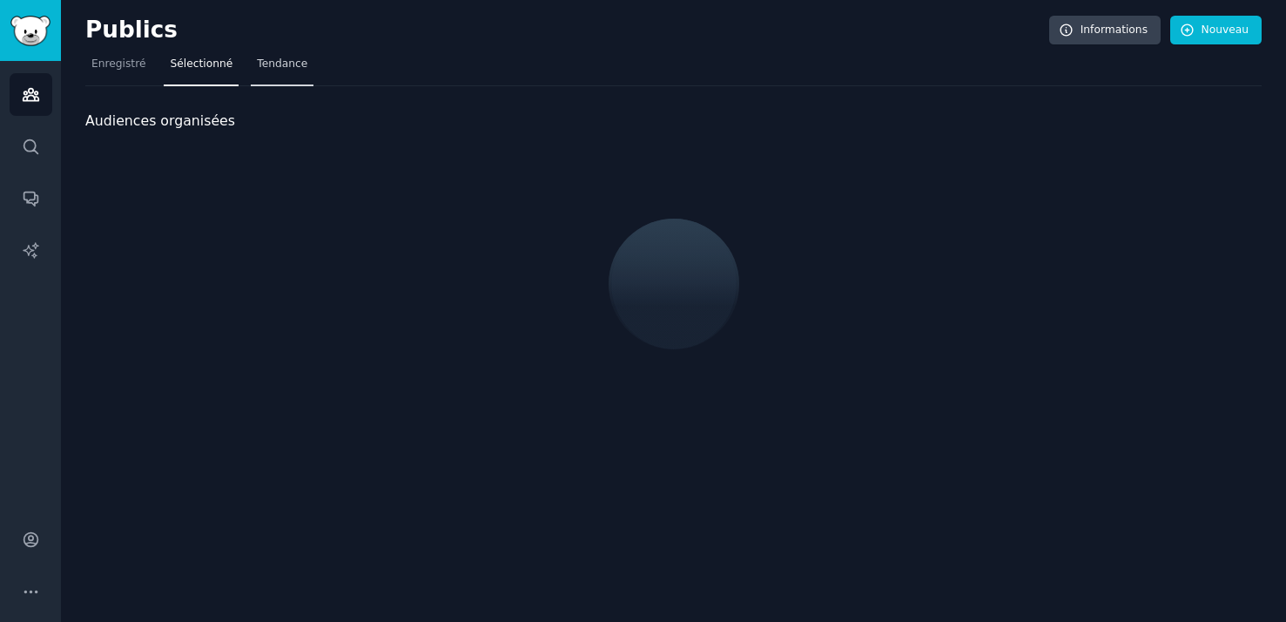
click at [259, 57] on span "Tendance" at bounding box center [282, 65] width 50 height 16
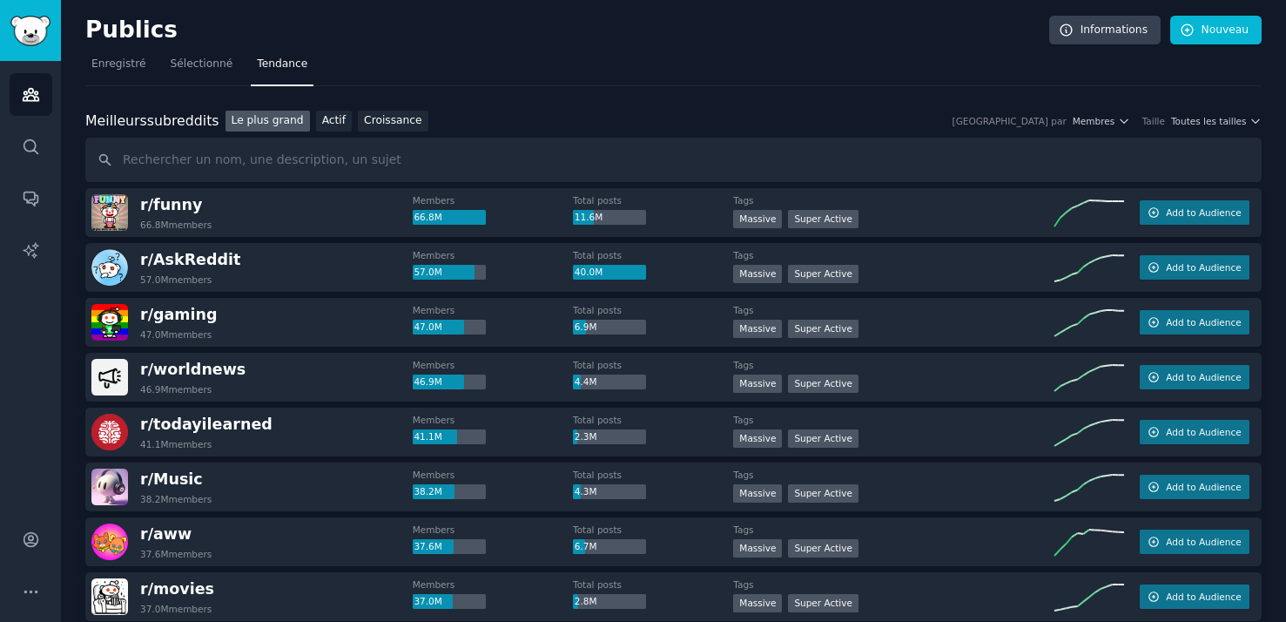
click at [212, 50] on div "Publics Informations Nouveau" at bounding box center [673, 34] width 1176 height 36
click at [205, 64] on font "Sélectionné" at bounding box center [201, 63] width 63 height 12
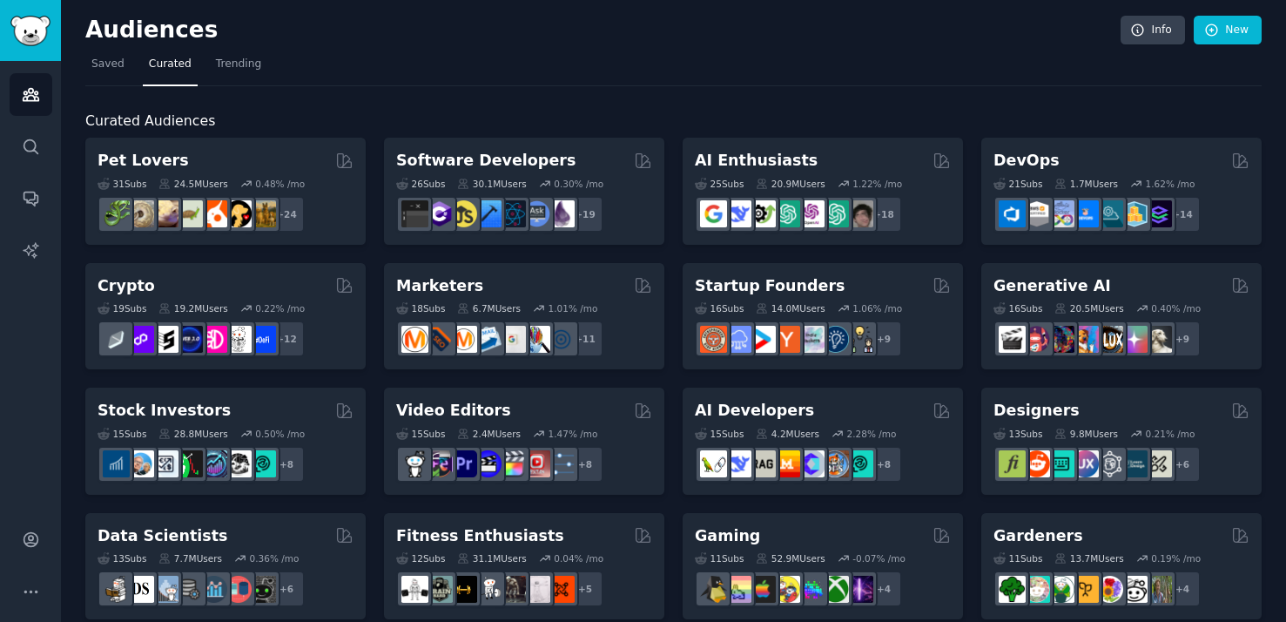
click at [594, 61] on nav "Saved Curated Trending" at bounding box center [673, 68] width 1176 height 36
click at [234, 62] on span "Trending" at bounding box center [238, 65] width 45 height 16
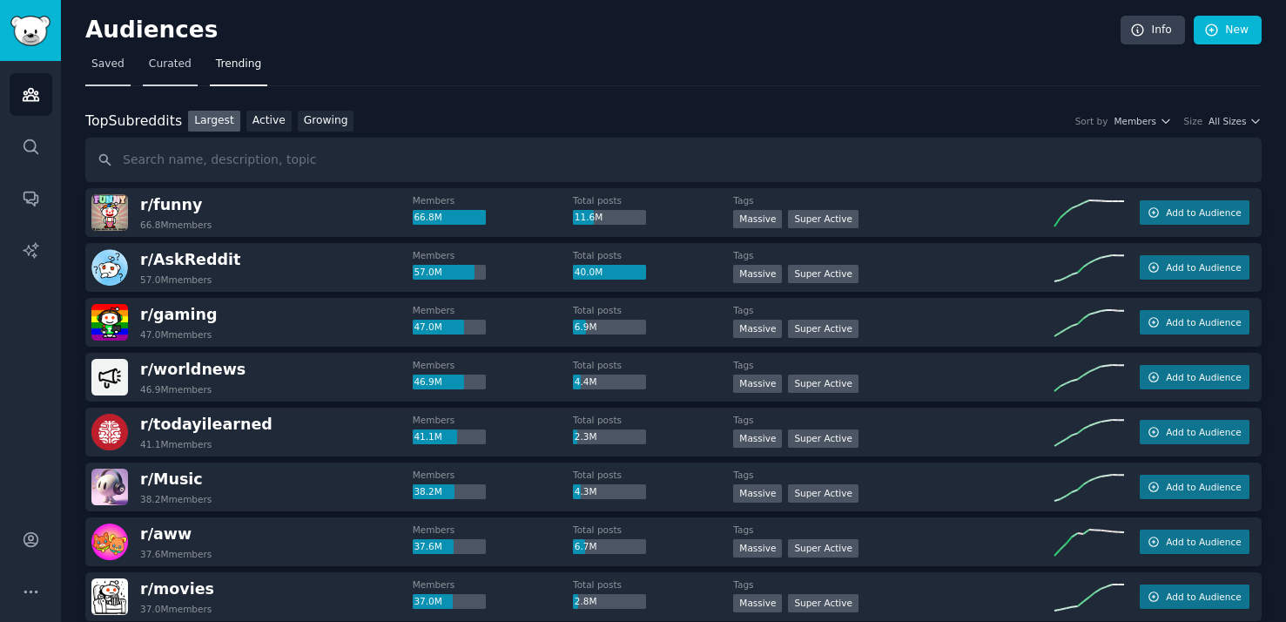
click at [125, 71] on link "Saved" at bounding box center [107, 68] width 45 height 36
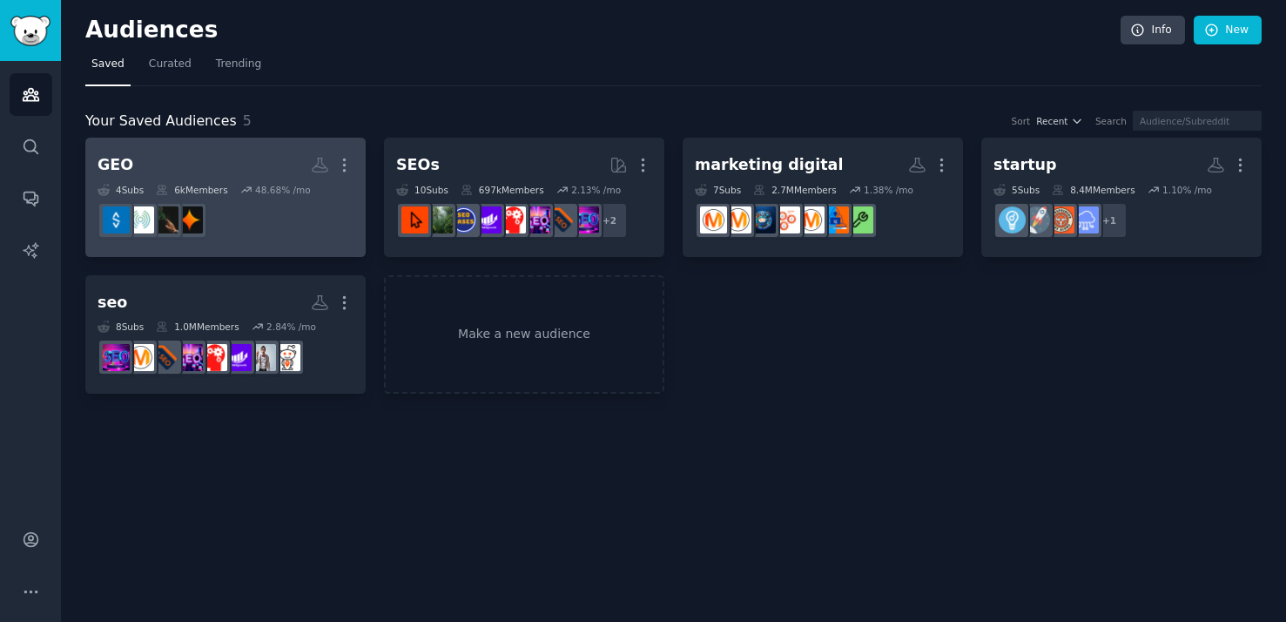
click at [283, 222] on dd at bounding box center [226, 220] width 256 height 49
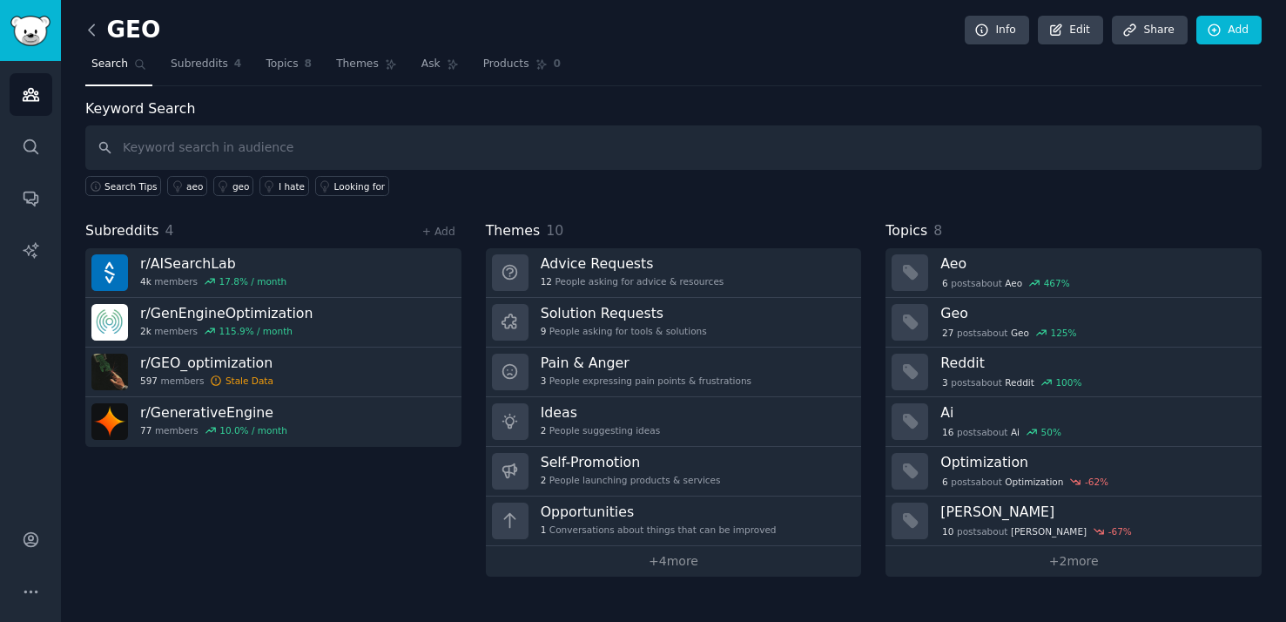
click at [99, 35] on icon at bounding box center [92, 30] width 18 height 18
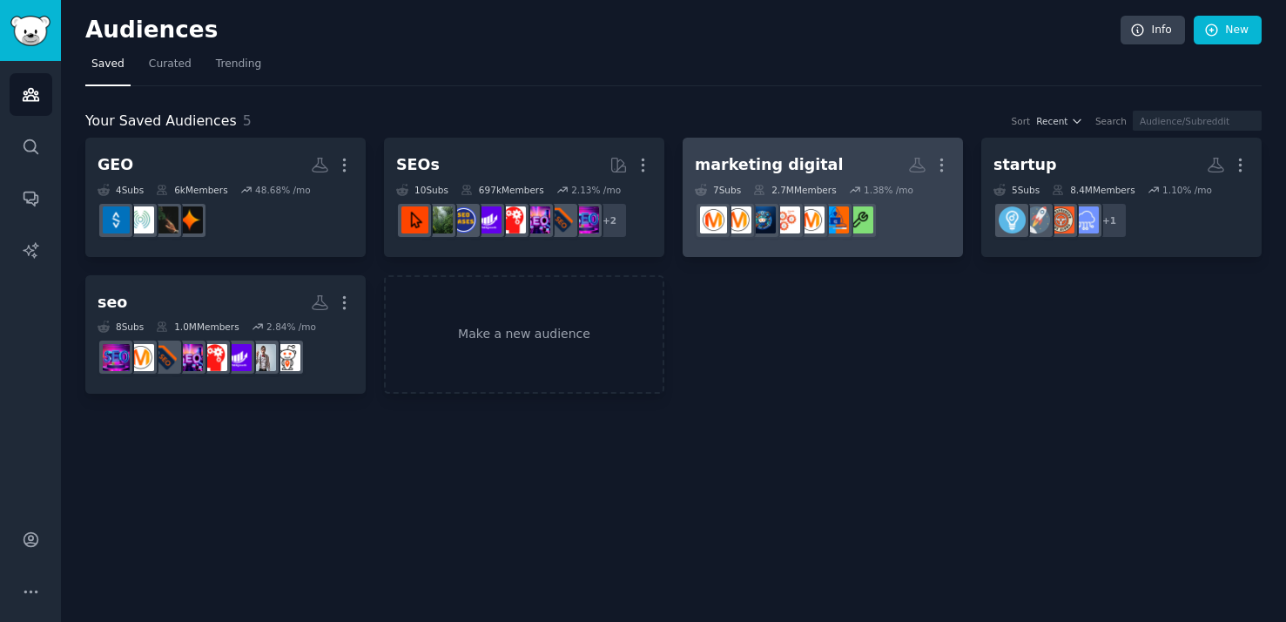
click at [822, 177] on h2 "marketing digital Custom Audience More" at bounding box center [823, 165] width 256 height 30
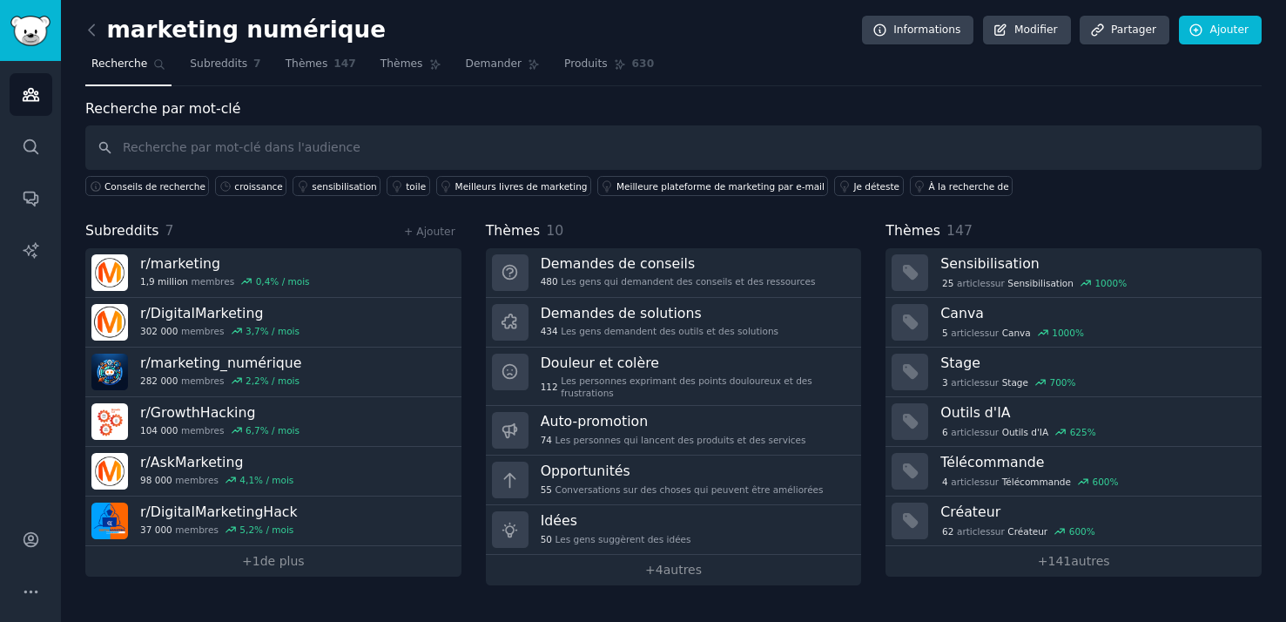
click at [683, 233] on div "Thèmes 10" at bounding box center [674, 231] width 376 height 22
click at [518, 232] on font "Thèmes" at bounding box center [513, 230] width 55 height 17
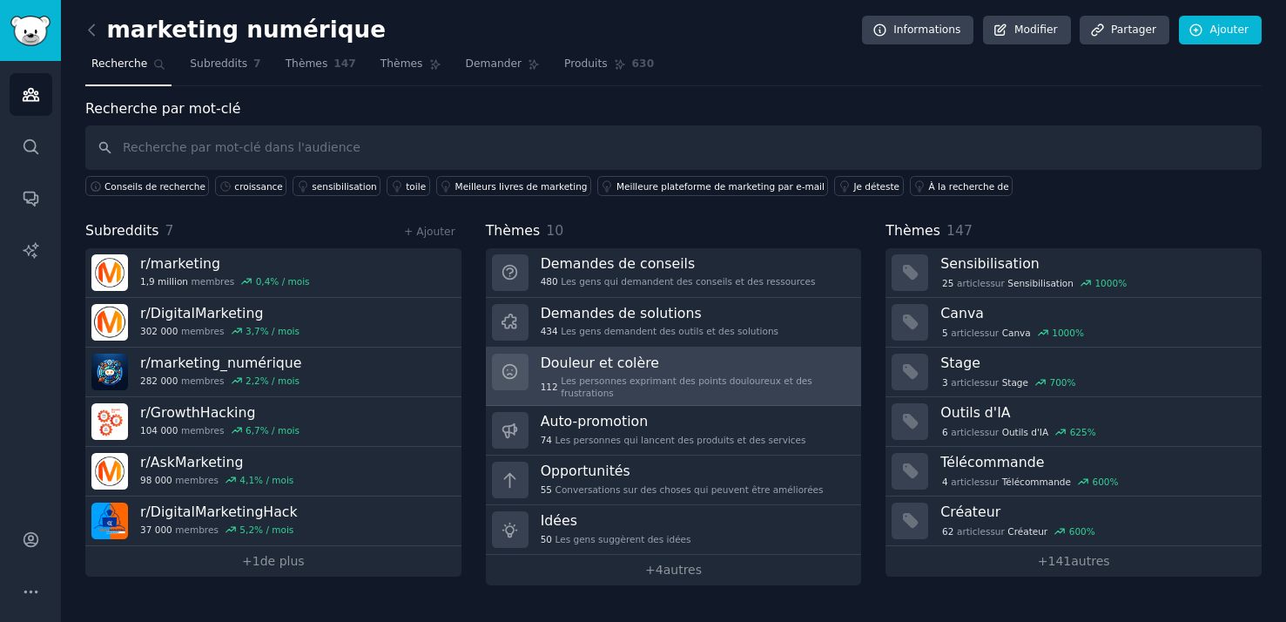
click at [597, 364] on font "Douleur et colère" at bounding box center [600, 362] width 118 height 17
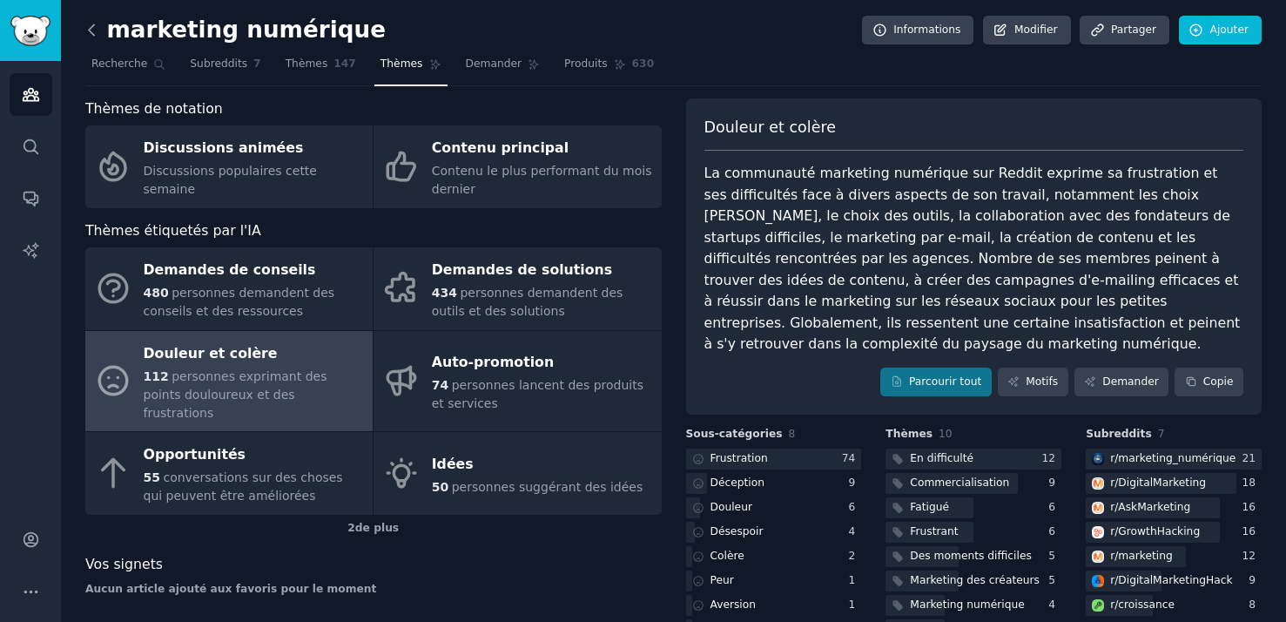
click at [95, 30] on icon at bounding box center [92, 30] width 18 height 18
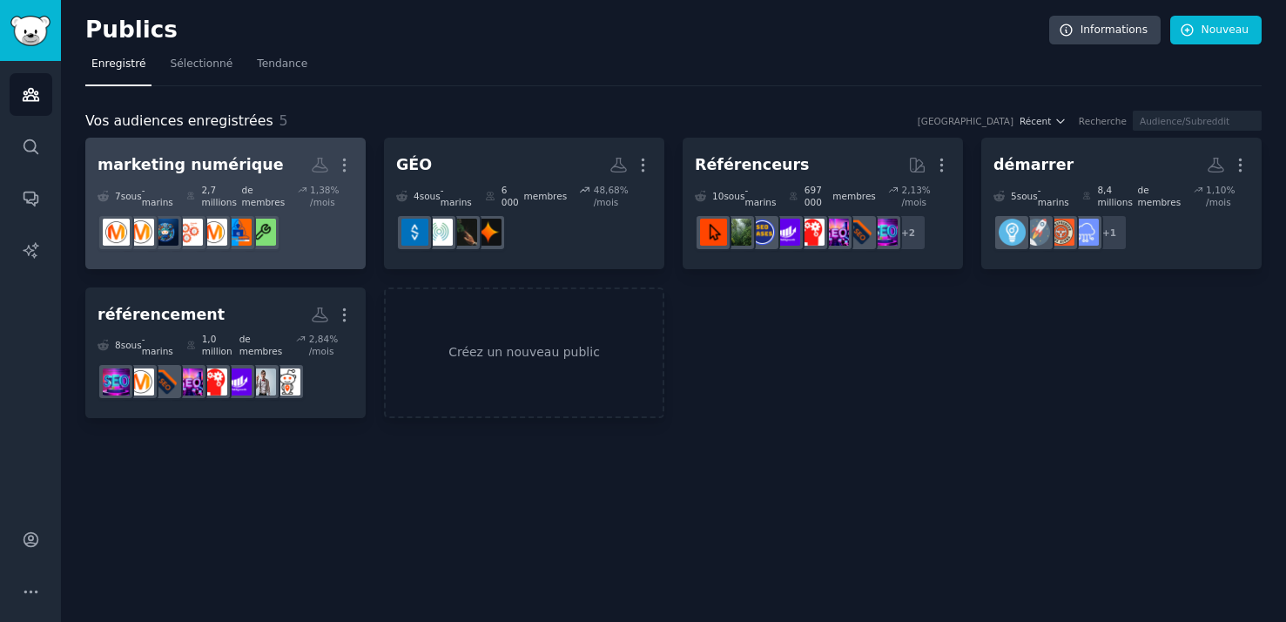
click at [252, 156] on h2 "marketing numérique Plus" at bounding box center [226, 165] width 256 height 30
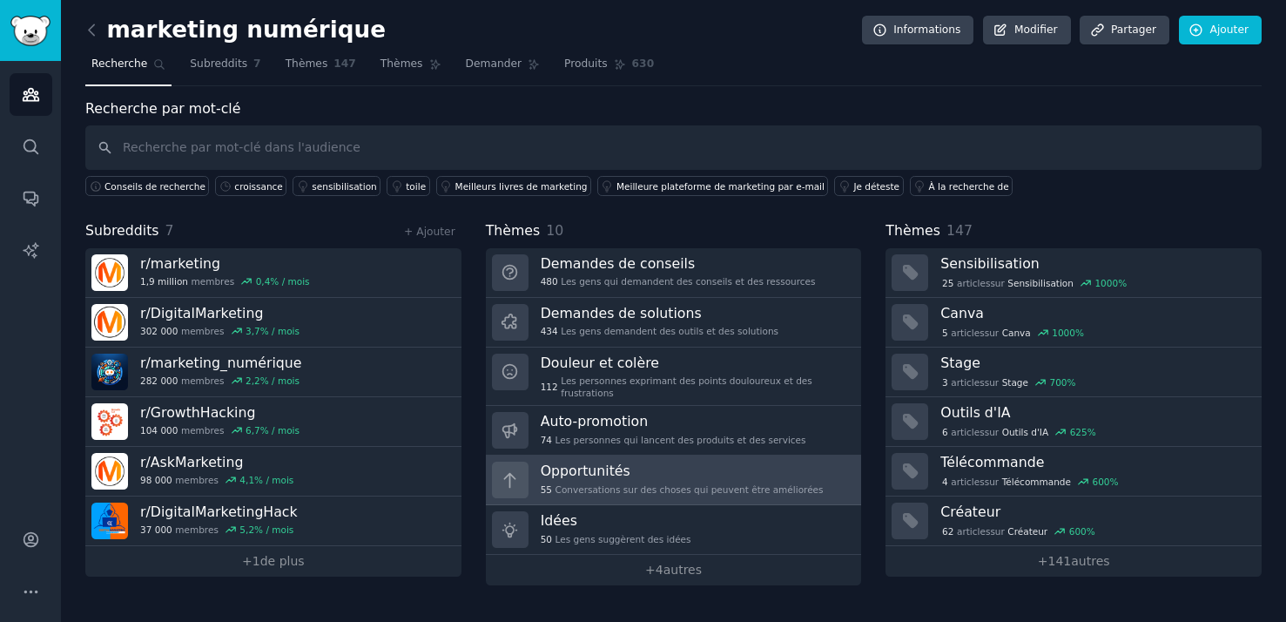
click at [660, 473] on h3 "Opportunités" at bounding box center [682, 470] width 283 height 18
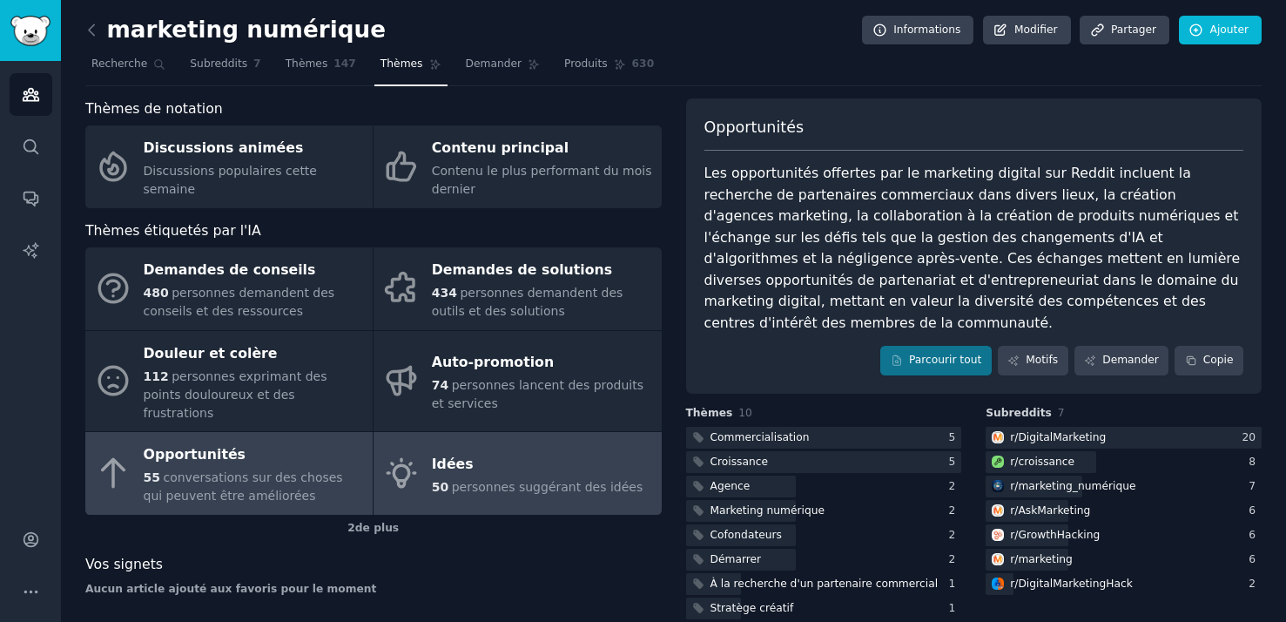
click at [478, 480] on font "personnes suggérant des idées" at bounding box center [547, 487] width 191 height 14
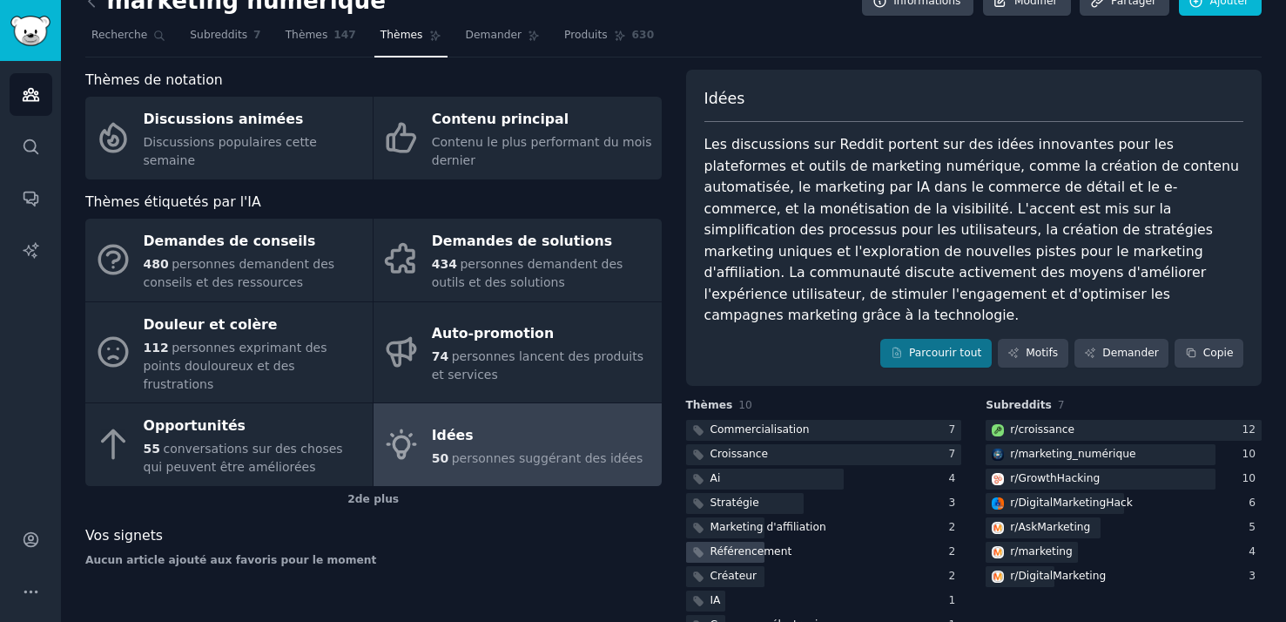
scroll to position [22, 0]
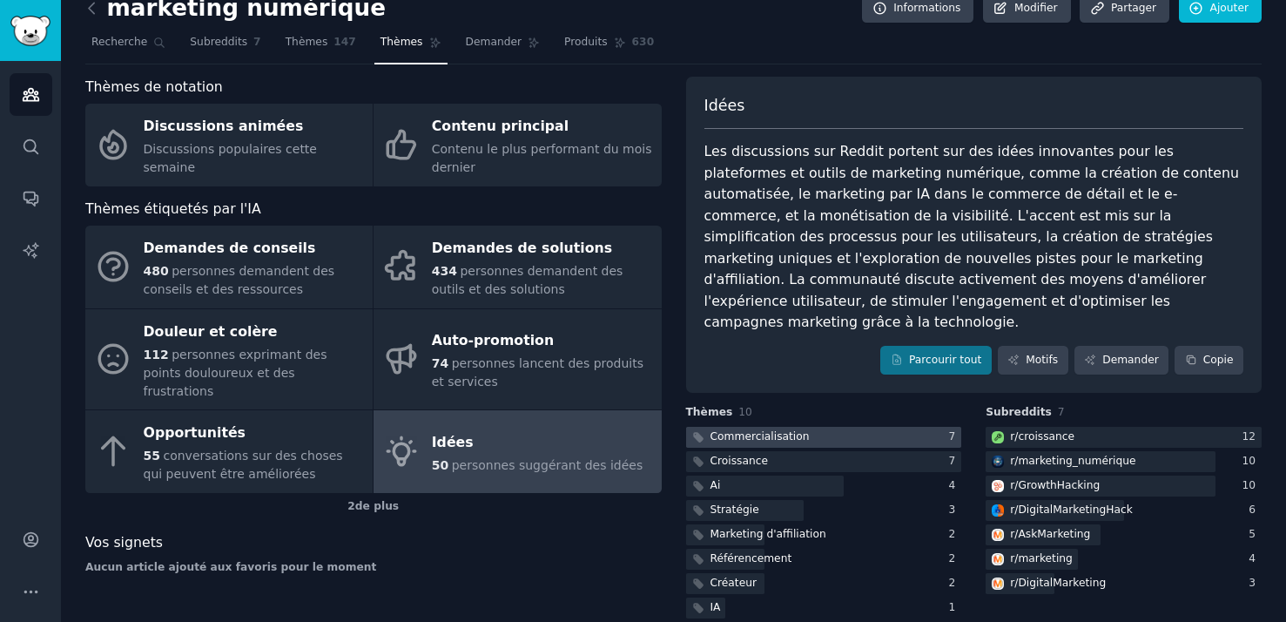
click at [832, 427] on div at bounding box center [824, 438] width 276 height 22
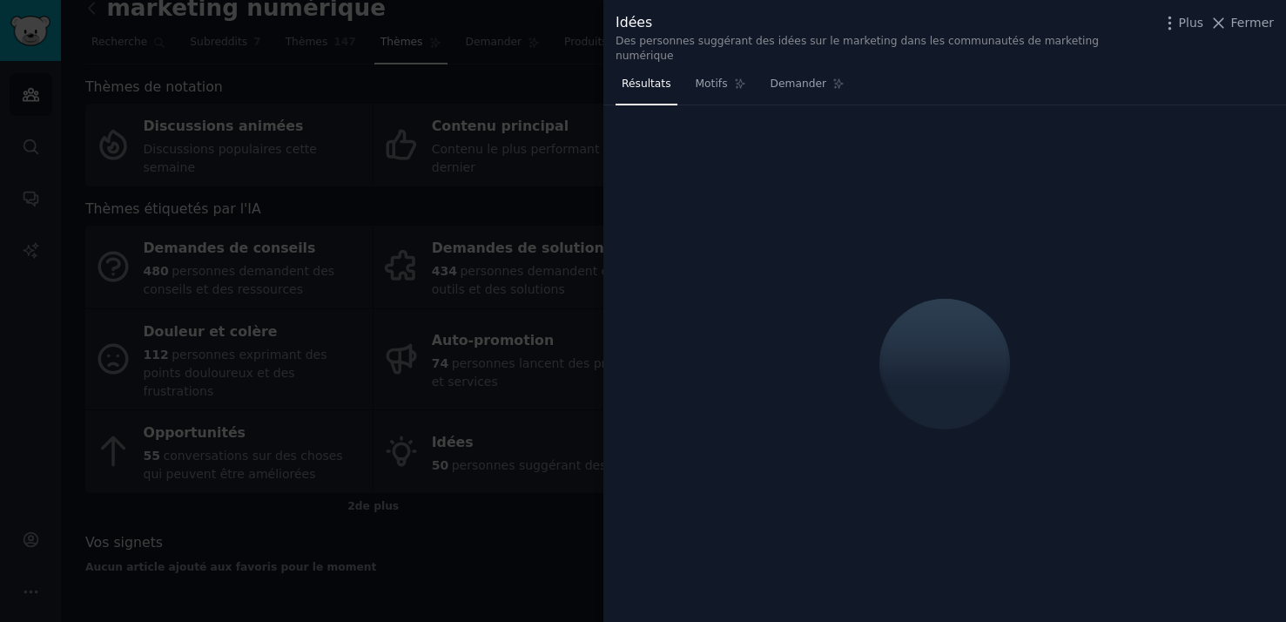
click at [473, 290] on div at bounding box center [643, 311] width 1286 height 622
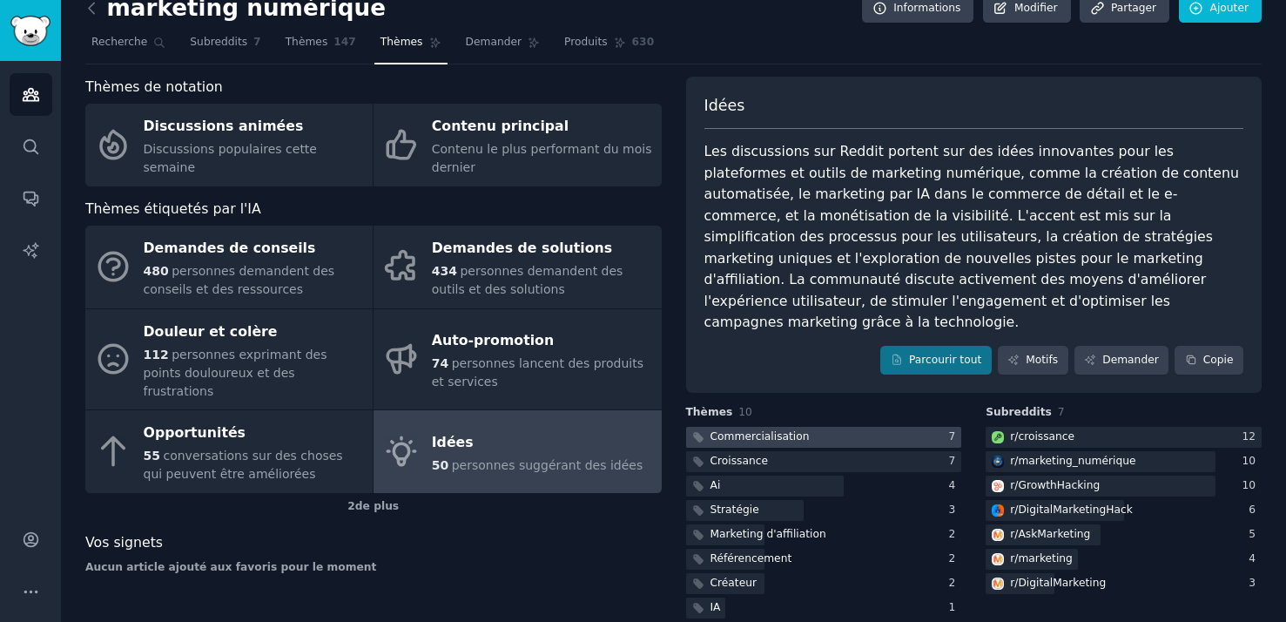
click at [845, 427] on div at bounding box center [824, 438] width 276 height 22
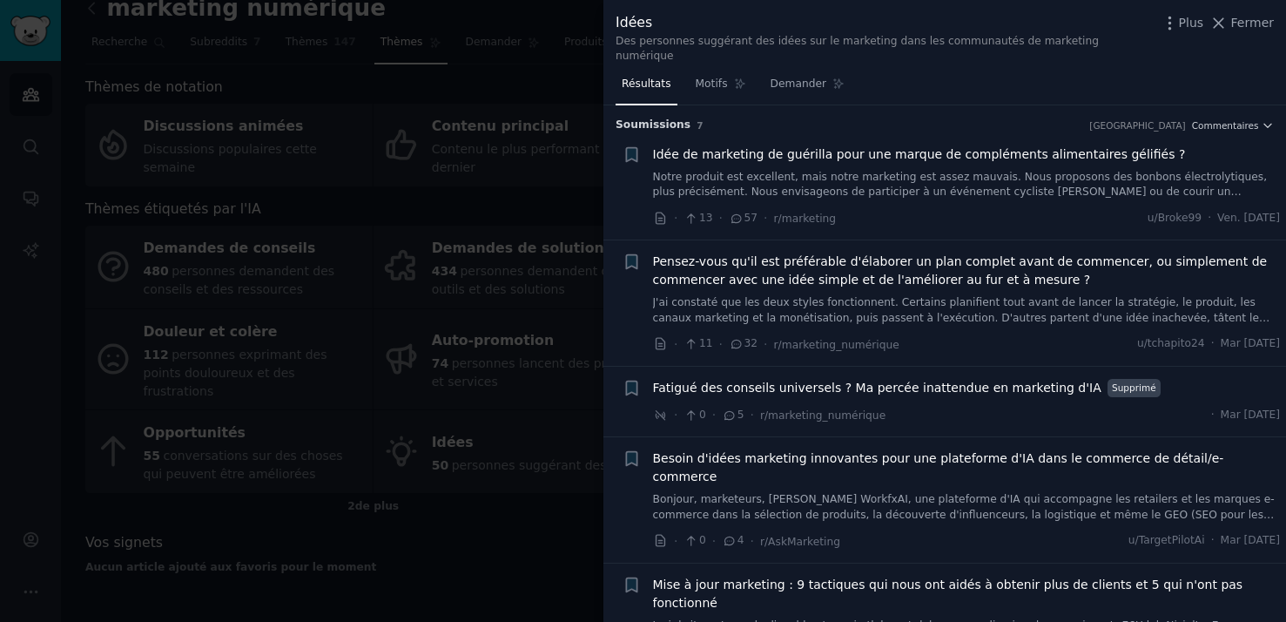
click at [1066, 147] on font "Idée de marketing de guérilla pour une marque de compléments alimentaires gélif…" at bounding box center [919, 154] width 533 height 14
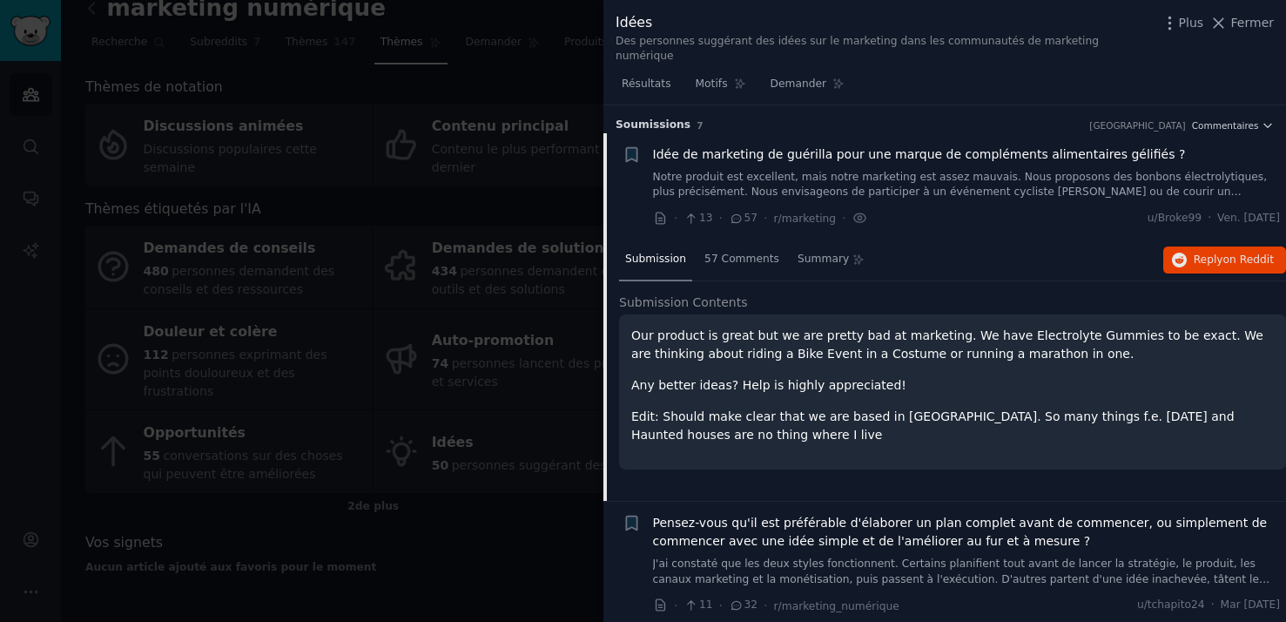
scroll to position [27, 0]
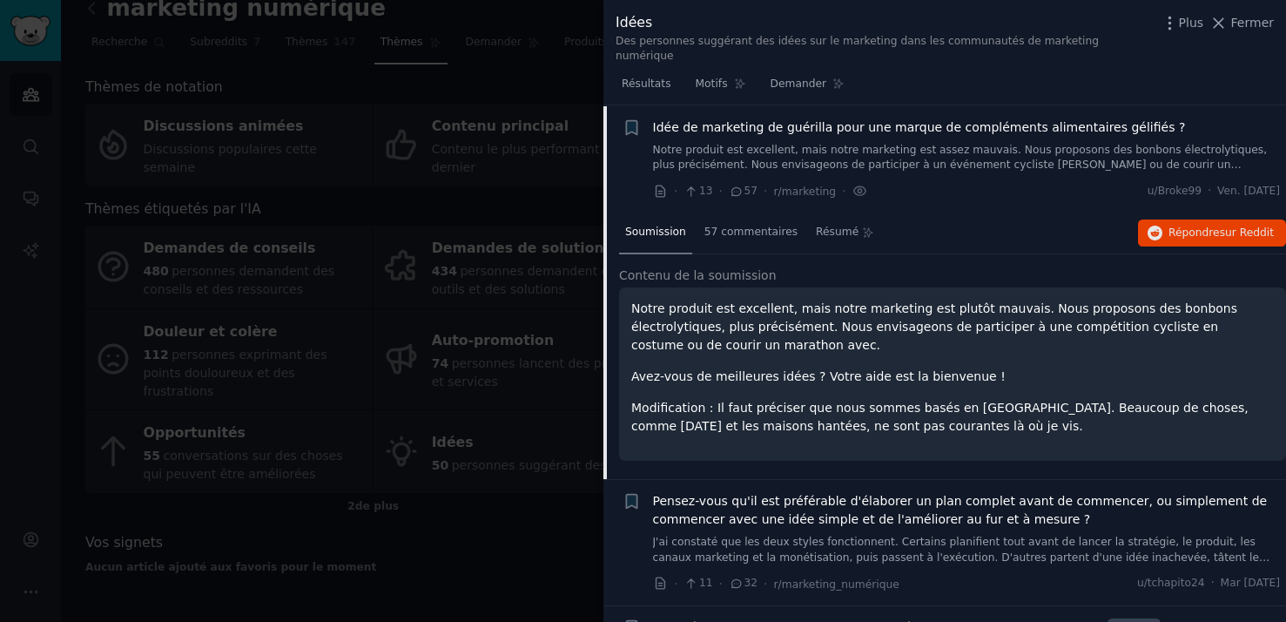
click at [1066, 135] on div "Idée de marketing de guérilla pour une marque de compléments alimentaires gélif…" at bounding box center [967, 145] width 628 height 55
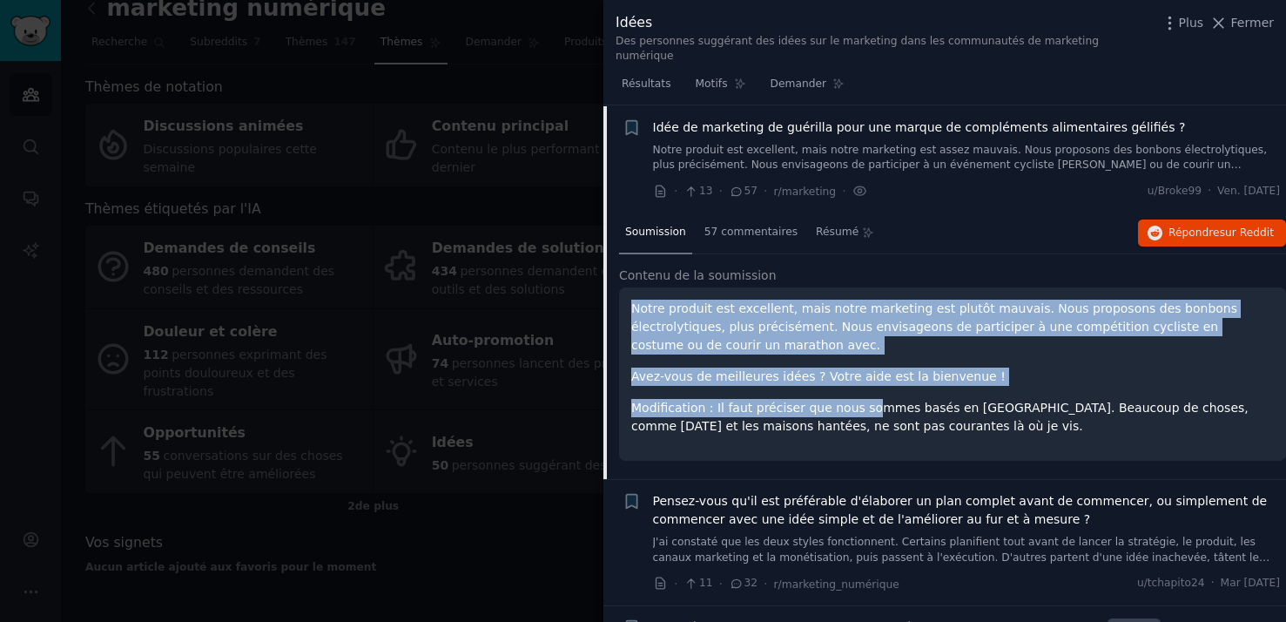
drag, startPoint x: 635, startPoint y: 292, endPoint x: 857, endPoint y: 396, distance: 245.4
click at [859, 397] on div "Notre produit est excellent, mais notre marketing est plutôt mauvais. Nous prop…" at bounding box center [952, 368] width 643 height 136
click at [857, 401] on font "Modification : Il faut préciser que nous sommes basés en Allemagne. Beaucoup de…" at bounding box center [939, 417] width 617 height 32
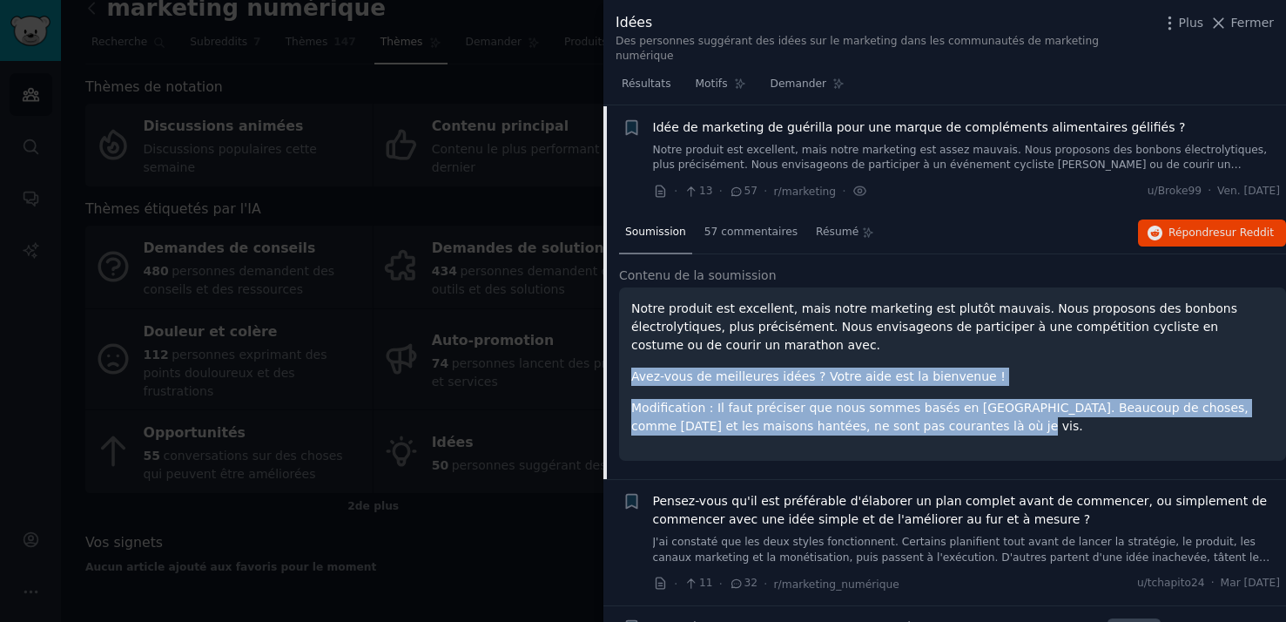
drag, startPoint x: 966, startPoint y: 412, endPoint x: 694, endPoint y: 344, distance: 280.0
click at [694, 344] on div "Notre produit est excellent, mais notre marketing est plutôt mauvais. Nous prop…" at bounding box center [952, 368] width 643 height 136
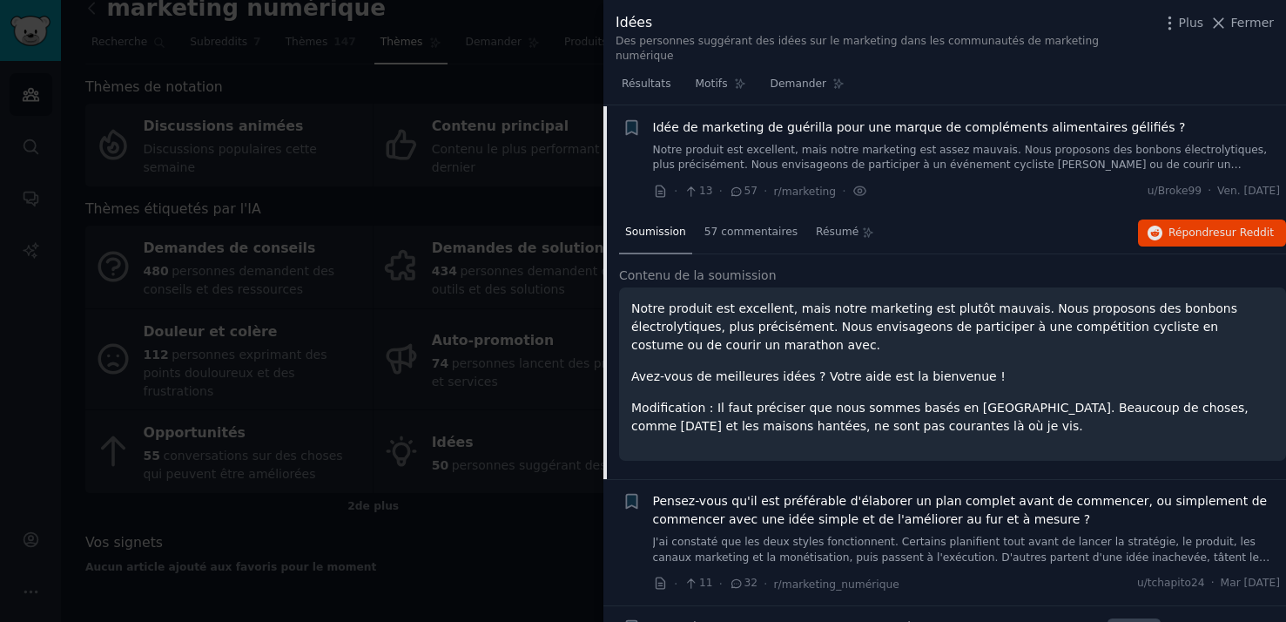
click at [632, 301] on font "Notre produit est excellent, mais notre marketing est plutôt mauvais. Nous prop…" at bounding box center [934, 326] width 606 height 50
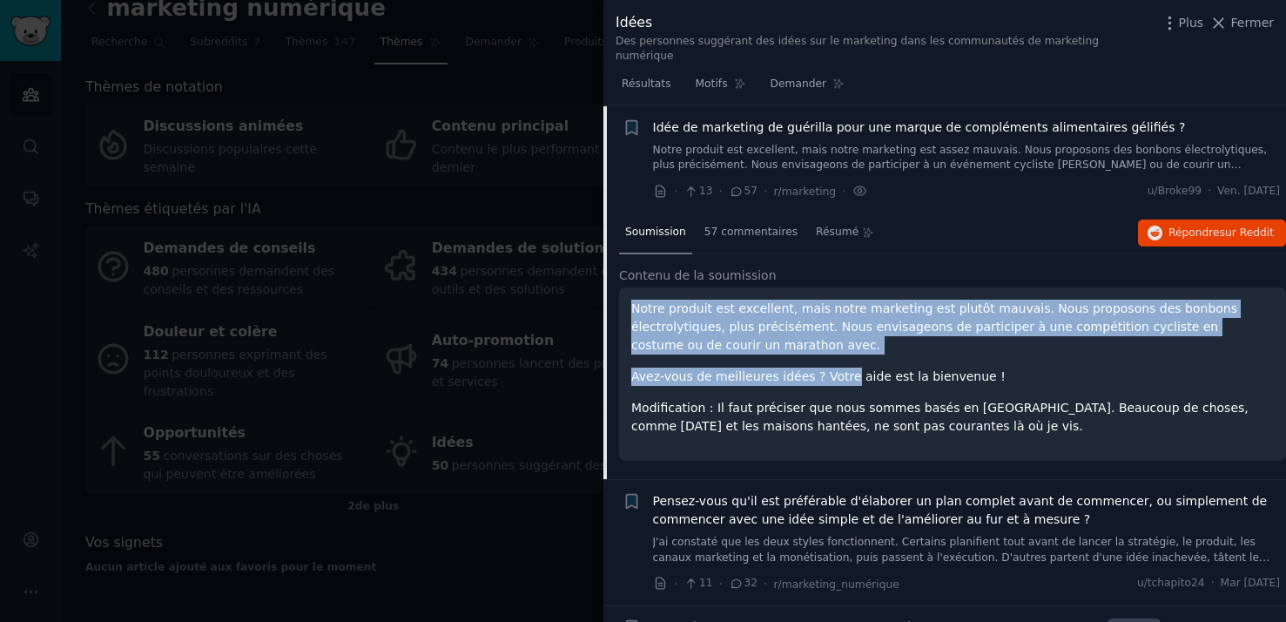
drag, startPoint x: 632, startPoint y: 296, endPoint x: 816, endPoint y: 367, distance: 197.1
click at [816, 369] on div "Notre produit est excellent, mais notre marketing est plutôt mauvais. Nous prop…" at bounding box center [952, 368] width 643 height 136
click at [816, 367] on p "Avez-vous de meilleures idées ? Votre aide est la bienvenue !" at bounding box center [952, 376] width 643 height 18
drag, startPoint x: 783, startPoint y: 344, endPoint x: 663, endPoint y: 291, distance: 131.4
click at [663, 300] on div "Notre produit est excellent, mais notre marketing est plutôt mauvais. Nous prop…" at bounding box center [952, 368] width 643 height 136
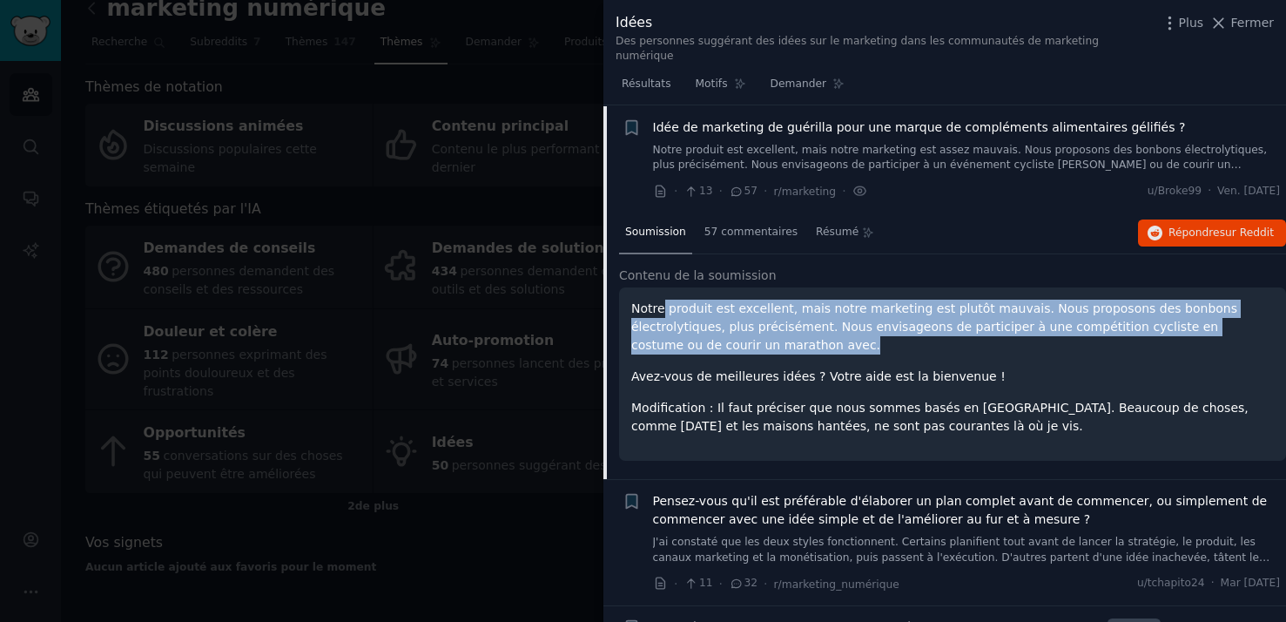
click at [662, 301] on font "Notre produit est excellent, mais notre marketing est plutôt mauvais. Nous prop…" at bounding box center [934, 326] width 606 height 50
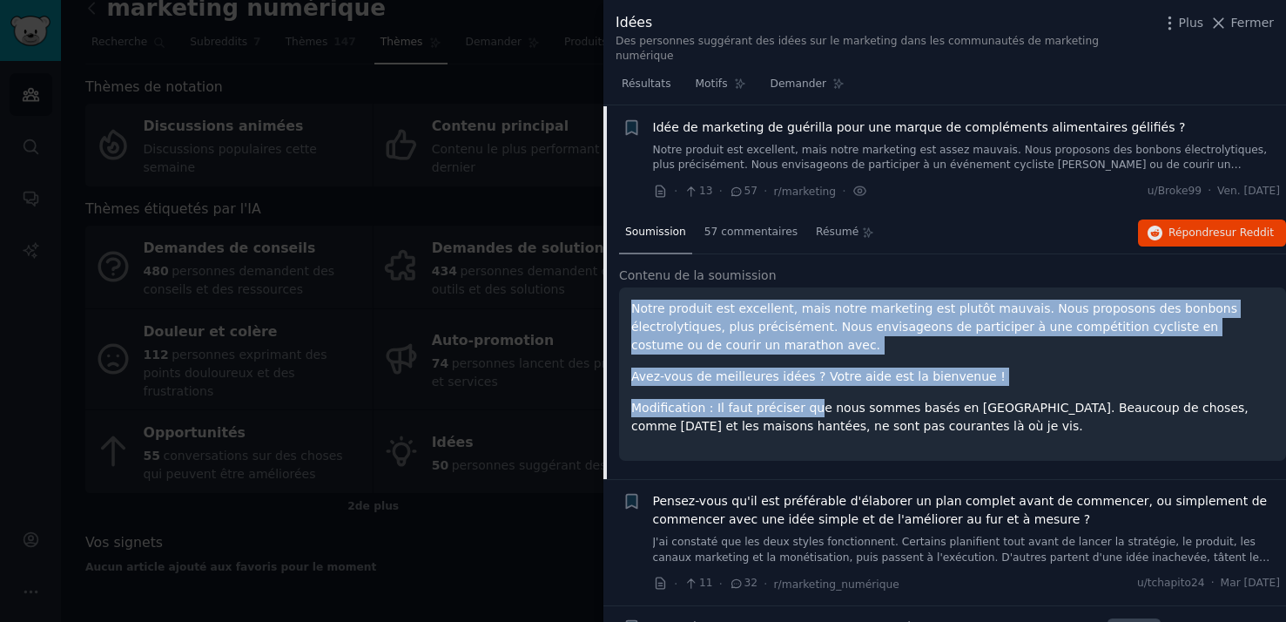
drag, startPoint x: 634, startPoint y: 292, endPoint x: 808, endPoint y: 390, distance: 200.0
click at [809, 391] on div "Notre produit est excellent, mais notre marketing est plutôt mauvais. Nous prop…" at bounding box center [952, 368] width 643 height 136
click at [808, 401] on font "Modification : Il faut préciser que nous sommes basés en Allemagne. Beaucoup de…" at bounding box center [939, 417] width 617 height 32
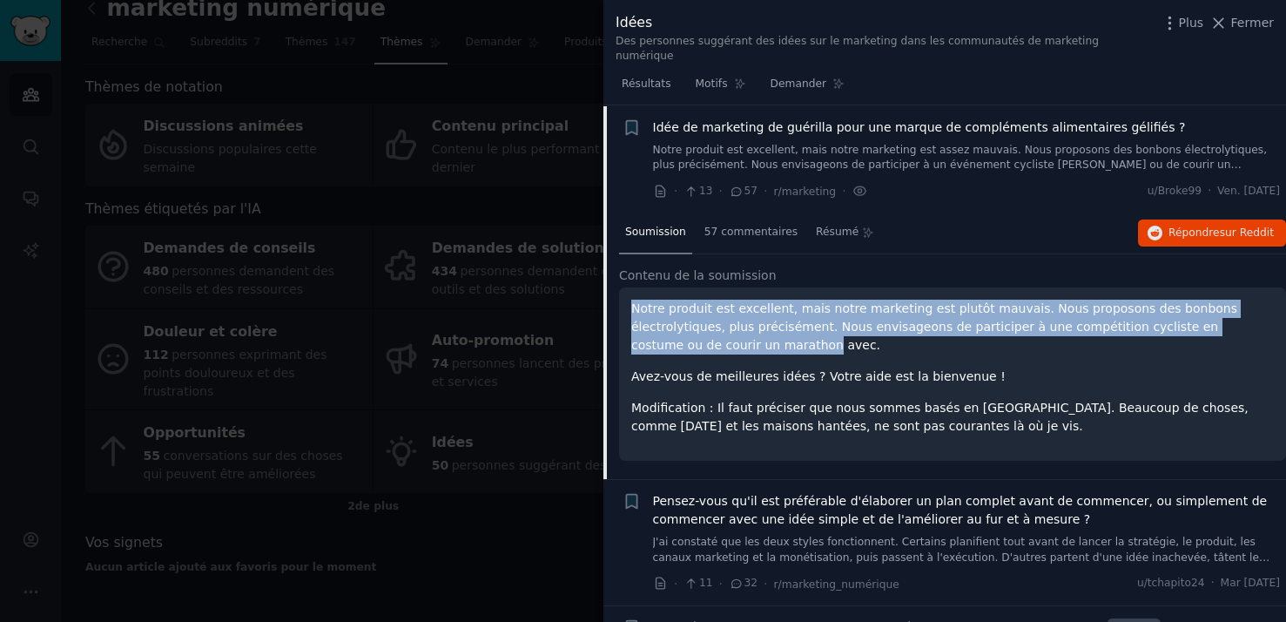
drag, startPoint x: 631, startPoint y: 291, endPoint x: 735, endPoint y: 337, distance: 113.4
click at [735, 337] on p "Notre produit est excellent, mais notre marketing est plutôt mauvais. Nous prop…" at bounding box center [952, 327] width 643 height 55
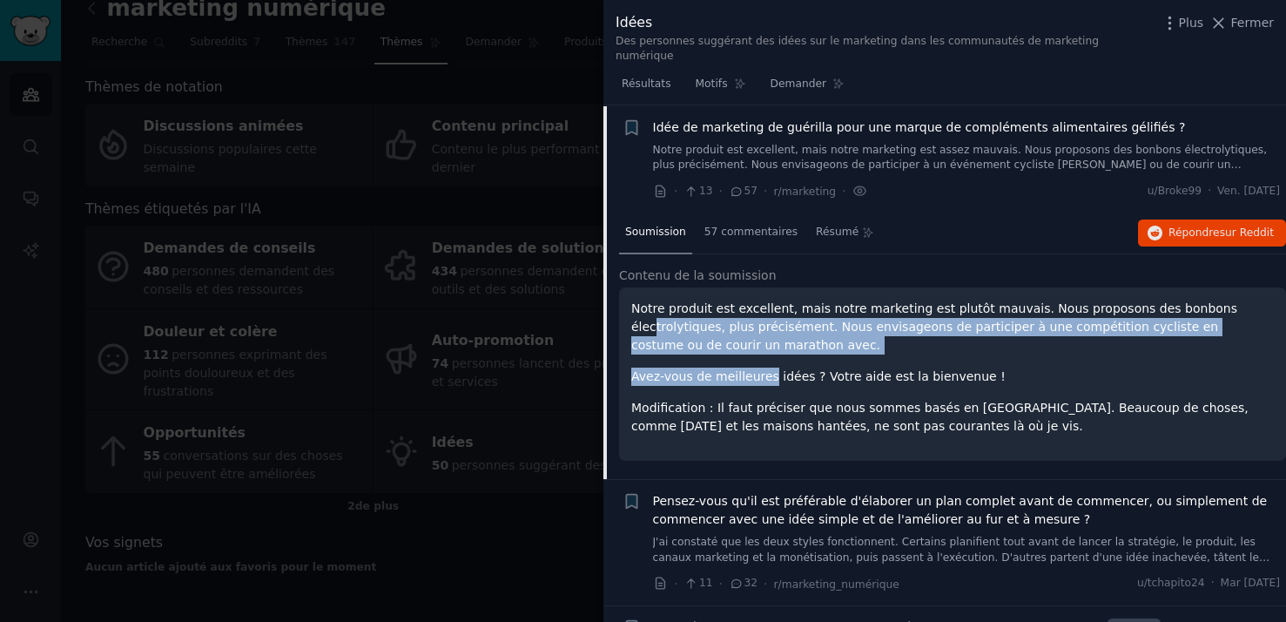
drag, startPoint x: 656, startPoint y: 306, endPoint x: 770, endPoint y: 367, distance: 128.9
click at [770, 367] on div "Notre produit est excellent, mais notre marketing est plutôt mauvais. Nous prop…" at bounding box center [952, 368] width 643 height 136
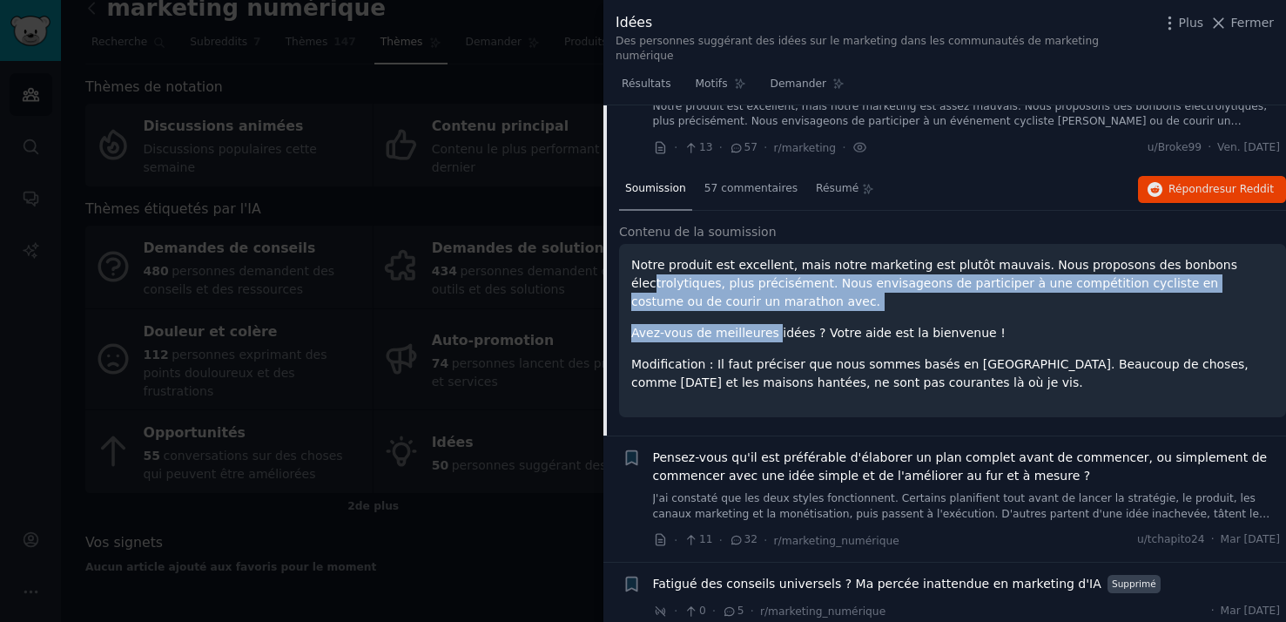
scroll to position [71, 0]
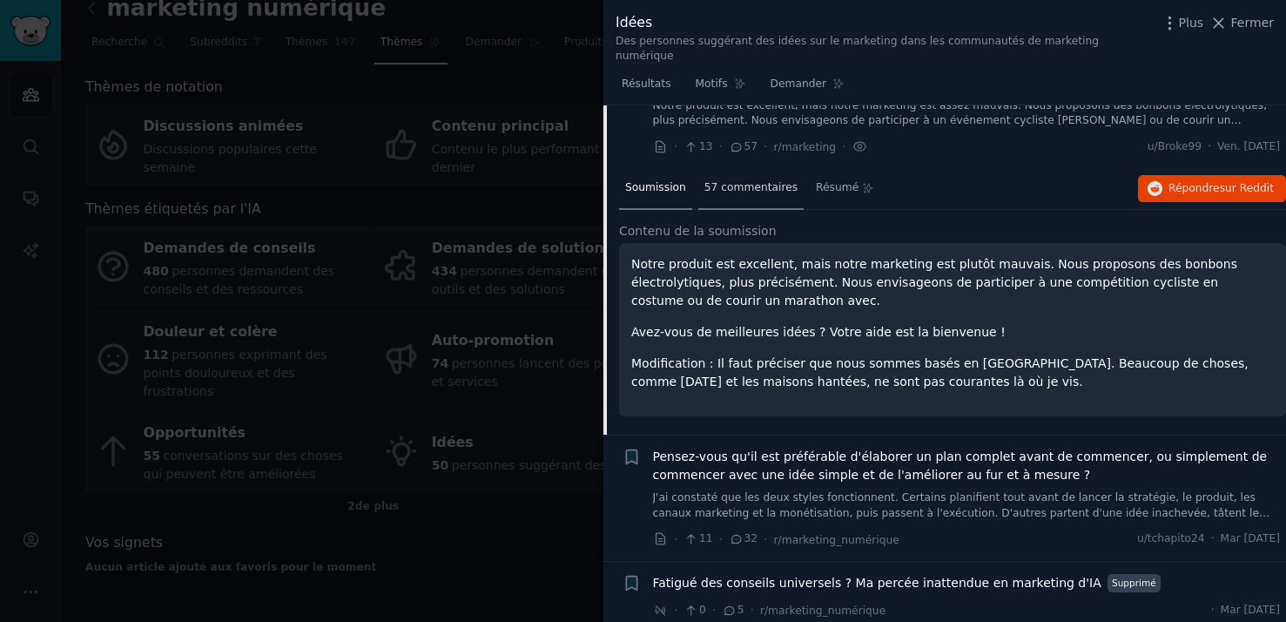
click at [723, 183] on div "57 commentaires" at bounding box center [750, 189] width 105 height 42
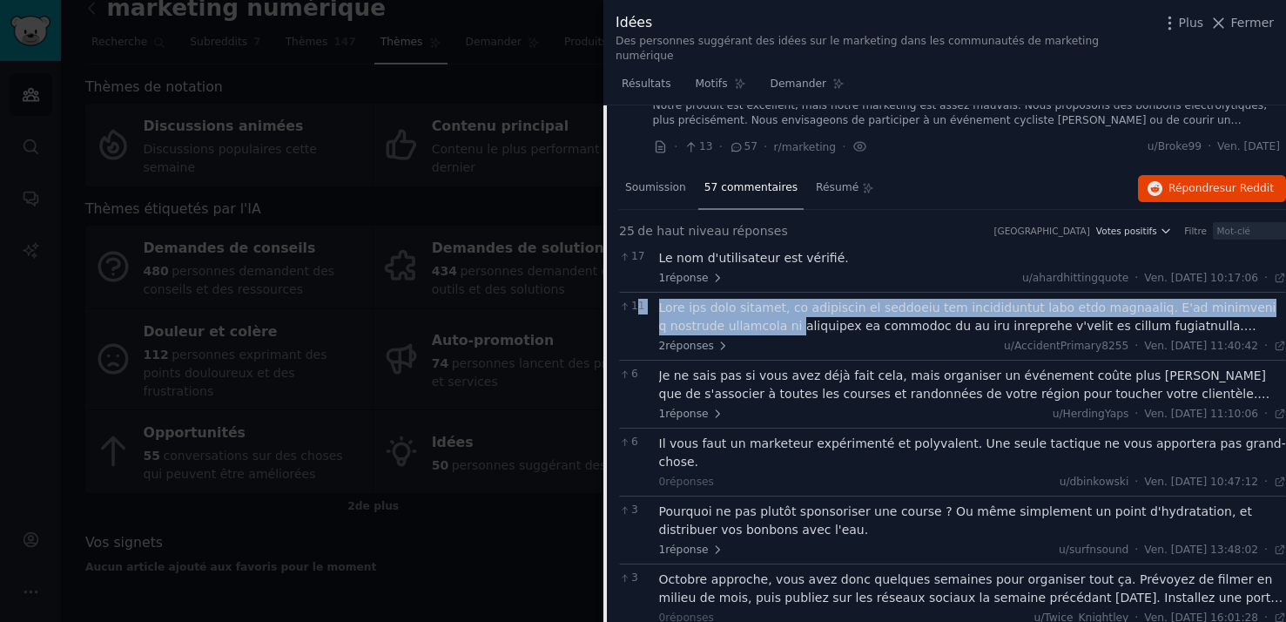
drag, startPoint x: 636, startPoint y: 286, endPoint x: 746, endPoint y: 300, distance: 110.6
click at [748, 301] on div "11 2 réponses u/AccidentPrimary8255 · Ven. 26/09/2025 11:40:42 Ven. 26/09/2025 ·" at bounding box center [952, 326] width 667 height 68
click at [740, 314] on font at bounding box center [973, 535] width 628 height 471
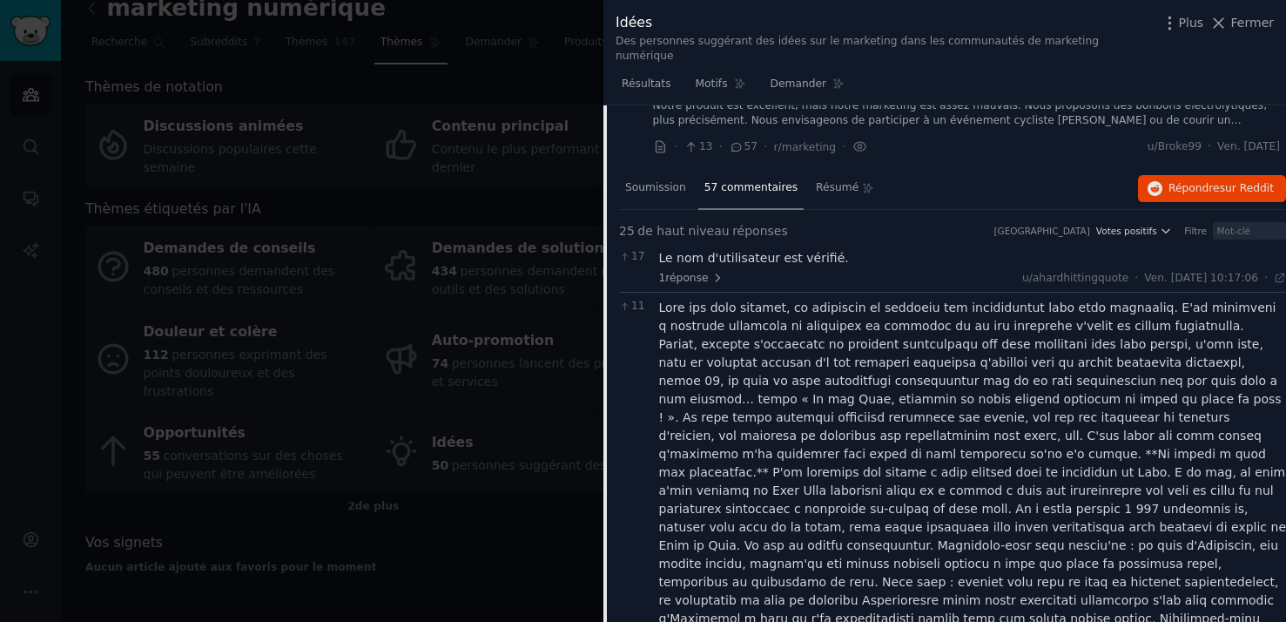
click at [740, 314] on font at bounding box center [973, 535] width 628 height 471
click at [749, 306] on font at bounding box center [973, 535] width 628 height 471
click at [845, 300] on font at bounding box center [973, 535] width 628 height 471
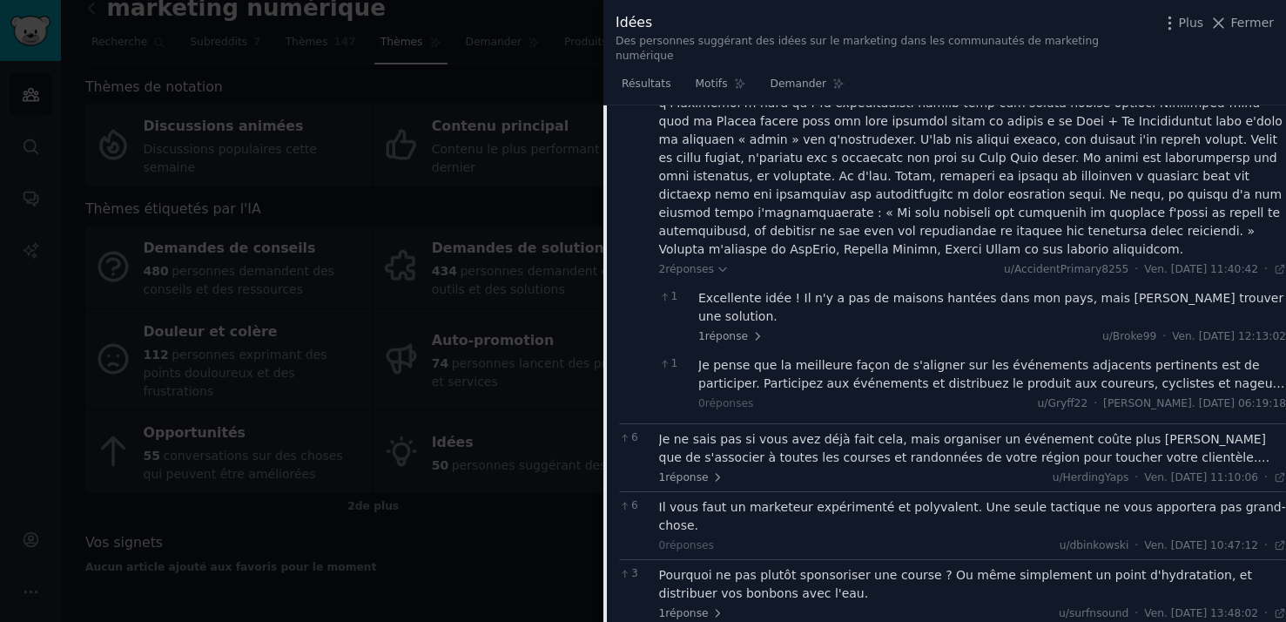
scroll to position [0, 0]
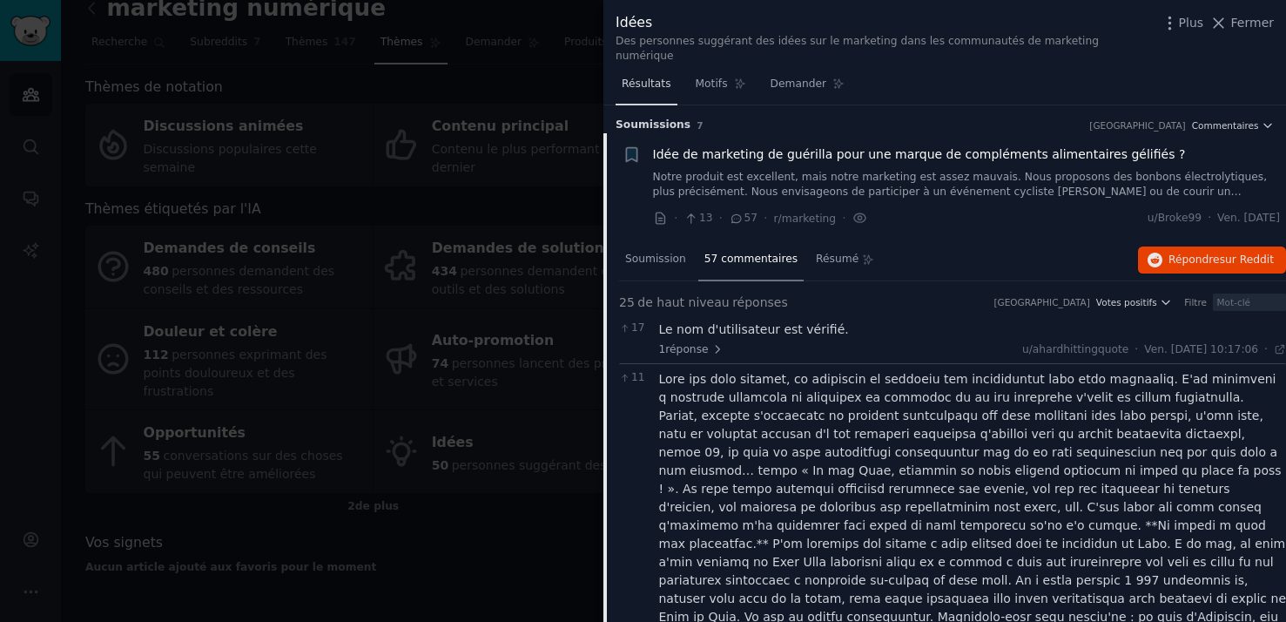
click at [638, 77] on link "Résultats" at bounding box center [647, 89] width 62 height 36
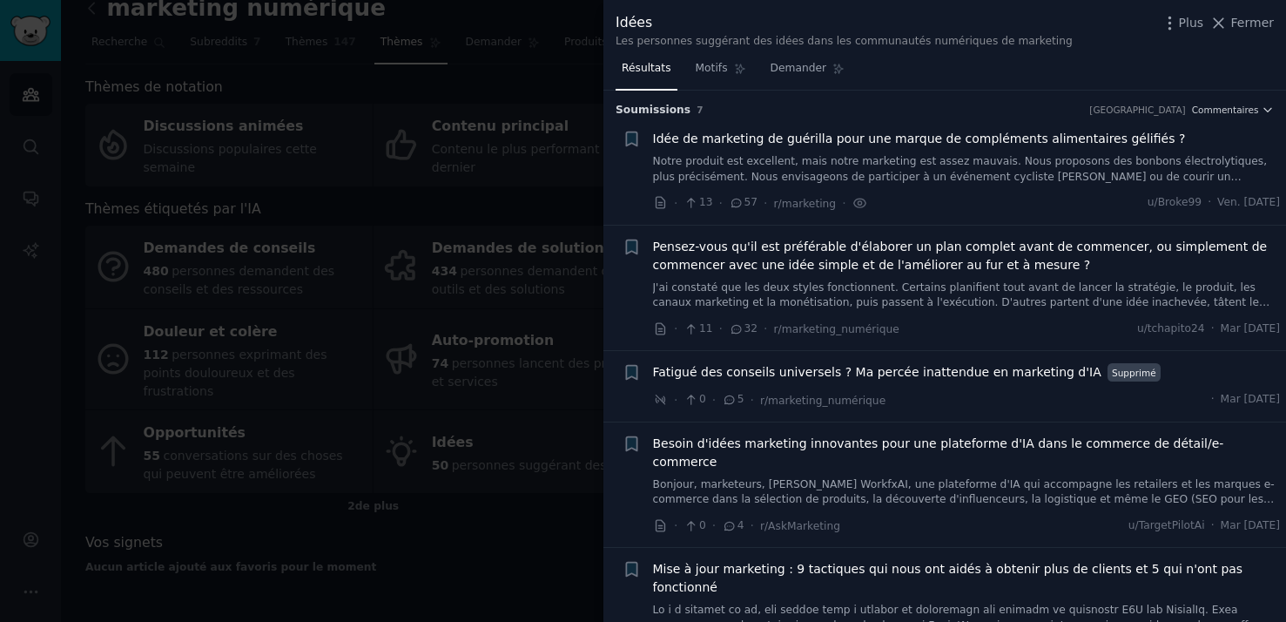
click at [547, 516] on div at bounding box center [643, 311] width 1286 height 622
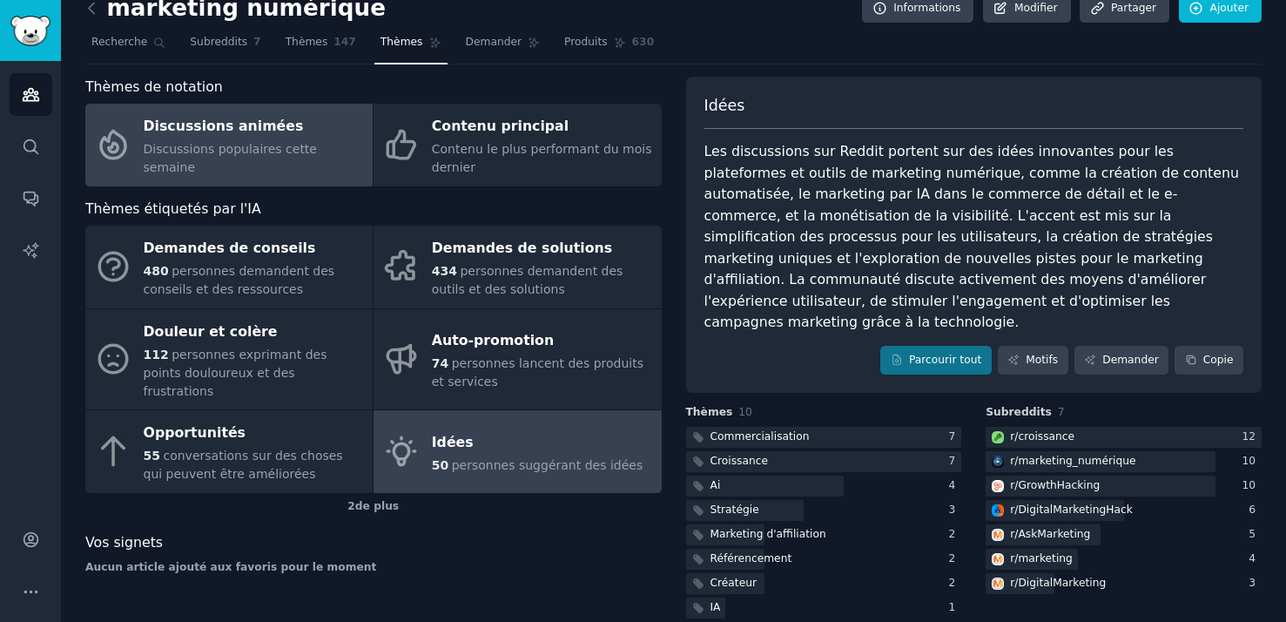
click at [203, 110] on link "Discussions animées Discussions populaires cette semaine" at bounding box center [228, 145] width 287 height 83
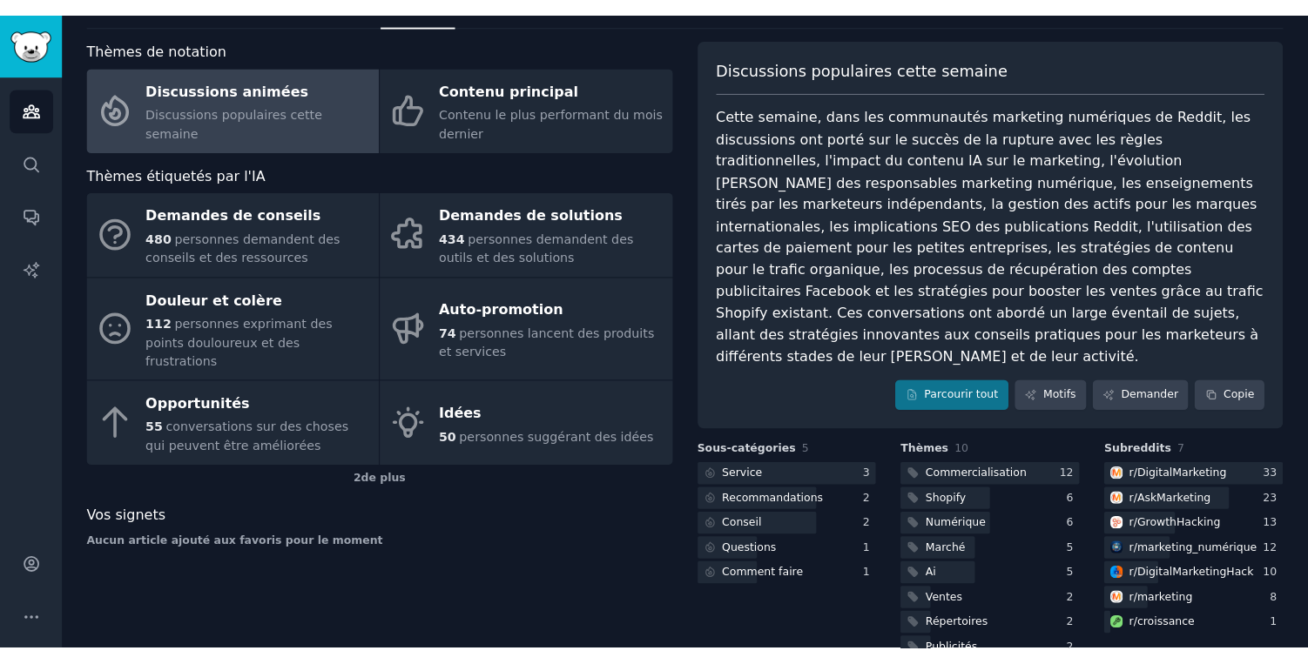
scroll to position [74, 0]
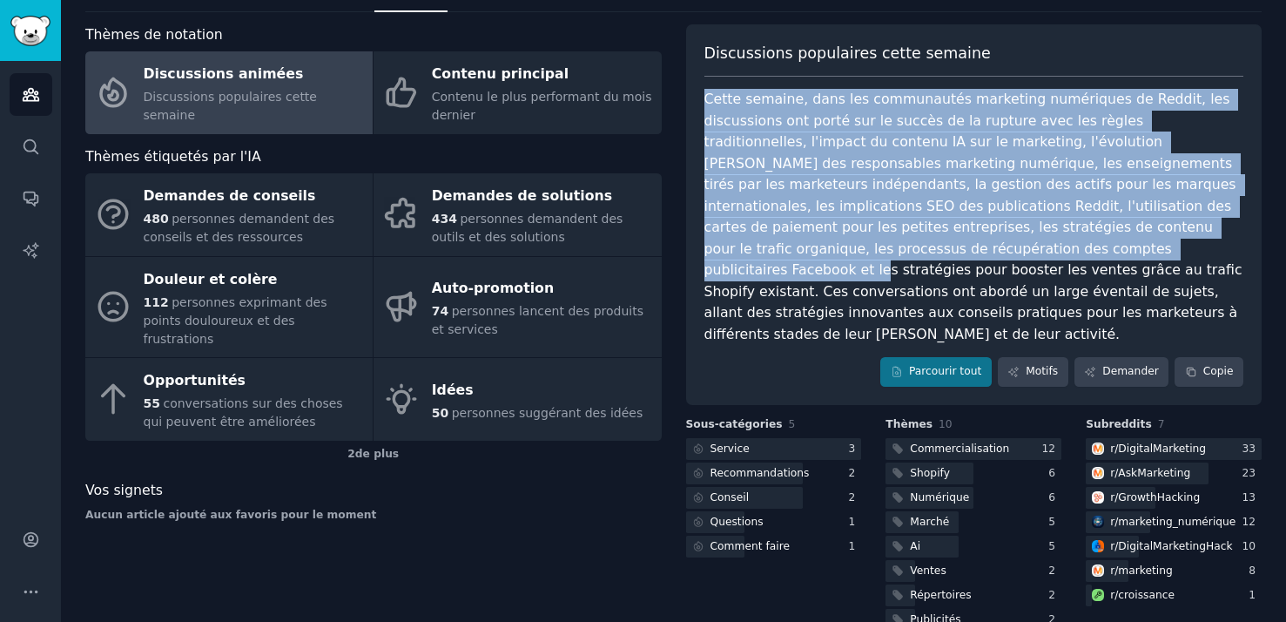
drag, startPoint x: 704, startPoint y: 98, endPoint x: 943, endPoint y: 239, distance: 276.7
click at [943, 239] on div "Cette semaine, dans les communautés marketing numériques de Reddit, les discuss…" at bounding box center [974, 217] width 540 height 256
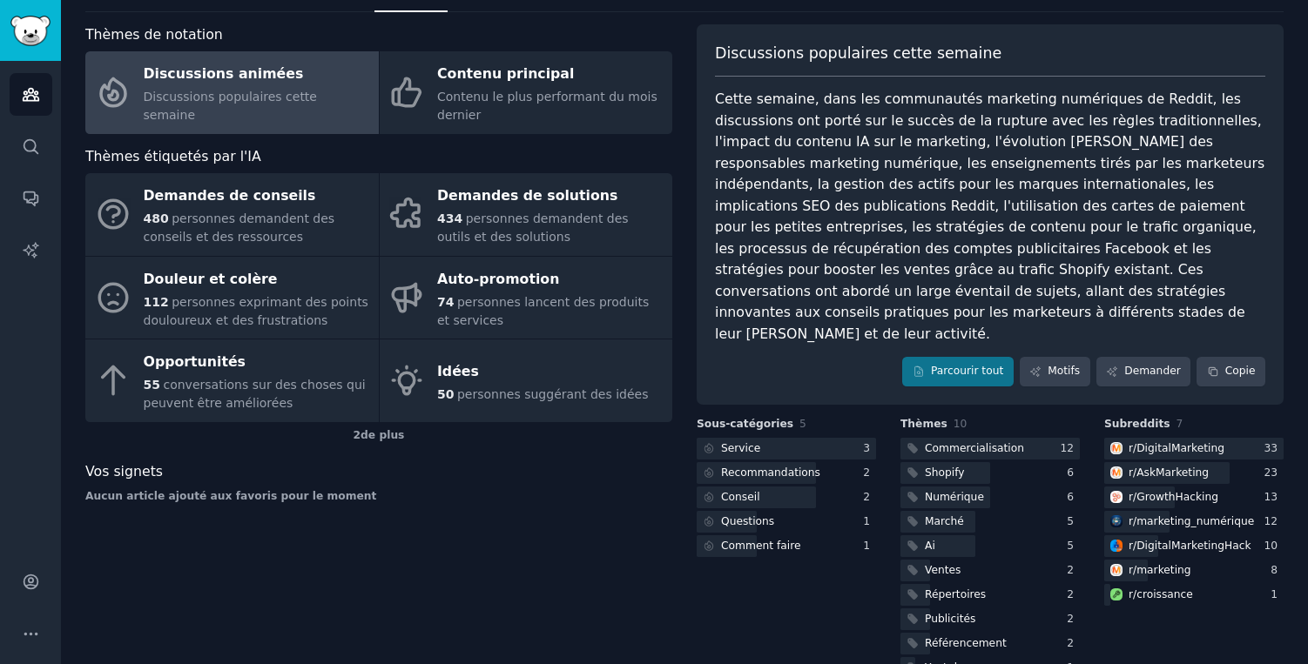
scroll to position [73, 0]
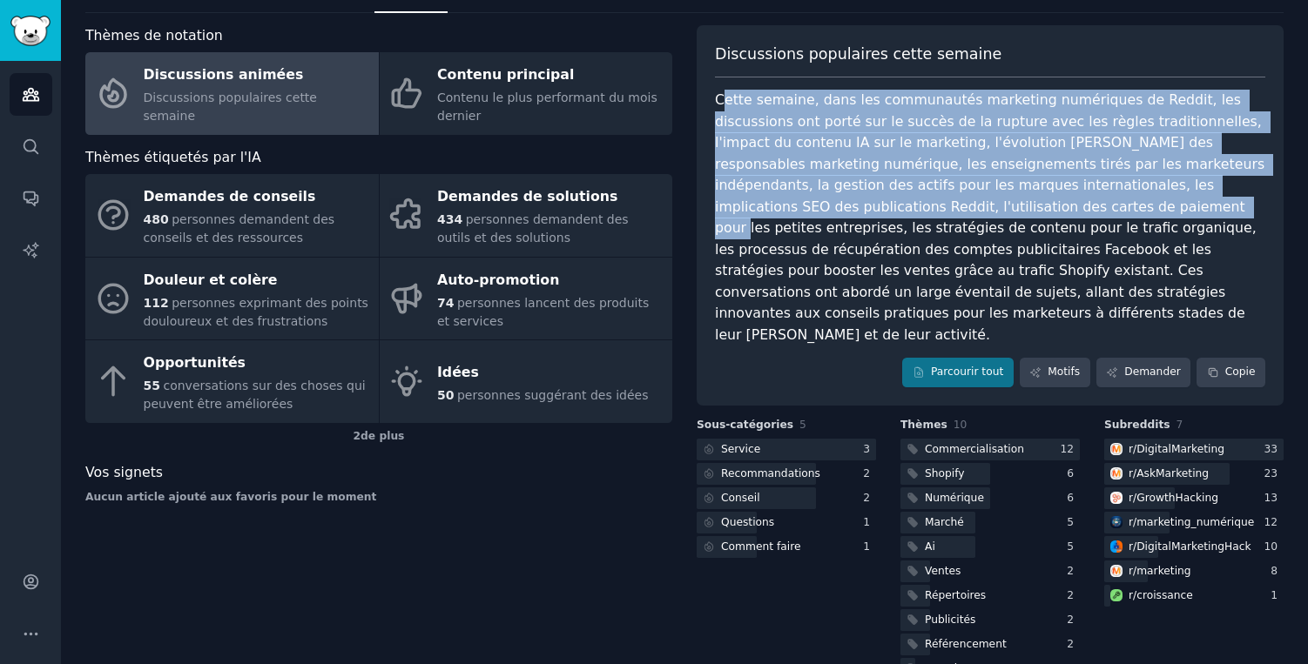
drag, startPoint x: 722, startPoint y: 97, endPoint x: 877, endPoint y: 198, distance: 185.0
click at [878, 199] on font "Cette semaine, dans les communautés marketing numériques de Reddit, les discuss…" at bounding box center [992, 217] width 554 height 252
click at [877, 198] on div "Cette semaine, dans les communautés marketing numériques de Reddit, les discuss…" at bounding box center [990, 218] width 550 height 256
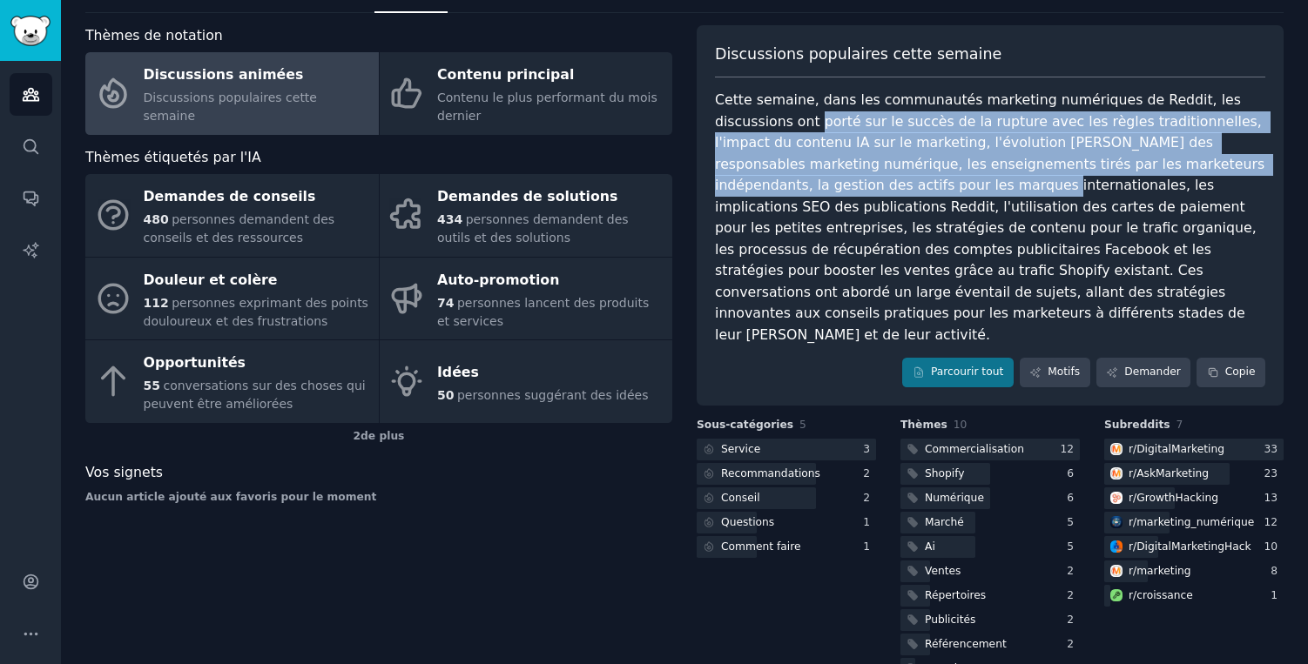
drag, startPoint x: 737, startPoint y: 112, endPoint x: 782, endPoint y: 174, distance: 76.1
click at [783, 176] on div "Cette semaine, dans les communautés marketing numériques de Reddit, les discuss…" at bounding box center [990, 218] width 550 height 256
click at [782, 174] on div "Cette semaine, dans les communautés marketing numériques de Reddit, les discuss…" at bounding box center [990, 218] width 550 height 256
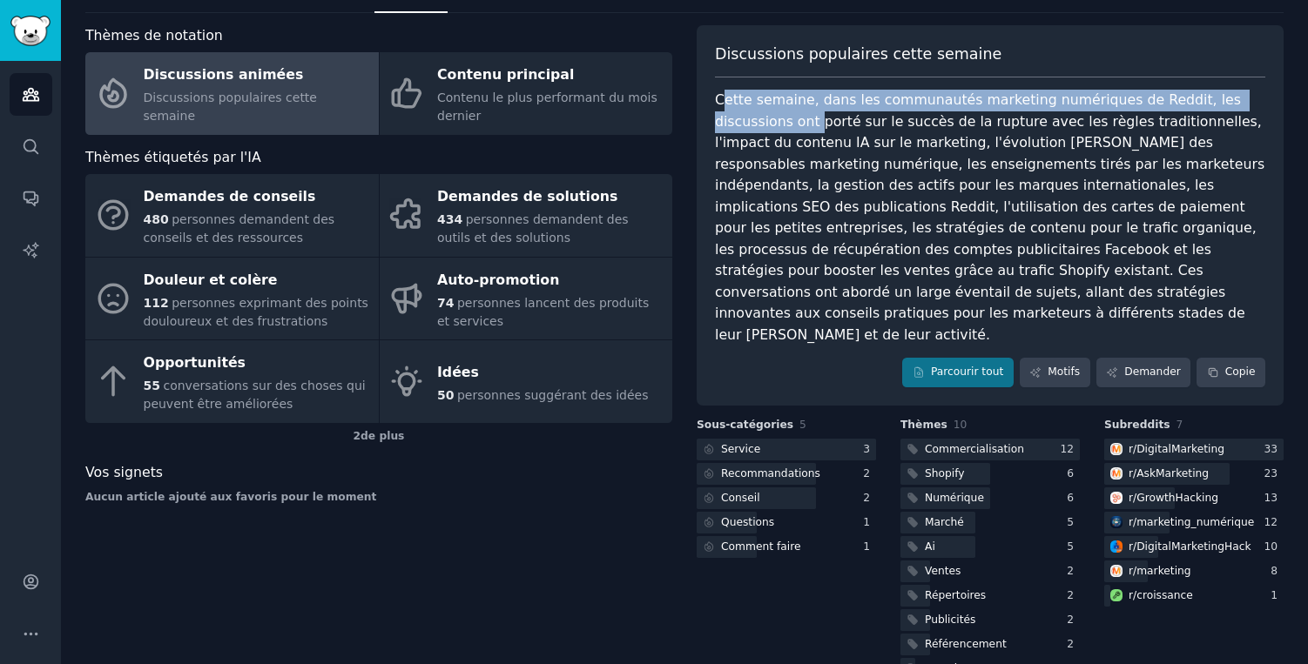
drag, startPoint x: 722, startPoint y: 100, endPoint x: 739, endPoint y: 117, distance: 24.0
click at [739, 117] on font "Cette semaine, dans les communautés marketing numériques de Reddit, les discuss…" at bounding box center [992, 217] width 554 height 252
click at [974, 366] on font "Parcourir tout" at bounding box center [967, 372] width 72 height 12
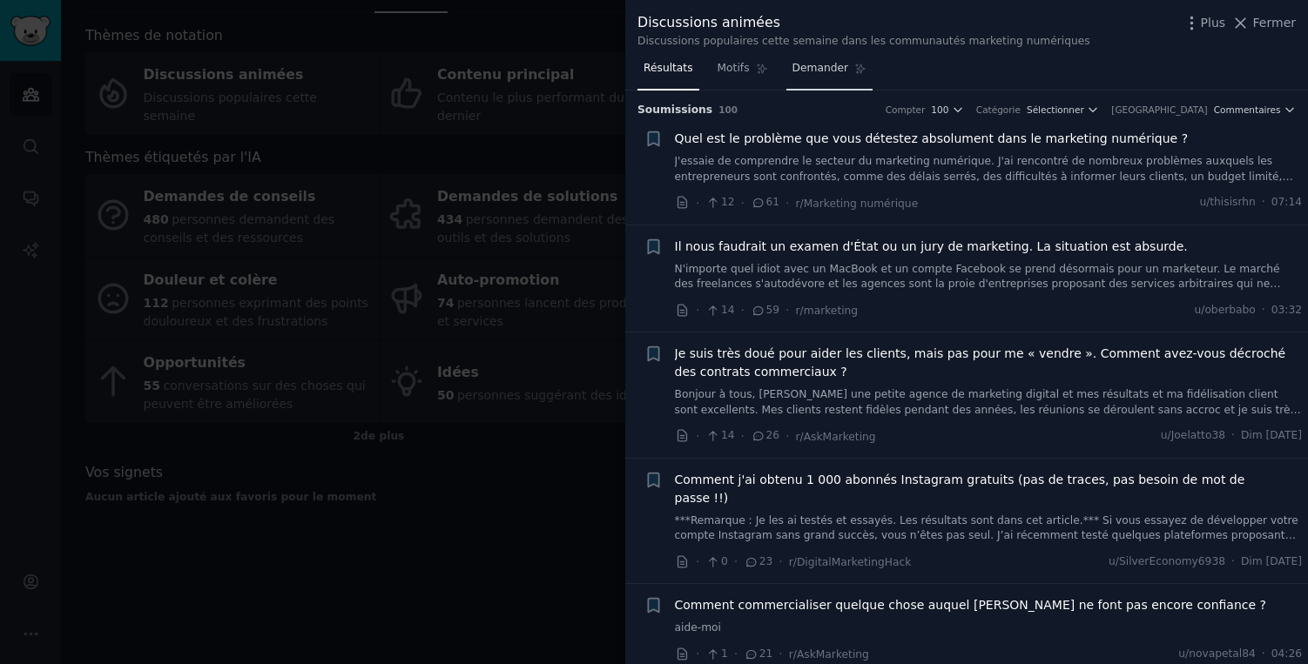
click at [805, 73] on font "Demander" at bounding box center [820, 68] width 57 height 12
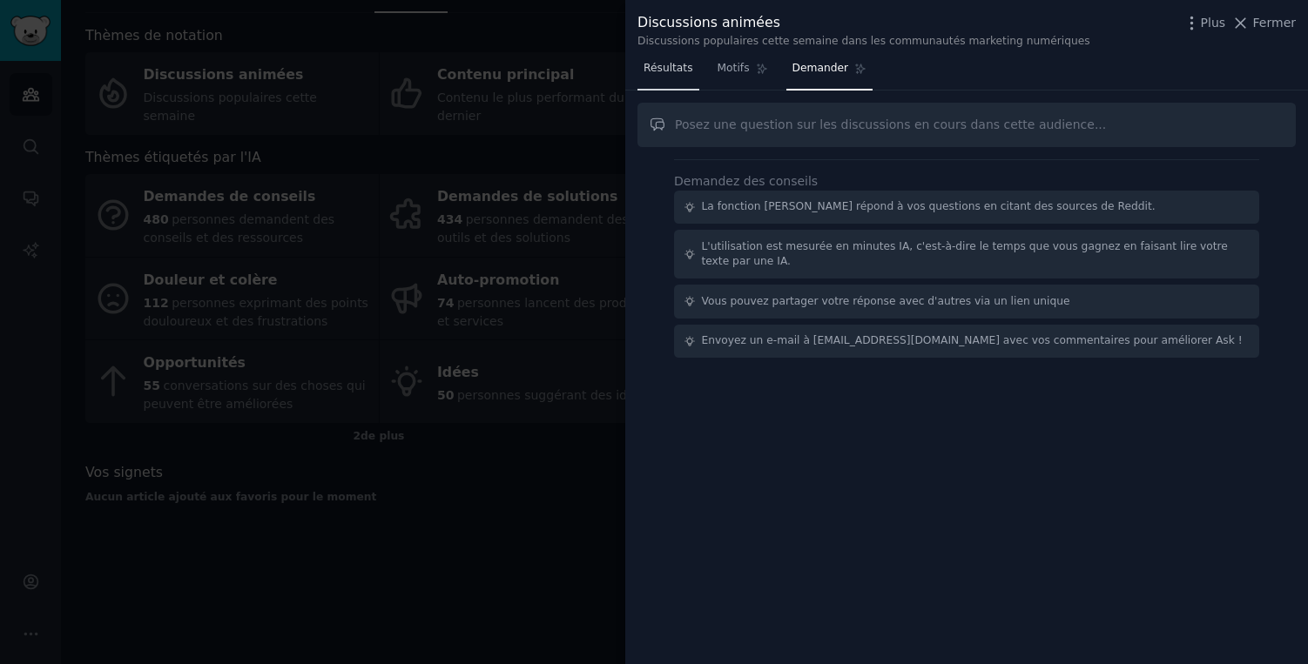
click at [690, 68] on font "Résultats" at bounding box center [668, 68] width 50 height 12
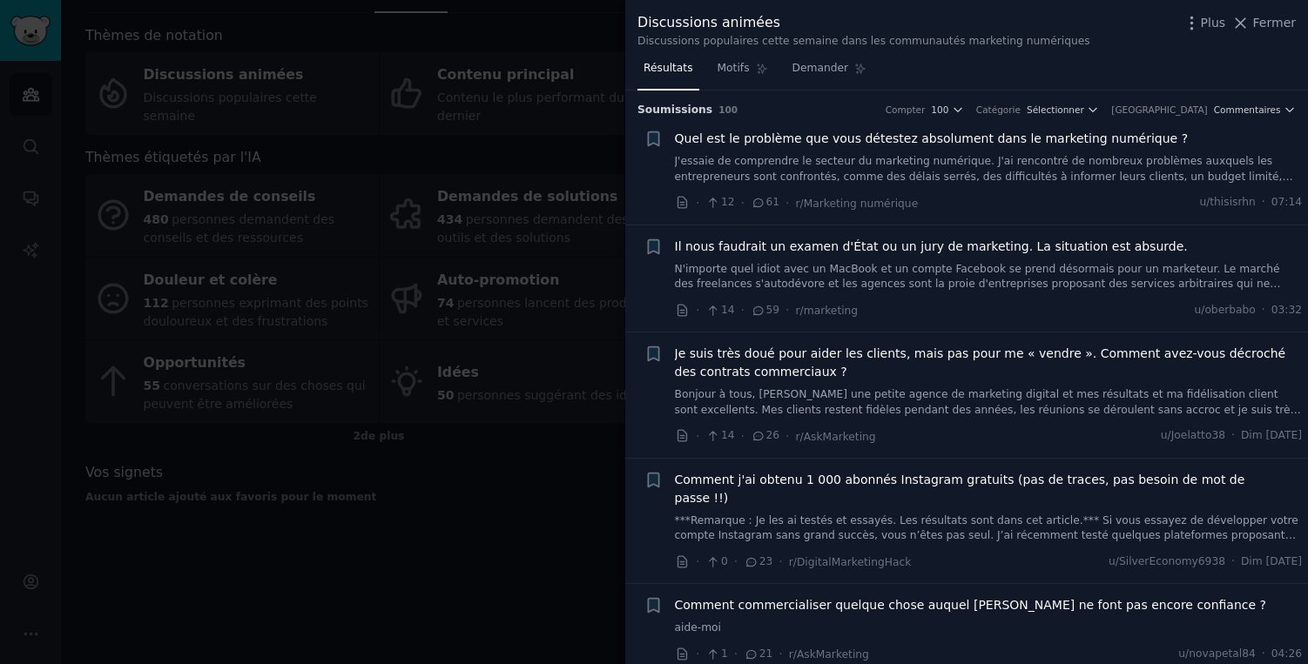
click at [551, 545] on div at bounding box center [654, 332] width 1308 height 664
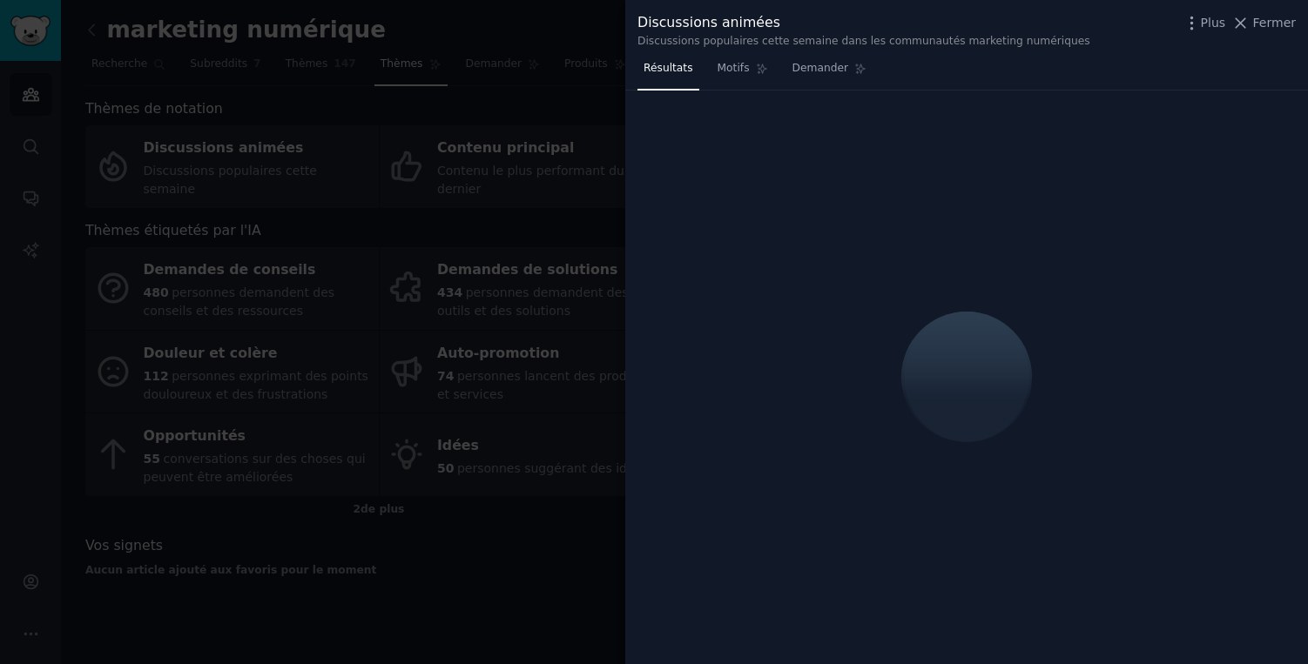
click at [62, 208] on div at bounding box center [654, 332] width 1308 height 664
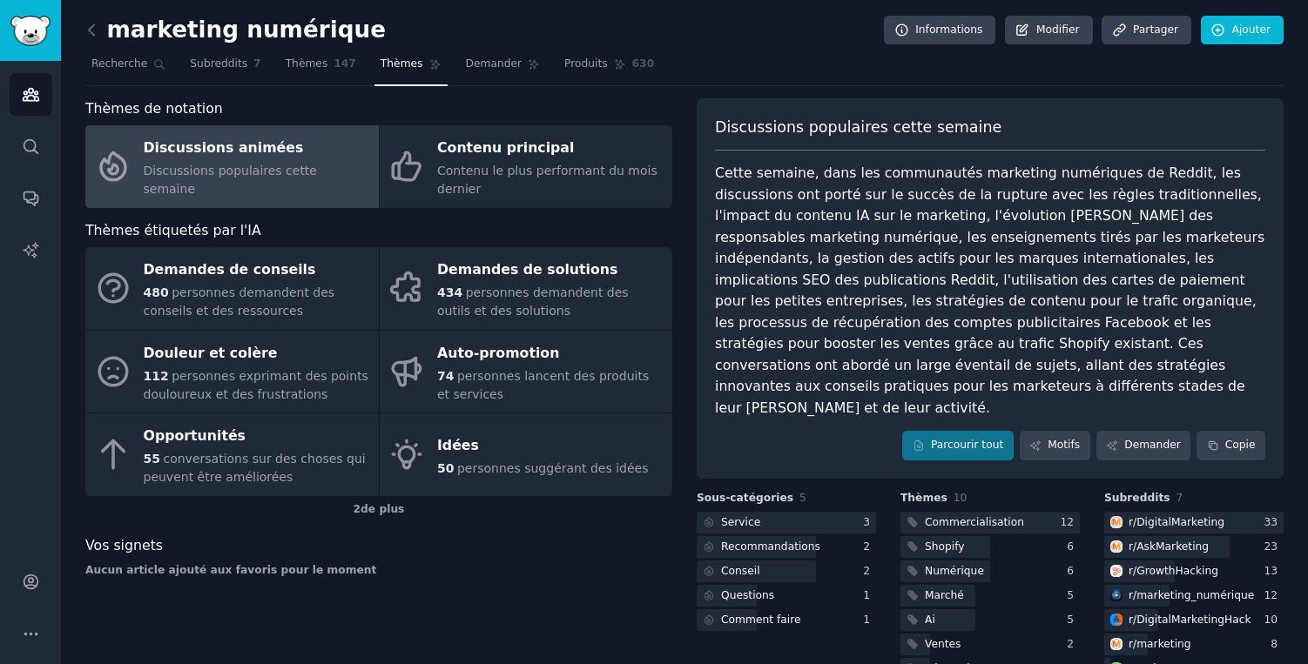
click at [81, 25] on div "marketing numérique Informations Modifier Partager Ajouter Recherche Subreddits…" at bounding box center [684, 390] width 1247 height 780
click at [93, 27] on icon at bounding box center [92, 30] width 18 height 18
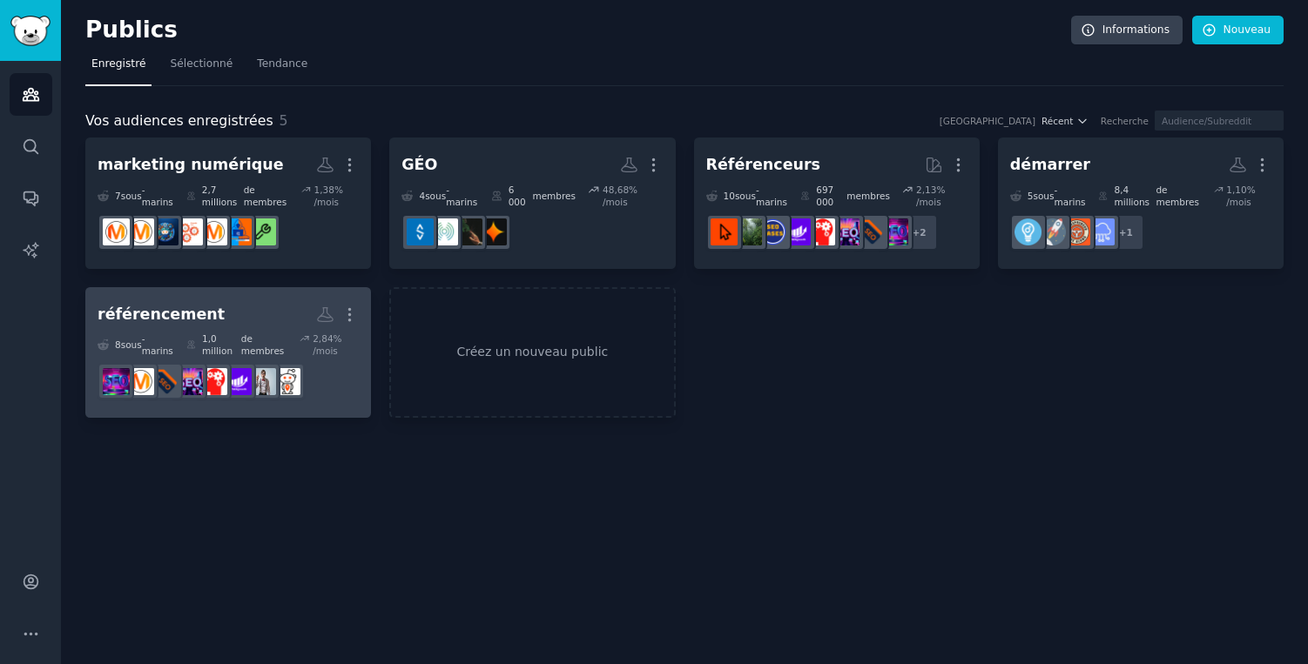
click at [257, 309] on h2 "référencement Plus" at bounding box center [228, 315] width 261 height 30
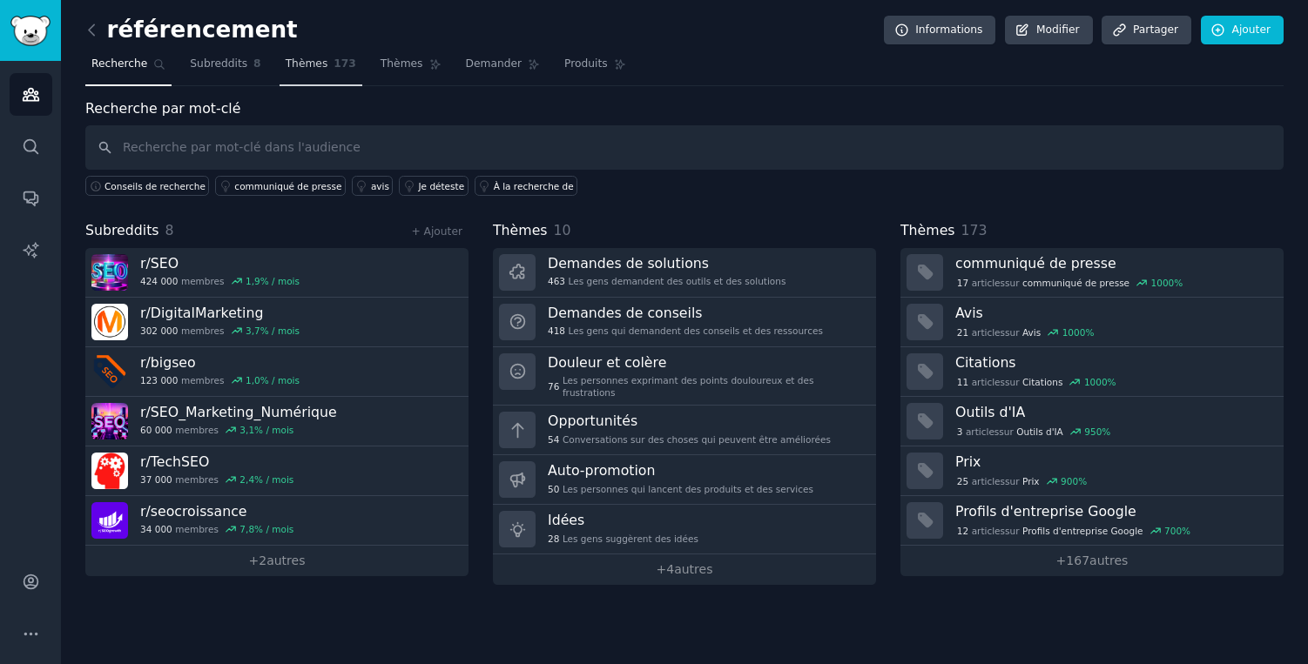
click at [303, 68] on font "Thèmes" at bounding box center [307, 63] width 43 height 12
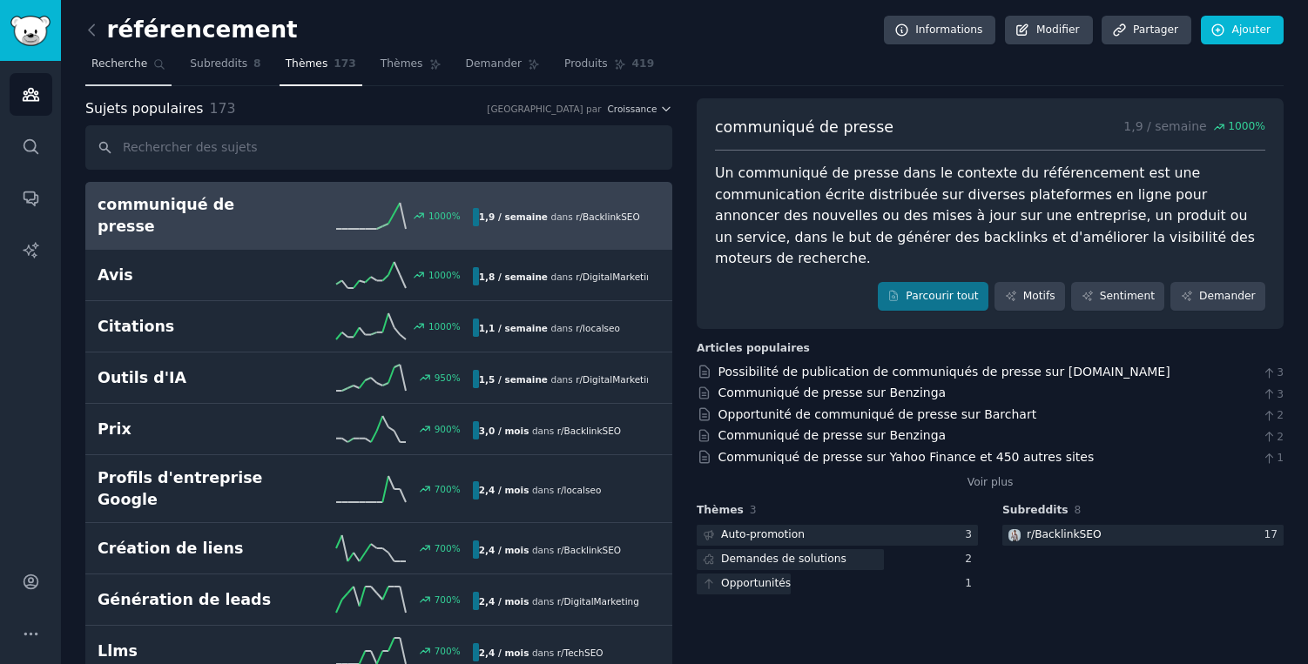
click at [114, 74] on link "Recherche" at bounding box center [128, 68] width 86 height 36
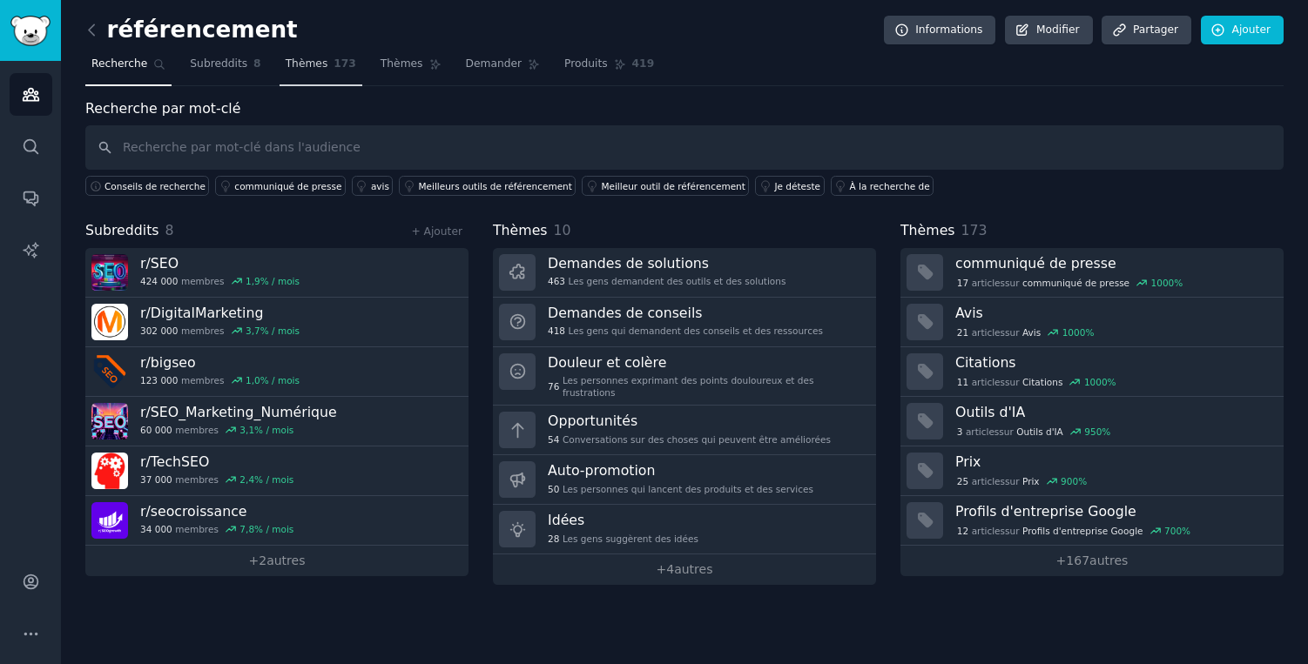
click at [287, 75] on link "Thèmes 173" at bounding box center [320, 68] width 83 height 36
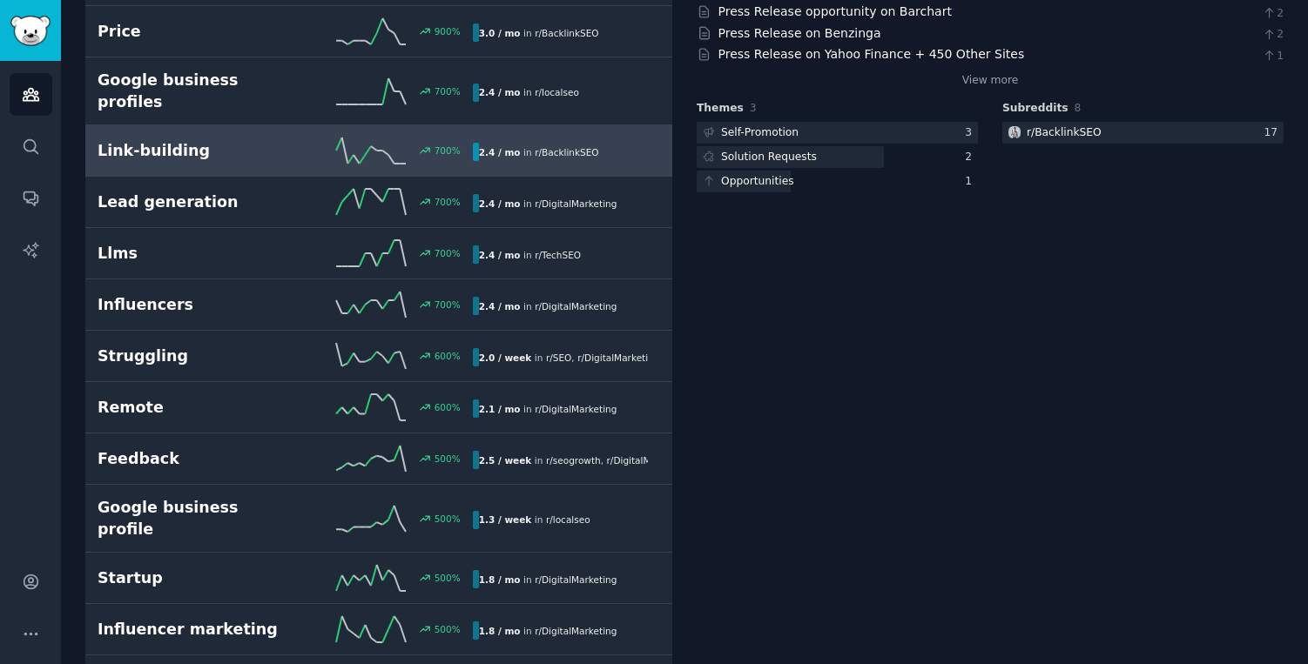
scroll to position [394, 0]
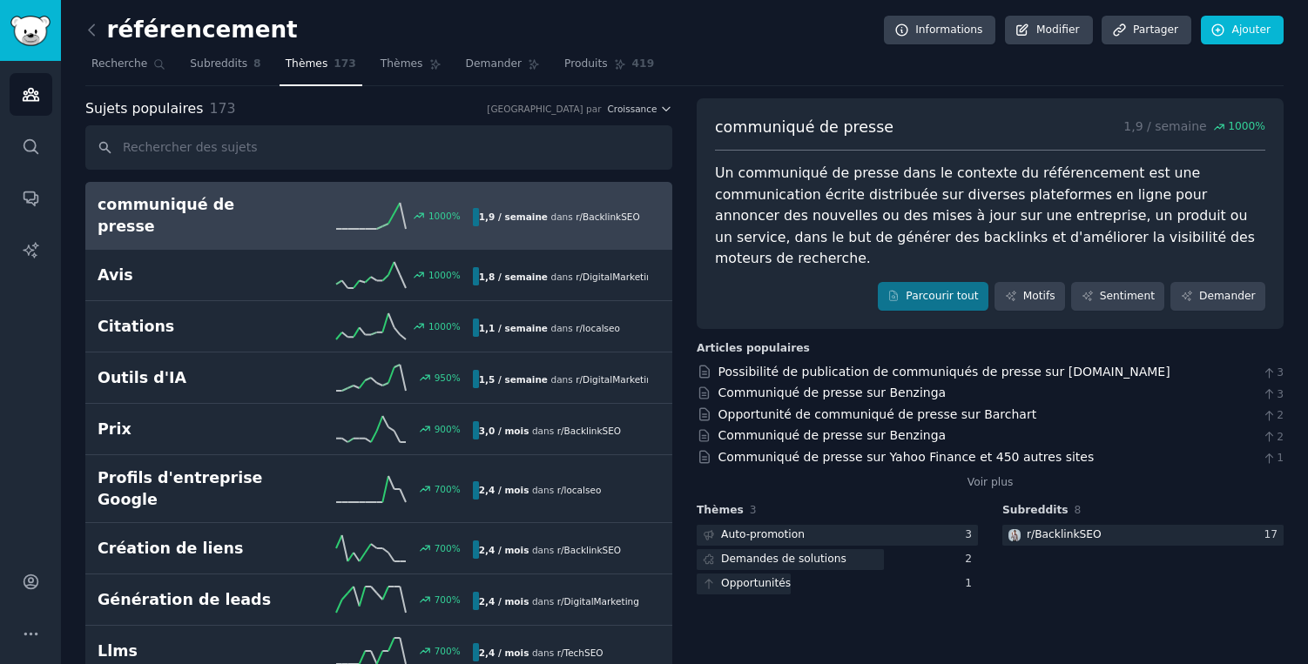
click at [753, 181] on font "Un communiqué de presse dans le contexte du référencement est une communication…" at bounding box center [987, 216] width 544 height 102
click at [754, 181] on font "Un communiqué de presse dans le contexte du référencement est une communication…" at bounding box center [987, 216] width 544 height 102
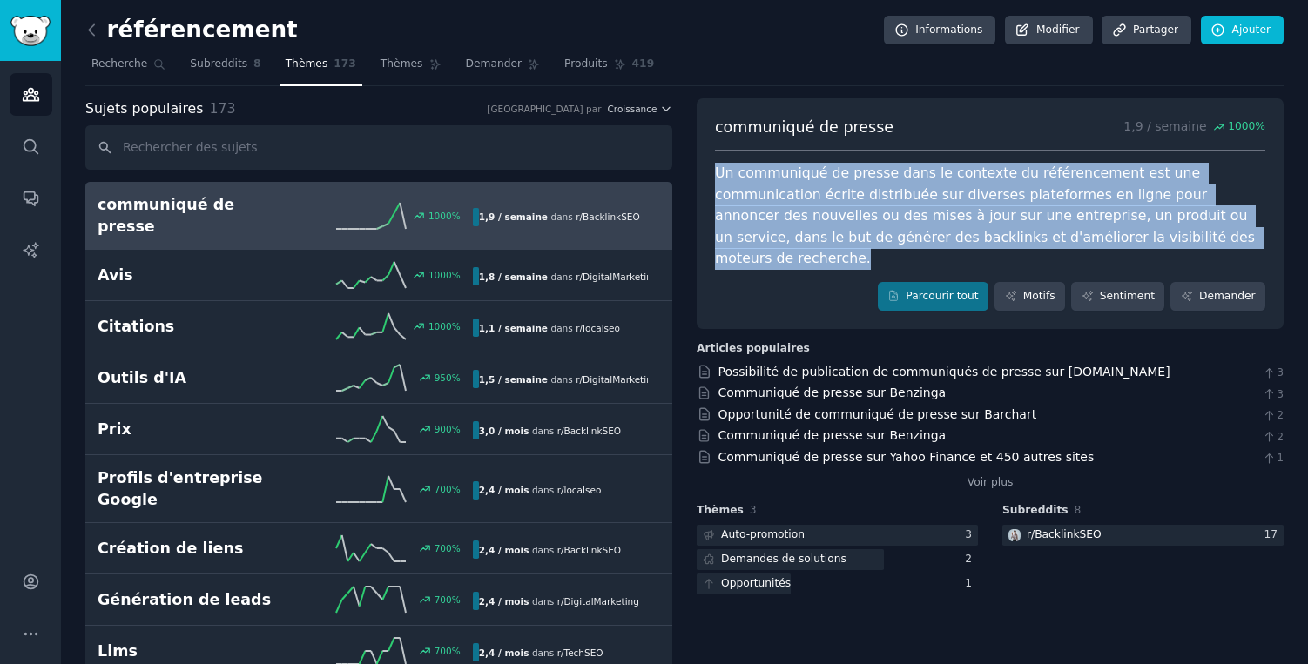
click at [754, 181] on font "Un communiqué de presse dans le contexte du référencement est une communication…" at bounding box center [987, 216] width 544 height 102
click at [754, 184] on div "Un communiqué de presse dans le contexte du référencement est une communication…" at bounding box center [990, 216] width 550 height 107
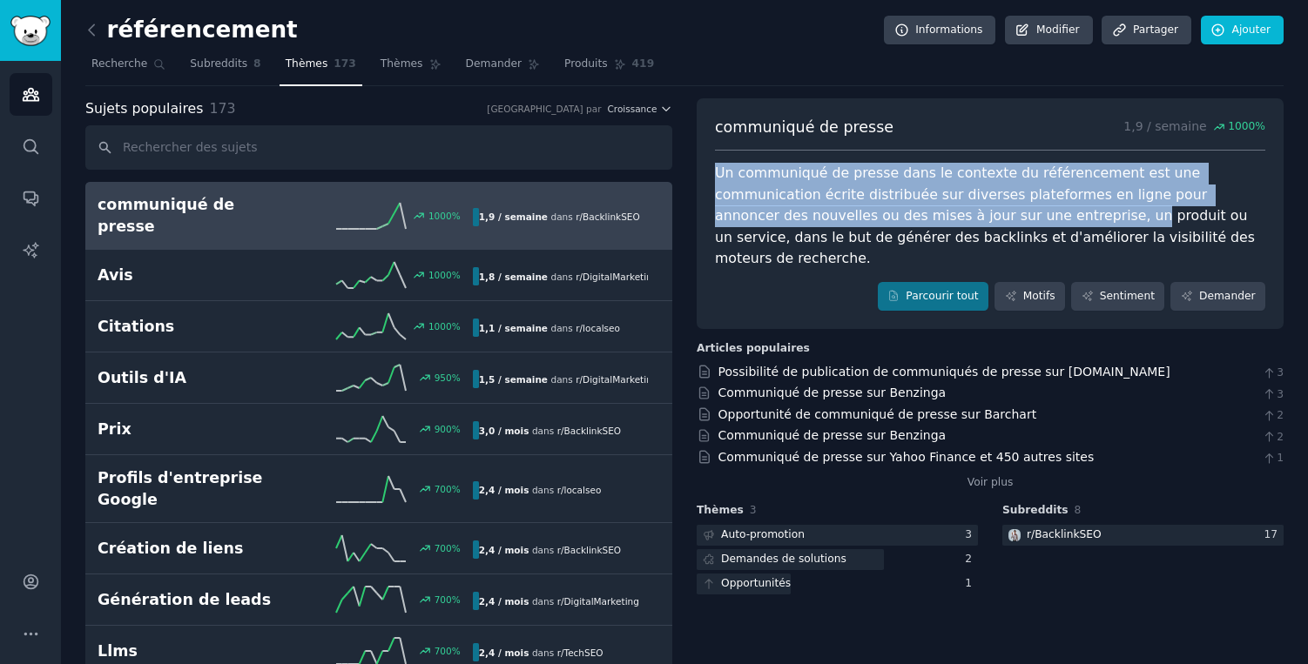
drag, startPoint x: 715, startPoint y: 175, endPoint x: 926, endPoint y: 218, distance: 215.0
click at [926, 218] on font "Un communiqué de presse dans le contexte du référencement est une communication…" at bounding box center [987, 216] width 544 height 102
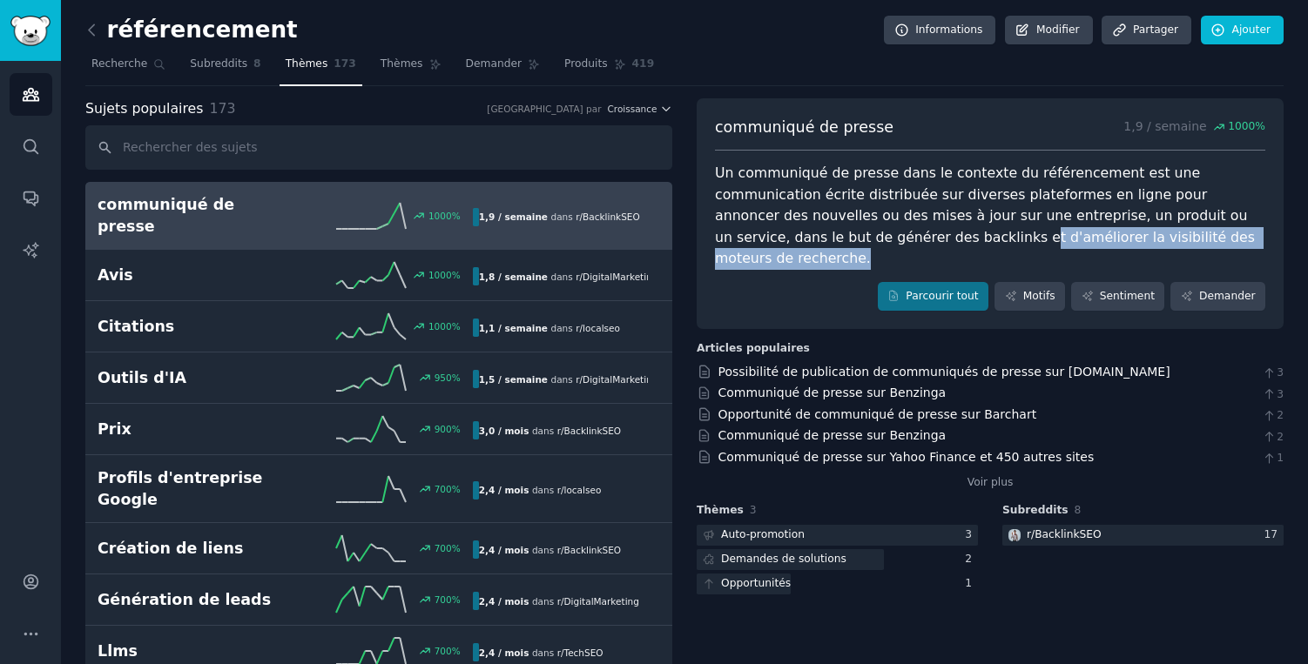
drag, startPoint x: 1109, startPoint y: 242, endPoint x: 780, endPoint y: 227, distance: 329.5
click at [780, 227] on div "Un communiqué de presse dans le contexte du référencement est une communication…" at bounding box center [990, 216] width 550 height 107
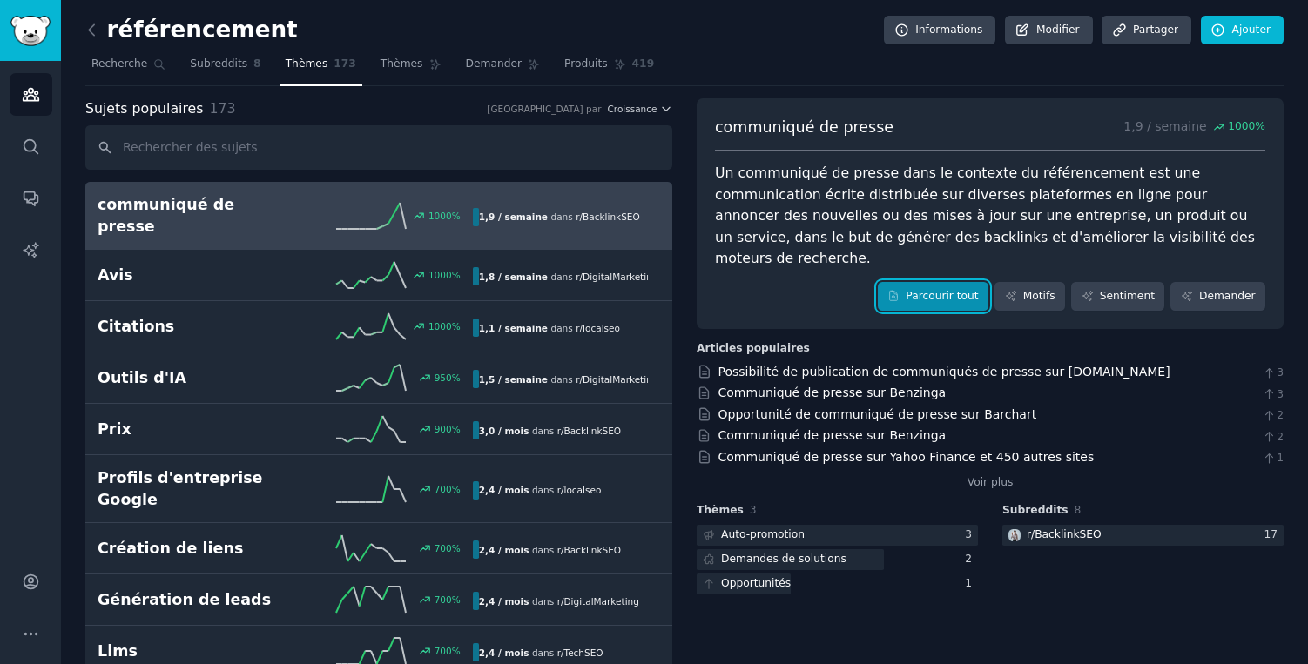
click at [948, 290] on font "Parcourir tout" at bounding box center [942, 296] width 72 height 12
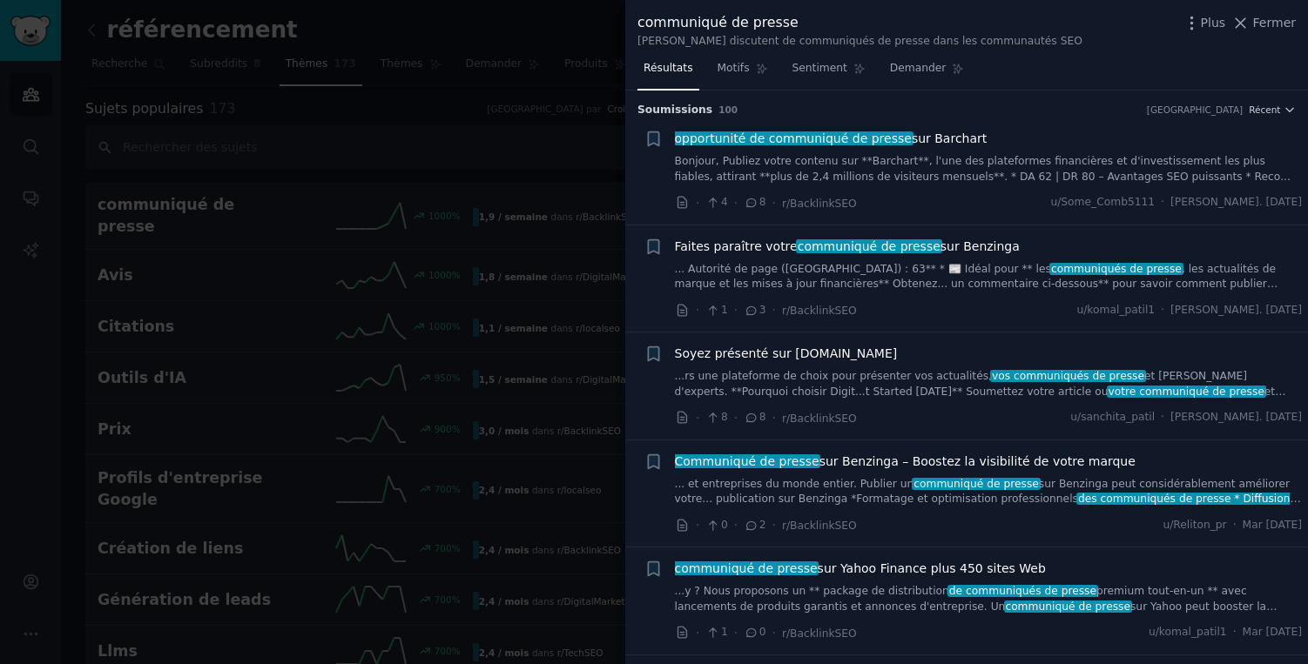
click at [473, 129] on div at bounding box center [654, 332] width 1308 height 664
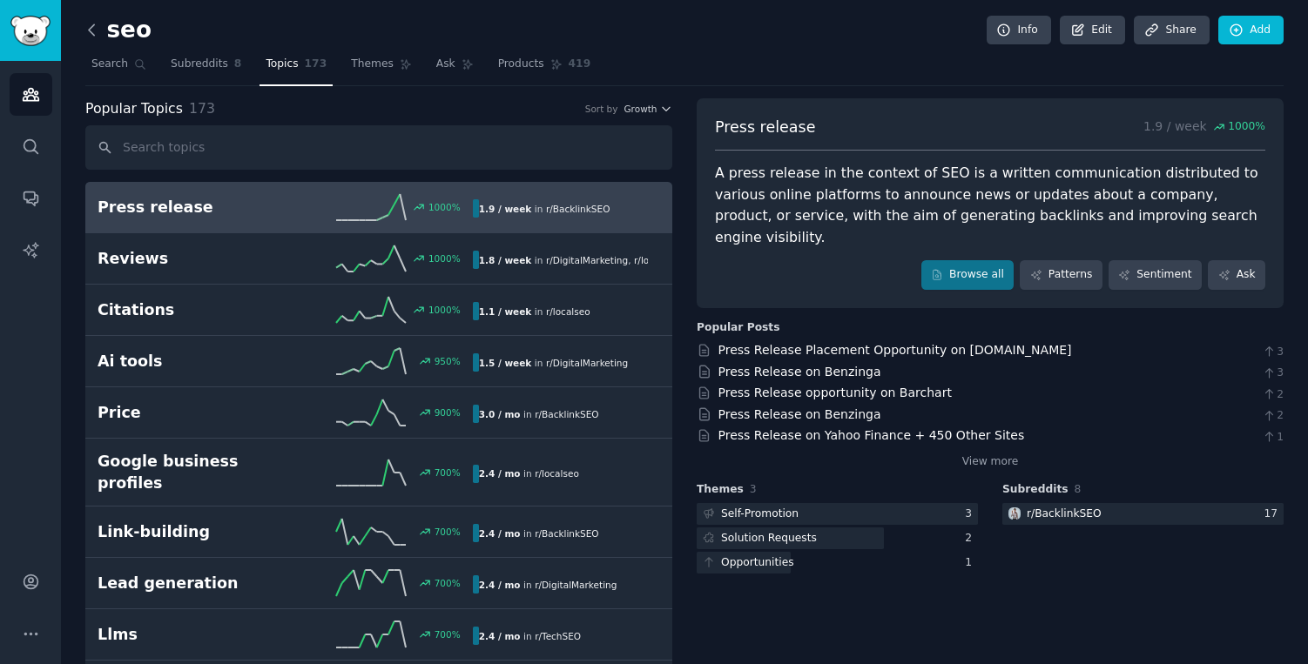
click at [97, 37] on icon at bounding box center [92, 30] width 18 height 18
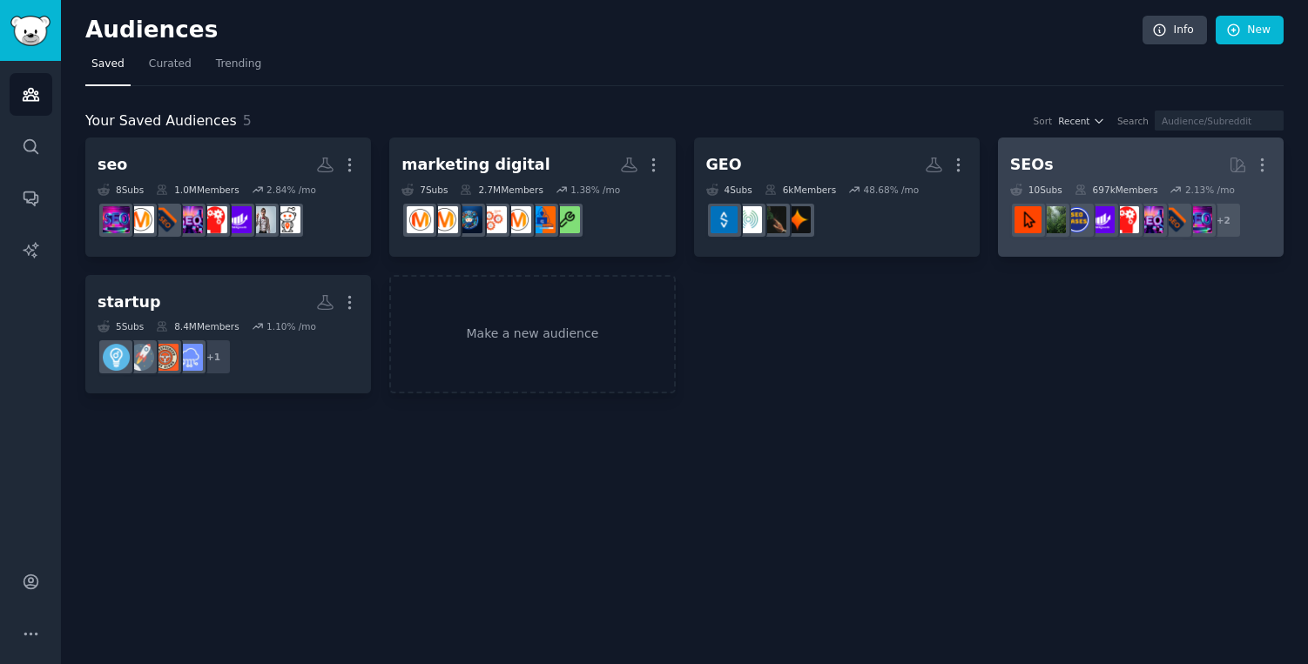
click at [1140, 173] on h2 "SEOs More" at bounding box center [1140, 165] width 261 height 30
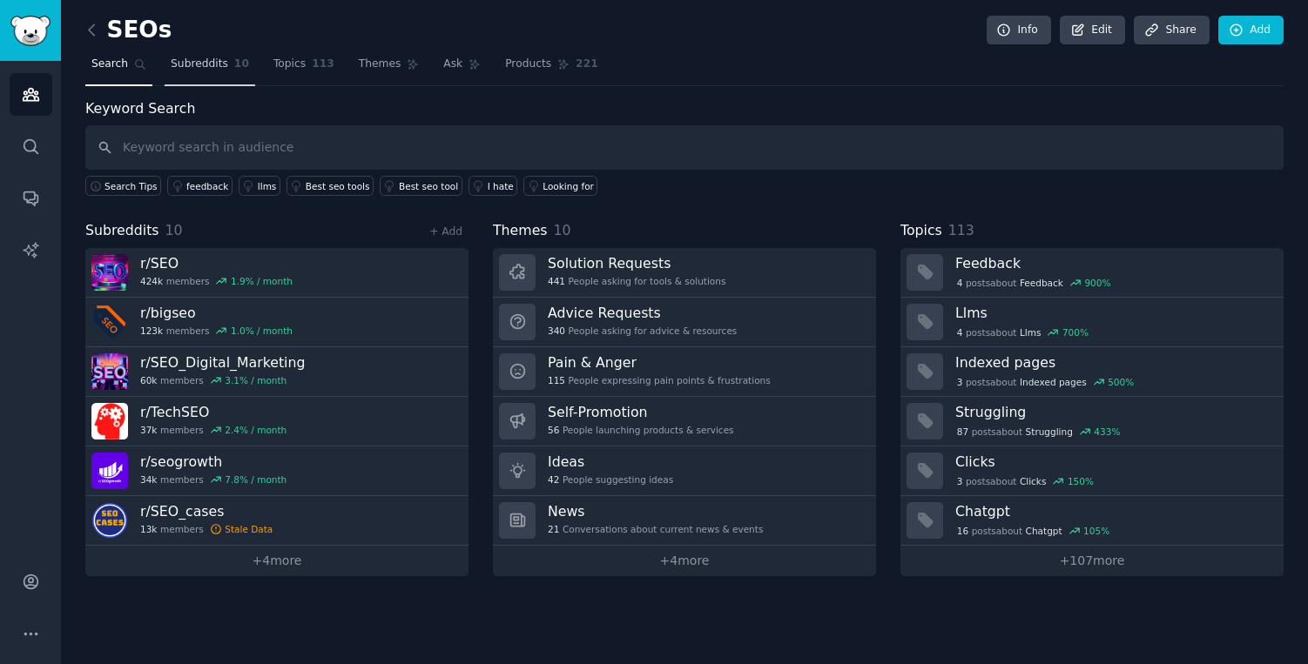
click at [225, 64] on span "Subreddits" at bounding box center [199, 65] width 57 height 16
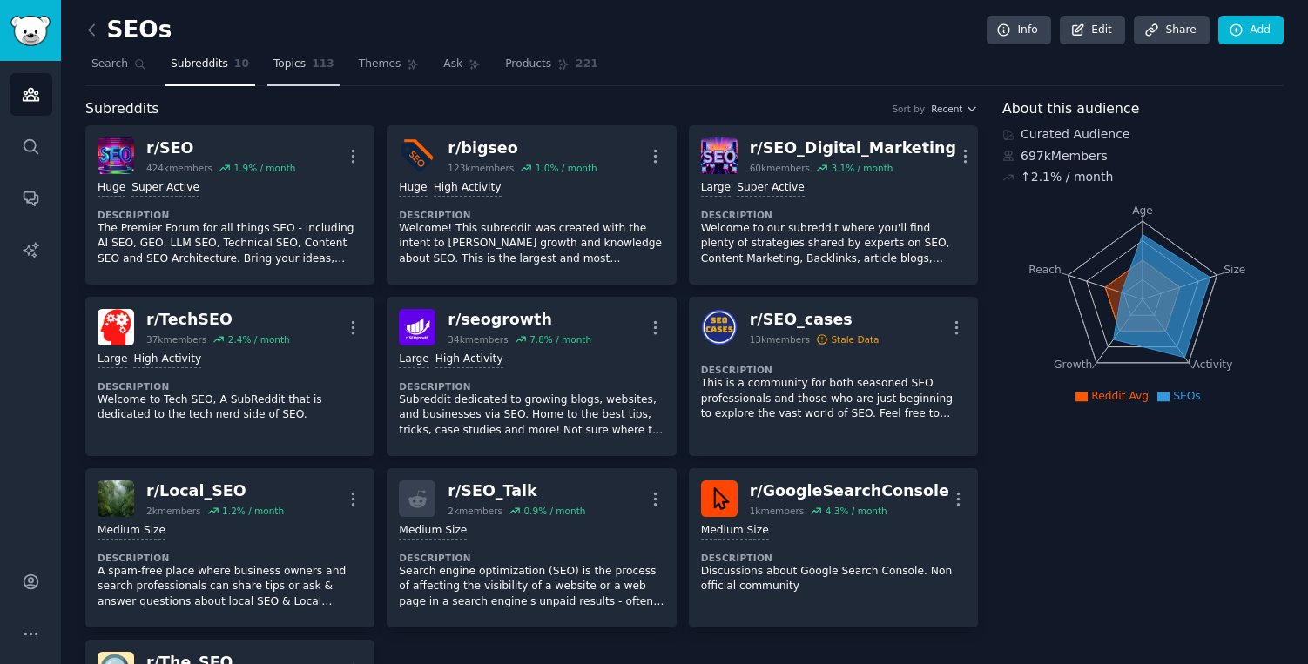
click at [288, 68] on span "Topics" at bounding box center [289, 65] width 32 height 16
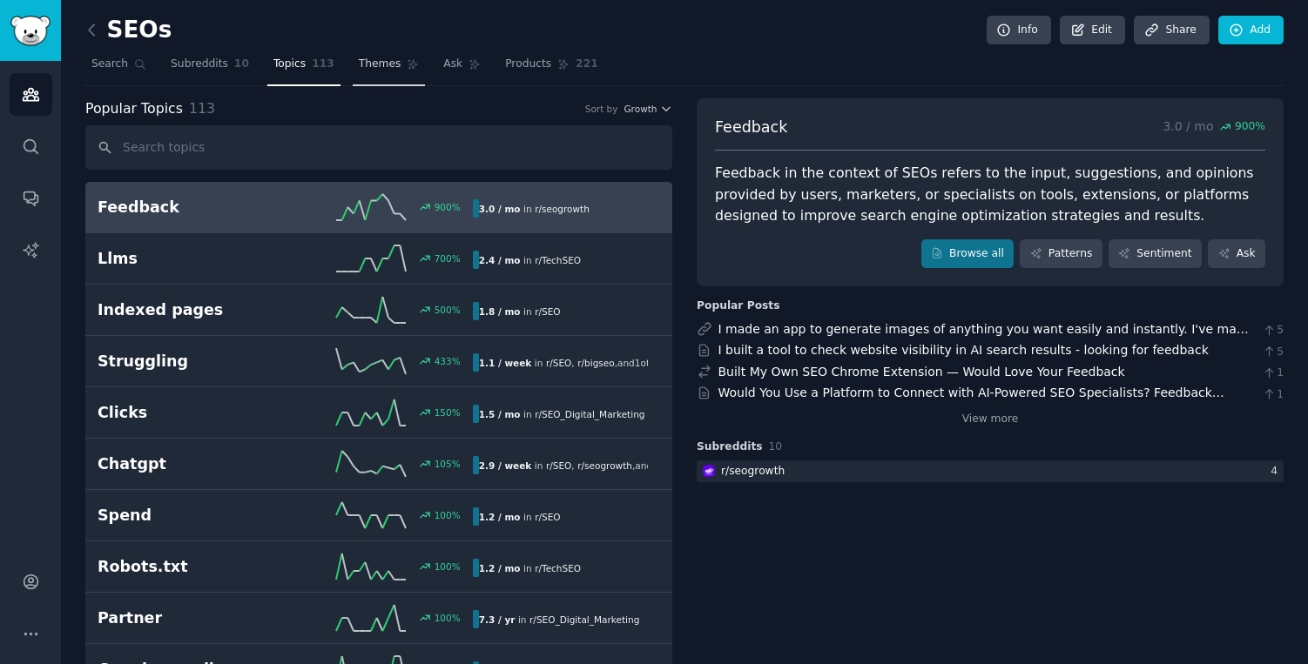
click at [362, 59] on span "Themes" at bounding box center [380, 65] width 43 height 16
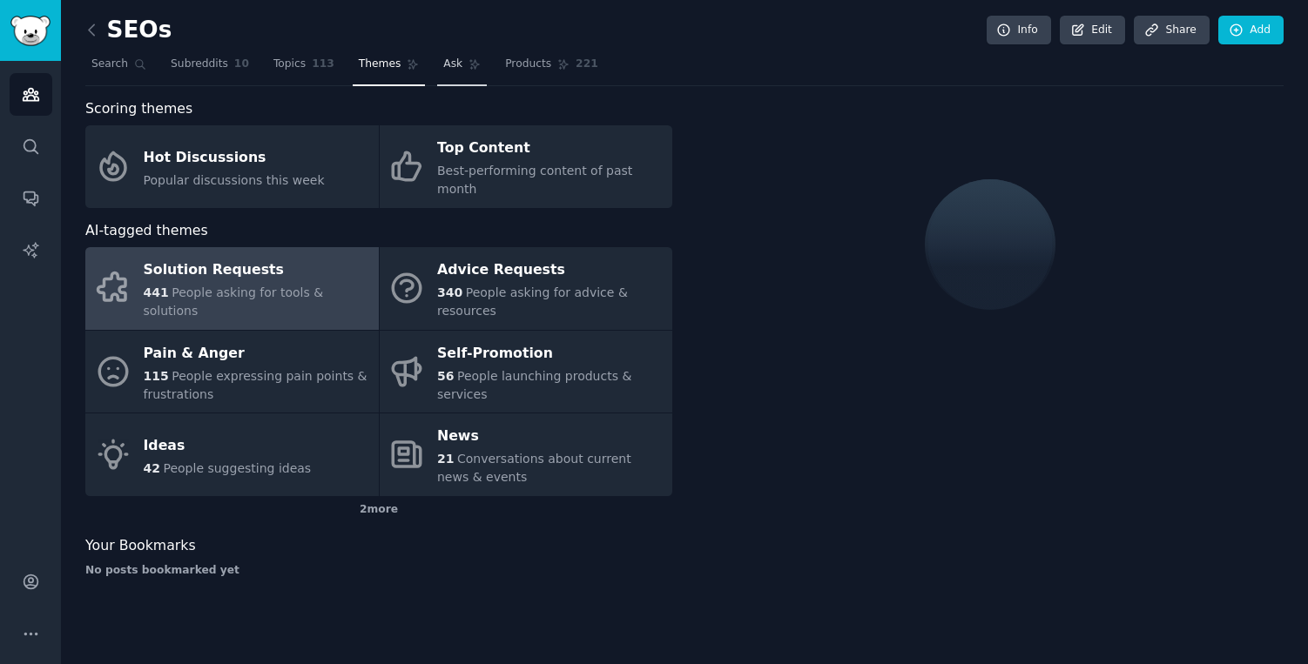
click at [443, 63] on span "Ask" at bounding box center [452, 65] width 19 height 16
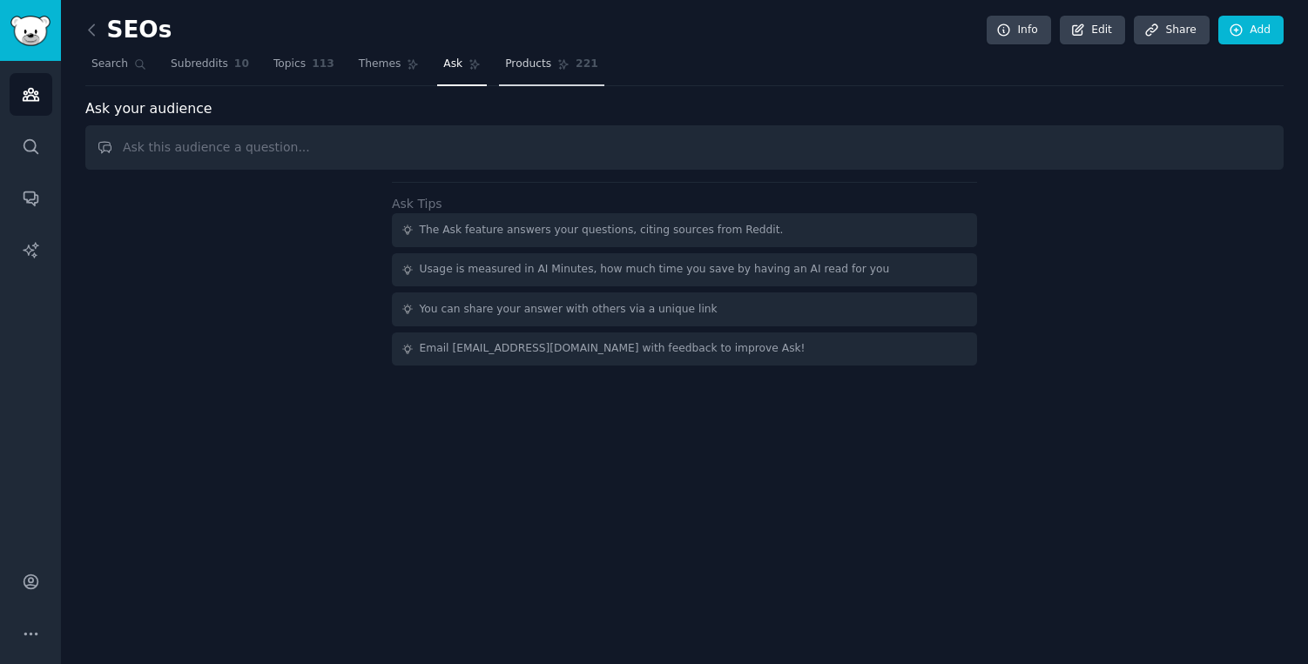
click at [523, 66] on span "Products" at bounding box center [528, 65] width 46 height 16
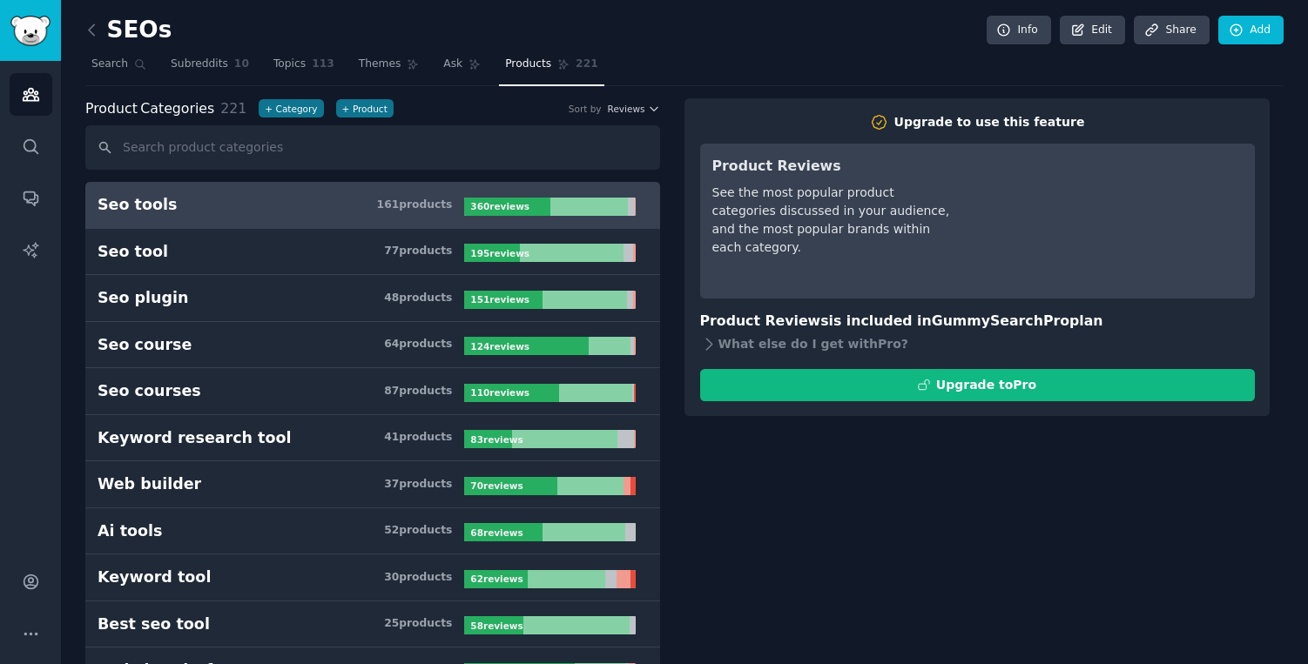
click at [485, 213] on div "360 review s" at bounding box center [501, 207] width 74 height 18
click at [505, 205] on b "360 review s" at bounding box center [499, 206] width 59 height 10
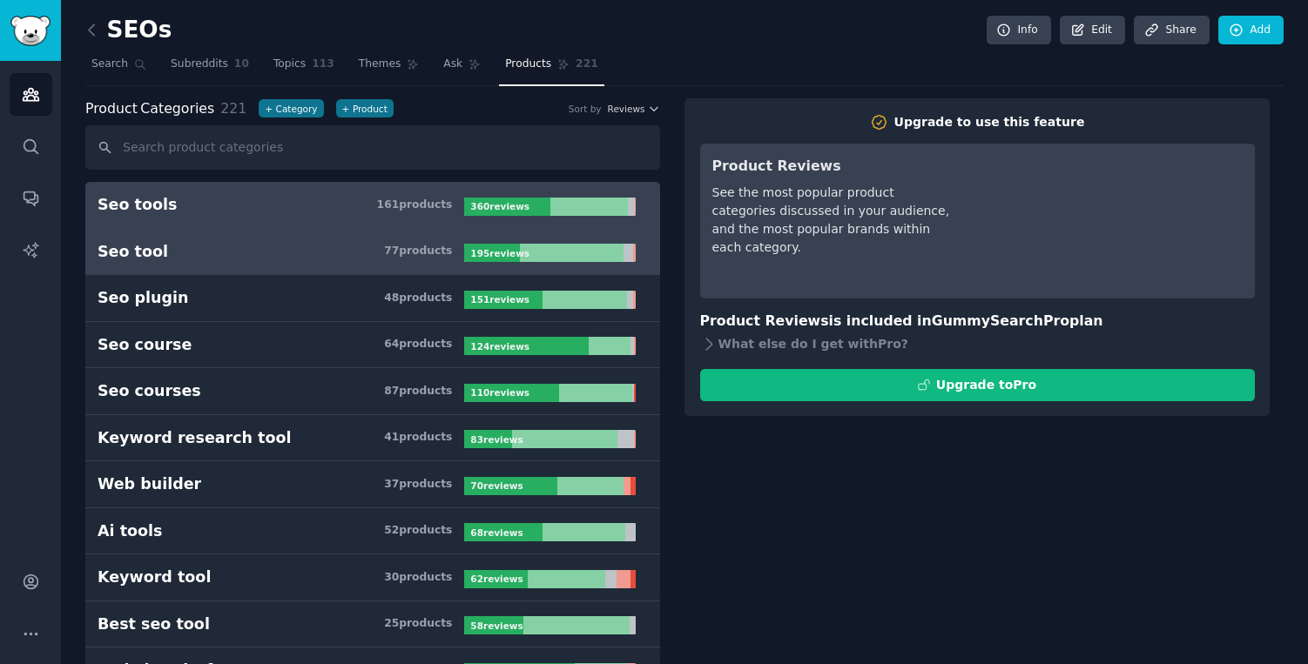
click at [495, 244] on div "195 review s" at bounding box center [501, 253] width 74 height 18
click at [501, 202] on b "360 review s" at bounding box center [499, 206] width 59 height 10
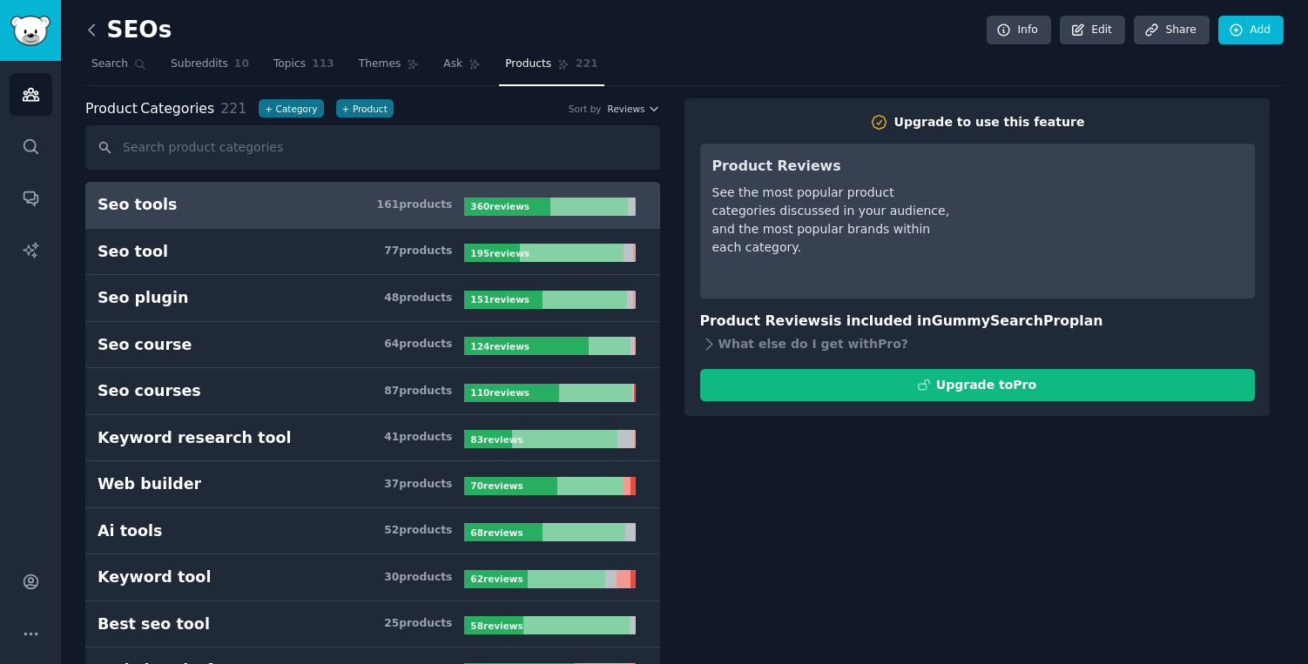
click at [95, 33] on icon at bounding box center [92, 30] width 18 height 18
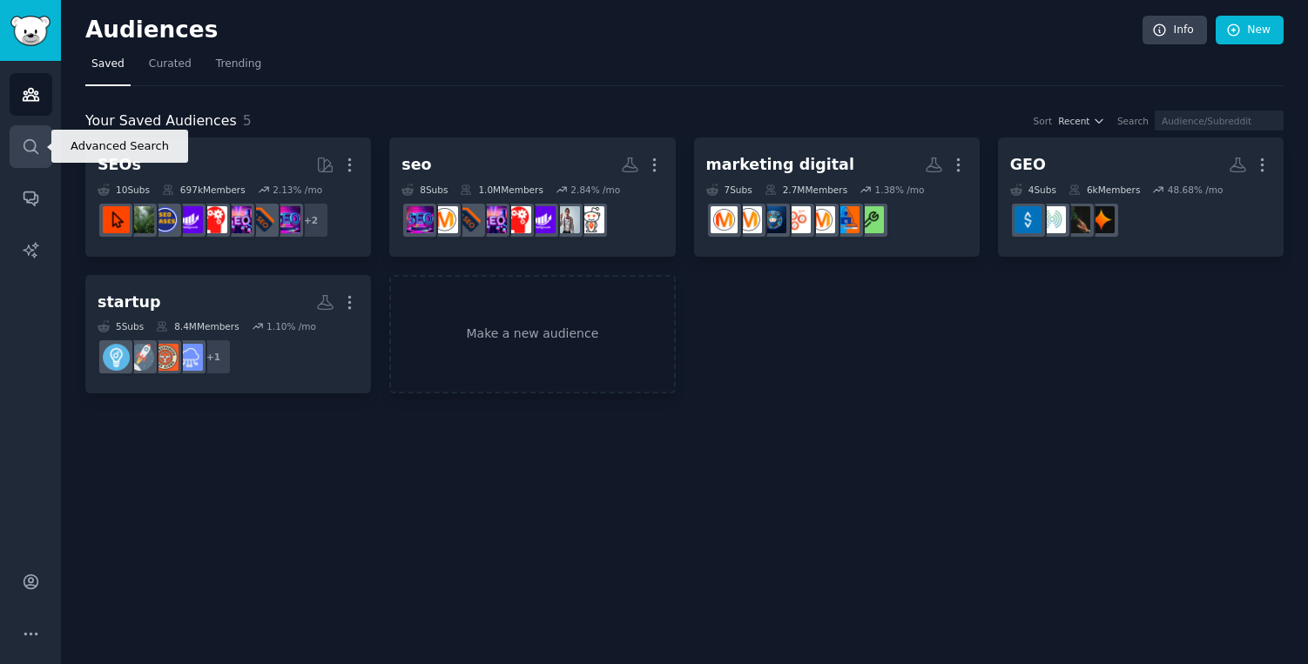
click at [40, 139] on link "Search" at bounding box center [31, 146] width 43 height 43
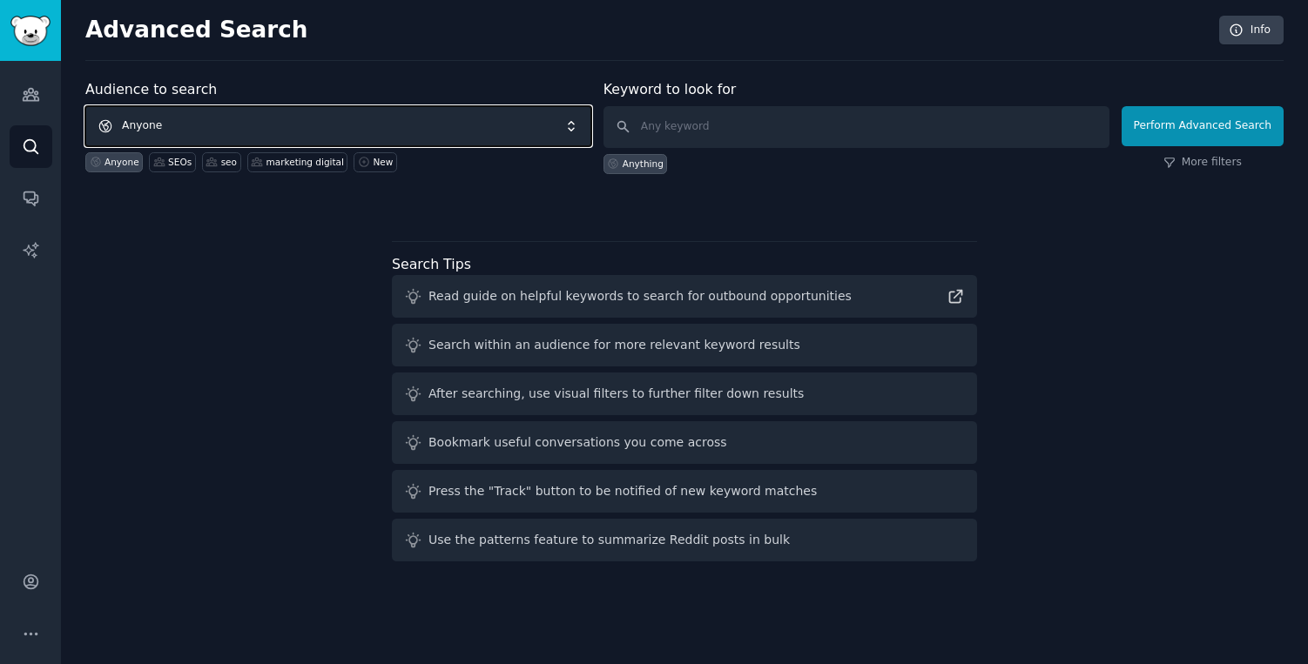
click at [517, 120] on span "Anyone" at bounding box center [338, 126] width 506 height 40
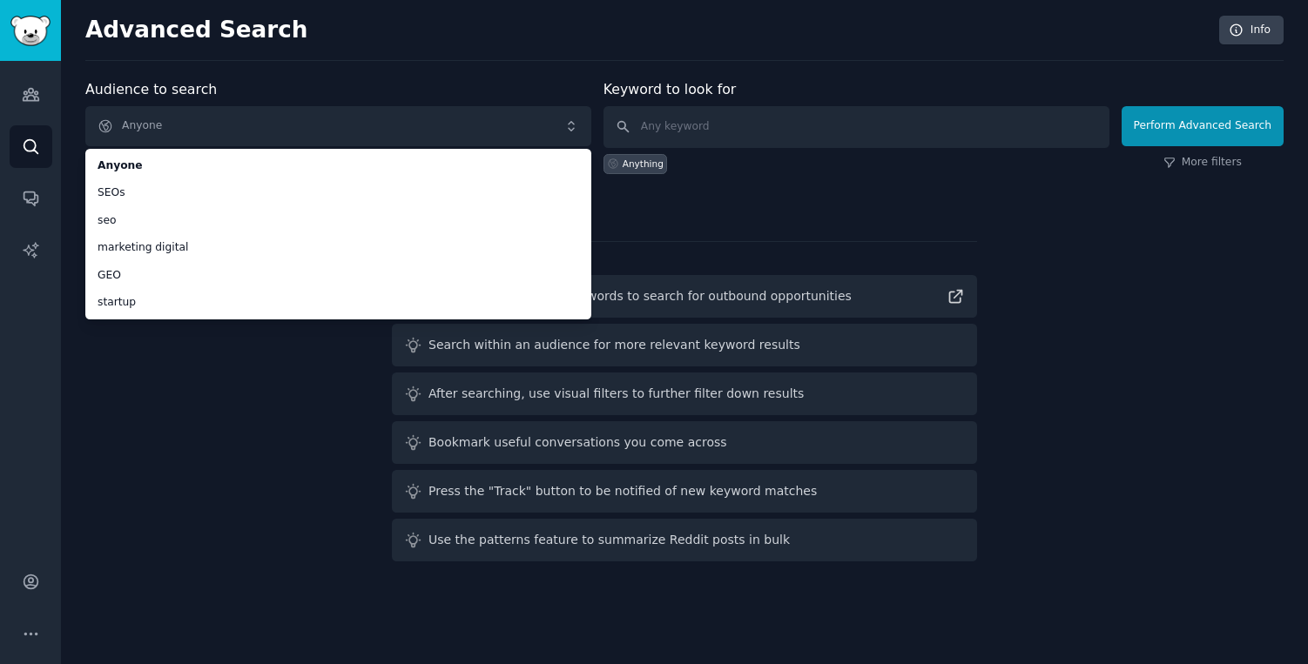
click at [463, 39] on h2 "Advanced Search" at bounding box center [647, 31] width 1124 height 28
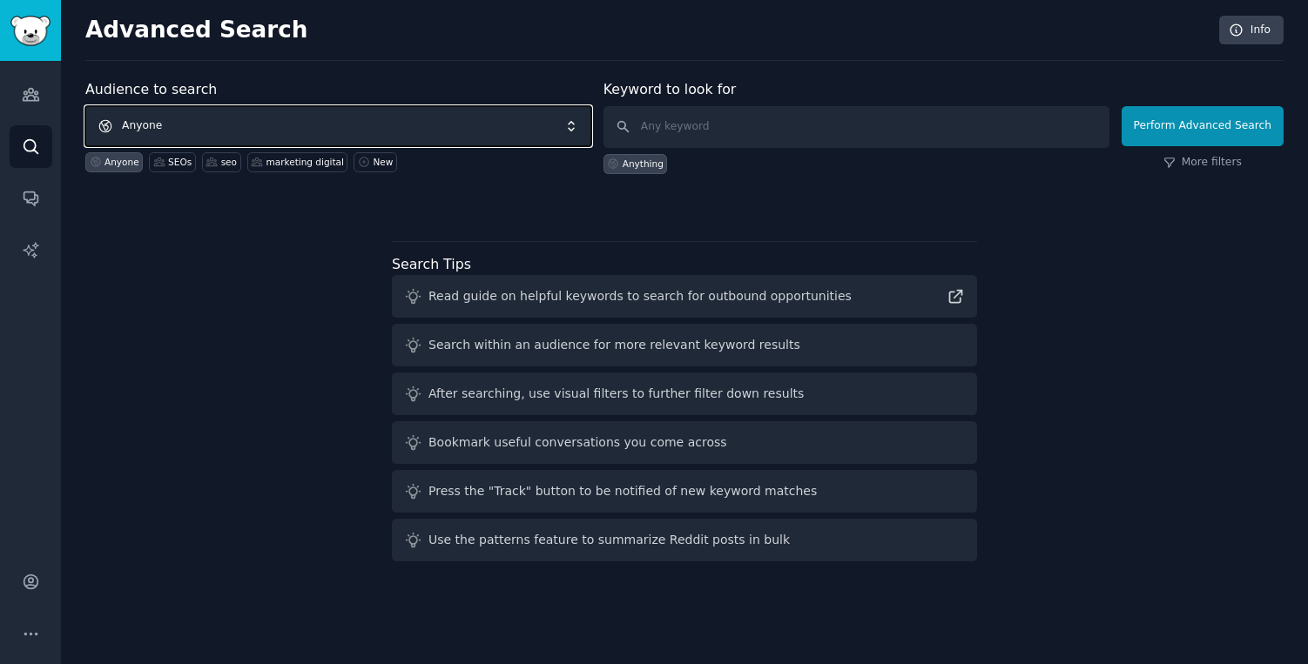
click at [378, 131] on span "Anyone" at bounding box center [338, 126] width 506 height 40
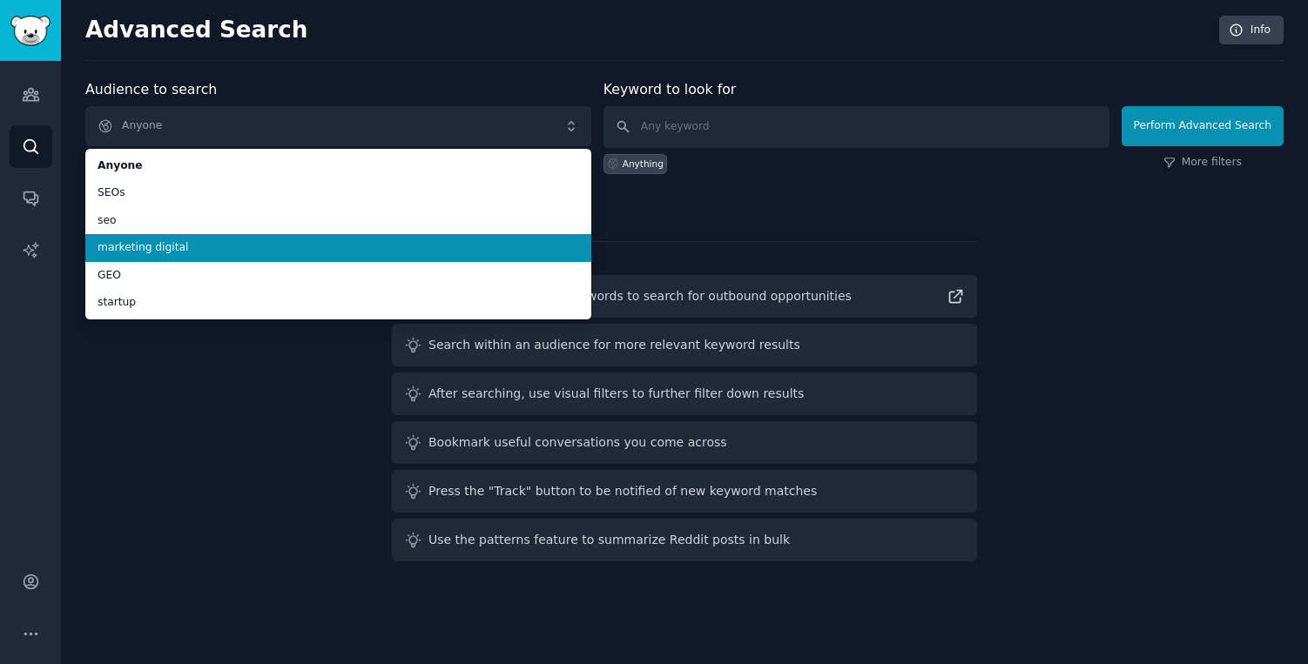
click at [259, 242] on span "marketing digital" at bounding box center [338, 248] width 481 height 16
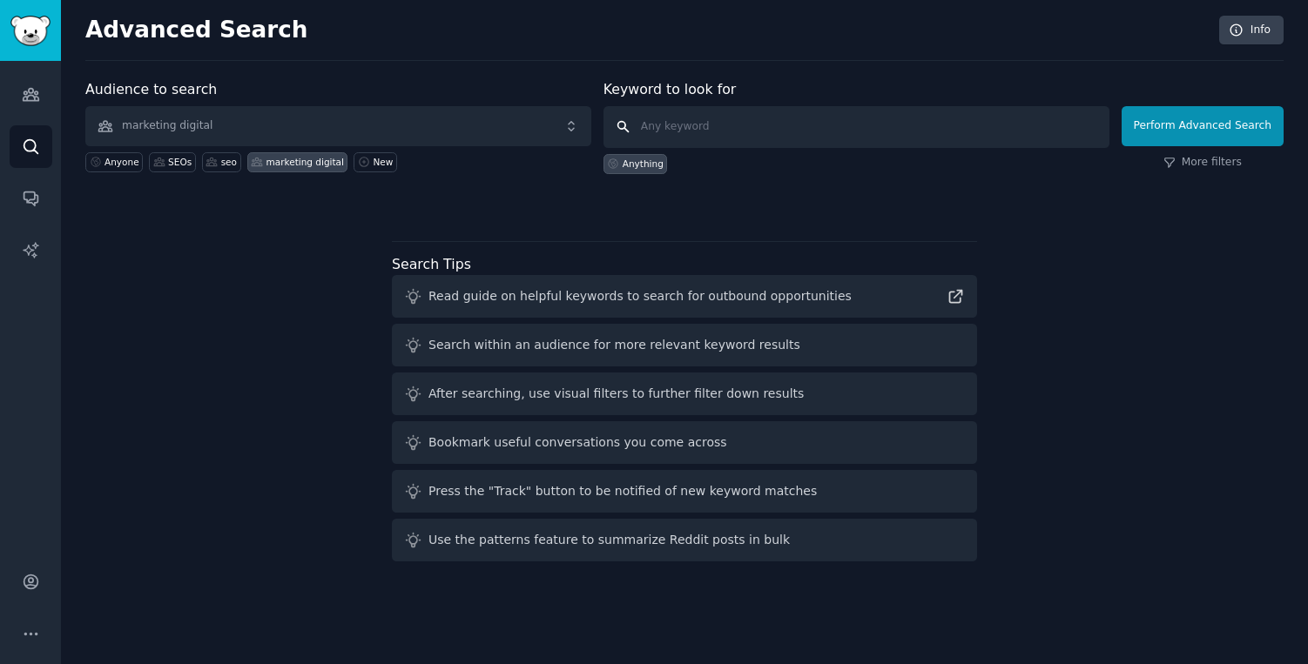
click at [658, 138] on input "text" at bounding box center [856, 127] width 506 height 42
click at [469, 131] on span "marketing digital" at bounding box center [338, 126] width 506 height 40
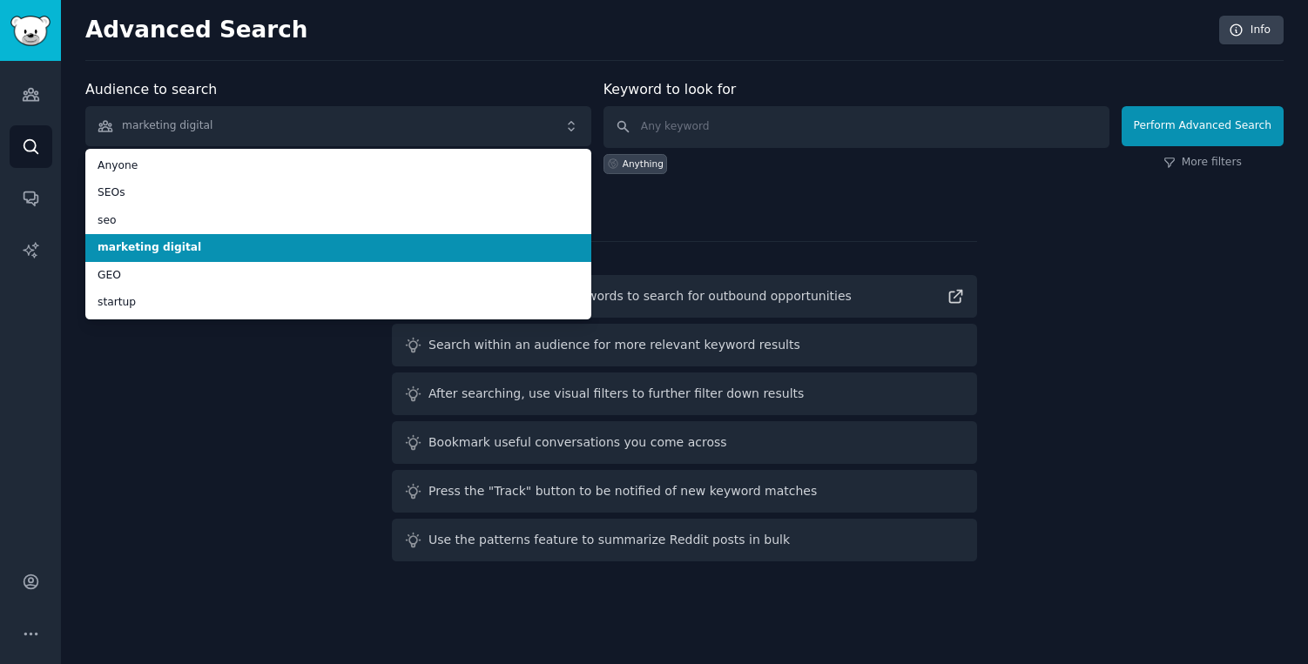
click at [487, 260] on li "marketing digital" at bounding box center [338, 248] width 506 height 28
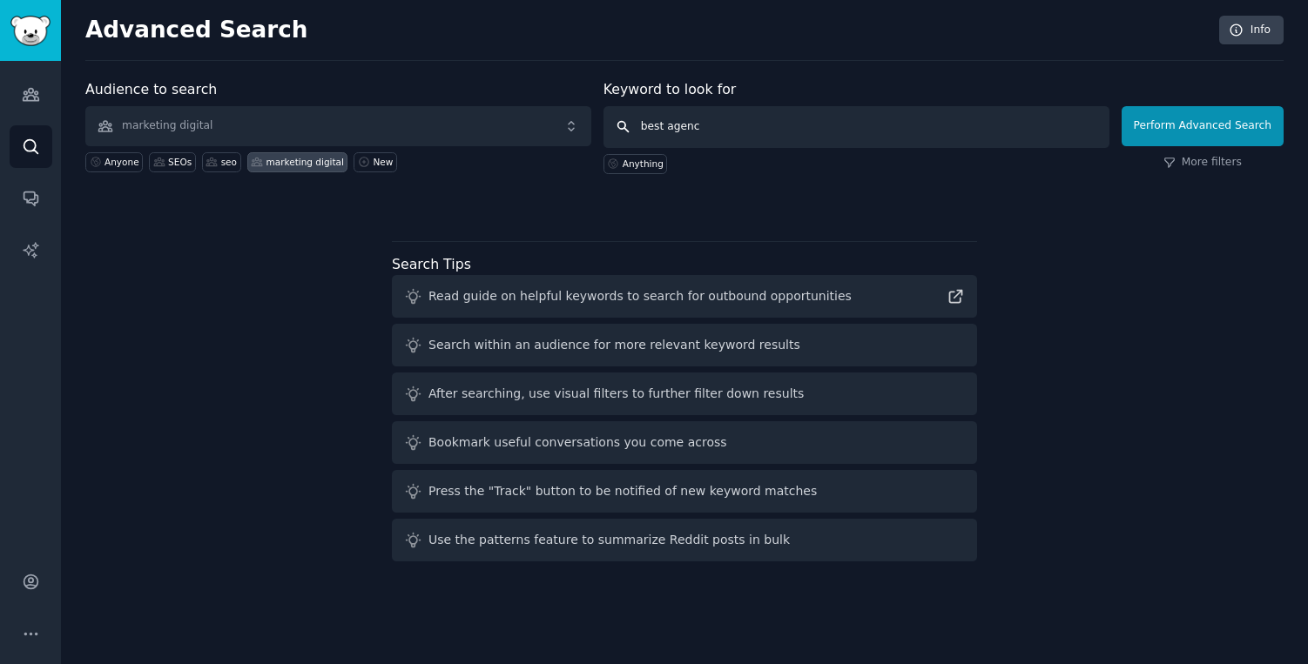
type input "best agency"
click button "Perform Advanced Search" at bounding box center [1202, 126] width 162 height 40
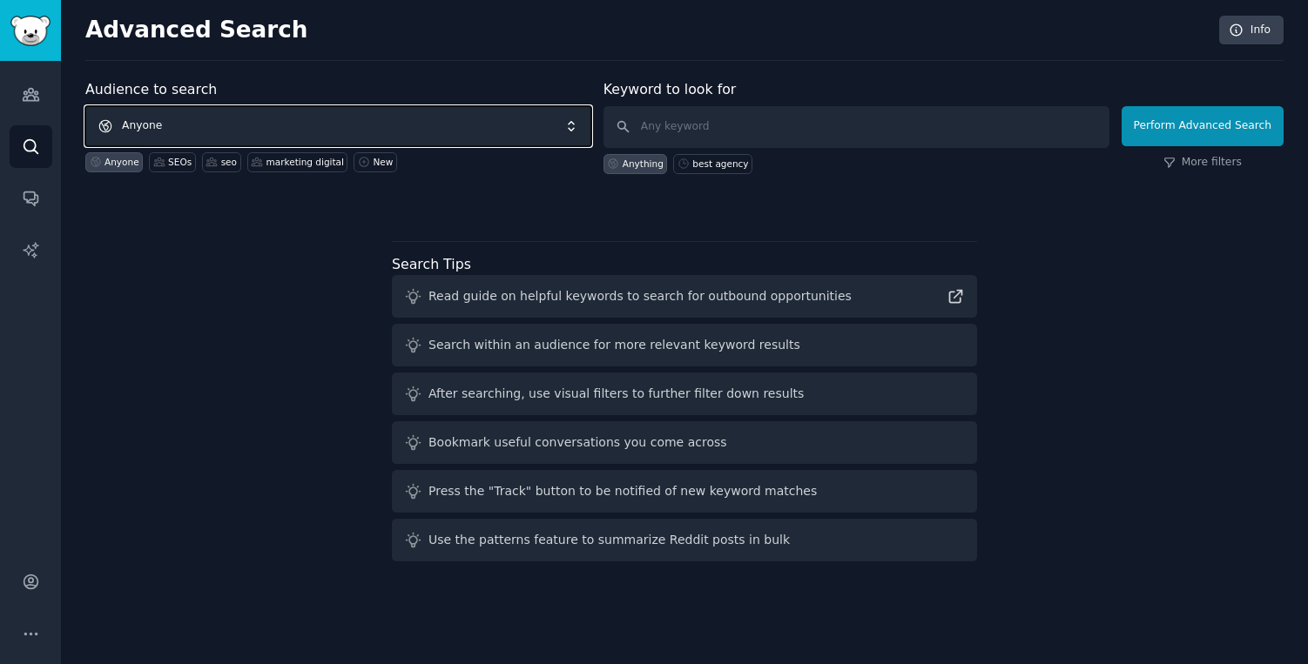
click at [257, 118] on span "Anyone" at bounding box center [338, 126] width 506 height 40
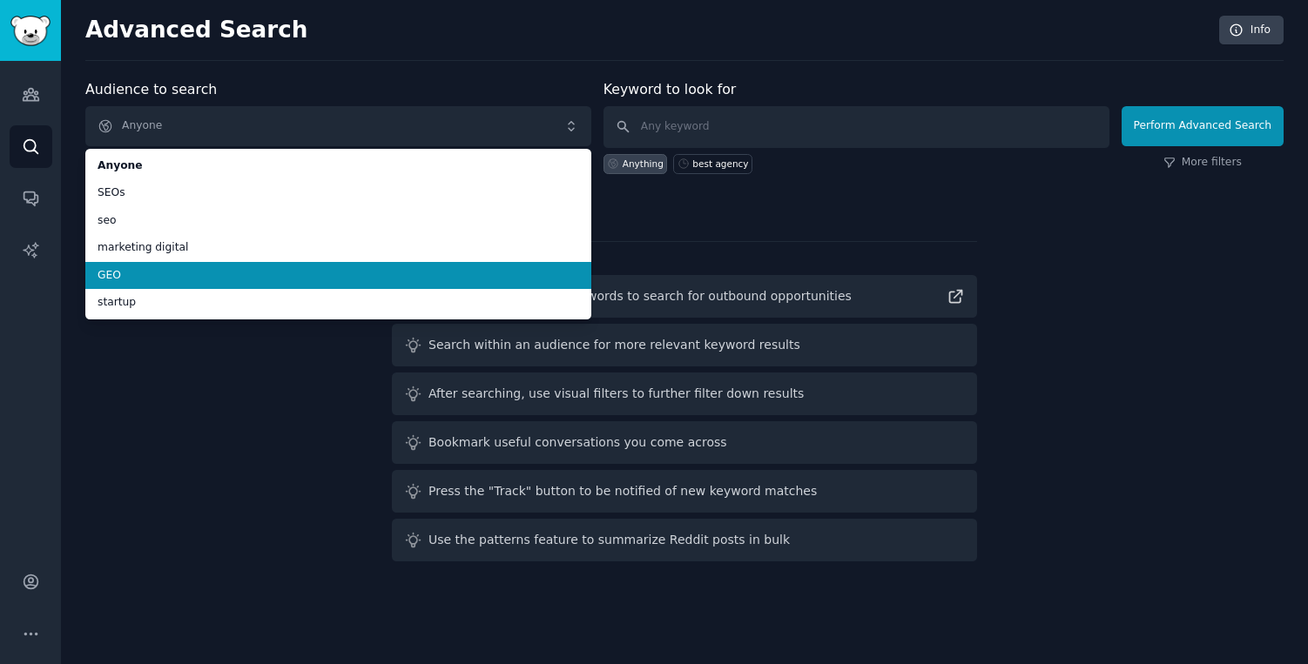
click at [191, 268] on span "GEO" at bounding box center [338, 276] width 481 height 16
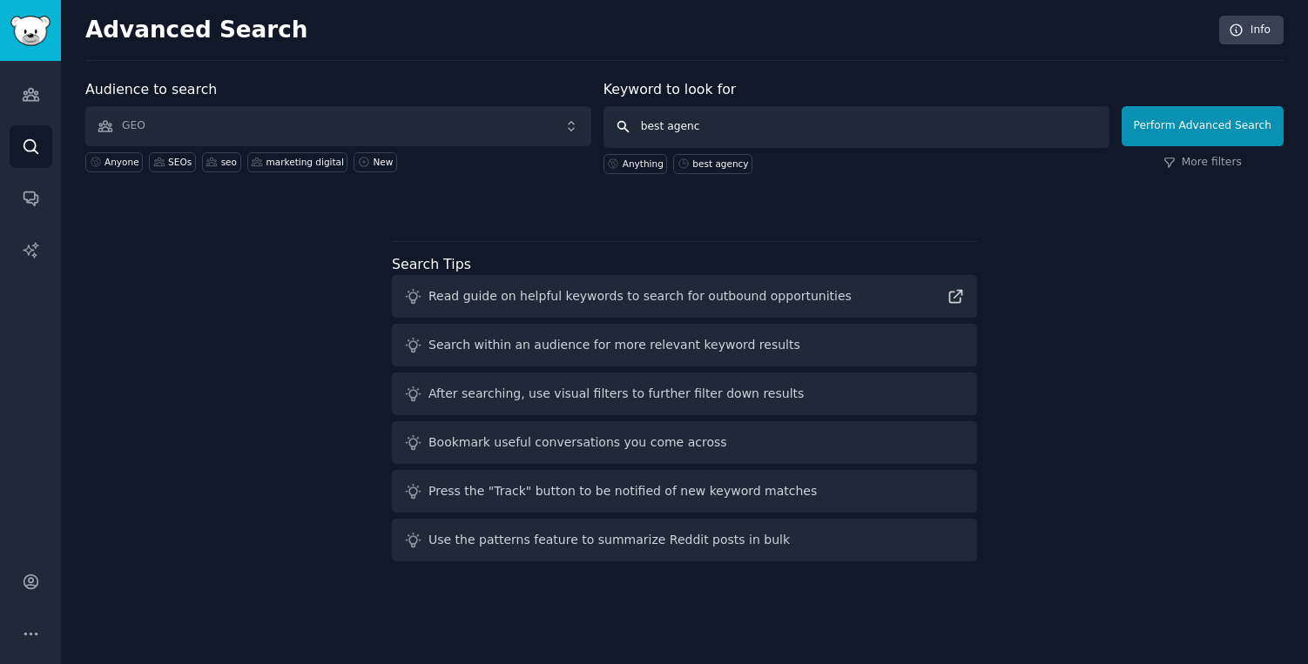
type input "best agency"
click button "Perform Advanced Search" at bounding box center [1202, 126] width 162 height 40
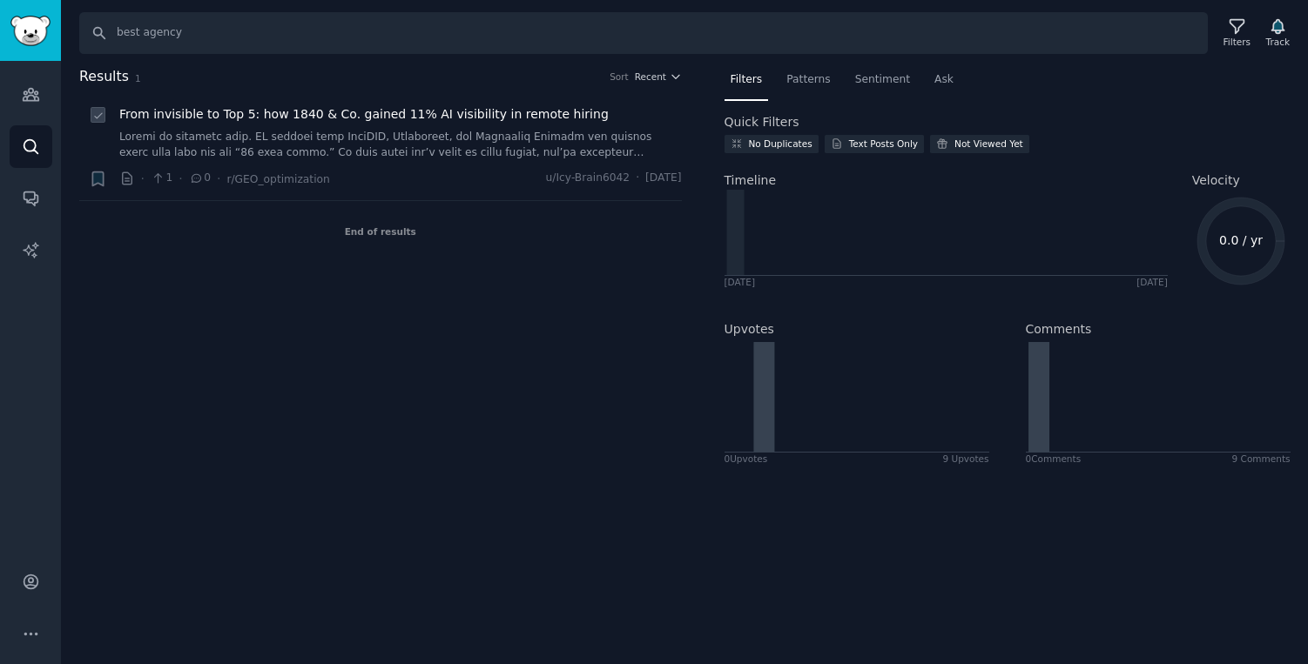
click at [417, 126] on div "From invisible to Top 5: how 1840 & Co. gained 11% AI visibility in remote hiri…" at bounding box center [400, 132] width 562 height 55
click at [439, 94] on li "+ From invisible to Top 5: how 1840 & Co. gained 11% AI visibility in remote hi…" at bounding box center [380, 146] width 603 height 107
click at [283, 129] on div "From invisible to Top 5: how 1840 & Co. gained 11% AI visibility in remote hiri…" at bounding box center [400, 132] width 562 height 55
click at [286, 110] on span "From invisible to Top 5: how 1840 & Co. gained 11% AI visibility in remote hiri…" at bounding box center [363, 114] width 489 height 18
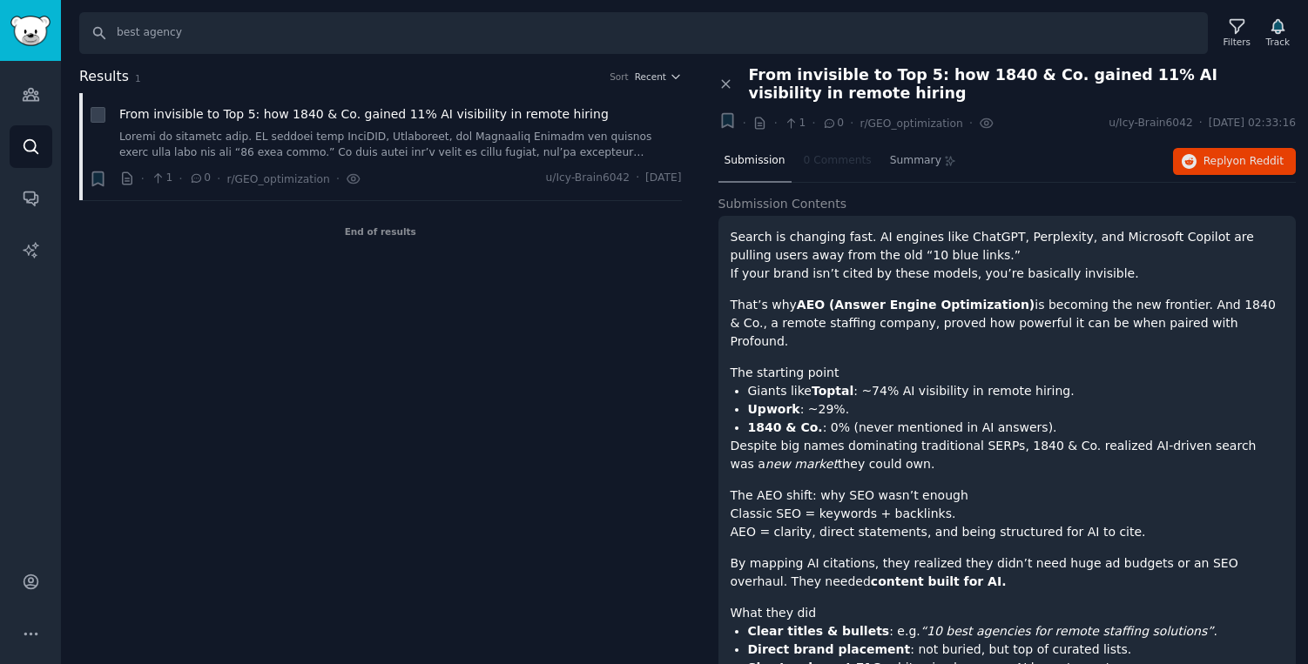
click at [468, 361] on div "Results 1 Sort Recent + From invisible to Top 5: how 1840 & Co. gained 11% AI v…" at bounding box center [392, 365] width 627 height 599
click at [890, 153] on span "Summary" at bounding box center [915, 161] width 51 height 16
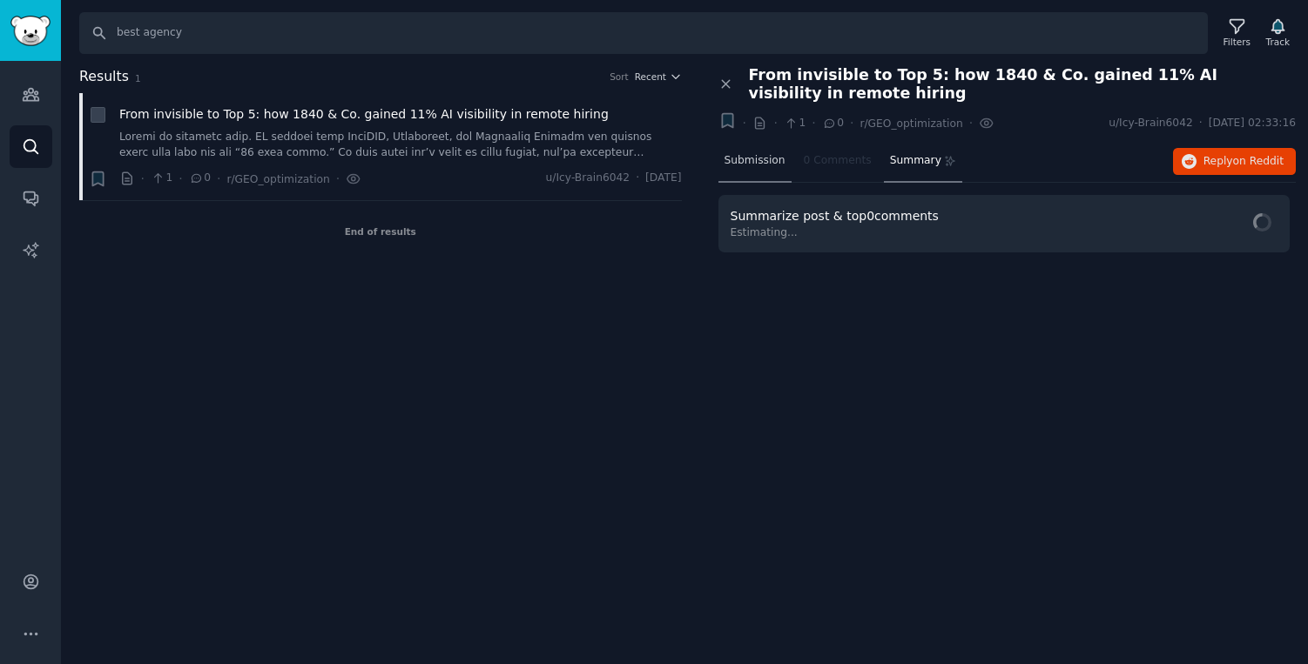
click at [773, 151] on div "Submission" at bounding box center [754, 162] width 73 height 42
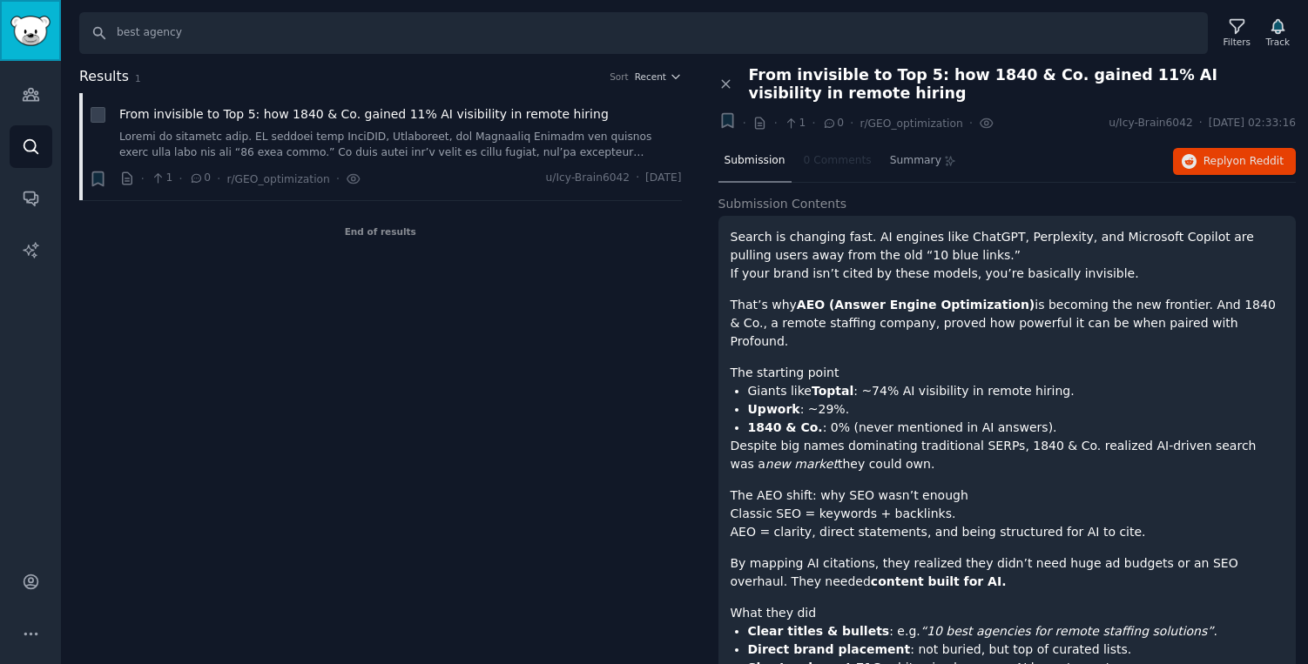
click at [31, 22] on img "Sidebar" at bounding box center [30, 31] width 40 height 30
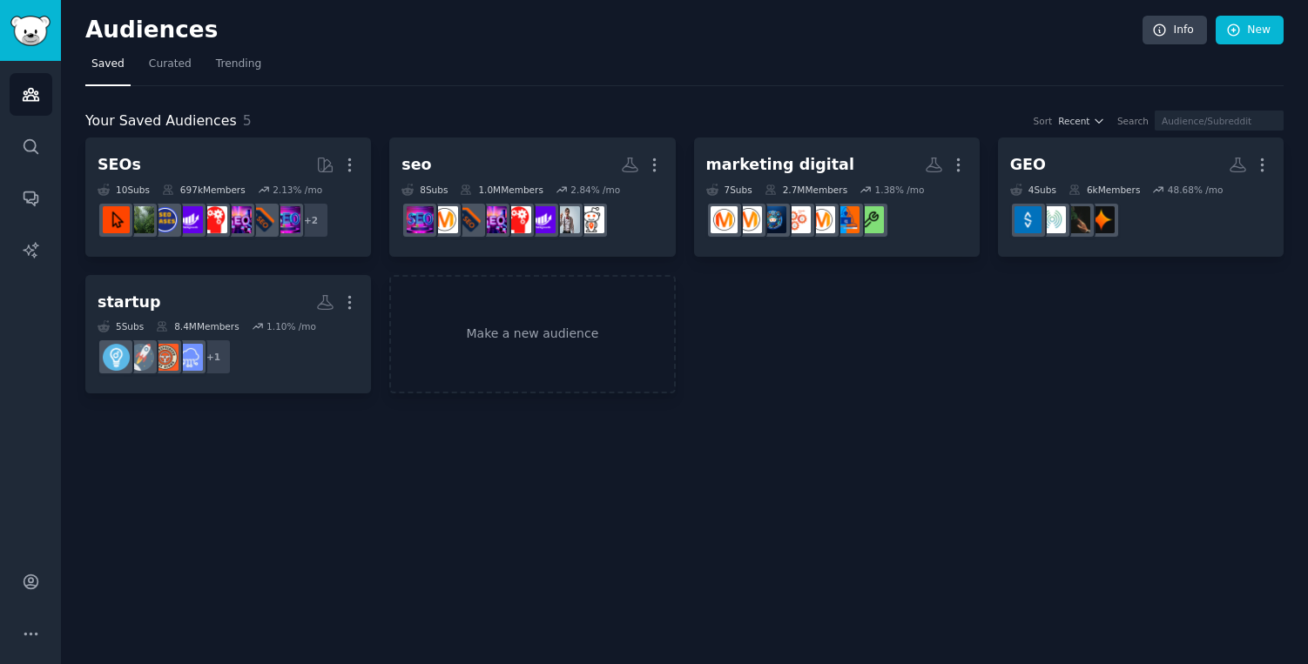
click at [490, 508] on div "Audiences Info New Saved Curated Trending Your Saved Audiences 5 Sort Recent Se…" at bounding box center [684, 332] width 1247 height 664
click at [363, 114] on div "Your Saved Audiences 5 Sort Recent Search" at bounding box center [684, 122] width 1198 height 22
click at [584, 491] on div "Audiences Info New Saved Curated Trending Your Saved Audiences 5 Sort Recent Se…" at bounding box center [684, 332] width 1247 height 664
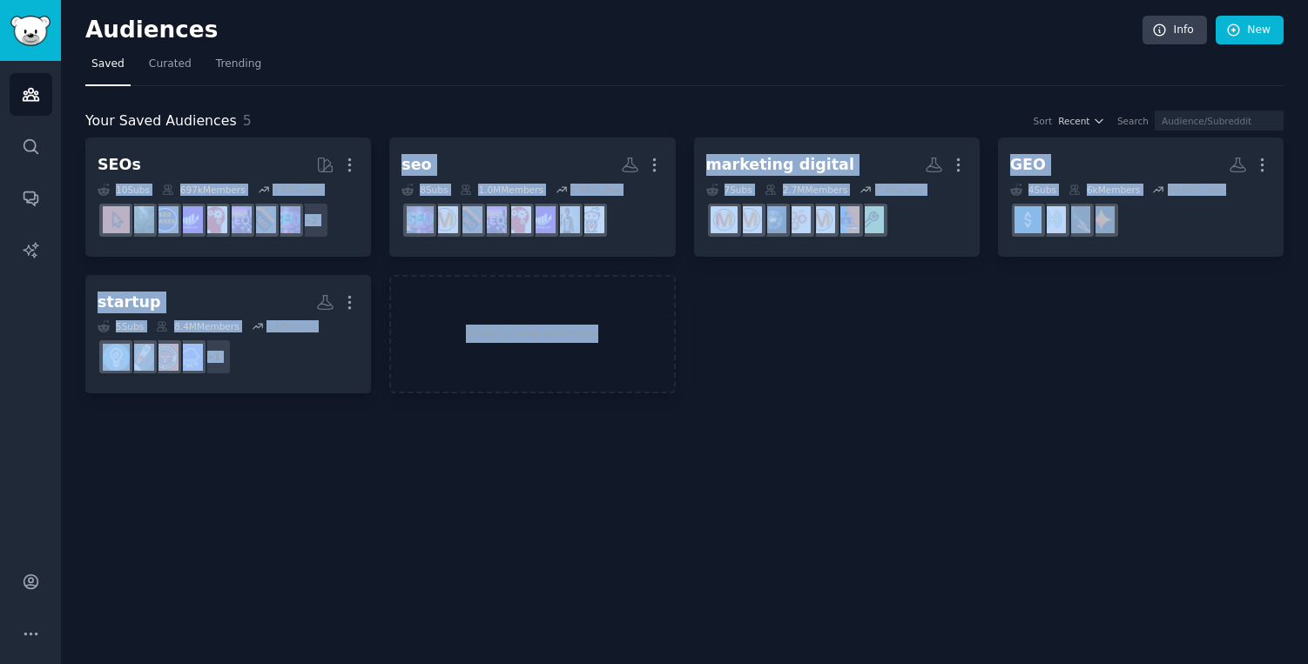
drag, startPoint x: 678, startPoint y: 412, endPoint x: 378, endPoint y: 172, distance: 384.7
click at [378, 172] on div "Audiences Info New Saved Curated Trending Your Saved Audiences 5 Sort Recent Se…" at bounding box center [684, 332] width 1247 height 664
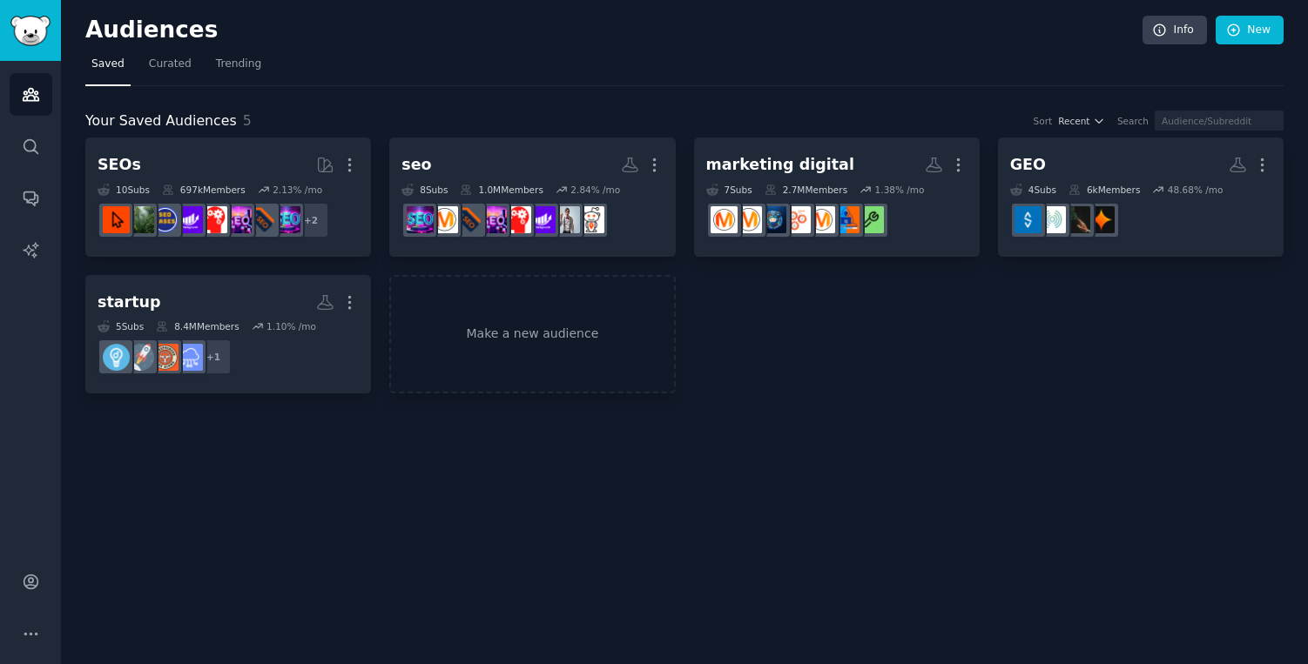
click at [491, 436] on div "Audiences Info New Saved Curated Trending Your Saved Audiences 5 Sort Recent Se…" at bounding box center [684, 332] width 1247 height 664
